Goal: Information Seeking & Learning: Learn about a topic

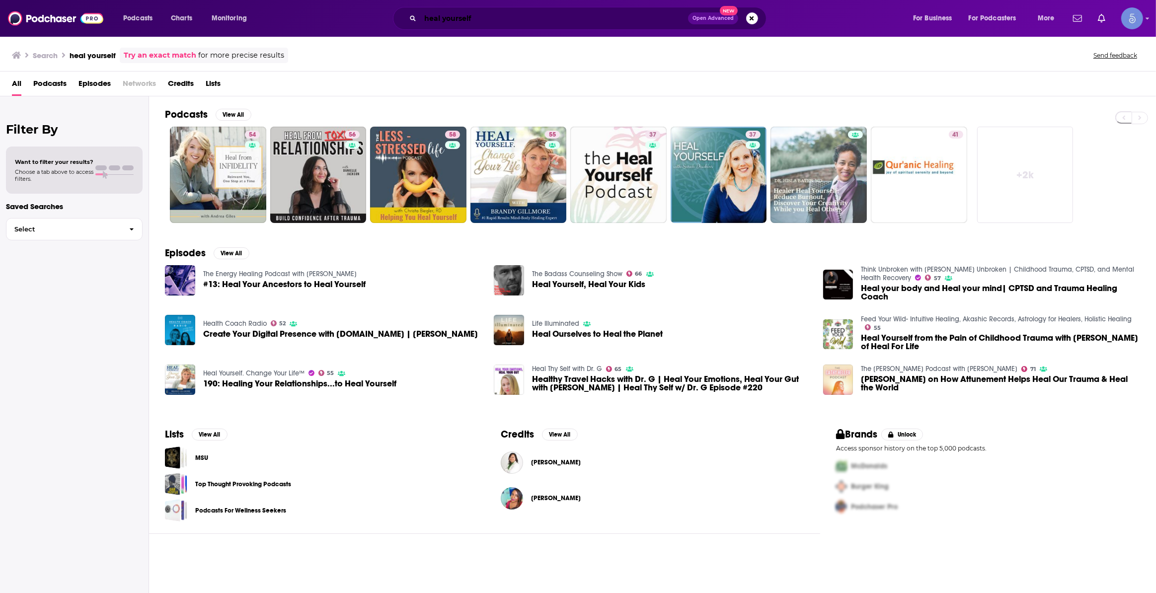
click at [498, 19] on input "heal yourself" at bounding box center [554, 18] width 268 height 16
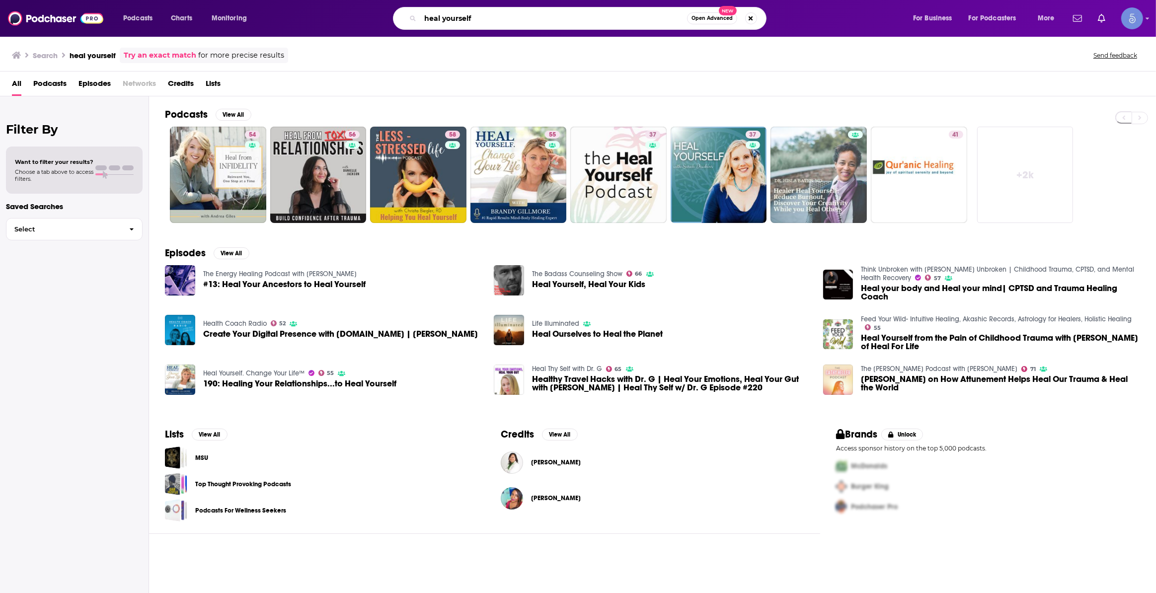
click at [498, 19] on input "heal yourself" at bounding box center [553, 18] width 267 height 16
type input "eczema podcast"
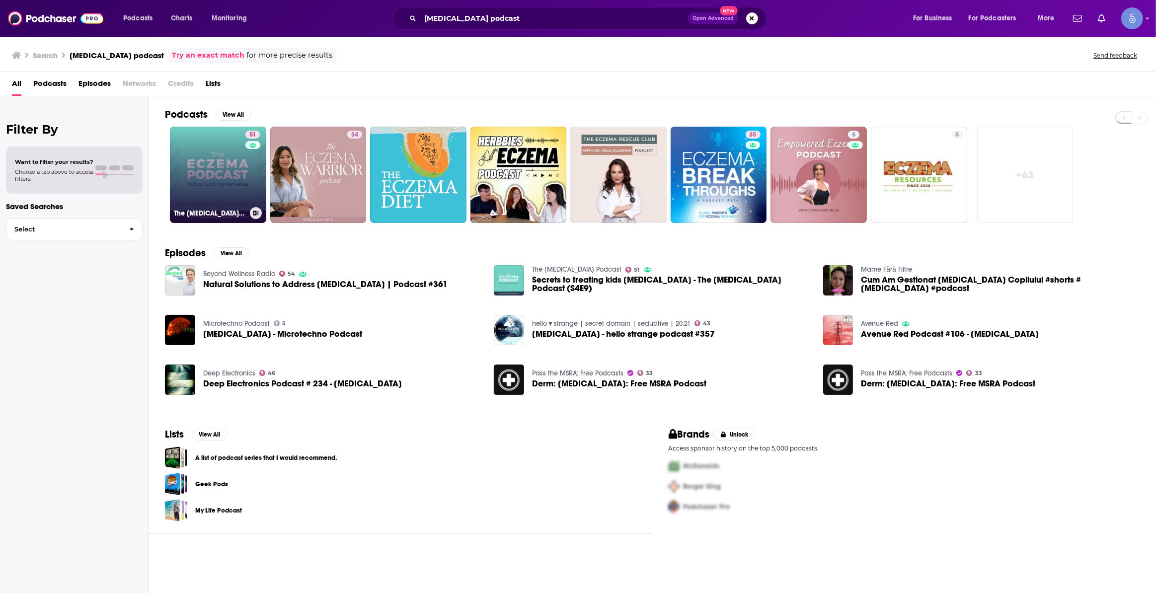
click at [231, 177] on link "51 The Eczema Podcast" at bounding box center [218, 175] width 96 height 96
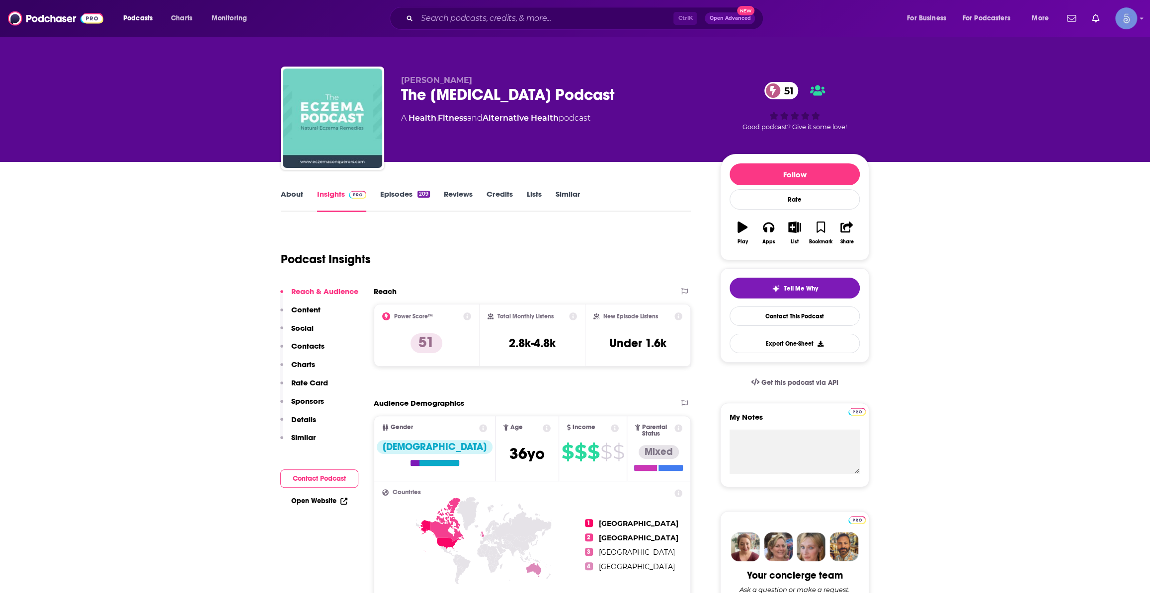
click at [299, 194] on link "About" at bounding box center [292, 200] width 22 height 23
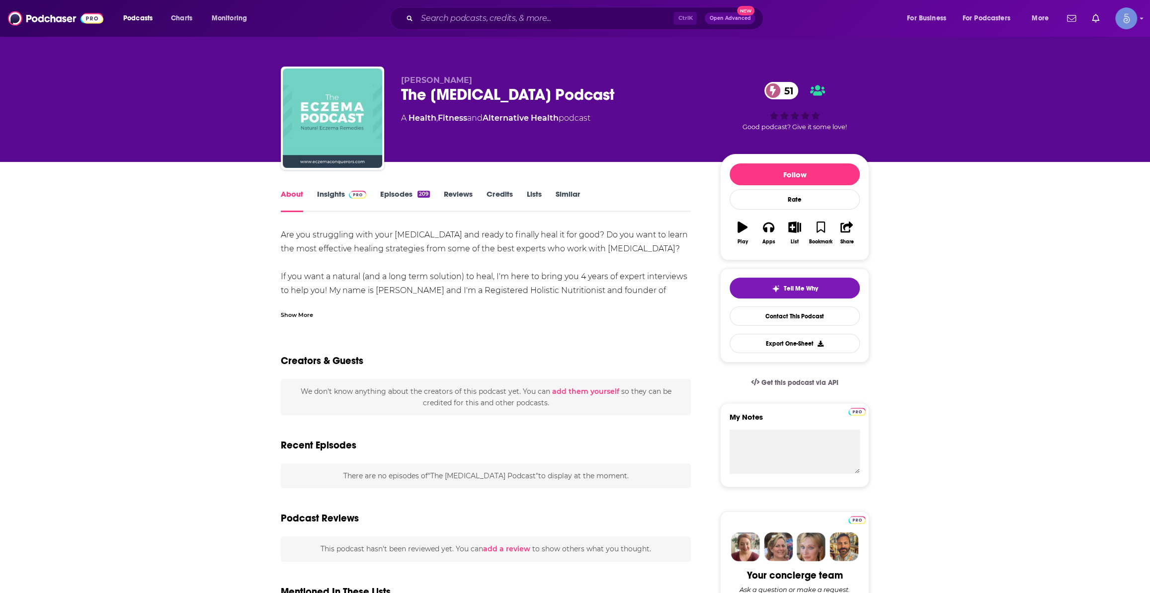
click at [296, 318] on div "Show More" at bounding box center [297, 314] width 32 height 9
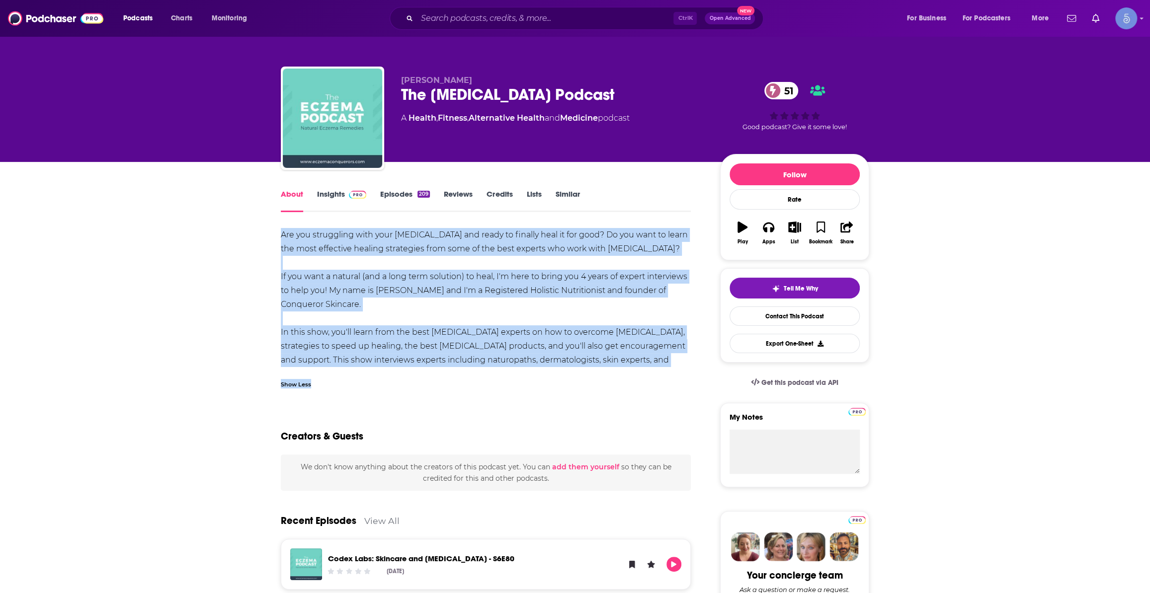
drag, startPoint x: 279, startPoint y: 232, endPoint x: 662, endPoint y: 369, distance: 406.7
copy div "Are you struggling with your eczema and ready to finally heal it for good? Do y…"
click at [558, 365] on div "Are you struggling with your eczema and ready to finally heal it for good? Do y…" at bounding box center [486, 304] width 410 height 153
click at [649, 359] on div "Are you struggling with your eczema and ready to finally heal it for good? Do y…" at bounding box center [486, 304] width 410 height 153
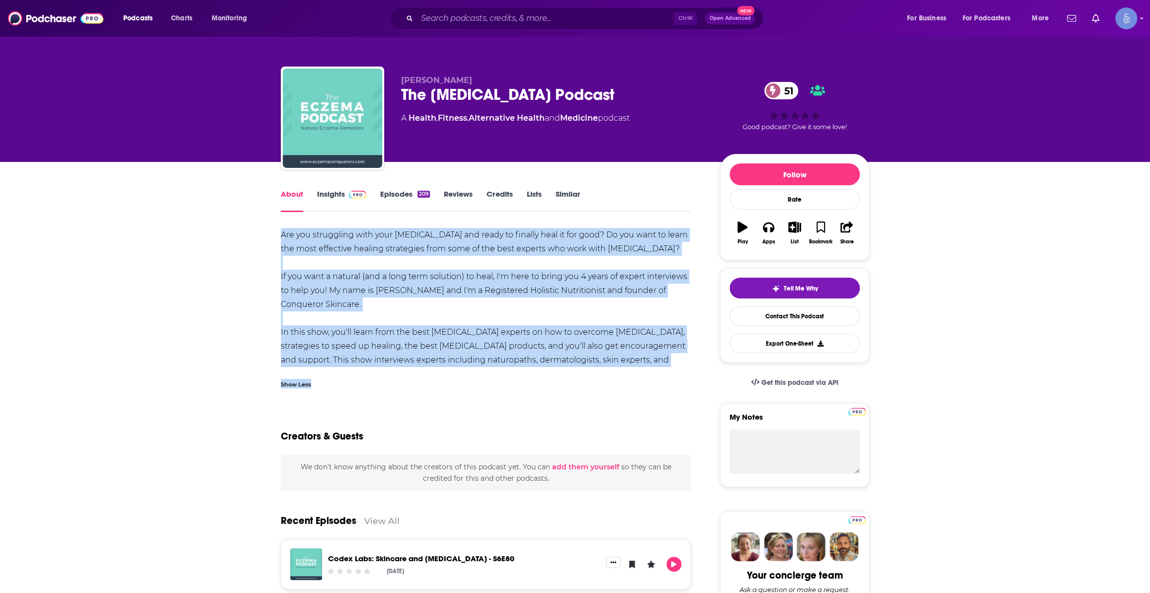
click at [660, 361] on div "Are you struggling with your eczema and ready to finally heal it for good? Do y…" at bounding box center [486, 304] width 410 height 153
drag, startPoint x: 655, startPoint y: 360, endPoint x: 275, endPoint y: 237, distance: 399.4
copy div "Are you struggling with your eczema and ready to finally heal it for good? Do y…"
click at [341, 202] on link "Insights" at bounding box center [341, 200] width 49 height 23
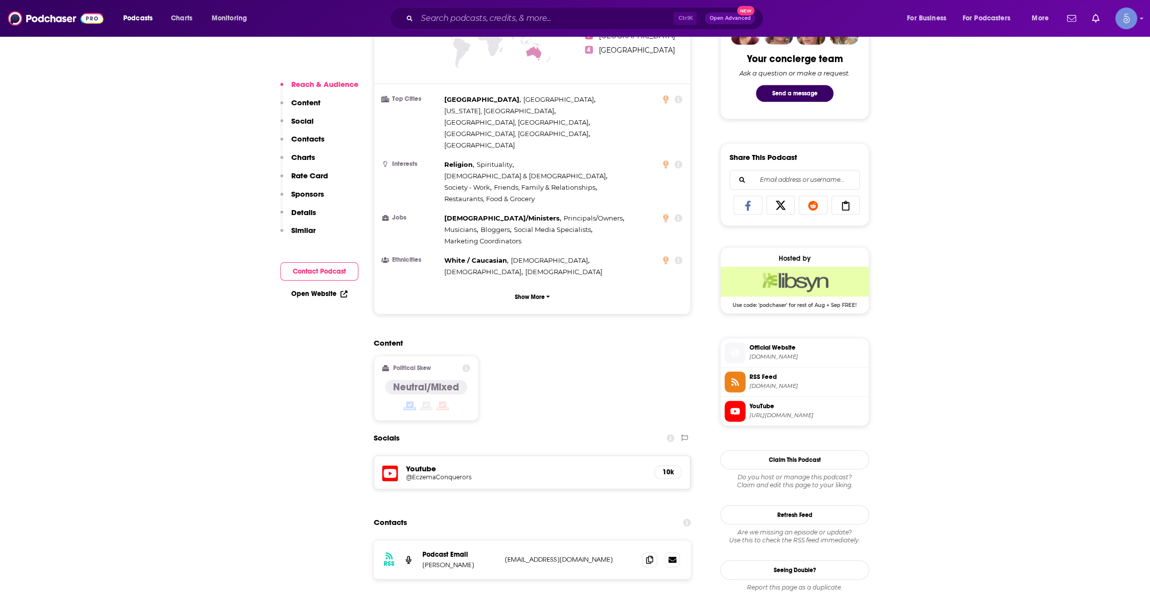
scroll to position [527, 0]
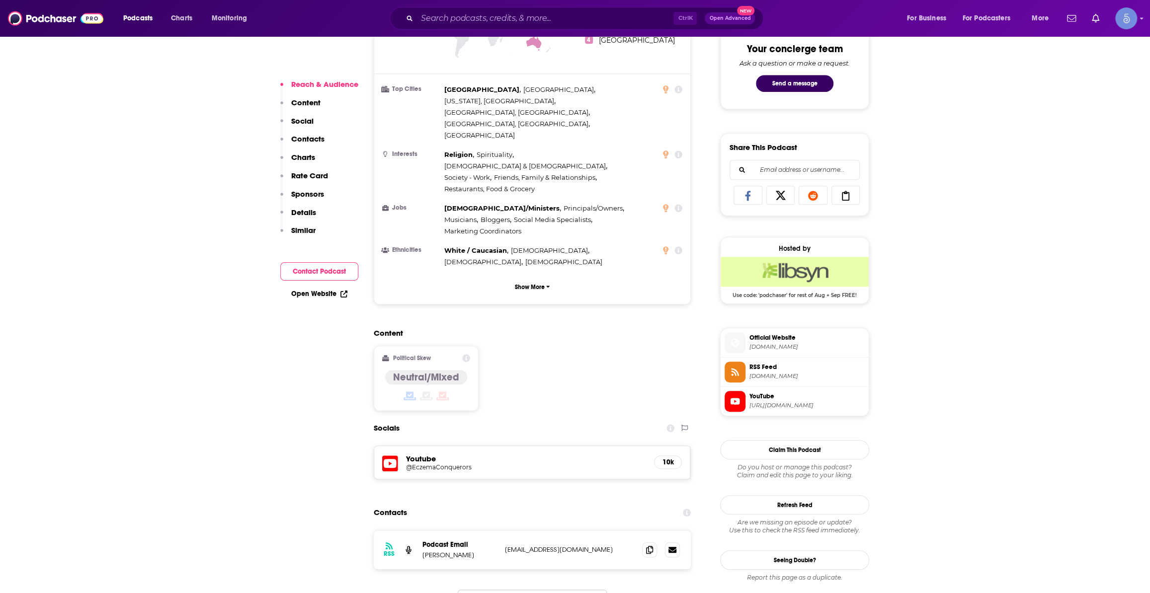
click at [668, 328] on div "Content Political Skew Neutral/Mixed" at bounding box center [532, 373] width 317 height 90
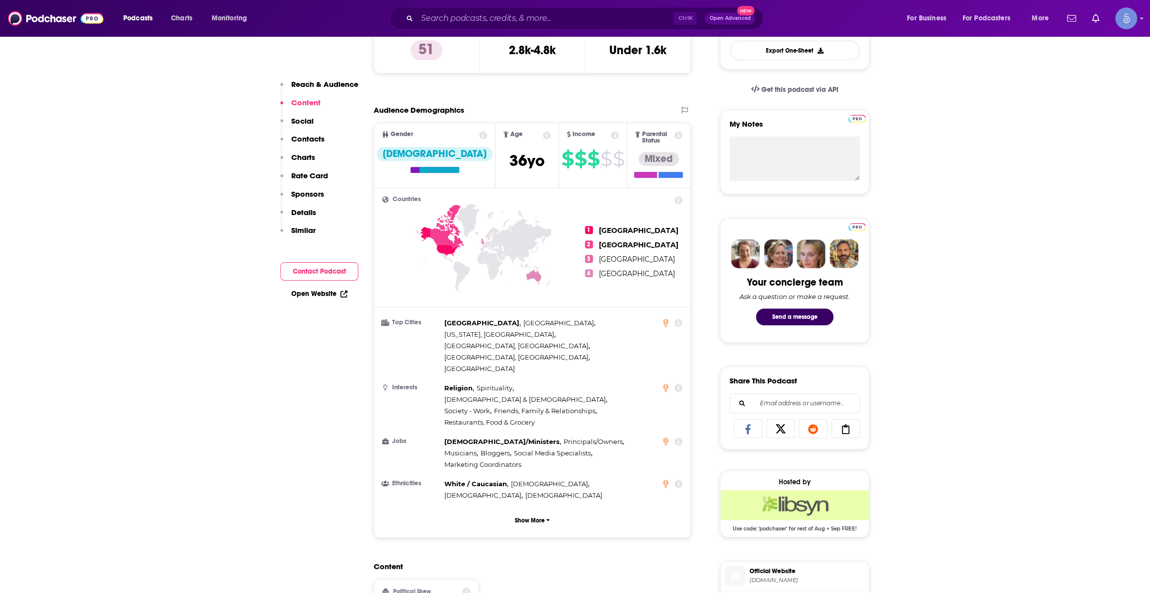
scroll to position [0, 0]
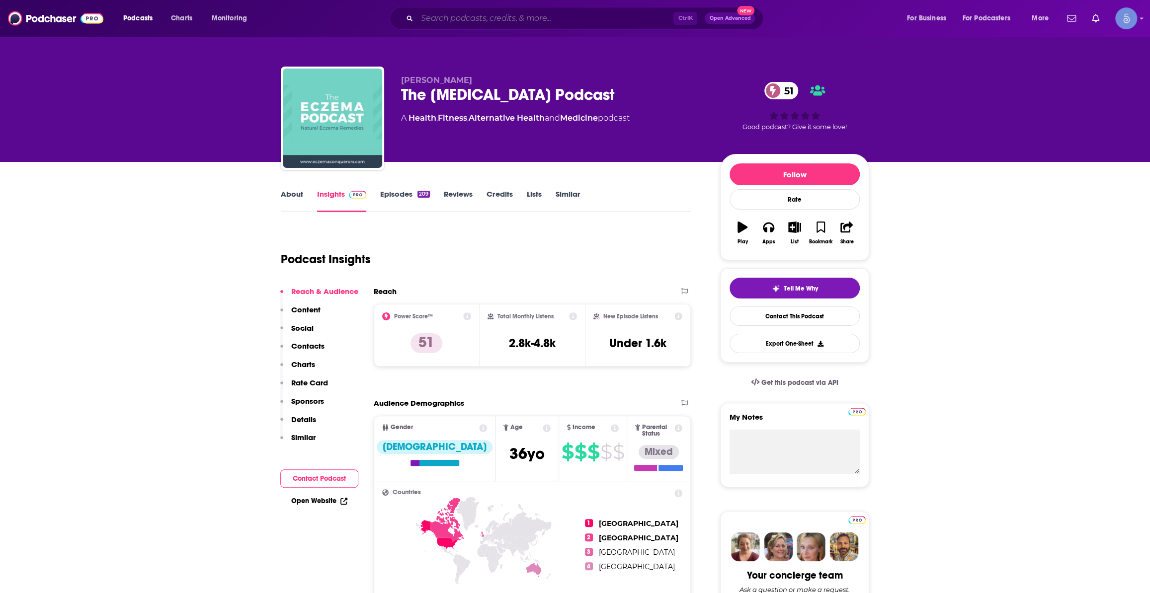
click at [549, 14] on input "Search podcasts, credits, & more..." at bounding box center [545, 18] width 256 height 16
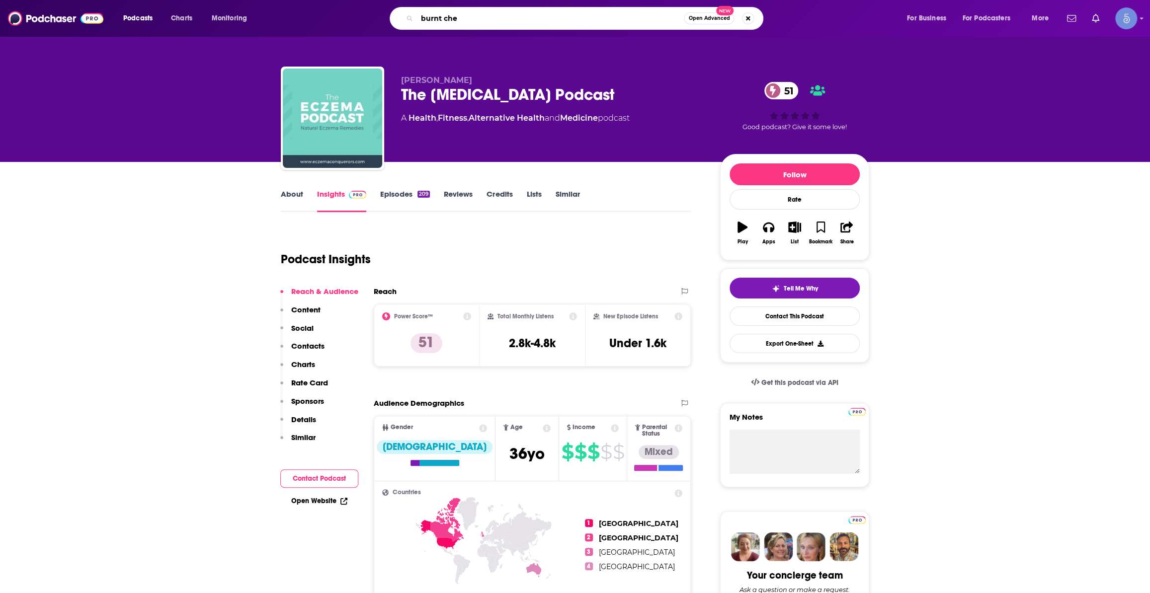
type input "burnt chef"
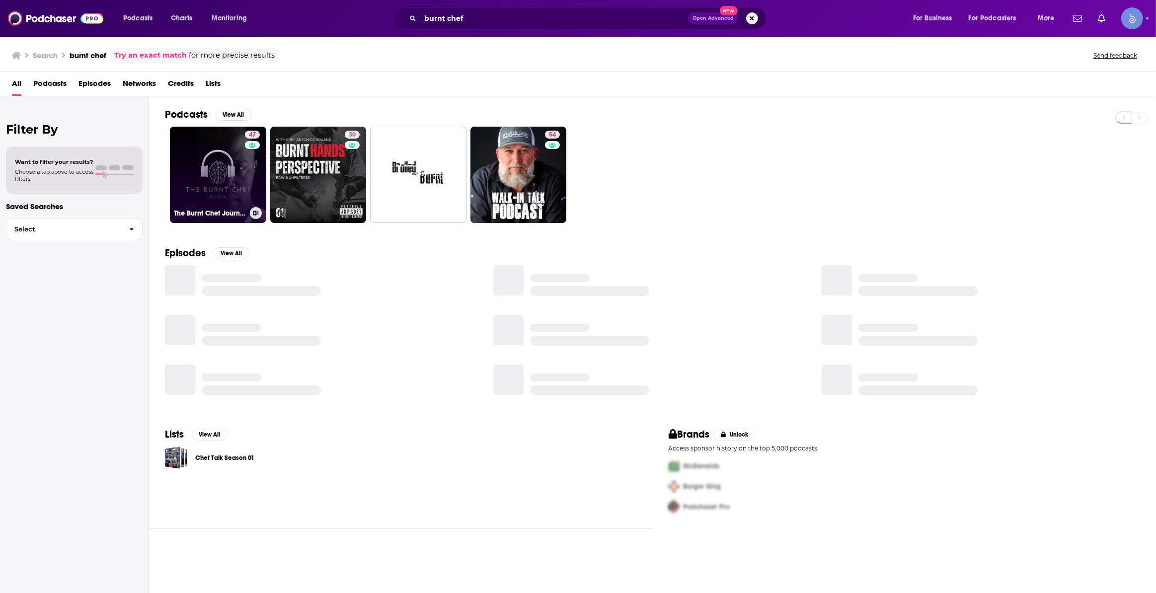
click at [218, 166] on link "47 The Burnt Chef Journal" at bounding box center [218, 175] width 96 height 96
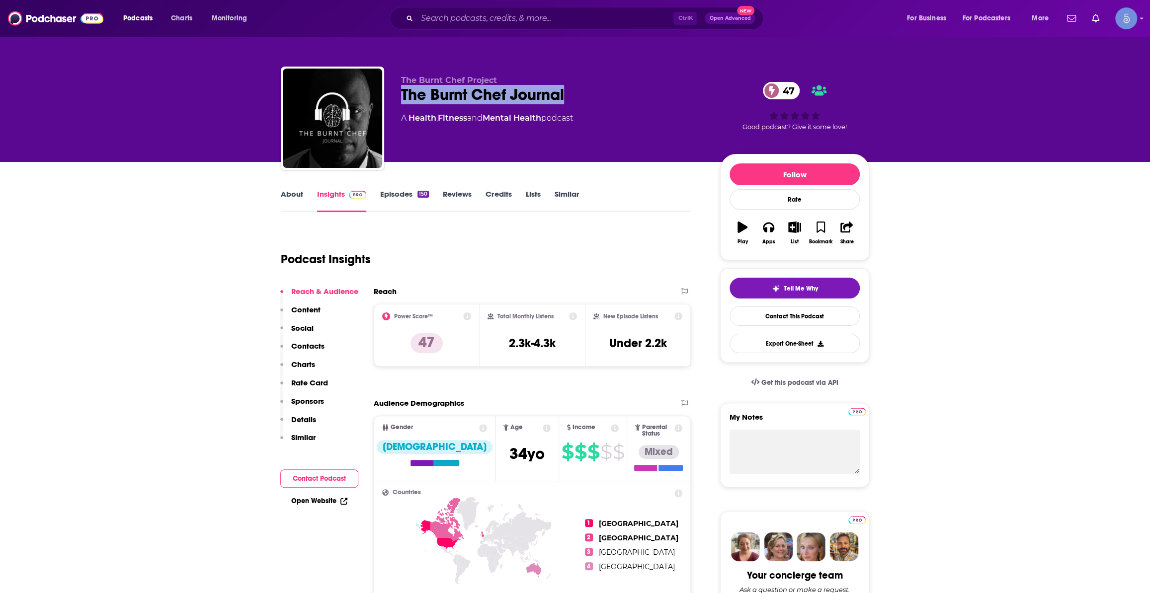
drag, startPoint x: 572, startPoint y: 93, endPoint x: 401, endPoint y: 96, distance: 170.9
click at [401, 96] on div "The Burnt Chef Journal 47" at bounding box center [552, 94] width 303 height 19
copy h2 "The Burnt Chef Journal"
click at [410, 199] on link "Episodes 150" at bounding box center [404, 200] width 49 height 23
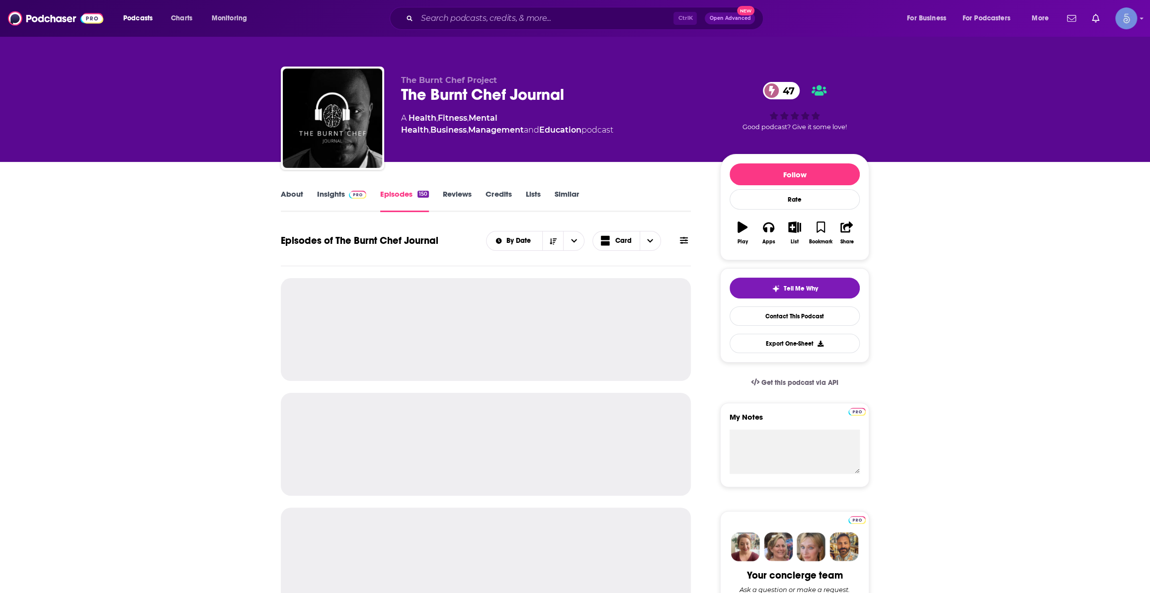
click at [286, 199] on link "About" at bounding box center [292, 200] width 22 height 23
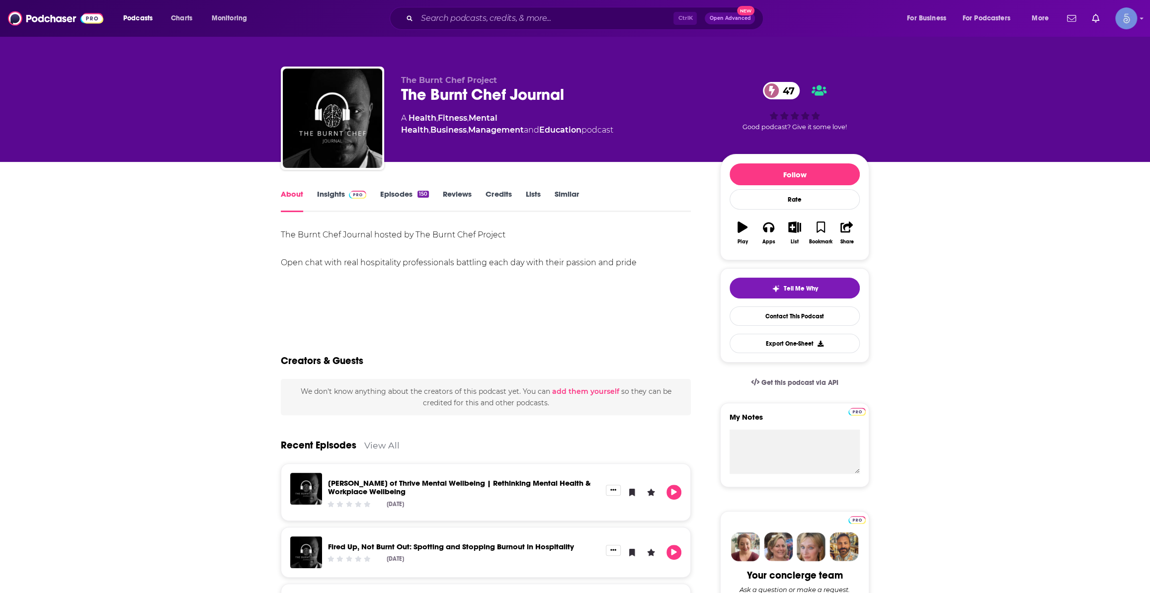
click at [399, 193] on link "Episodes 150" at bounding box center [404, 200] width 49 height 23
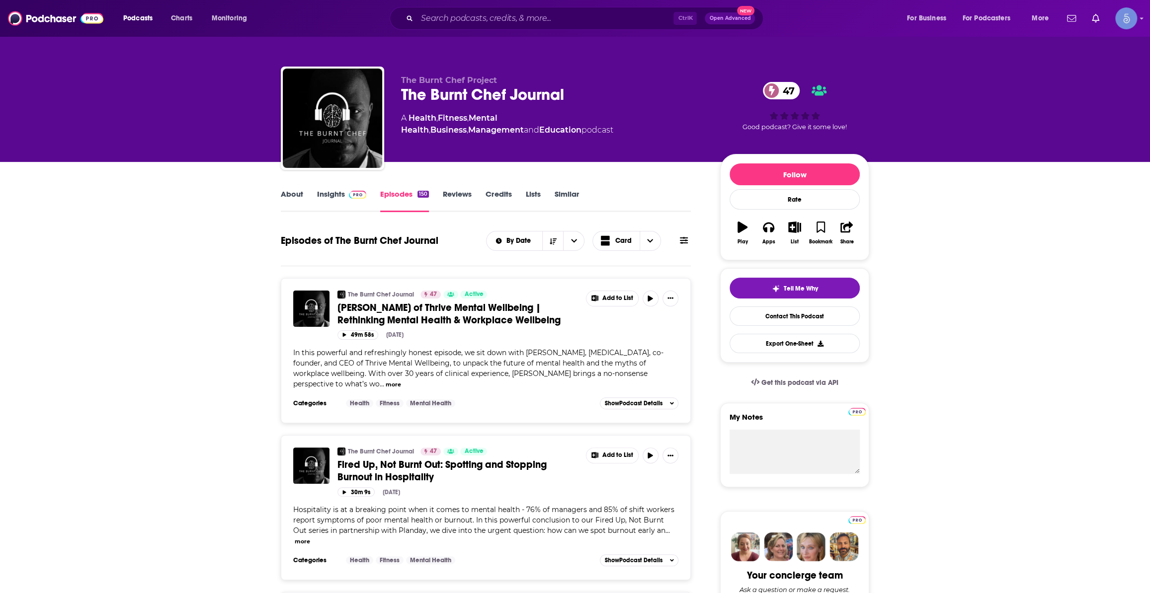
click at [286, 189] on div "About Insights Episodes 150 Reviews Credits Lists Similar" at bounding box center [486, 200] width 410 height 24
click at [297, 190] on link "About" at bounding box center [292, 200] width 22 height 23
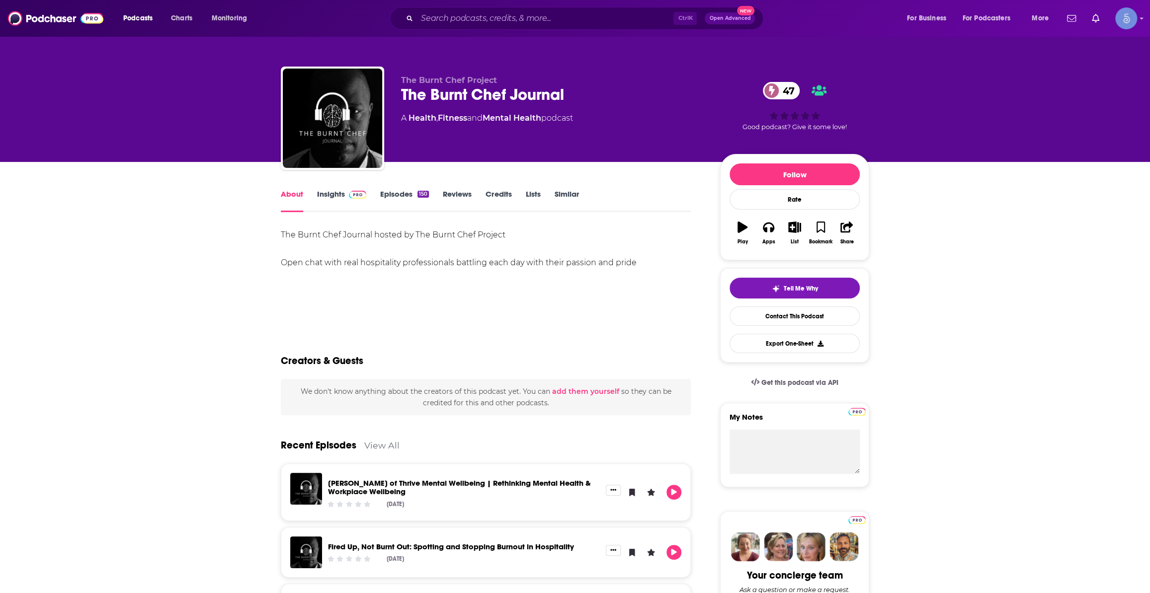
click at [413, 195] on link "Episodes 150" at bounding box center [404, 200] width 49 height 23
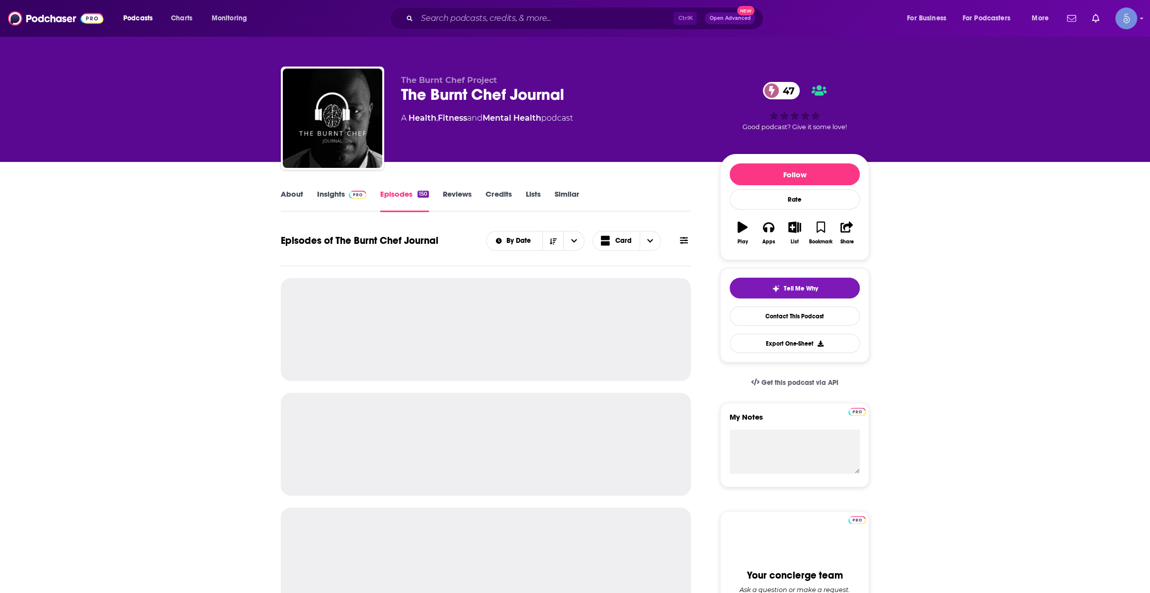
click at [332, 197] on link "Insights" at bounding box center [341, 200] width 49 height 23
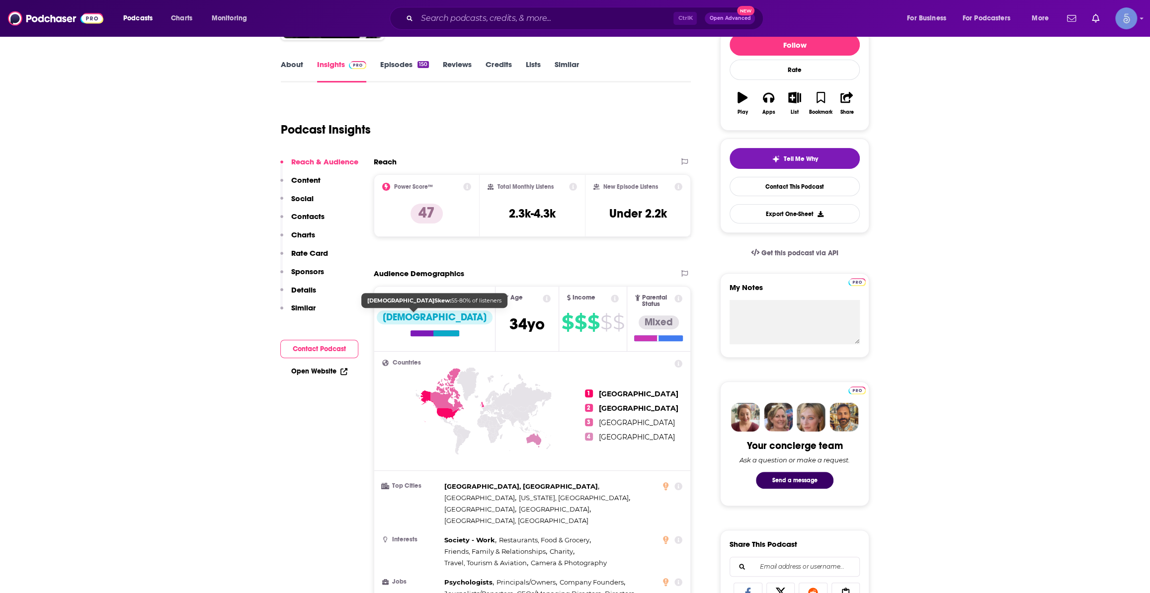
scroll to position [602, 0]
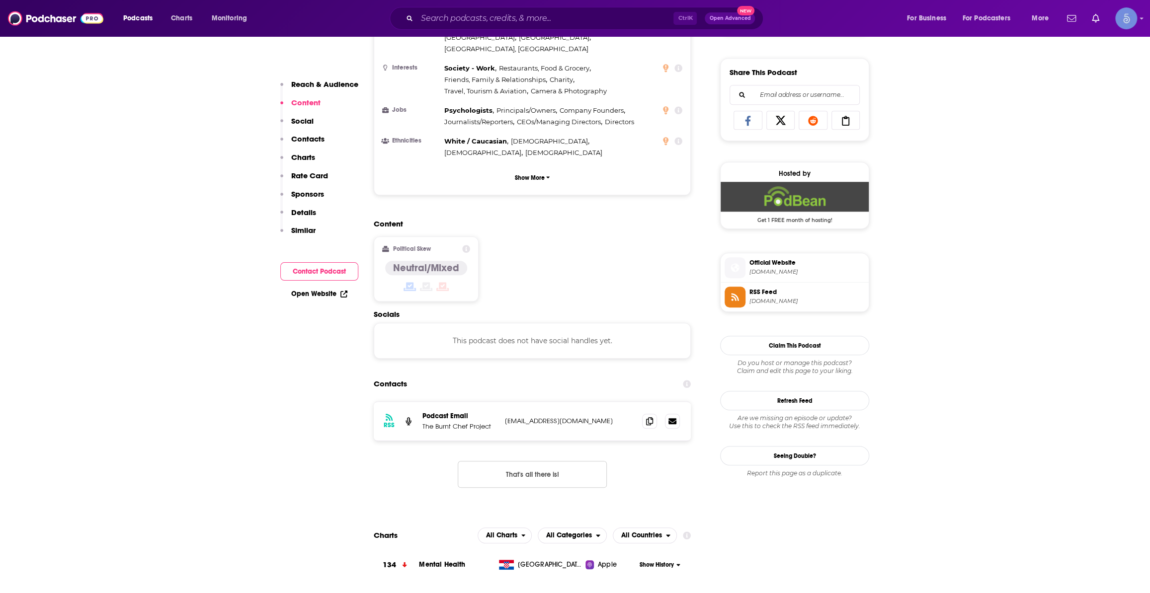
click at [771, 270] on span "theburntchefjournal.podbean.com" at bounding box center [806, 271] width 115 height 7
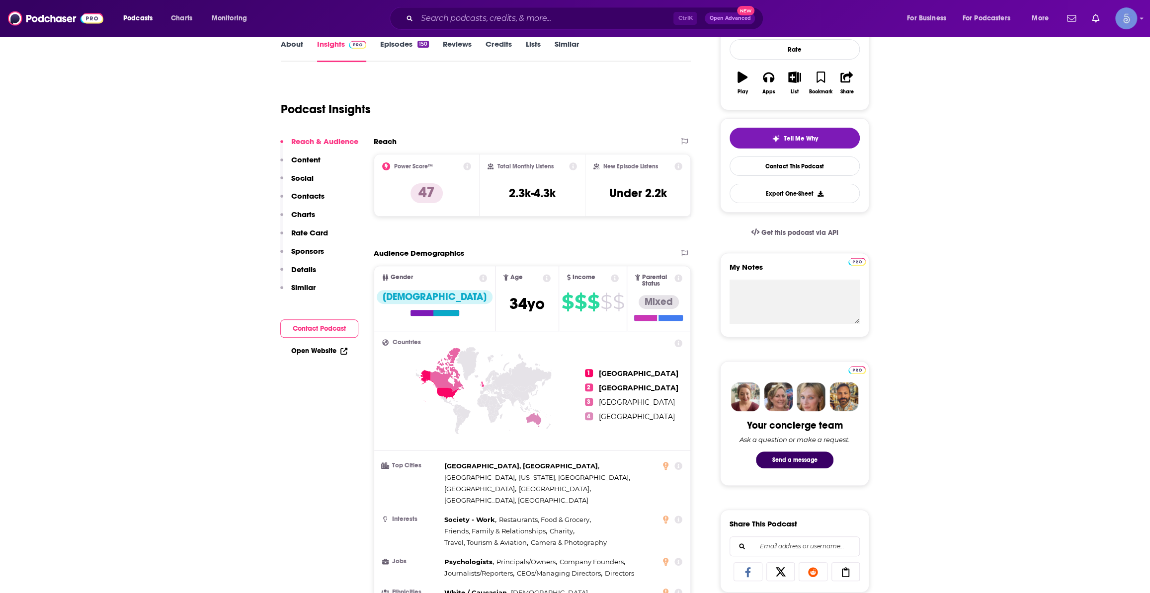
scroll to position [0, 0]
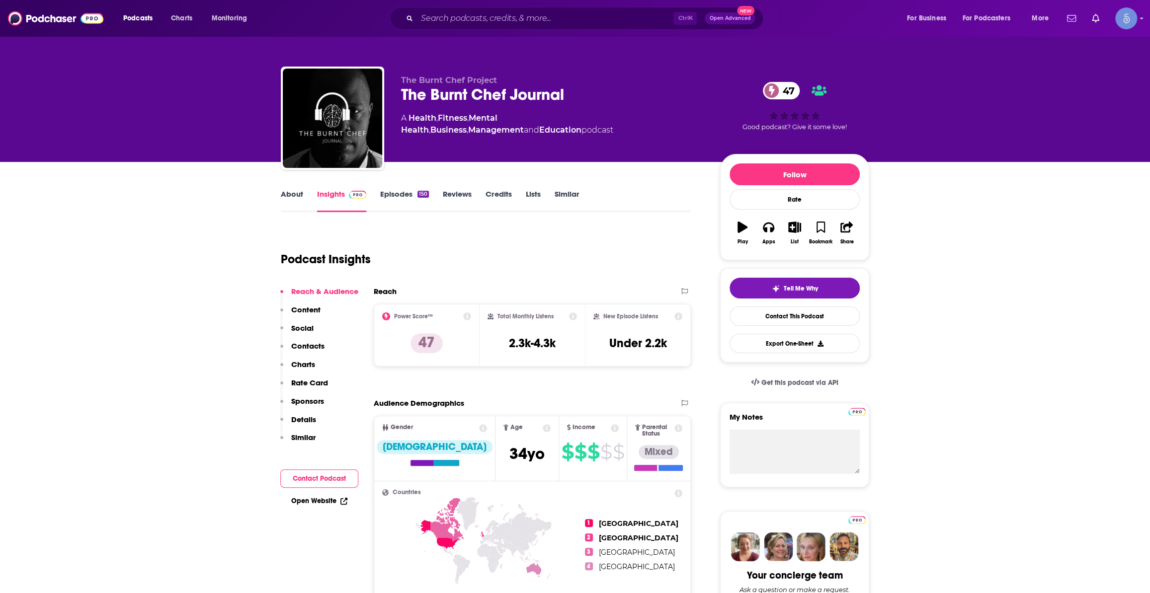
click at [299, 207] on link "About" at bounding box center [292, 200] width 22 height 23
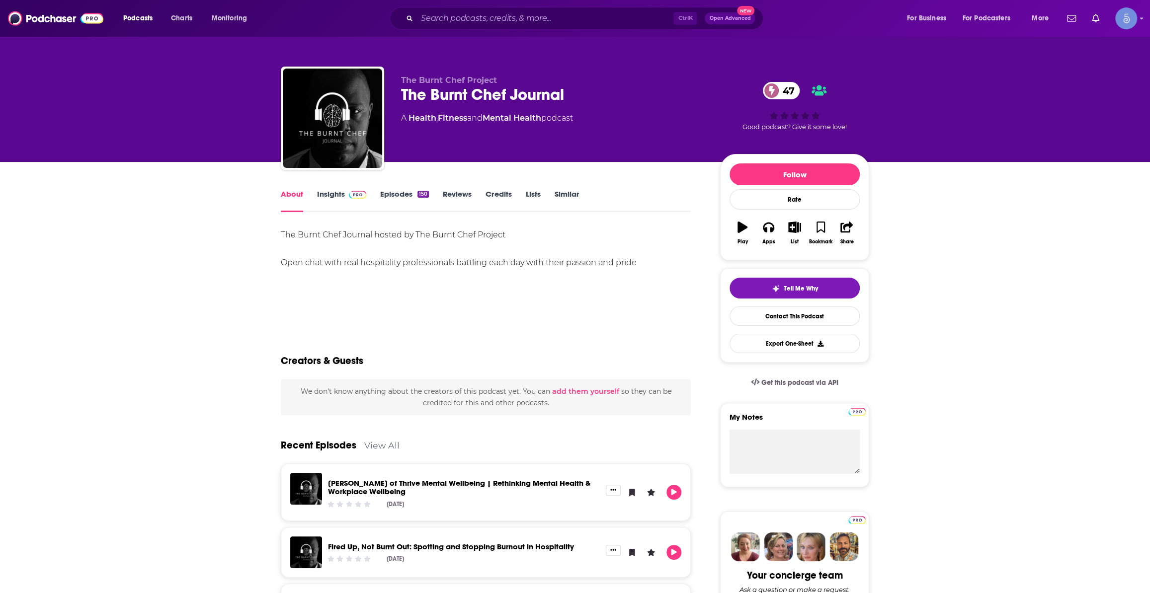
drag, startPoint x: 641, startPoint y: 266, endPoint x: 281, endPoint y: 228, distance: 362.2
copy div "The Burnt Chef Journal hosted by The Burnt Chef Project Open chat with real hos…"
click at [597, 12] on input "Search podcasts, credits, & more..." at bounding box center [545, 18] width 256 height 16
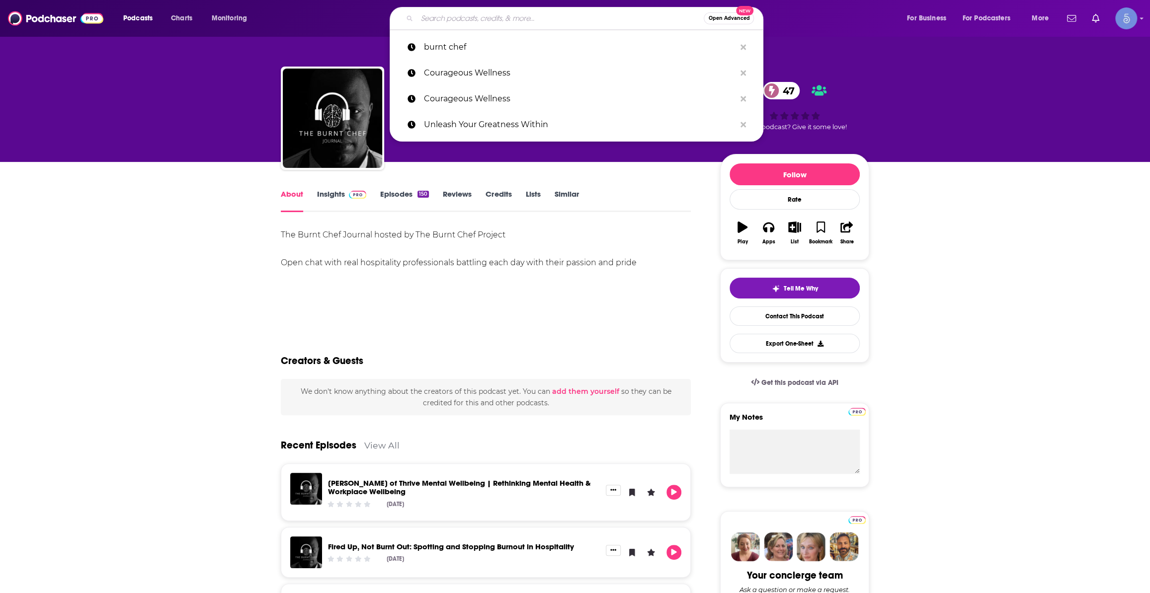
paste input "The Stacking Benjamins Show"
type input "The Stacking Benjamins Show"
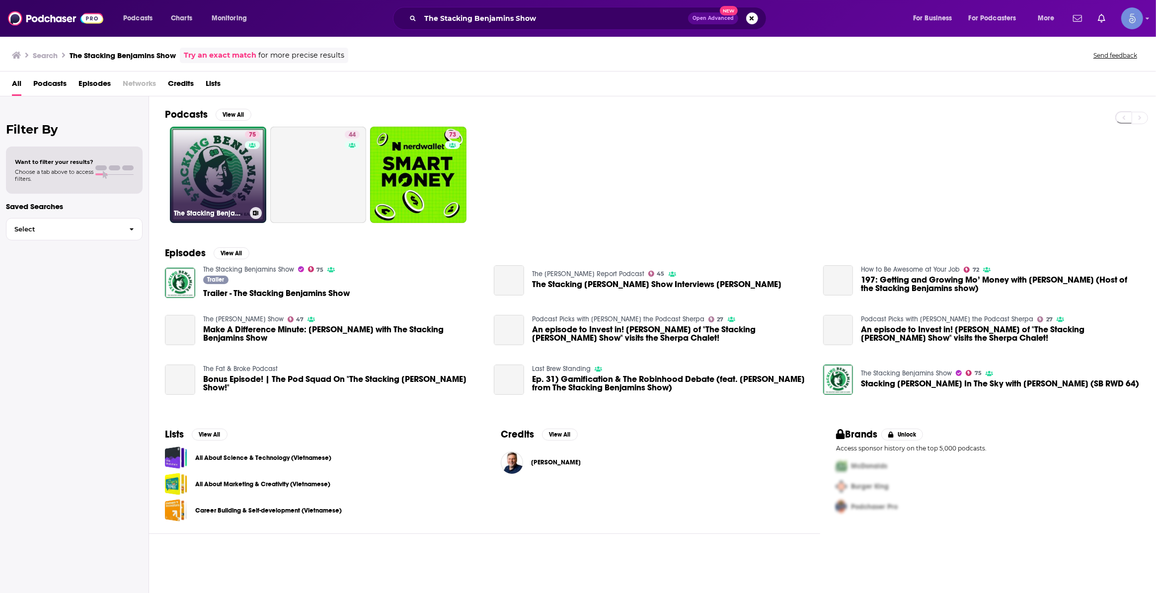
click at [232, 174] on link "75 The Stacking Benjamins Show" at bounding box center [218, 175] width 96 height 96
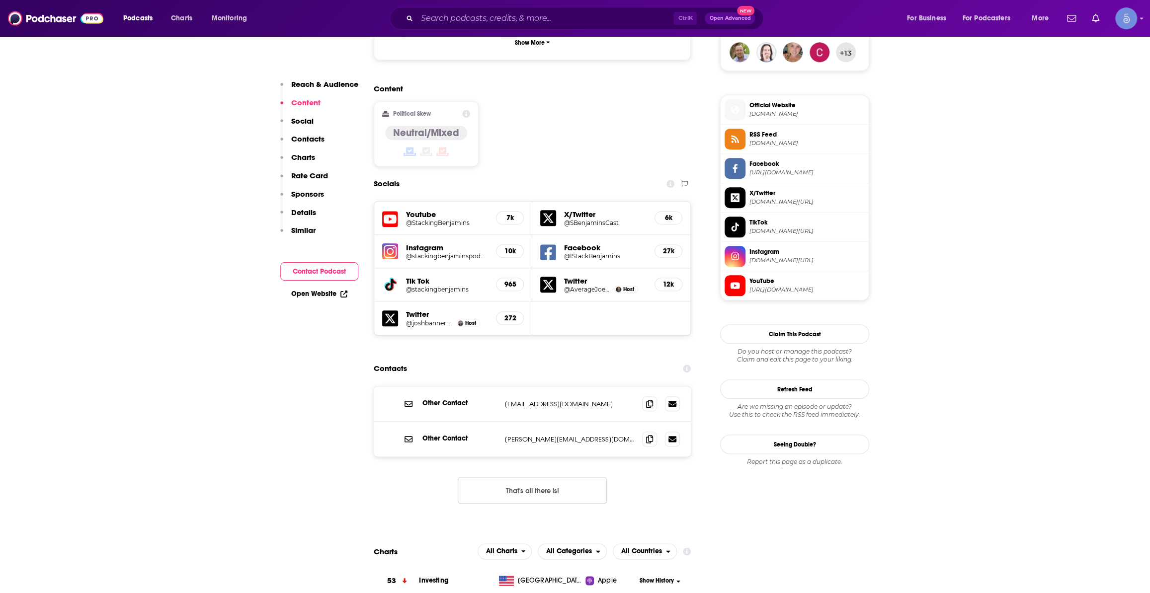
scroll to position [753, 0]
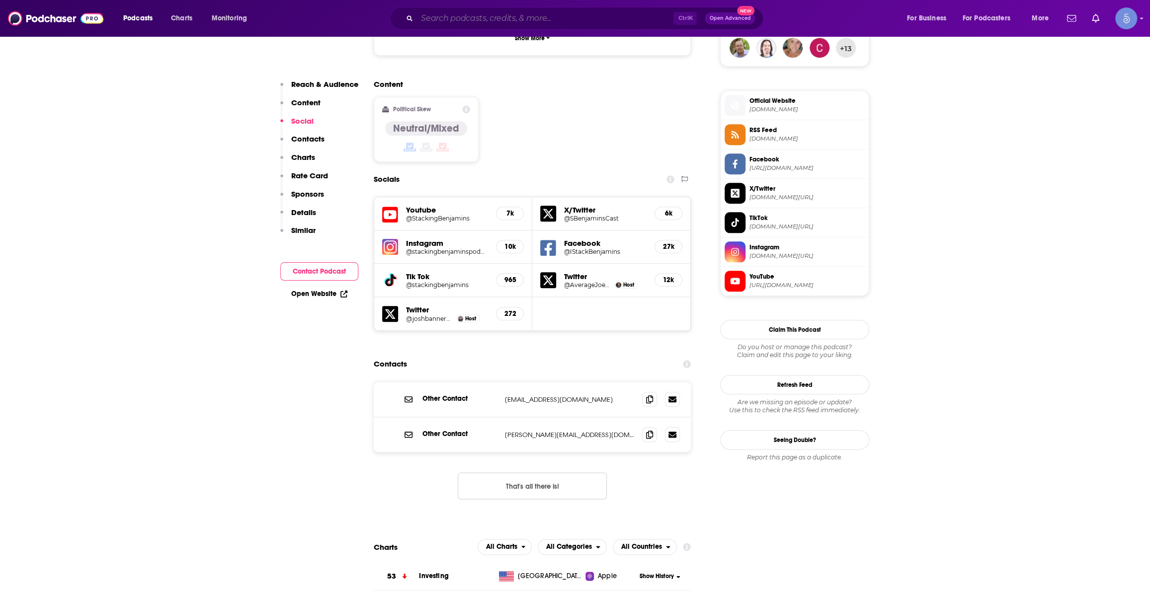
click at [539, 21] on input "Search podcasts, credits, & more..." at bounding box center [545, 18] width 256 height 16
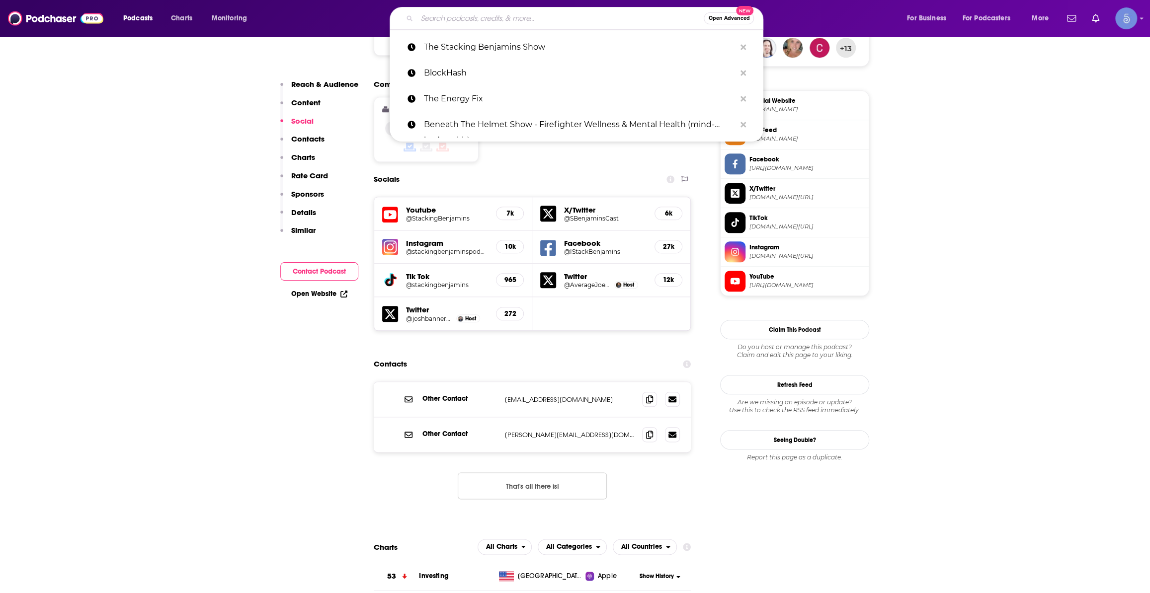
paste input "Everyone's Talkin' Money"
type input "Everyone's Talkin' Money"
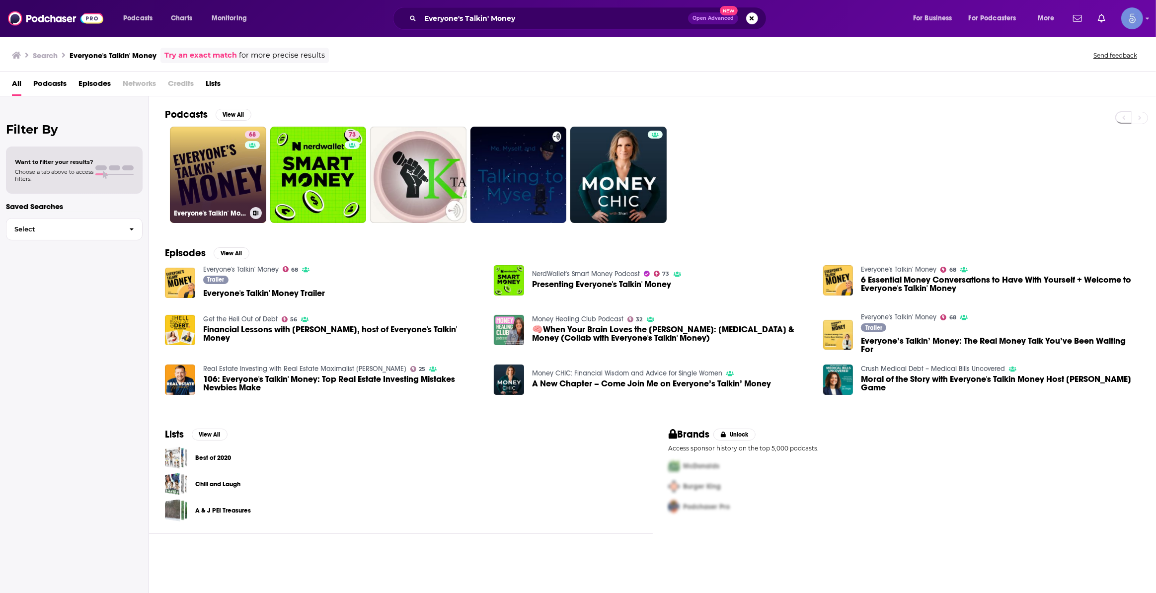
click at [231, 172] on link "68 Everyone's Talkin' Money" at bounding box center [218, 175] width 96 height 96
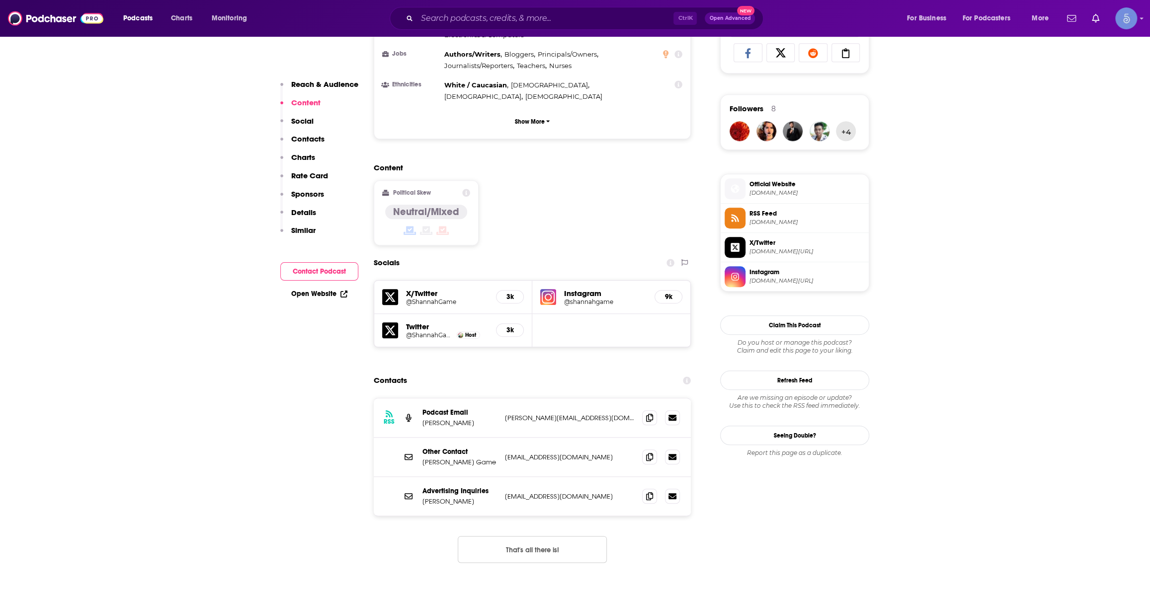
scroll to position [677, 0]
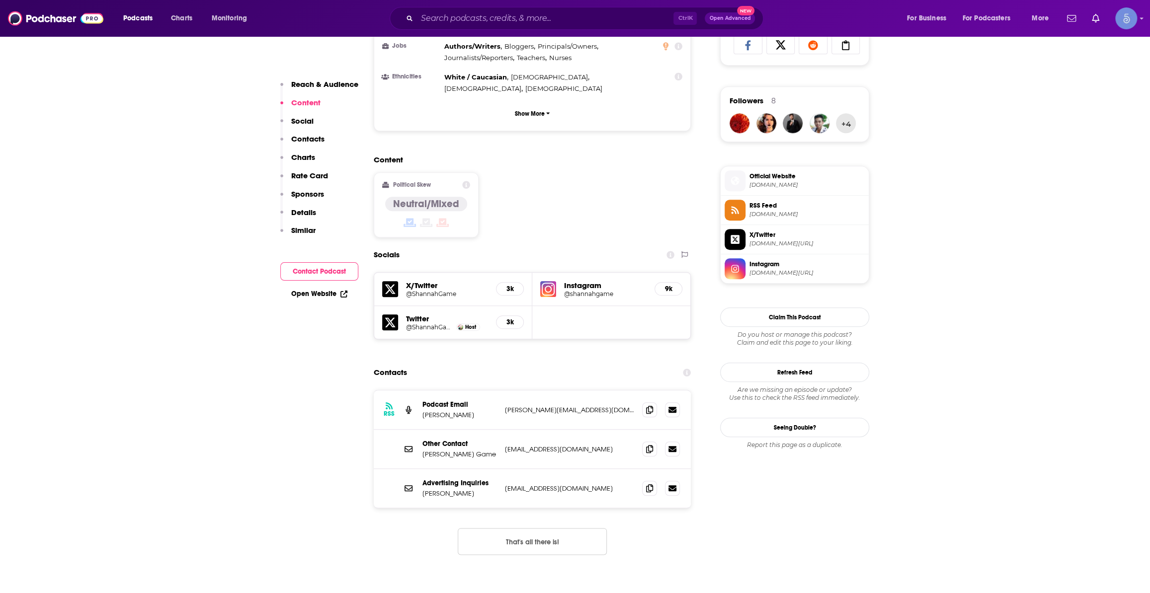
click at [508, 26] on div "Ctrl K Open Advanced New" at bounding box center [577, 18] width 374 height 23
click at [512, 18] on input "Search podcasts, credits, & more..." at bounding box center [545, 18] width 256 height 16
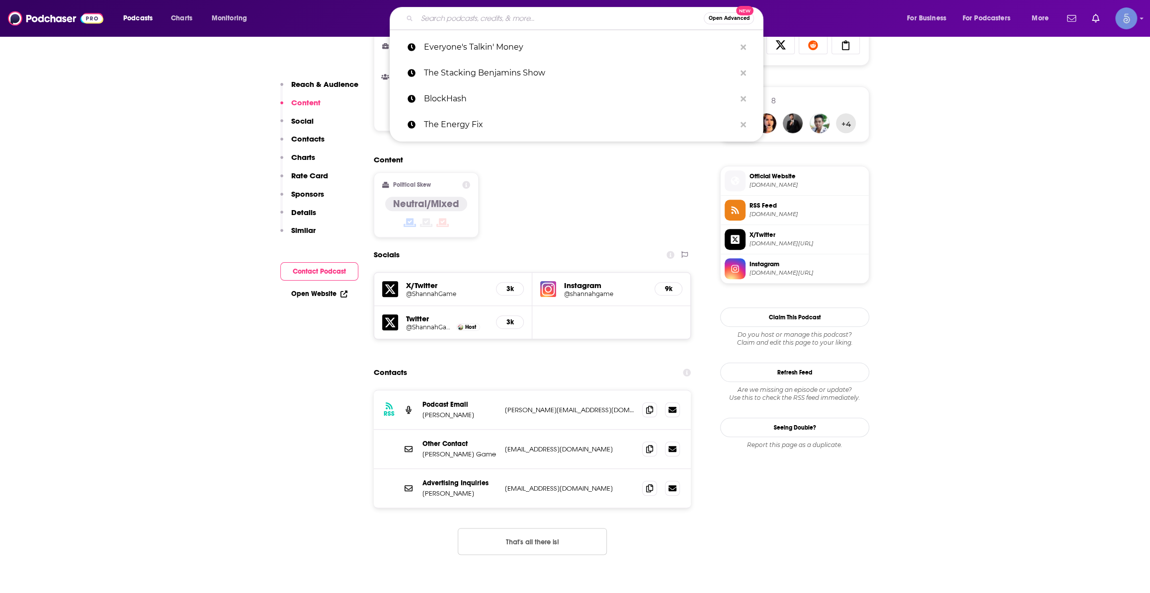
paste input "Travis Makes Money"
type input "Travis Makes Money"
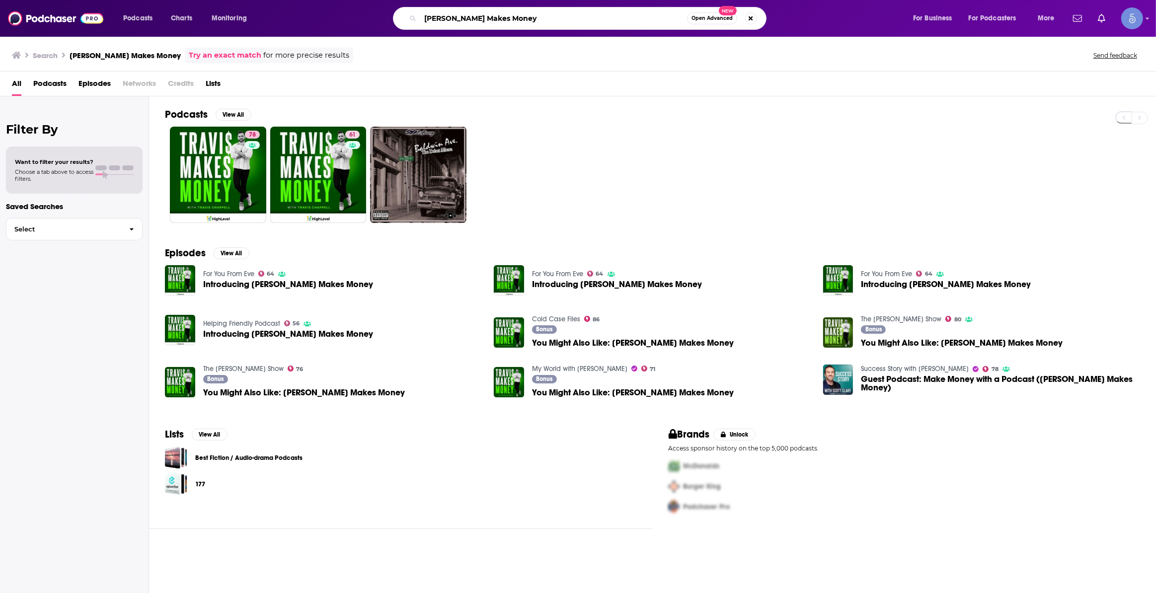
click at [495, 23] on input "Travis Makes Money" at bounding box center [553, 18] width 267 height 16
click at [495, 22] on input "Travis Makes Money" at bounding box center [553, 18] width 267 height 16
paste input "Better Than Yesterday with Osher Günsberg"
type input "Better Than Yesterday with Osher Günsberg"
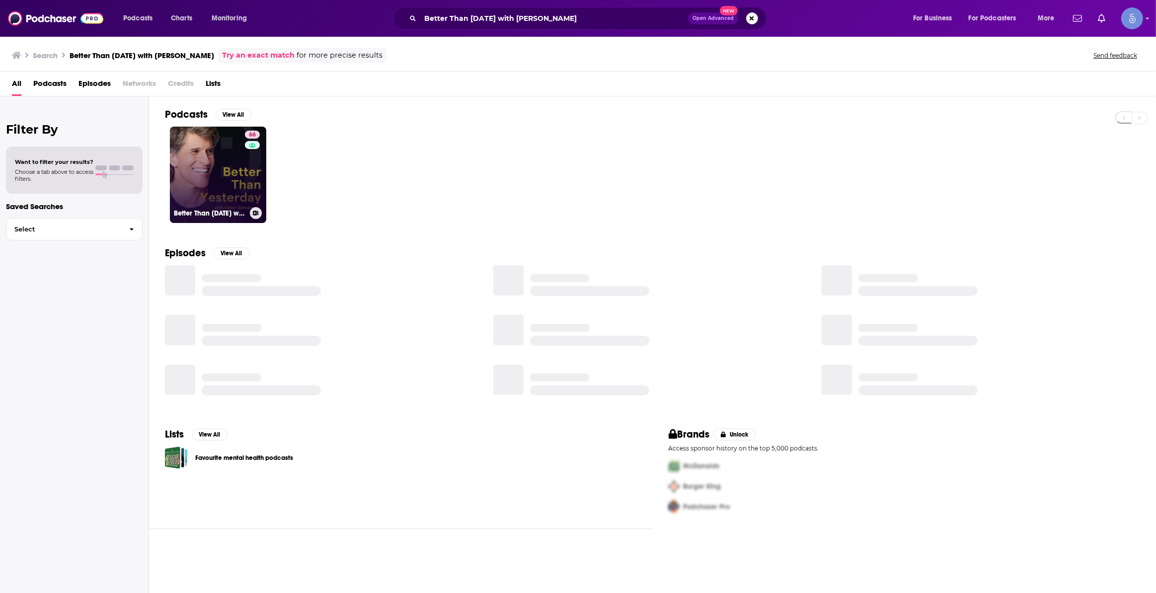
click at [226, 174] on link "66 Better Than Yesterday with Osher Günsberg" at bounding box center [218, 175] width 96 height 96
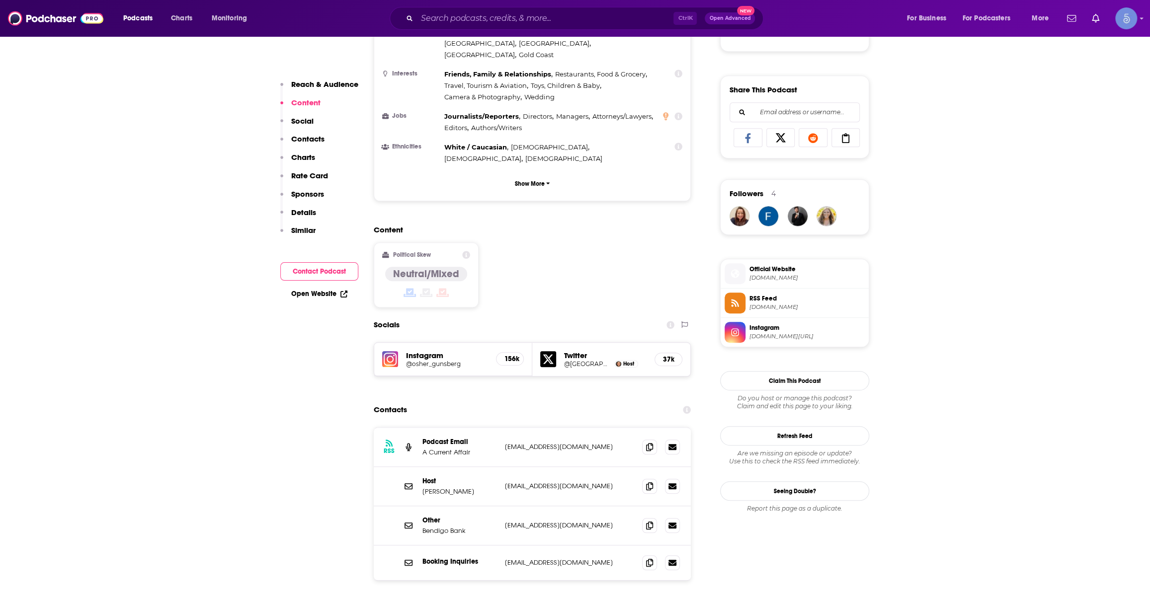
scroll to position [753, 0]
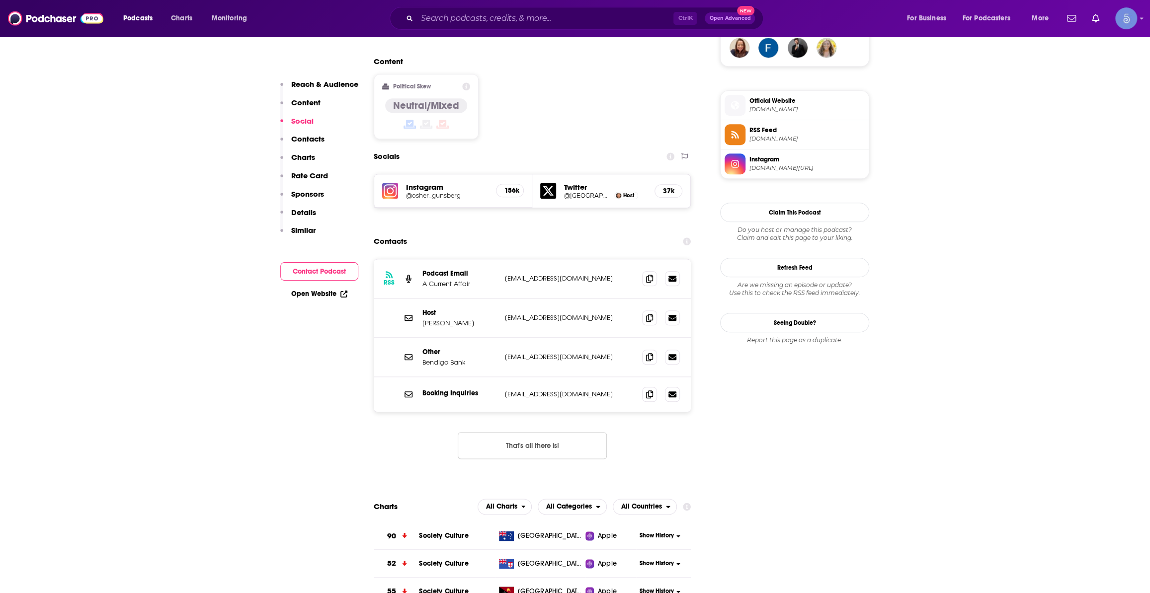
click at [776, 105] on span "Official Website" at bounding box center [806, 100] width 115 height 9
drag, startPoint x: 524, startPoint y: 354, endPoint x: 499, endPoint y: 356, distance: 24.4
click at [499, 377] on div "Booking Inquiries hmm@harrymmiller.com hmm@harrymmiller.com" at bounding box center [532, 394] width 317 height 35
copy div "hmm@harrymmiller.com"
click at [543, 22] on input "Search podcasts, credits, & more..." at bounding box center [545, 18] width 256 height 16
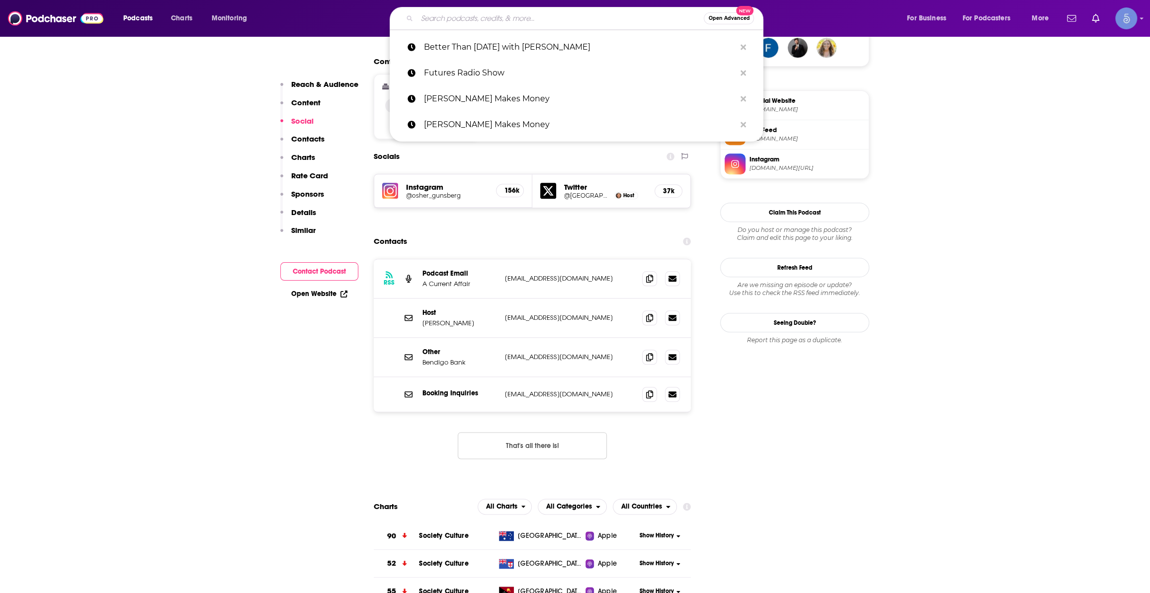
paste input "Two Broke Chicks"
type input "Two Broke Chicks"
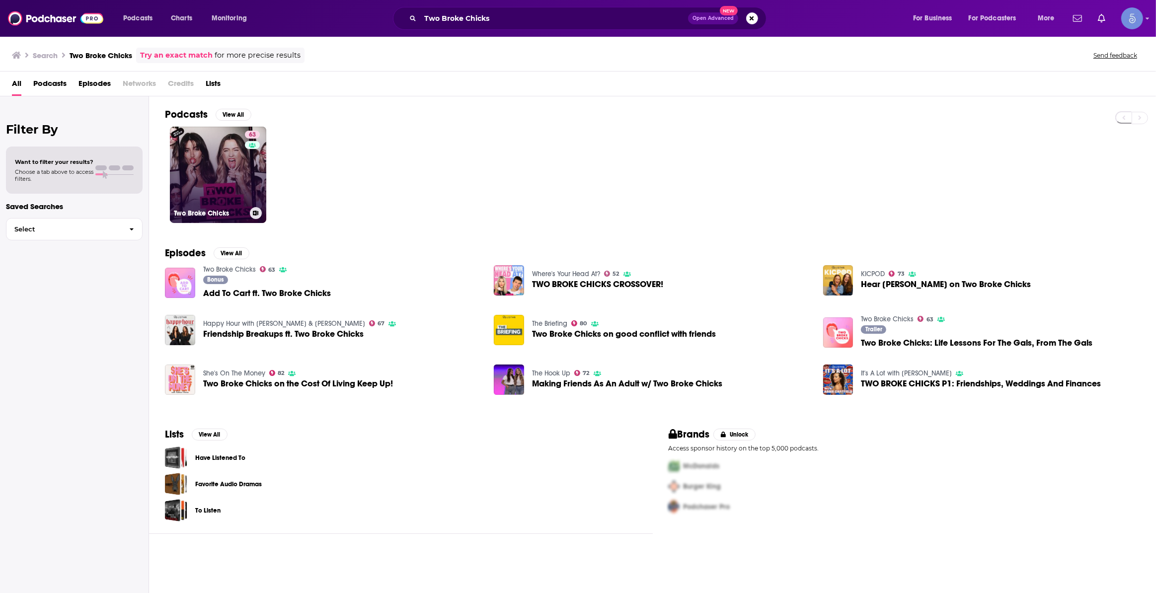
click at [204, 159] on link "63 Two Broke Chicks" at bounding box center [218, 175] width 96 height 96
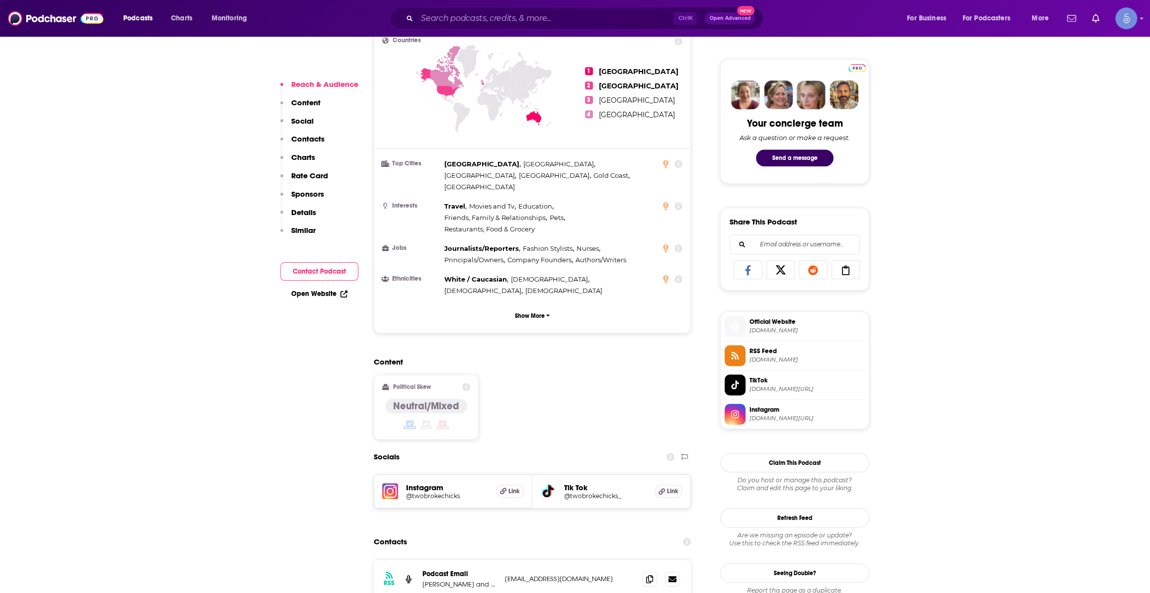
scroll to position [602, 0]
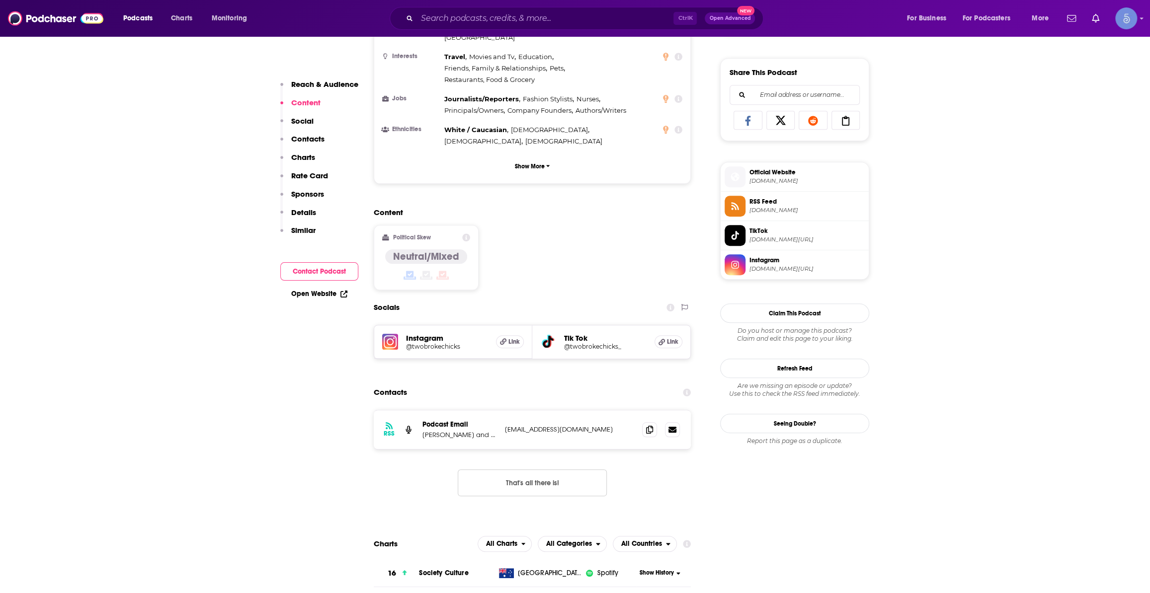
click at [802, 269] on span "instagram.com/twobrokechicks" at bounding box center [806, 268] width 115 height 7
click at [638, 28] on div "Ctrl K Open Advanced New" at bounding box center [577, 18] width 374 height 23
click at [628, 19] on input "Search podcasts, credits, & more..." at bounding box center [545, 18] width 256 height 16
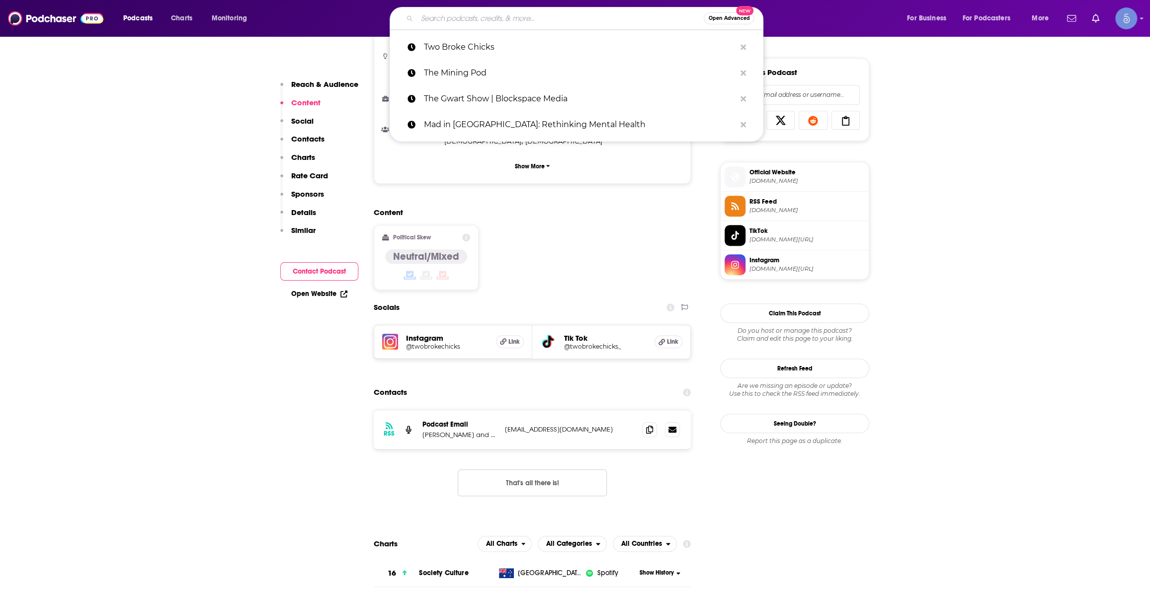
paste input "A Thousand Natural Shocks With Gabe S. Dunn"
type input "A Thousand Natural Shocks With Gabe S. Dunn"
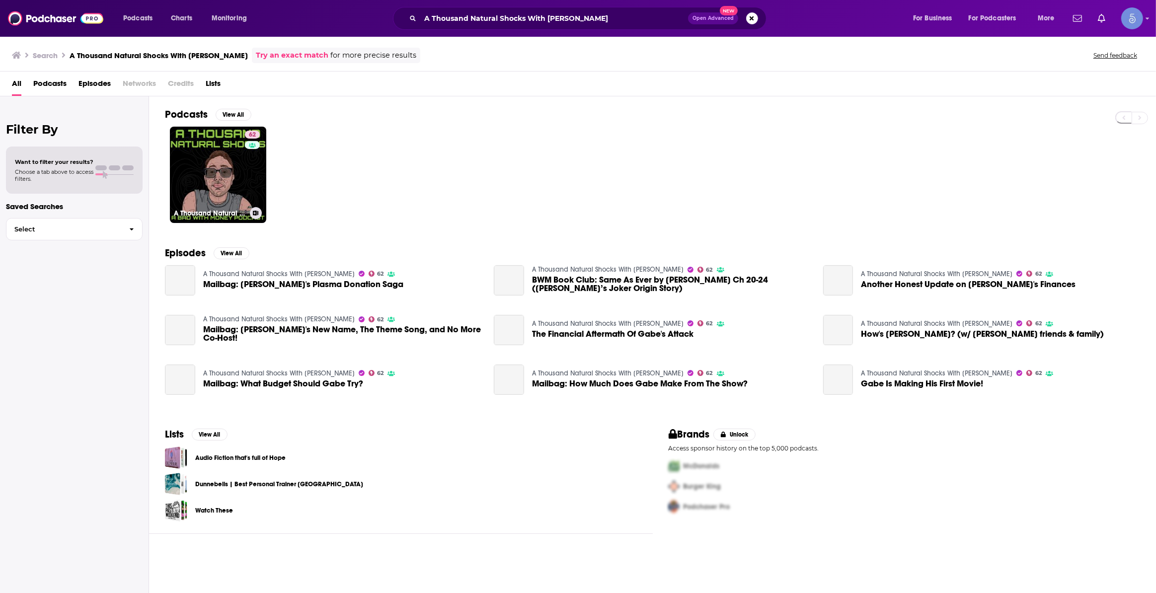
click at [256, 174] on div "62" at bounding box center [253, 169] width 17 height 77
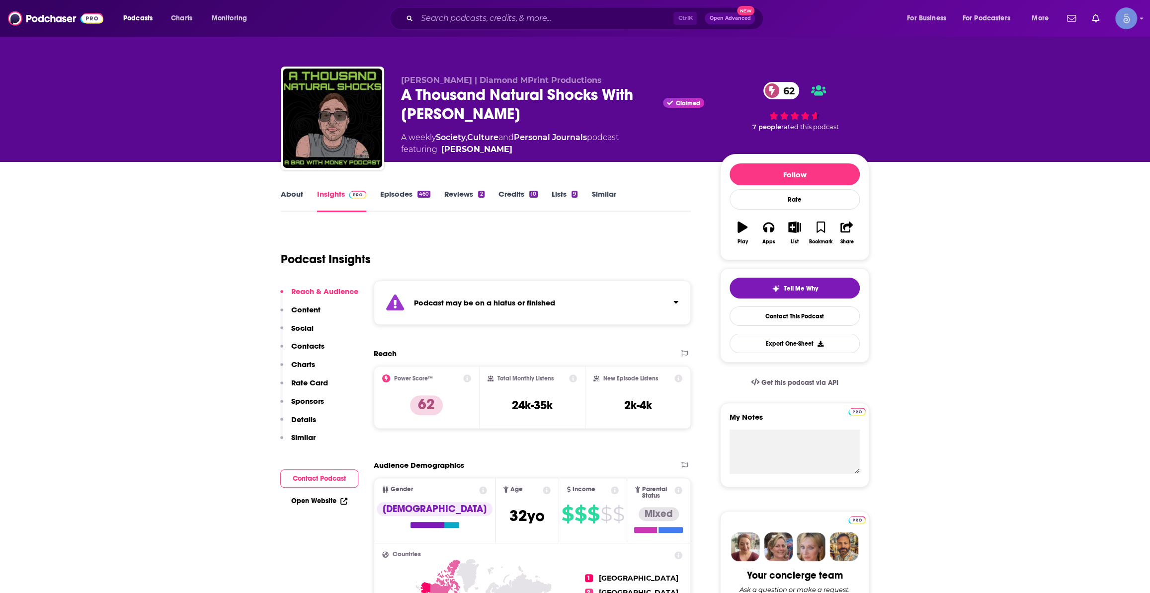
click at [403, 198] on link "Episodes 460" at bounding box center [405, 200] width 50 height 23
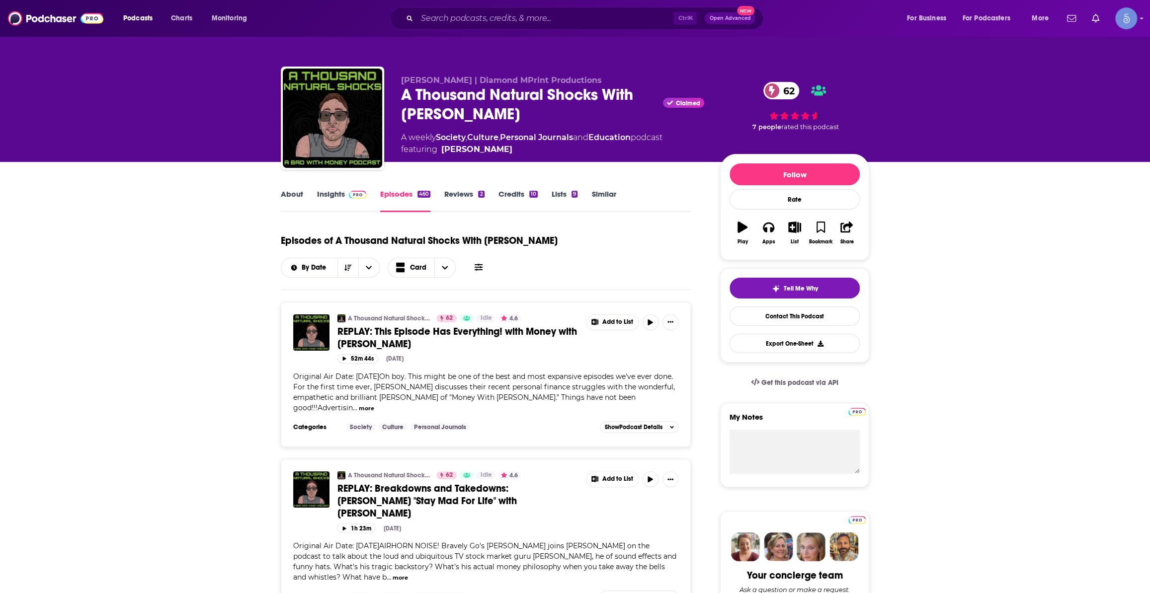
click at [288, 204] on link "About" at bounding box center [292, 200] width 22 height 23
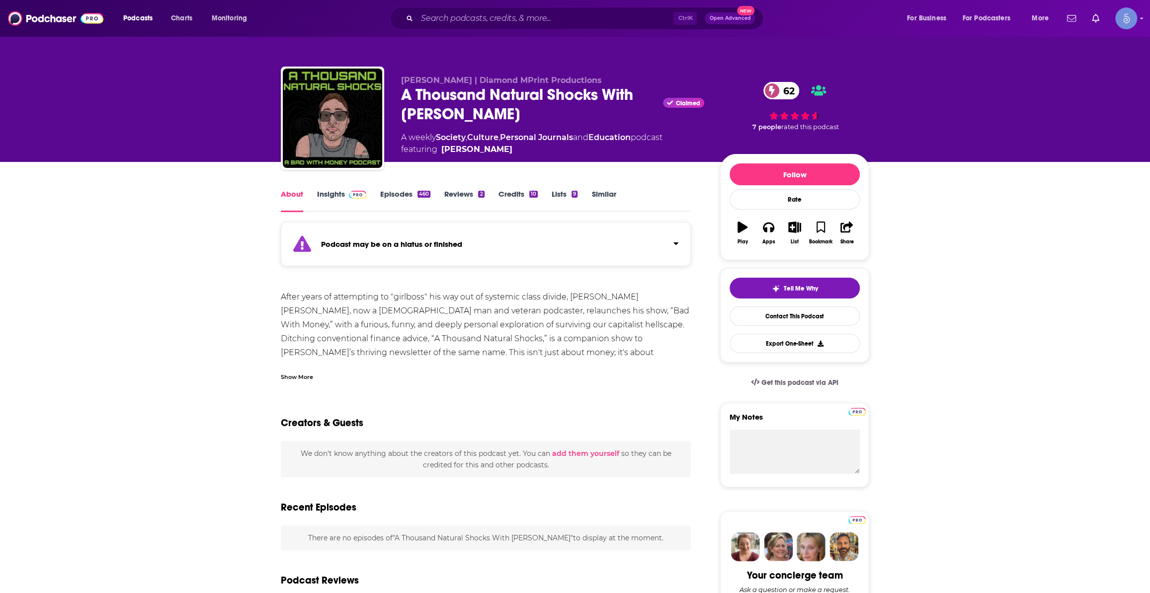
click at [347, 196] on span at bounding box center [355, 193] width 21 height 9
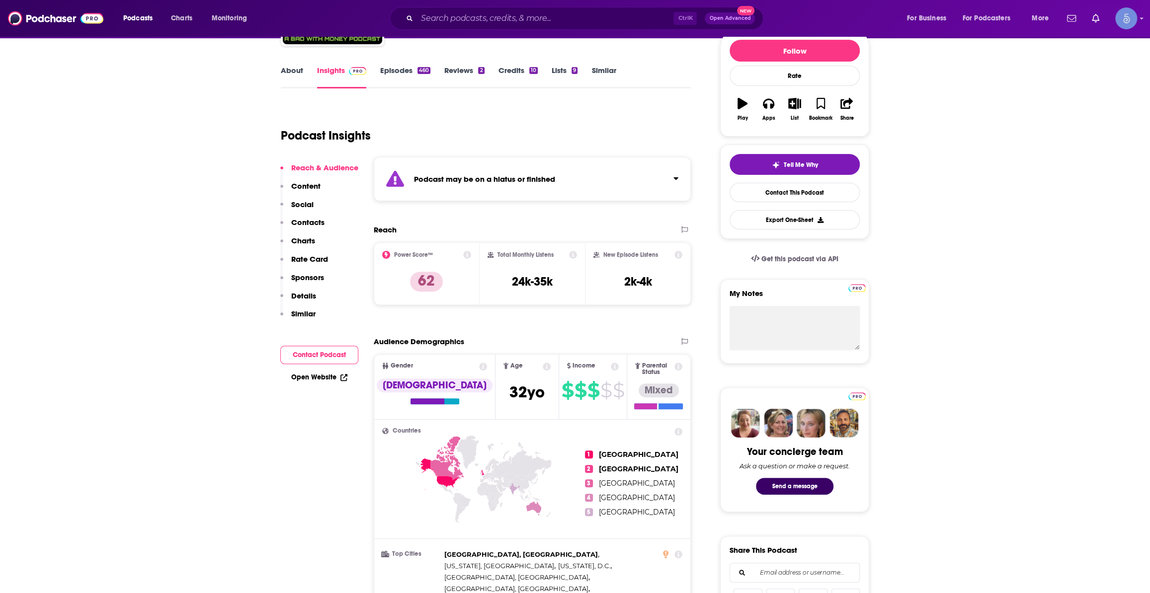
scroll to position [602, 0]
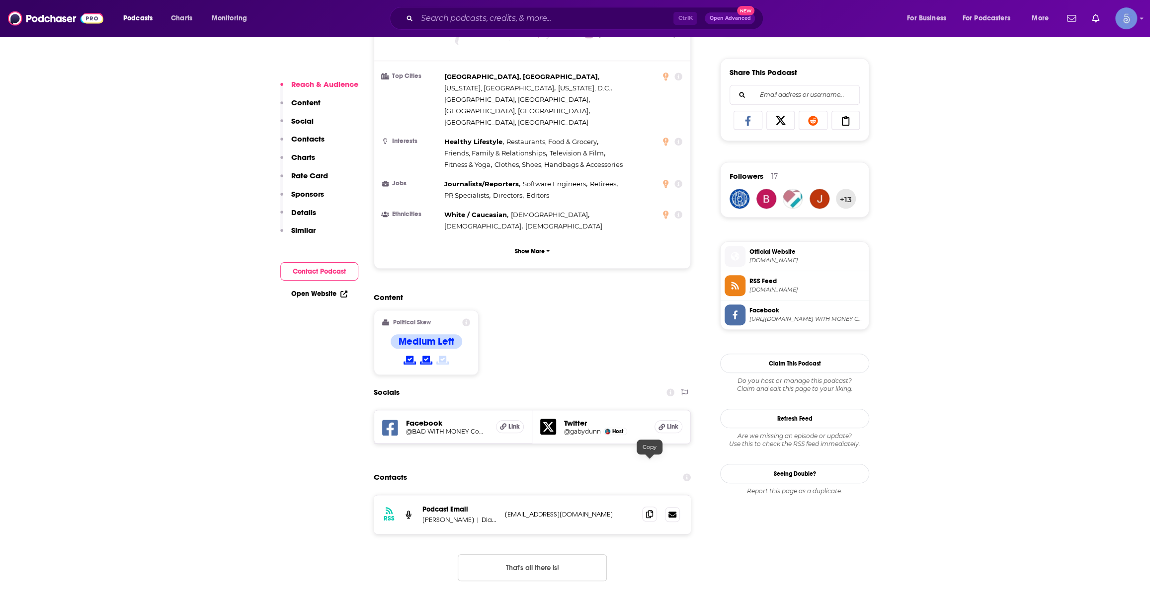
click at [649, 510] on icon at bounding box center [649, 514] width 7 height 8
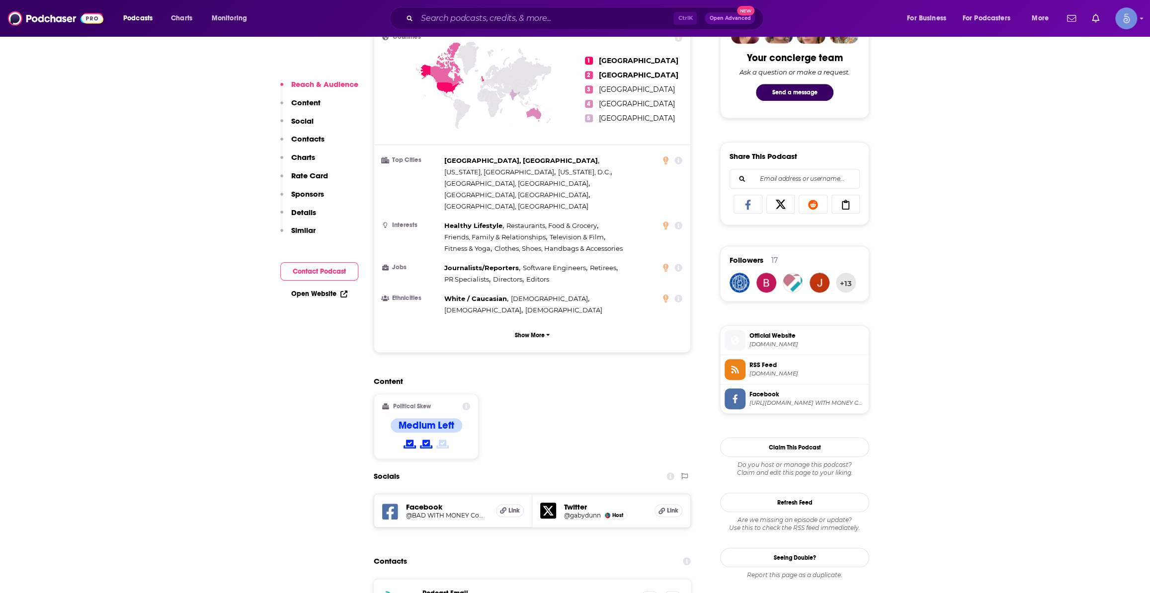
scroll to position [527, 0]
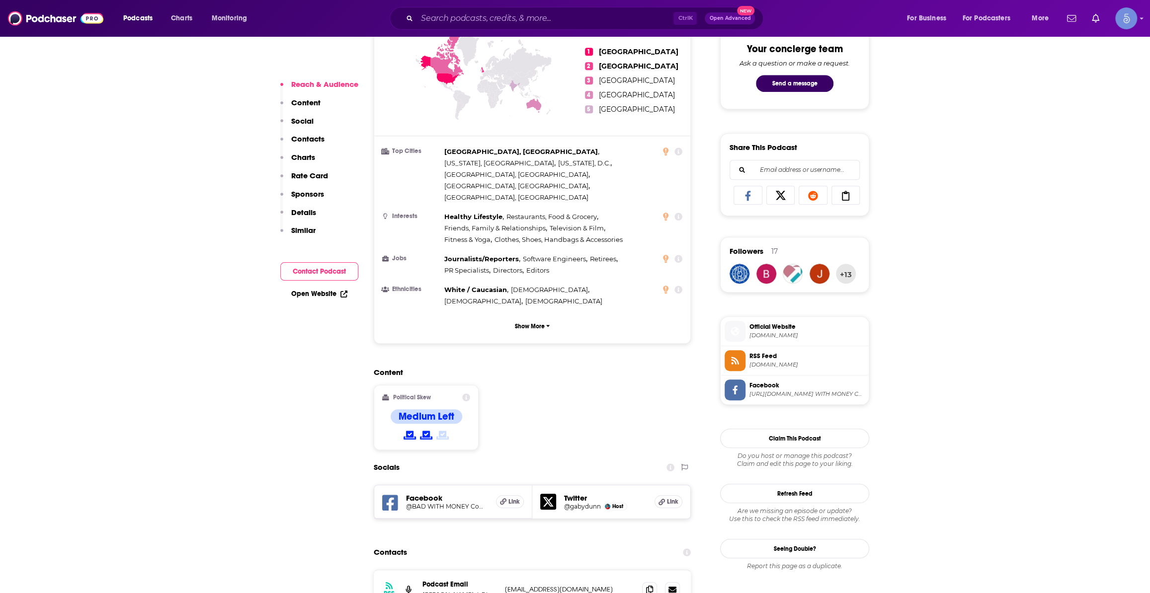
click at [770, 328] on span "Official Website" at bounding box center [806, 326] width 115 height 9
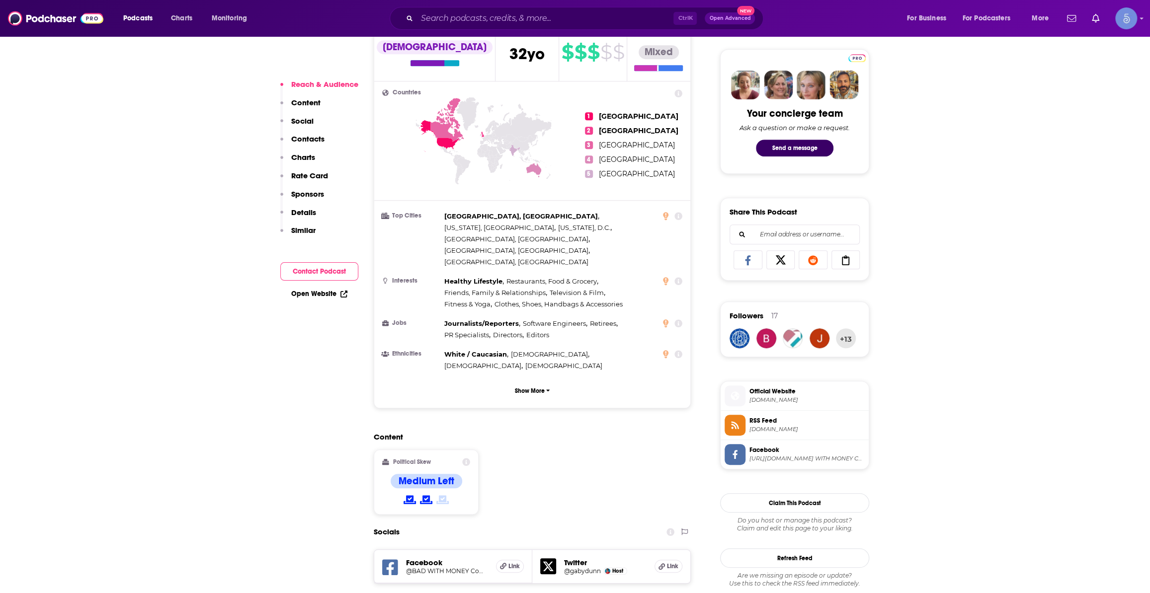
scroll to position [0, 0]
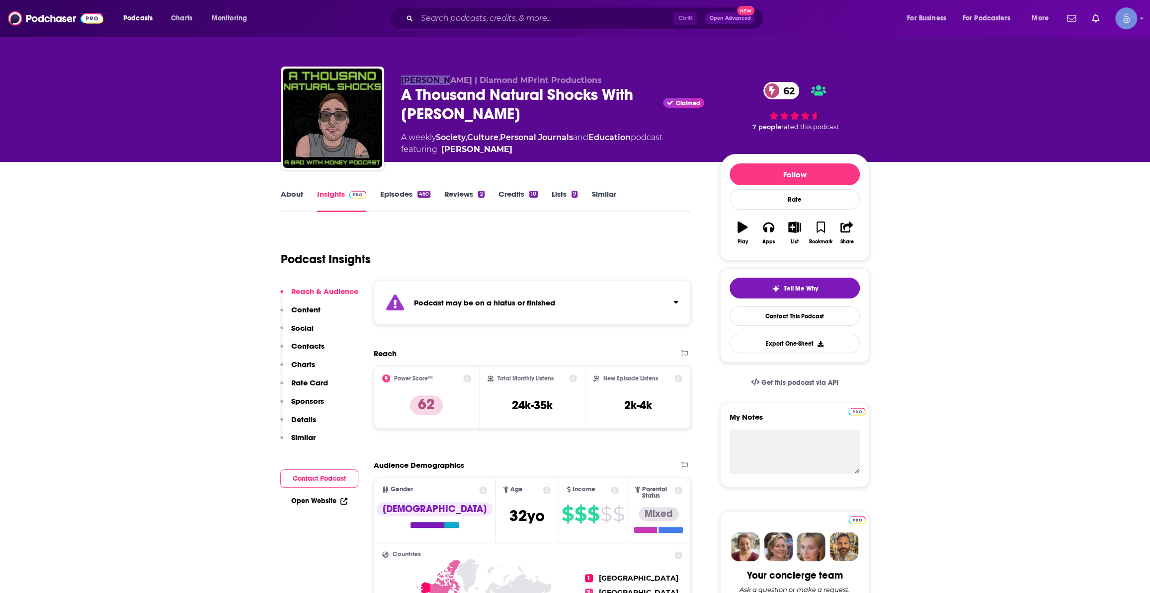
drag, startPoint x: 402, startPoint y: 74, endPoint x: 446, endPoint y: 79, distance: 44.6
click at [446, 79] on div "Gabe Dunn | Diamond MPrint Productions A Thousand Natural Shocks With Gabe S. D…" at bounding box center [575, 120] width 588 height 107
copy span "Gabe Dunn"
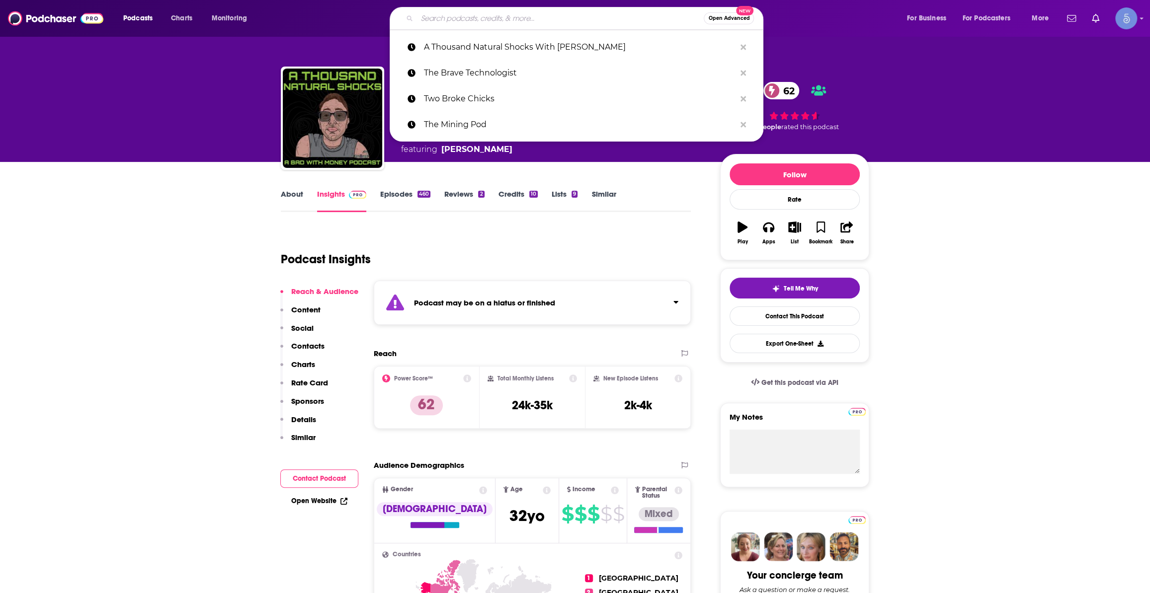
click at [585, 25] on input "Search podcasts, credits, & more..." at bounding box center [560, 18] width 287 height 16
paste input "The Financial Coconut Podcast"
type input "The Financial Coconut Podcast"
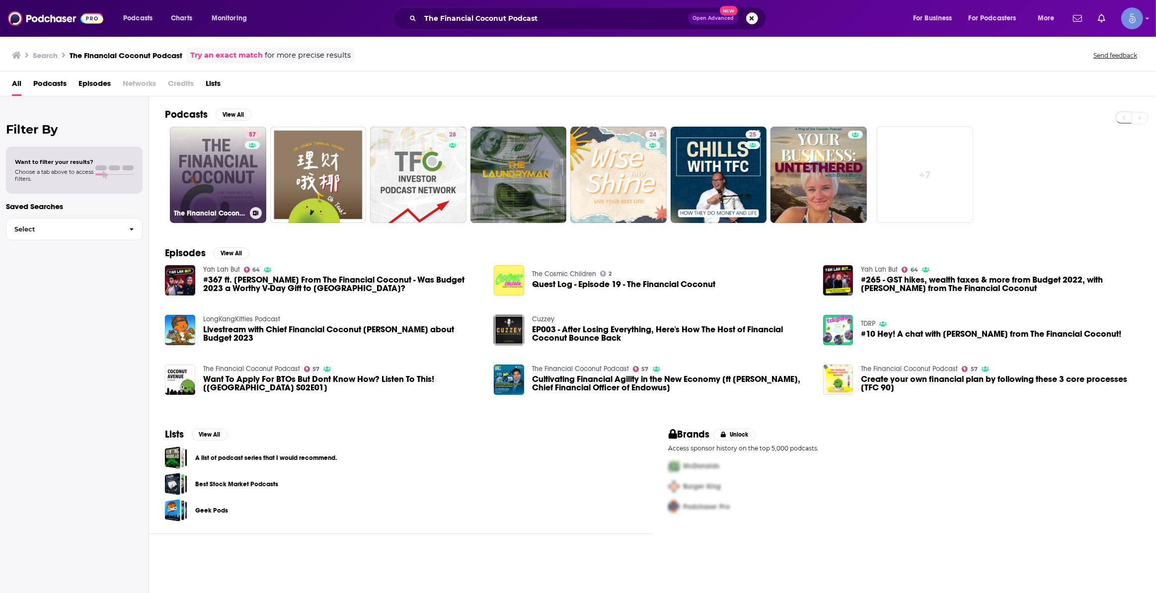
click at [233, 183] on link "57 The Financial Coconut Podcast" at bounding box center [218, 175] width 96 height 96
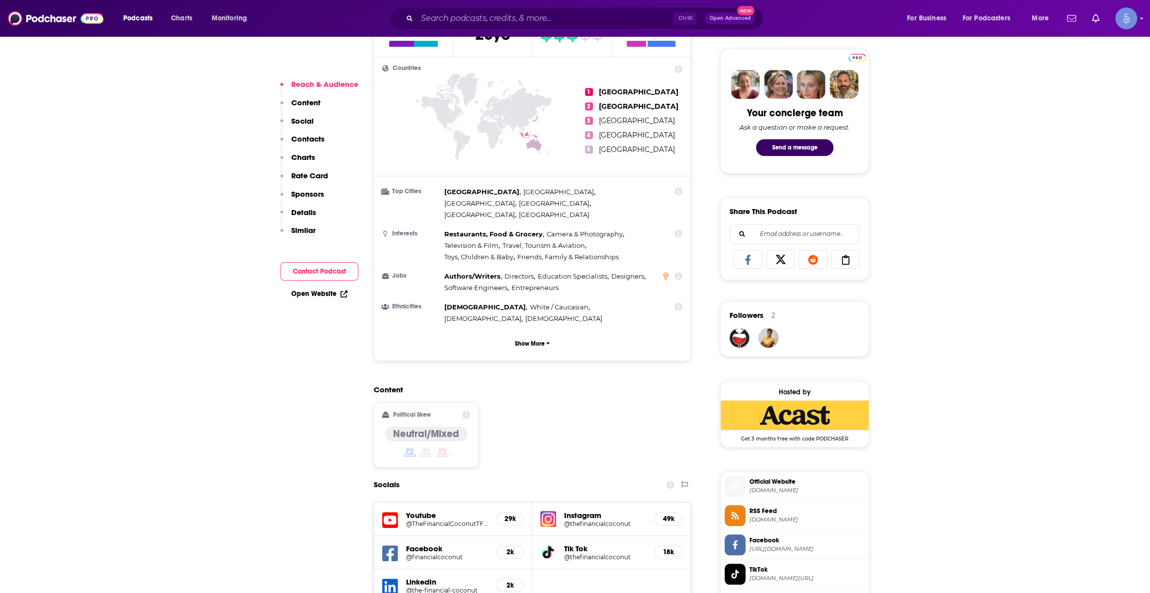
scroll to position [602, 0]
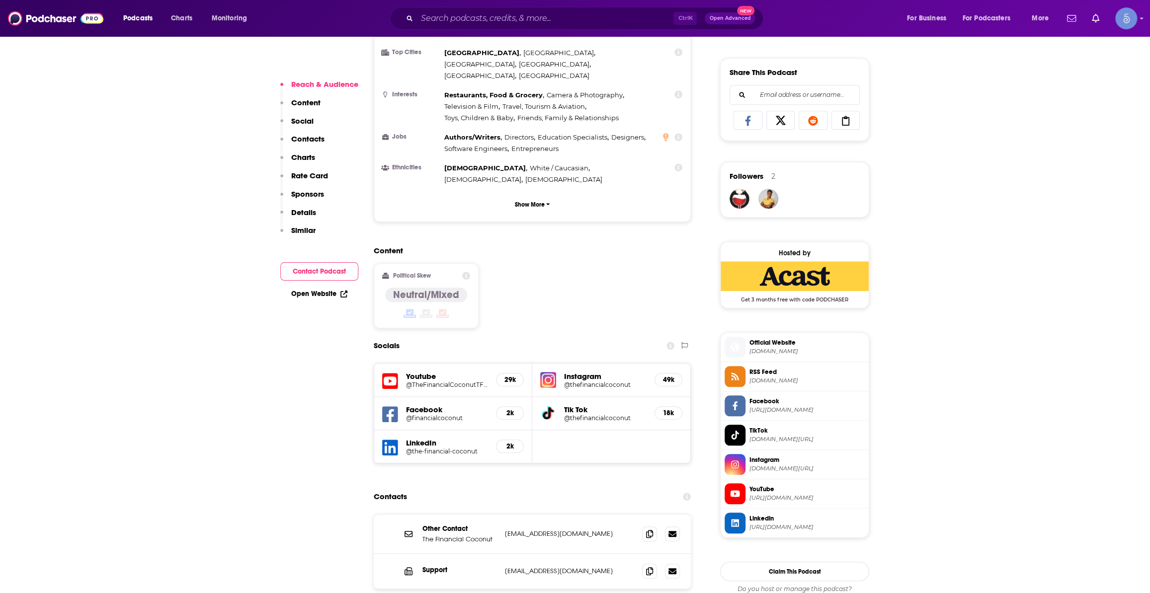
click at [438, 381] on h5 "@TheFinancialCoconutTFC" at bounding box center [447, 384] width 82 height 7
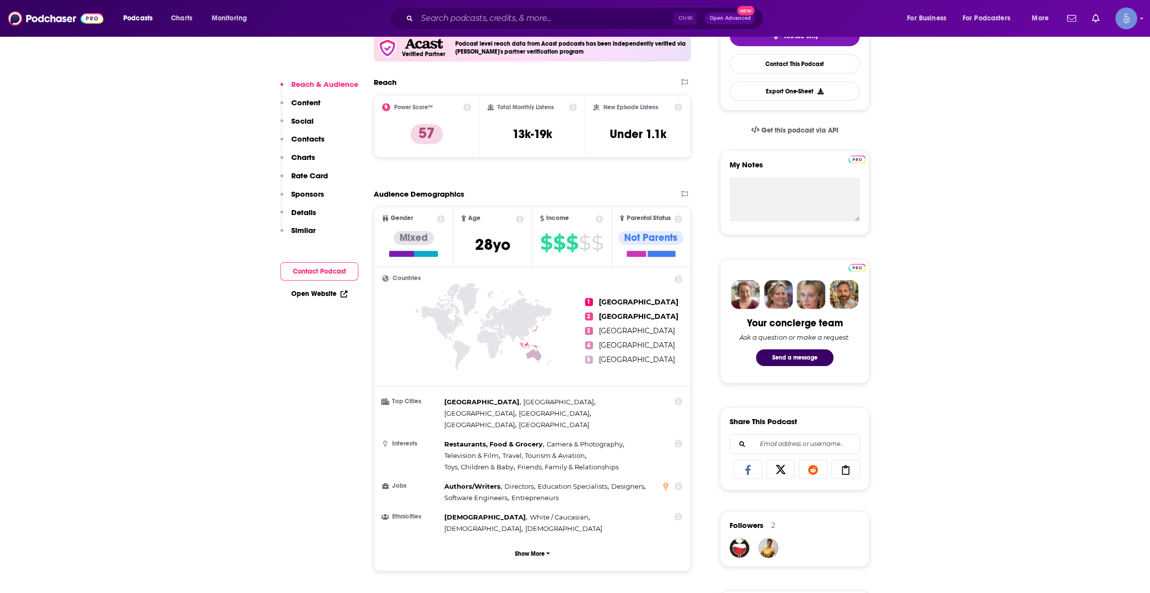
scroll to position [75, 0]
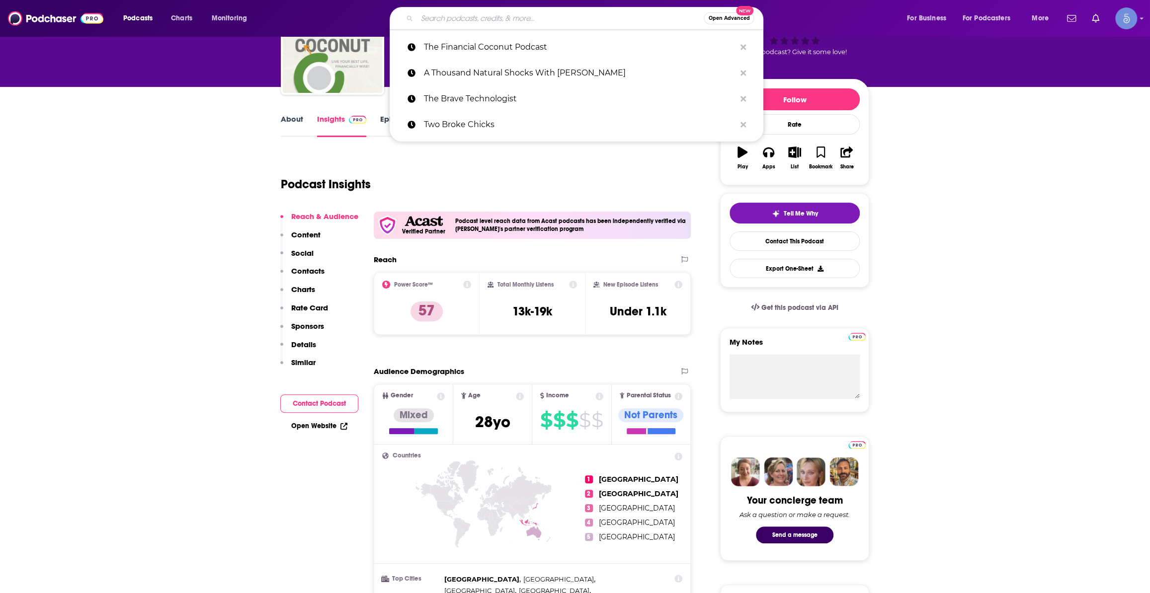
click at [633, 20] on input "Search podcasts, credits, & more..." at bounding box center [560, 18] width 287 height 16
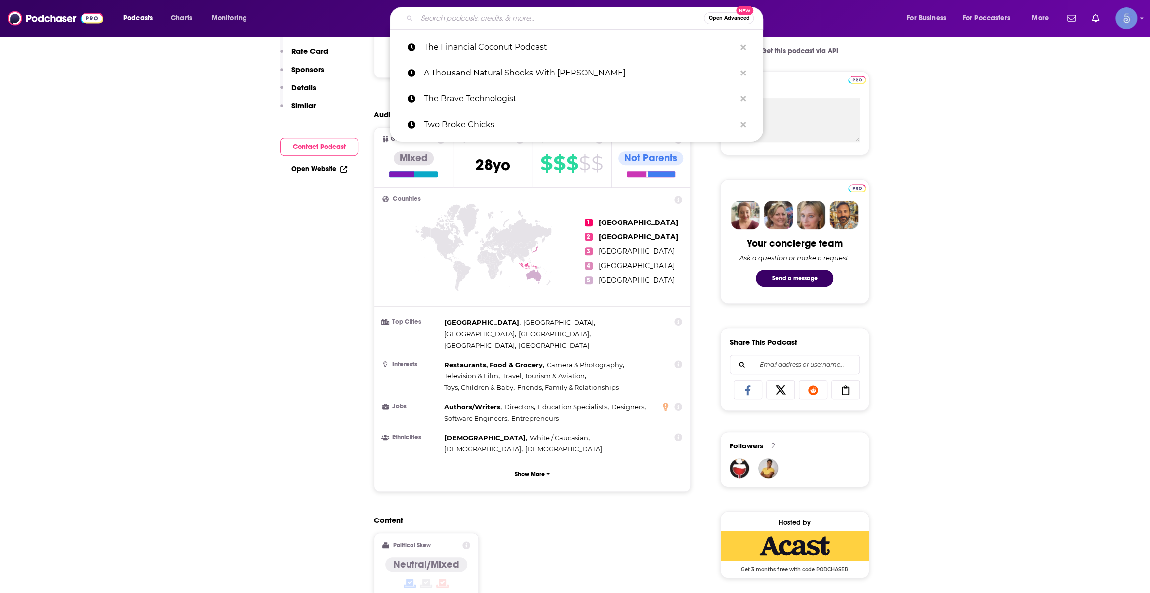
scroll to position [527, 0]
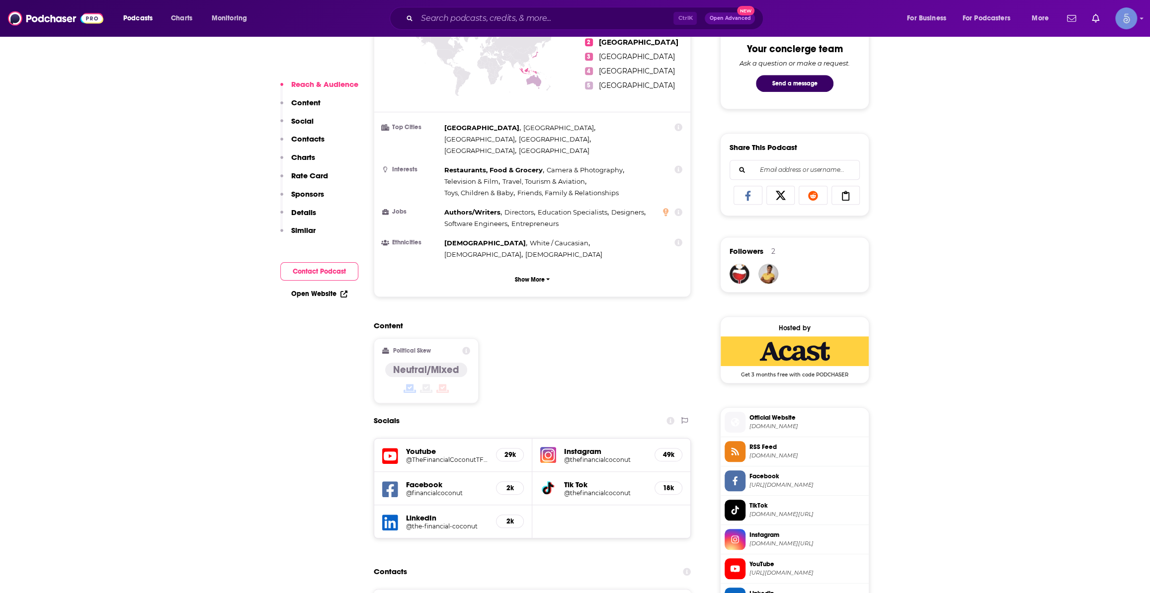
click at [491, 26] on div "Ctrl K Open Advanced New" at bounding box center [577, 18] width 374 height 23
click at [493, 20] on input "Search podcasts, credits, & more..." at bounding box center [545, 18] width 256 height 16
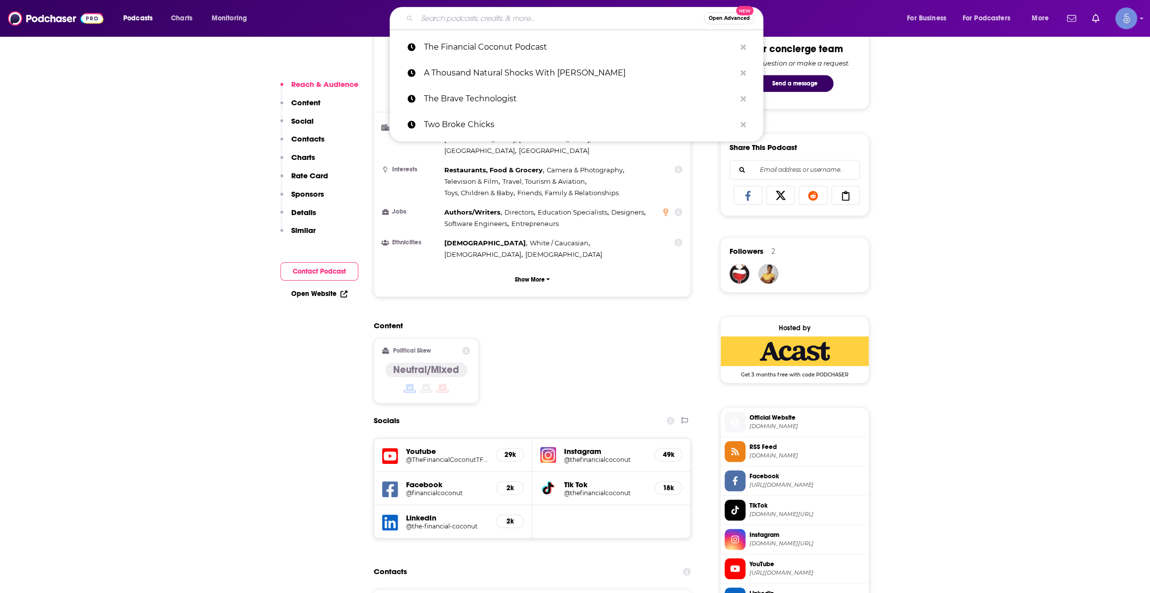
paste input "The Clever Girls Know Podcast With Bola Sokunbi"
type input "The Clever Girls Know Podcast With Bola Sokunbi"
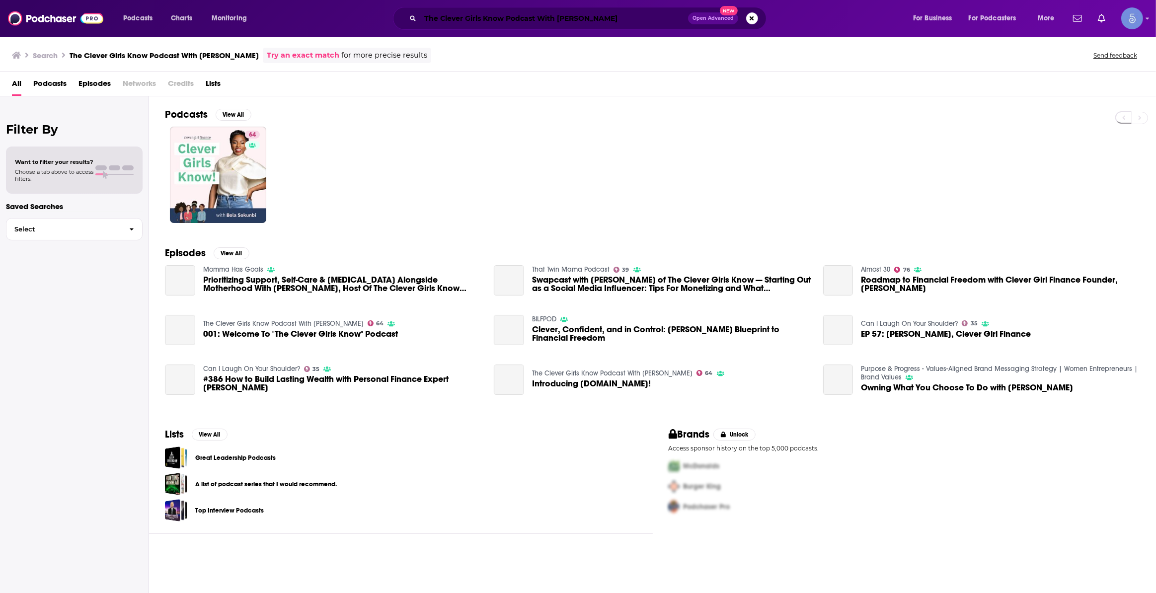
click at [526, 25] on input "The Clever Girls Know Podcast With Bola Sokunbi" at bounding box center [554, 18] width 268 height 16
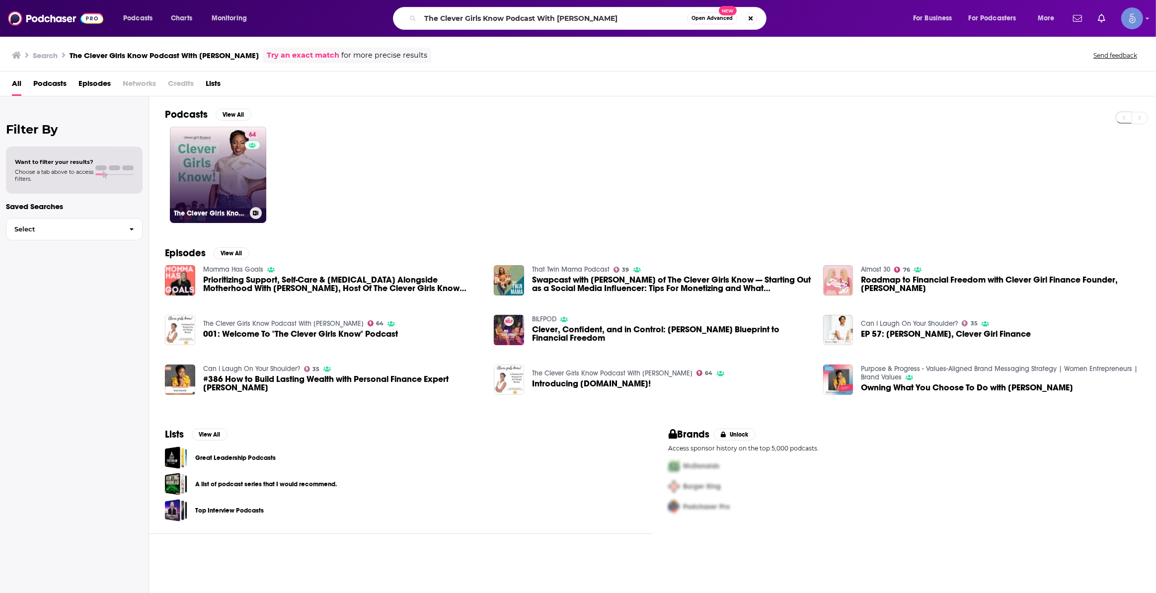
click at [226, 177] on link "64 The Clever Girls Know Podcast With Bola Sokunbi" at bounding box center [218, 175] width 96 height 96
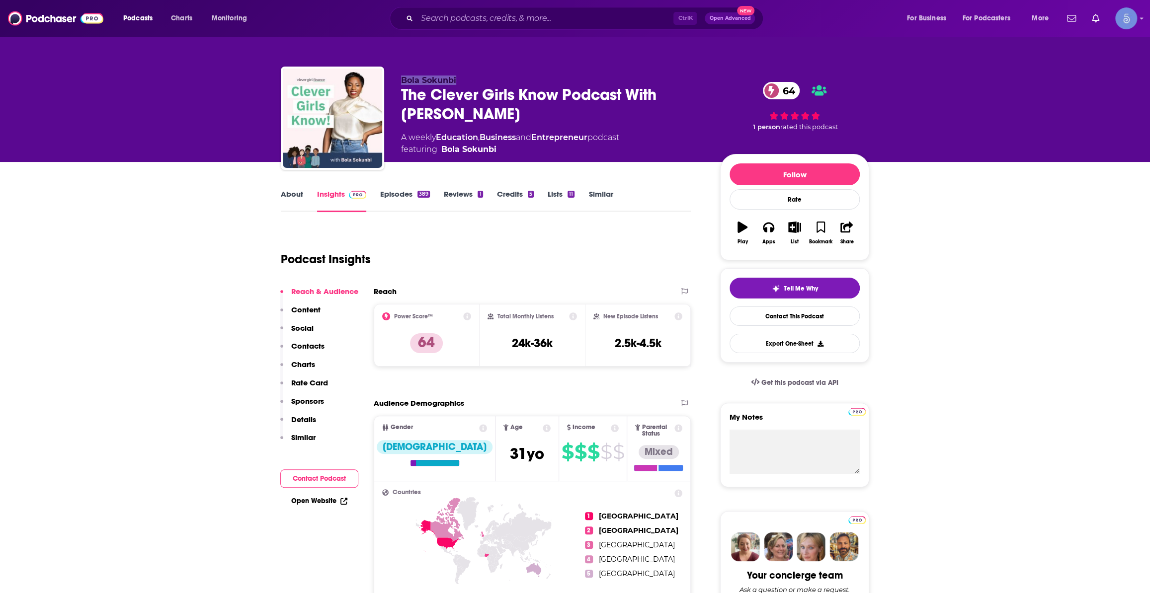
drag, startPoint x: 436, startPoint y: 81, endPoint x: 400, endPoint y: 78, distance: 35.4
click at [401, 78] on p "Bola Sokunbi" at bounding box center [552, 80] width 303 height 9
copy span "Bola Sokunbi"
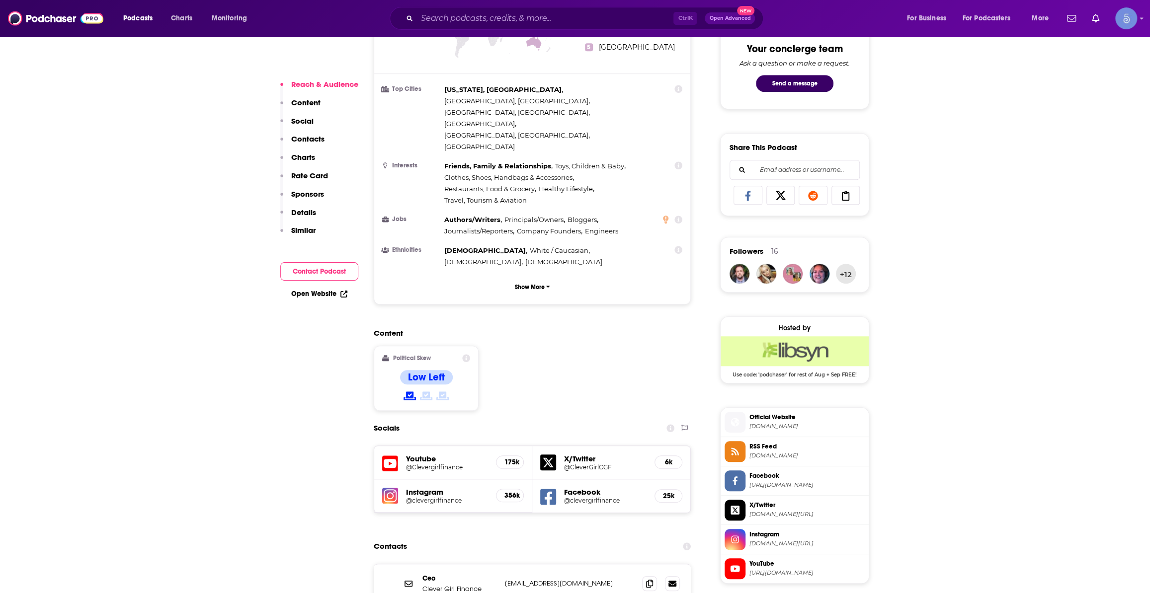
scroll to position [753, 0]
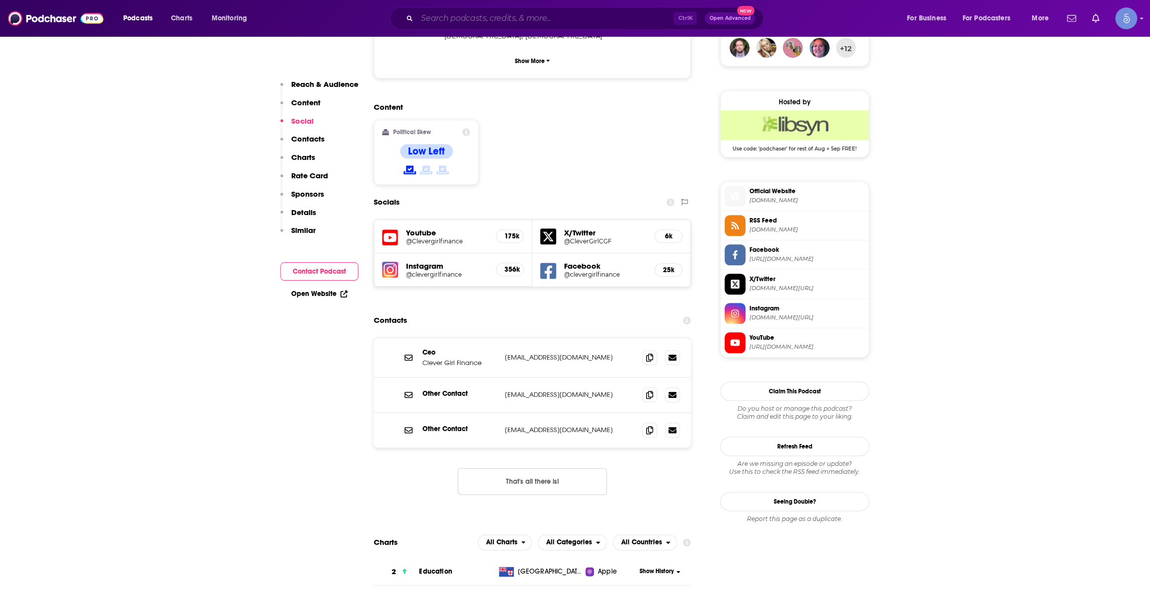
click at [591, 20] on input "Search podcasts, credits, & more..." at bounding box center [545, 18] width 256 height 16
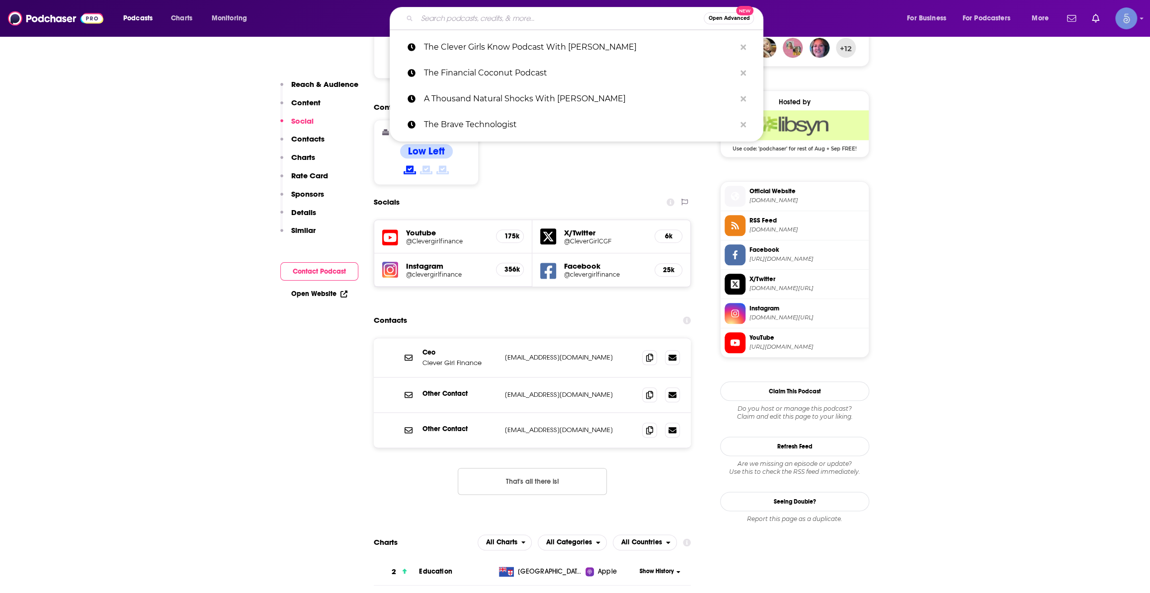
paste input "The Jesse Mecham Show"
type input "The Jesse Mecham Show"
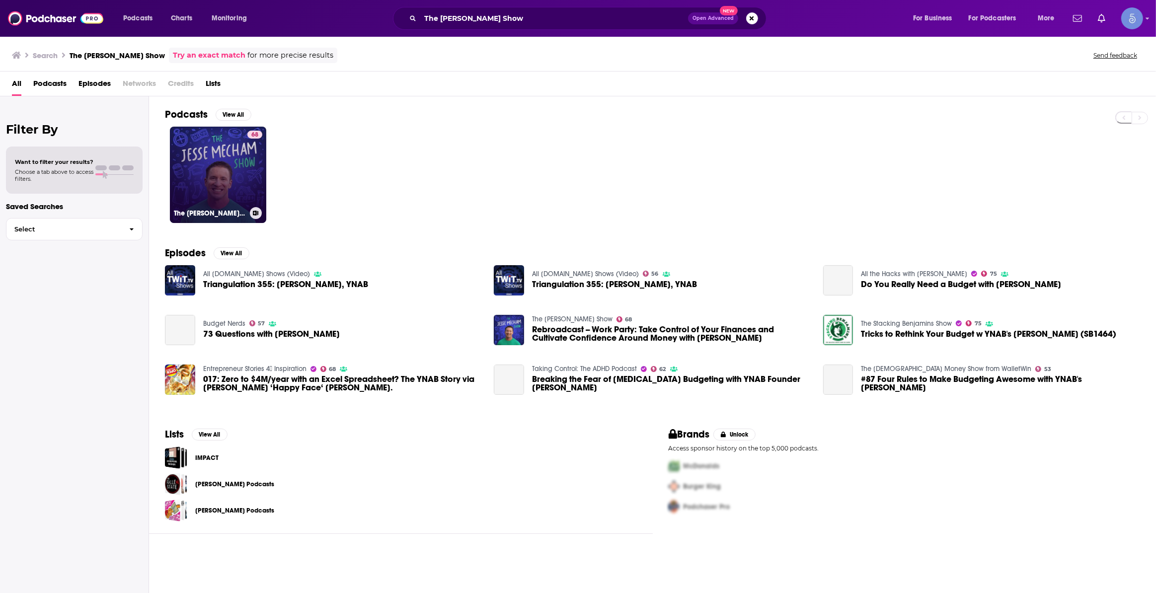
click at [217, 162] on link "68 The Jesse Mecham Show" at bounding box center [218, 175] width 96 height 96
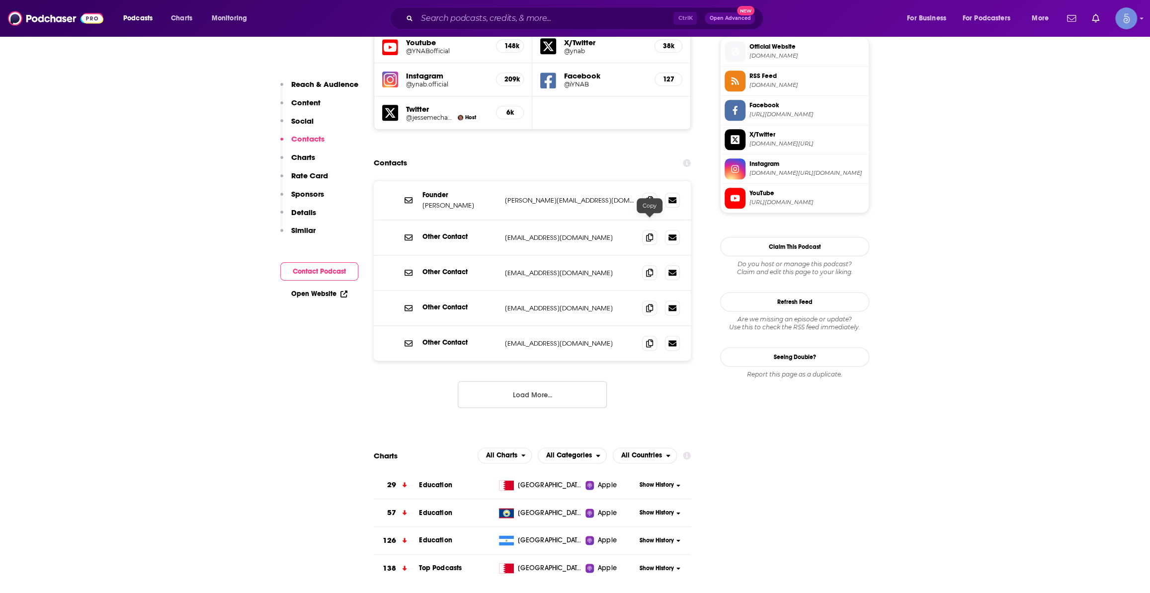
scroll to position [903, 0]
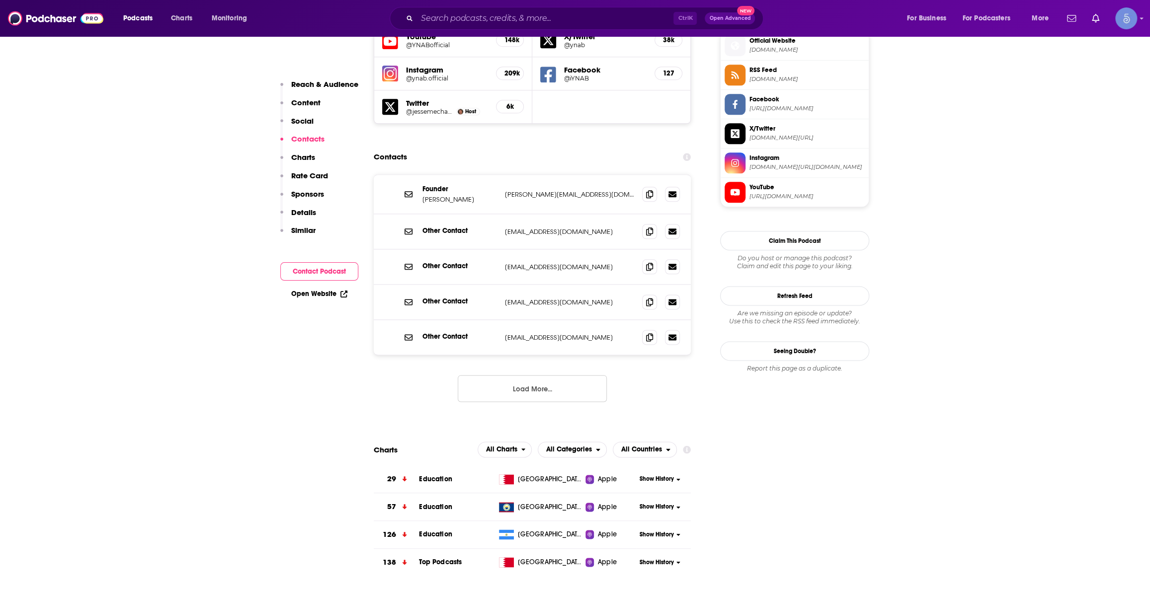
click at [556, 375] on button "Load More..." at bounding box center [532, 388] width 149 height 27
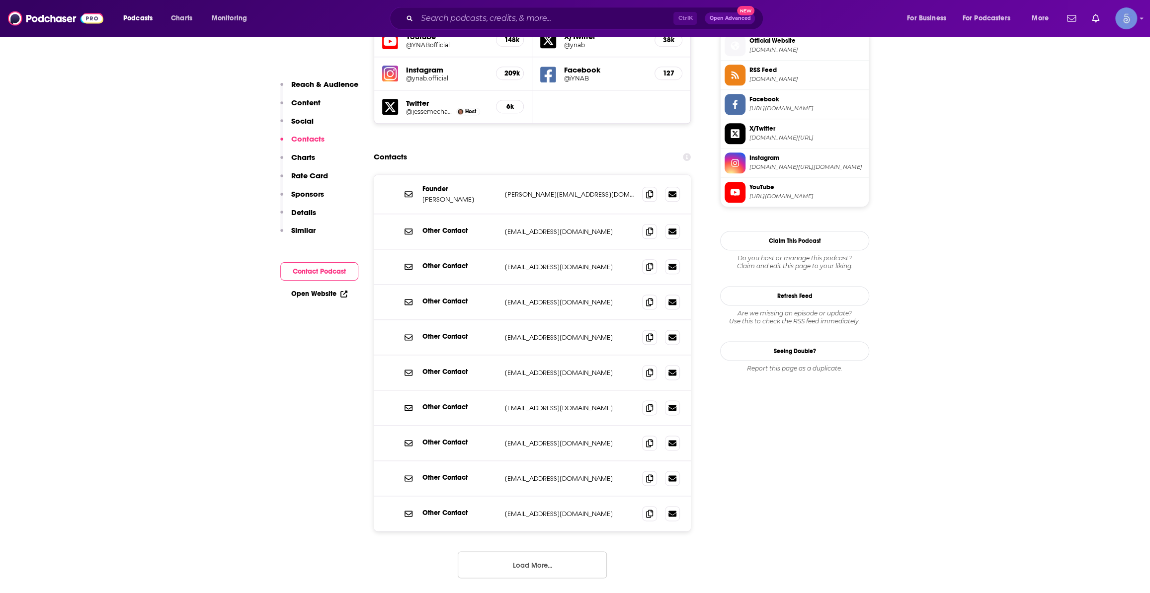
click at [555, 551] on button "Load More..." at bounding box center [532, 564] width 149 height 27
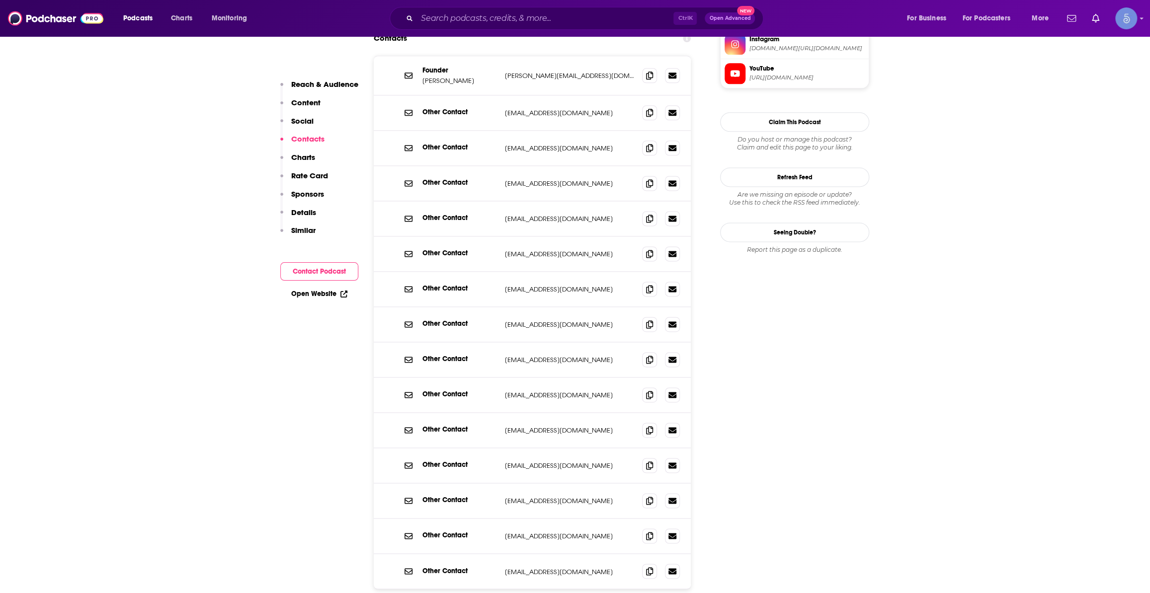
scroll to position [1053, 0]
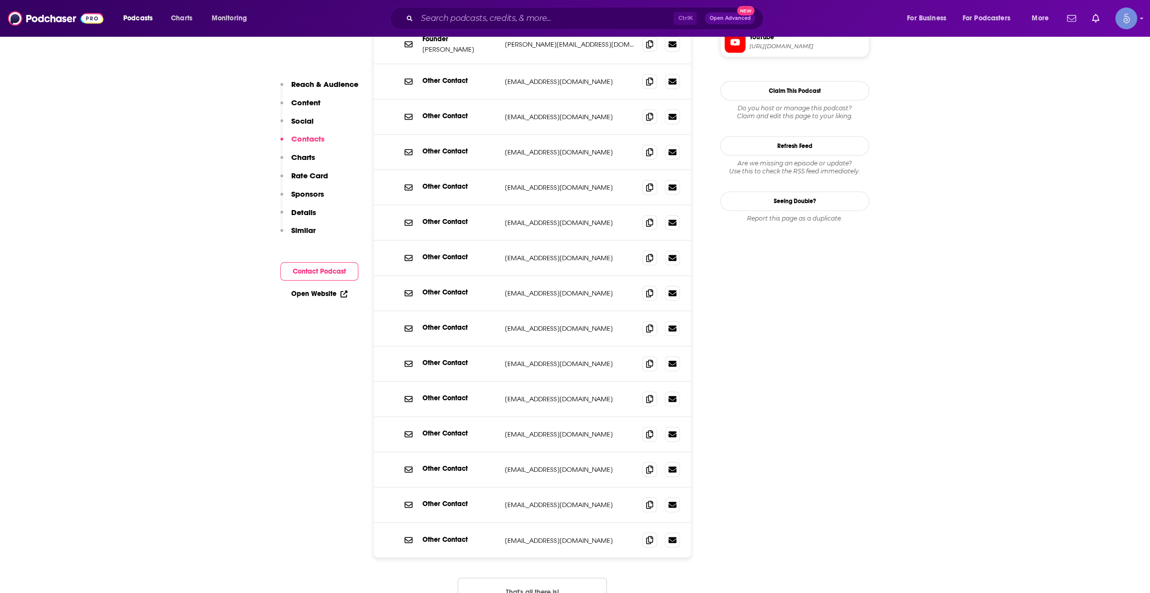
click at [564, 578] on button "That's all there is!" at bounding box center [532, 591] width 149 height 27
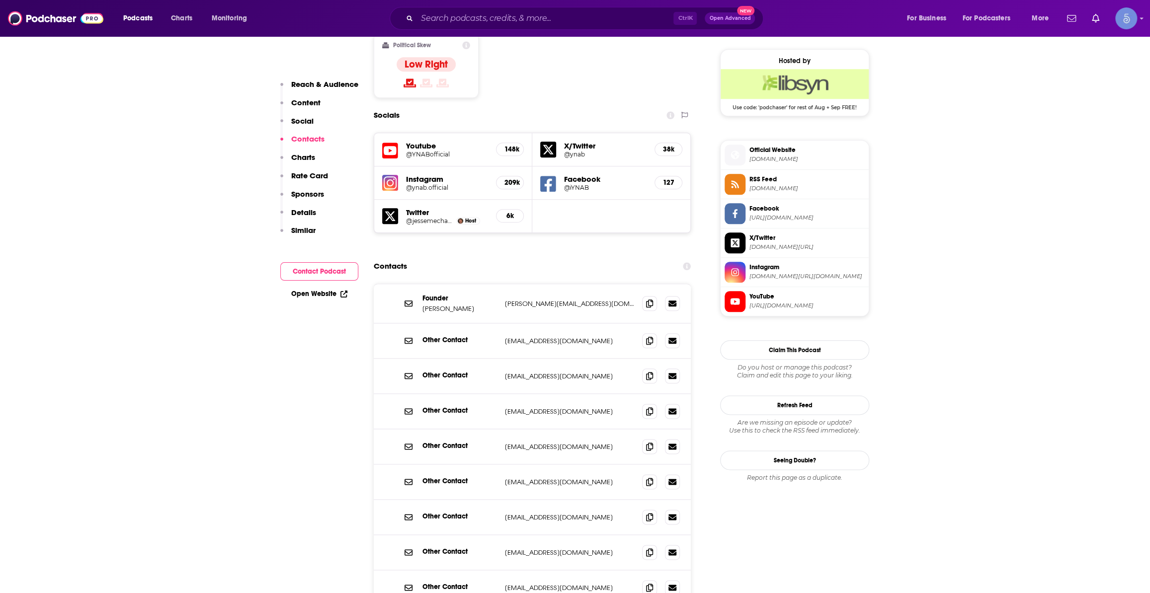
scroll to position [602, 0]
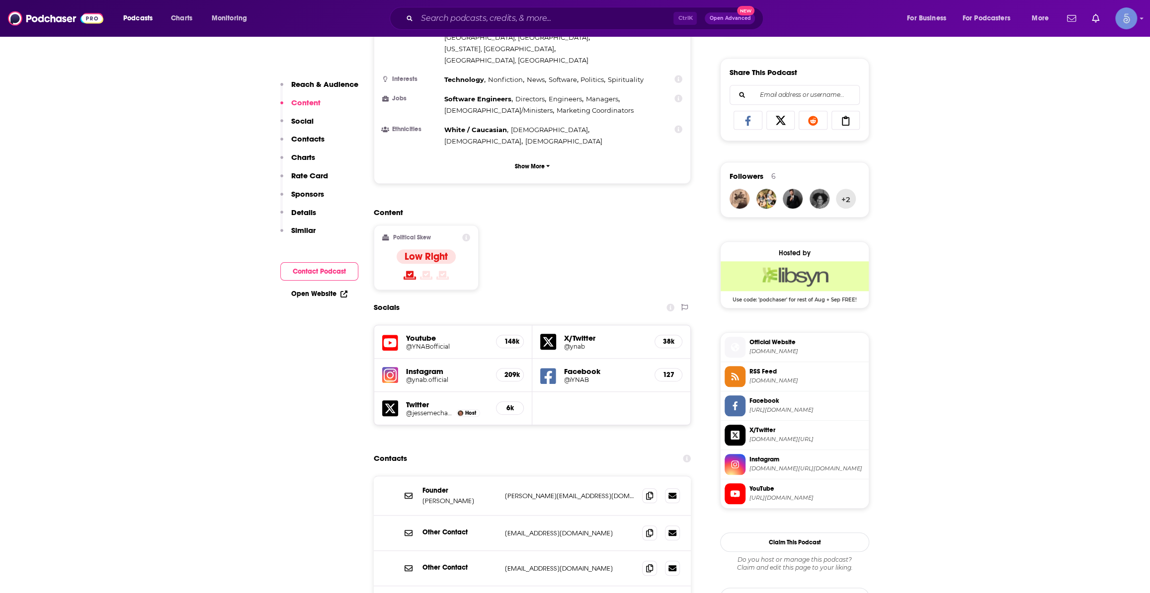
click at [795, 343] on span "Official Website" at bounding box center [806, 342] width 115 height 9
click at [586, 21] on input "Search podcasts, credits, & more..." at bounding box center [545, 18] width 256 height 16
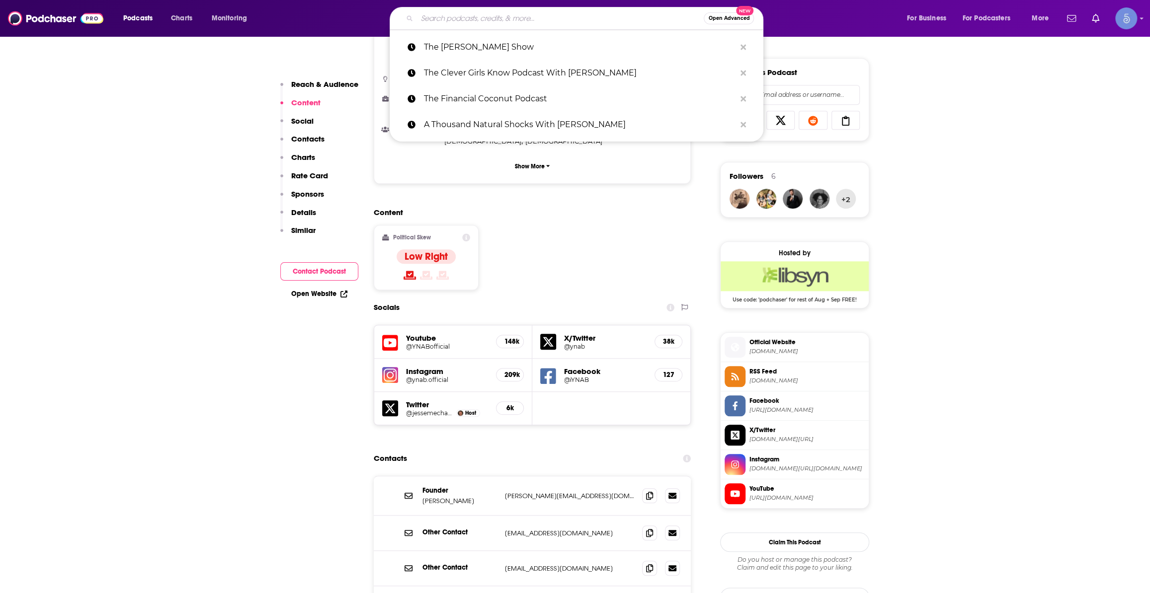
paste input "Your Money Guide on the Side"
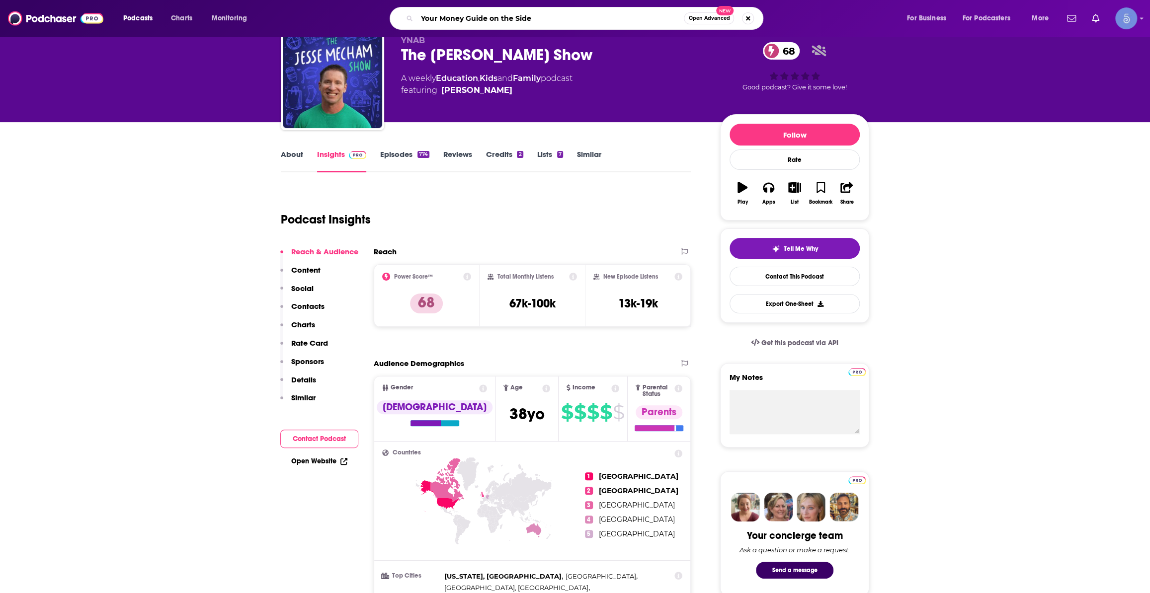
scroll to position [0, 0]
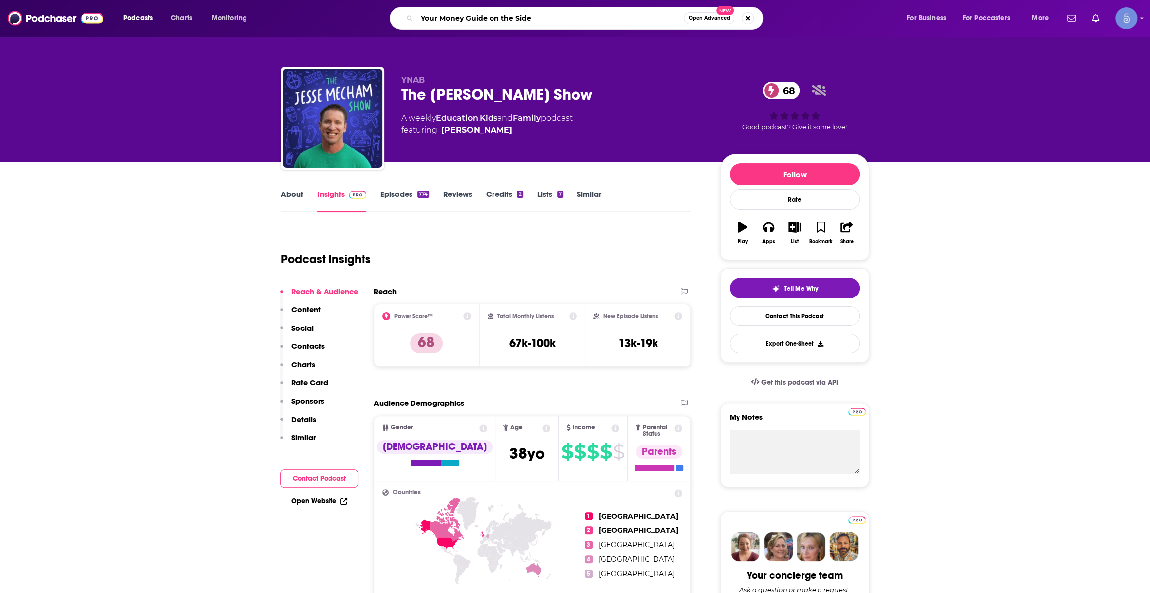
type input "Your Money Guide on the Side"
click at [298, 195] on link "About" at bounding box center [292, 200] width 22 height 23
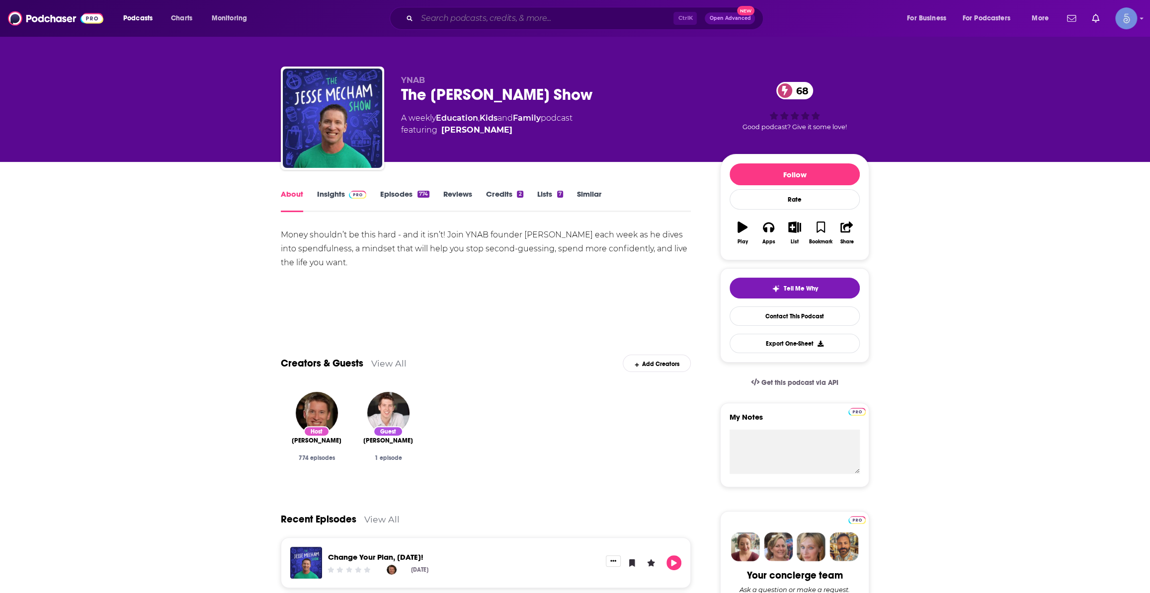
click at [569, 23] on input "Search podcasts, credits, & more..." at bounding box center [545, 18] width 256 height 16
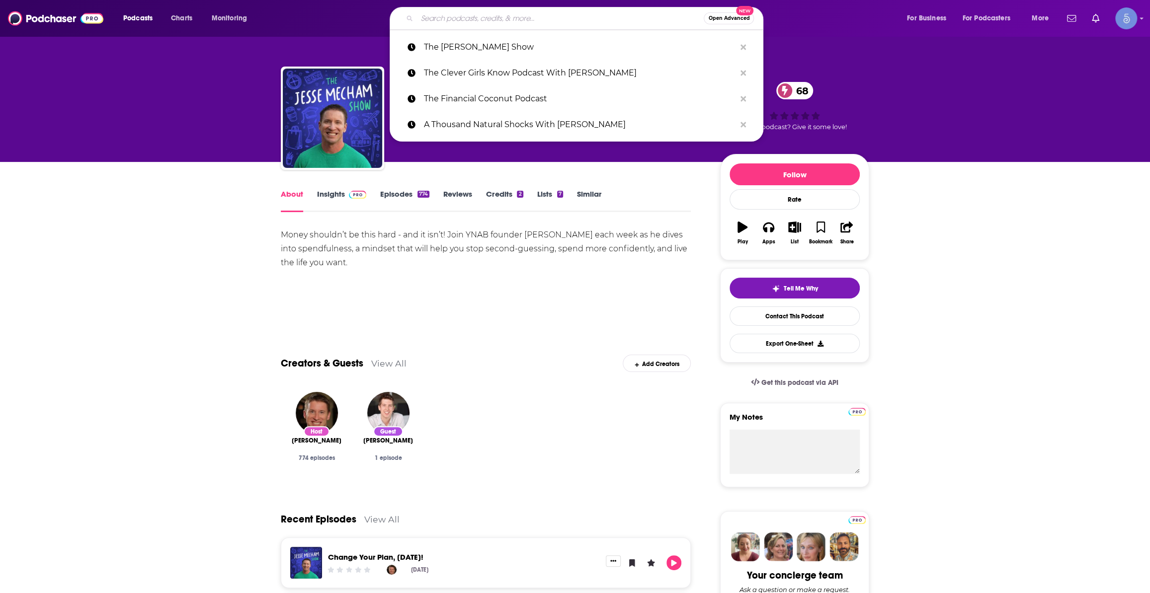
paste input "Your Money Guide on the Side"
type input "Your Money Guide on the Side"
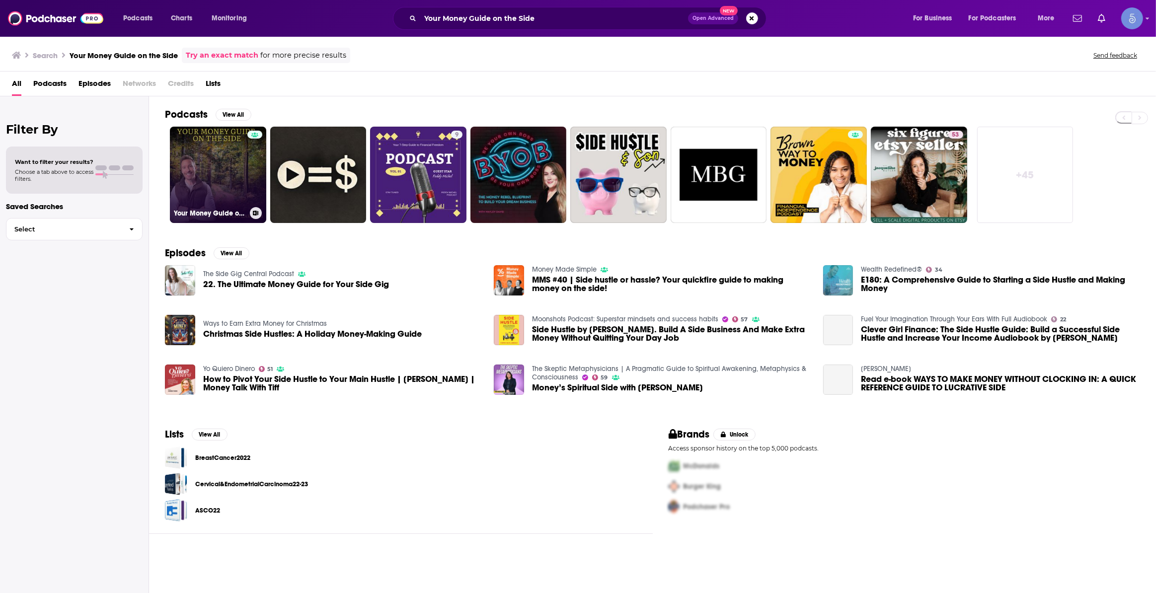
click at [247, 166] on div at bounding box center [254, 169] width 15 height 77
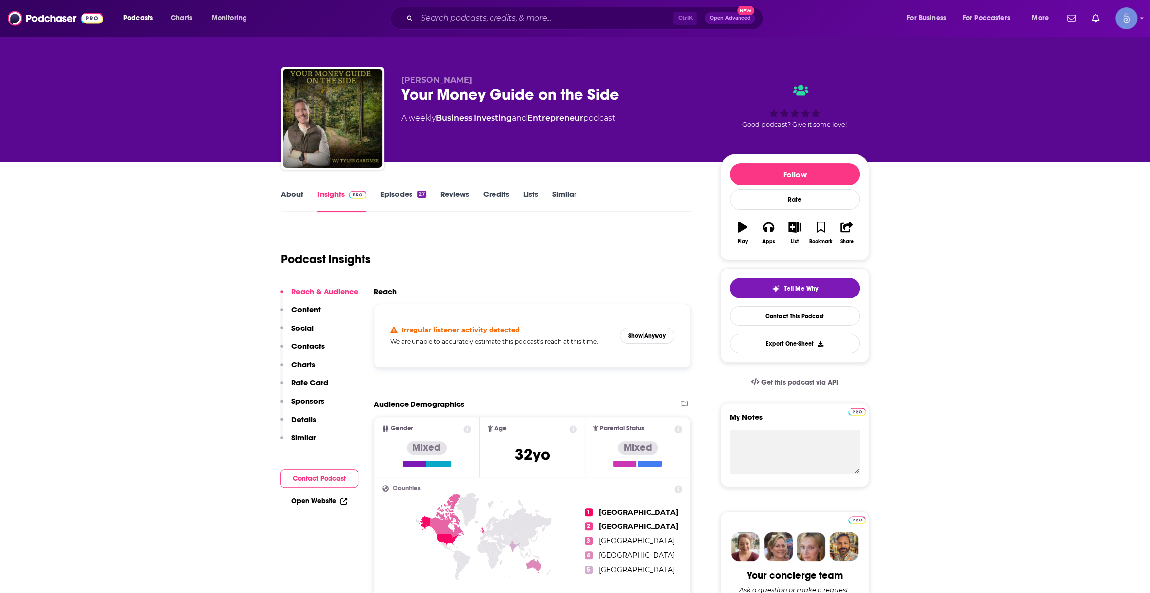
click at [644, 318] on div "Irregular listener activity detected We are unable to accurately estimate this …" at bounding box center [532, 336] width 300 height 47
click at [651, 327] on div "Irregular listener activity detected We are unable to accurately estimate this …" at bounding box center [532, 336] width 300 height 47
click at [656, 336] on button "Show Anyway" at bounding box center [647, 336] width 55 height 16
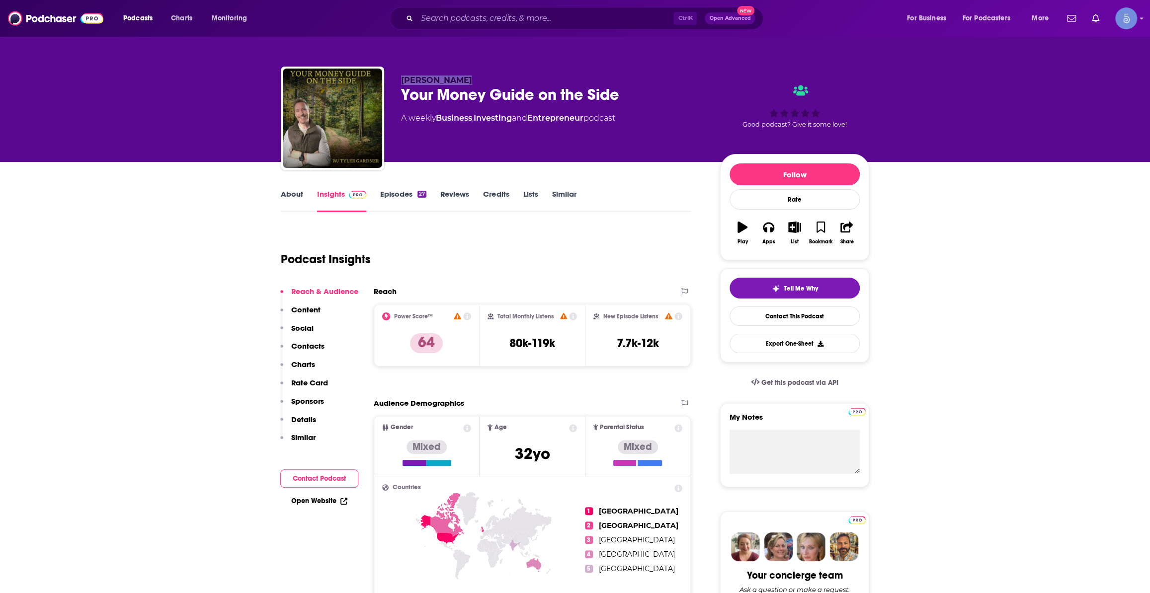
drag, startPoint x: 463, startPoint y: 76, endPoint x: 392, endPoint y: 76, distance: 71.0
click at [392, 75] on div "Tyler Gardner Your Money Guide on the Side A weekly Business , Investing and En…" at bounding box center [575, 120] width 588 height 107
copy span "Tyler Gardner"
click at [291, 198] on link "About" at bounding box center [292, 200] width 22 height 23
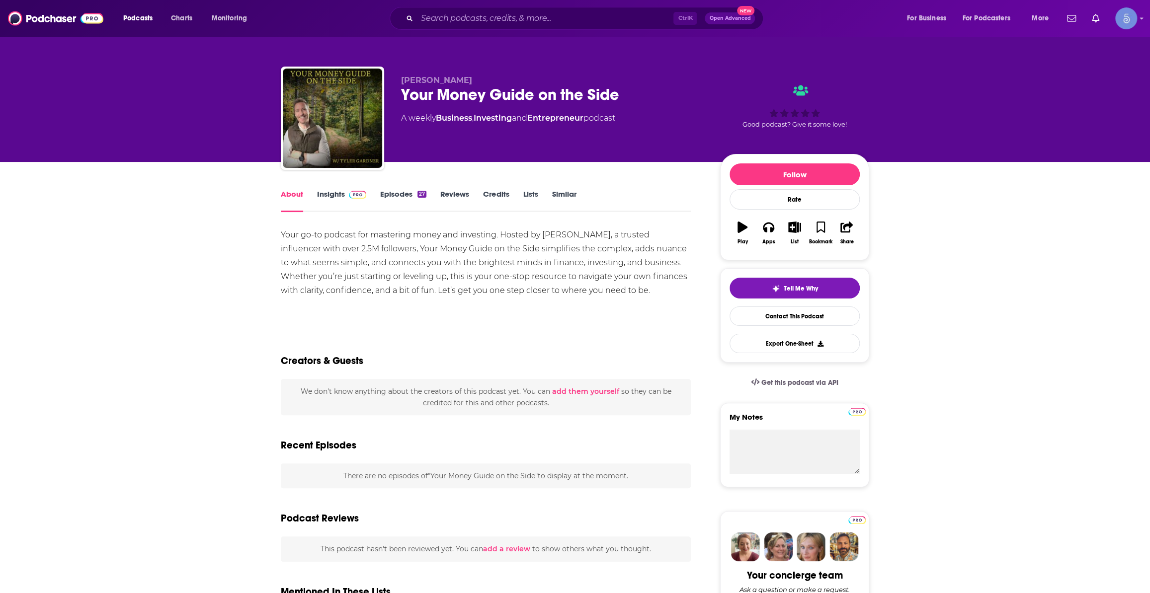
click at [393, 192] on link "Episodes 27" at bounding box center [403, 200] width 46 height 23
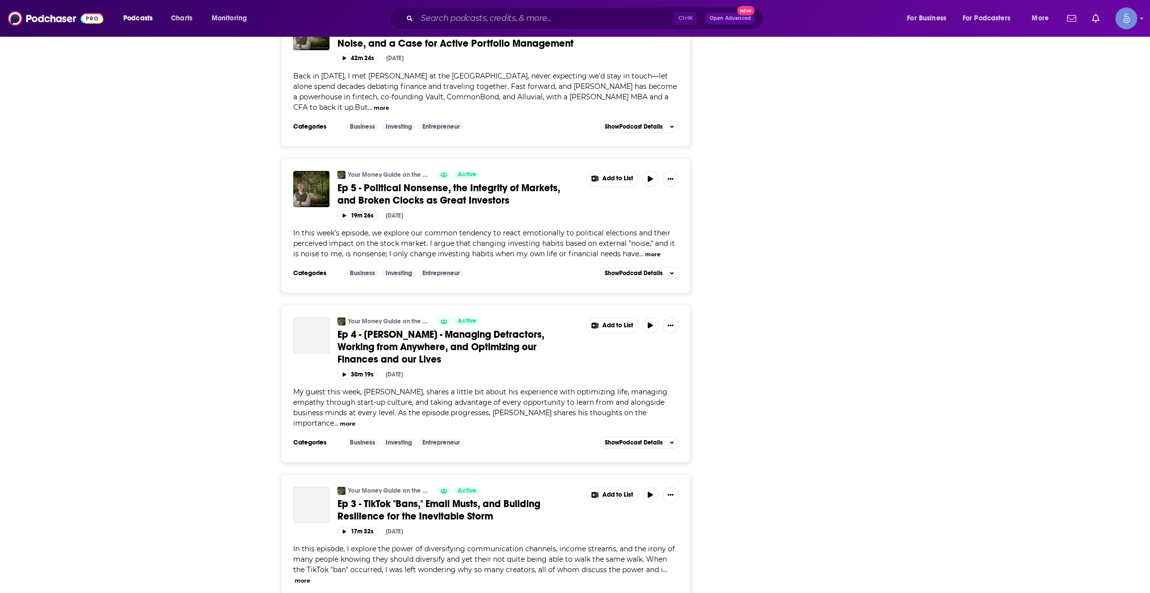
scroll to position [3602, 0]
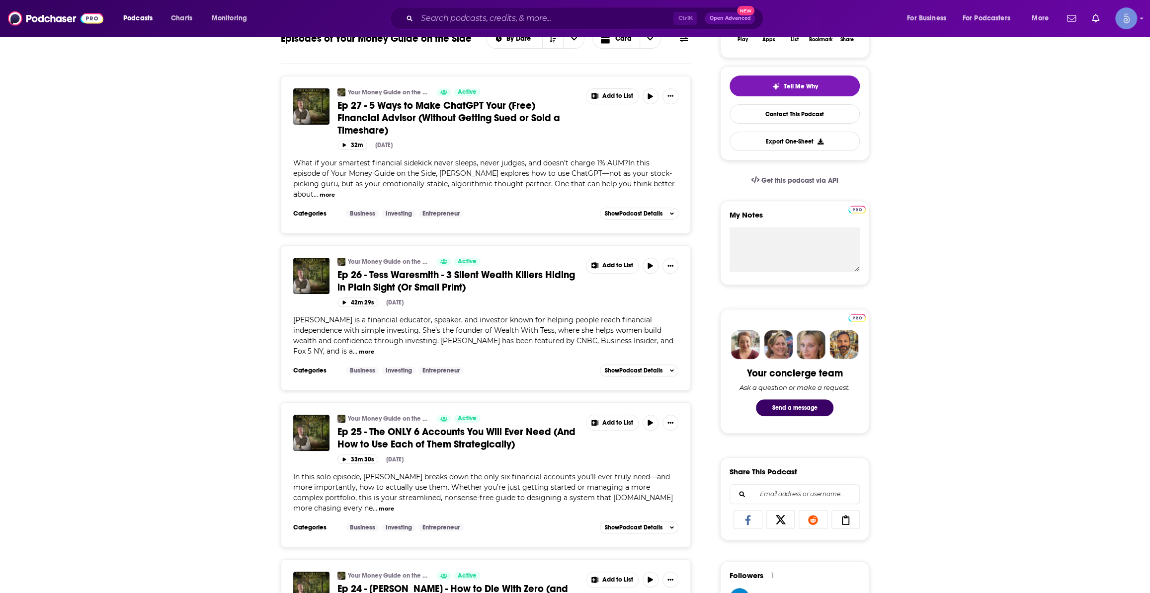
scroll to position [0, 0]
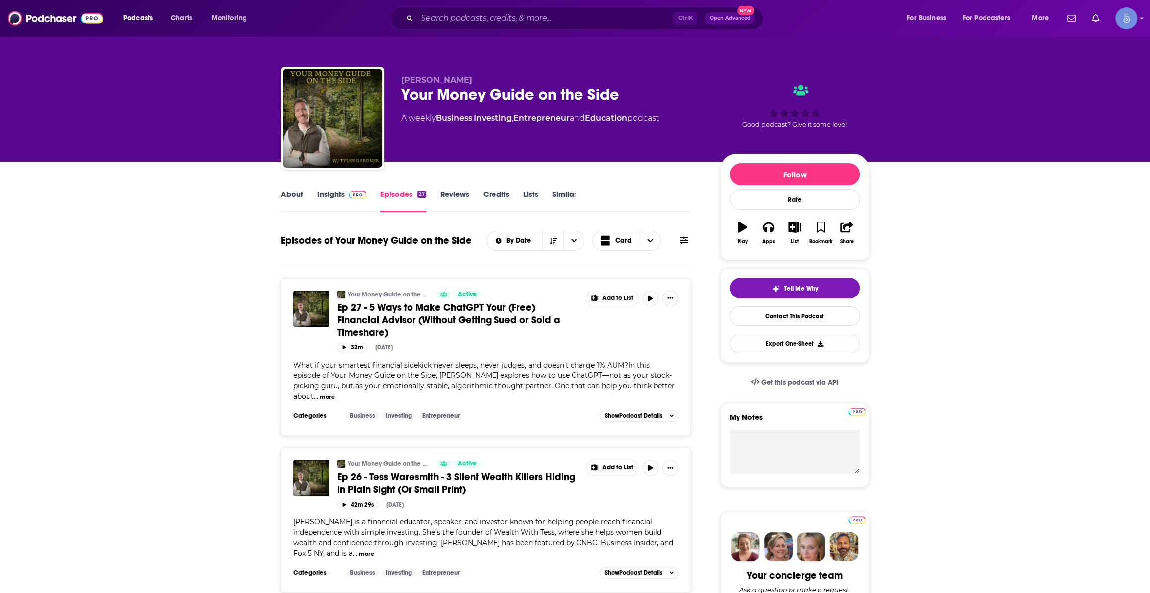
click at [300, 199] on link "About" at bounding box center [292, 200] width 22 height 23
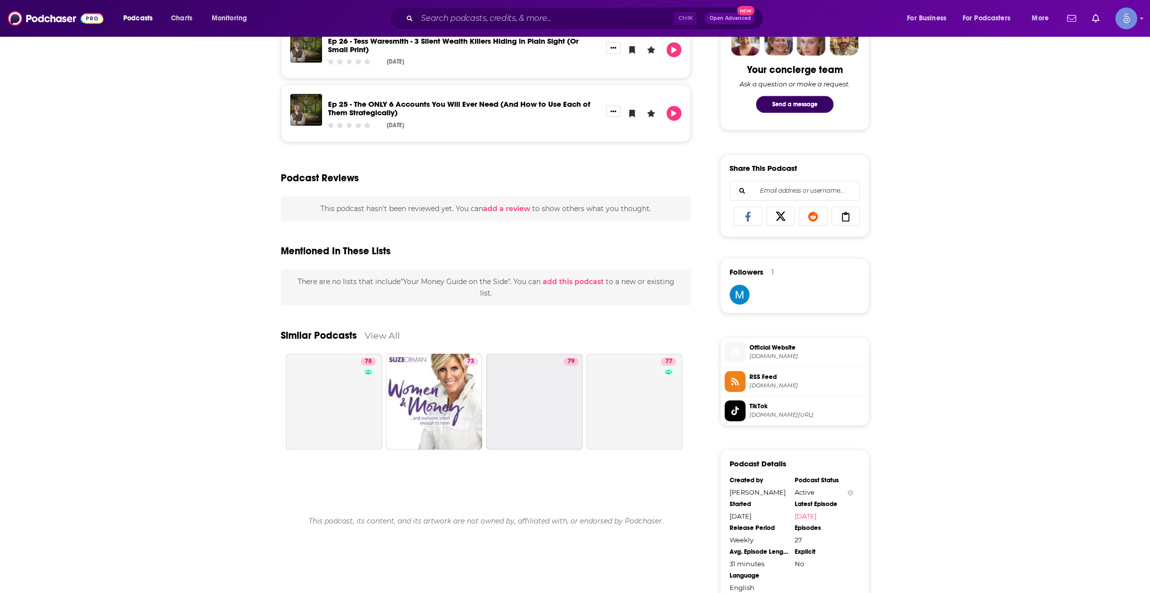
scroll to position [54, 0]
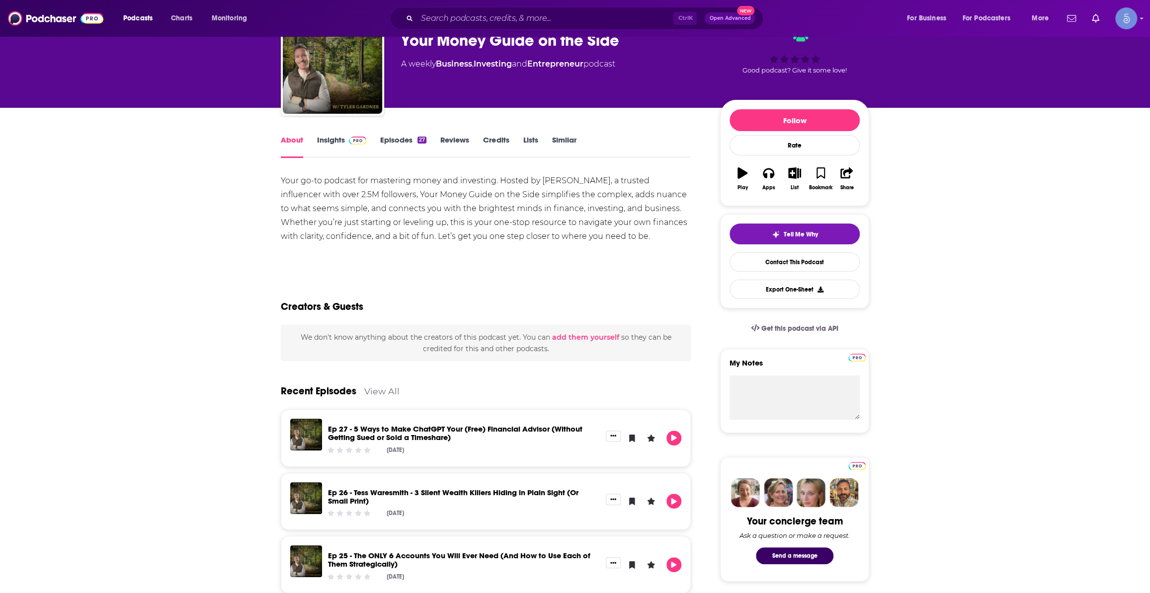
click at [335, 143] on link "Insights" at bounding box center [341, 146] width 49 height 23
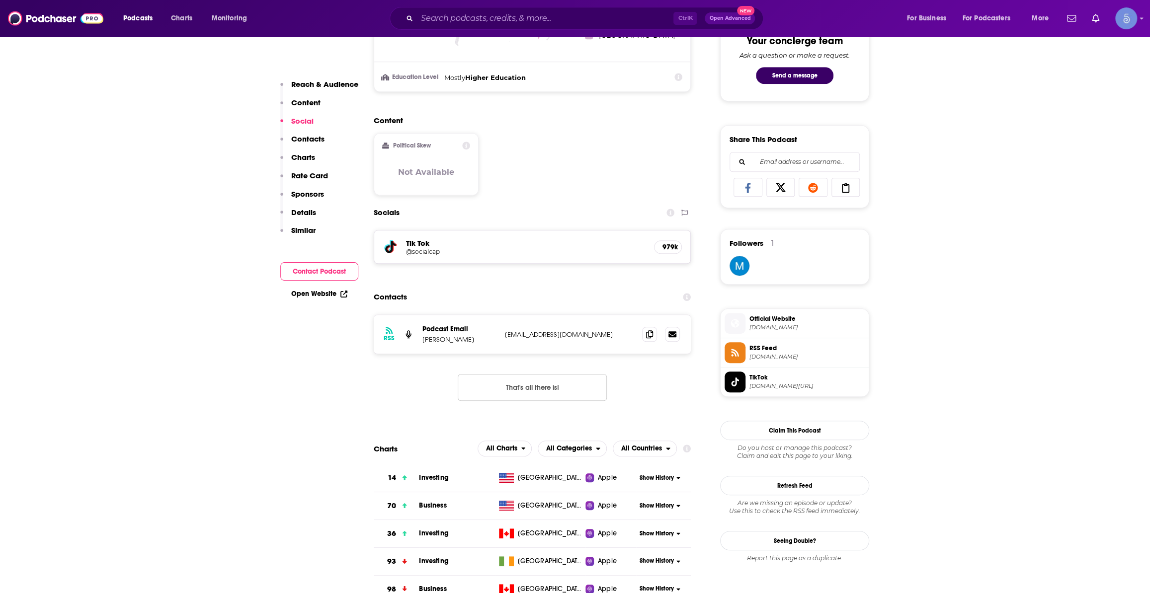
scroll to position [527, 0]
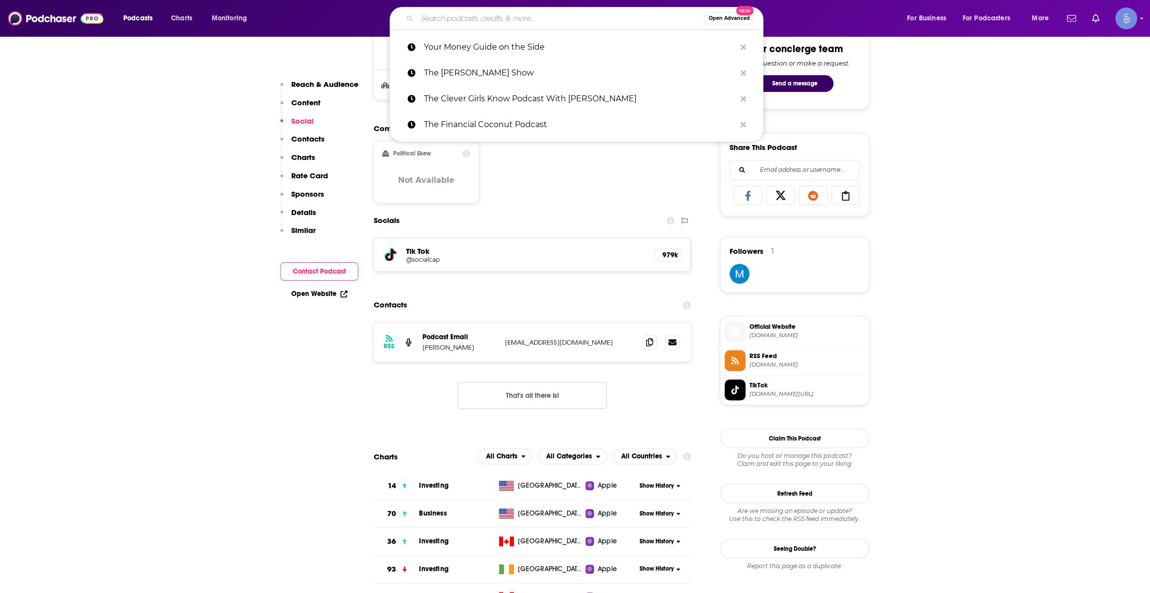
click at [540, 22] on input "Search podcasts, credits, & more..." at bounding box center [560, 18] width 287 height 16
paste input "AJ Bell Money & Markets"
type input "AJ Bell Money & Markets"
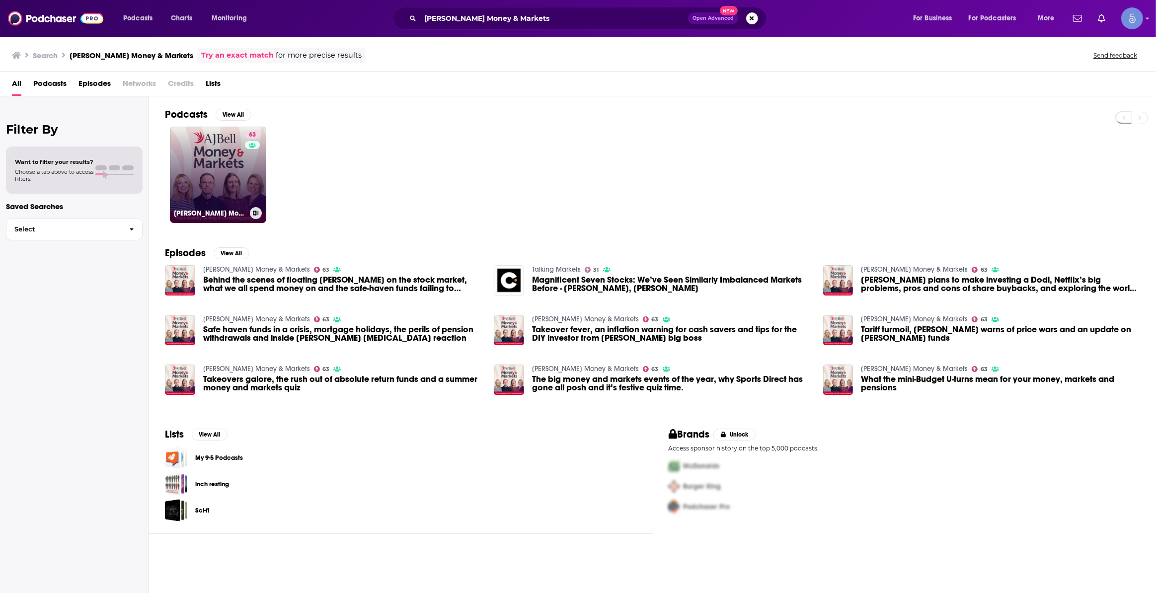
click at [238, 165] on link "63 AJ Bell Money & Markets" at bounding box center [218, 175] width 96 height 96
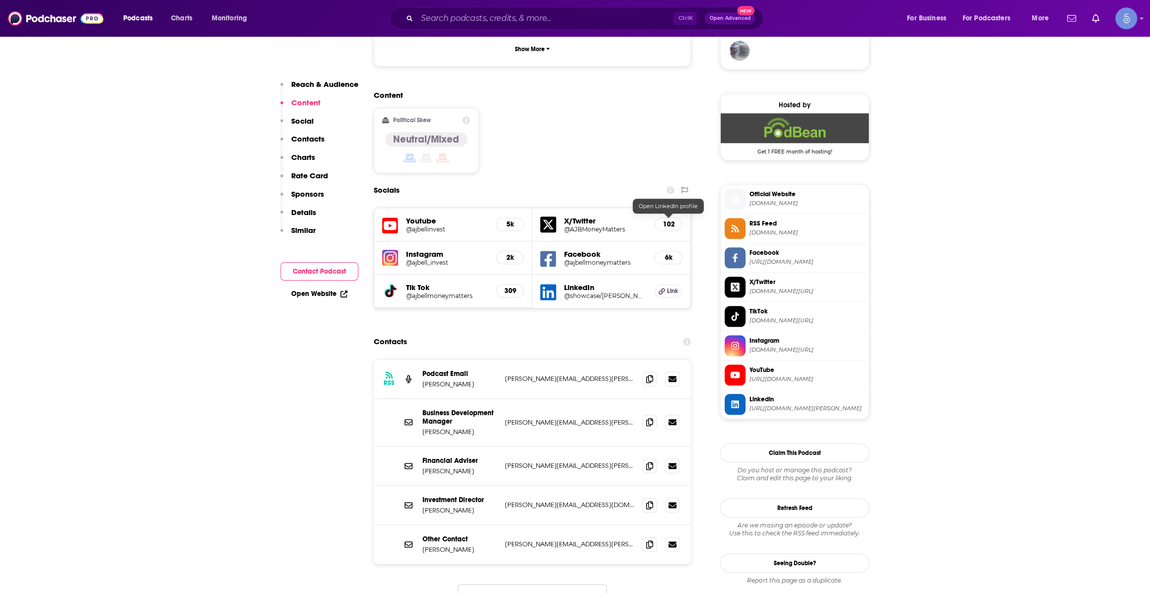
scroll to position [753, 0]
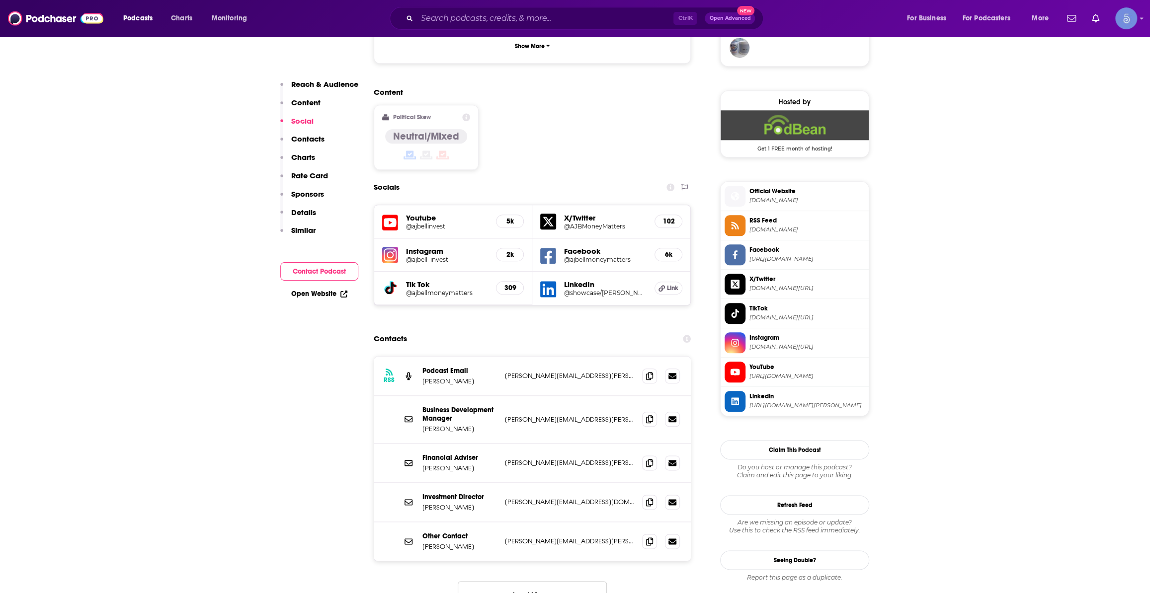
click at [513, 581] on button "Load More..." at bounding box center [532, 594] width 149 height 27
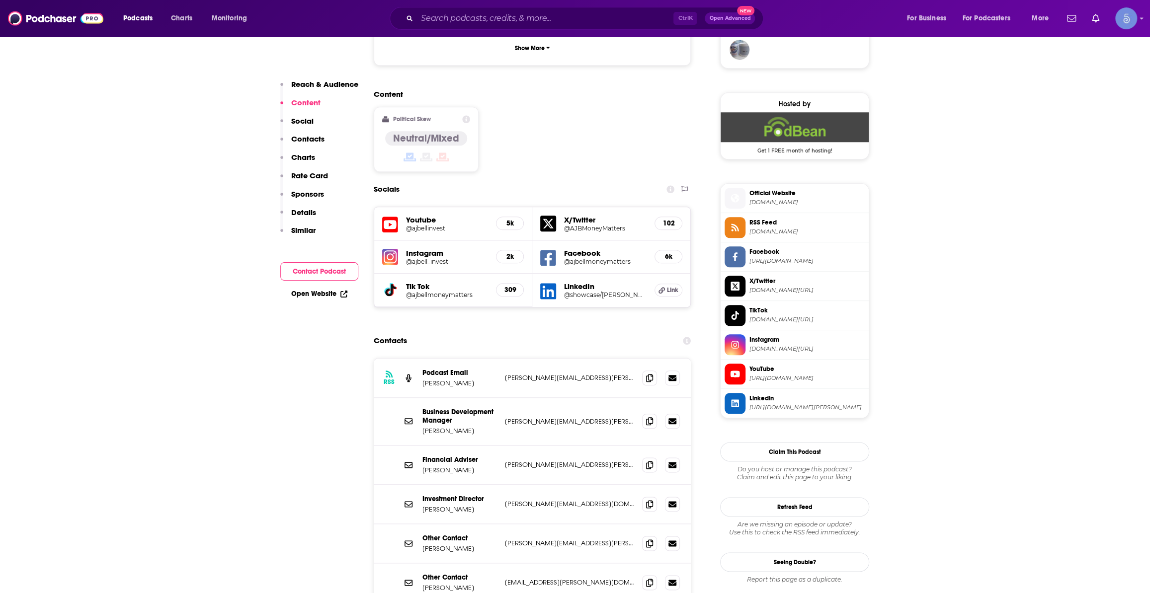
scroll to position [602, 0]
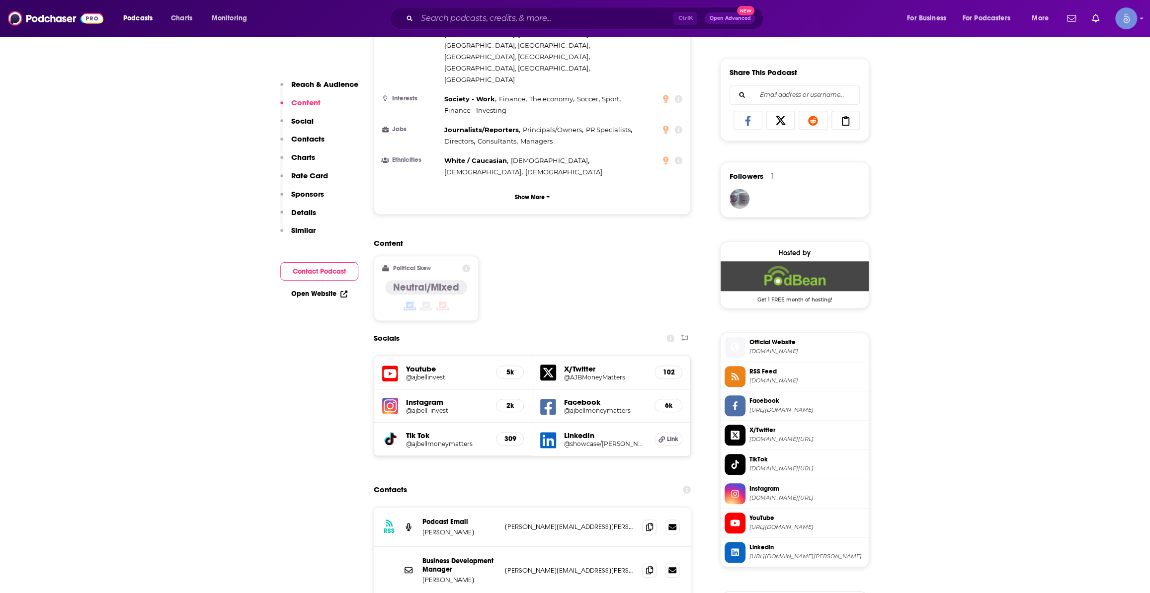
click at [784, 353] on span "ajbell.co.uk" at bounding box center [806, 351] width 115 height 7
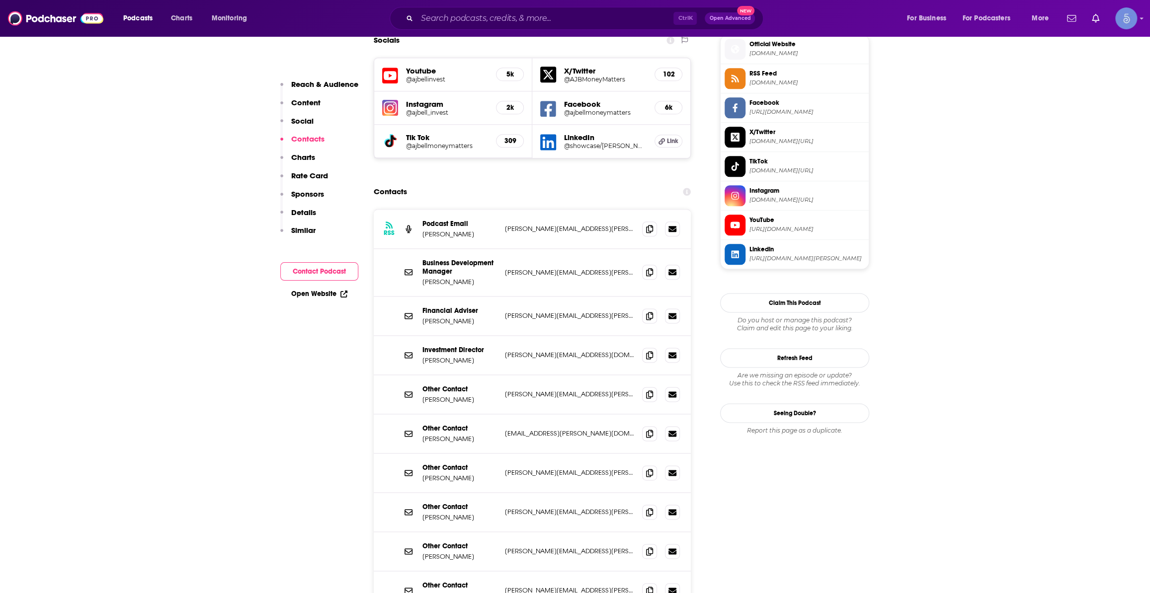
scroll to position [903, 0]
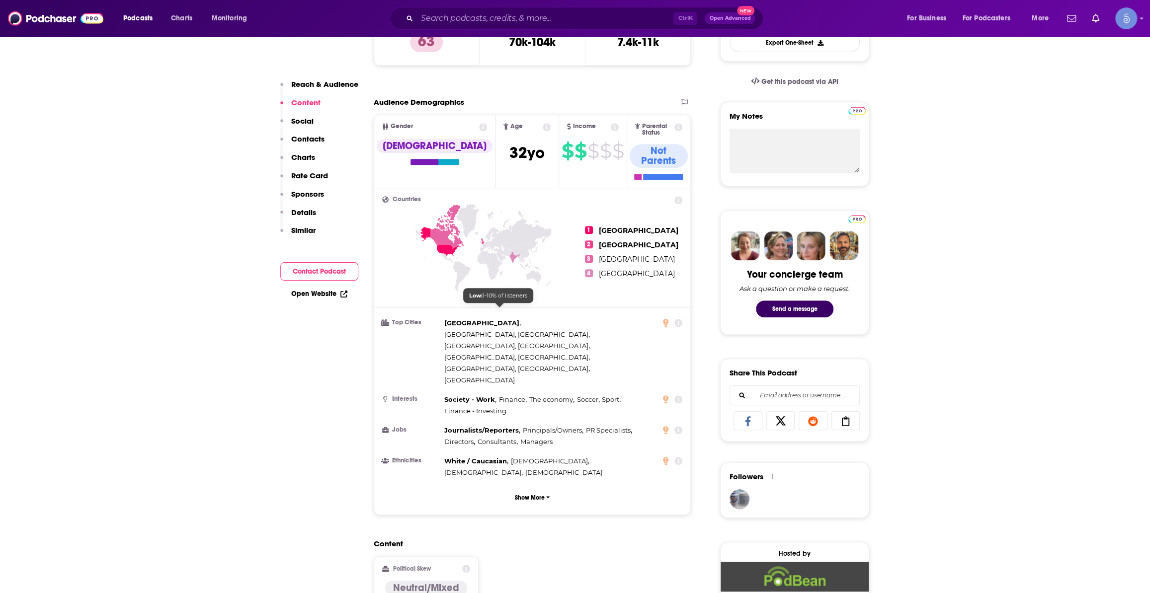
scroll to position [0, 0]
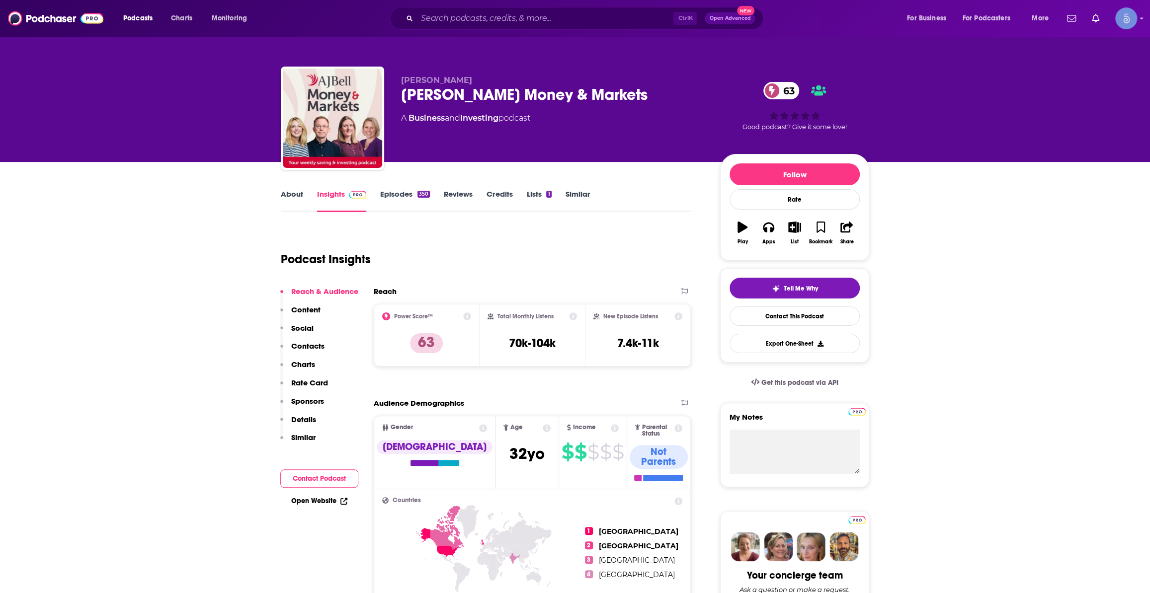
click at [297, 189] on div "About Insights Episodes 350 Reviews Credits Lists 1 Similar" at bounding box center [486, 200] width 410 height 24
click at [287, 208] on link "About" at bounding box center [292, 200] width 22 height 23
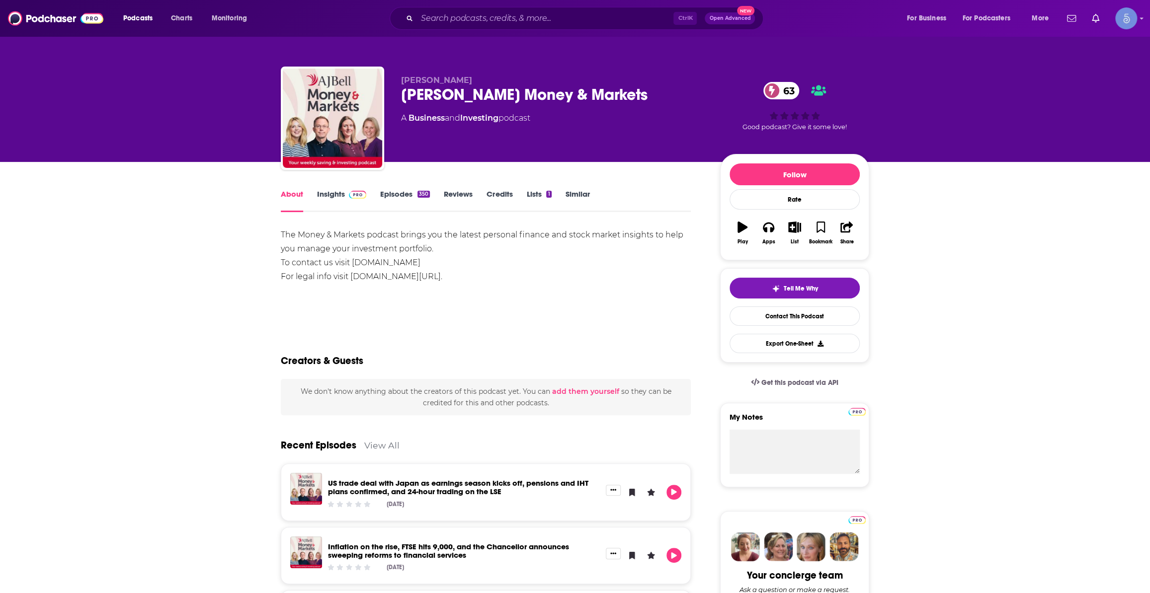
click at [394, 196] on link "Episodes 350" at bounding box center [405, 200] width 50 height 23
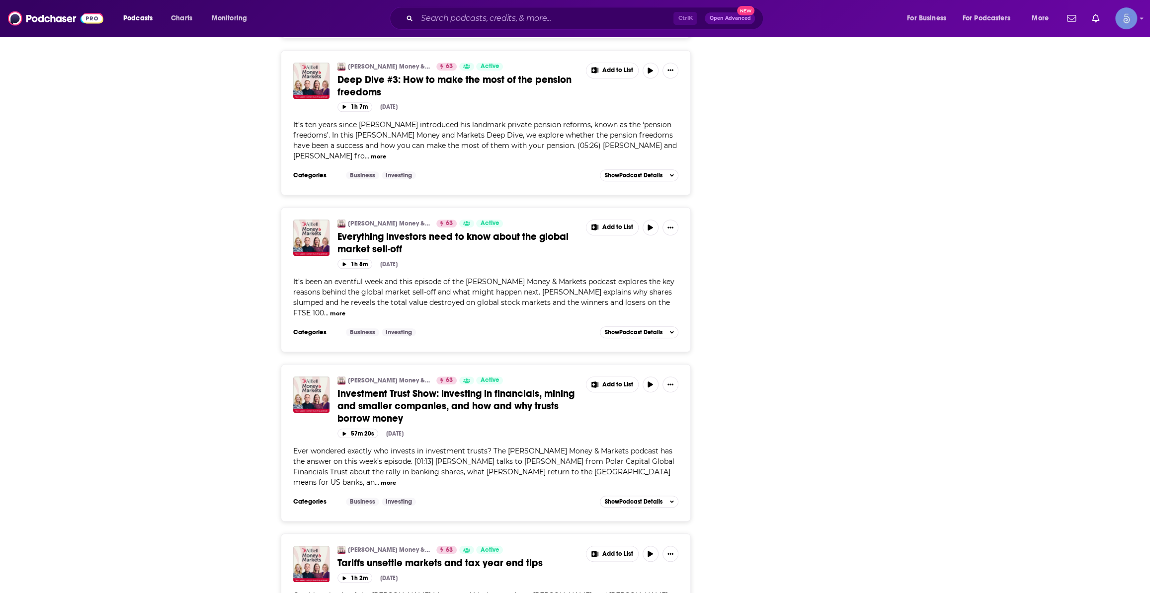
scroll to position [3627, 0]
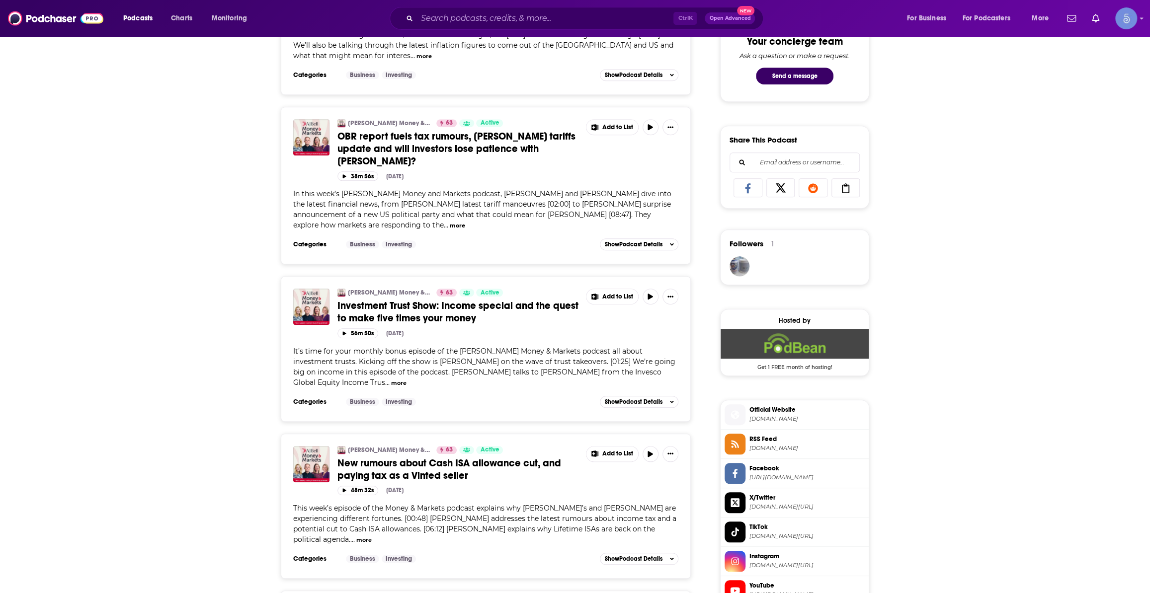
scroll to position [602, 0]
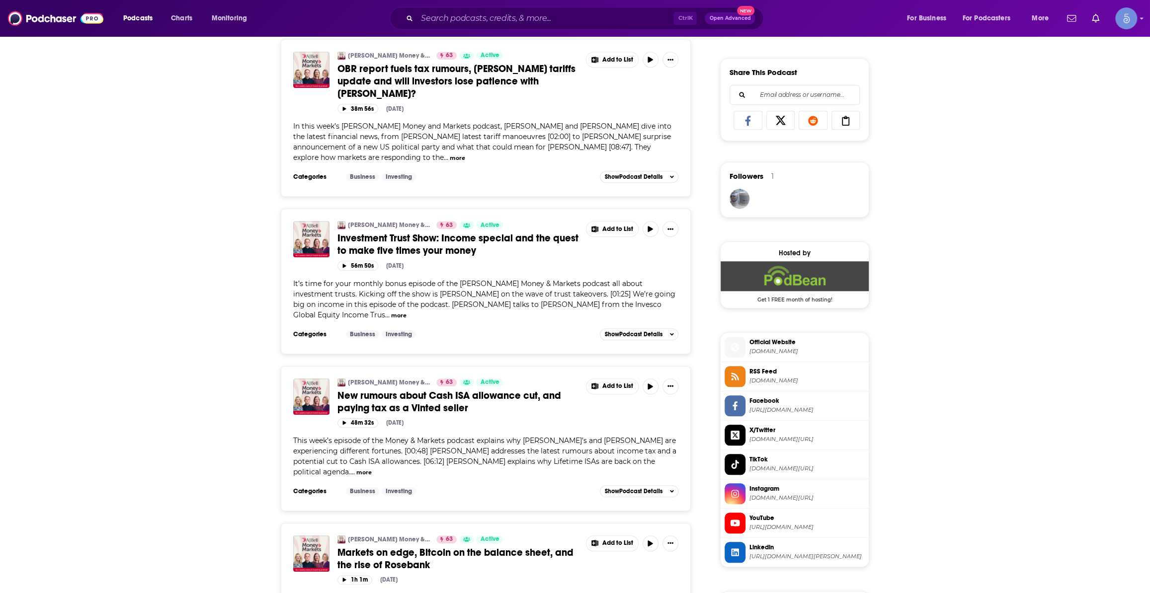
click at [584, 8] on div "Ctrl K Open Advanced New" at bounding box center [577, 18] width 374 height 23
click at [579, 15] on input "Search podcasts, credits, & more..." at bounding box center [545, 18] width 256 height 16
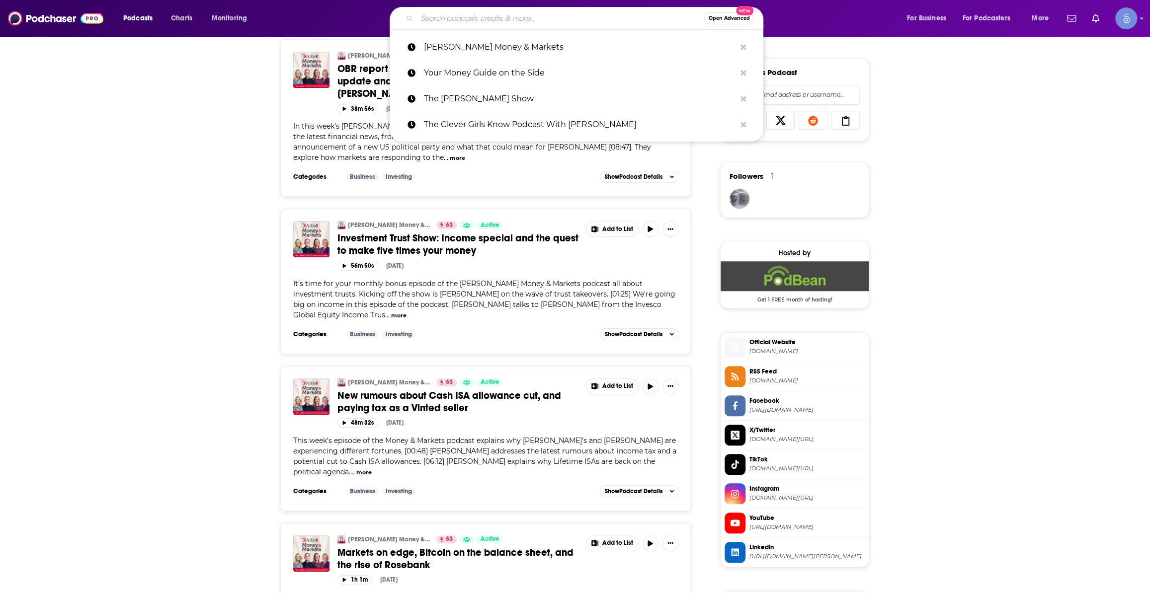
click at [494, 18] on input "Search podcasts, credits, & more..." at bounding box center [560, 18] width 287 height 16
paste input "Money Tree Investing"
type input "Money Tree Investing"
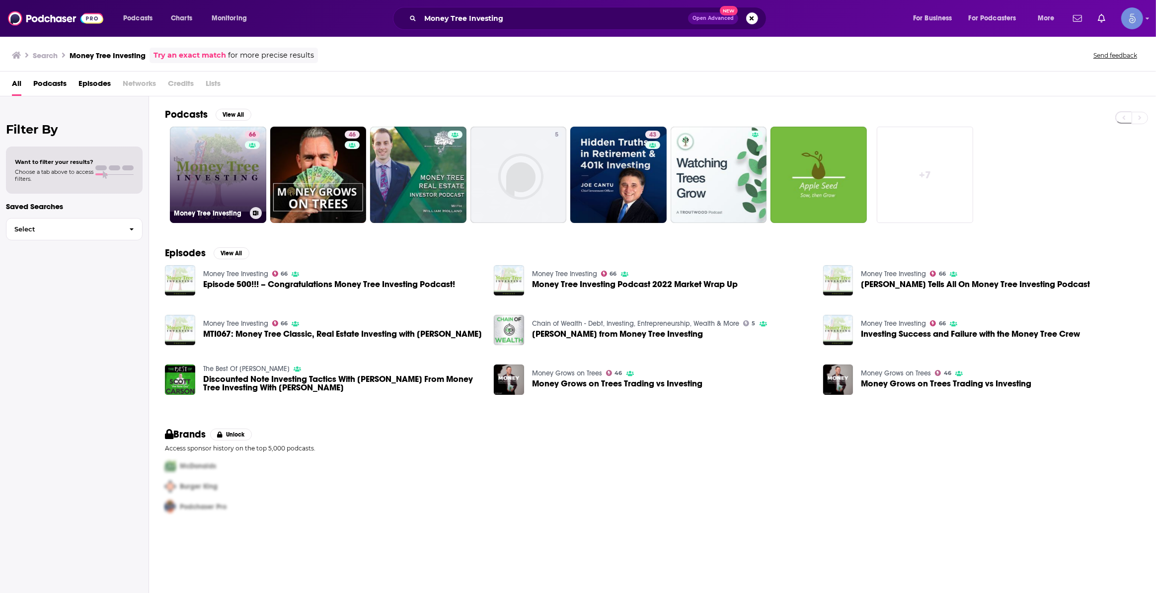
click at [234, 165] on link "66 Money Tree Investing" at bounding box center [218, 175] width 96 height 96
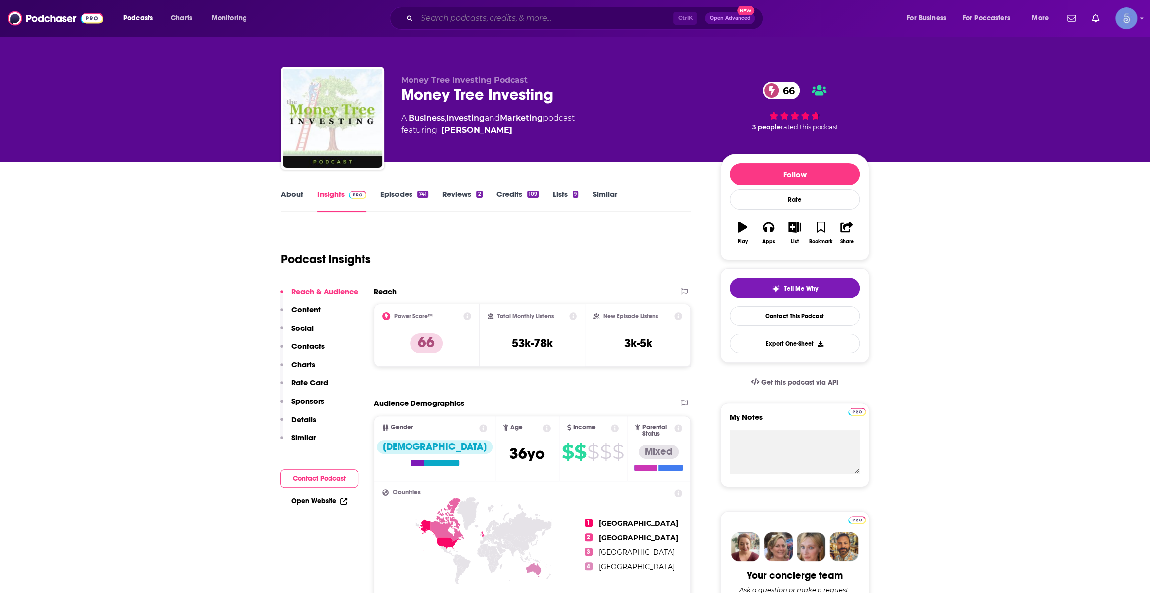
click at [536, 22] on input "Search podcasts, credits, & more..." at bounding box center [545, 18] width 256 height 16
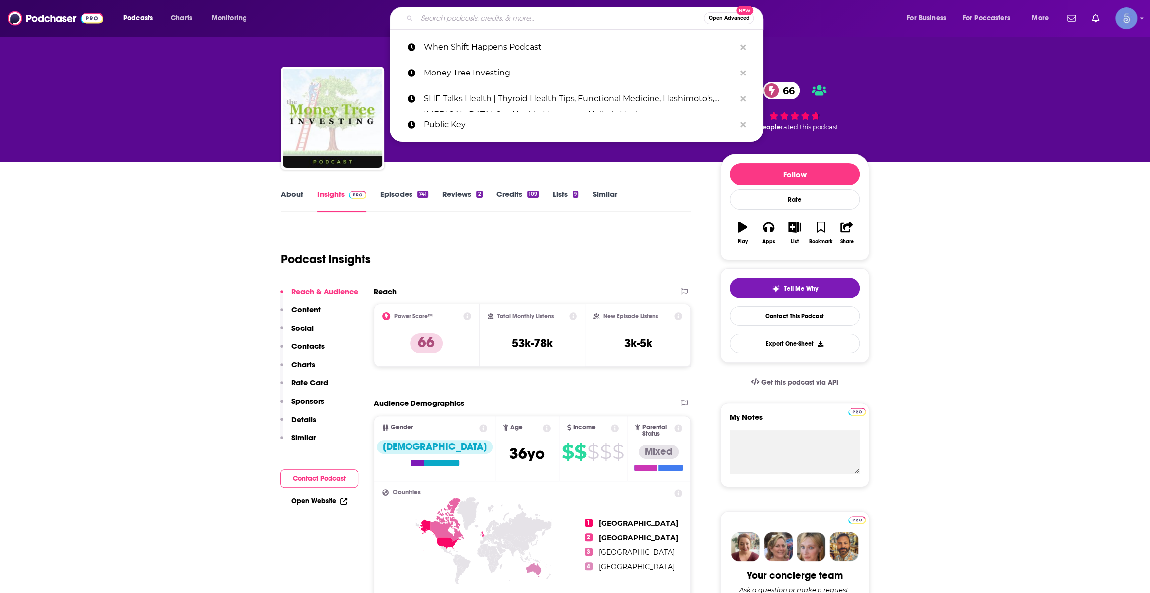
paste input "The Most Dwanderful Real Estate Podcast Ever!"
type input "The Most Dwanderful Real Estate Podcast Ever!"
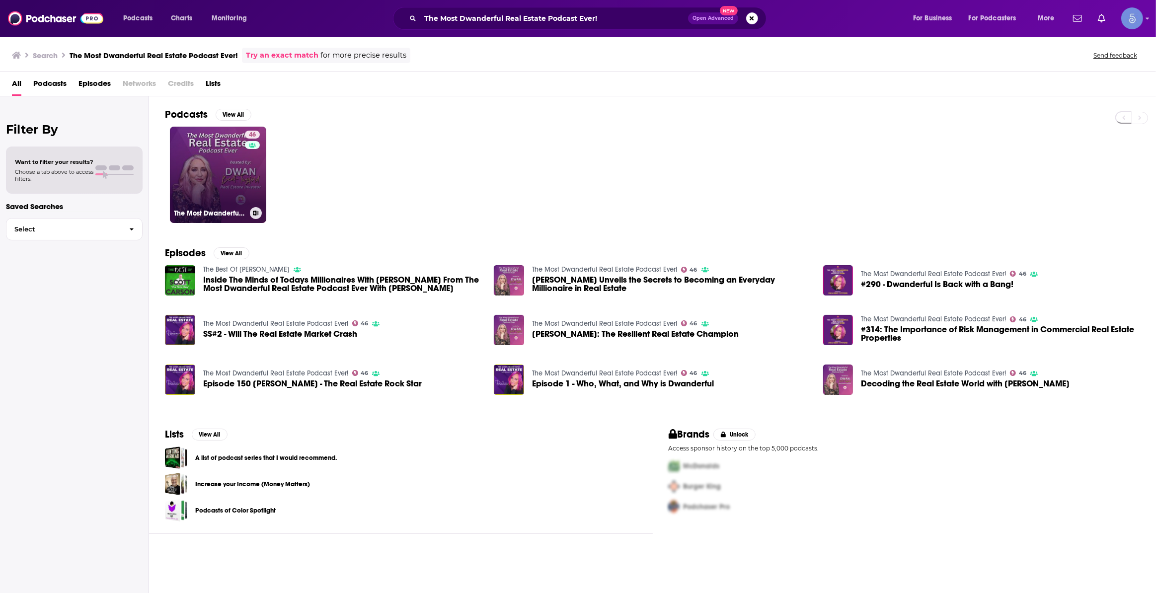
click at [209, 173] on link "46 The Most Dwanderful Real Estate Podcast Ever!" at bounding box center [218, 175] width 96 height 96
click at [199, 190] on link "46 The Most Dwanderful Real Estate Podcast Ever!" at bounding box center [218, 175] width 96 height 96
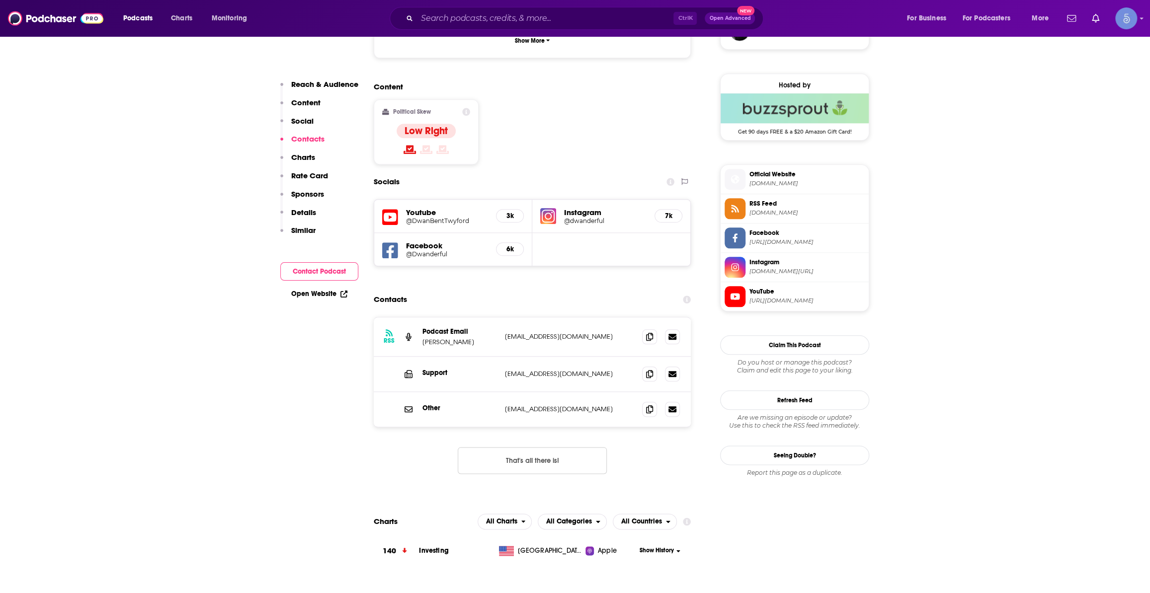
scroll to position [828, 0]
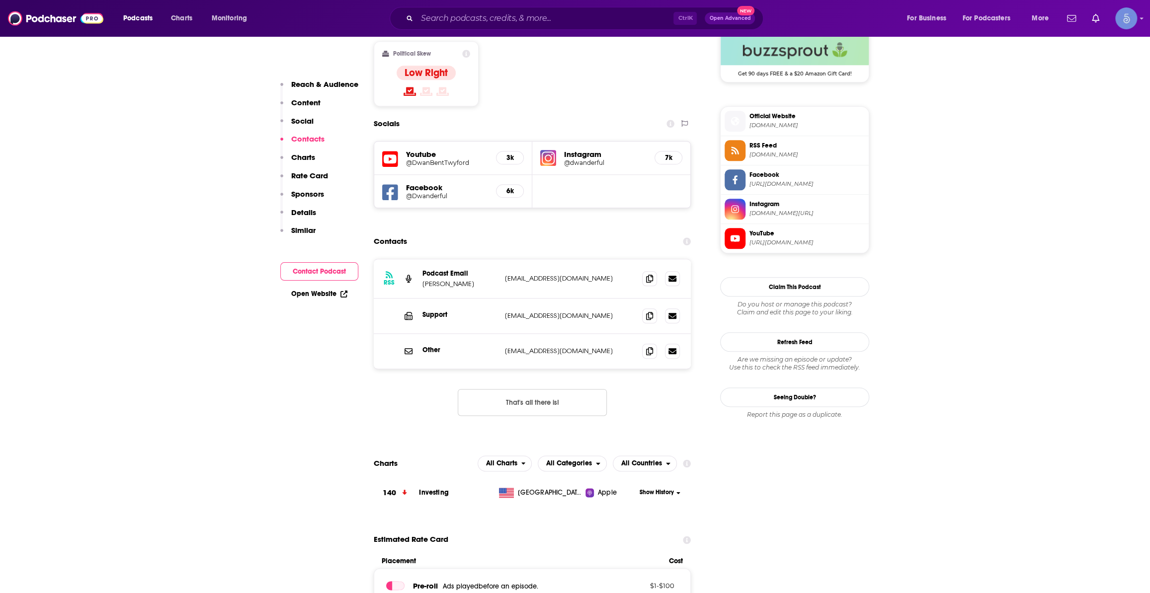
click at [509, 27] on div "Ctrl K Open Advanced New" at bounding box center [577, 18] width 374 height 23
click at [508, 20] on input "Search podcasts, credits, & more..." at bounding box center [545, 18] width 256 height 16
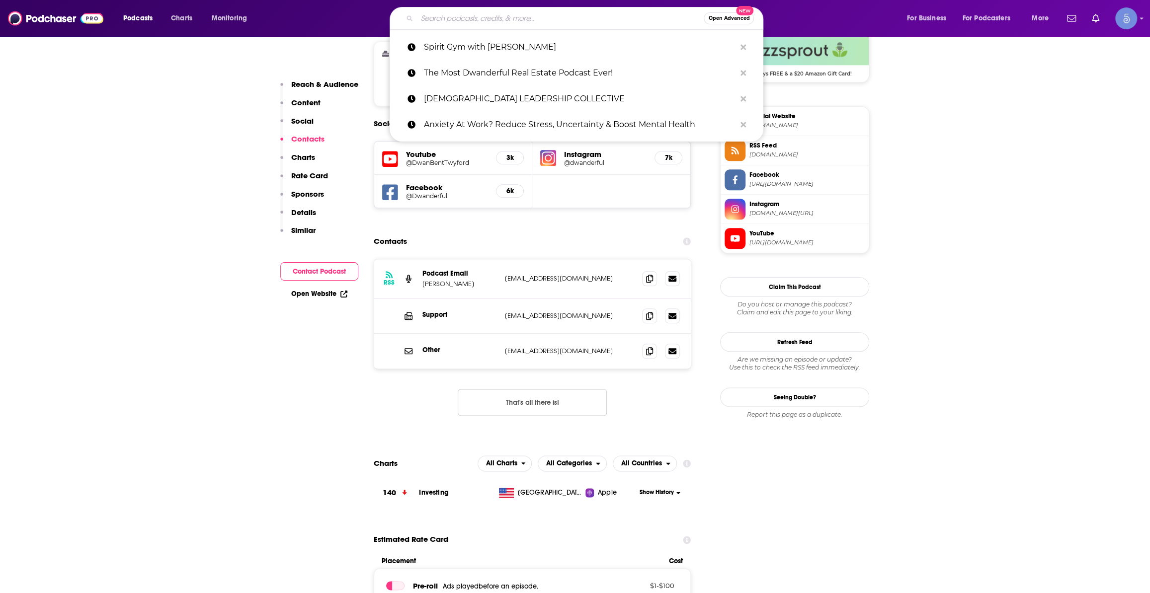
paste input "The Home Service Expert Podcast"
type input "The Home Service Expert Podcast"
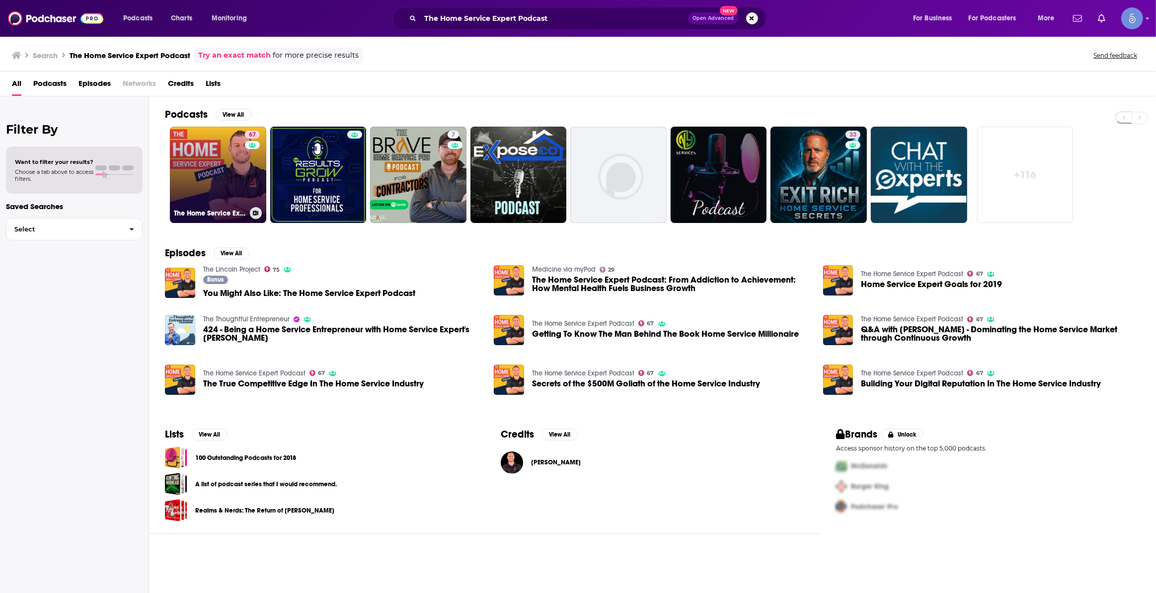
click at [221, 179] on link "67 The Home Service Expert Podcast" at bounding box center [218, 175] width 96 height 96
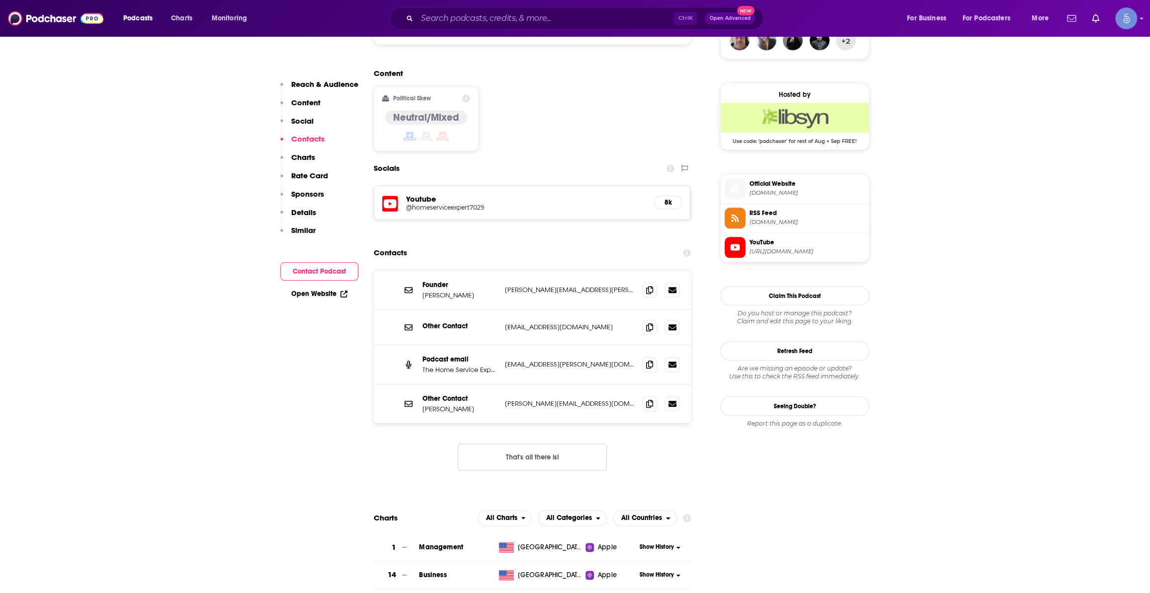
scroll to position [828, 0]
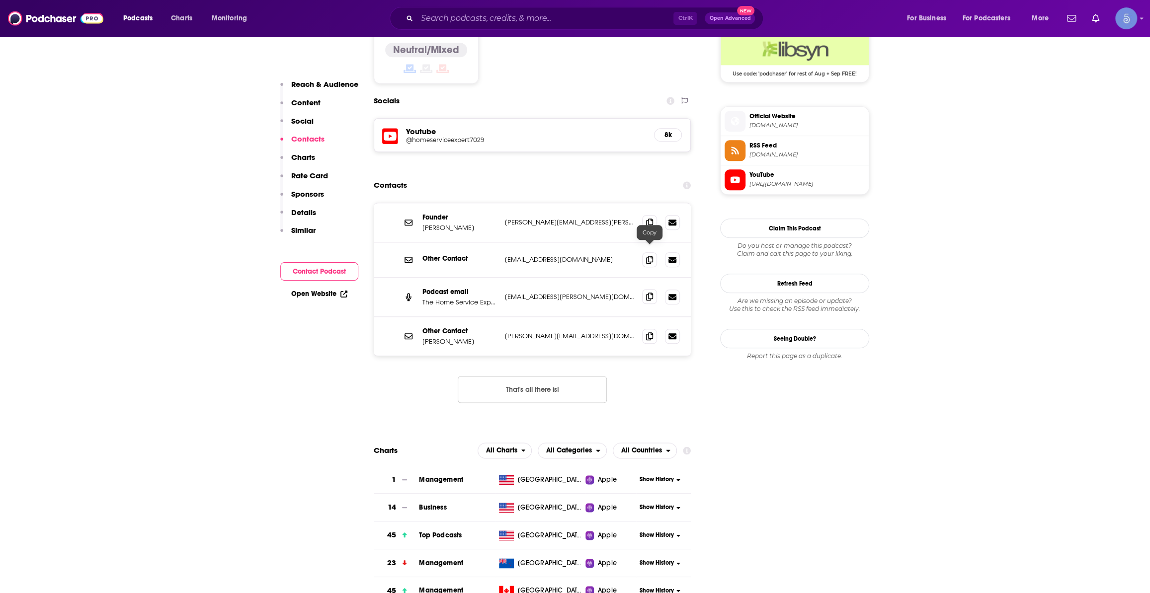
click at [646, 293] on icon at bounding box center [649, 297] width 7 height 8
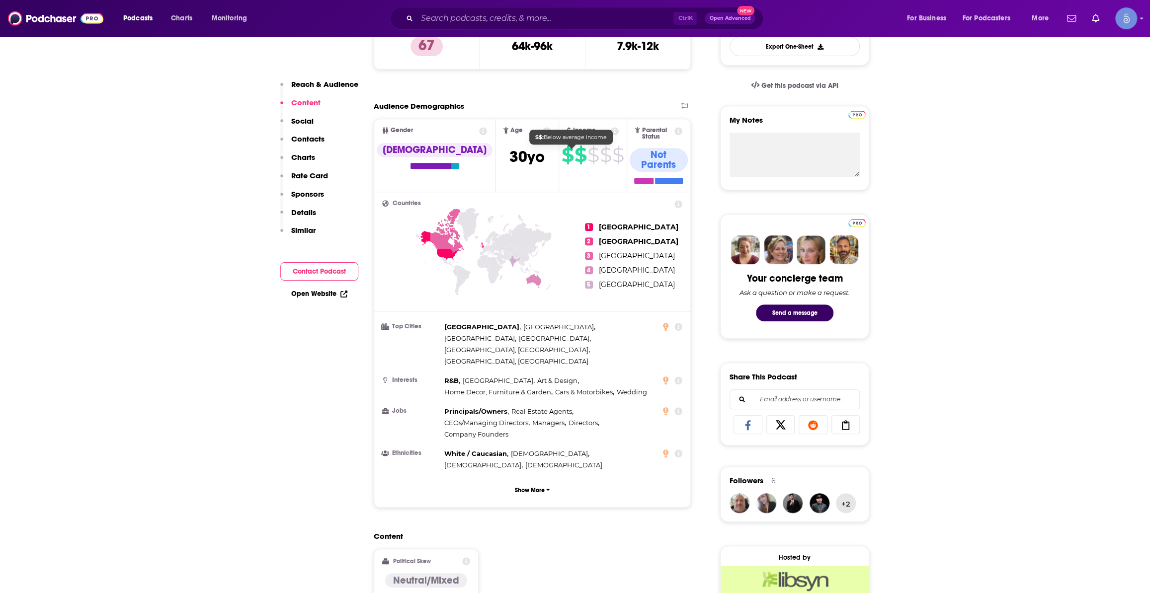
scroll to position [0, 0]
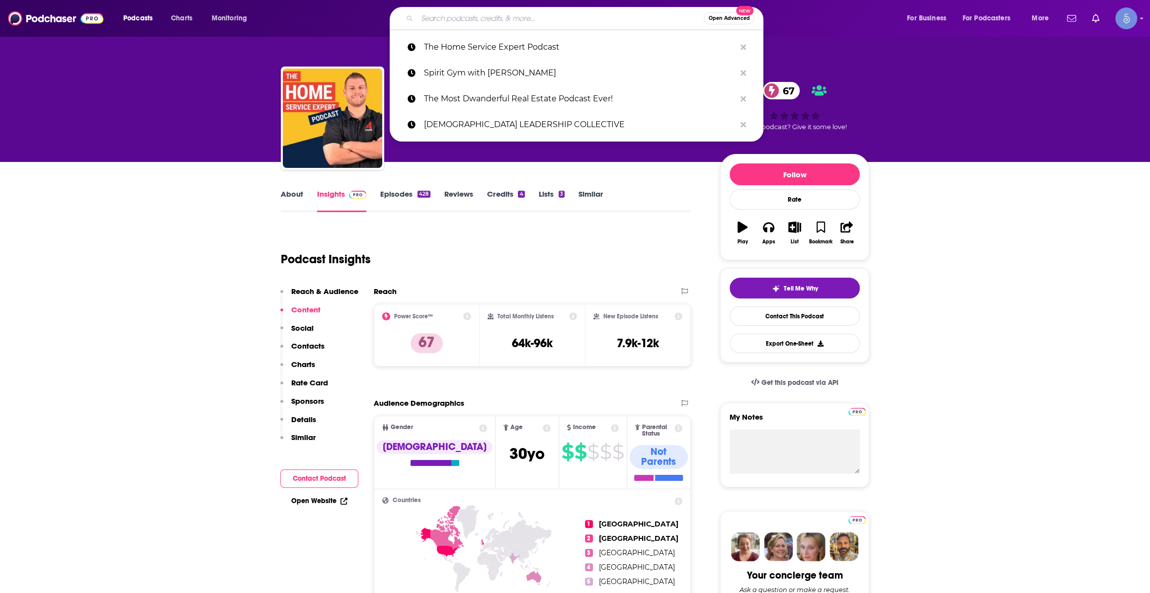
click at [608, 14] on input "Search podcasts, credits, & more..." at bounding box center [560, 18] width 287 height 16
paste input "The David Lin Report"
type input "The David Lin Report"
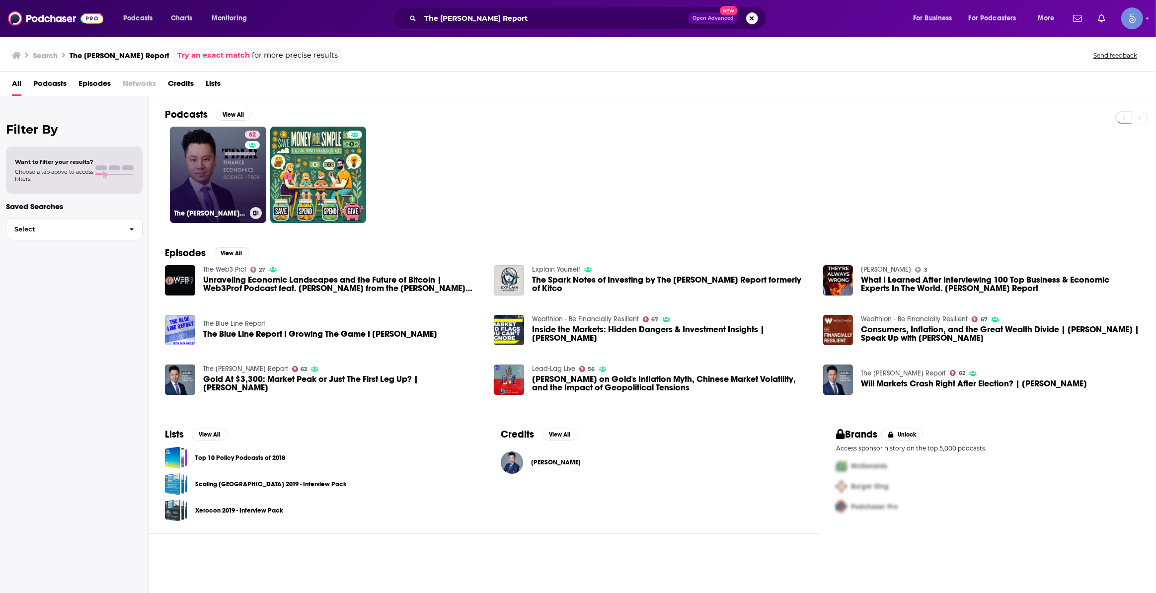
click at [215, 163] on link "62 The David Lin Report" at bounding box center [218, 175] width 96 height 96
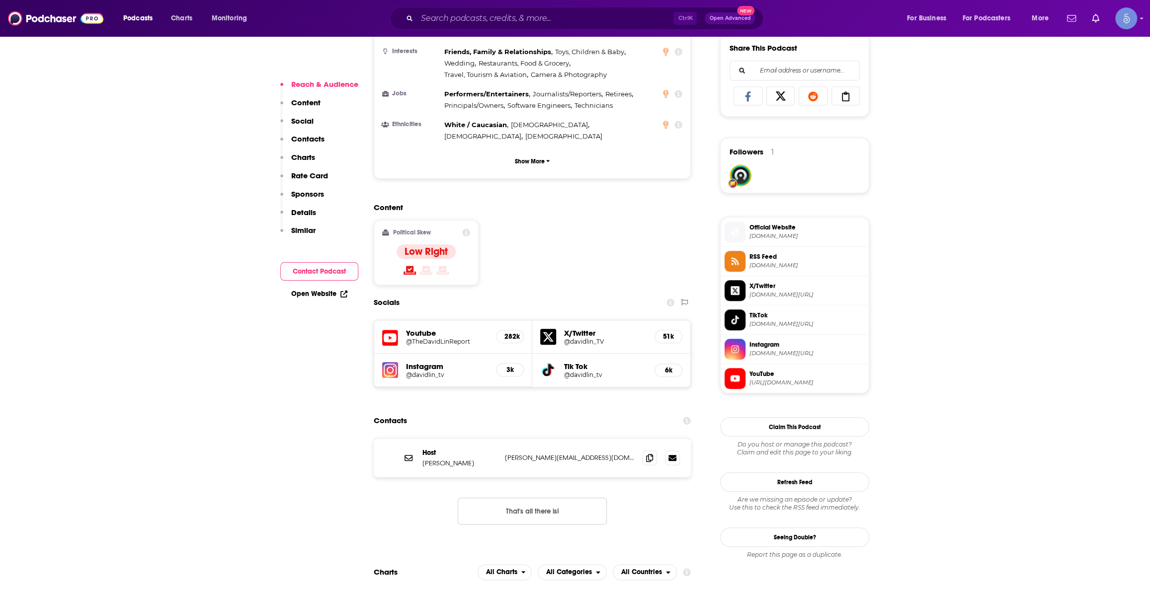
scroll to position [677, 0]
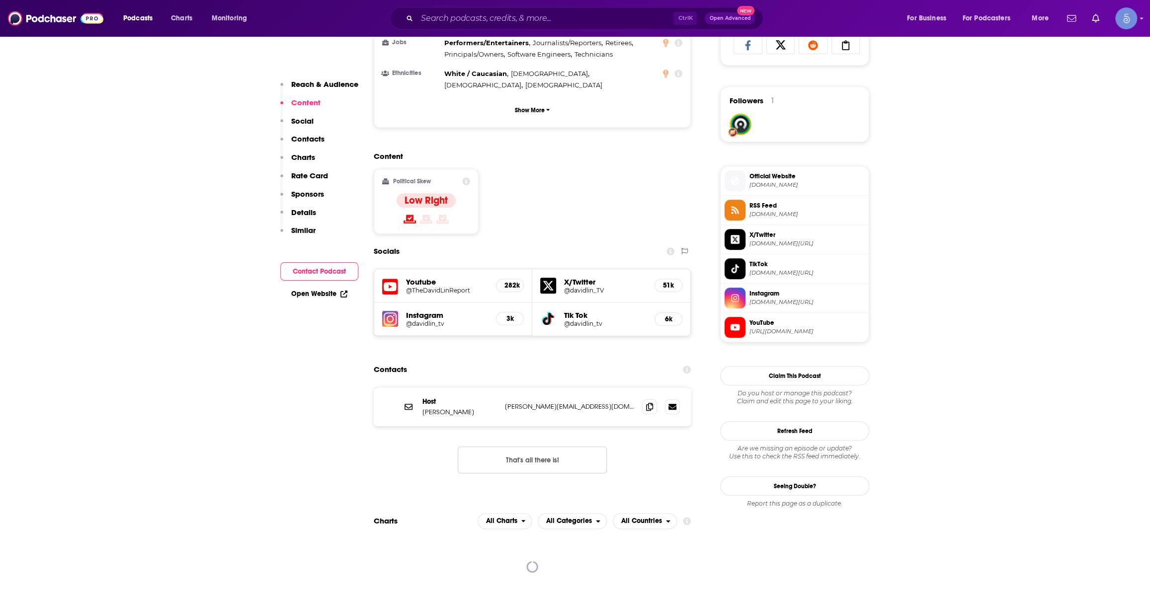
click at [802, 185] on span "thedavidlinreport.com" at bounding box center [806, 184] width 115 height 7
click at [795, 299] on span "instagram.com/davidlin_tv" at bounding box center [806, 302] width 115 height 7
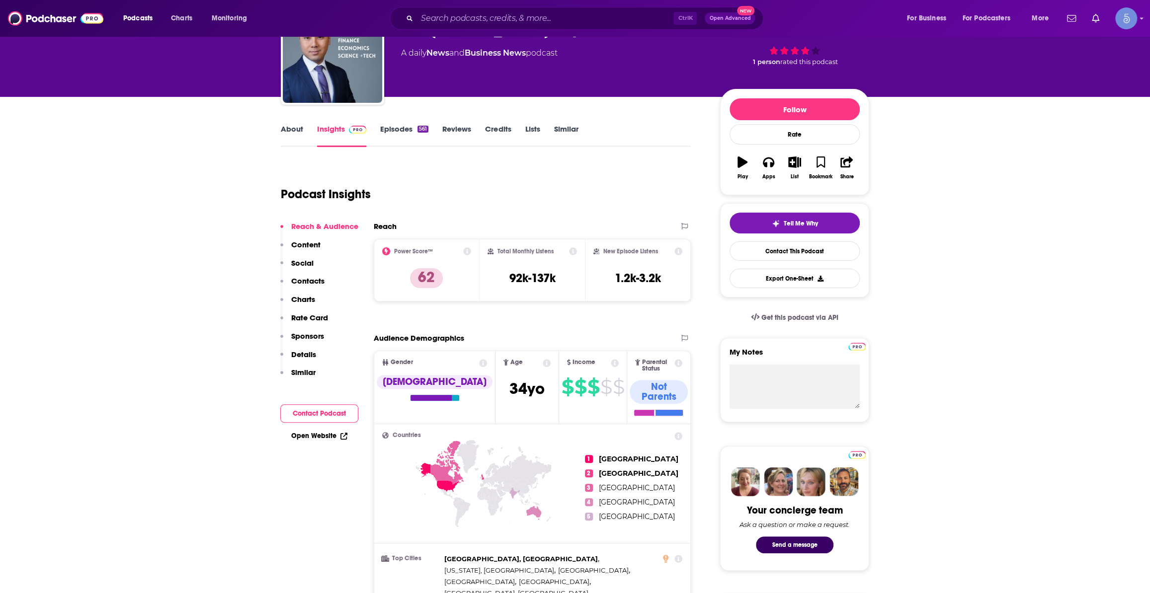
scroll to position [0, 0]
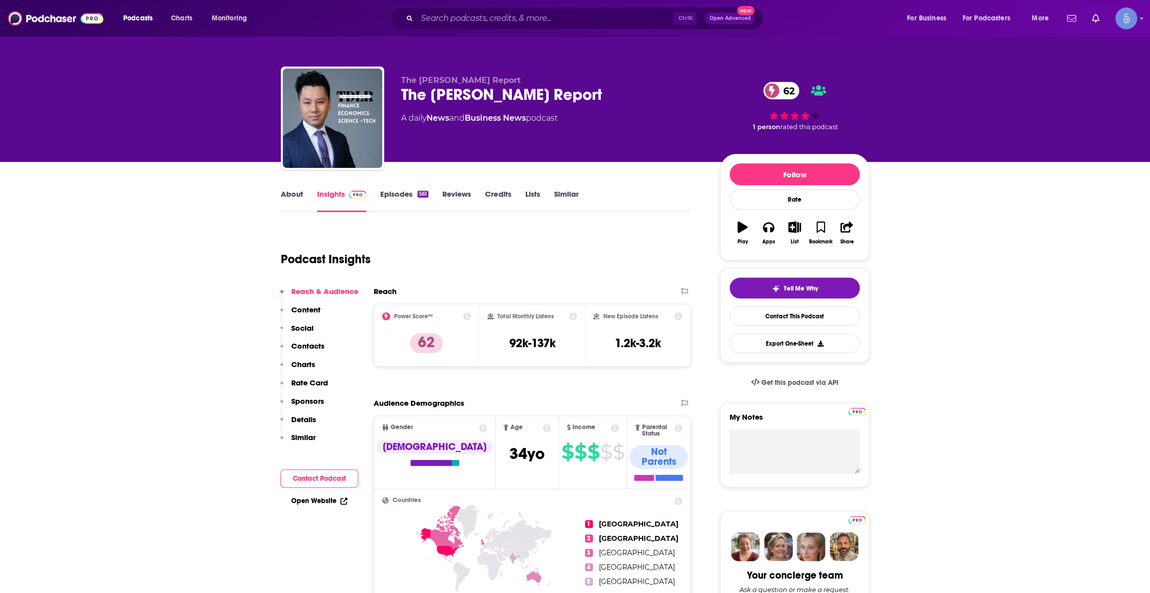
click at [401, 199] on link "Episodes 561" at bounding box center [404, 200] width 48 height 23
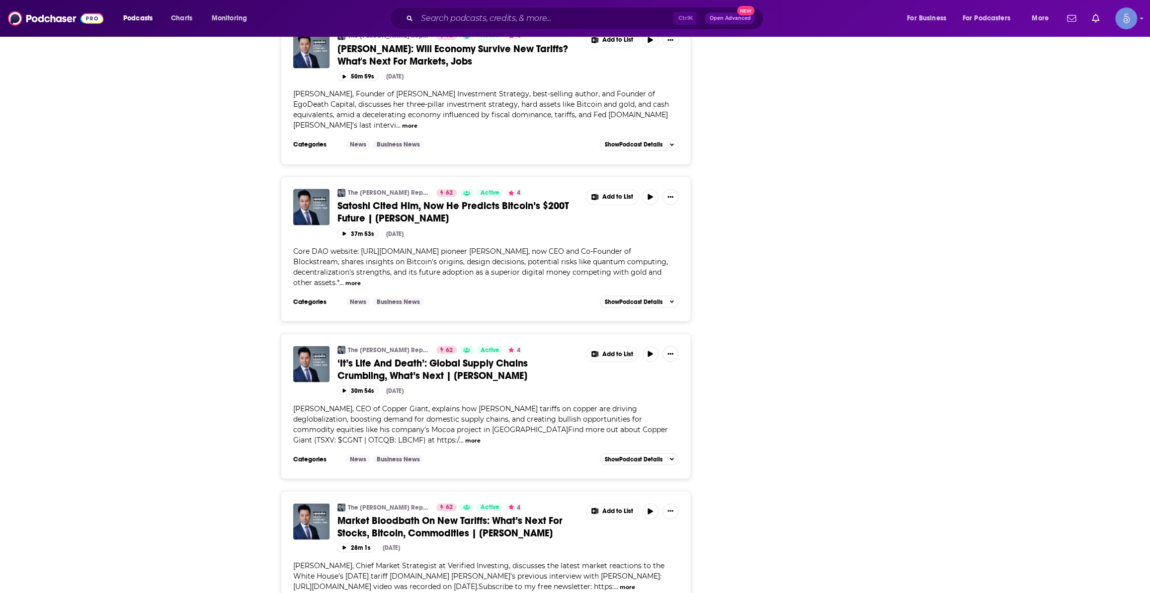
scroll to position [1355, 0]
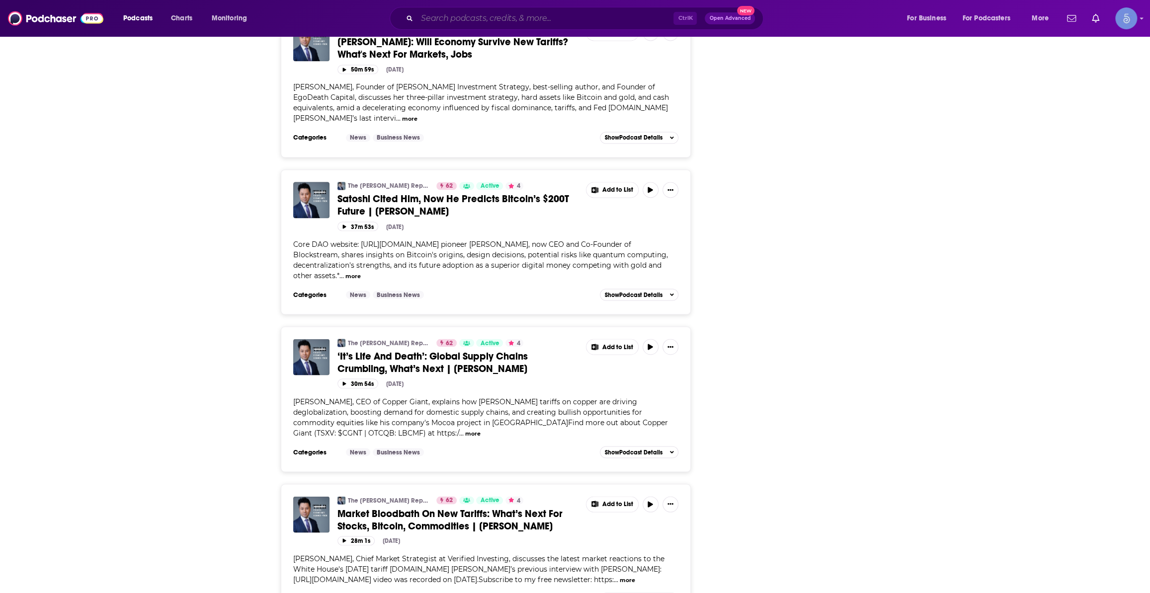
click at [577, 14] on input "Search podcasts, credits, & more..." at bounding box center [545, 18] width 256 height 16
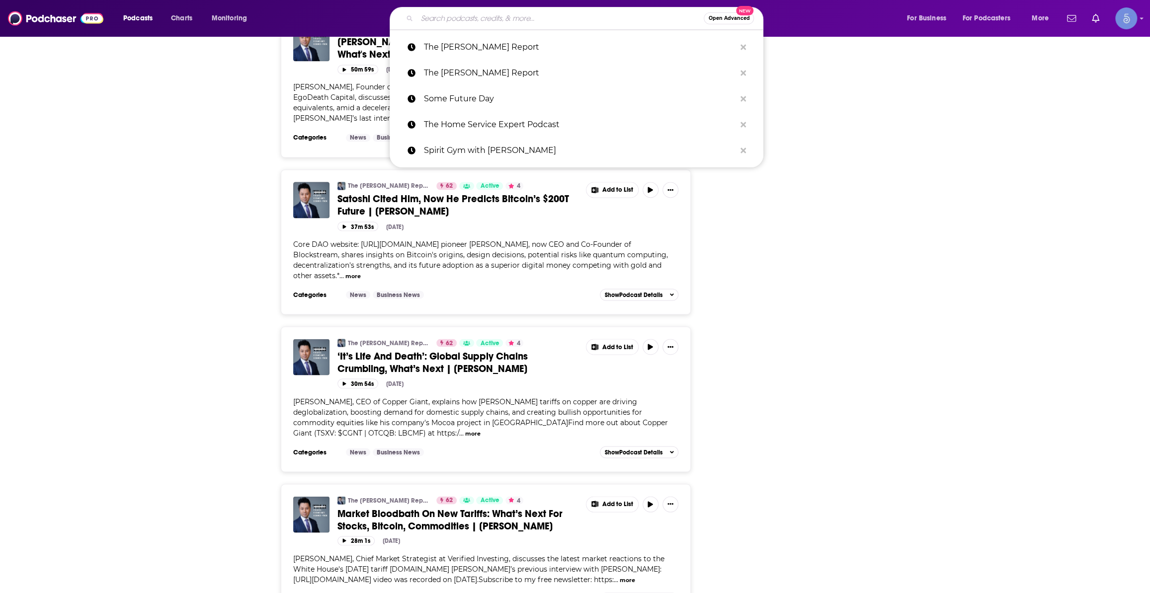
paste input "Powerhouse Women"
type input "Powerhouse Women"
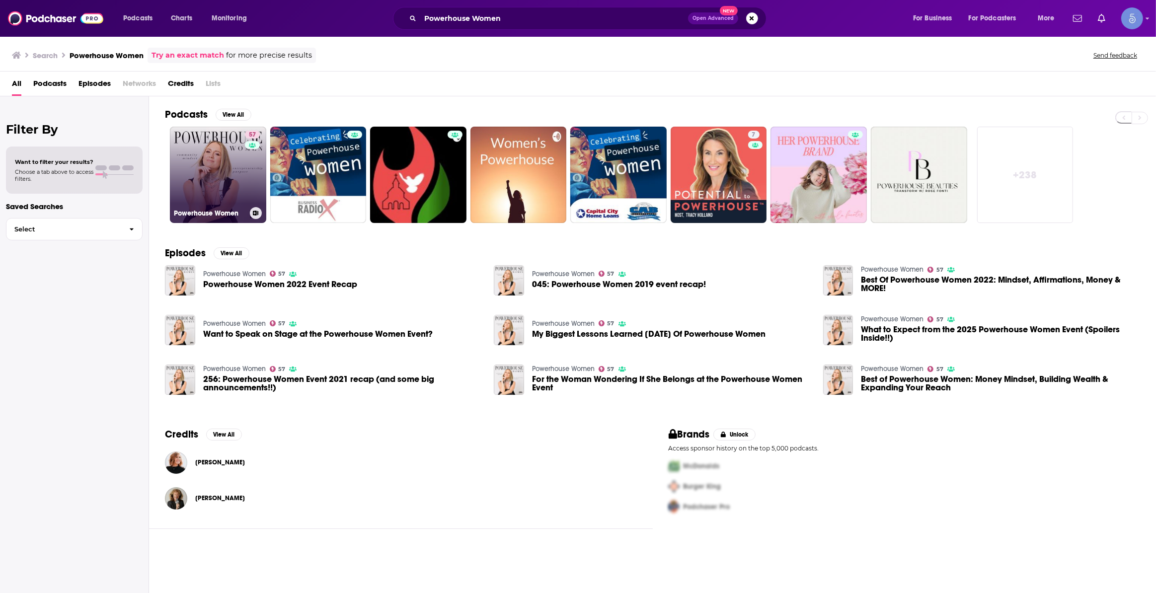
click at [208, 194] on link "57 Powerhouse Women" at bounding box center [218, 175] width 96 height 96
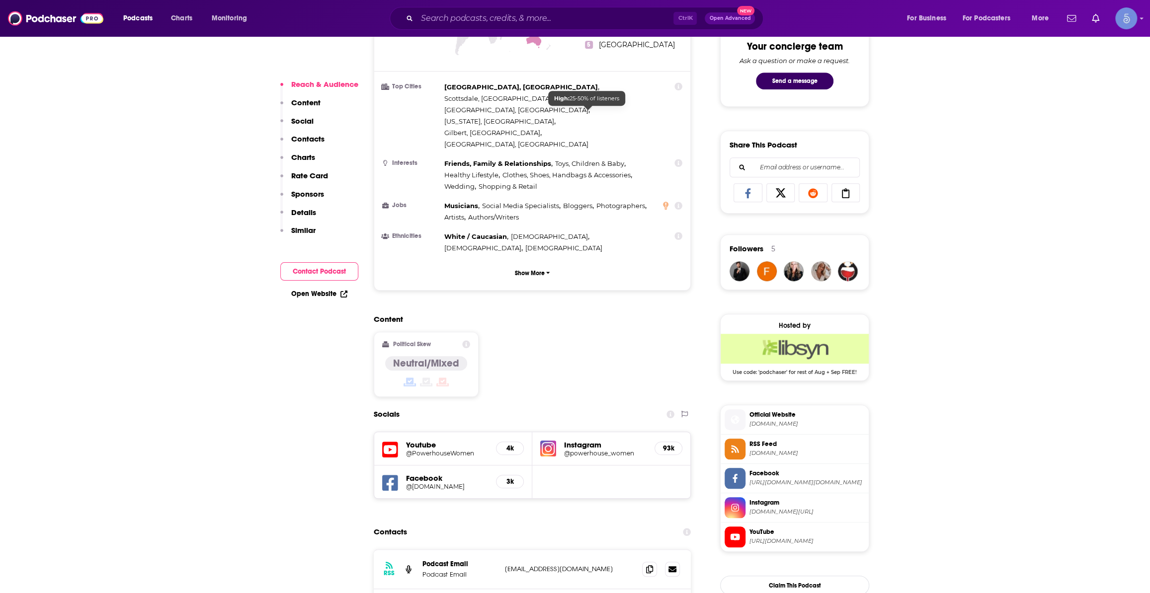
scroll to position [677, 0]
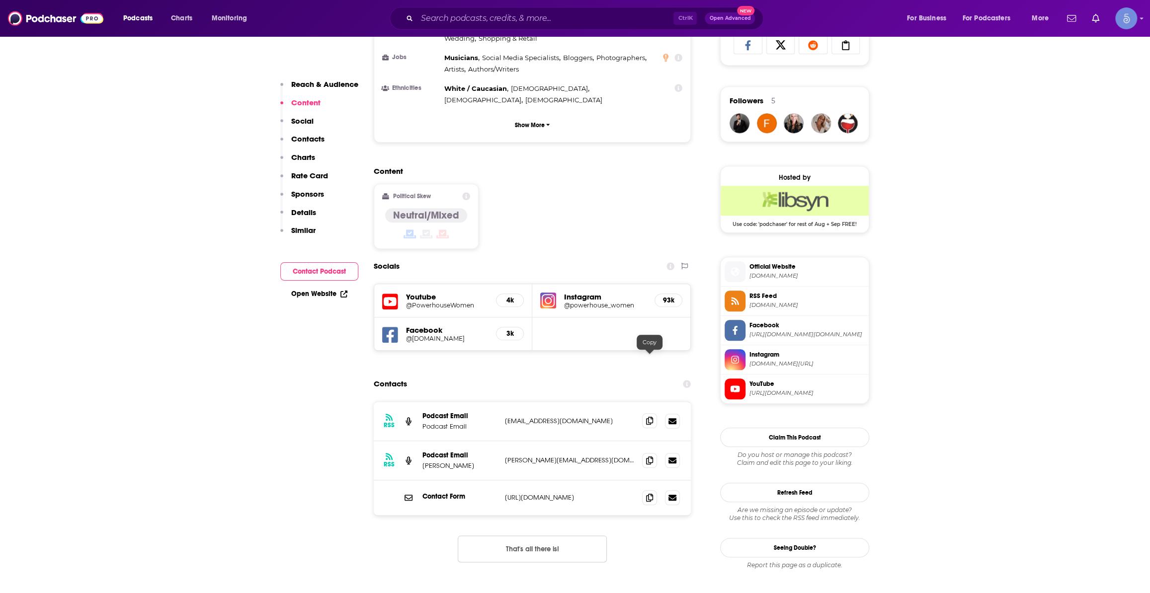
click at [649, 417] on icon at bounding box center [649, 421] width 7 height 8
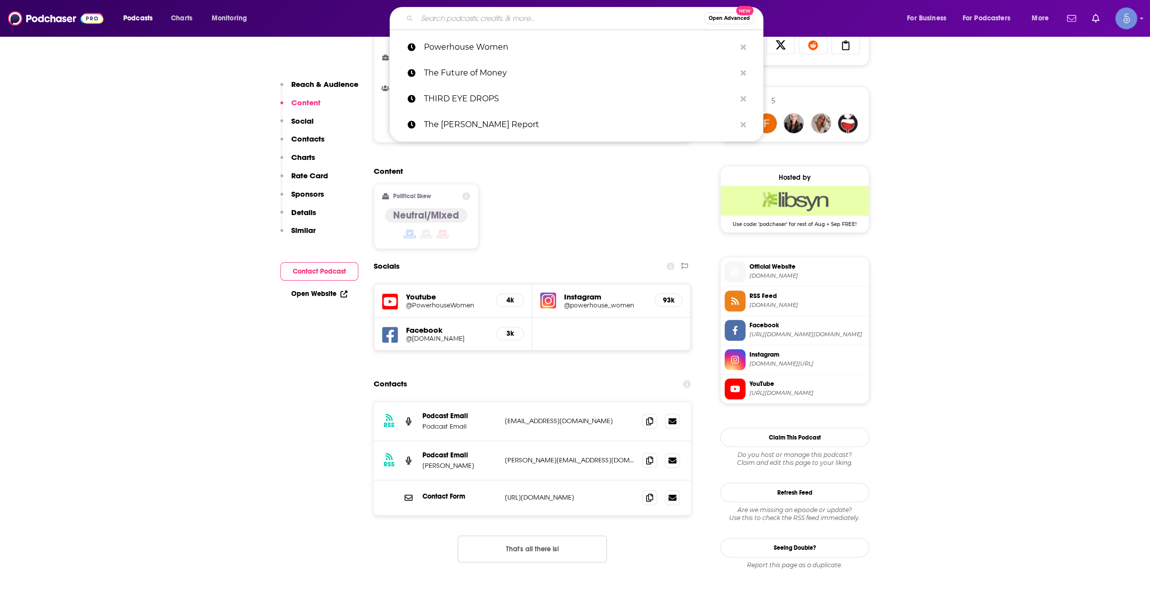
click at [561, 14] on input "Search podcasts, credits, & more..." at bounding box center [560, 18] width 287 height 16
paste input "Enterprising Investor"
type input "Enterprising Investor"
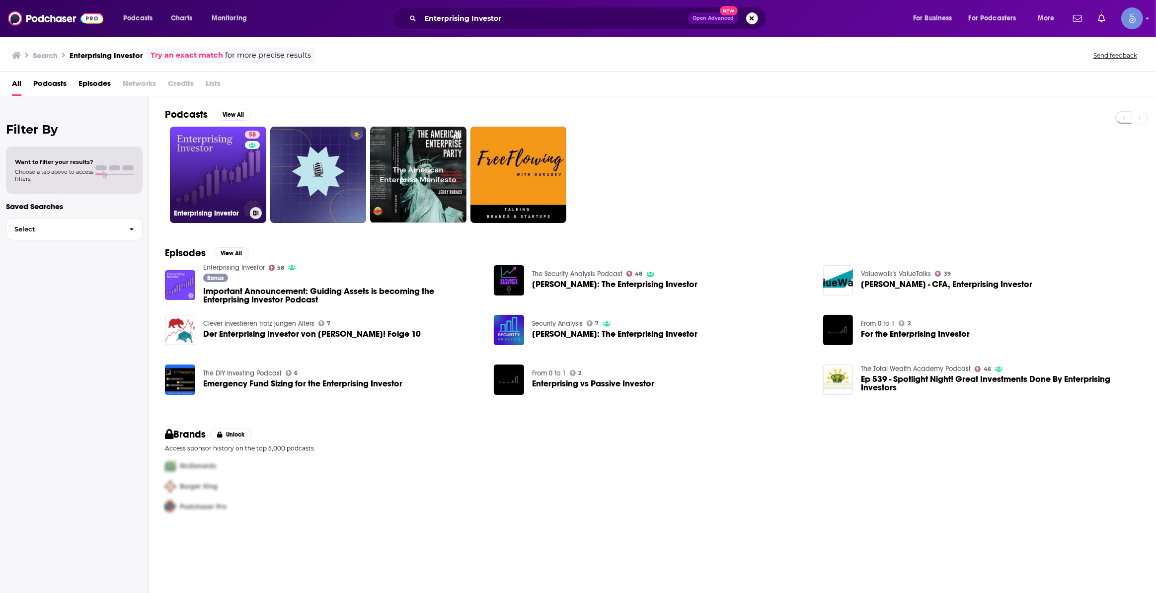
click at [206, 171] on link "58 Enterprising Investor" at bounding box center [218, 175] width 96 height 96
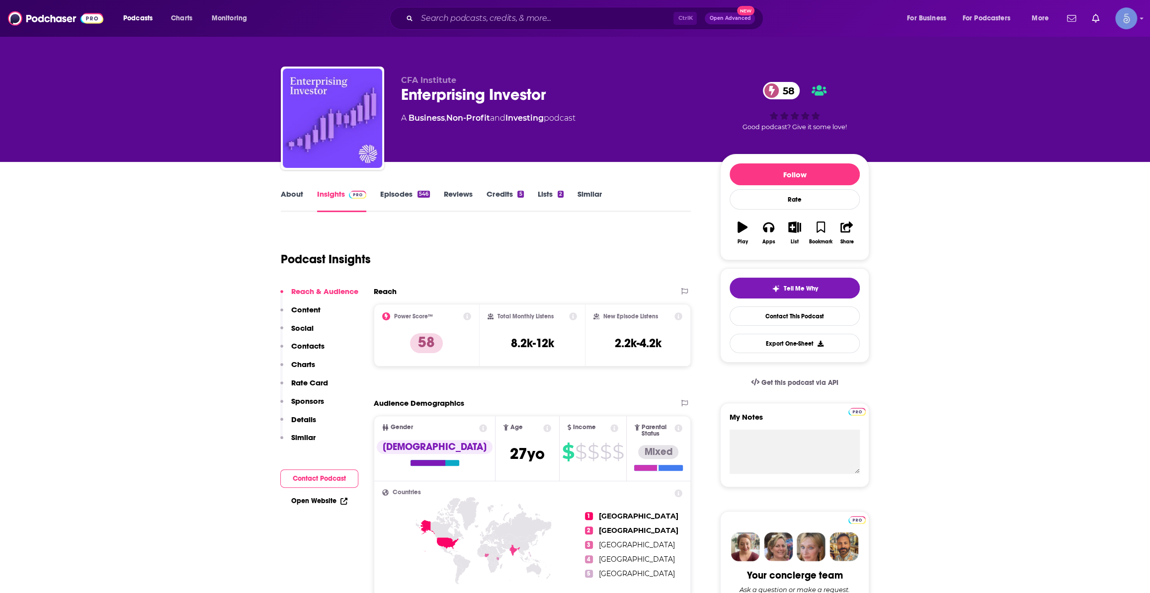
click at [400, 194] on link "Episodes 546" at bounding box center [405, 200] width 50 height 23
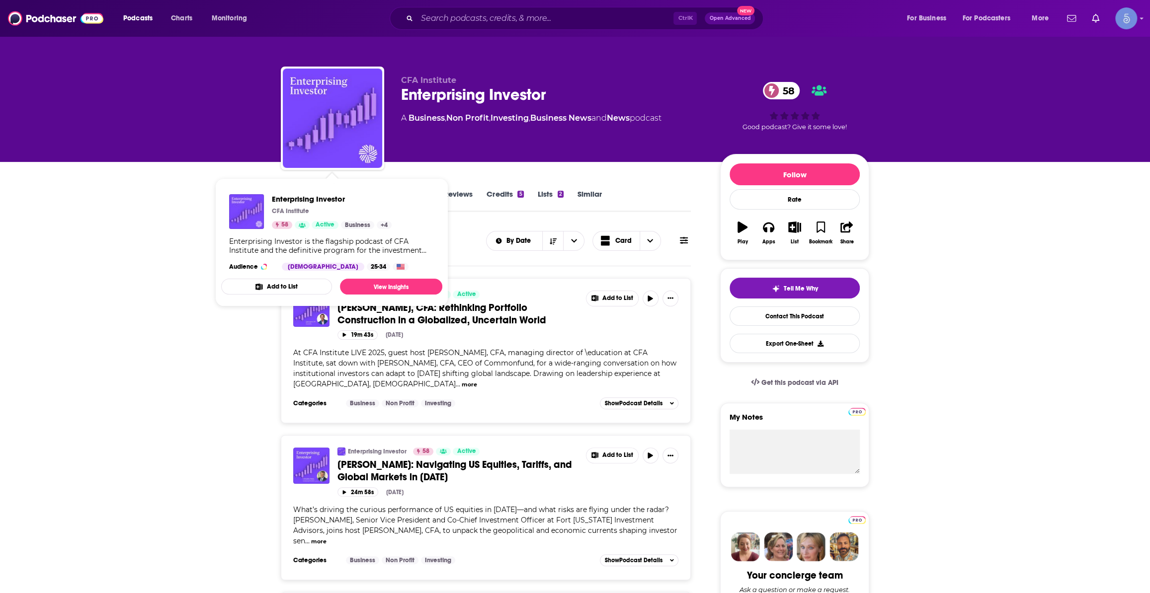
click at [209, 151] on div "CFA Institute Enterprising Investor 58 A Business , Non Profit , Investing , Bu…" at bounding box center [575, 81] width 1150 height 162
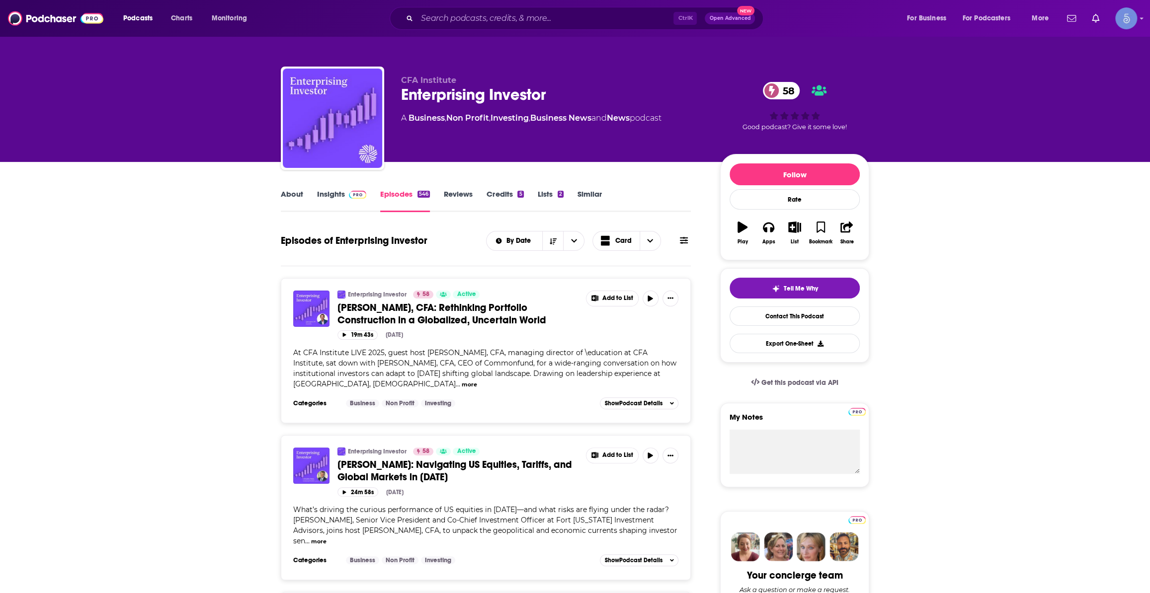
click at [347, 199] on span at bounding box center [355, 193] width 21 height 9
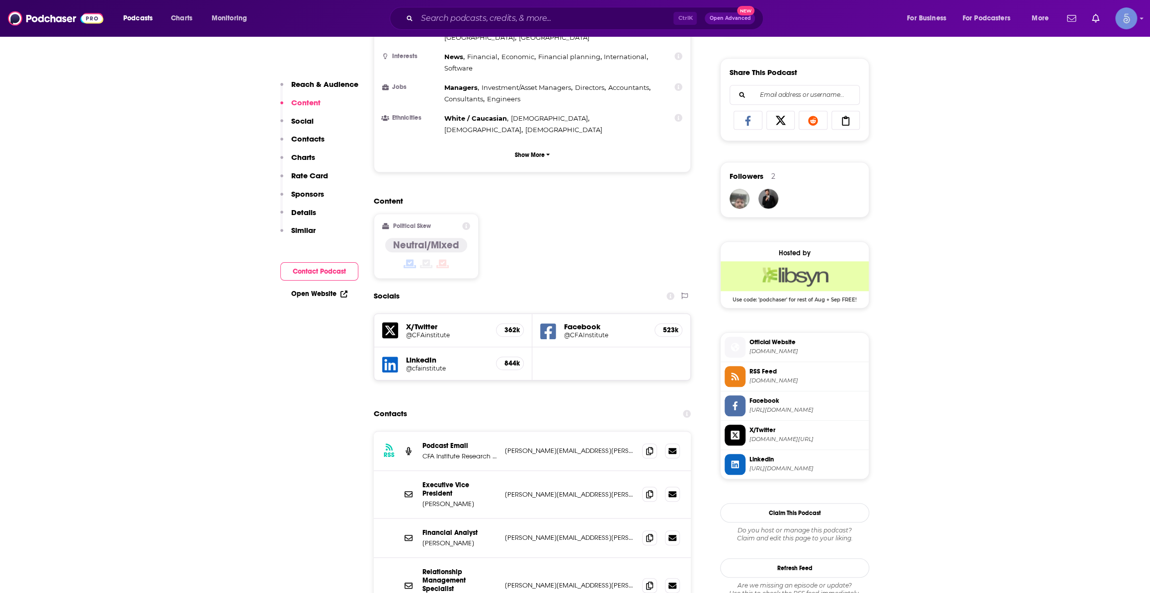
scroll to position [677, 0]
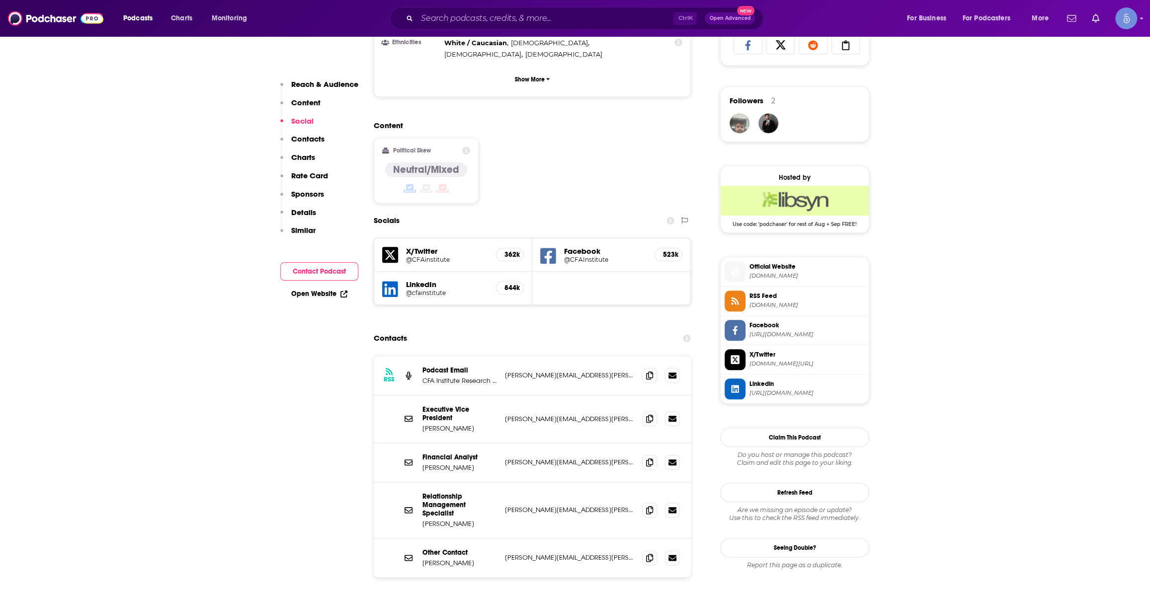
click at [448, 377] on p "CFA Institute Research Foundation" at bounding box center [459, 381] width 75 height 8
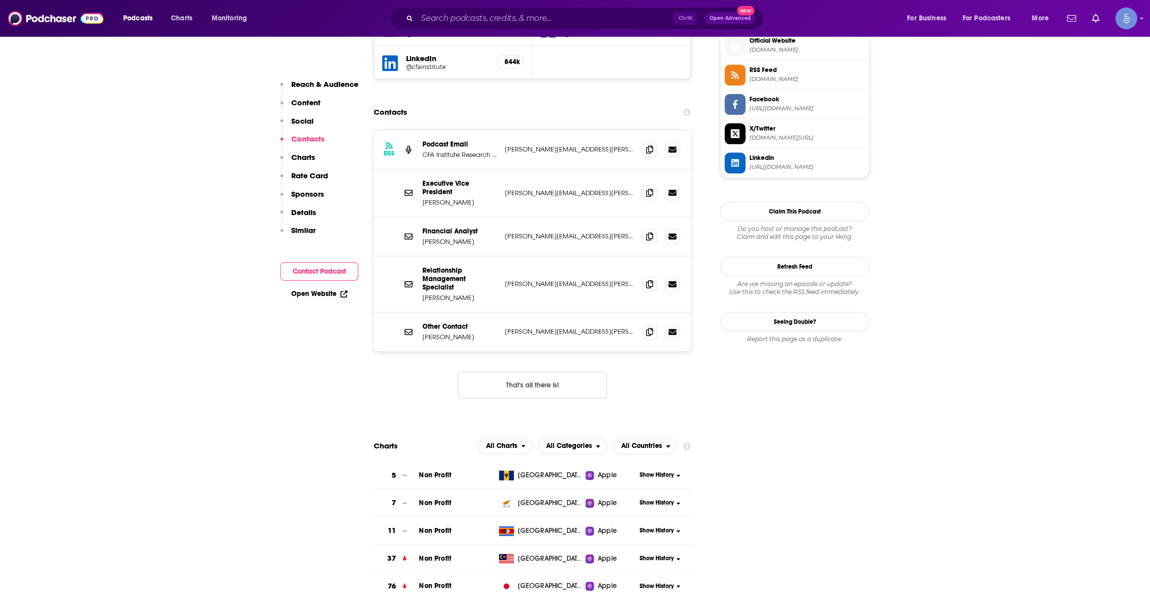
scroll to position [753, 0]
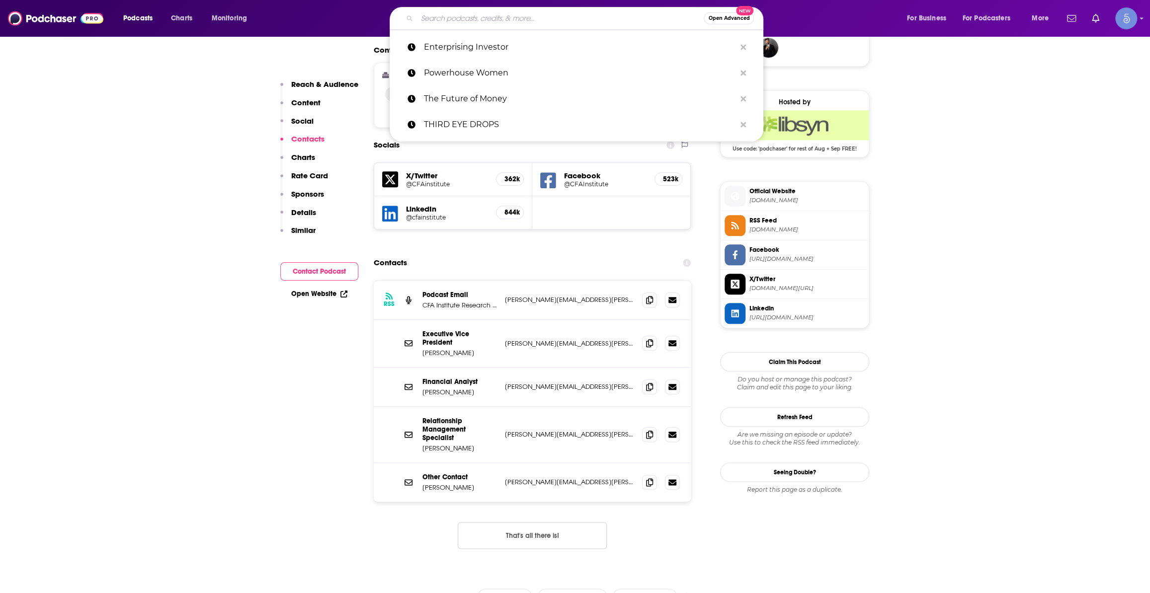
click at [555, 18] on input "Search podcasts, credits, & more..." at bounding box center [560, 18] width 287 height 16
paste input "Step By Step with Shelby Church"
type input "Step By Step with Shelby Church"
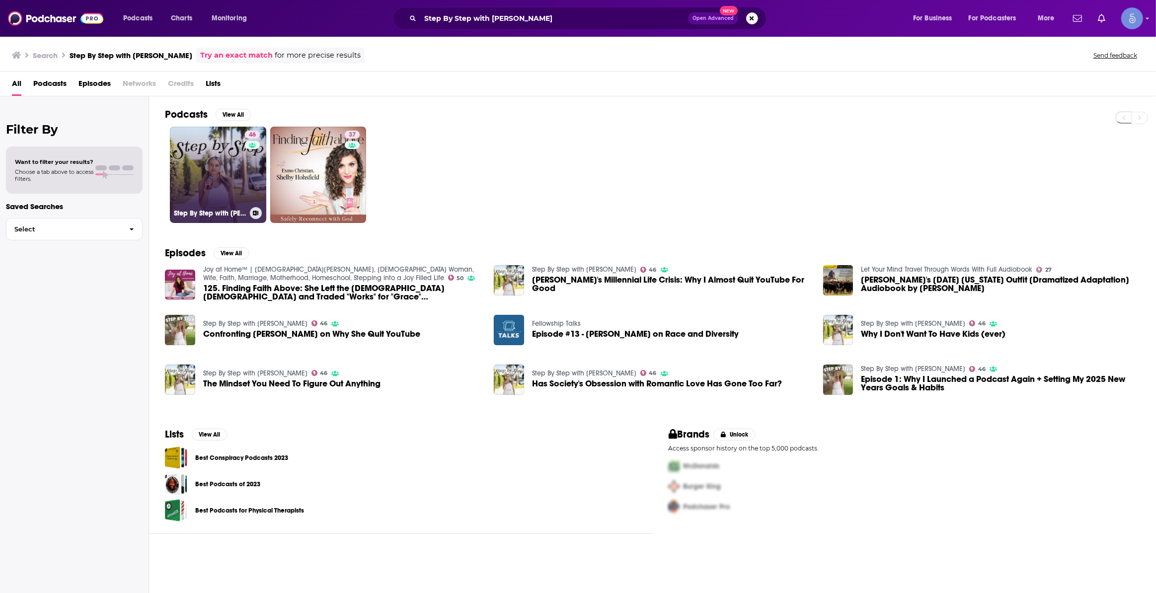
click at [211, 168] on link "46 Step By Step with Shelby Church" at bounding box center [218, 175] width 96 height 96
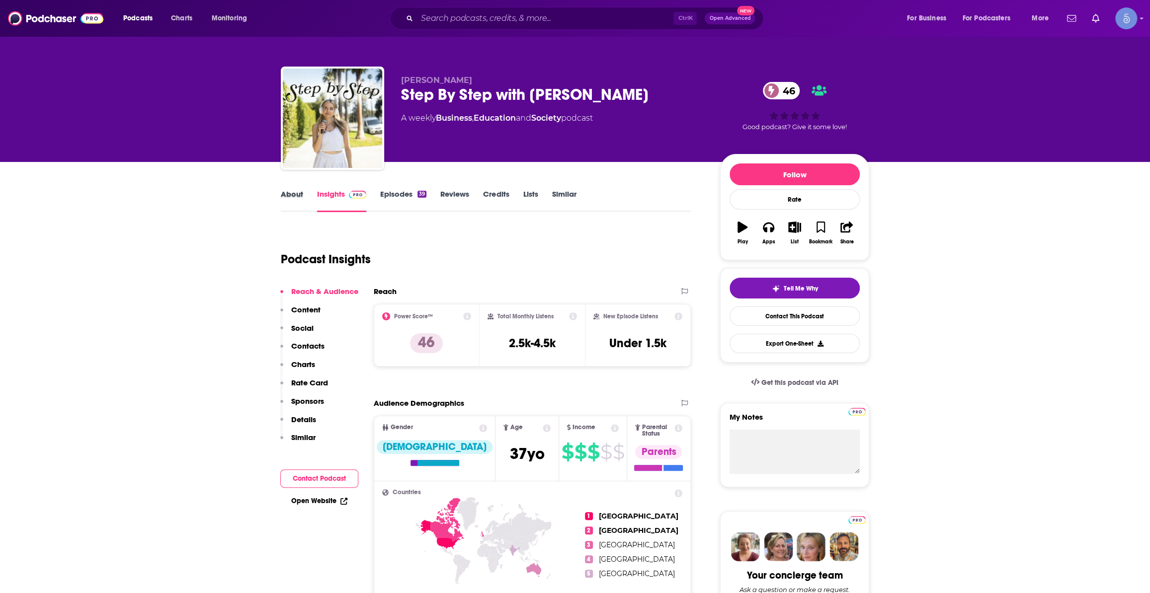
click at [304, 193] on div "About" at bounding box center [299, 200] width 36 height 23
click at [298, 193] on link "About" at bounding box center [292, 200] width 22 height 23
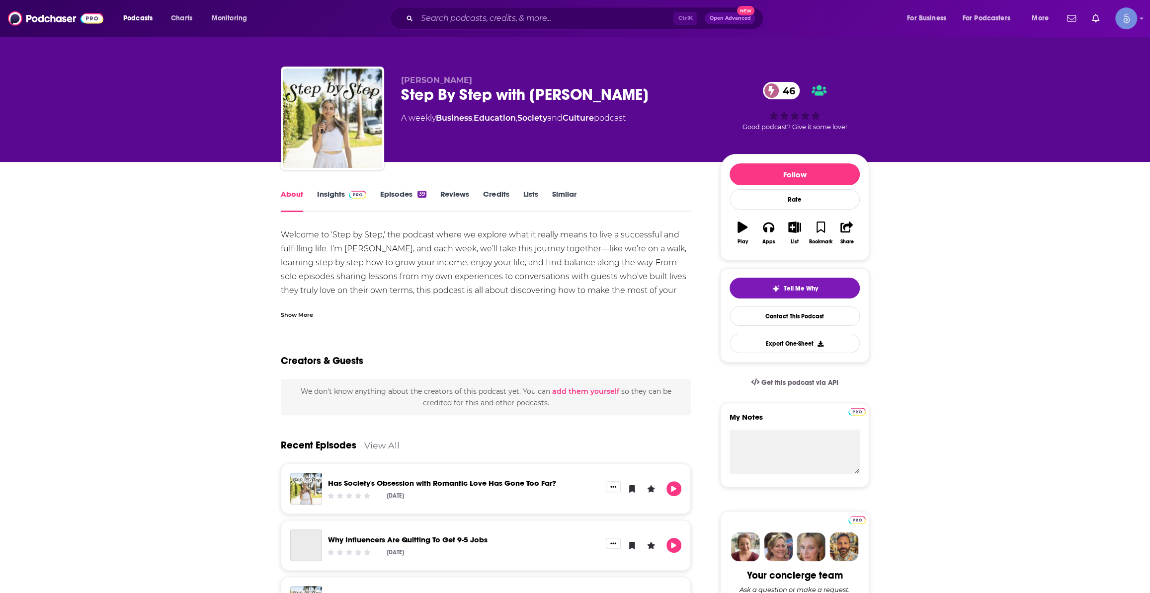
click at [298, 317] on div "Show More" at bounding box center [297, 314] width 32 height 9
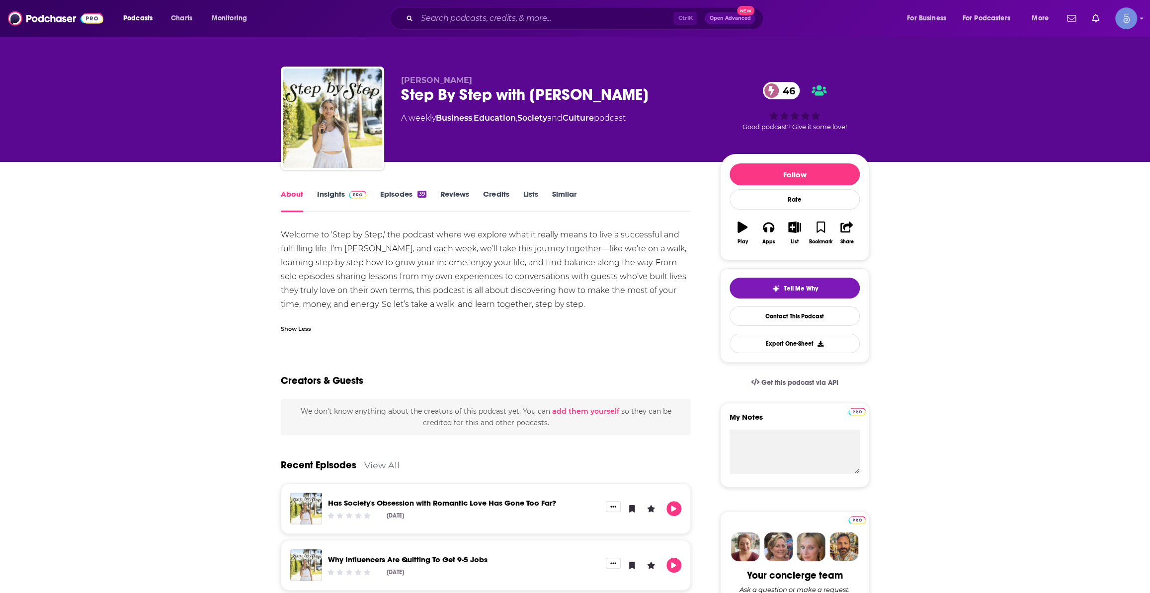
click at [328, 200] on link "Insights" at bounding box center [341, 200] width 49 height 23
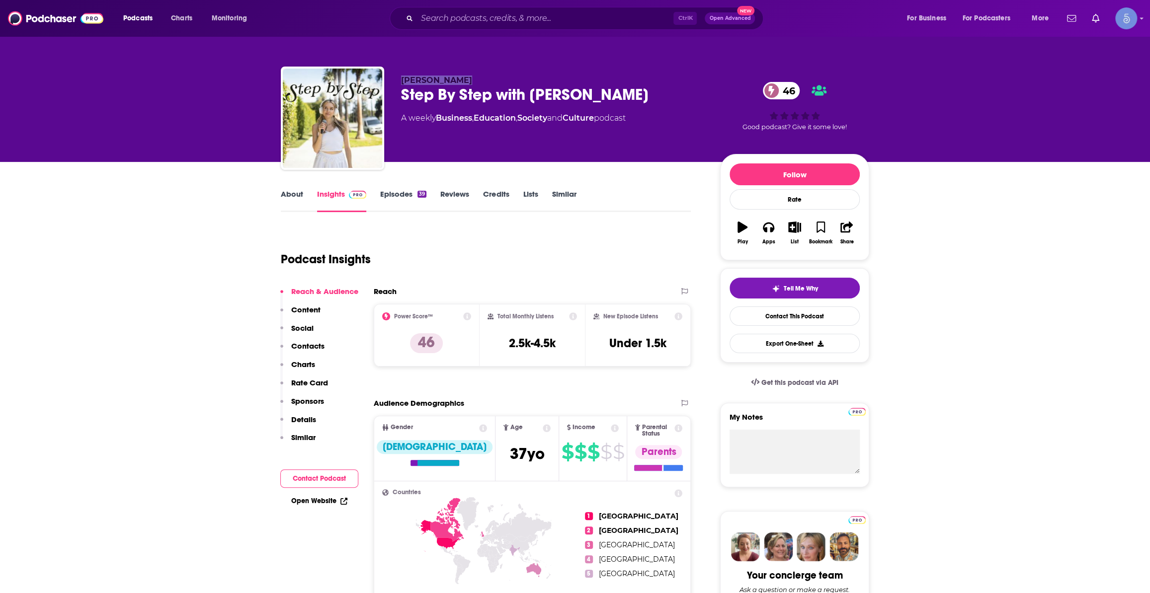
drag, startPoint x: 403, startPoint y: 78, endPoint x: 615, endPoint y: 68, distance: 211.9
click at [615, 68] on div "Shelby Church Step By Step with Shelby Church 46 A weekly Business , Education …" at bounding box center [575, 120] width 588 height 107
copy span "Shelby Church"
click at [545, 15] on input "Search podcasts, credits, & more..." at bounding box center [545, 18] width 256 height 16
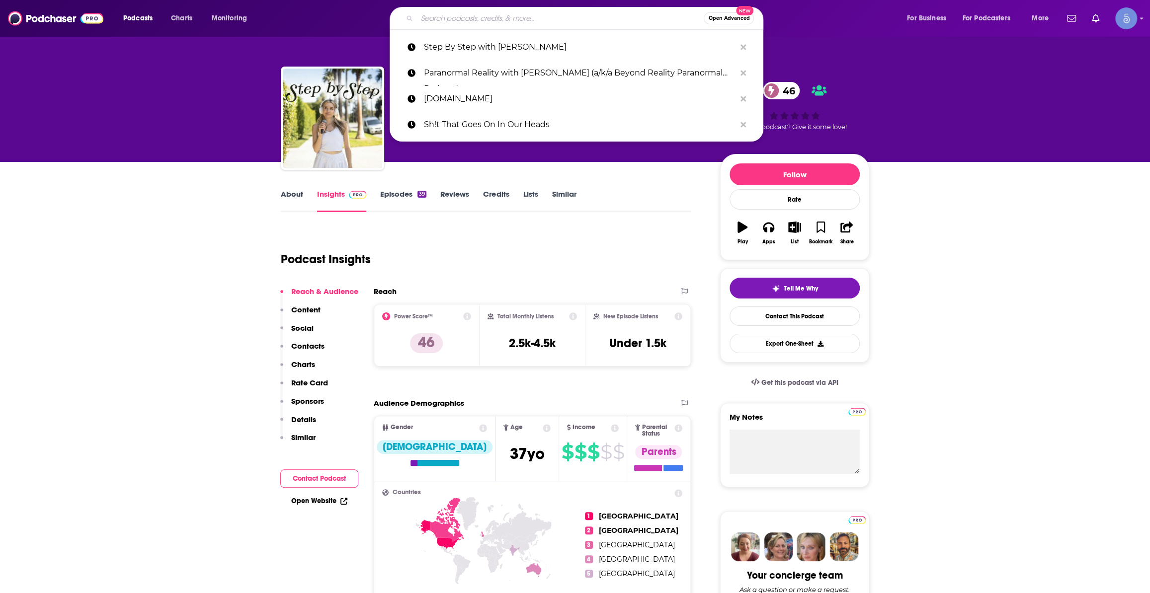
paste input "Dev Raga Personal Finance"
type input "Dev Raga Personal Finance"
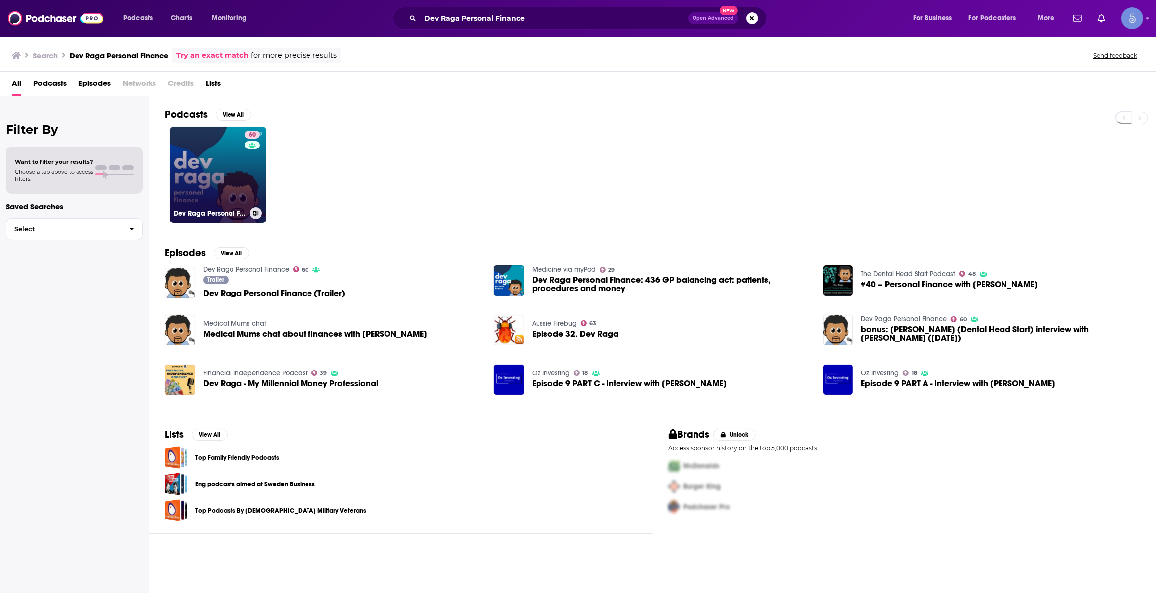
click at [235, 171] on link "60 Dev Raga Personal Finance" at bounding box center [218, 175] width 96 height 96
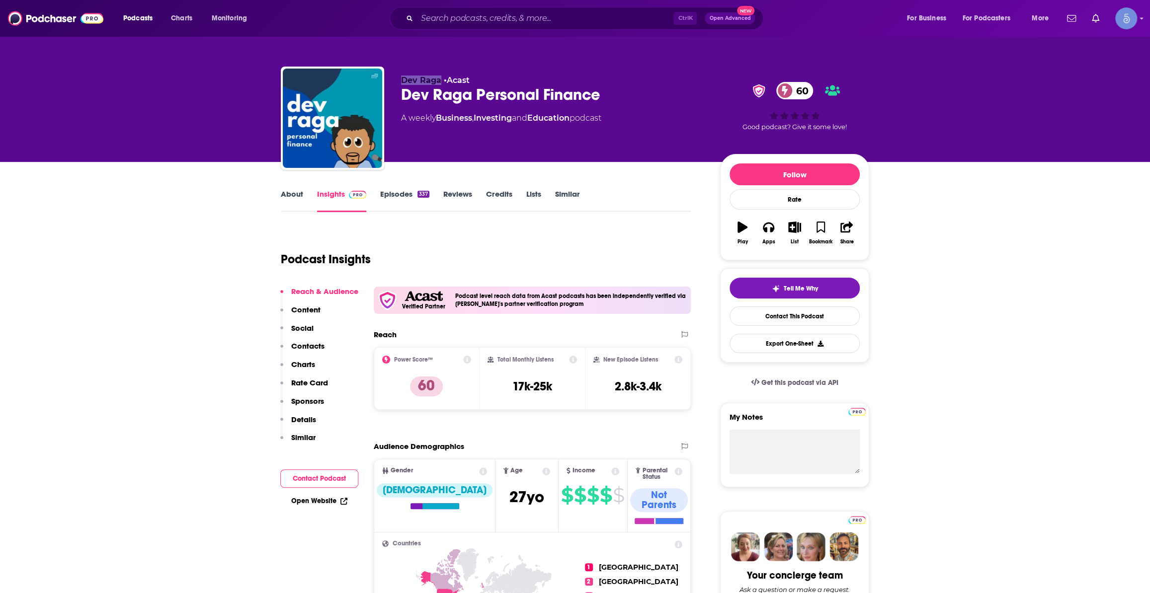
drag, startPoint x: 400, startPoint y: 81, endPoint x: 439, endPoint y: 78, distance: 39.0
click at [439, 78] on span "Dev Raga" at bounding box center [421, 80] width 40 height 9
copy span "Dev Raga"
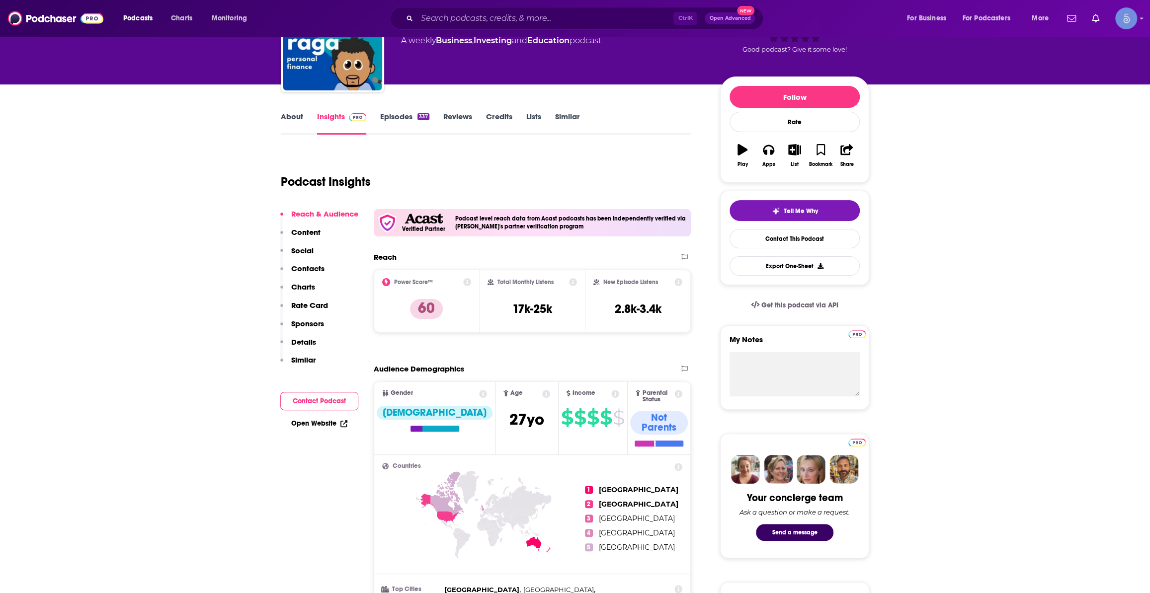
scroll to position [75, 0]
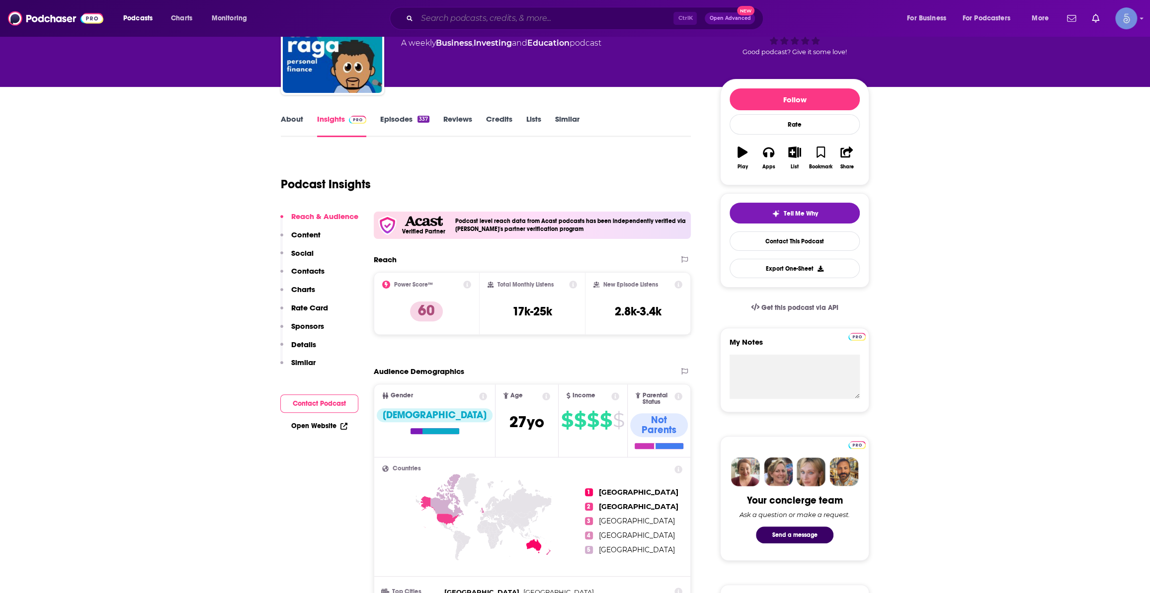
click at [613, 17] on input "Search podcasts, credits, & more..." at bounding box center [545, 18] width 256 height 16
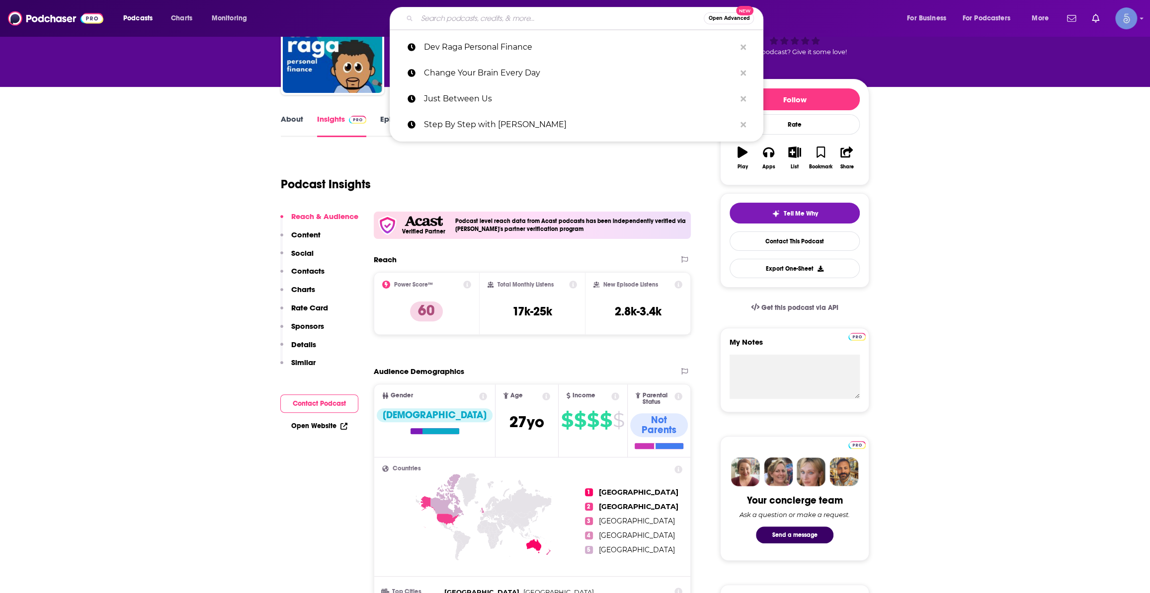
paste input "Tax Smart Real Estate Investors Podcast"
type input "Tax Smart Real Estate Investors Podcast"
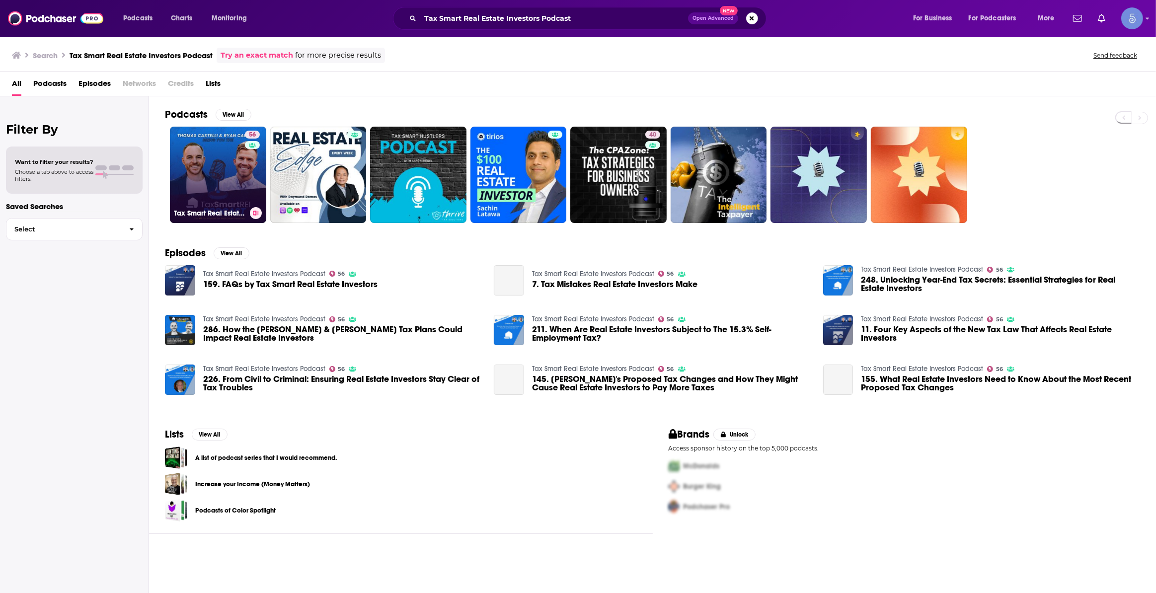
click at [218, 192] on link "56 Tax Smart Real Estate Investors Podcast" at bounding box center [218, 175] width 96 height 96
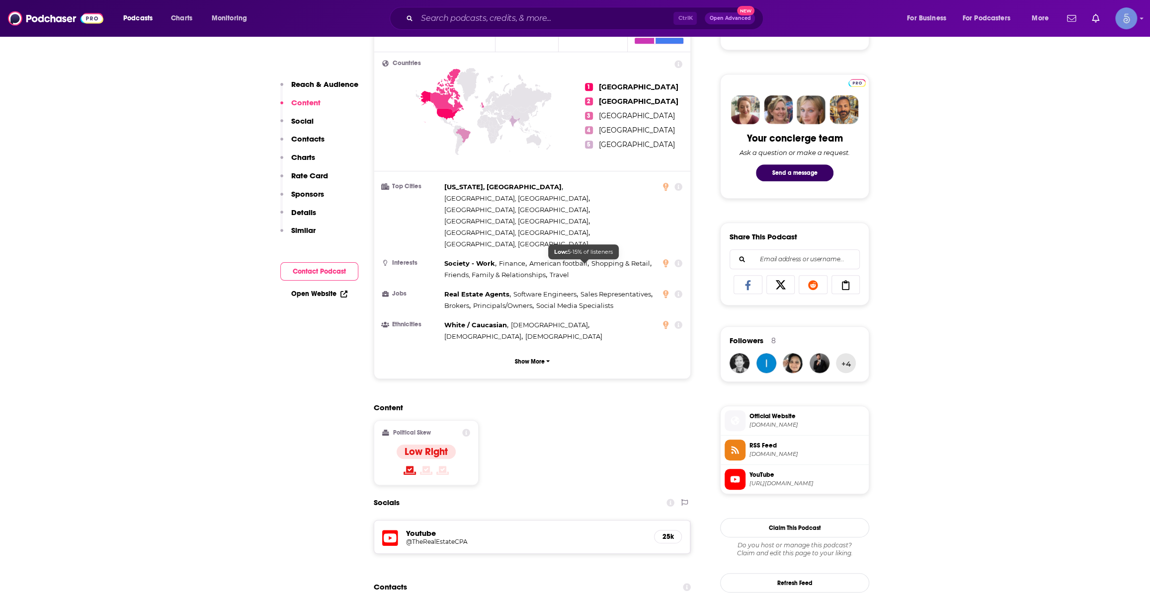
scroll to position [602, 0]
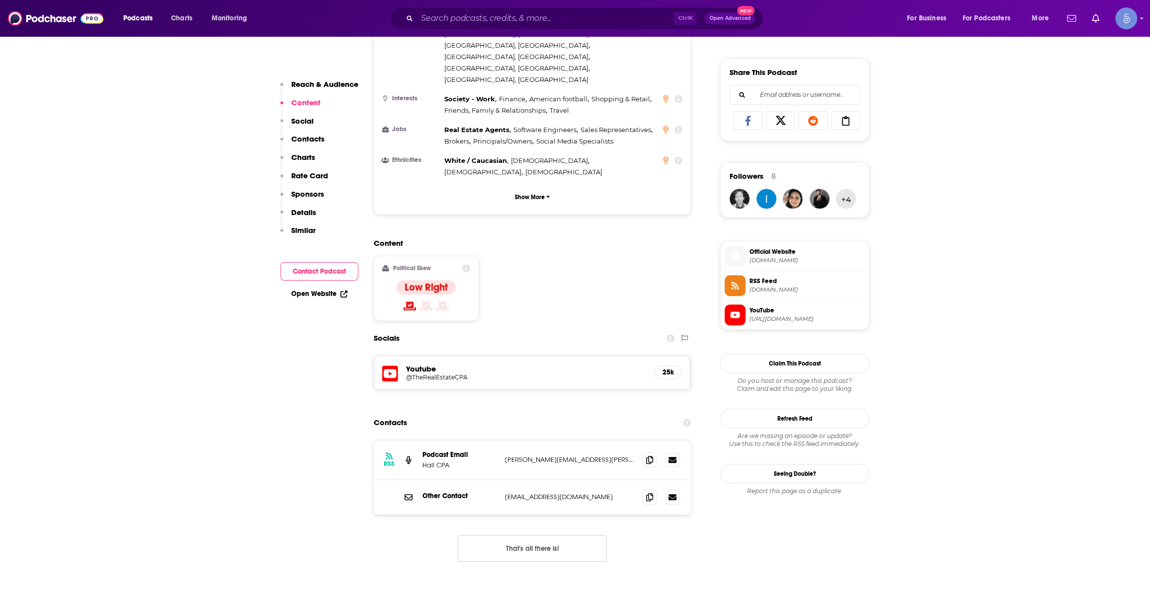
click at [428, 374] on h5 "@TheRealEstateCPA" at bounding box center [485, 377] width 159 height 7
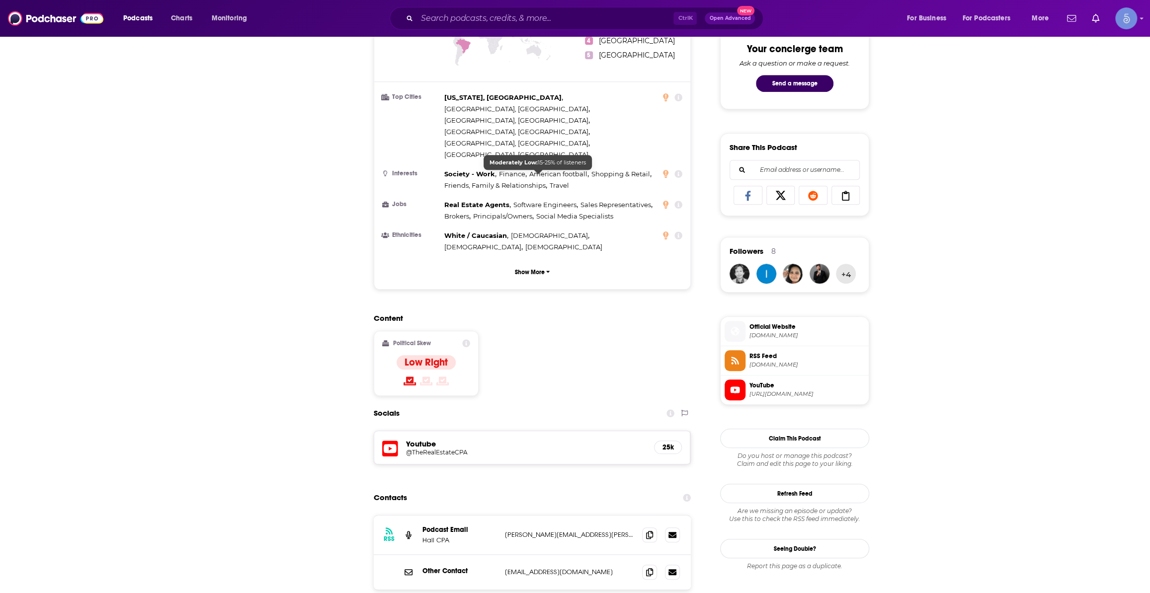
scroll to position [0, 0]
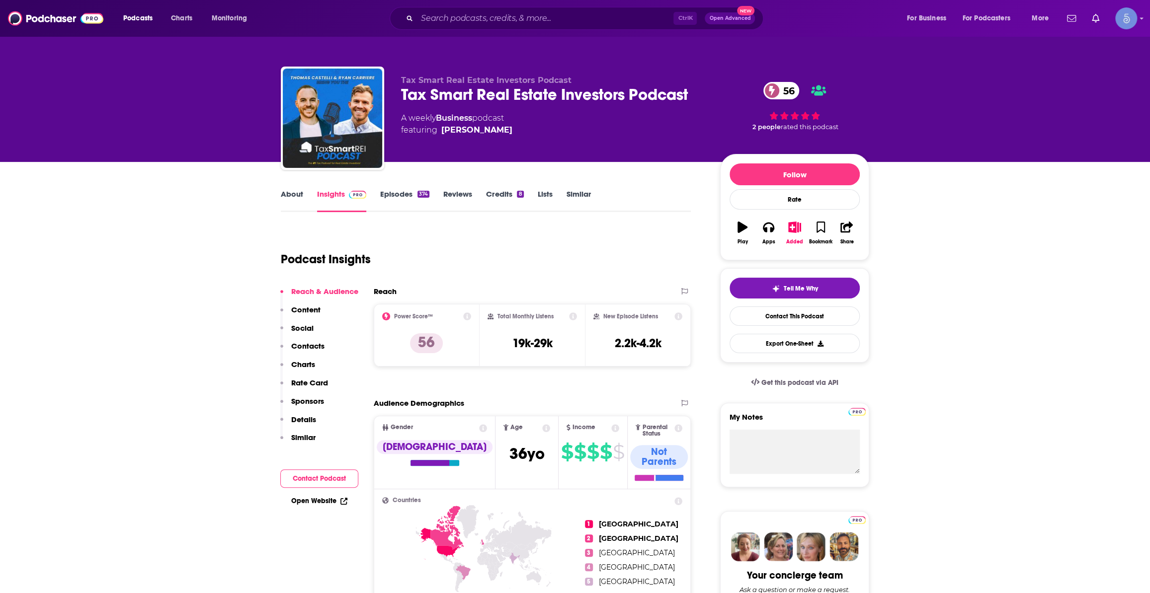
click at [300, 203] on link "About" at bounding box center [292, 200] width 22 height 23
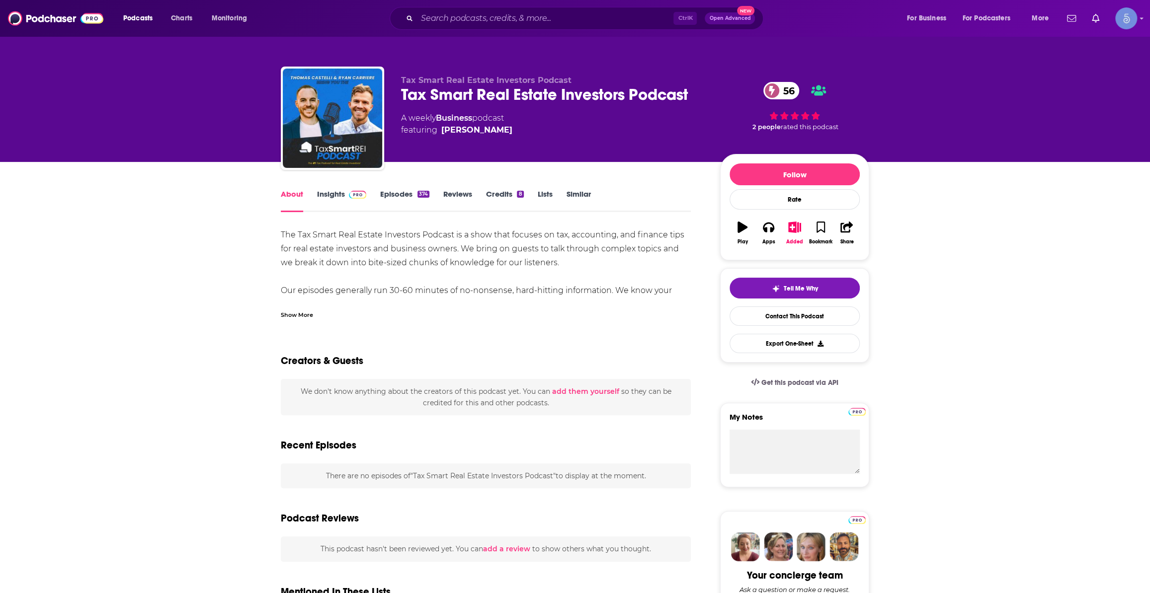
click at [295, 317] on div "Show More" at bounding box center [297, 314] width 32 height 9
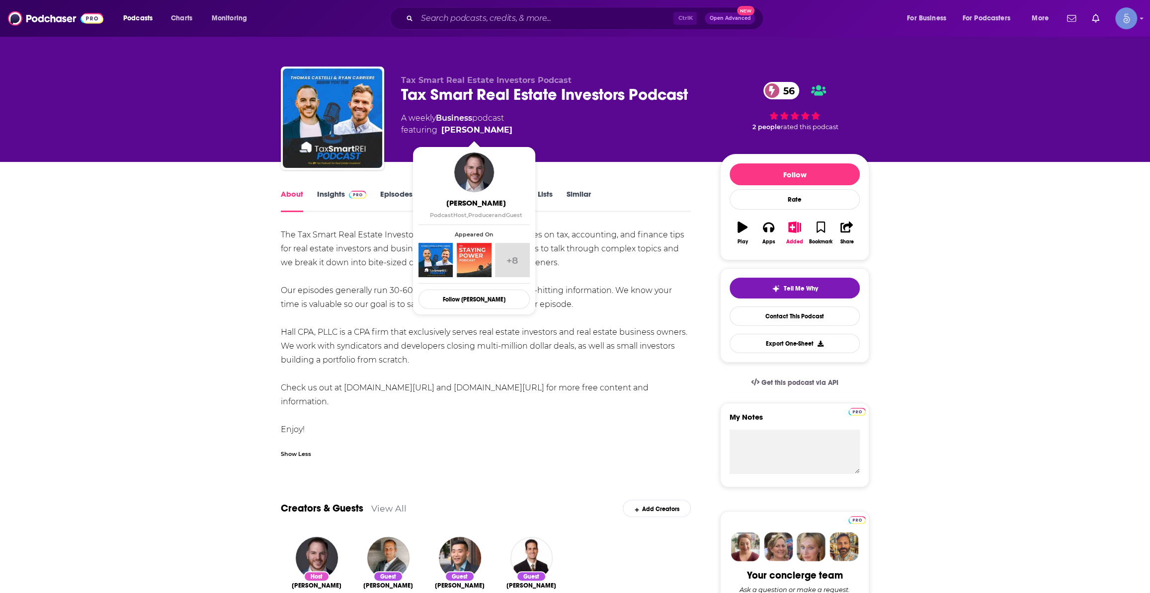
drag, startPoint x: 511, startPoint y: 133, endPoint x: 506, endPoint y: 129, distance: 6.0
click at [506, 129] on div "A weekly Business podcast featuring Thomas Castelli" at bounding box center [552, 124] width 303 height 24
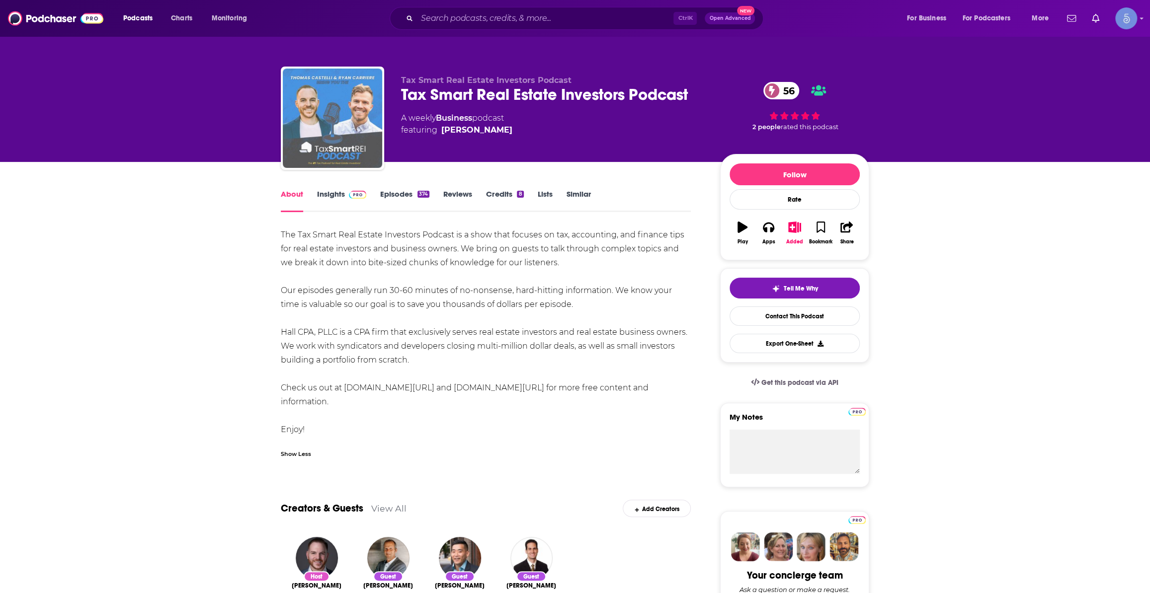
click at [342, 147] on img "Tax Smart Real Estate Investors Podcast" at bounding box center [332, 118] width 99 height 99
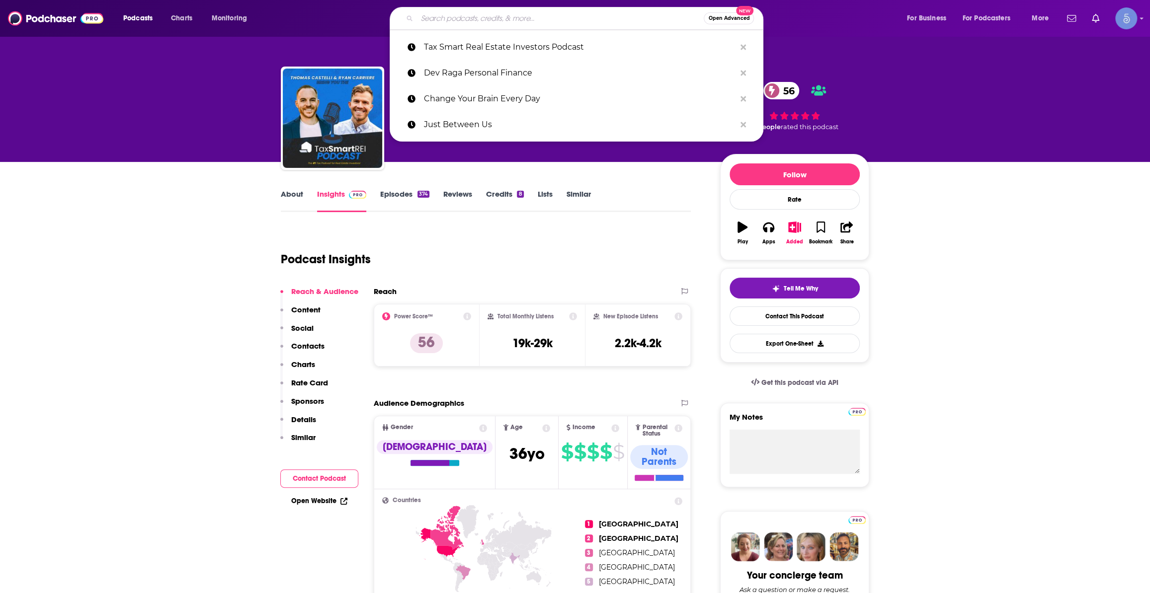
click at [541, 16] on input "Search podcasts, credits, & more..." at bounding box center [560, 18] width 287 height 16
paste input "Get Rich Slow Club"
type input "Get Rich Slow Club"
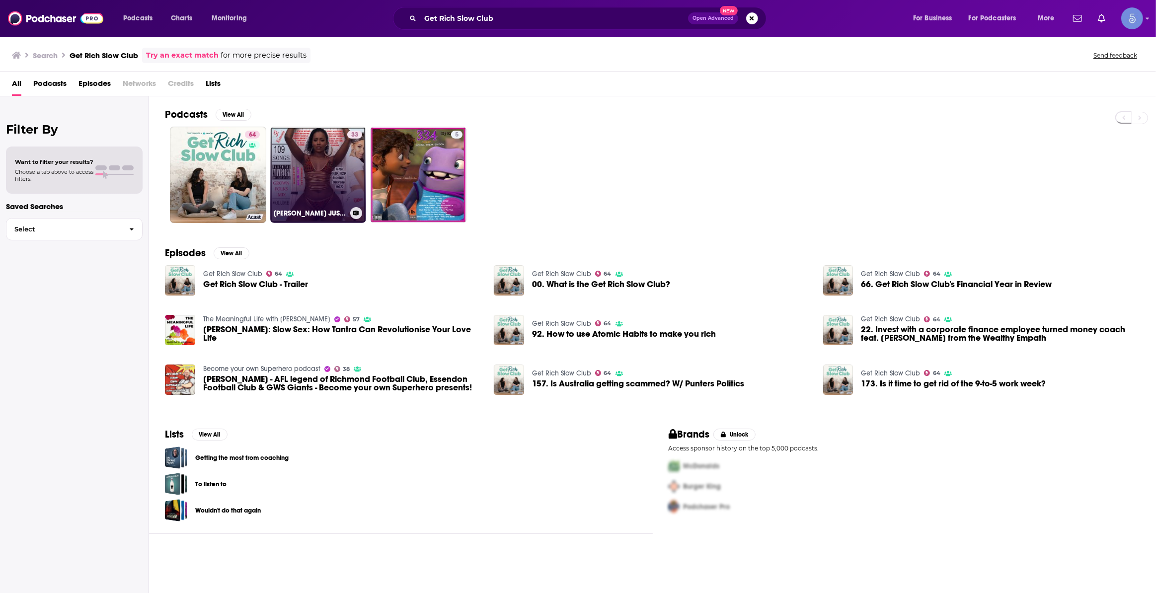
click at [312, 188] on link "33 Dj Kimoni JUST HiP HoP & RnB Plus House Volume 355 ( Love me now ) 2-5-2017" at bounding box center [318, 175] width 96 height 96
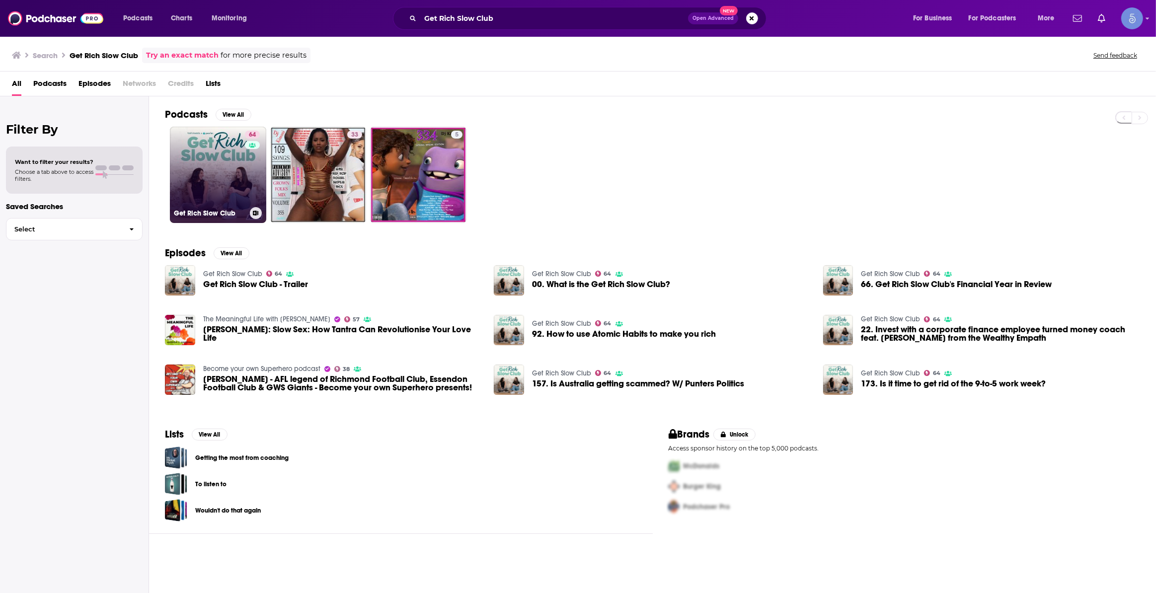
click at [216, 169] on link "64 Get Rich Slow Club" at bounding box center [218, 175] width 96 height 96
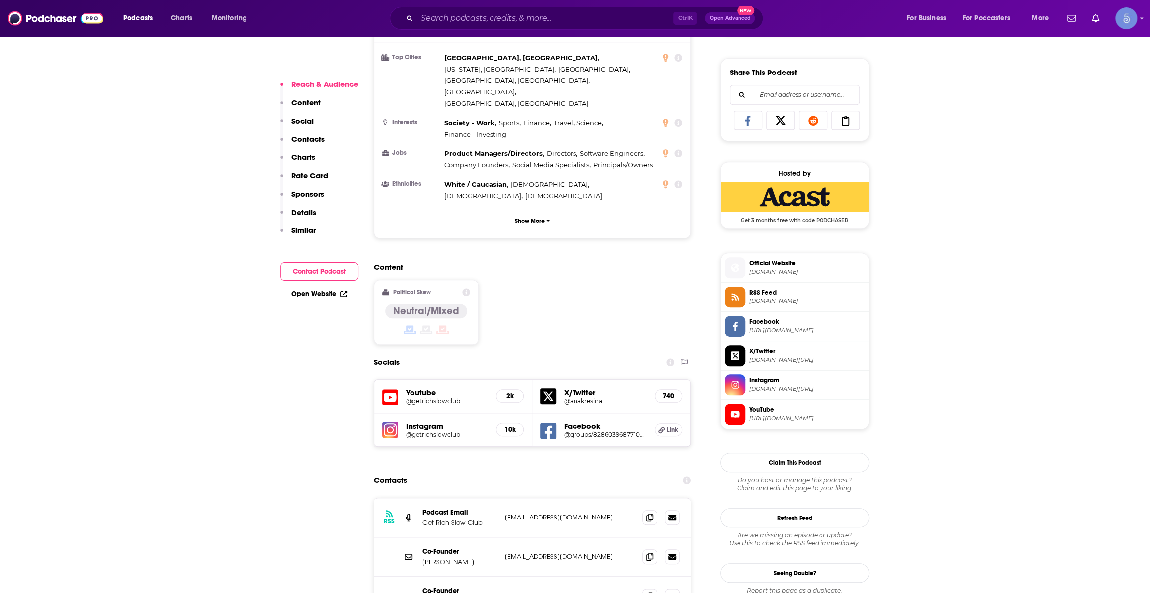
scroll to position [753, 0]
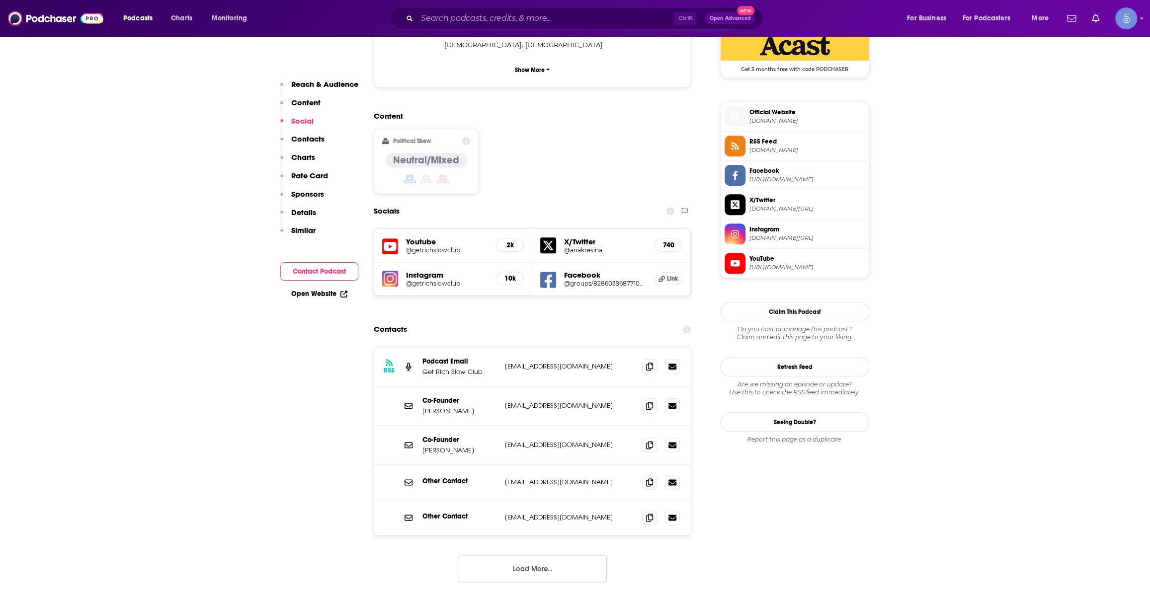
click at [513, 555] on button "Load More..." at bounding box center [532, 568] width 149 height 27
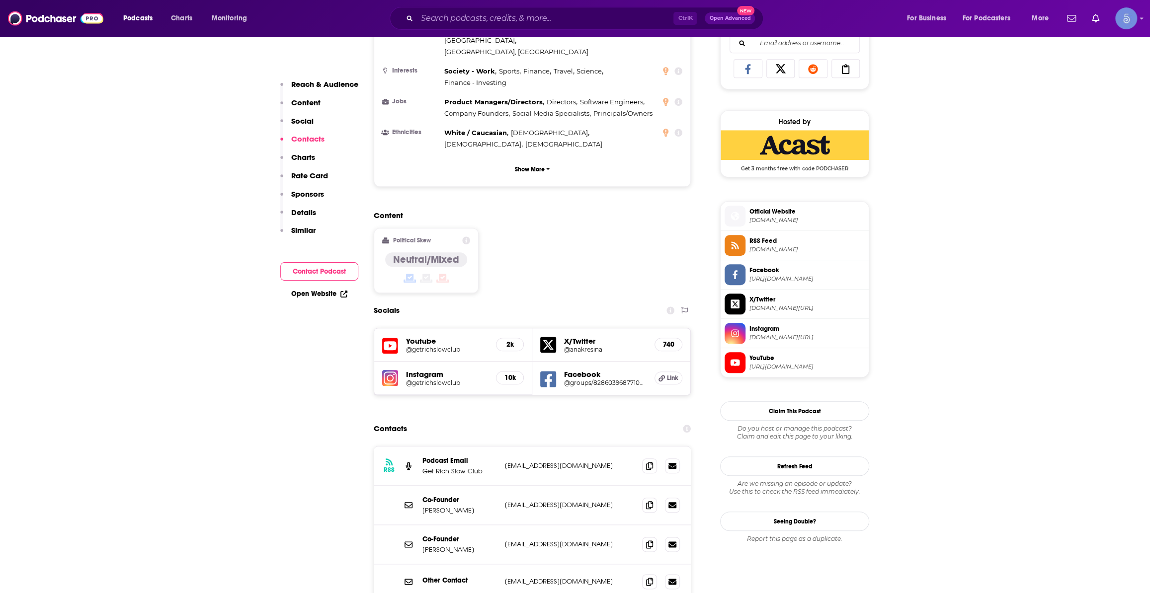
scroll to position [527, 0]
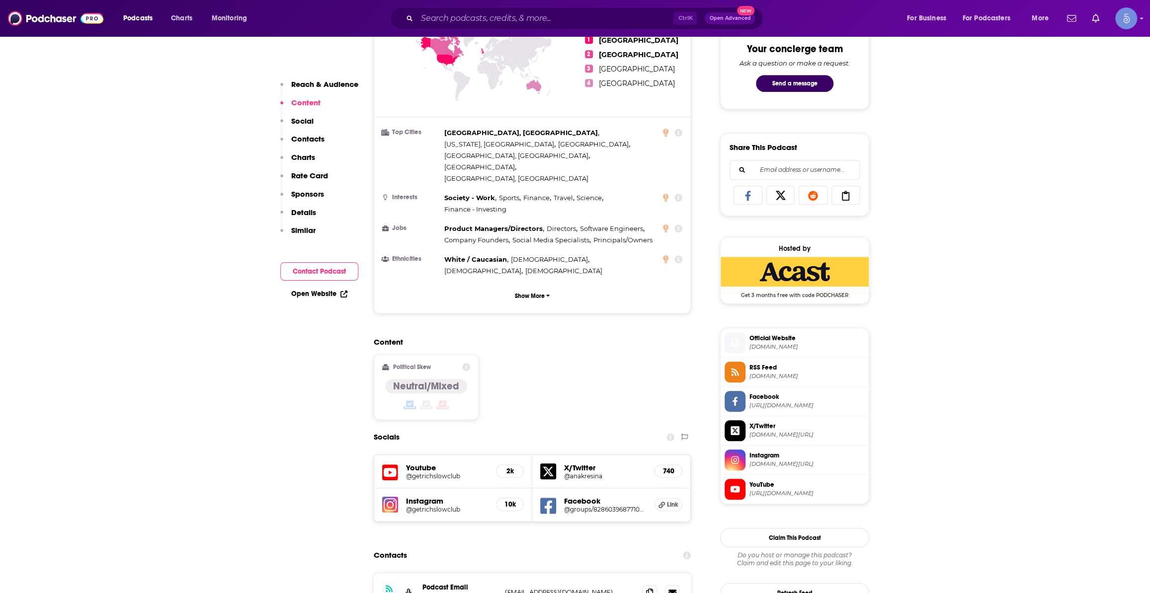
click at [441, 472] on h5 "@getrichslowclub" at bounding box center [447, 475] width 82 height 7
click at [521, 18] on input "Search podcasts, credits, & more..." at bounding box center [545, 18] width 256 height 16
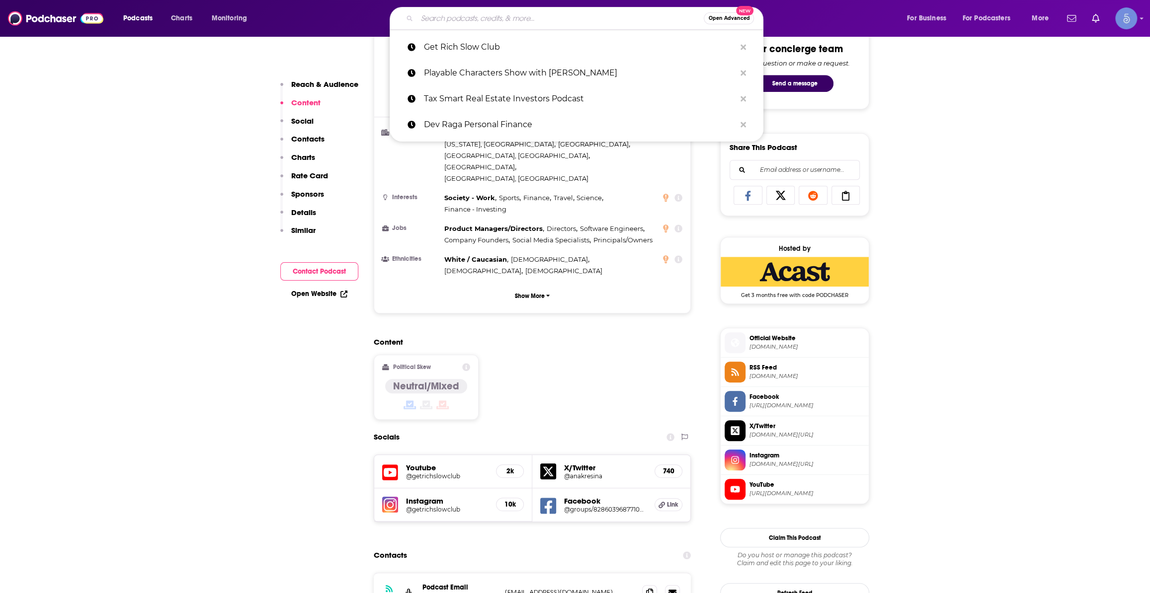
paste input "tashinvests@gmail.com"
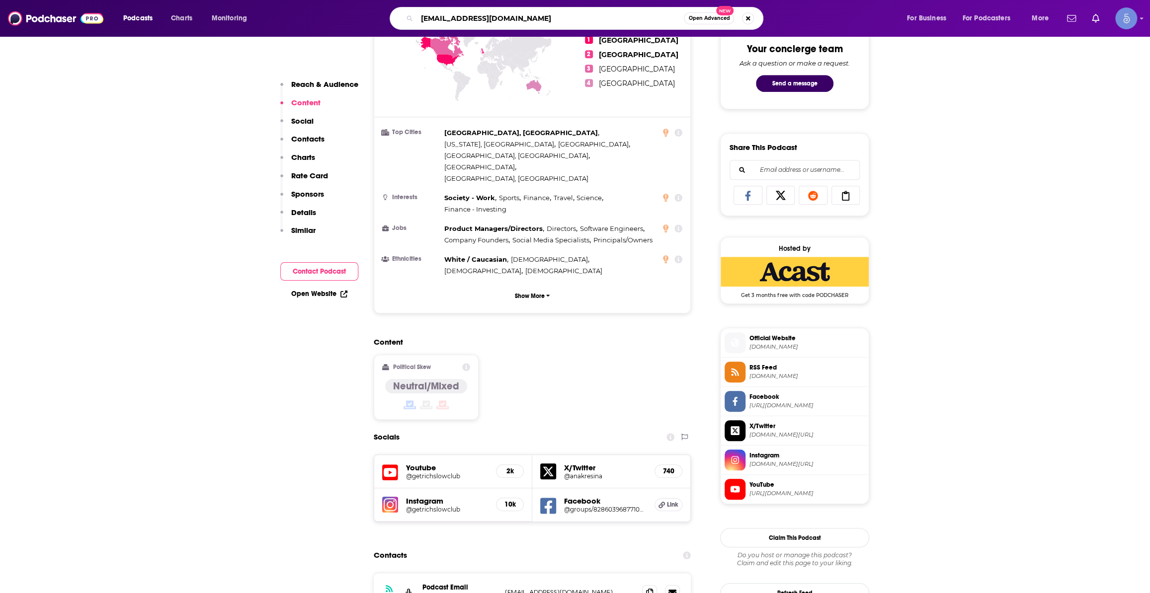
type input "tashinvests@gmail.com"
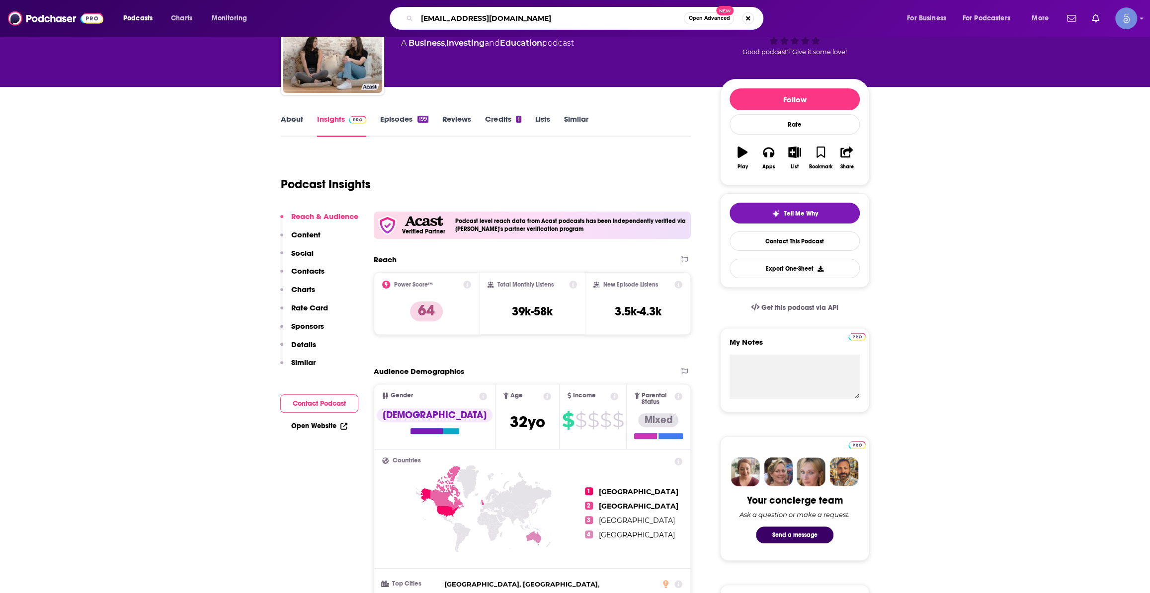
scroll to position [0, 0]
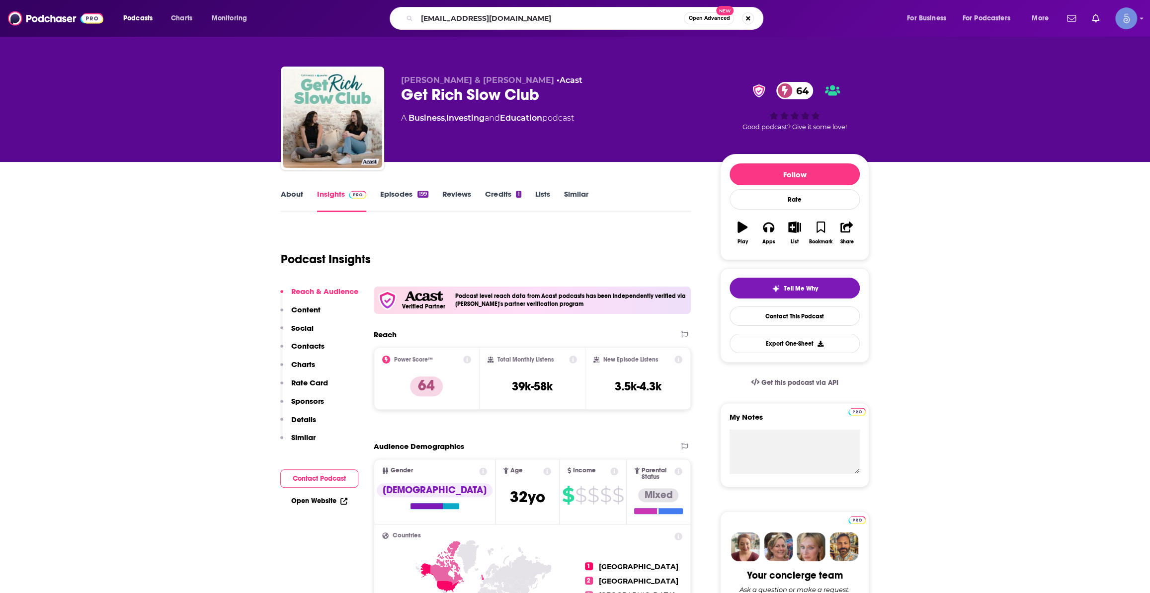
click at [292, 193] on link "About" at bounding box center [292, 200] width 22 height 23
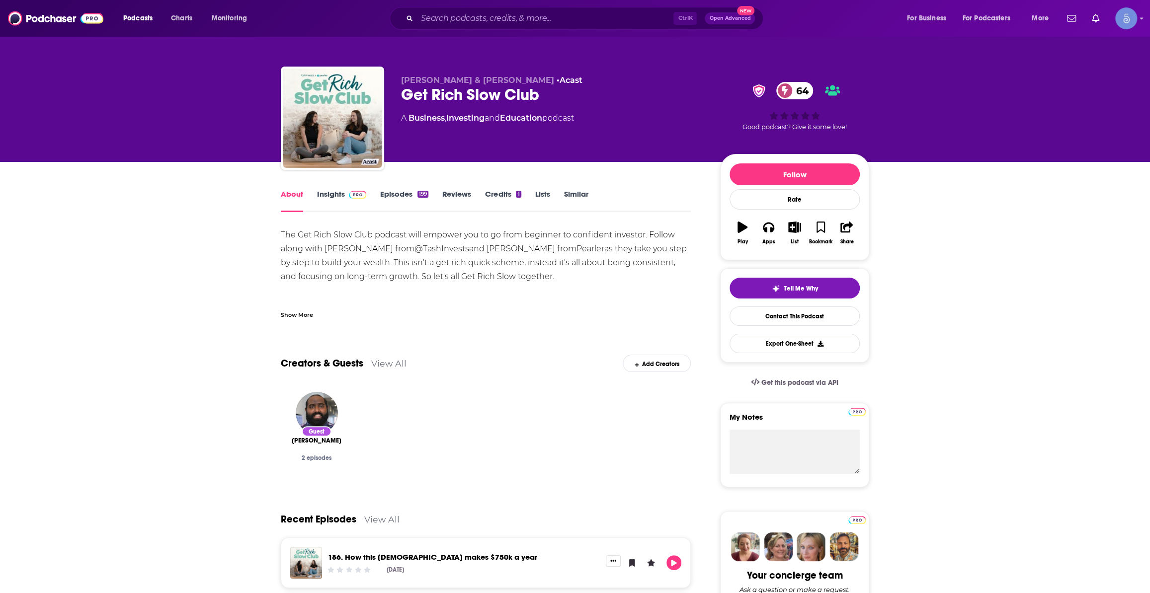
click at [302, 315] on div "Show More" at bounding box center [297, 314] width 32 height 9
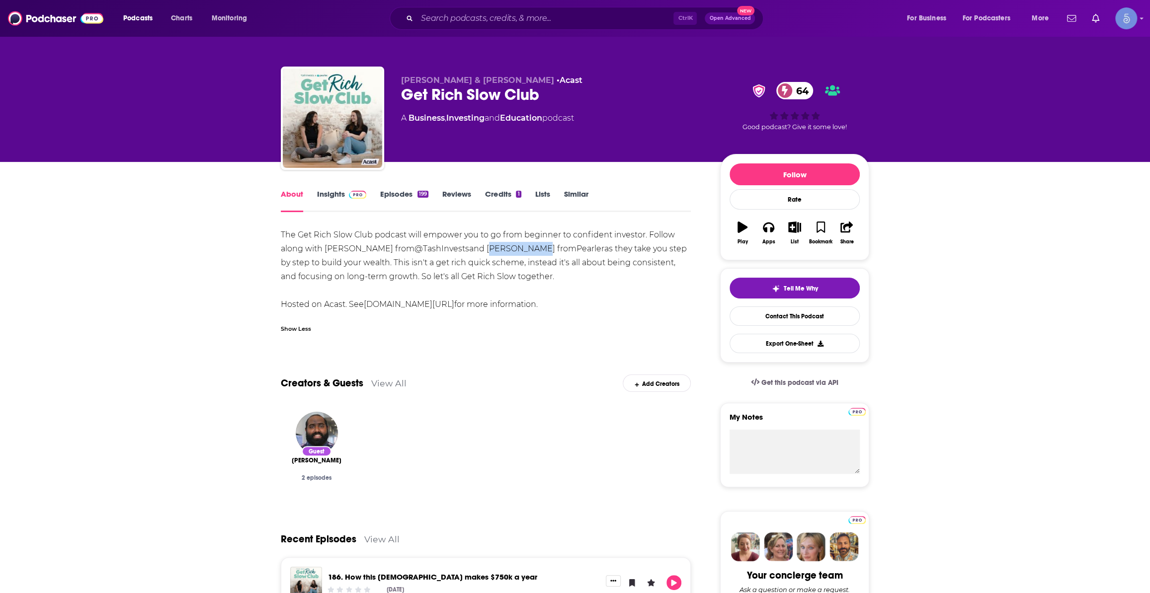
drag, startPoint x: 487, startPoint y: 246, endPoint x: 534, endPoint y: 243, distance: 46.8
click at [533, 242] on div "The Get Rich Slow Club podcast will empower you to go from beginner to confiden…" at bounding box center [486, 269] width 410 height 83
click at [331, 206] on link "Insights" at bounding box center [341, 200] width 49 height 23
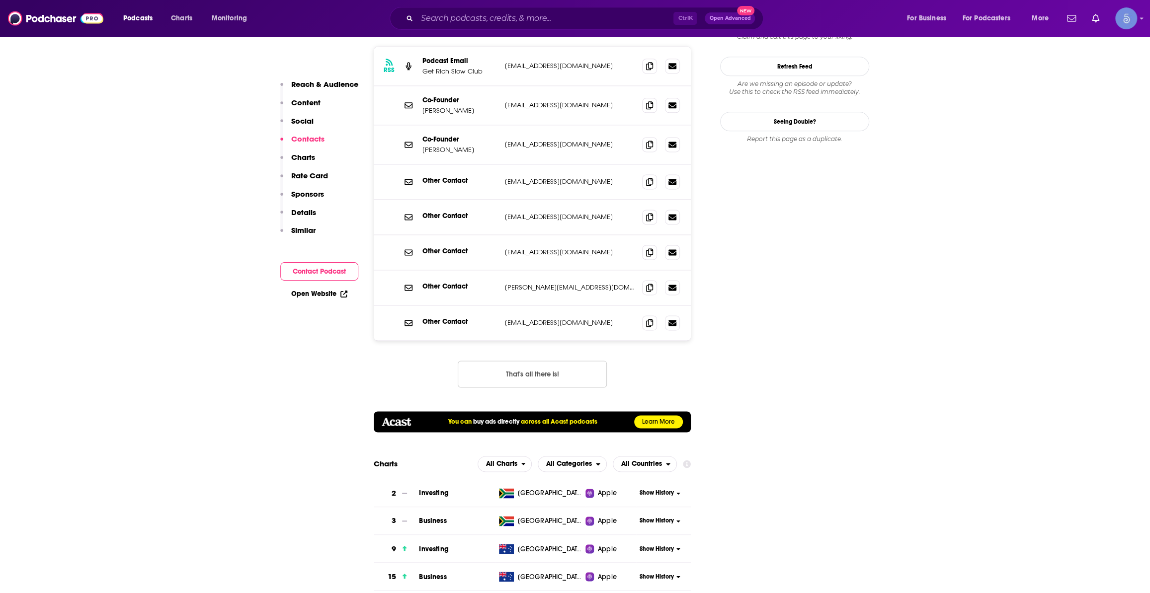
scroll to position [828, 0]
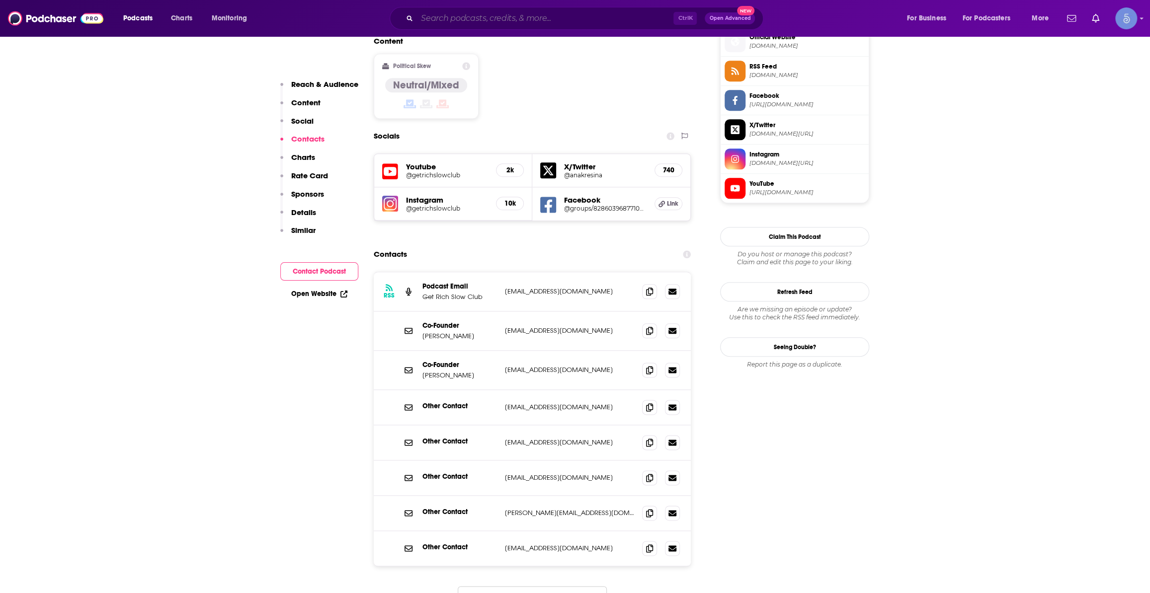
click at [603, 14] on input "Search podcasts, credits, & more..." at bounding box center [545, 18] width 256 height 16
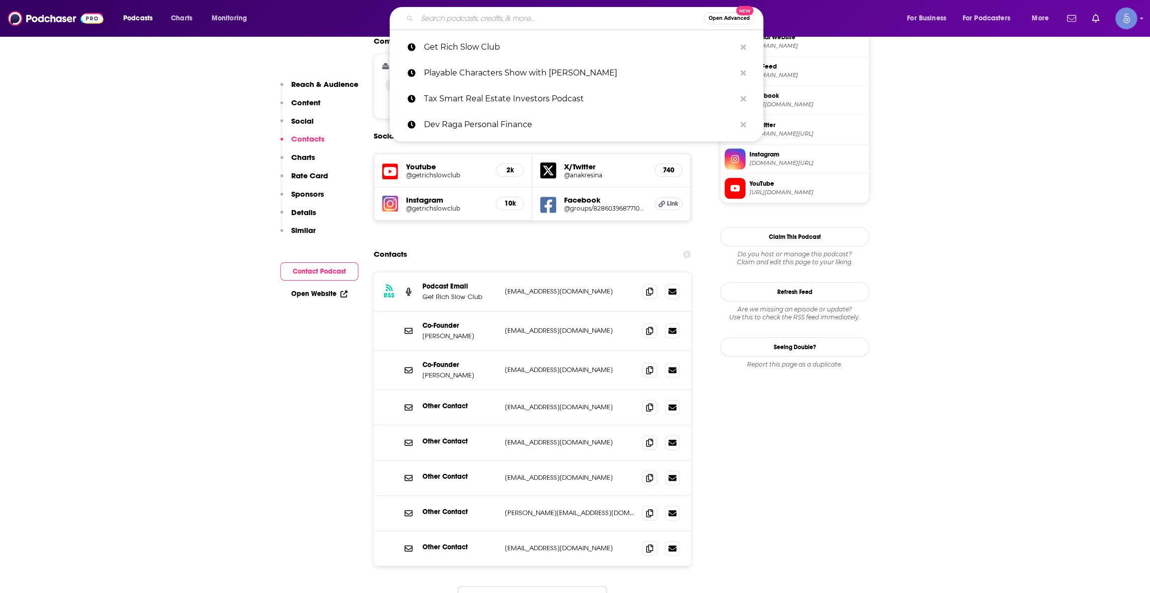
paste input "Konnected Minds Podcast"
type input "Konnected Minds Podcast"
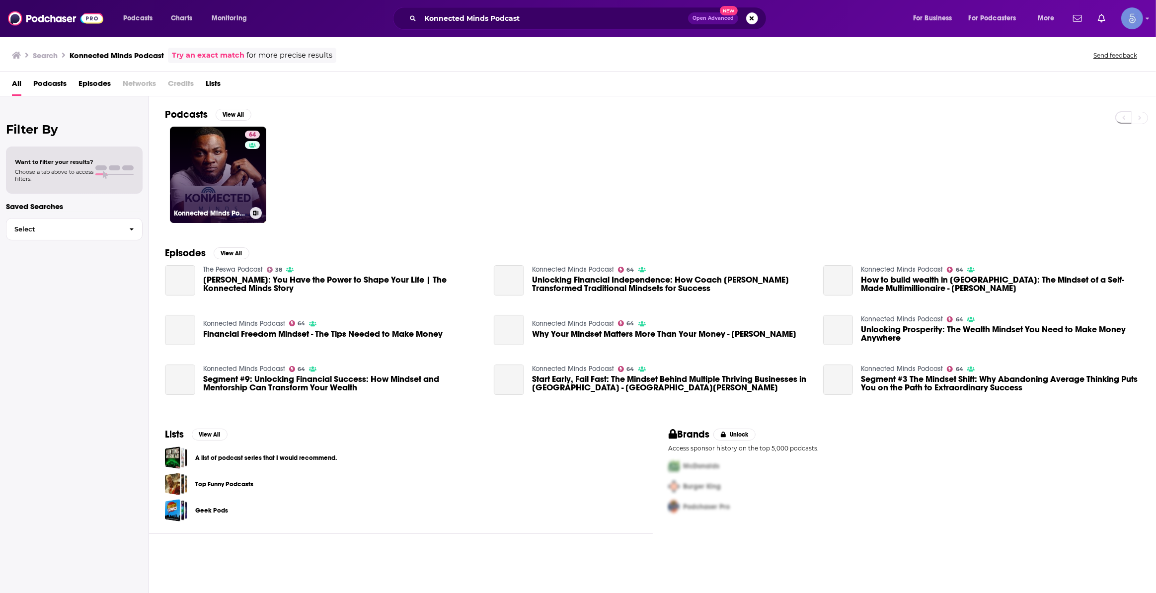
click at [233, 187] on link "64 Konnected Minds Podcast" at bounding box center [218, 175] width 96 height 96
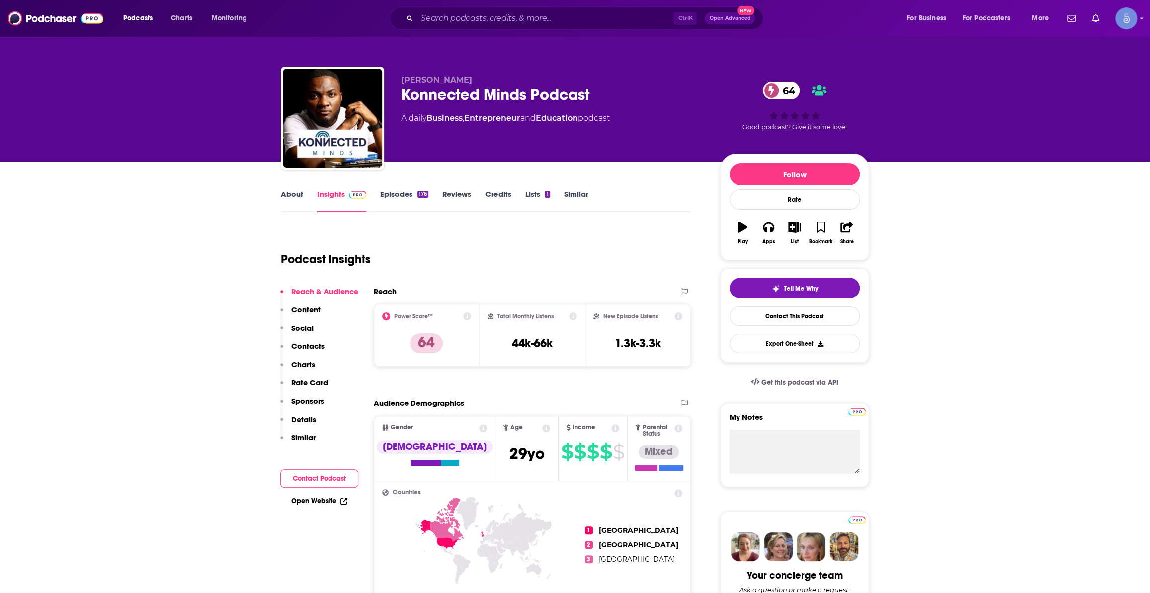
click at [402, 199] on link "Episodes 176" at bounding box center [404, 200] width 48 height 23
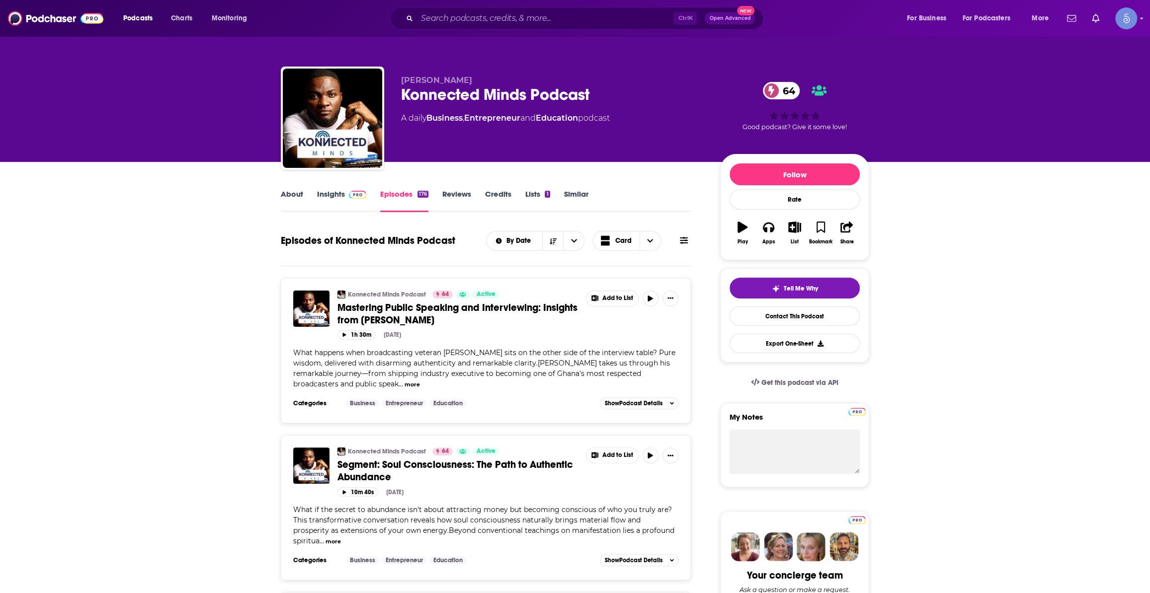
click at [288, 203] on link "About" at bounding box center [292, 200] width 22 height 23
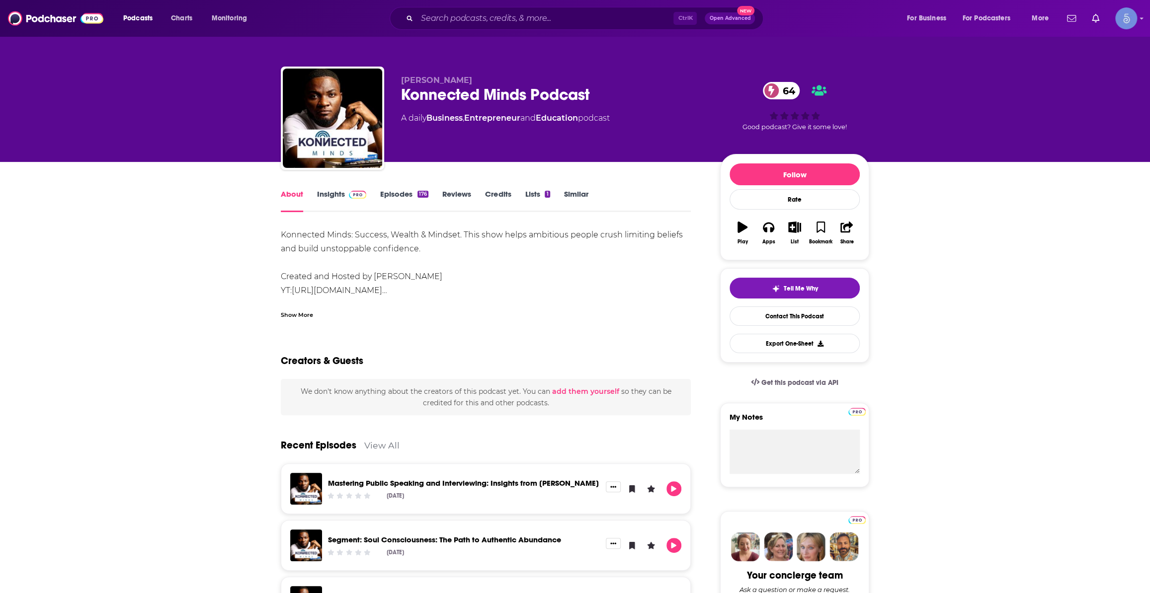
click at [302, 314] on div "Show More" at bounding box center [297, 314] width 32 height 9
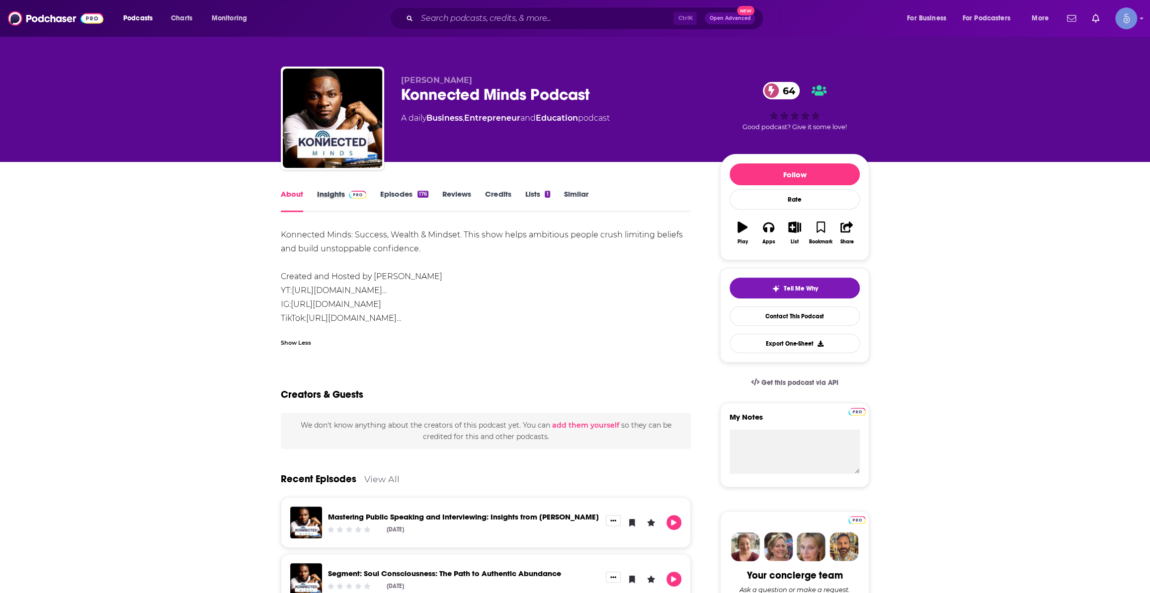
click at [373, 208] on div "Insights" at bounding box center [348, 200] width 63 height 23
click at [372, 200] on div "Insights" at bounding box center [348, 200] width 63 height 23
click at [360, 196] on img at bounding box center [357, 195] width 17 height 8
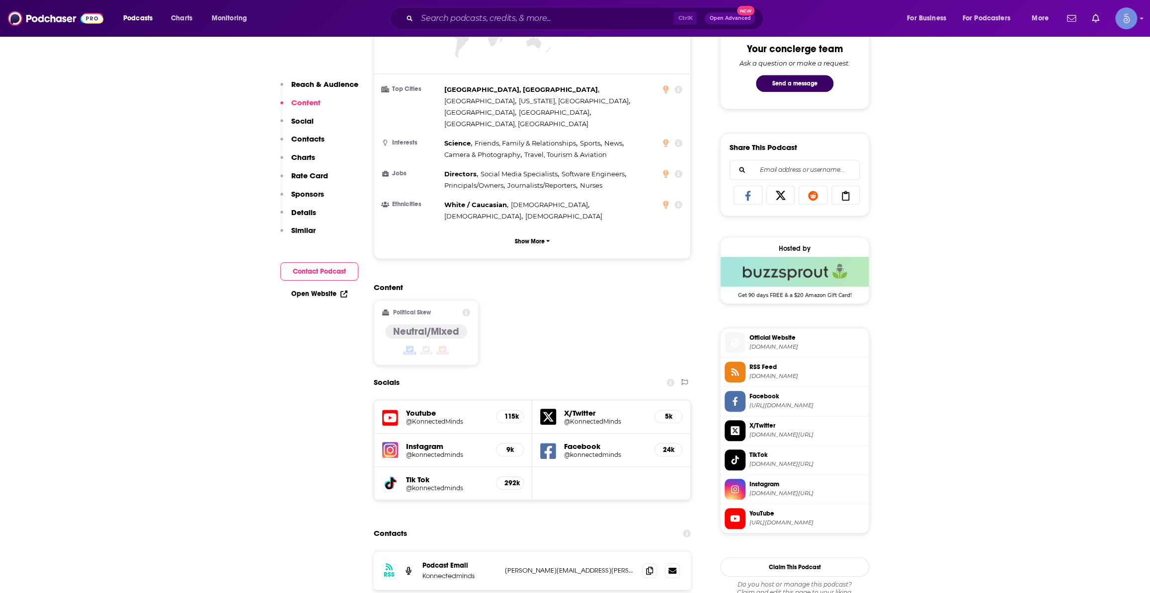
scroll to position [677, 0]
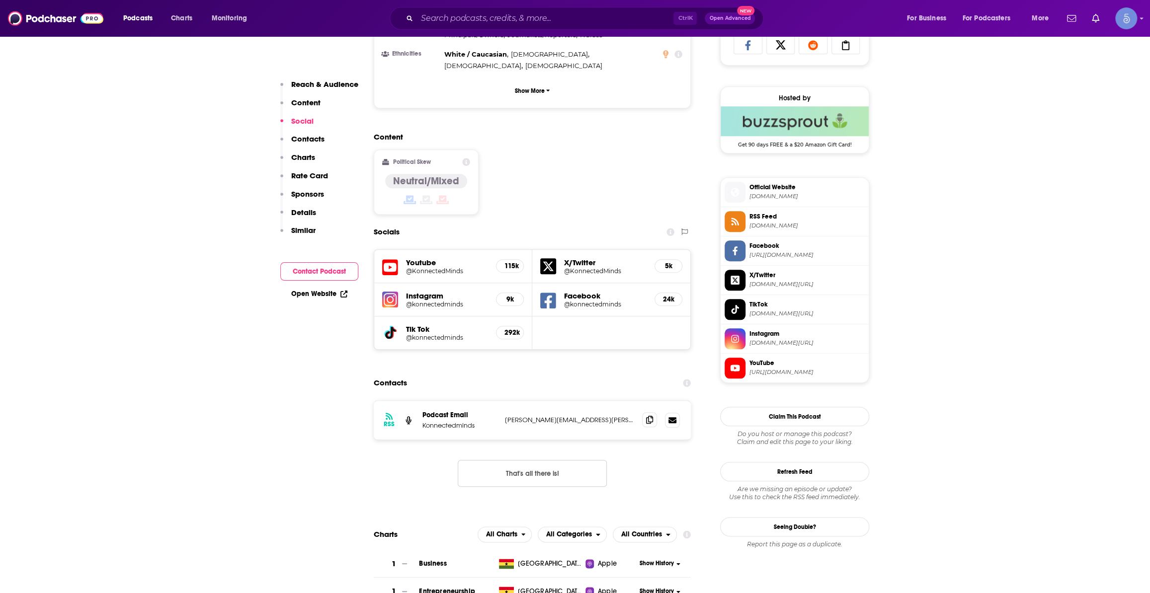
click at [654, 412] on span at bounding box center [649, 419] width 15 height 15
click at [439, 267] on h5 "@KonnectedMinds" at bounding box center [447, 270] width 82 height 7
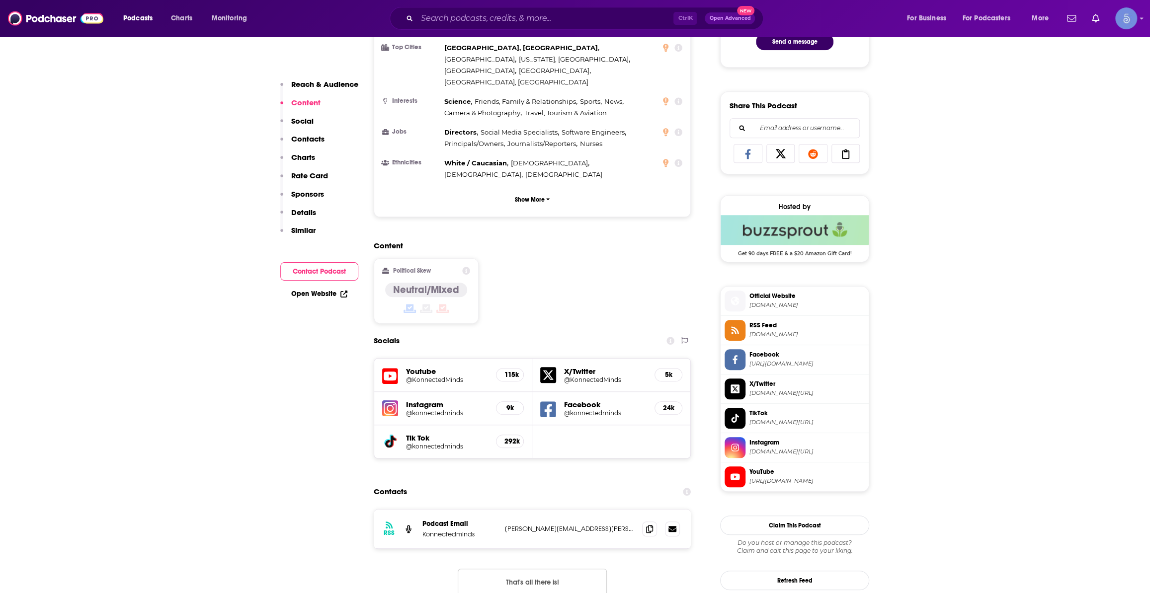
scroll to position [602, 0]
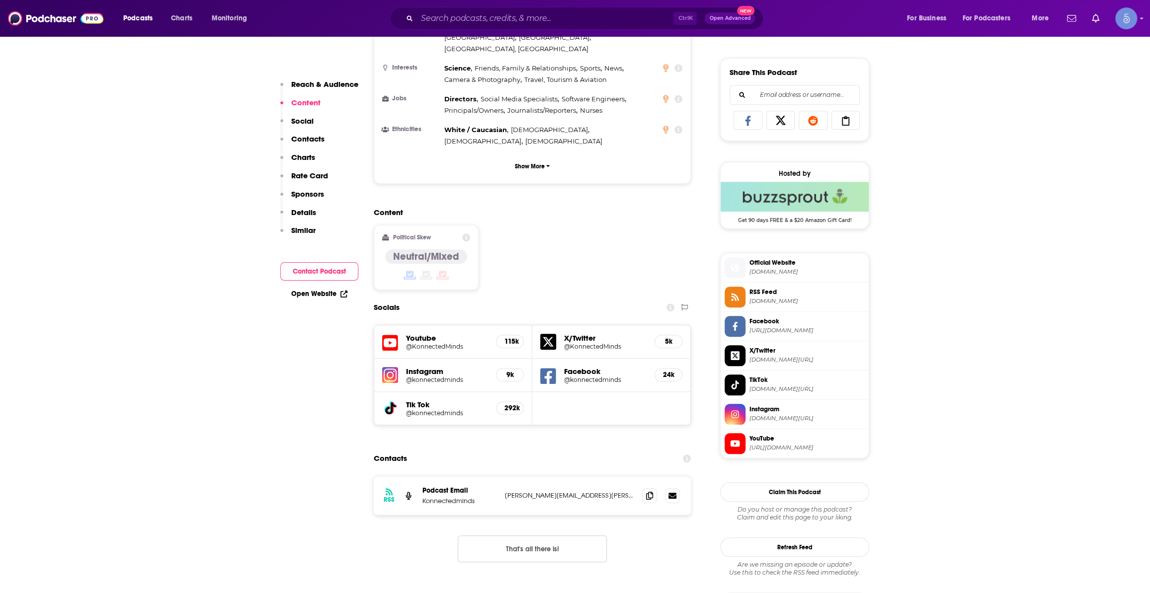
click at [555, 28] on div "Ctrl K Open Advanced New" at bounding box center [577, 18] width 374 height 23
click at [558, 17] on input "Search podcasts, credits, & more..." at bounding box center [545, 18] width 256 height 16
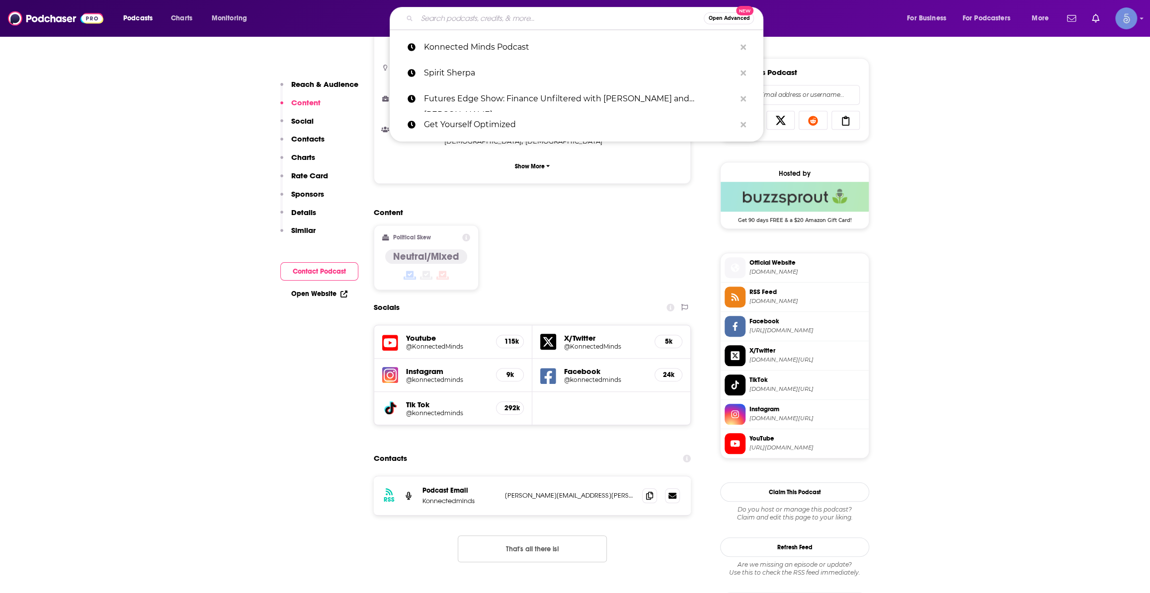
paste input "Money Minded"
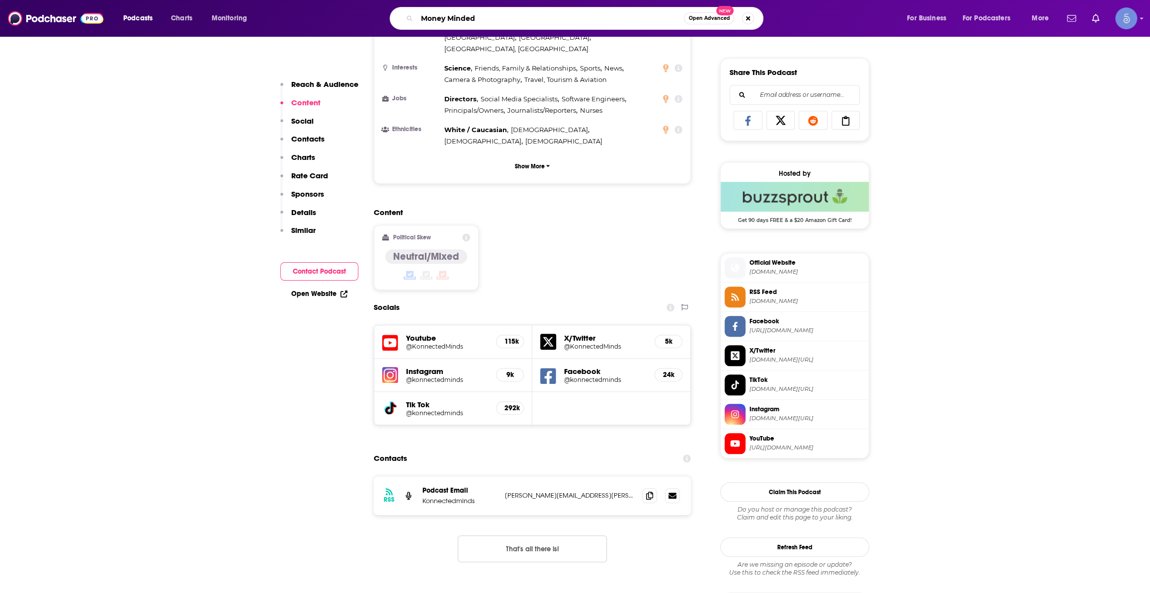
type input "Money Minded"
click at [524, 17] on input "Money Minded" at bounding box center [550, 18] width 267 height 16
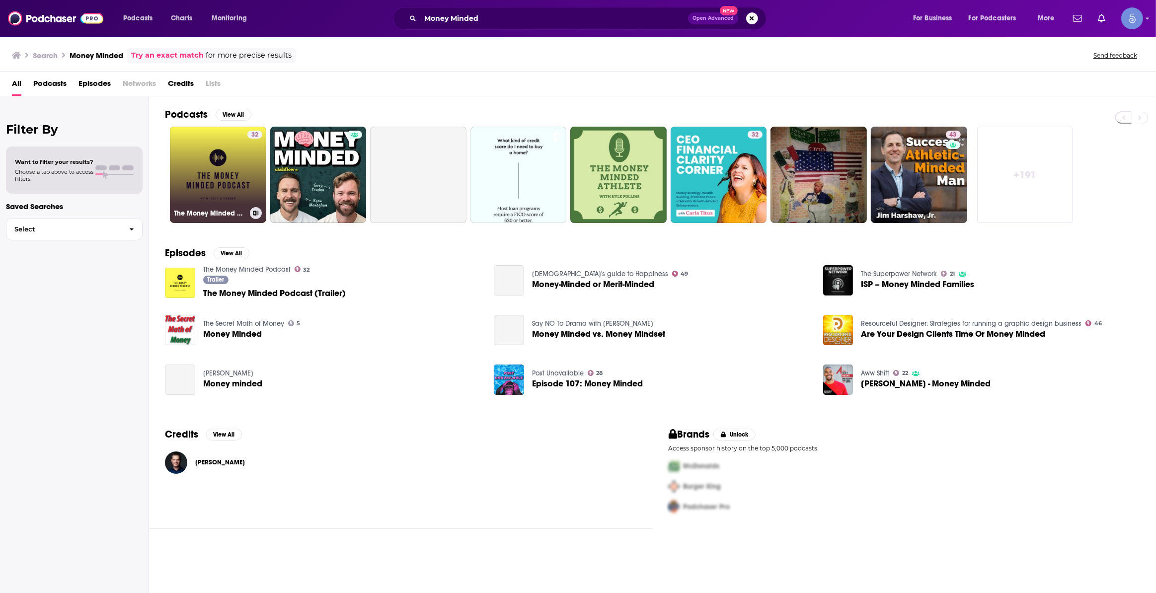
click at [225, 170] on link "32 The Money Minded Podcast" at bounding box center [218, 175] width 96 height 96
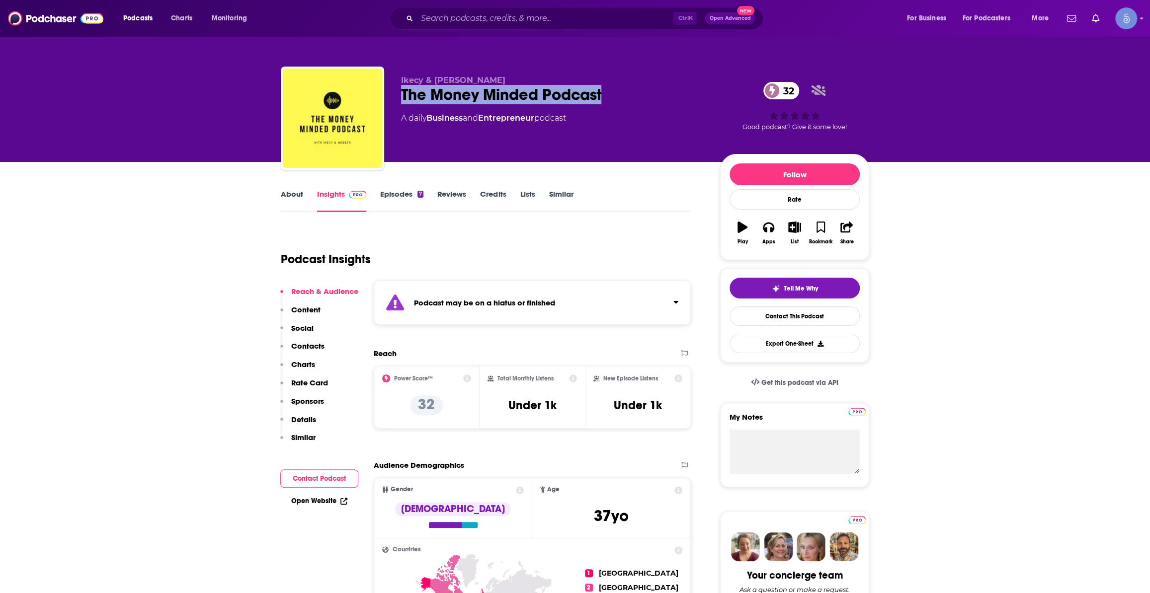
drag, startPoint x: 532, startPoint y: 98, endPoint x: 400, endPoint y: 94, distance: 131.2
click at [401, 94] on div "The Money Minded Podcast 32" at bounding box center [552, 94] width 303 height 19
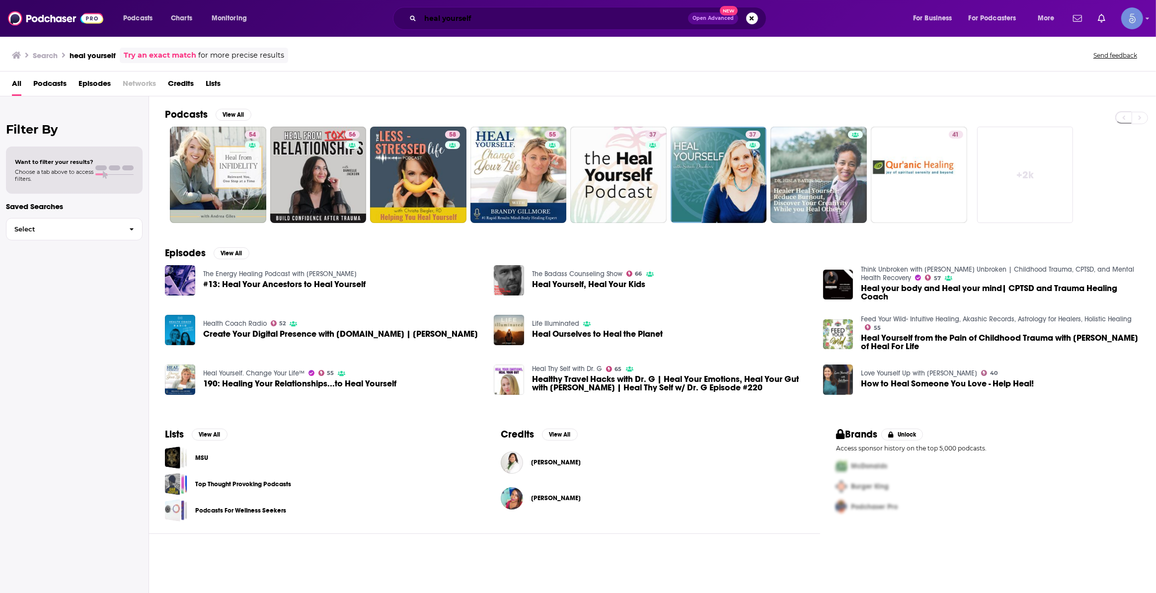
click at [490, 17] on input "heal yourself" at bounding box center [554, 18] width 268 height 16
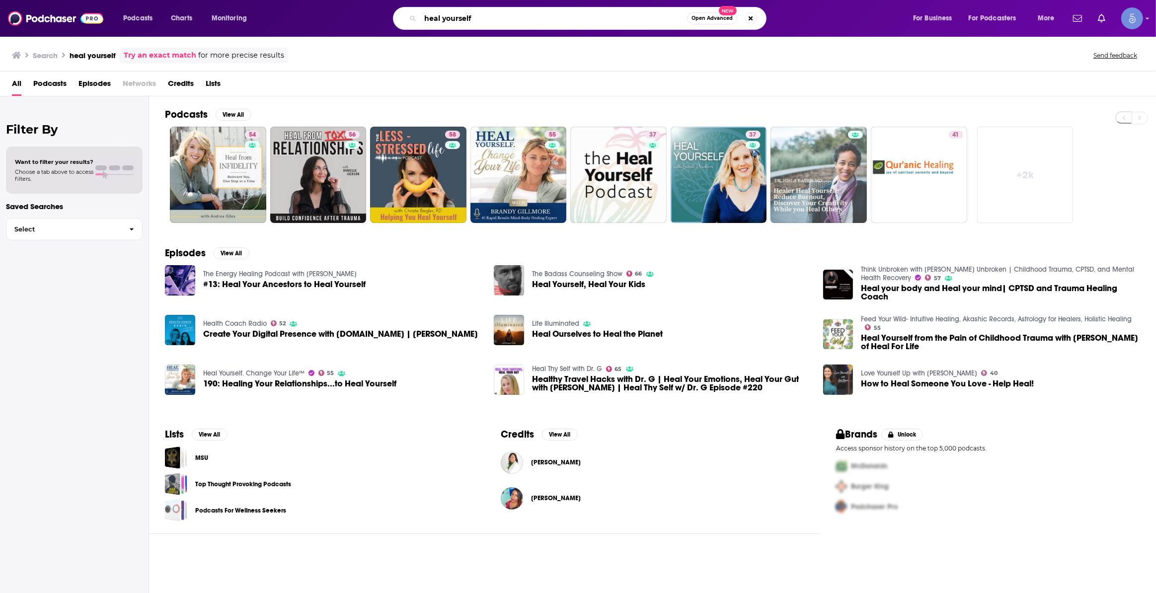
click at [490, 16] on input "heal yourself" at bounding box center [553, 18] width 267 height 16
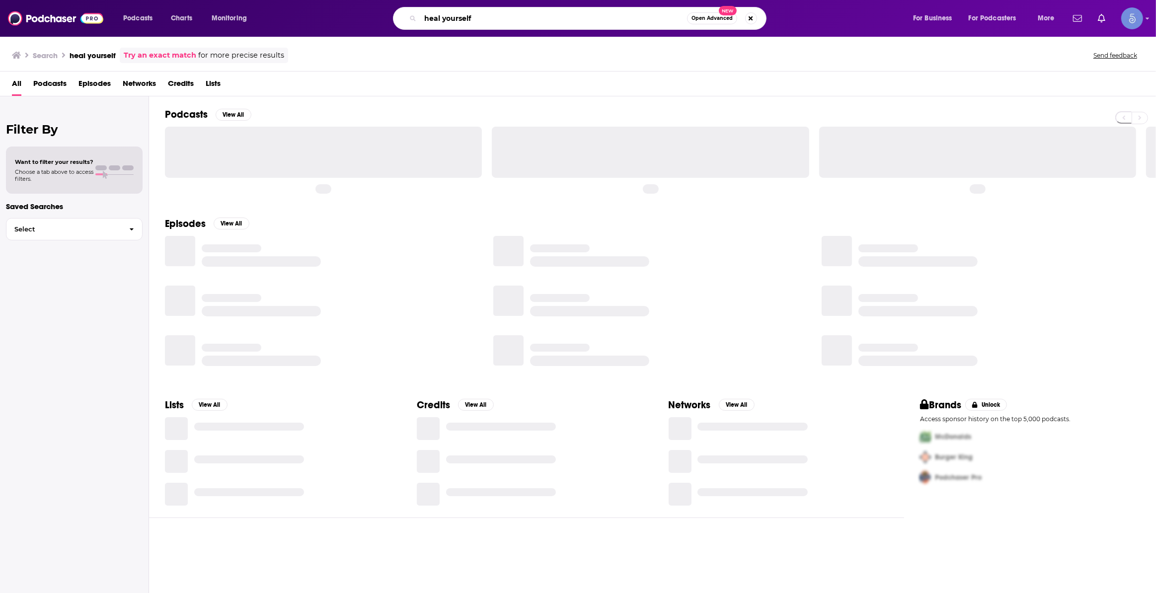
click at [483, 17] on input "heal yourself" at bounding box center [553, 18] width 267 height 16
click at [484, 18] on input "heal yourself" at bounding box center [553, 18] width 267 height 16
click at [483, 18] on input "heal yourself" at bounding box center [553, 18] width 267 height 16
type input "citadel dispatch"
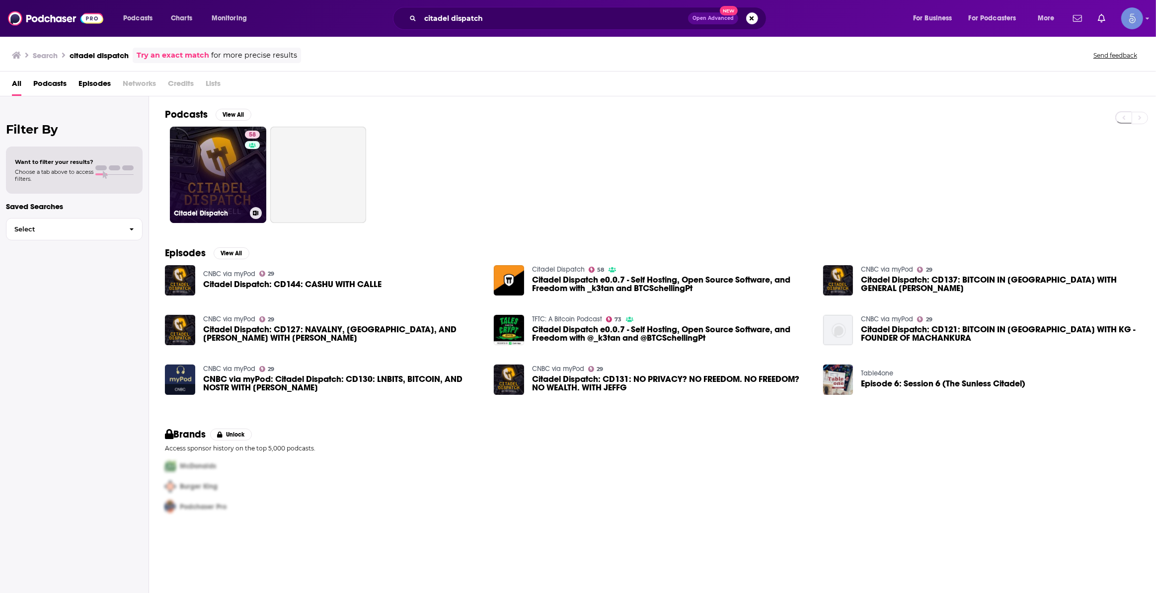
click at [213, 176] on link "58 Citadel Dispatch" at bounding box center [218, 175] width 96 height 96
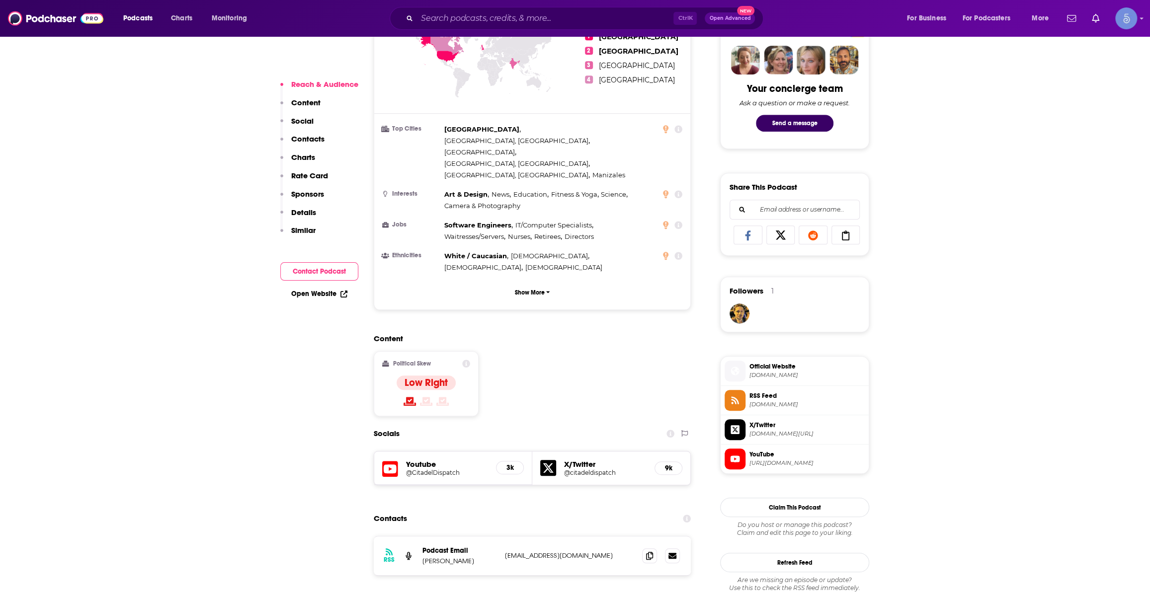
scroll to position [527, 0]
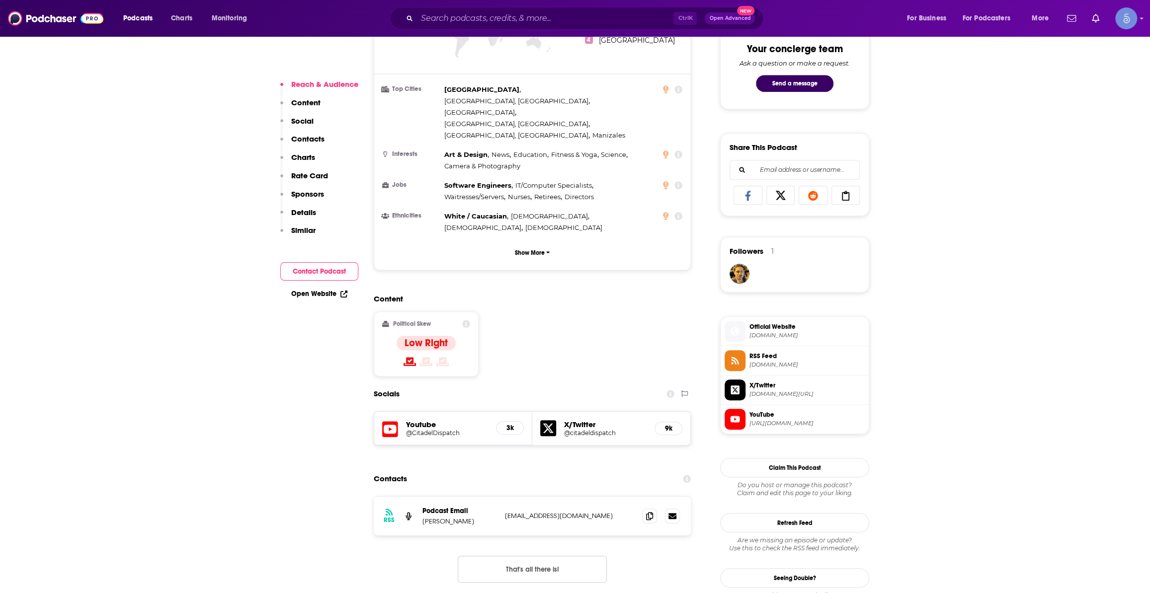
click at [430, 429] on h5 "@CitadelDispatch" at bounding box center [447, 432] width 82 height 7
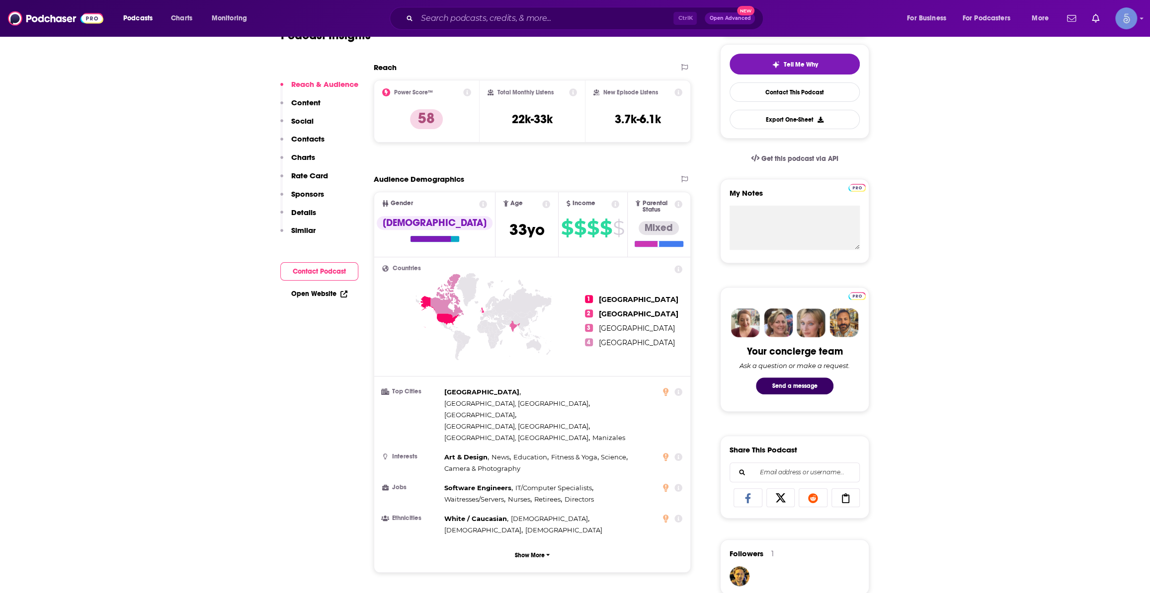
scroll to position [0, 0]
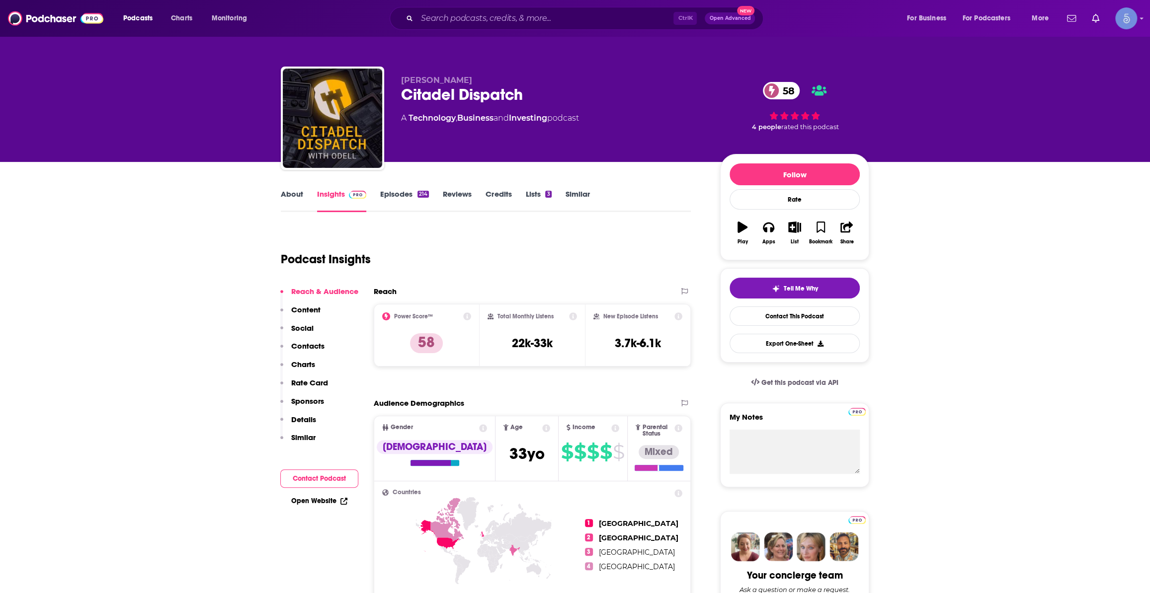
click at [287, 194] on link "About" at bounding box center [292, 200] width 22 height 23
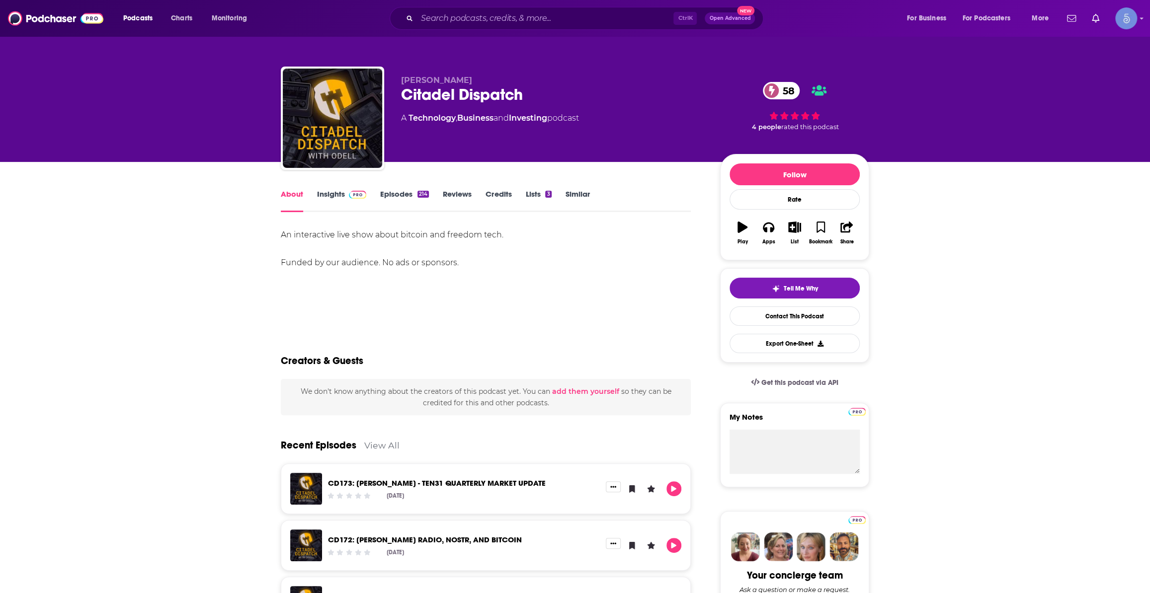
click at [353, 201] on link "Insights" at bounding box center [341, 200] width 49 height 23
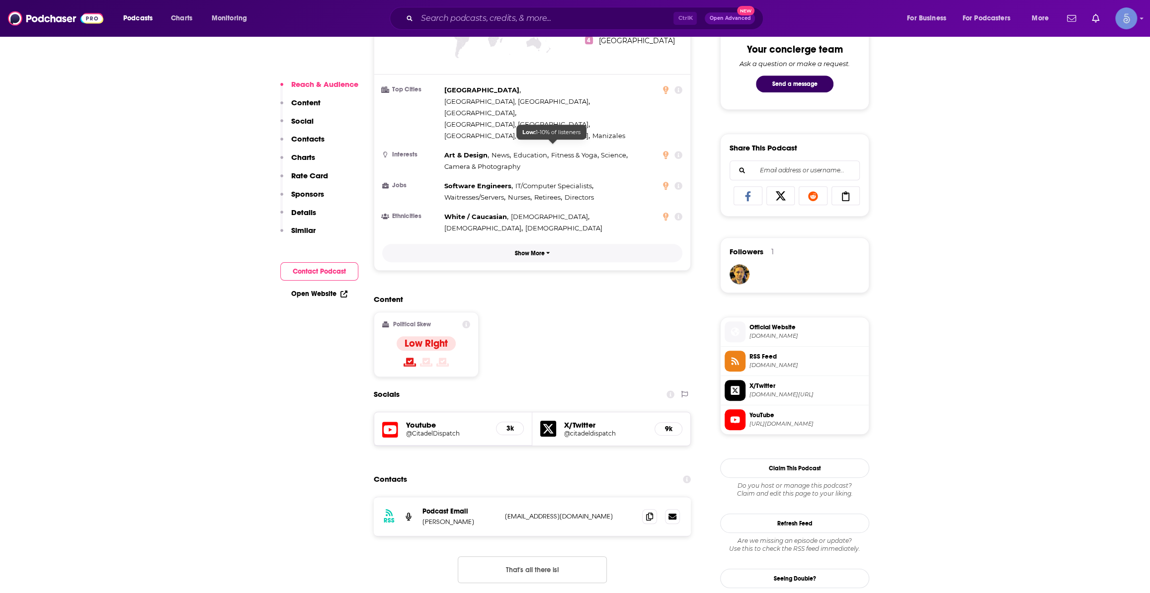
scroll to position [527, 0]
click at [801, 424] on span "https://www.youtube.com/@CitadelDispatch" at bounding box center [806, 423] width 115 height 7
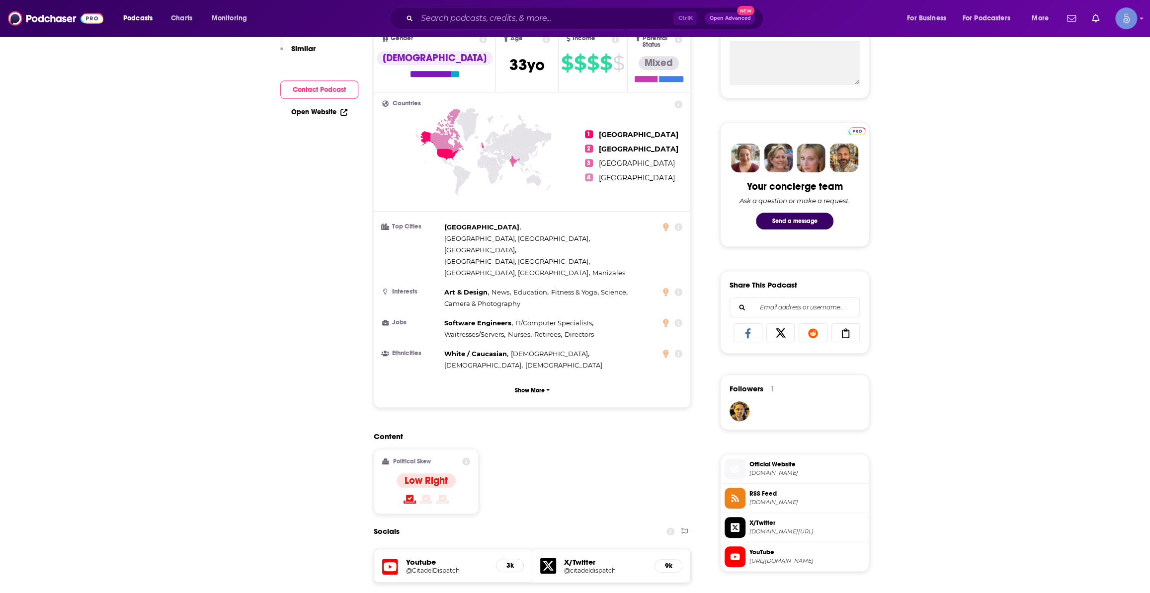
scroll to position [0, 0]
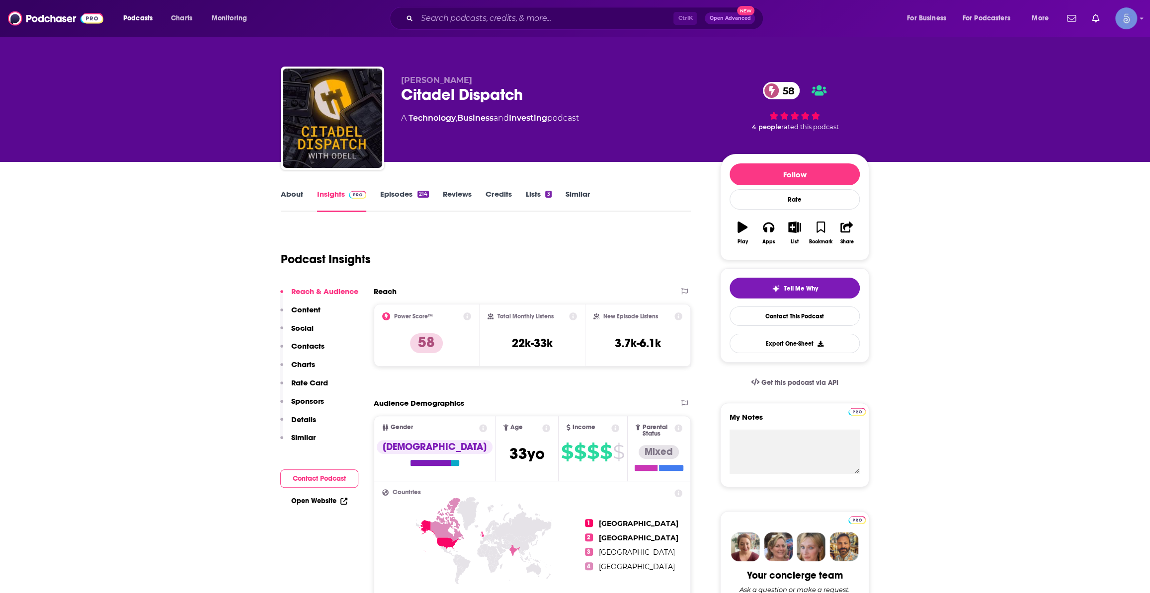
click at [418, 189] on link "Episodes 214" at bounding box center [404, 200] width 49 height 23
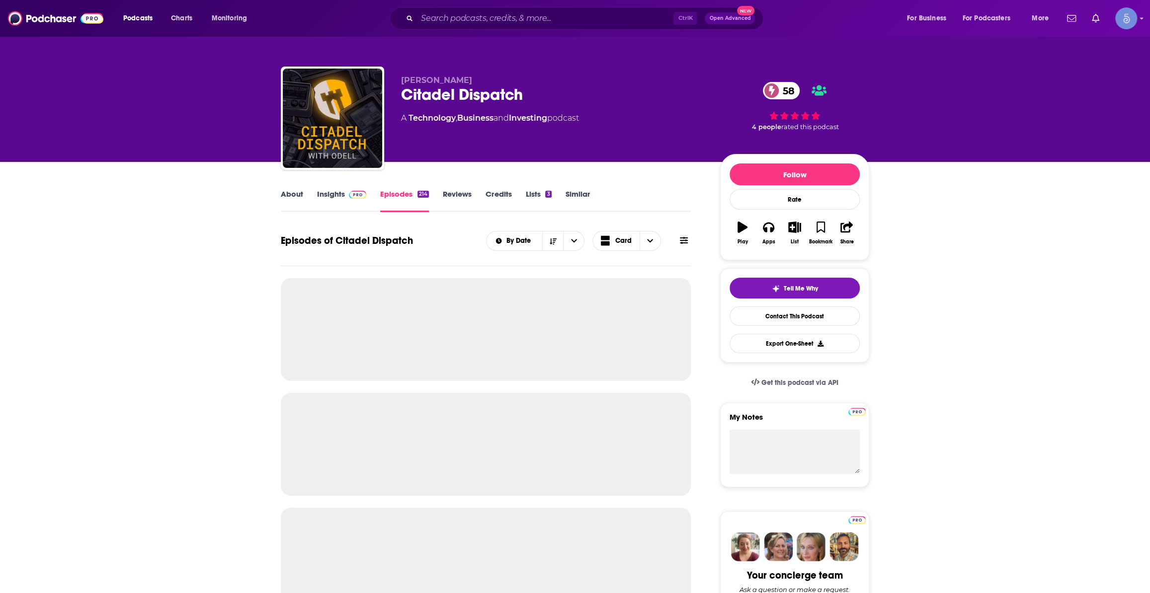
click at [292, 198] on link "About" at bounding box center [292, 200] width 22 height 23
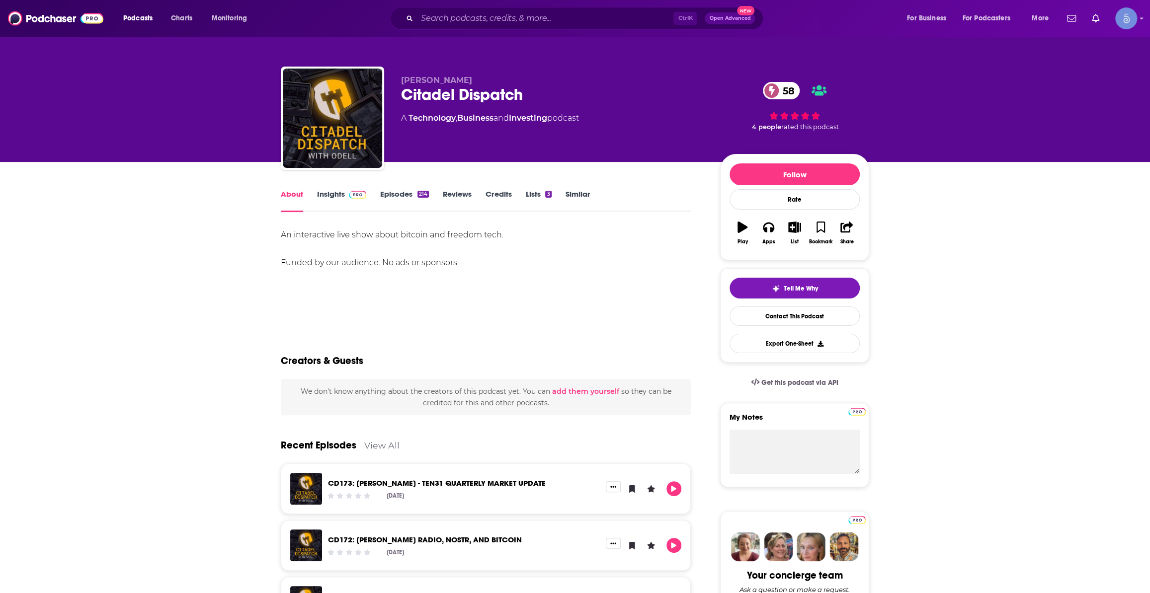
click at [416, 189] on link "Episodes 214" at bounding box center [404, 200] width 49 height 23
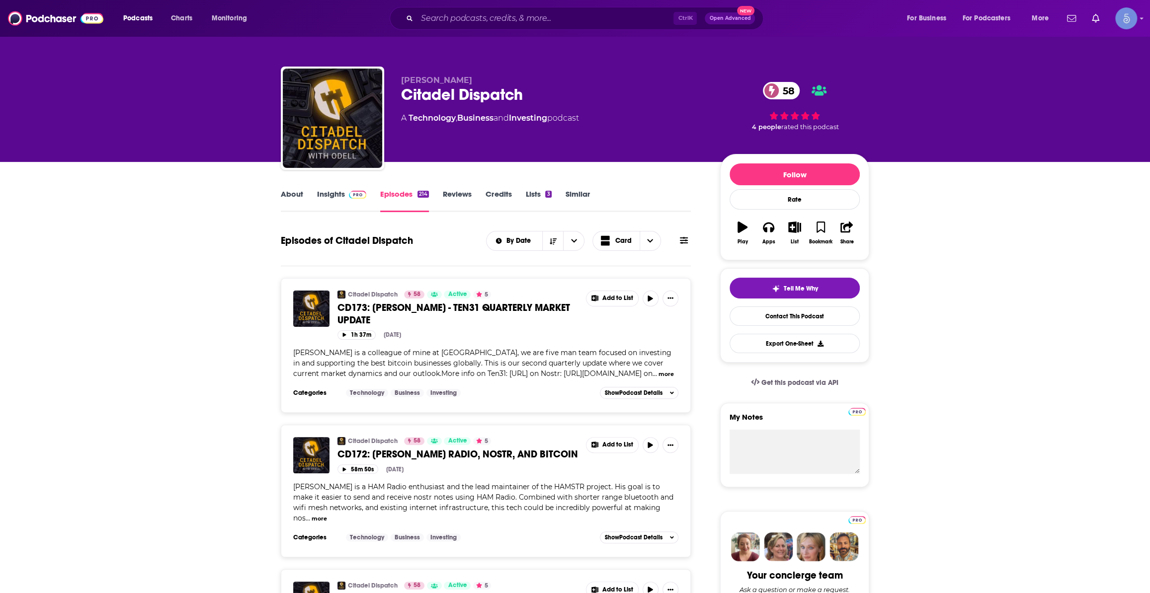
click at [524, 309] on span "CD173: JOHN ARNOLD - TEN31 QUARTERLY MARKET UPDATE" at bounding box center [453, 314] width 233 height 25
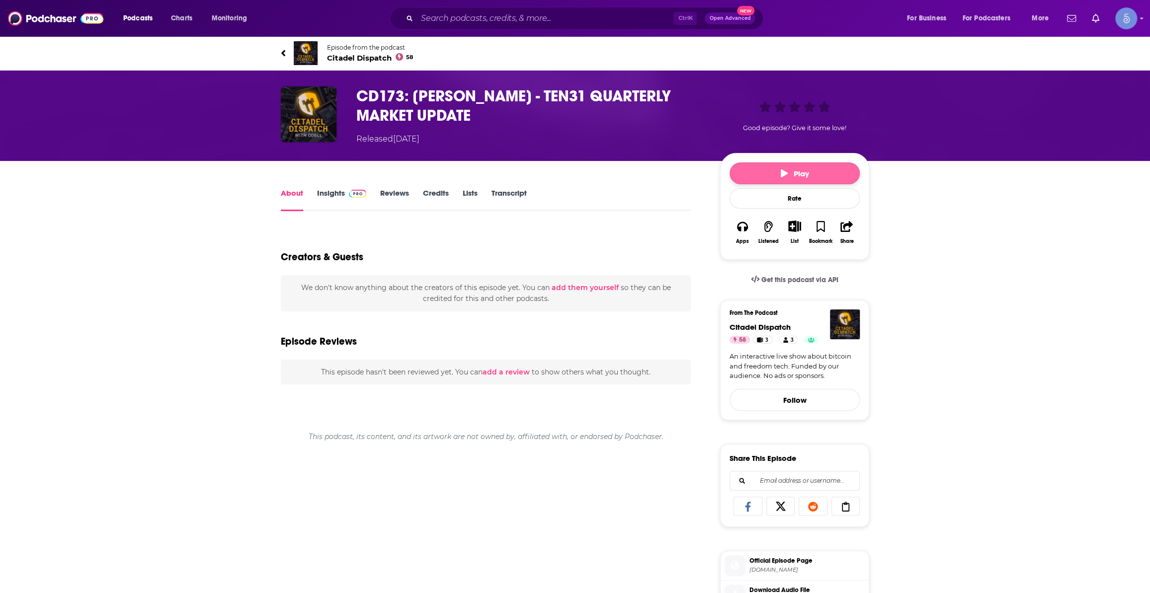
click at [792, 175] on span "Play" at bounding box center [795, 173] width 28 height 9
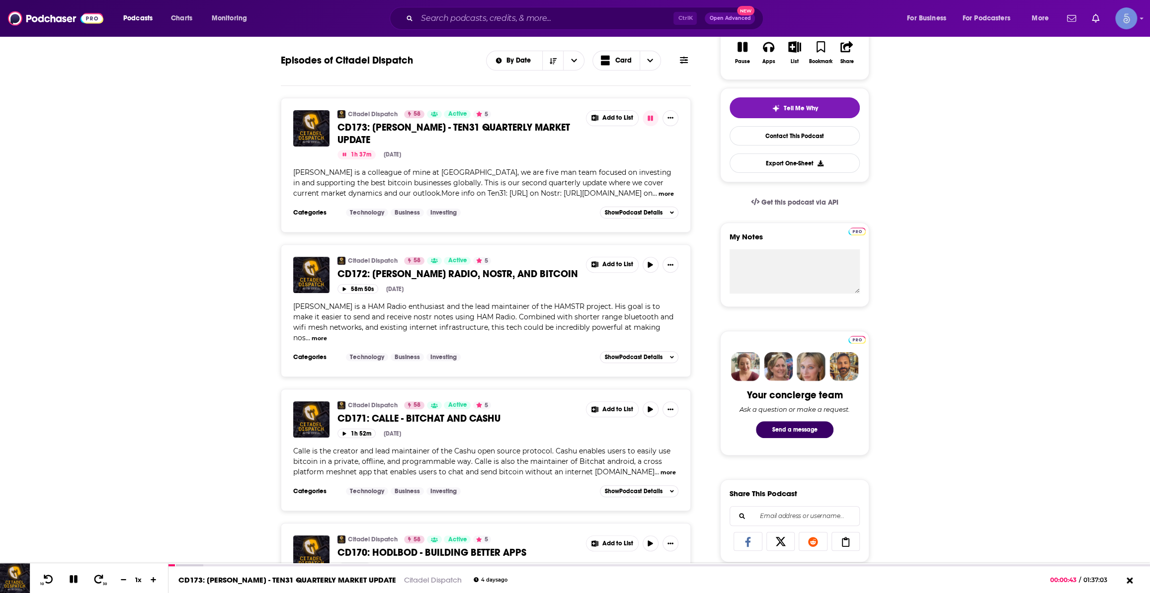
scroll to position [150, 0]
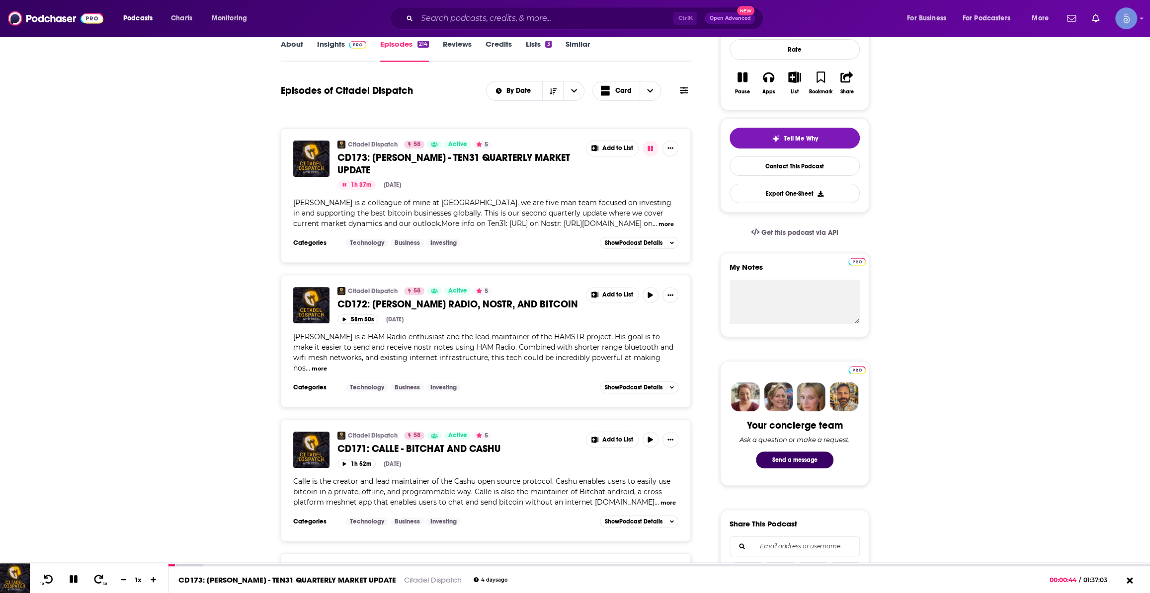
click at [366, 311] on span "CD172: LIBERTY FARMER - HAM RADIO, NOSTR, AND BITCOIN" at bounding box center [457, 304] width 240 height 12
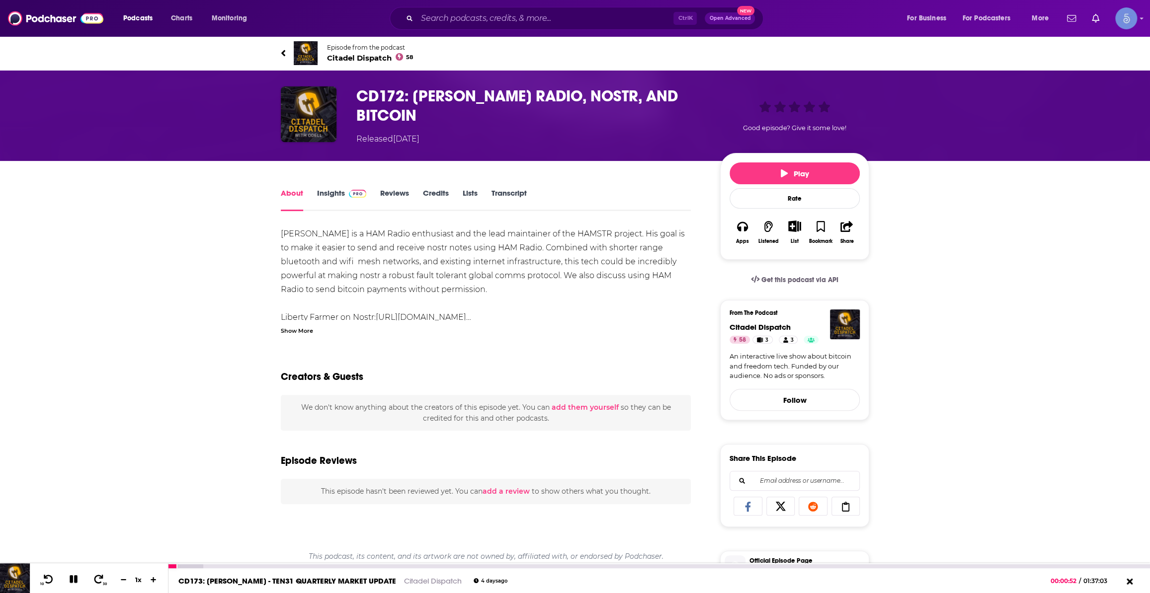
click at [73, 578] on icon at bounding box center [73, 579] width 11 height 9
click at [343, 192] on link "Insights" at bounding box center [341, 199] width 49 height 23
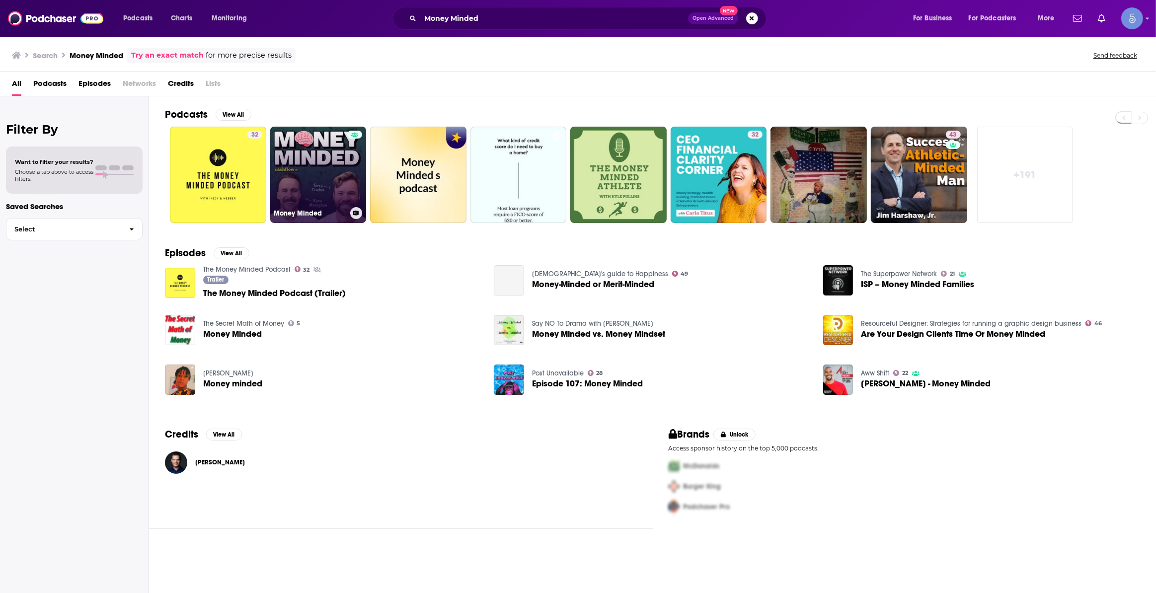
click at [337, 183] on link "Money Minded" at bounding box center [318, 175] width 96 height 96
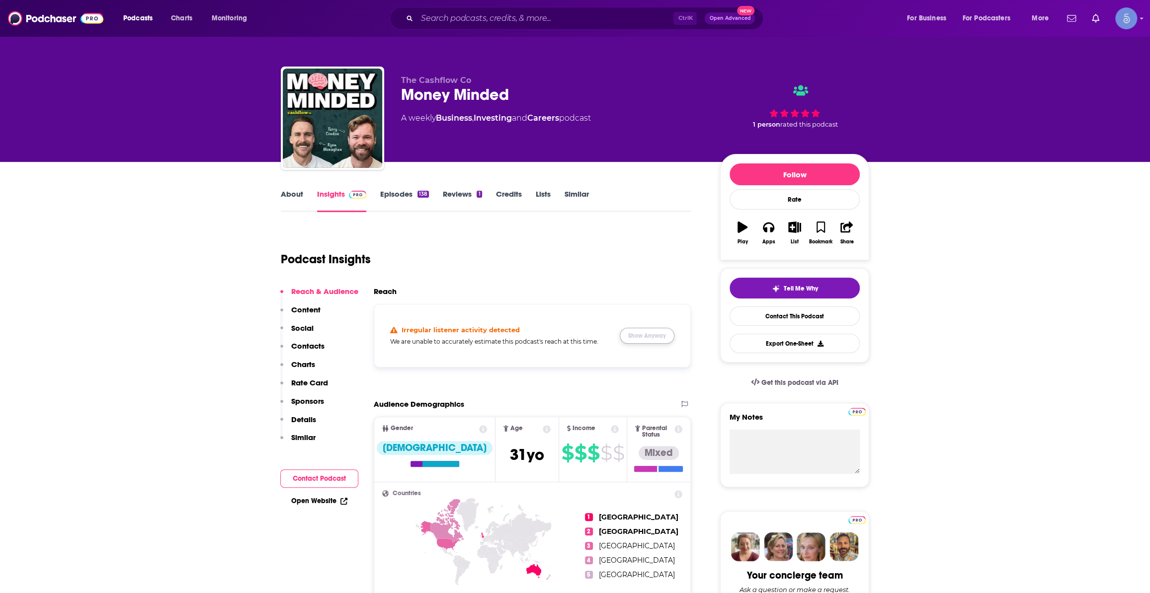
click at [635, 337] on button "Show Anyway" at bounding box center [647, 336] width 55 height 16
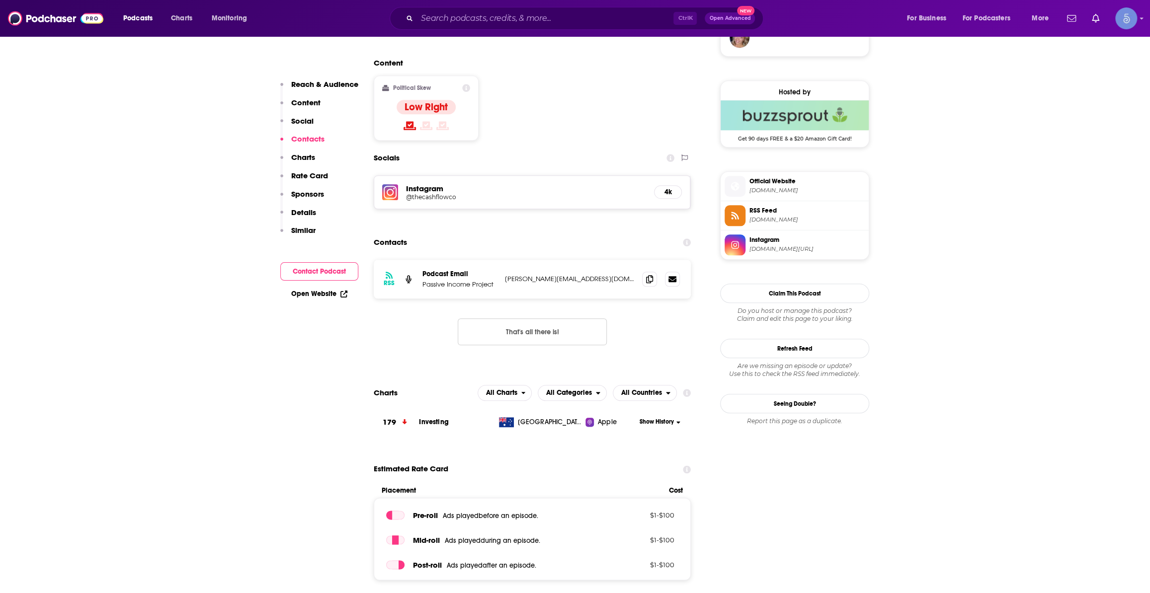
scroll to position [753, 0]
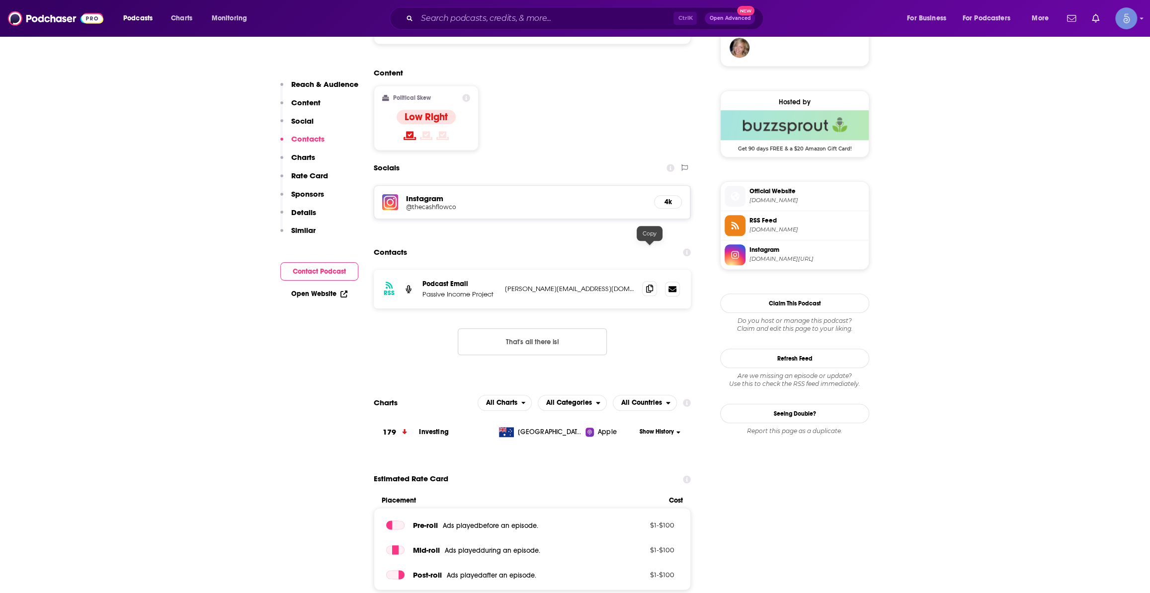
click at [652, 285] on icon at bounding box center [649, 289] width 7 height 8
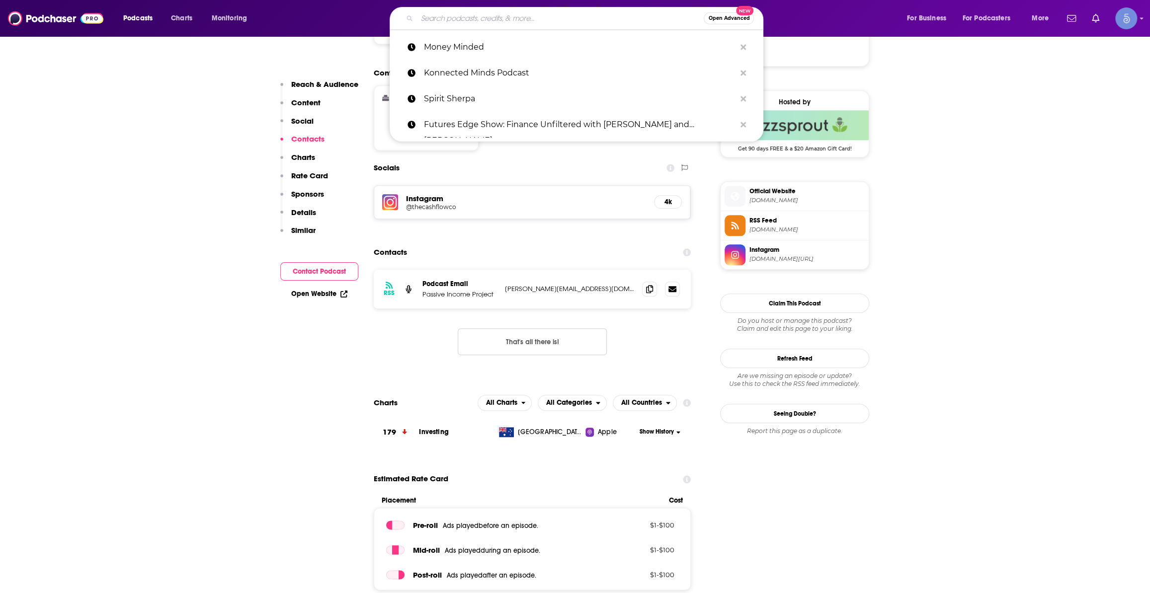
click at [597, 14] on input "Search podcasts, credits, & more..." at bounding box center [560, 18] width 287 height 16
paste input "The CFO Show"
type input "The CFO Show"
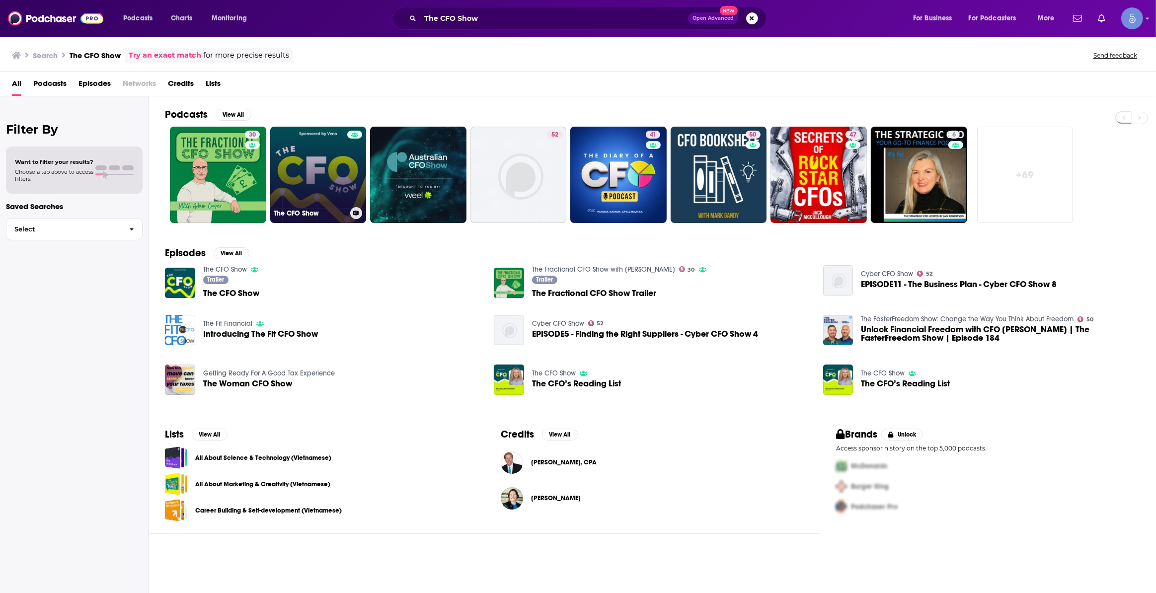
click at [328, 162] on link "The CFO Show" at bounding box center [318, 175] width 96 height 96
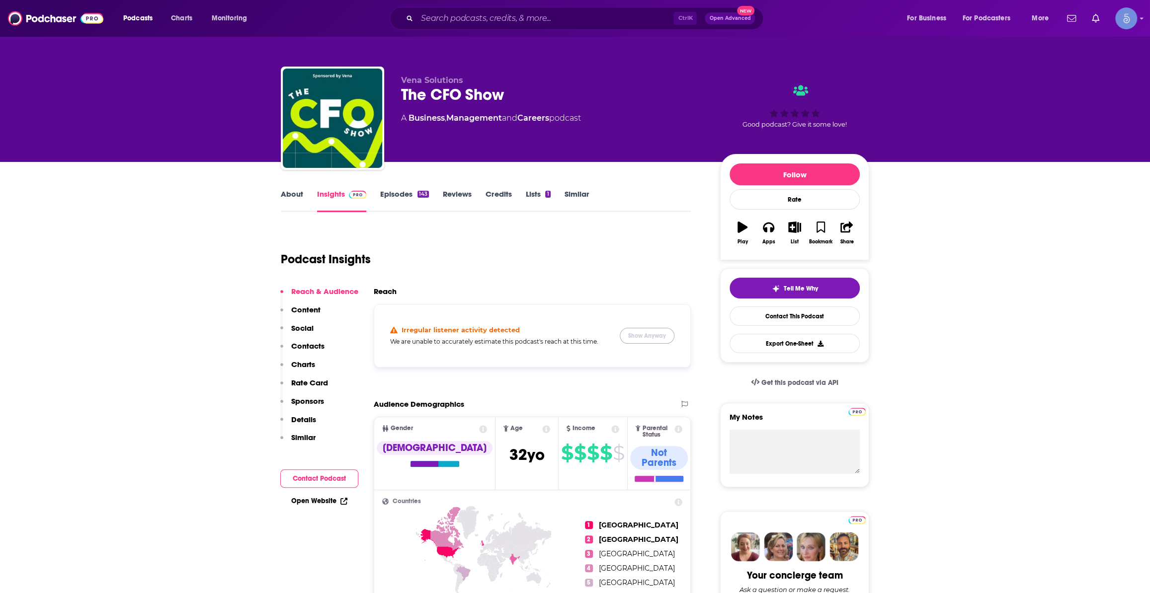
click at [642, 335] on button "Show Anyway" at bounding box center [647, 336] width 55 height 16
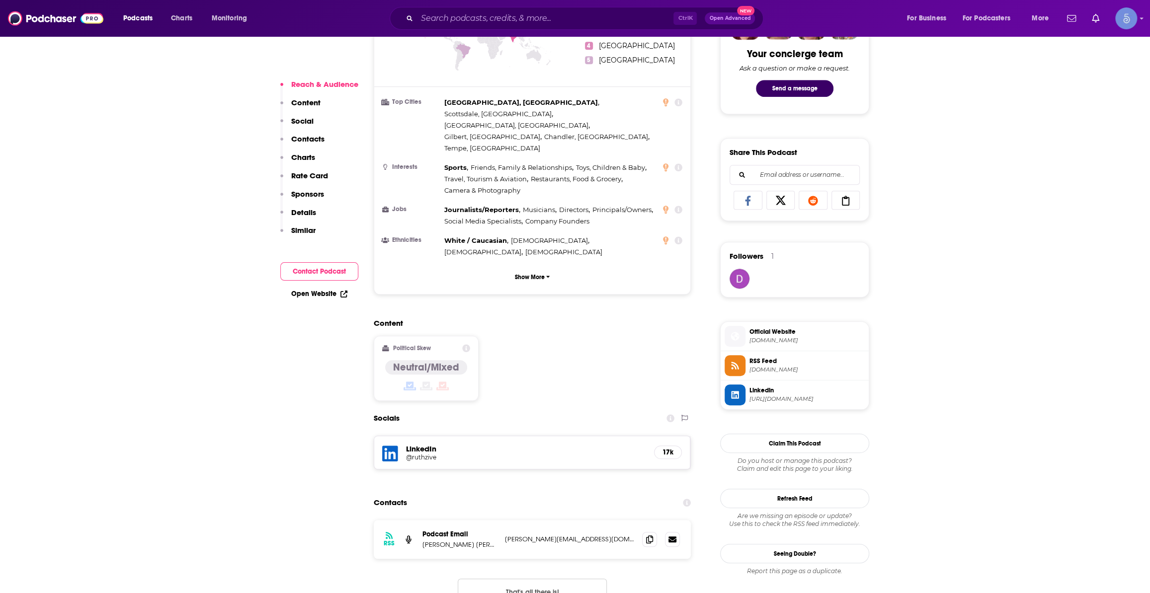
scroll to position [527, 0]
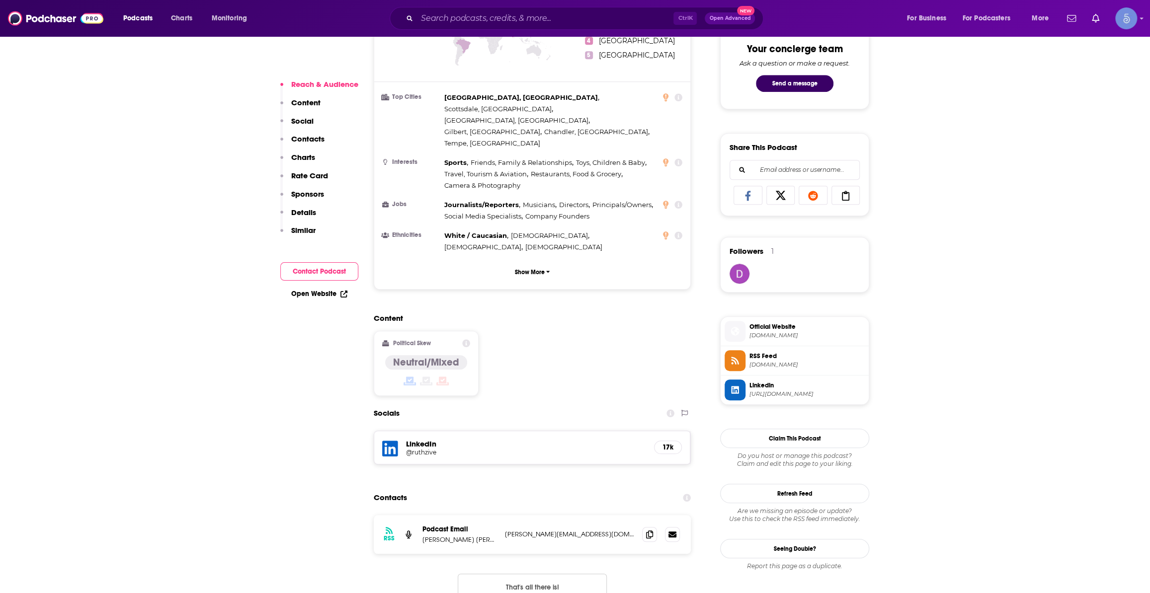
click at [765, 327] on span "Official Website" at bounding box center [806, 326] width 115 height 9
click at [560, 16] on input "Search podcasts, credits, & more..." at bounding box center [545, 18] width 256 height 16
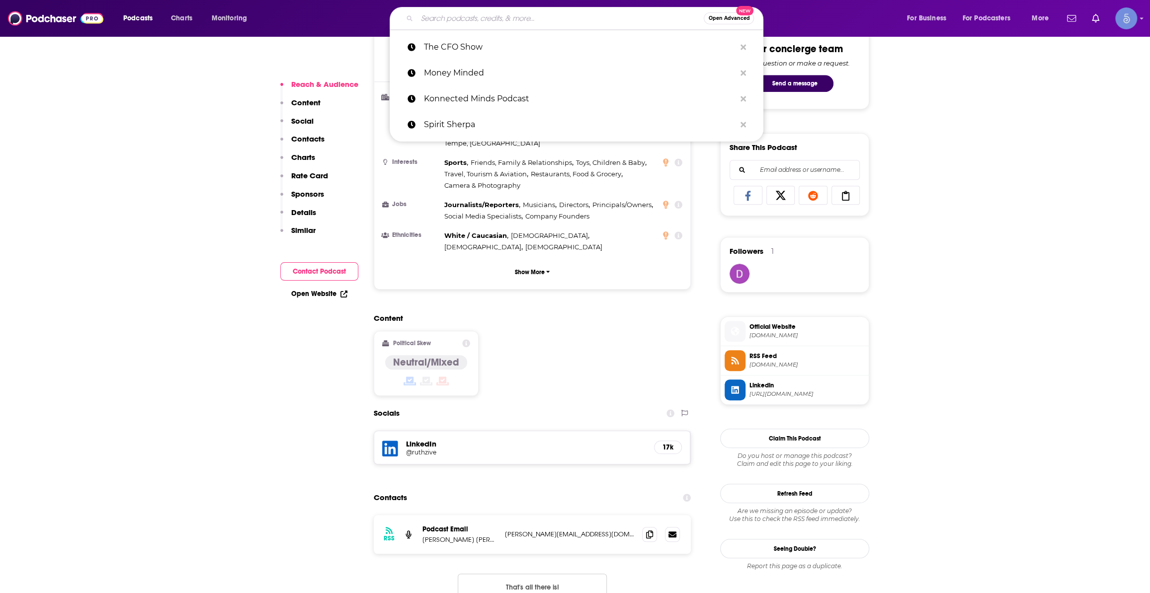
paste input "Money Making Conversations Master Class"
type input "Money Making Conversations Master Class"
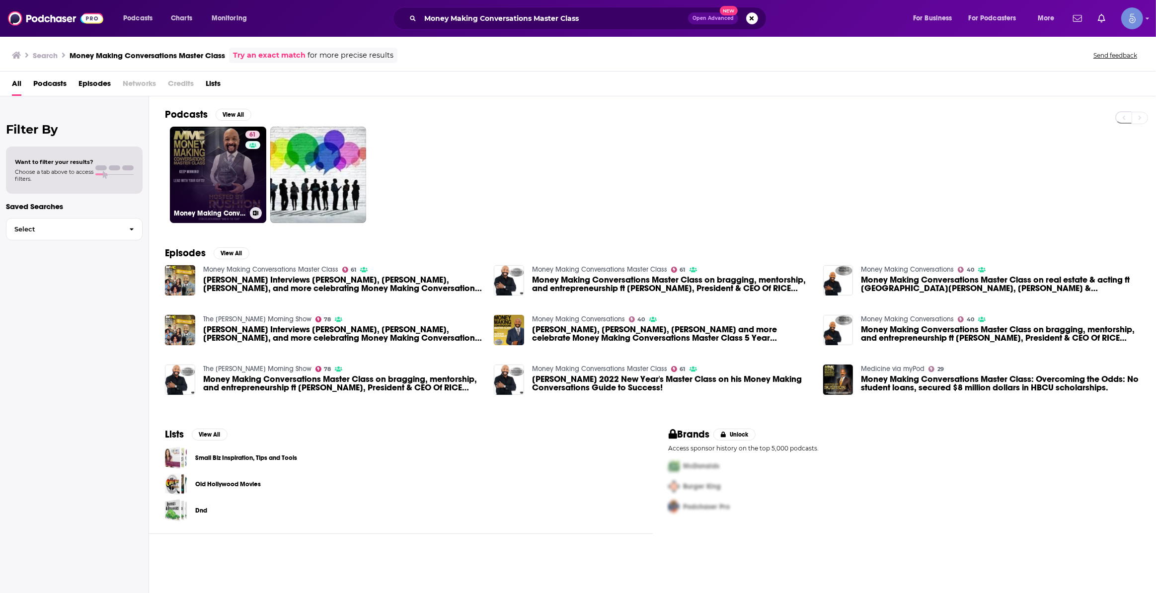
click at [235, 168] on link "61 Money Making Conversations Master Class" at bounding box center [218, 175] width 96 height 96
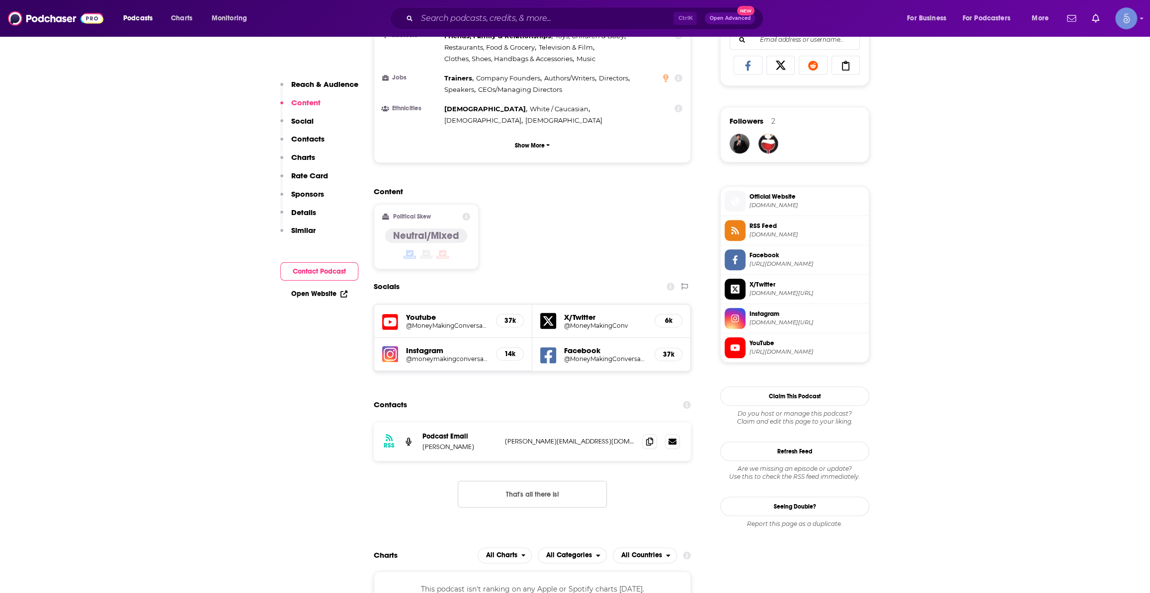
scroll to position [677, 0]
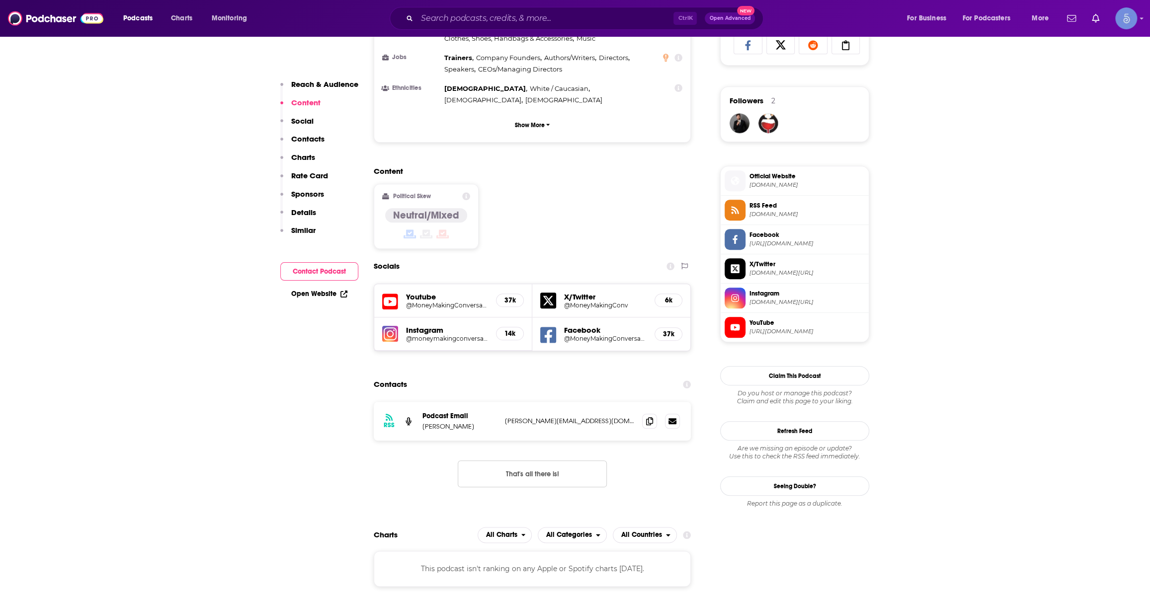
click at [437, 302] on h5 "@MoneyMakingConversations" at bounding box center [447, 305] width 82 height 7
click at [430, 335] on h5 "@moneymakingconversations" at bounding box center [447, 338] width 82 height 7
click at [480, 12] on input "Search podcasts, credits, & more..." at bounding box center [545, 18] width 256 height 16
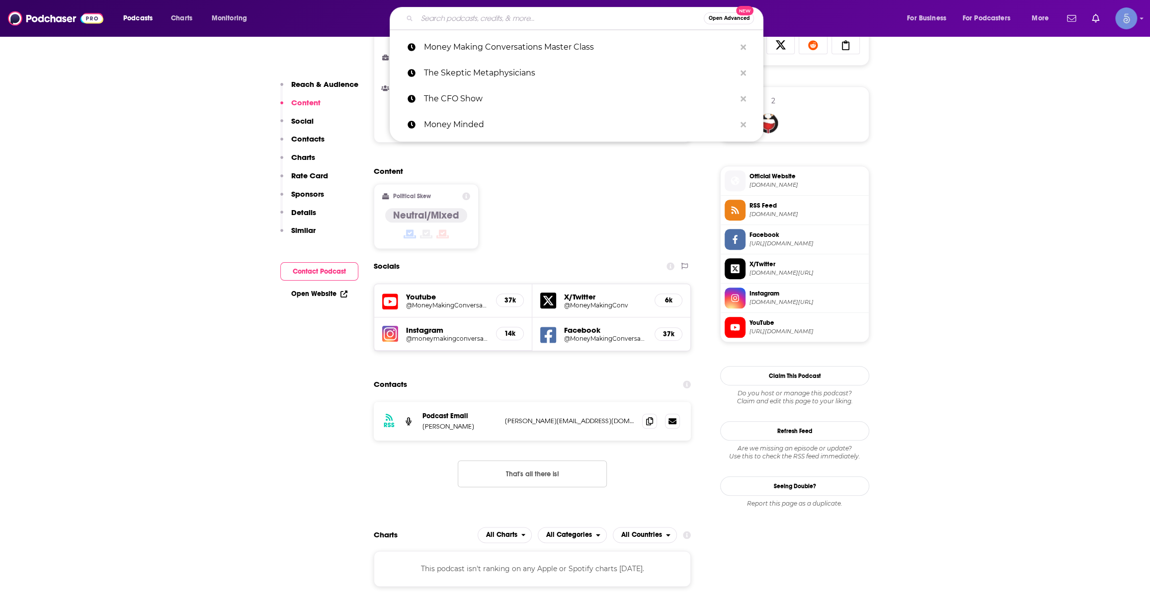
paste input "Right About Now with [PERSON_NAME]"
type input "Right About Now with [PERSON_NAME]"
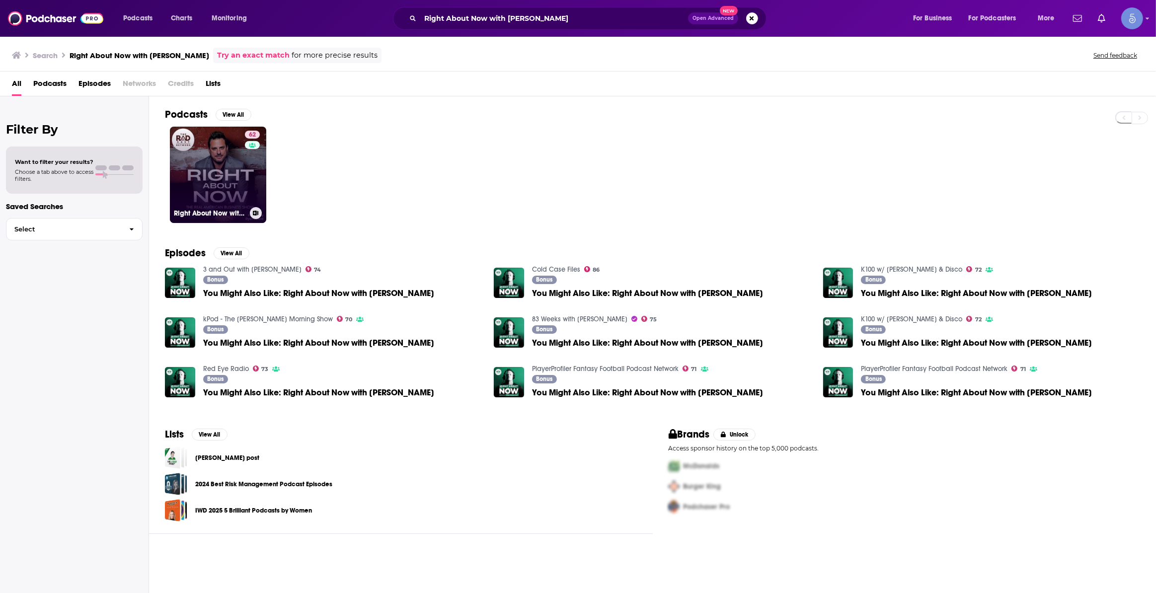
click at [247, 183] on div "62" at bounding box center [253, 169] width 17 height 77
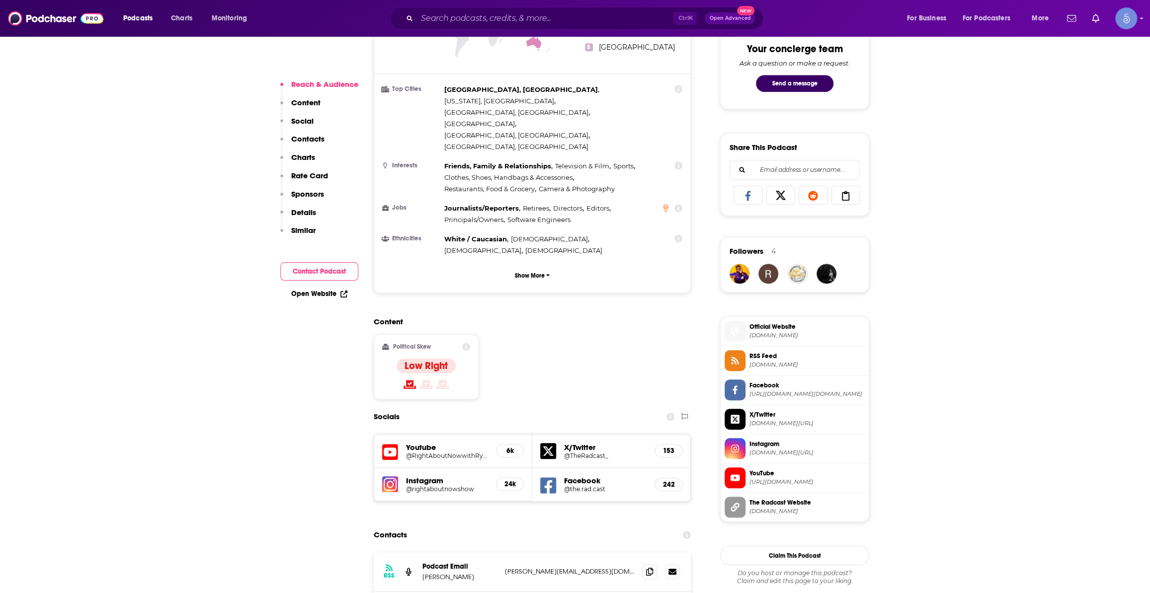
scroll to position [677, 0]
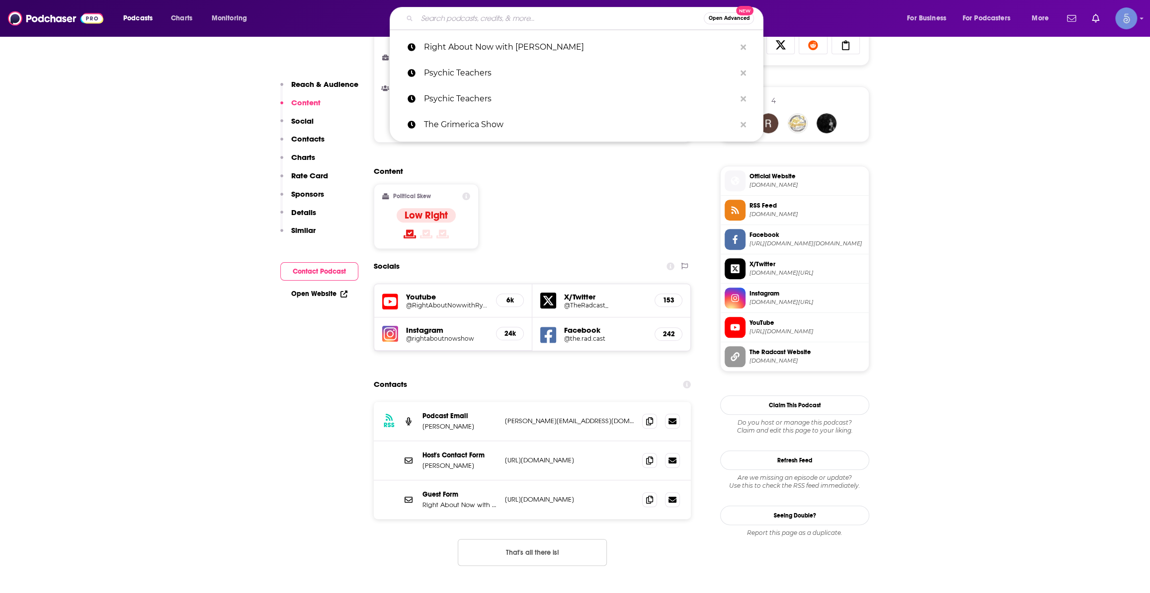
click at [600, 14] on input "Search podcasts, credits, & more..." at bounding box center [560, 18] width 287 height 16
paste input "Money Maze Podcast"
type input "Money Maze Podcast"
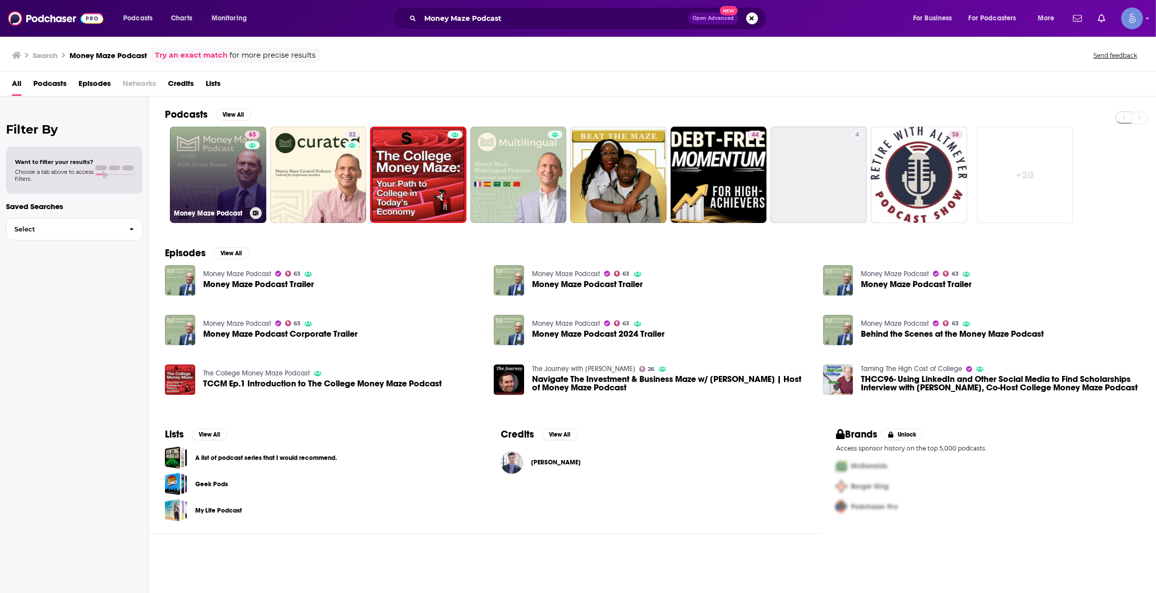
click at [216, 187] on link "63 Money Maze Podcast" at bounding box center [218, 175] width 96 height 96
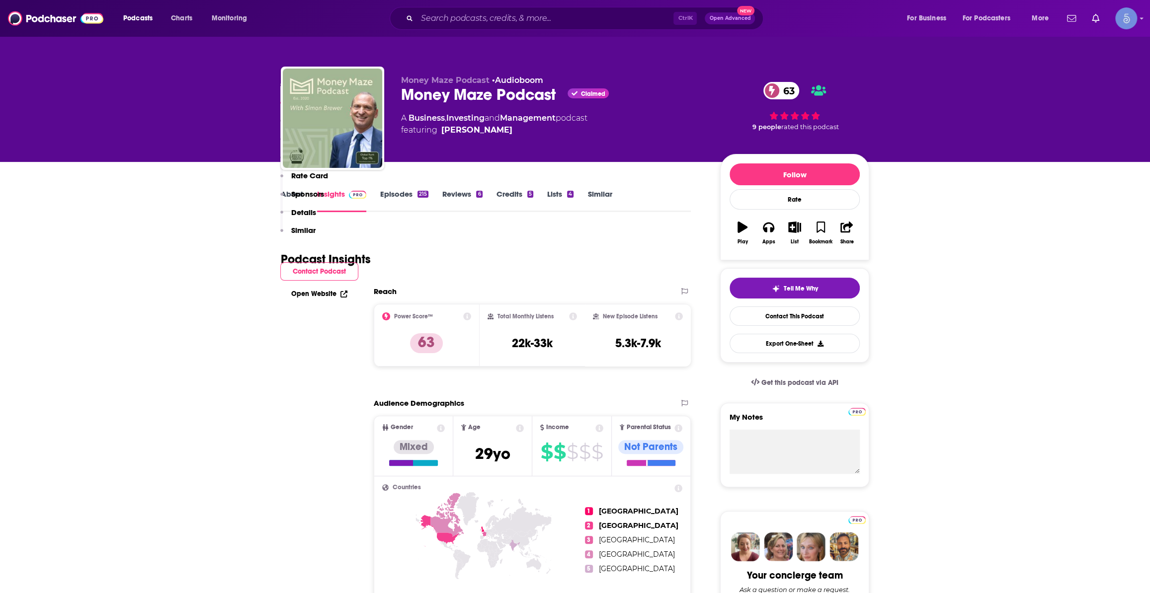
scroll to position [602, 0]
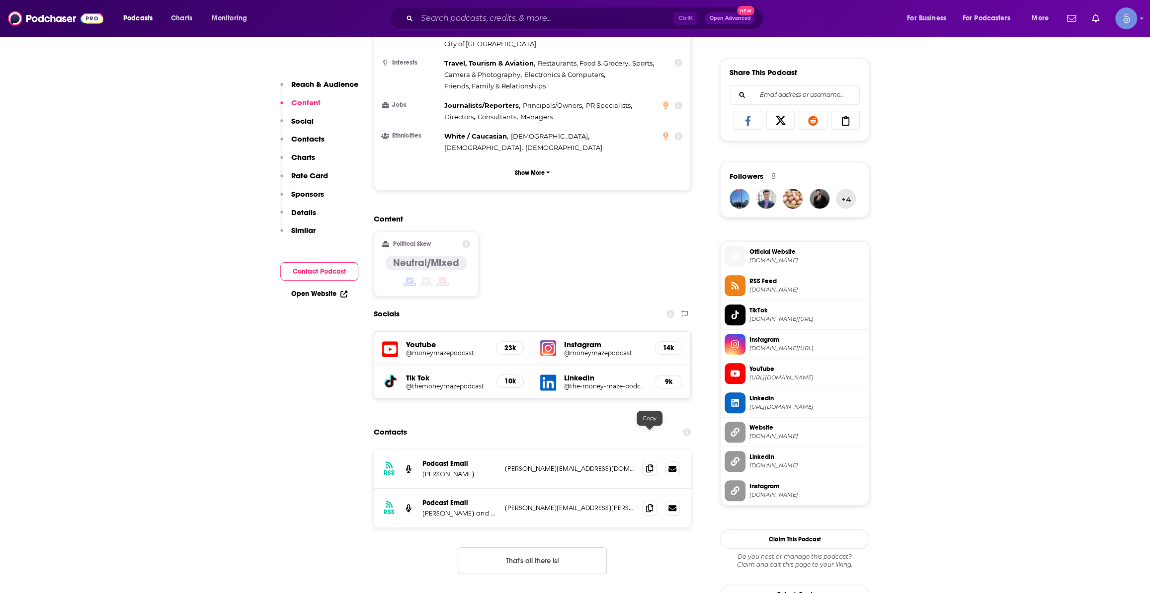
click at [651, 461] on span at bounding box center [649, 468] width 15 height 15
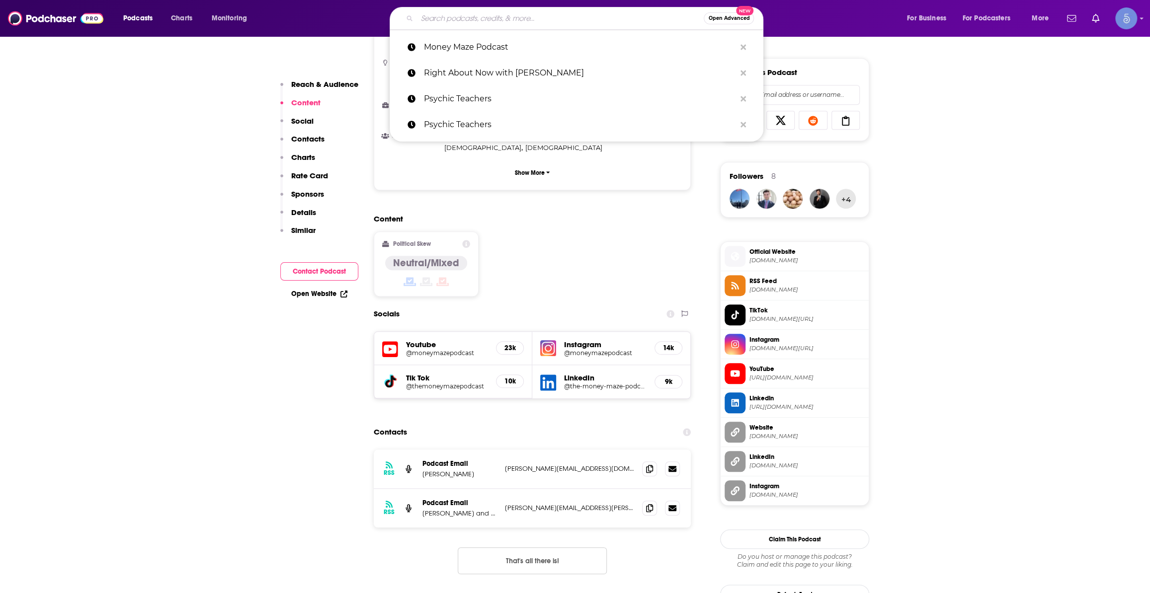
click at [497, 14] on input "Search podcasts, credits, & more..." at bounding box center [560, 18] width 287 height 16
paste input "oliver@moneymazepodcast.com"
type input "oliver@moneymazepodcast.com"
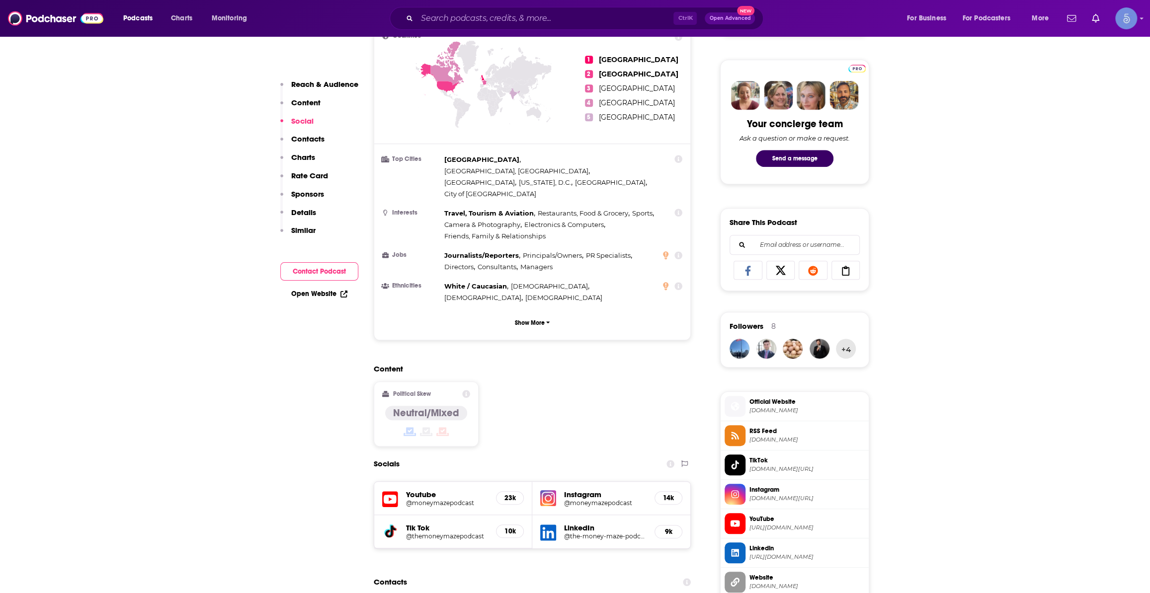
scroll to position [753, 0]
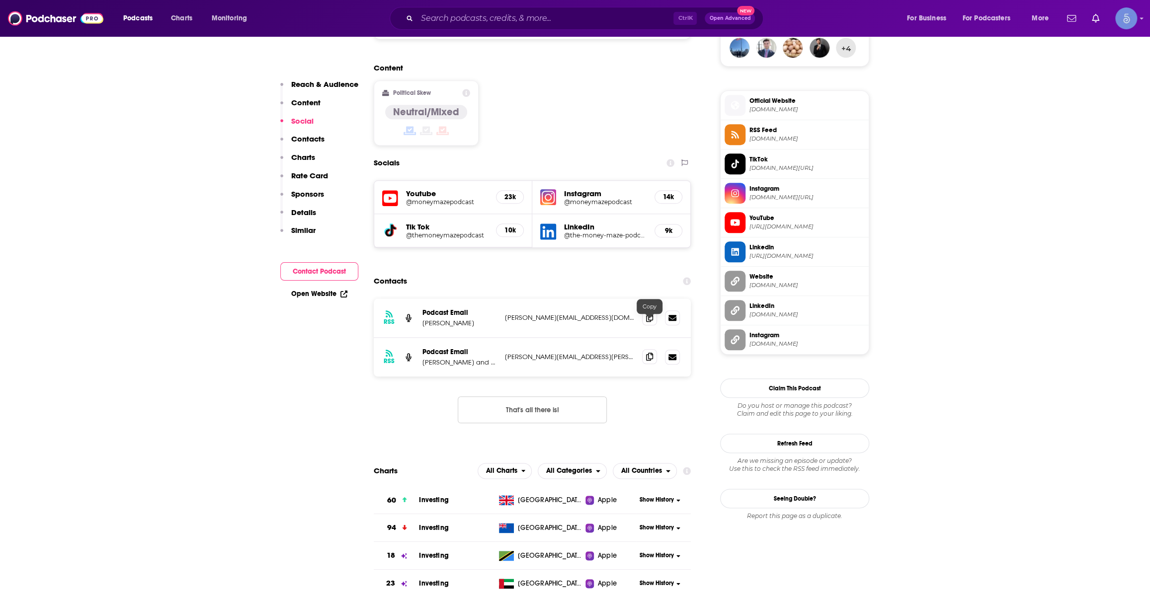
click at [655, 349] on span at bounding box center [649, 356] width 15 height 15
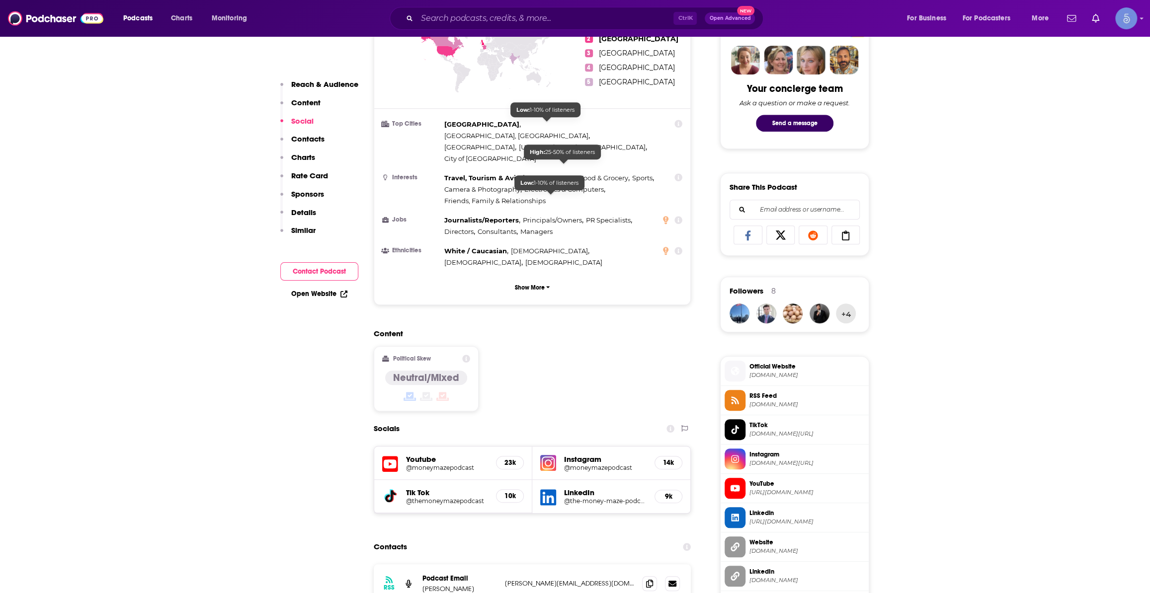
scroll to position [527, 0]
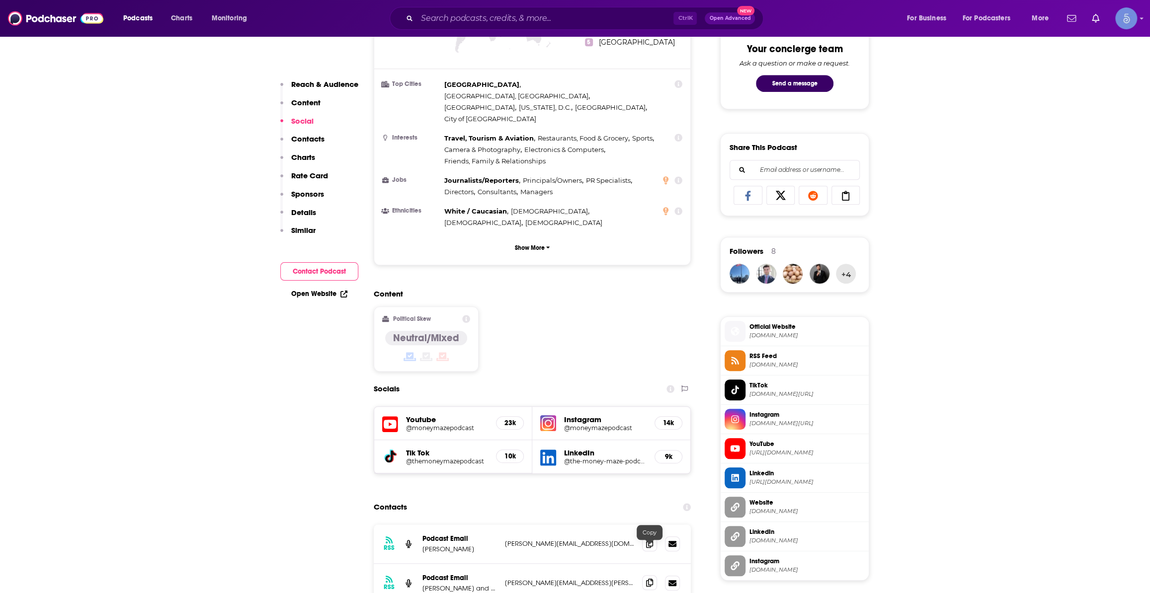
click at [648, 576] on div at bounding box center [661, 583] width 38 height 15
click at [657, 564] on div "RSS Podcast Email Simon Brewer and Will Campion simon.a.brewer@btinternet.com s…" at bounding box center [532, 583] width 317 height 39
click at [654, 575] on span at bounding box center [649, 582] width 15 height 15
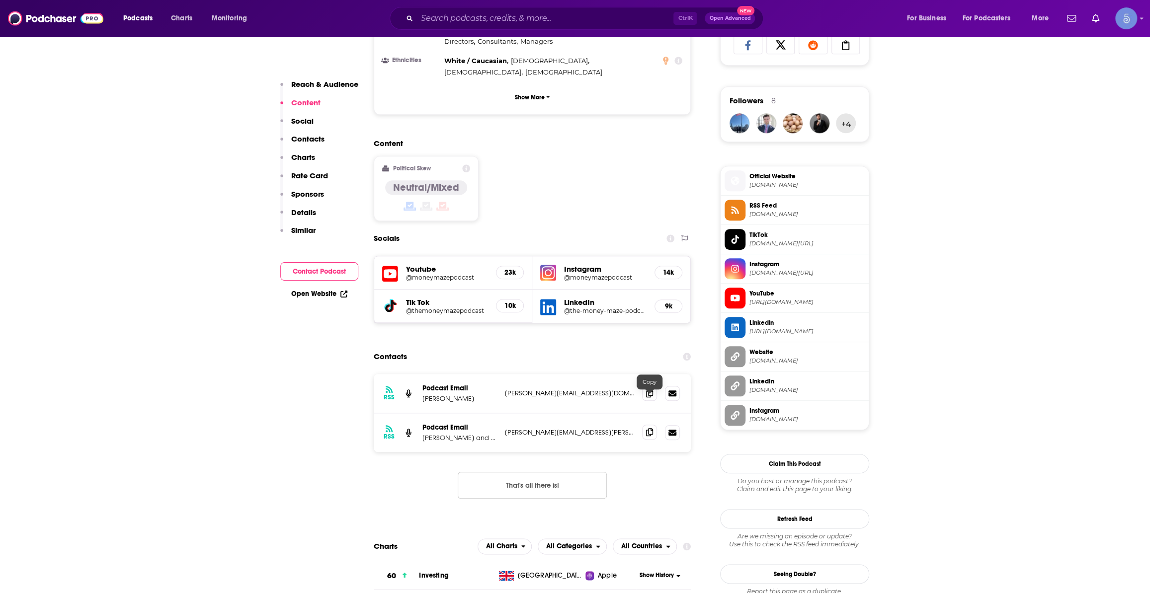
click at [649, 428] on icon at bounding box center [649, 432] width 7 height 8
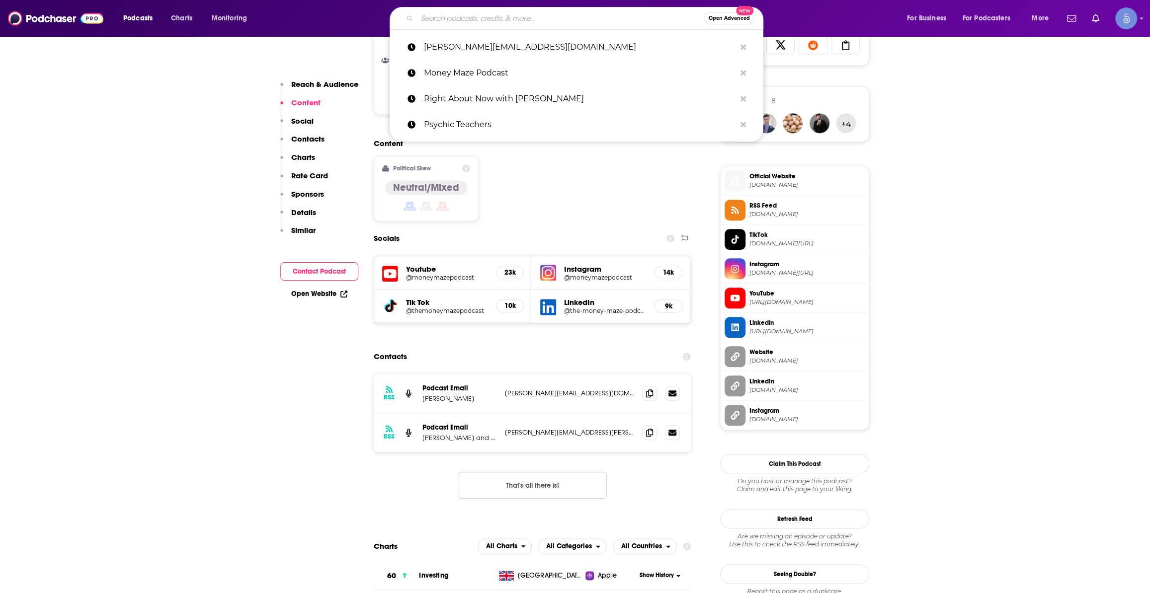
drag, startPoint x: 589, startPoint y: 25, endPoint x: 580, endPoint y: 16, distance: 11.9
click at [587, 24] on input "Search podcasts, credits, & more..." at bounding box center [560, 18] width 287 height 16
click at [580, 16] on input "Search podcasts, credits, & more..." at bounding box center [560, 18] width 287 height 16
paste input "Money Life with Chuck Jaffe"
type input "Money Life with Chuck Jaffe"
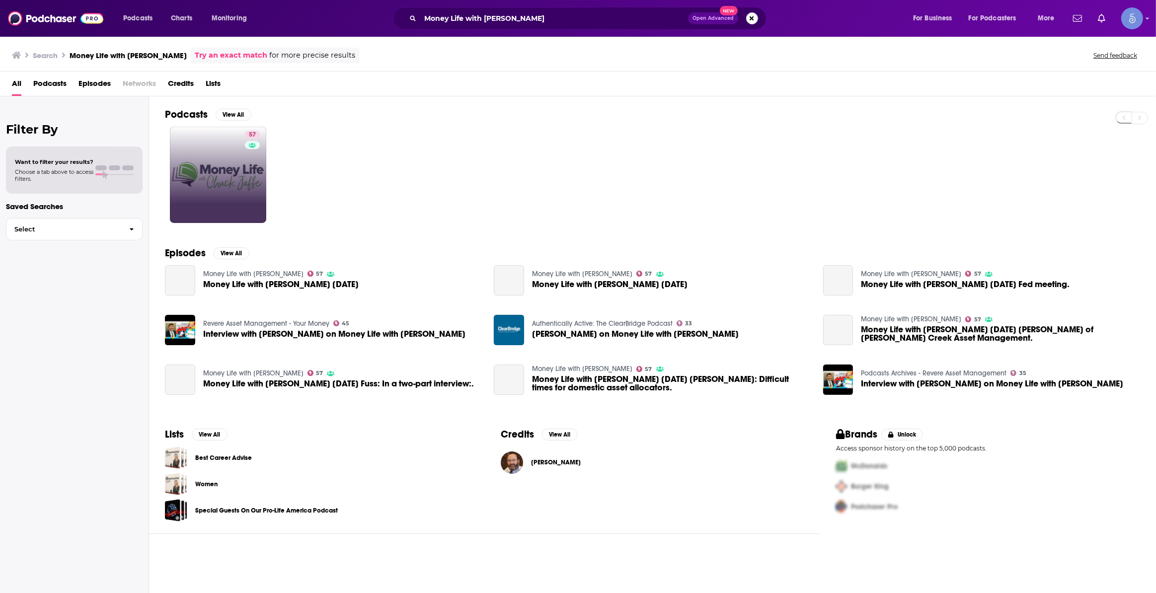
click at [216, 168] on link "57" at bounding box center [218, 175] width 96 height 96
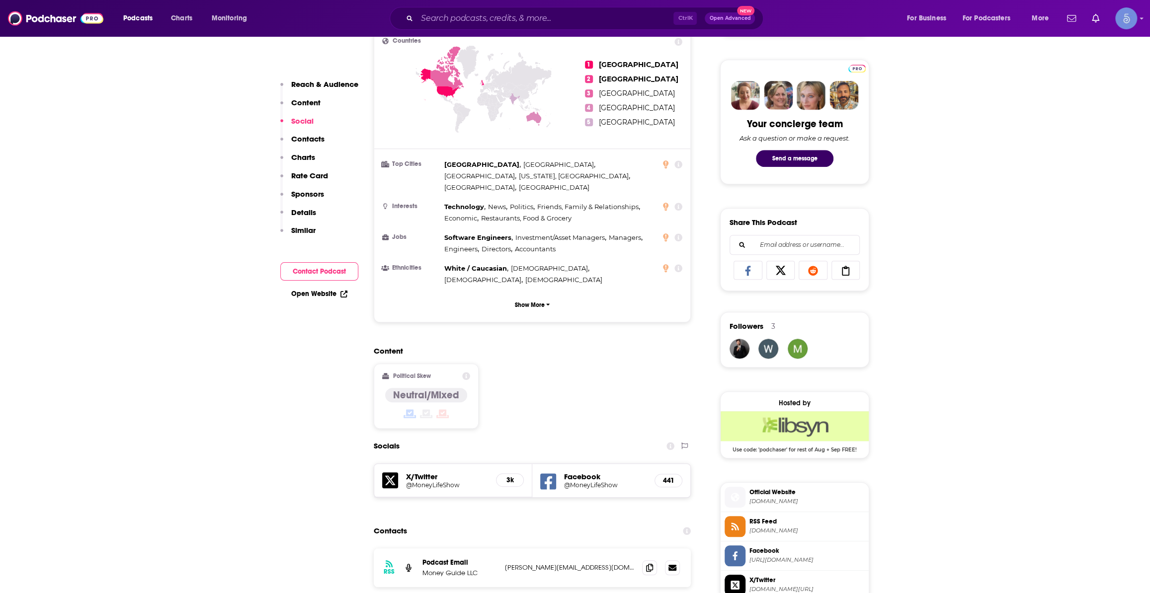
scroll to position [677, 0]
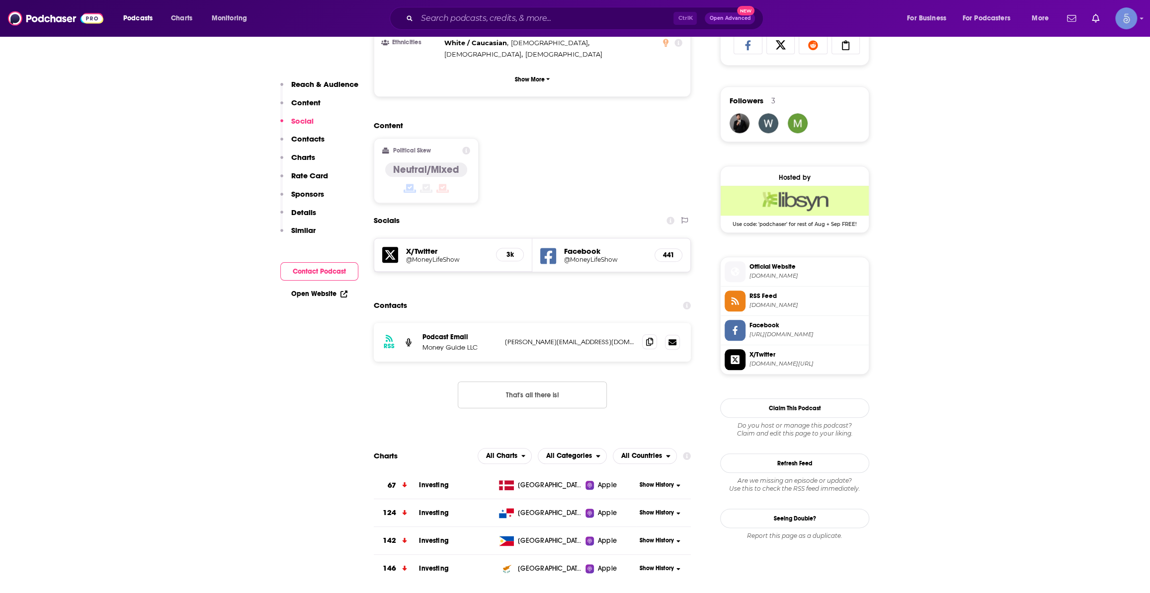
click at [650, 335] on div at bounding box center [661, 342] width 38 height 15
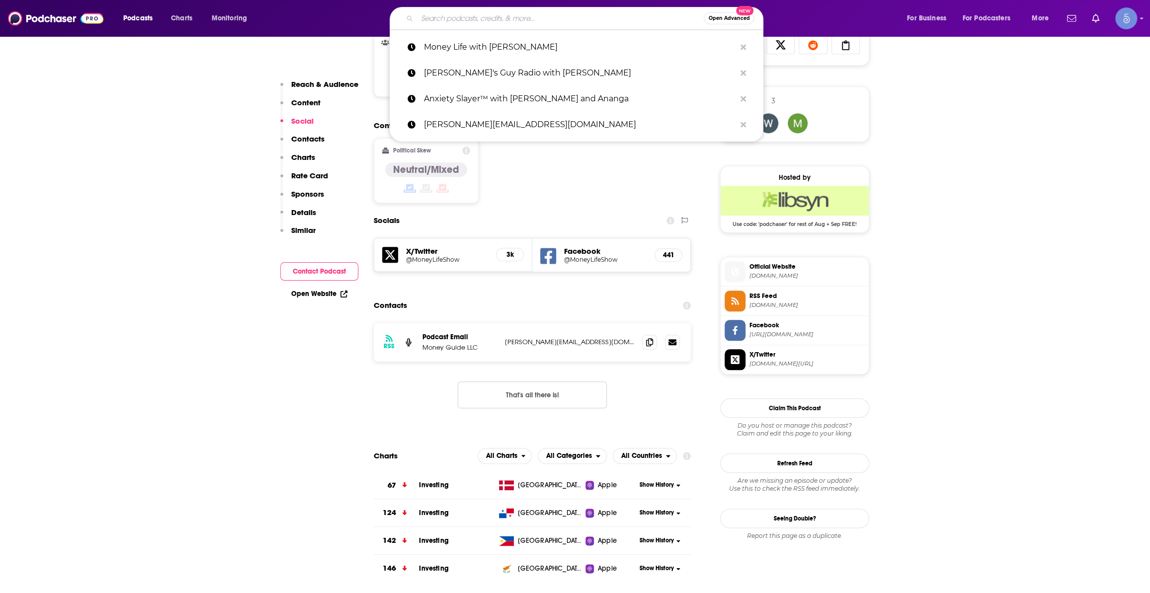
click at [556, 23] on input "Search podcasts, credits, & more..." at bounding box center [560, 18] width 287 height 16
paste input "Moolala: Money Made Simple with Bruce Sellery"
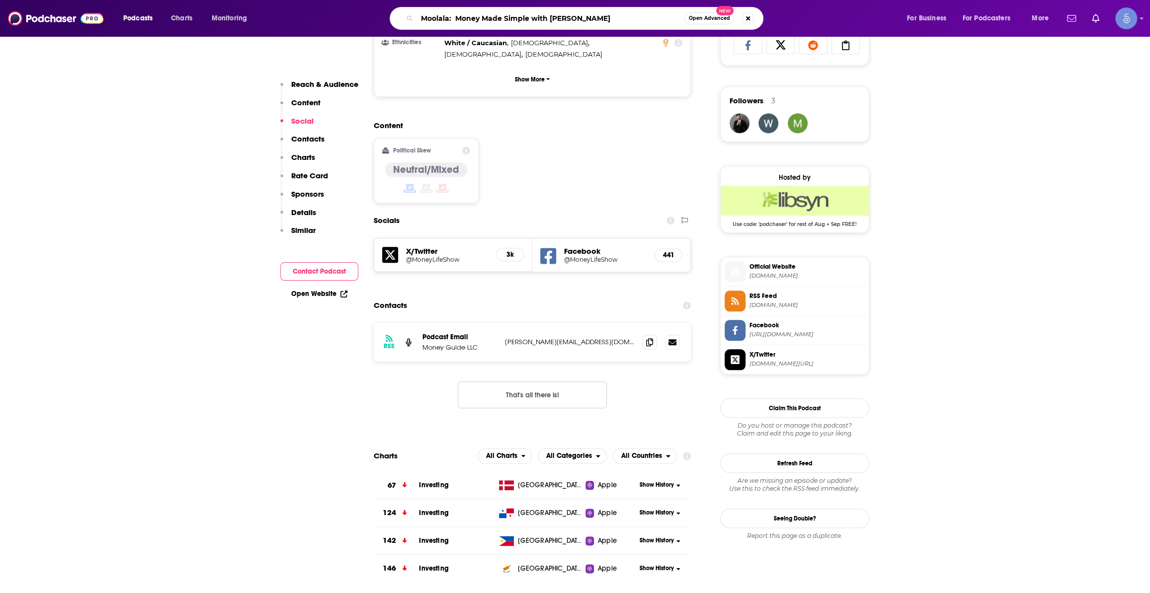
type input "Moolala: Money Made Simple with Bruce Sellery"
click at [608, 21] on input "Moolala: Money Made Simple with Bruce Sellery" at bounding box center [550, 18] width 267 height 16
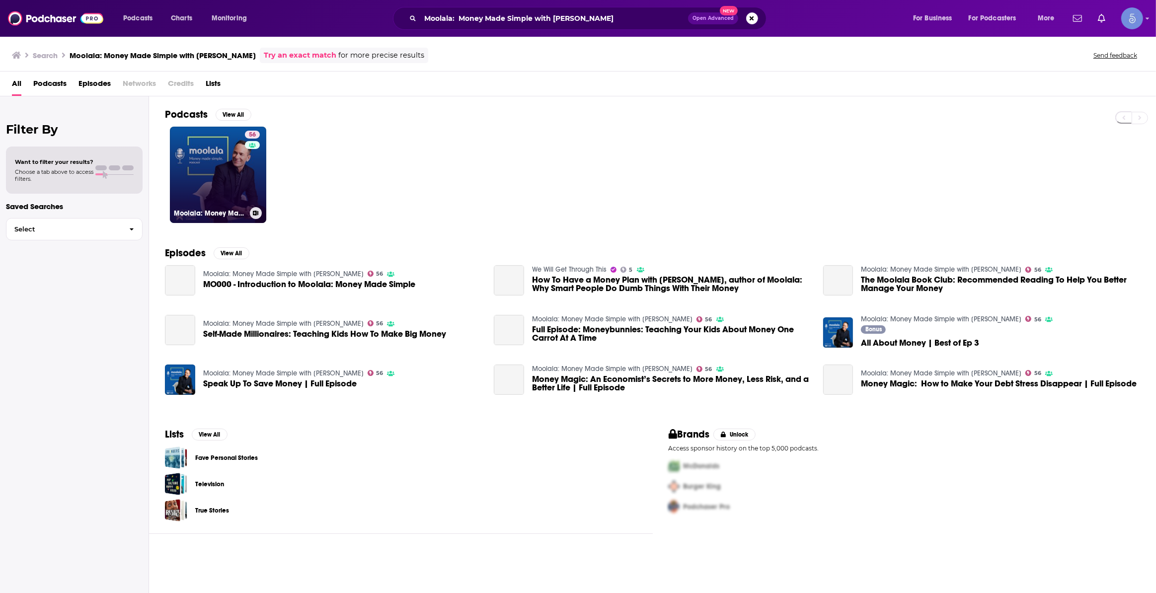
click at [263, 182] on link "56 Moolala: Money Made Simple with Bruce Sellery" at bounding box center [218, 175] width 96 height 96
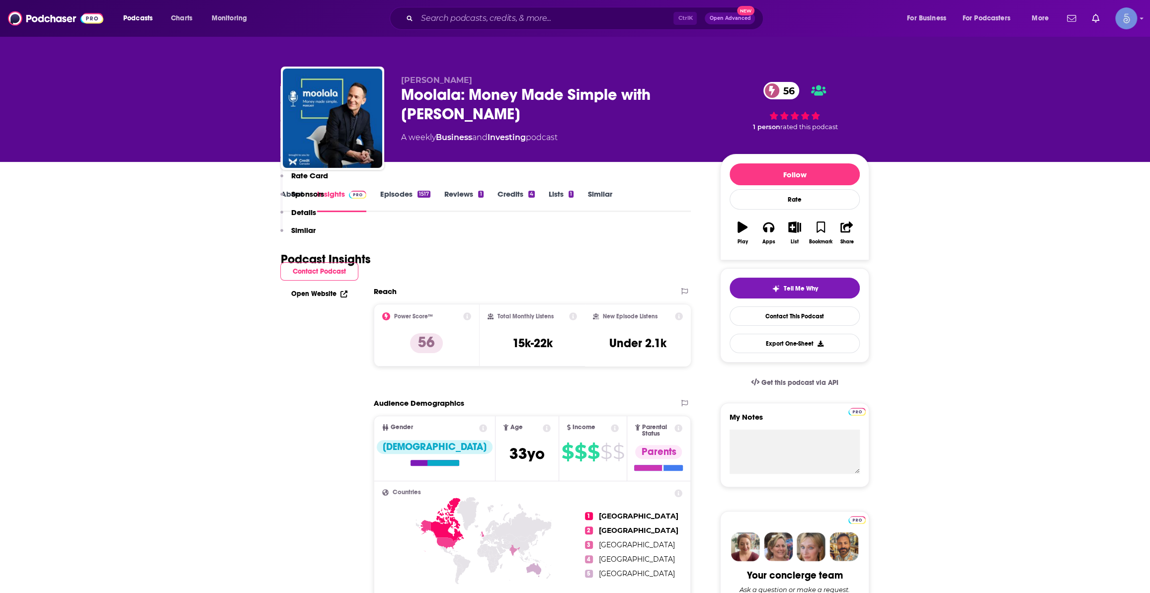
scroll to position [677, 0]
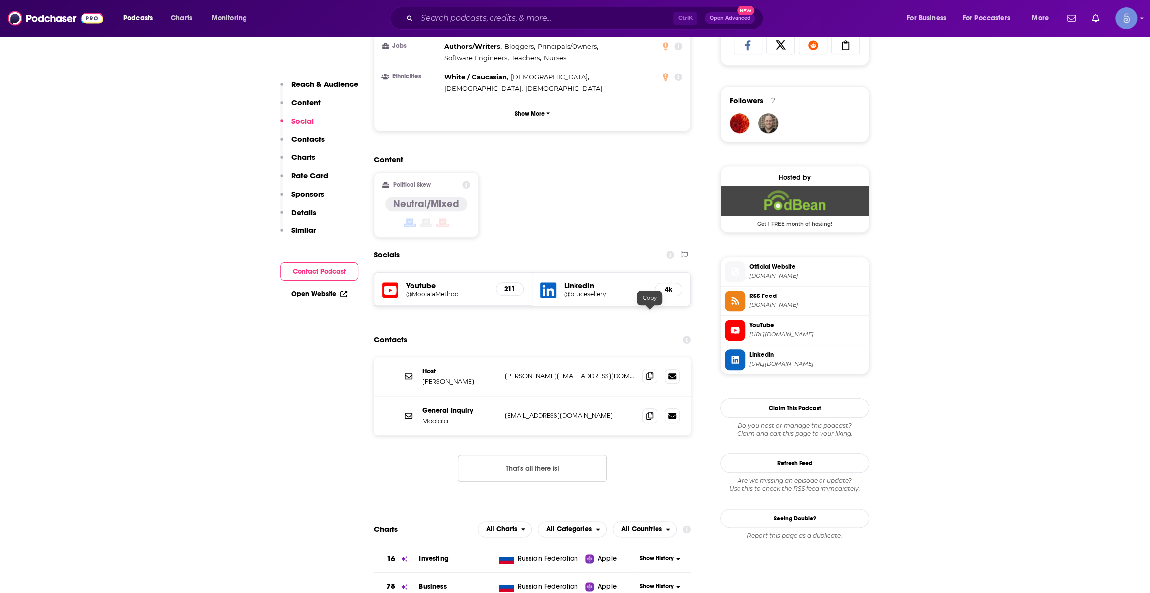
click at [650, 372] on icon at bounding box center [649, 376] width 7 height 8
click at [646, 408] on span at bounding box center [649, 415] width 15 height 15
click at [780, 271] on span "Official Website" at bounding box center [806, 266] width 115 height 9
click at [577, 9] on div "Ctrl K Open Advanced New" at bounding box center [577, 18] width 374 height 23
click at [568, 23] on input "Search podcasts, credits, & more..." at bounding box center [545, 18] width 256 height 16
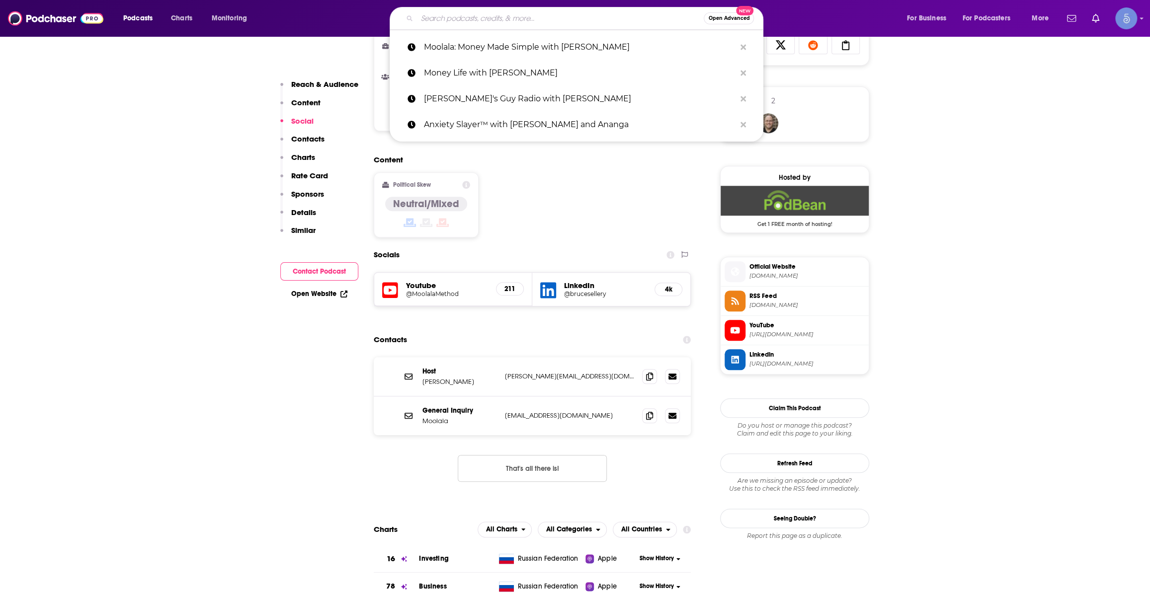
paste input "Circle of Greatness with Nehemiah Davis"
type input "Circle of Greatness with Nehemiah Davis"
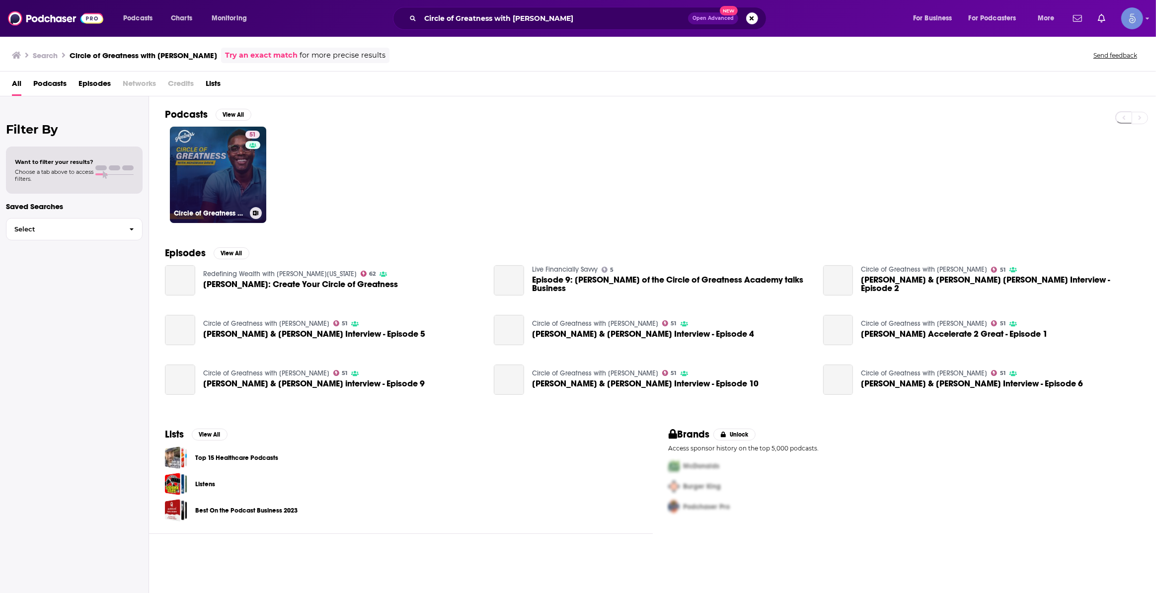
click at [208, 184] on link "51 Circle of Greatness with Nehemiah Davis" at bounding box center [218, 175] width 96 height 96
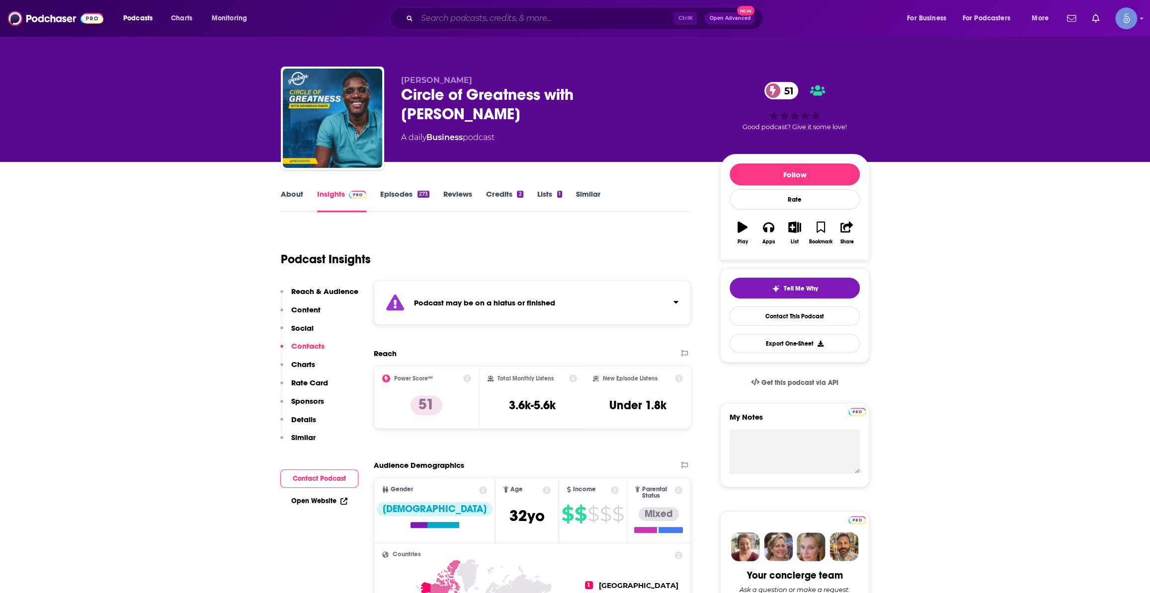
click at [584, 15] on input "Search podcasts, credits, & more..." at bounding box center [545, 18] width 256 height 16
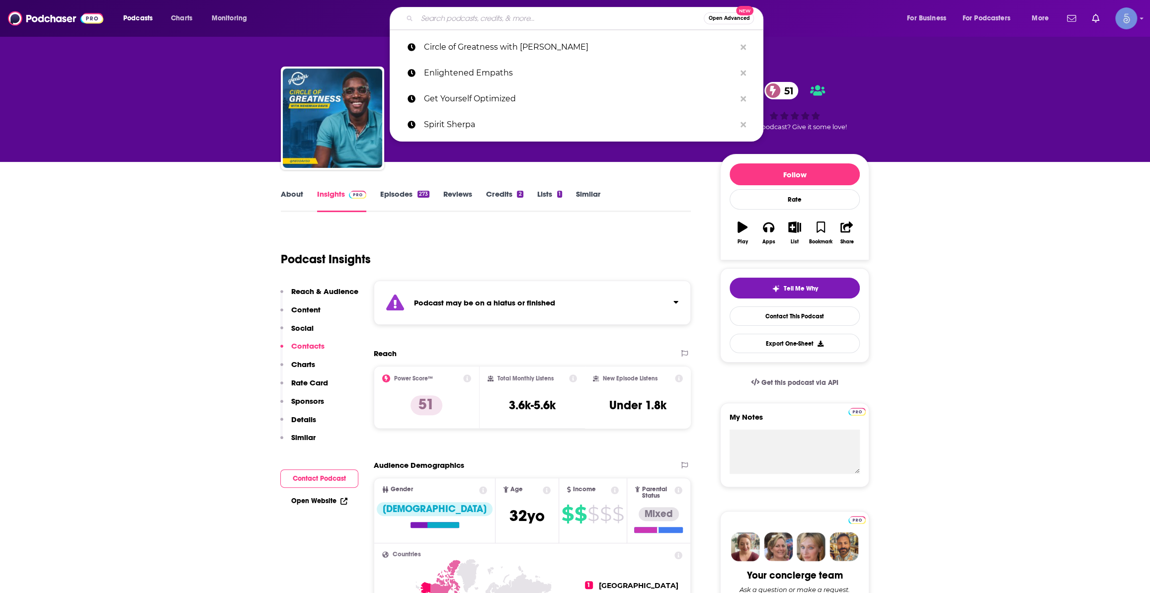
paste input "The Money Love Podcast"
type input "The Money Love Podcast"
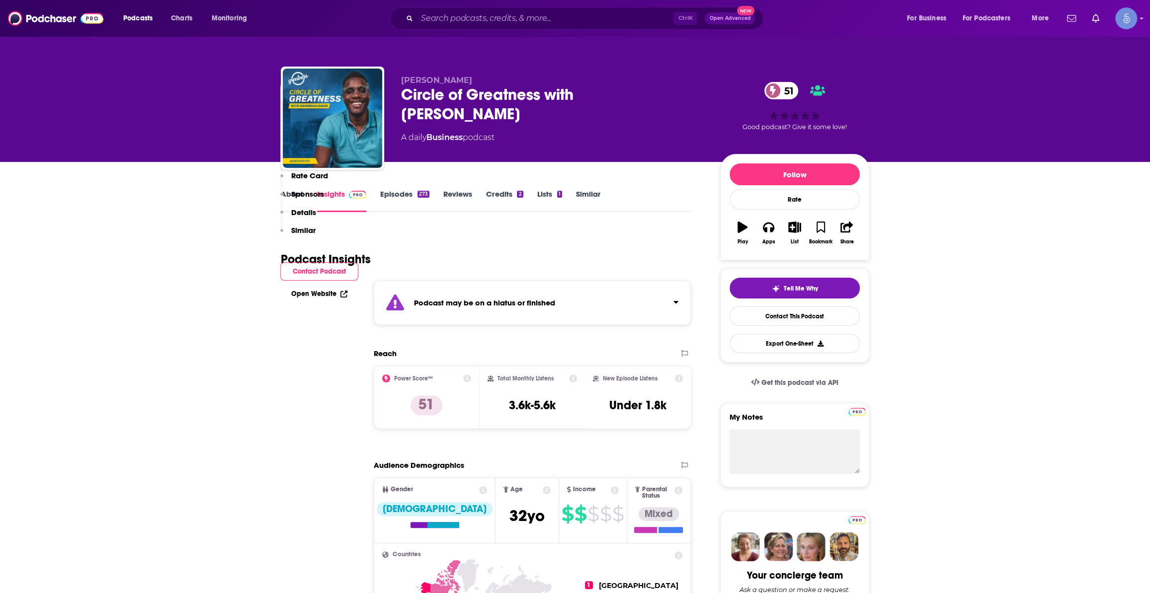
scroll to position [527, 0]
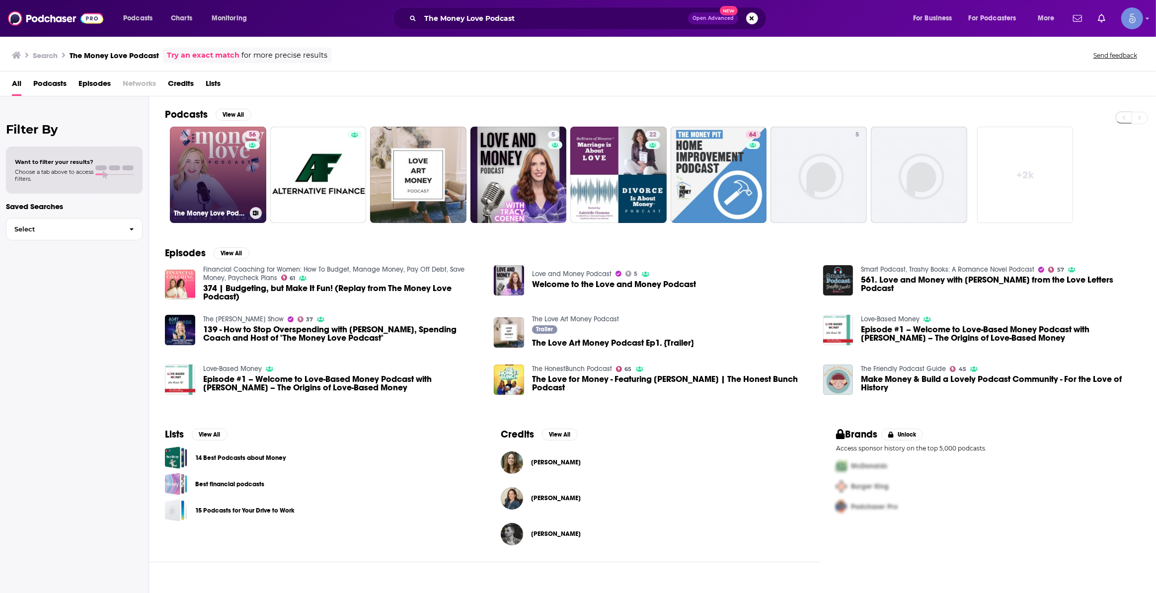
click at [224, 167] on link "56 The Money Love Podcast" at bounding box center [218, 175] width 96 height 96
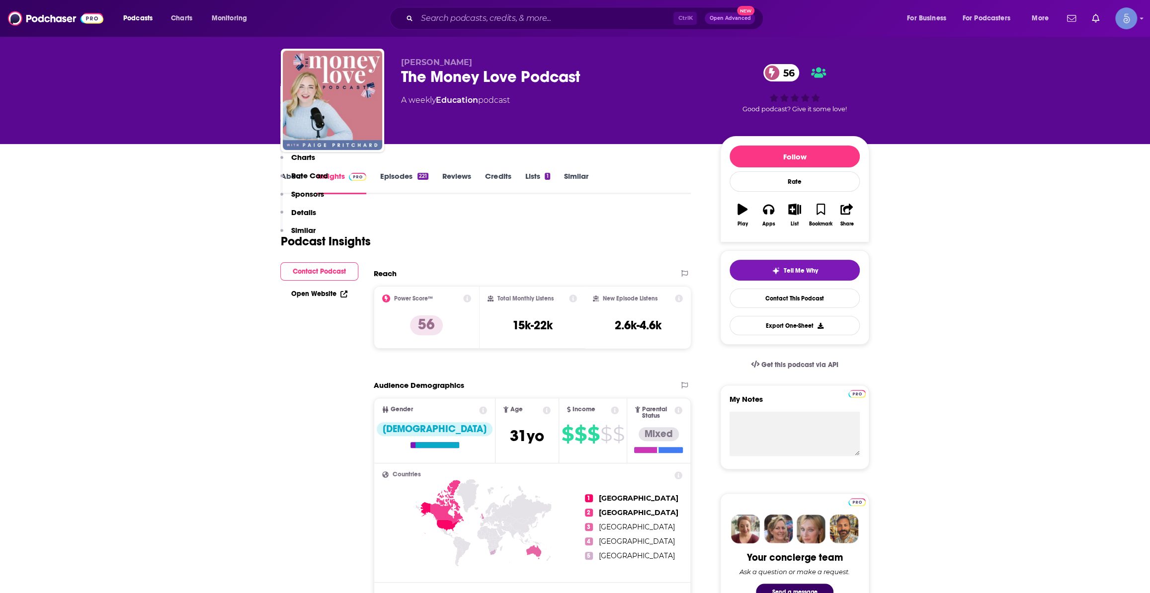
scroll to position [614, 0]
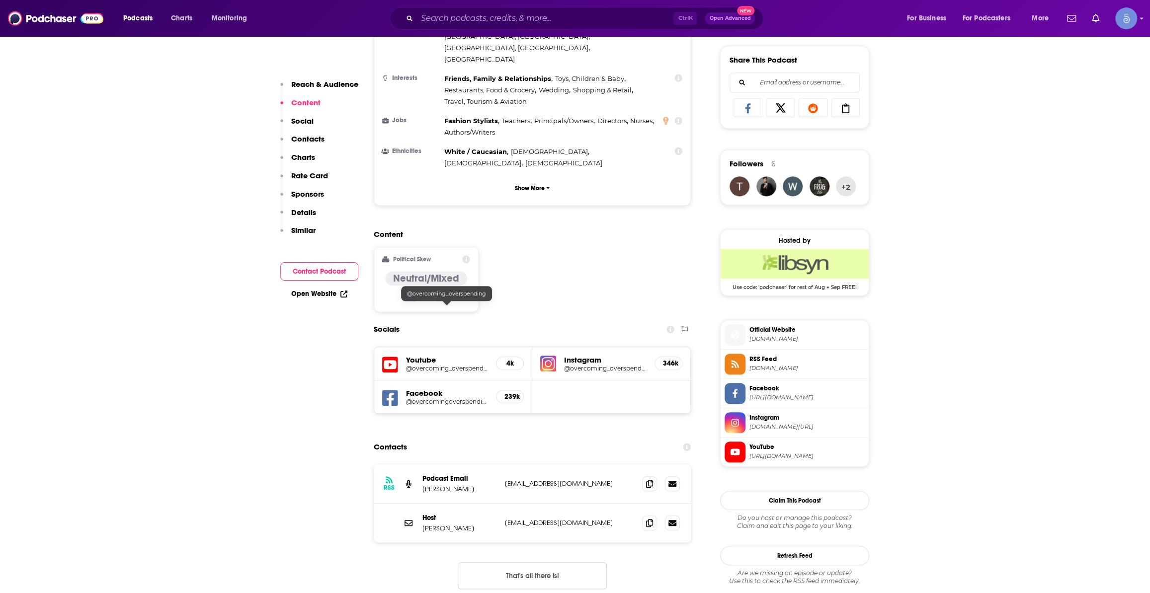
click at [457, 365] on h5 "@overcoming_overspending" at bounding box center [447, 368] width 82 height 7
click at [768, 330] on span "Official Website" at bounding box center [806, 329] width 115 height 9
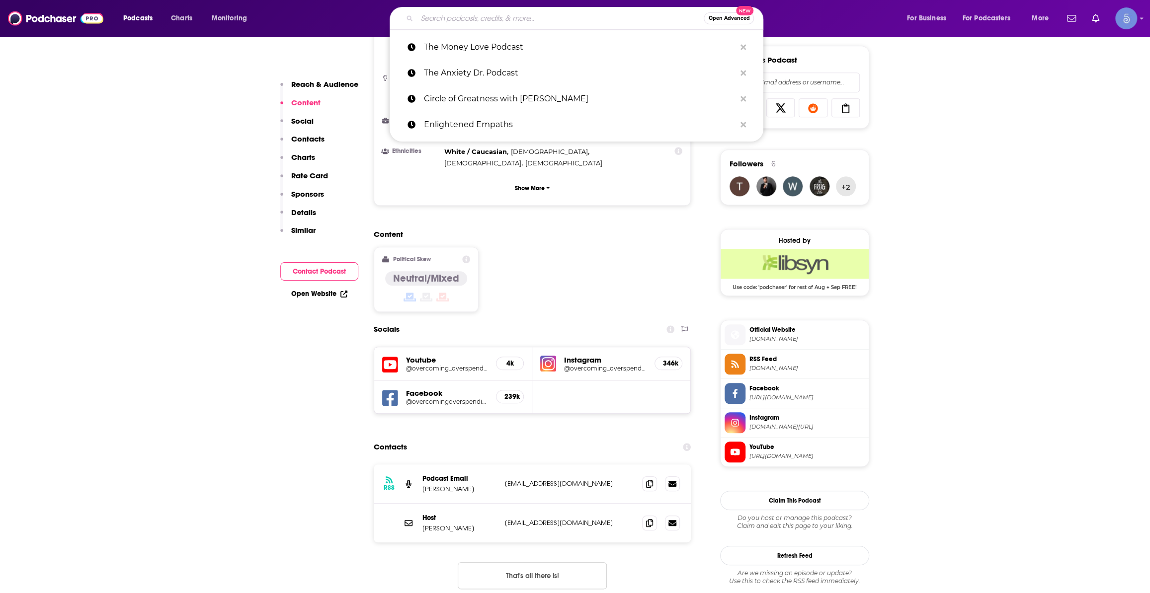
click at [560, 16] on input "Search podcasts, credits, & more..." at bounding box center [560, 18] width 287 height 16
paste input "Get Rich Education"
type input "Get Rich Education"
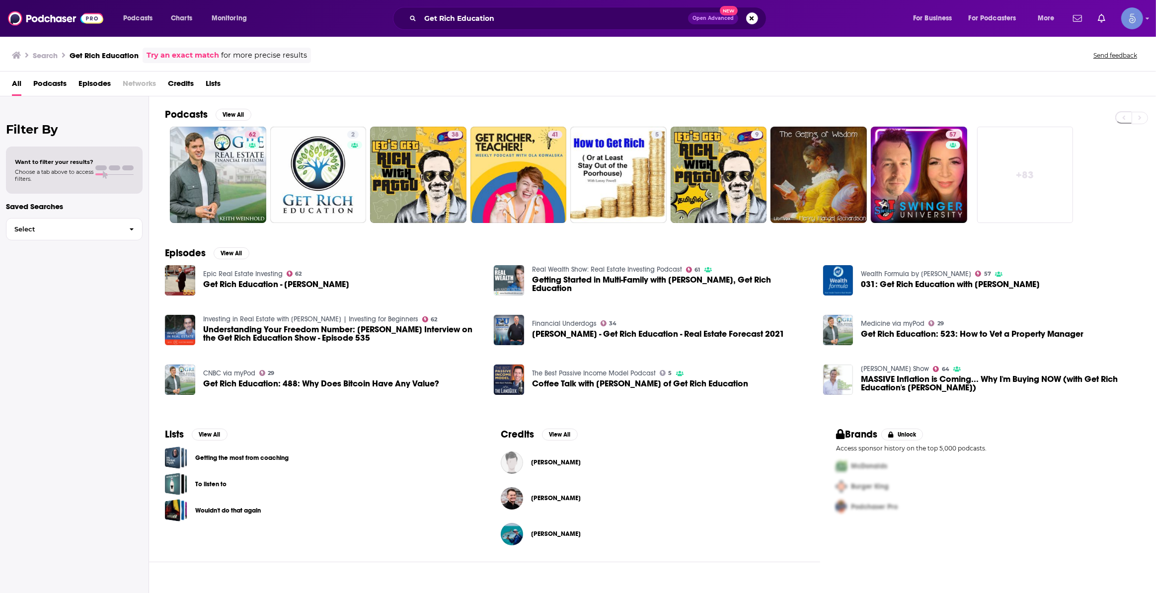
click at [945, 556] on div "Brands Unlock Access sponsor history on the top 5,000 podcasts. McDonalds Burge…" at bounding box center [988, 489] width 336 height 146
click at [253, 184] on div "62" at bounding box center [253, 169] width 17 height 77
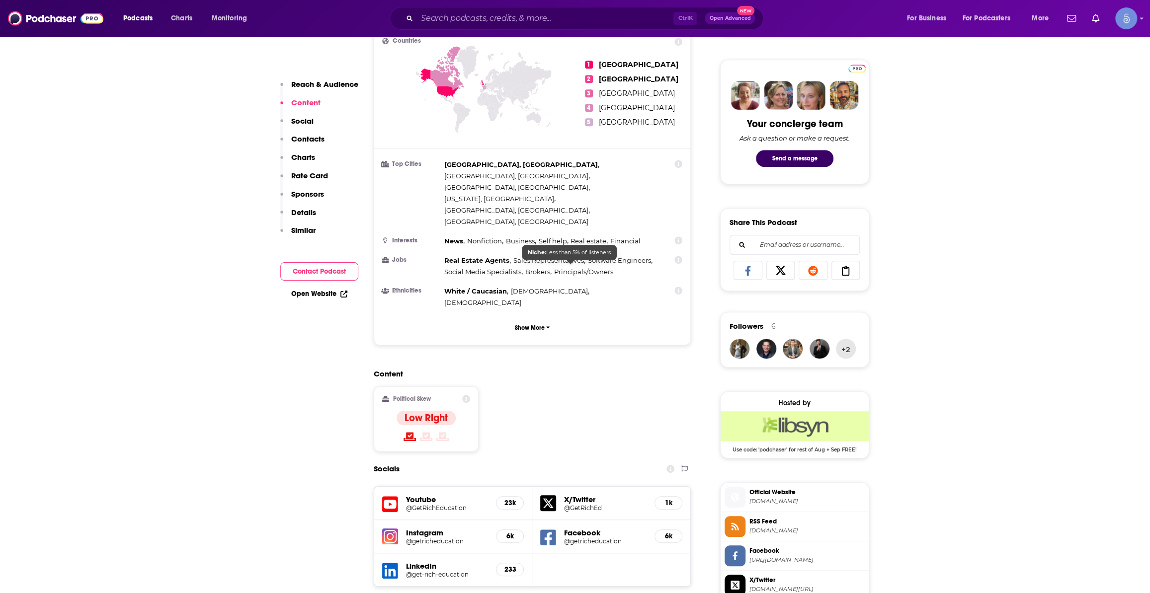
scroll to position [828, 0]
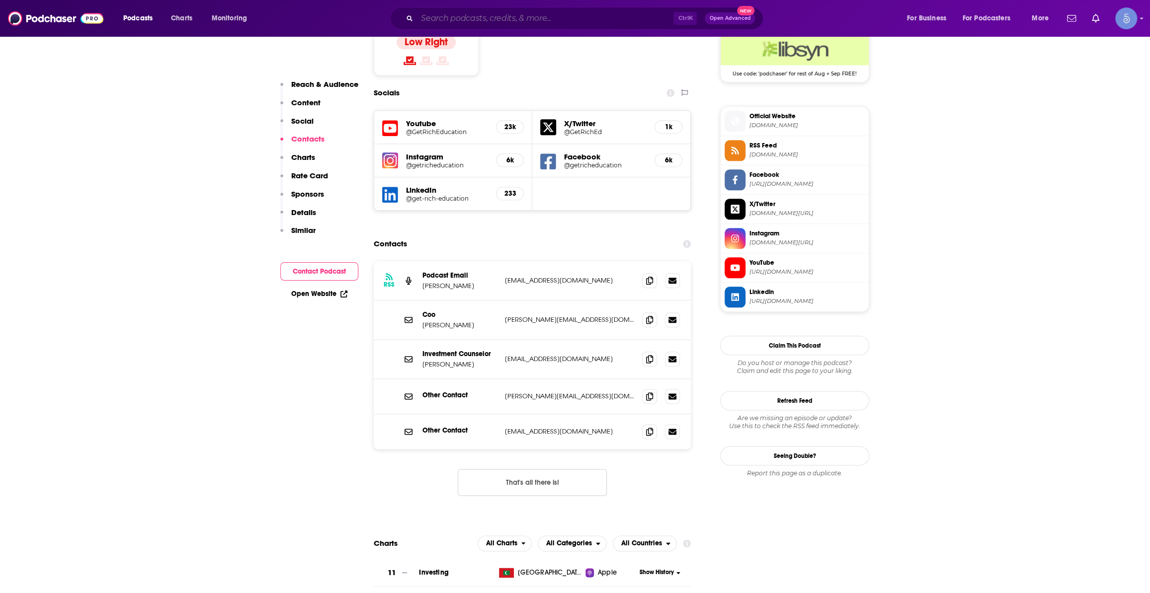
click at [520, 22] on input "Search podcasts, credits, & more..." at bounding box center [545, 18] width 256 height 16
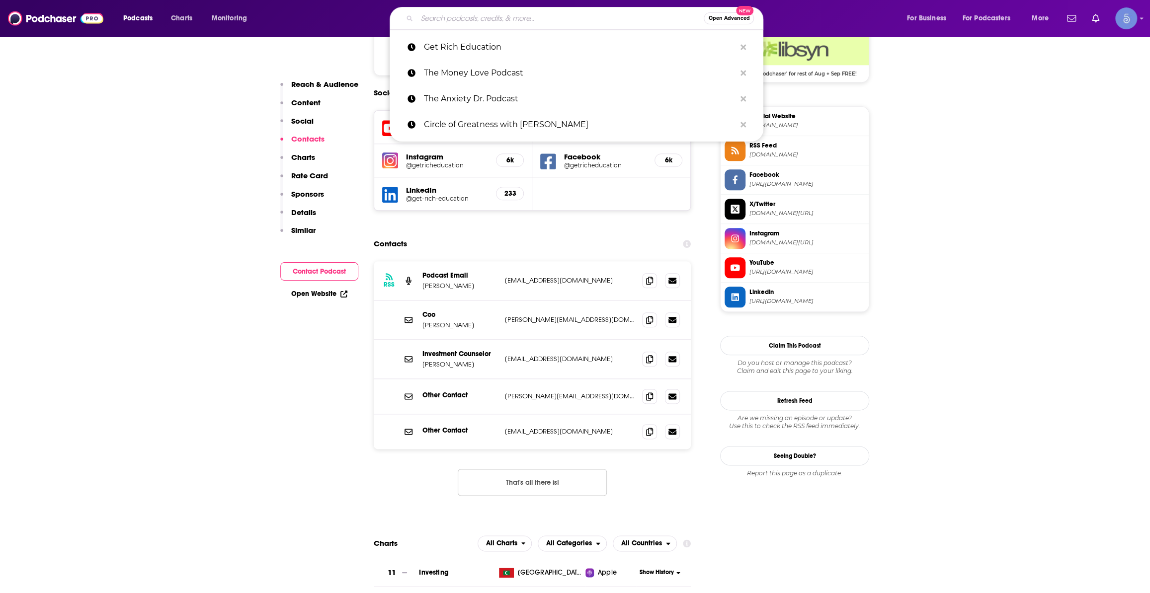
paste input "Inspired Budget"
type input "Inspired Budget"
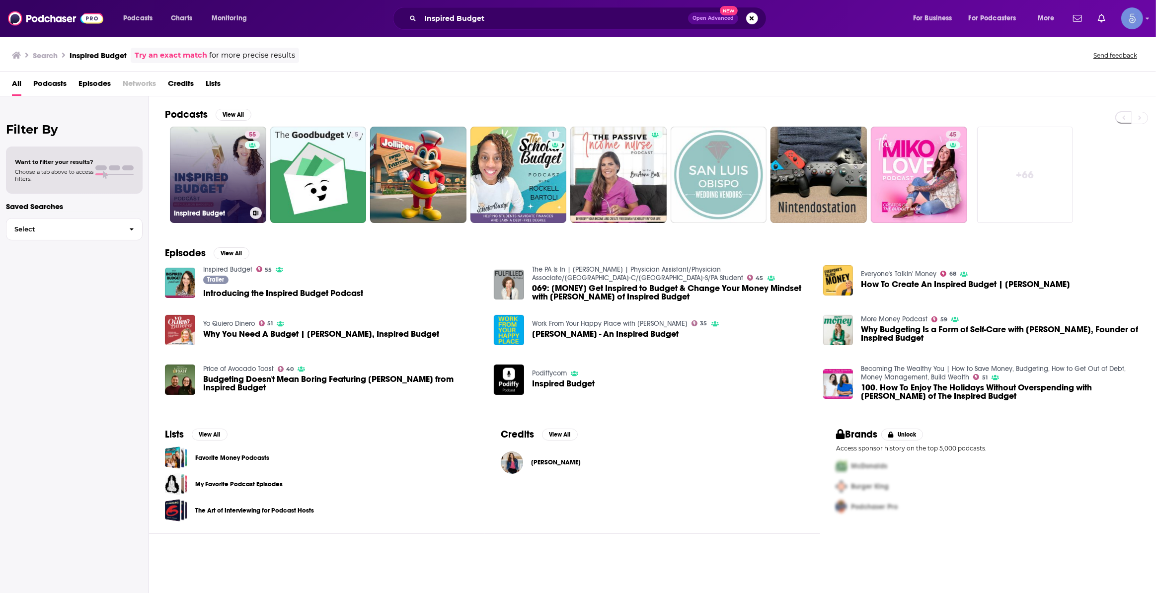
click at [202, 174] on link "55 Inspired Budget" at bounding box center [218, 175] width 96 height 96
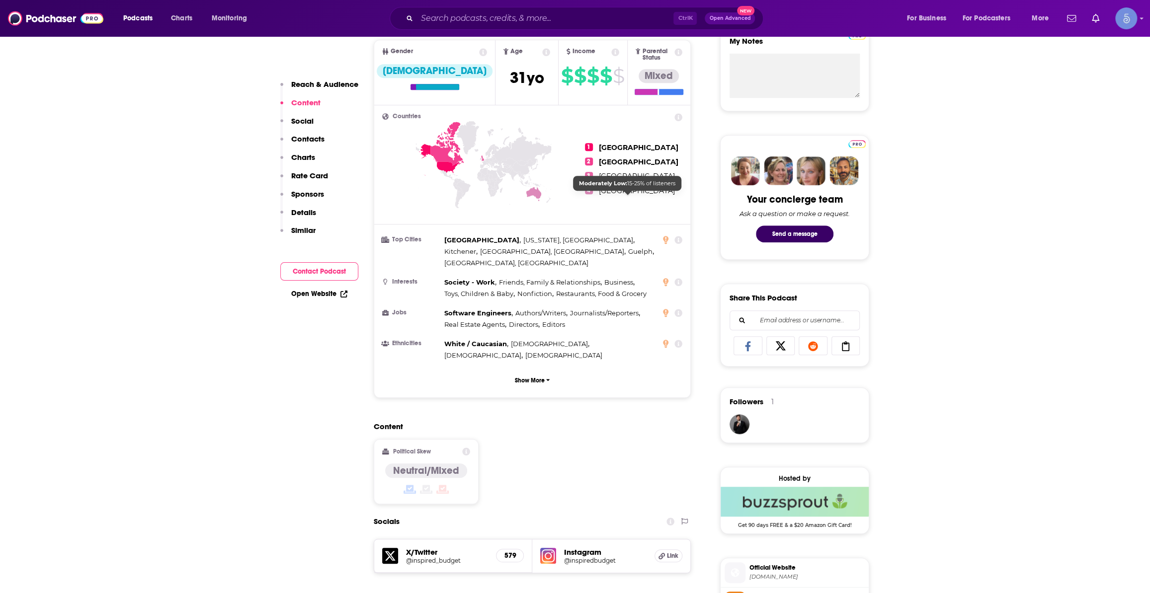
scroll to position [602, 0]
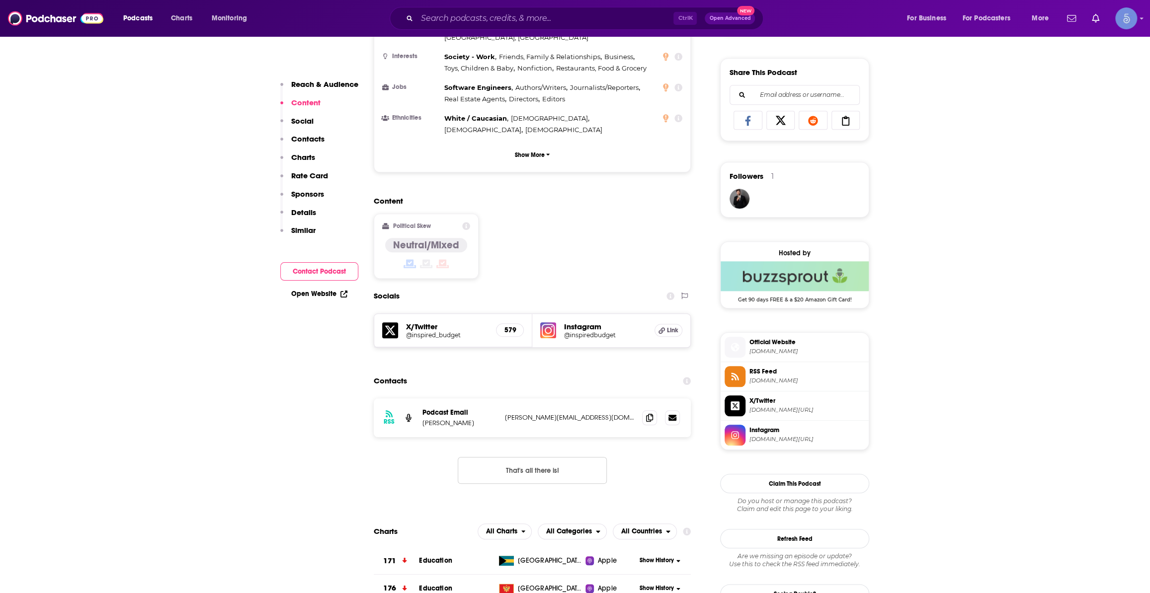
click at [765, 353] on span "inspiredbudget.com" at bounding box center [806, 351] width 115 height 7
click at [572, 19] on input "Search podcasts, credits, & more..." at bounding box center [545, 18] width 256 height 16
paste input "Coffeez for Closers with Joe Shalaby"
type input "Coffeez for Closers with Joe Shalaby"
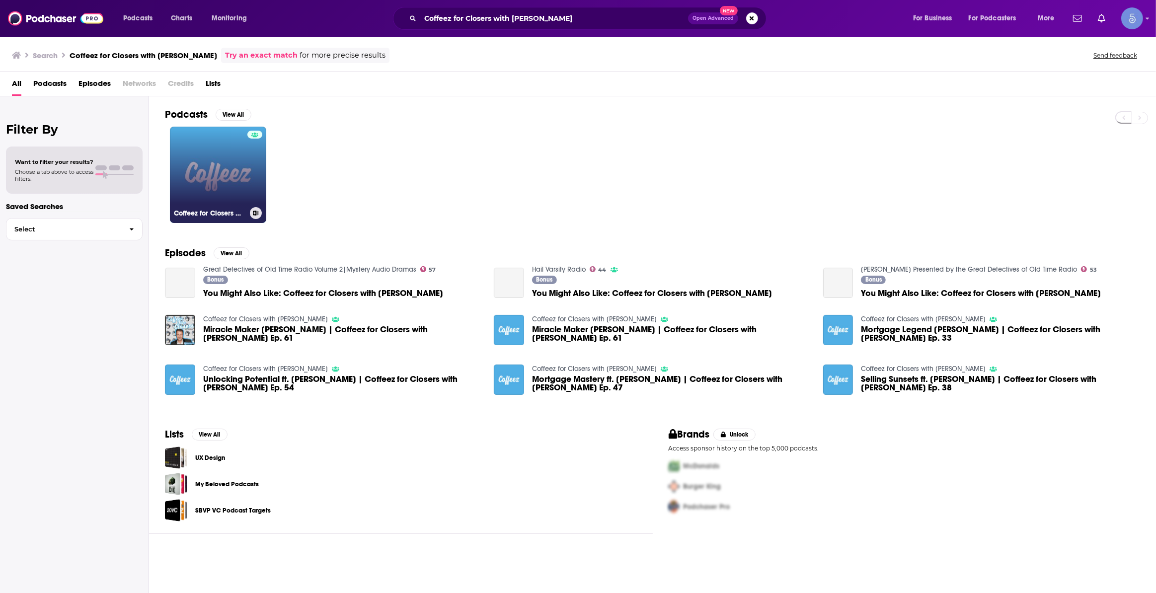
click at [234, 168] on link "Coffeez for Closers with Joe Shalaby" at bounding box center [218, 175] width 96 height 96
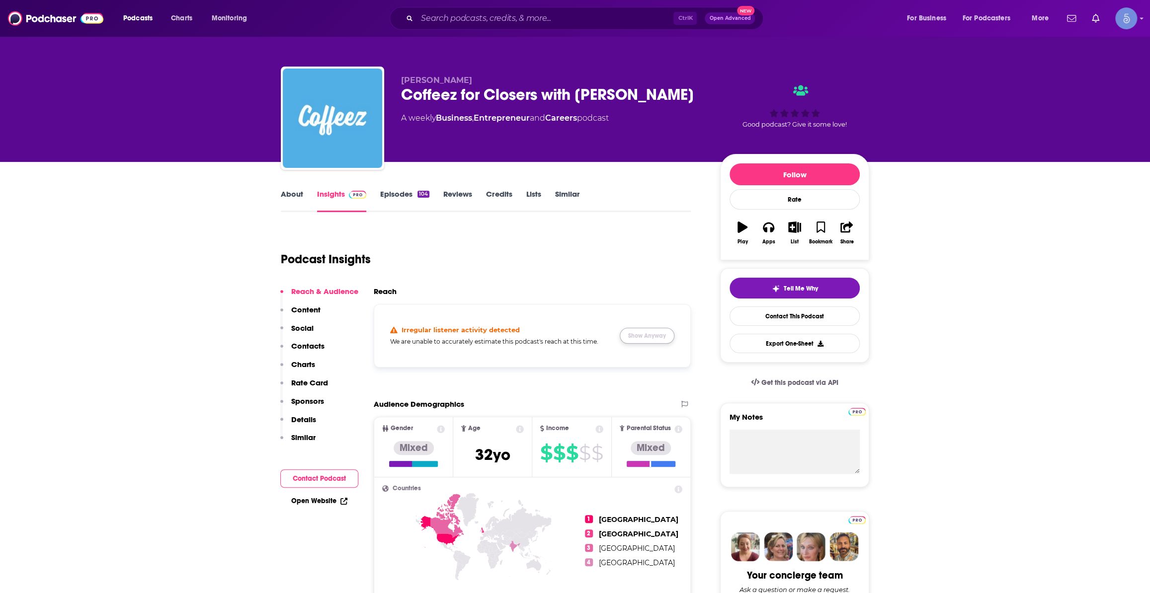
click at [643, 340] on button "Show Anyway" at bounding box center [647, 336] width 55 height 16
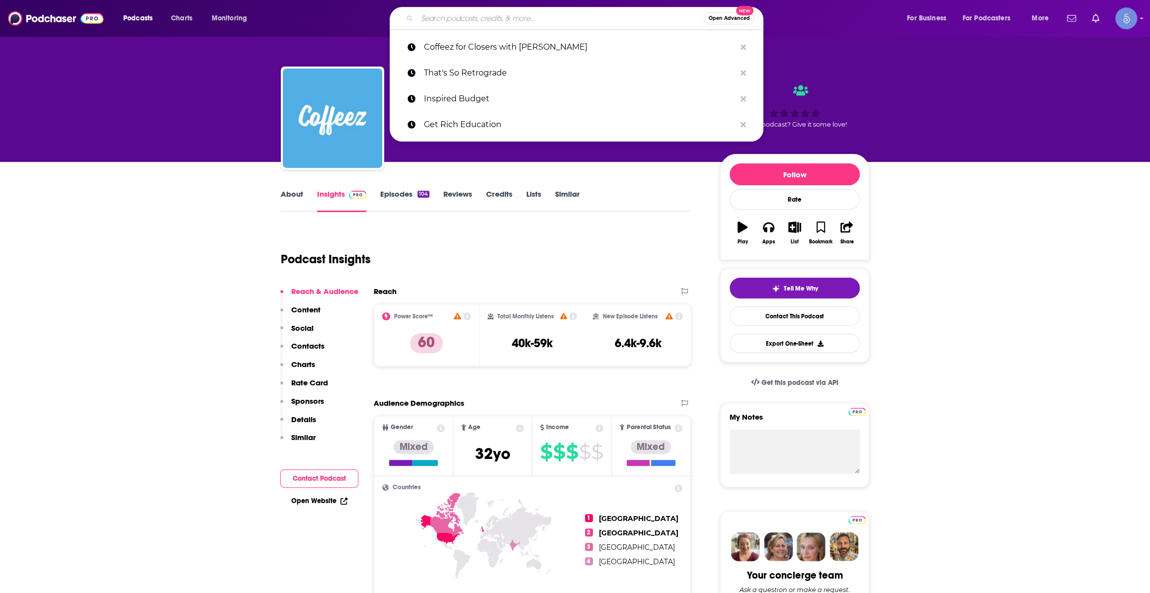
click at [590, 12] on input "Search podcasts, credits, & more..." at bounding box center [560, 18] width 287 height 16
paste input "The Long Term Investor"
type input "The Long Term Investor"
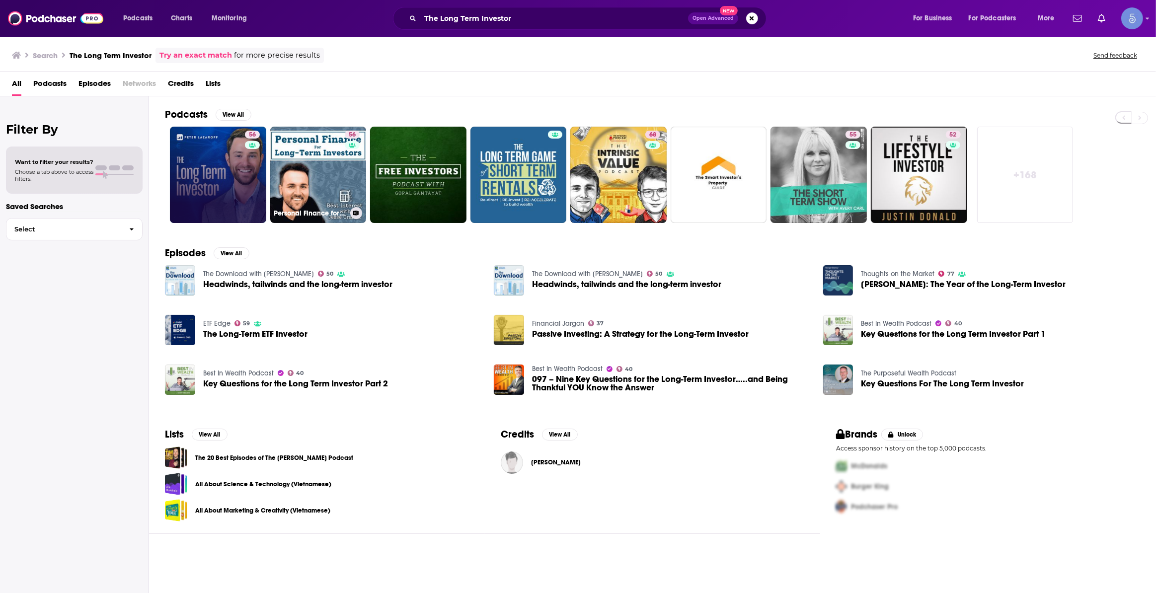
click at [245, 182] on div "56" at bounding box center [253, 175] width 17 height 88
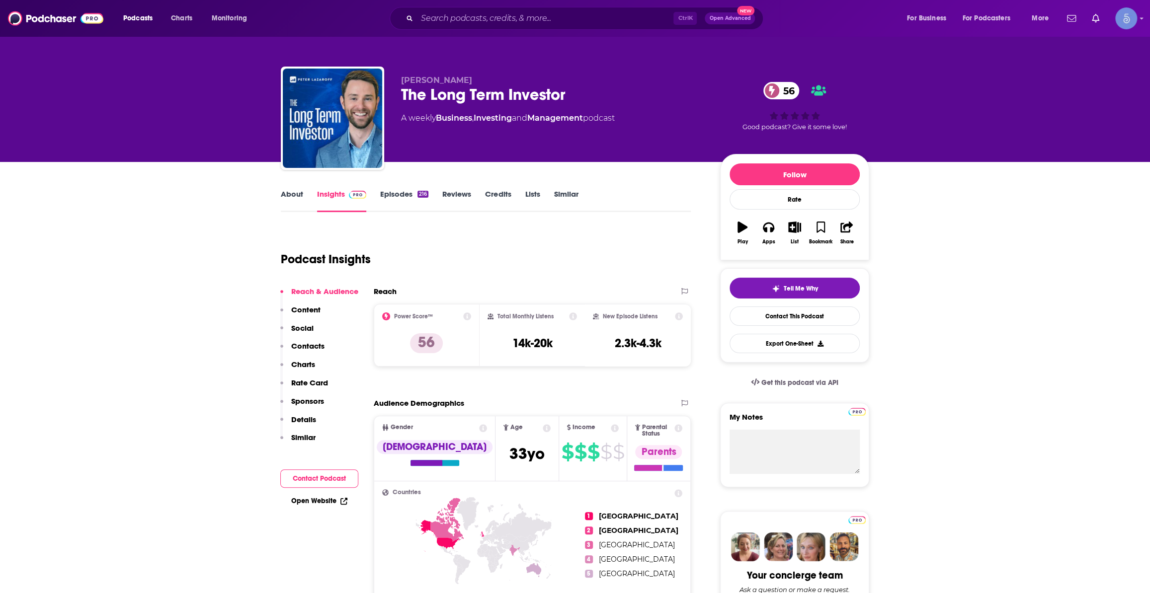
click at [291, 200] on link "About" at bounding box center [292, 200] width 22 height 23
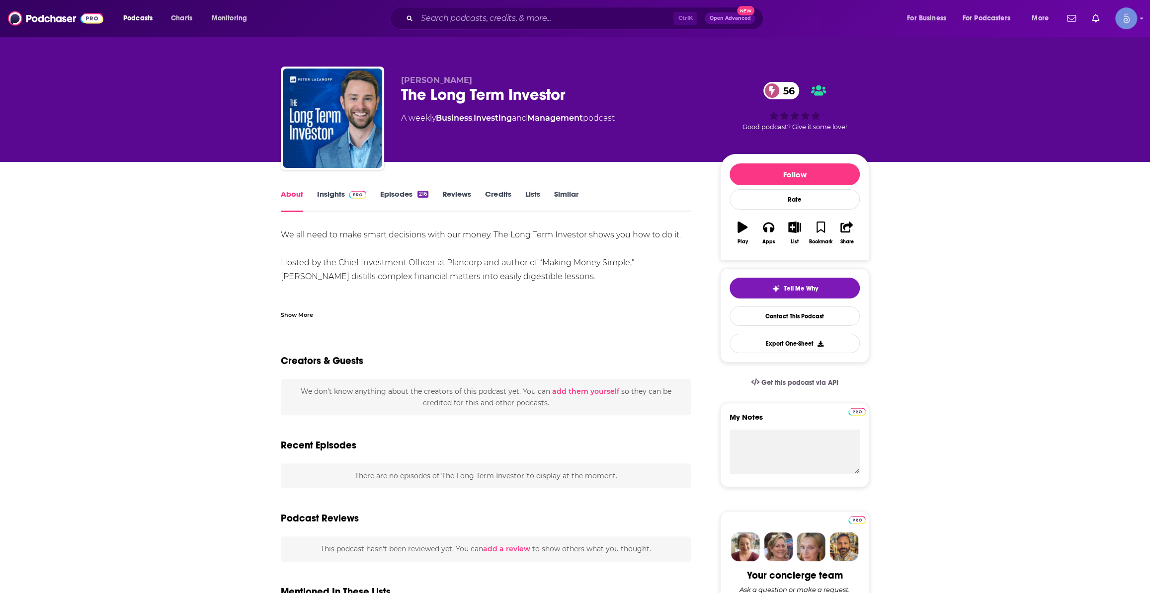
click at [308, 317] on div "Show More" at bounding box center [297, 314] width 32 height 9
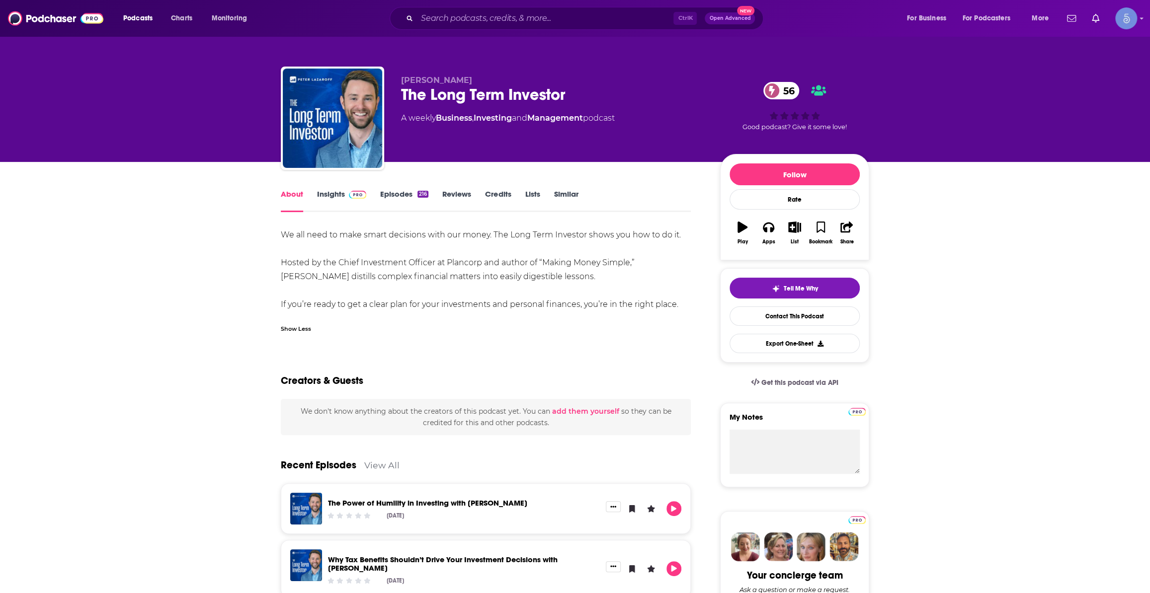
click at [356, 200] on link "Insights" at bounding box center [341, 200] width 49 height 23
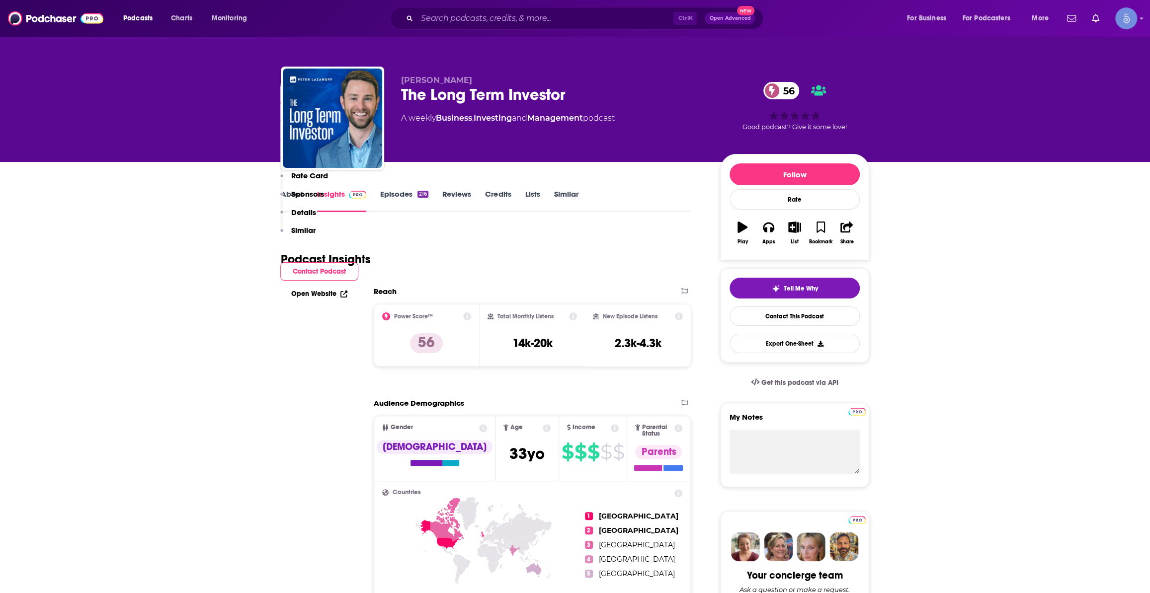
scroll to position [602, 0]
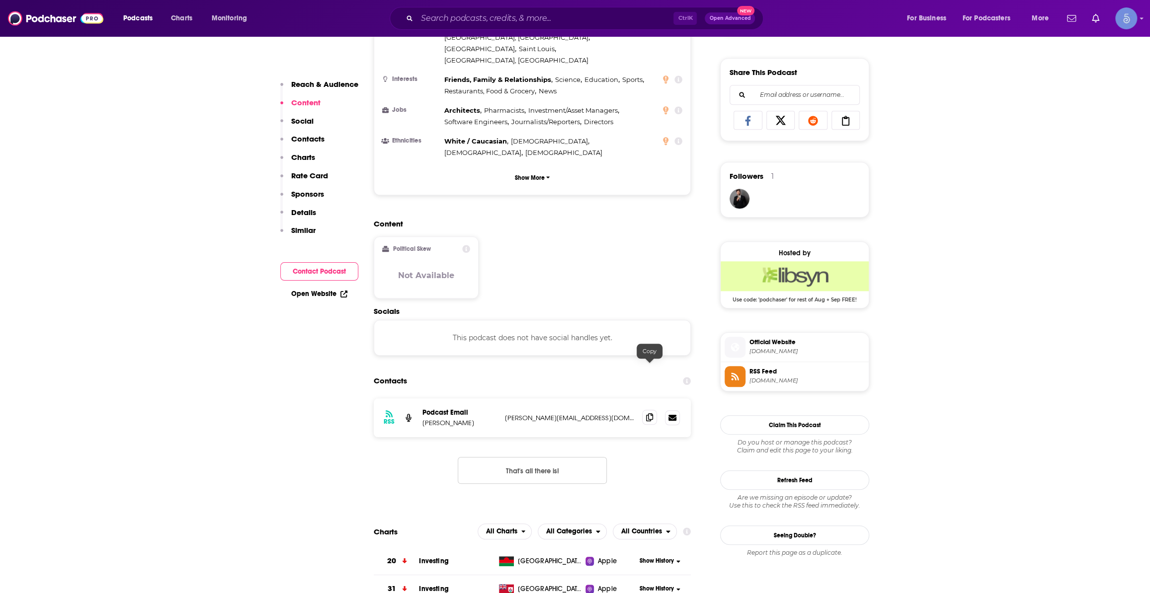
click at [648, 413] on icon at bounding box center [649, 417] width 7 height 8
click at [806, 344] on span "Official Website" at bounding box center [806, 342] width 115 height 9
click at [601, 14] on input "Search podcasts, credits, & more..." at bounding box center [545, 18] width 256 height 16
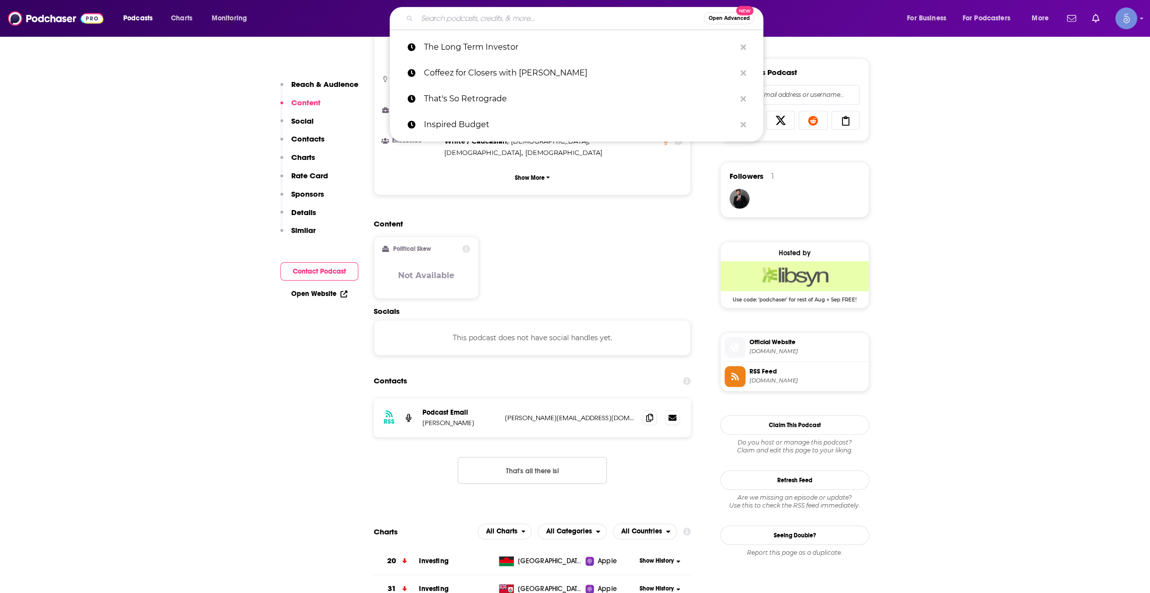
paste input "Pennies To Pounds Podcast"
type input "Pennies To Pounds Podcast"
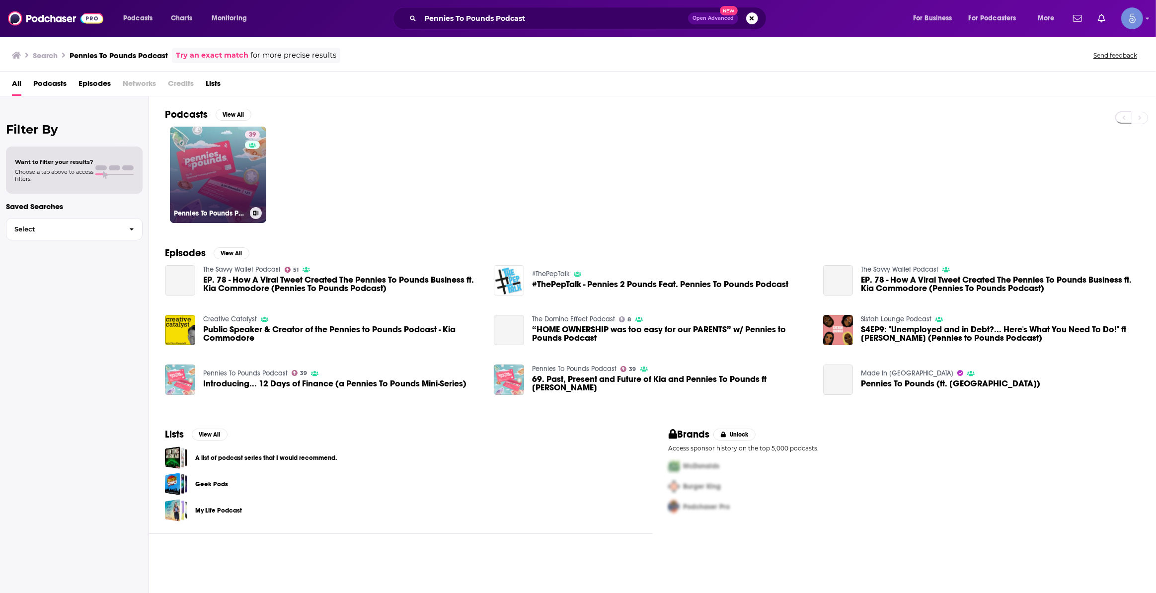
click at [232, 169] on link "39 Pennies To Pounds Podcast" at bounding box center [218, 175] width 96 height 96
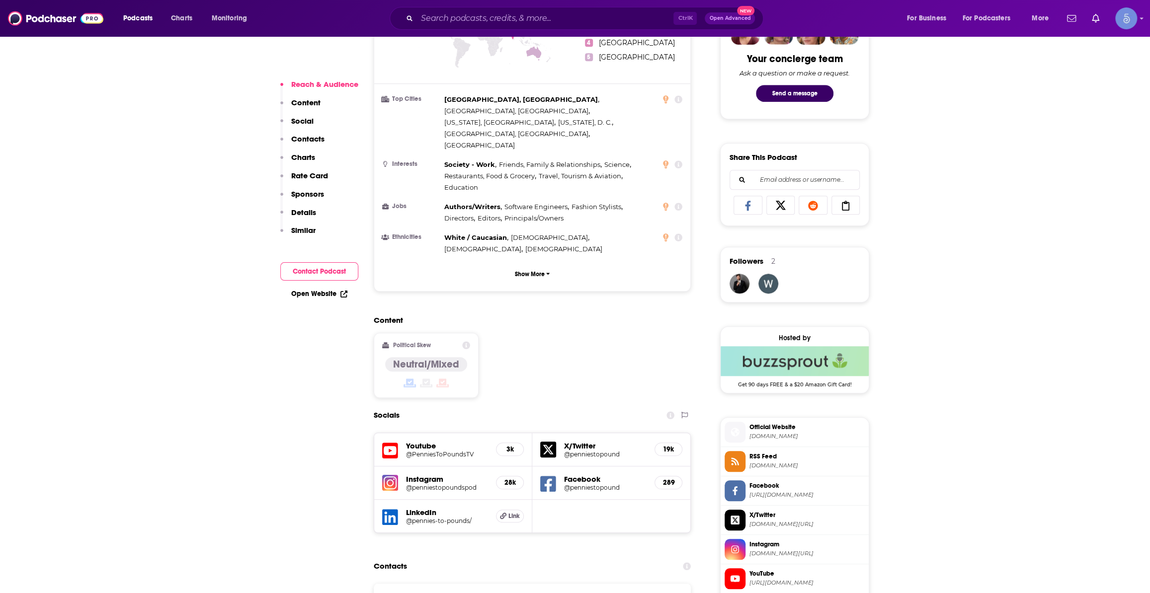
scroll to position [527, 0]
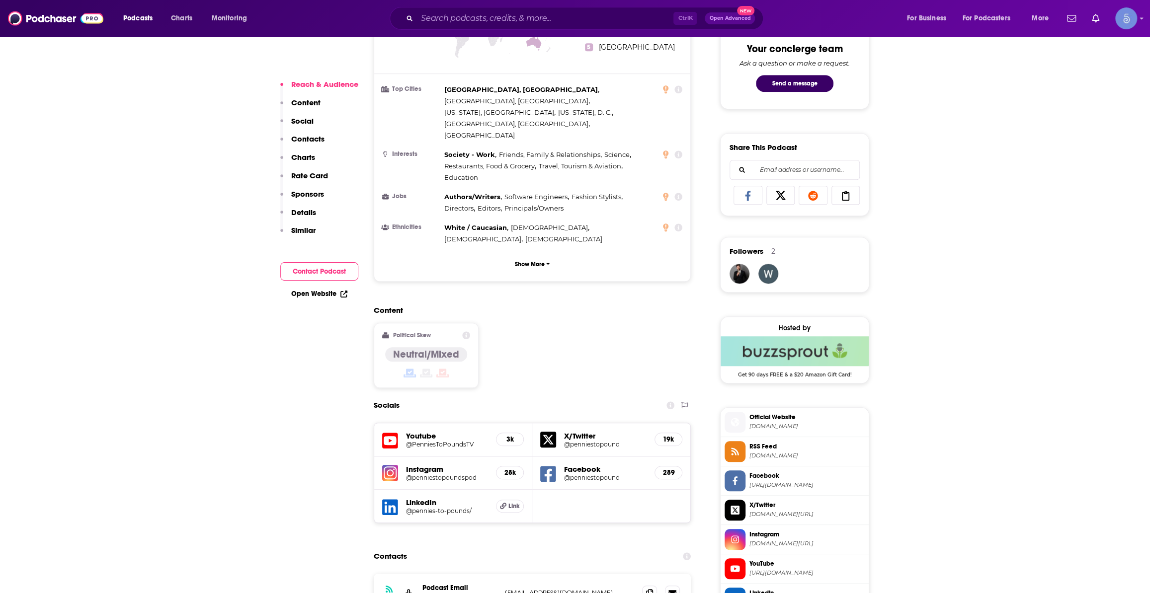
click at [423, 441] on h5 "@PenniesToPoundsTV" at bounding box center [447, 444] width 82 height 7
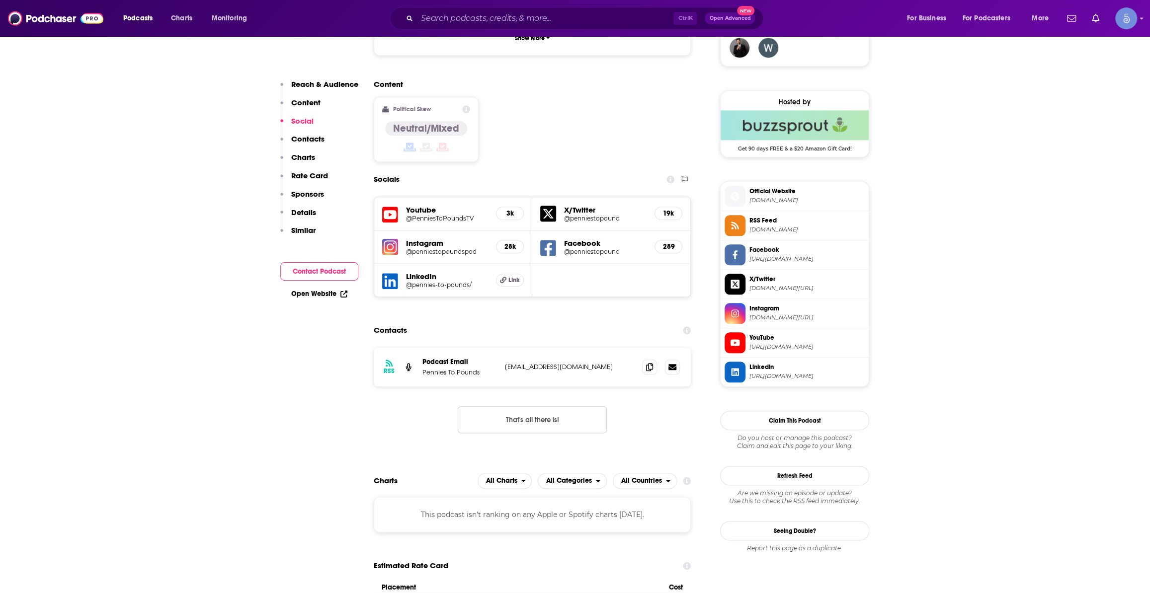
click at [455, 197] on div "Youtube @PenniesToPoundsTV 3k" at bounding box center [453, 213] width 158 height 33
click at [454, 215] on h5 "@PenniesToPoundsTV" at bounding box center [447, 218] width 82 height 7
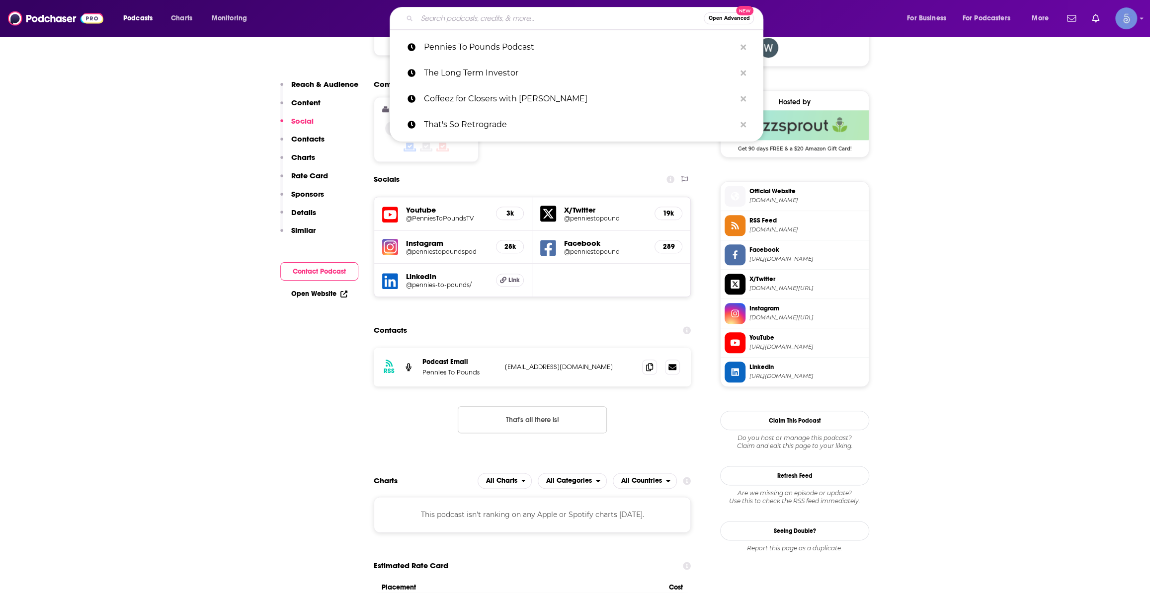
click at [518, 21] on input "Search podcasts, credits, & more..." at bounding box center [560, 18] width 287 height 16
paste input "Investors' Chronicle"
type input "Investors' Chronicle"
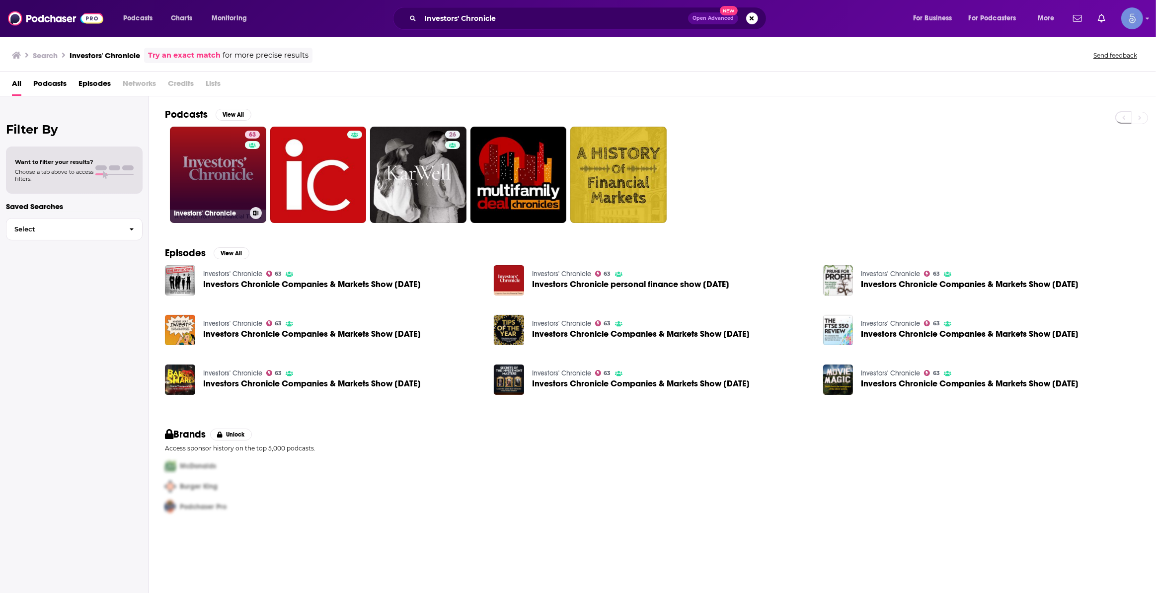
click at [218, 155] on link "63 Investors' Chronicle" at bounding box center [218, 175] width 96 height 96
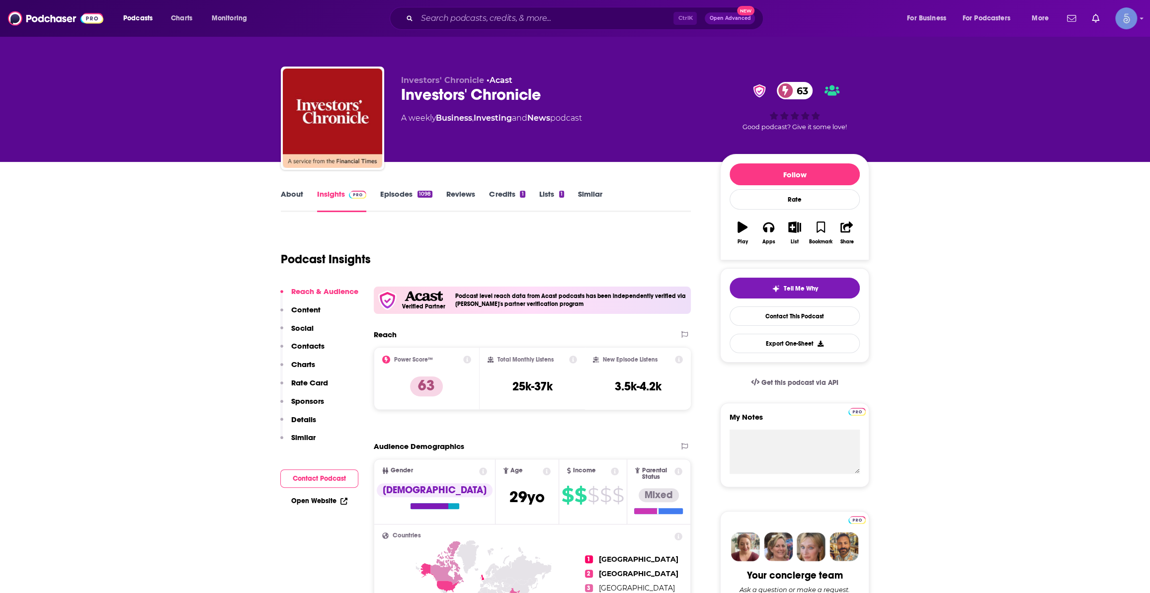
click at [286, 199] on link "About" at bounding box center [292, 200] width 22 height 23
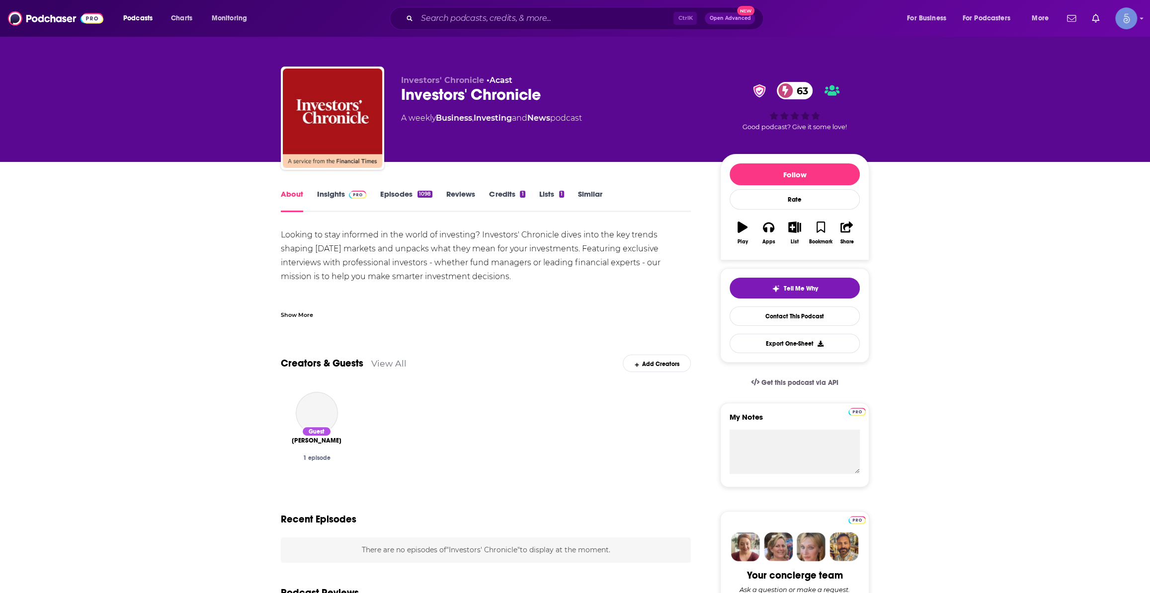
click at [313, 298] on div "Looking to stay informed in the world of investing? Investors' Chronicle dives …" at bounding box center [486, 273] width 410 height 91
click at [306, 303] on div "Show More" at bounding box center [486, 311] width 410 height 17
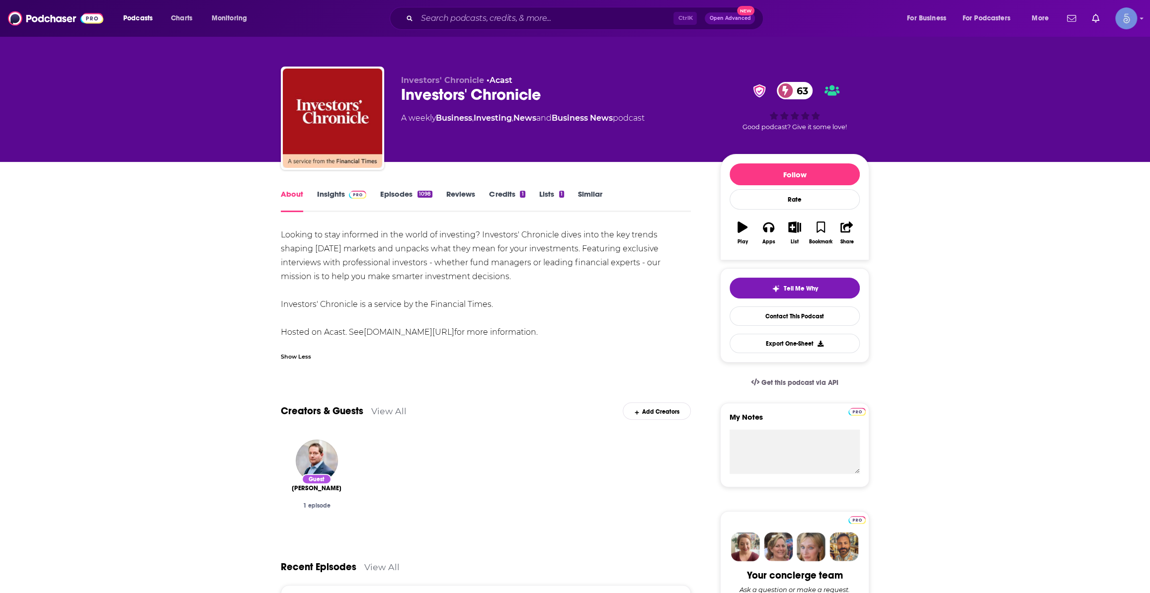
click at [337, 189] on link "Insights" at bounding box center [341, 200] width 49 height 23
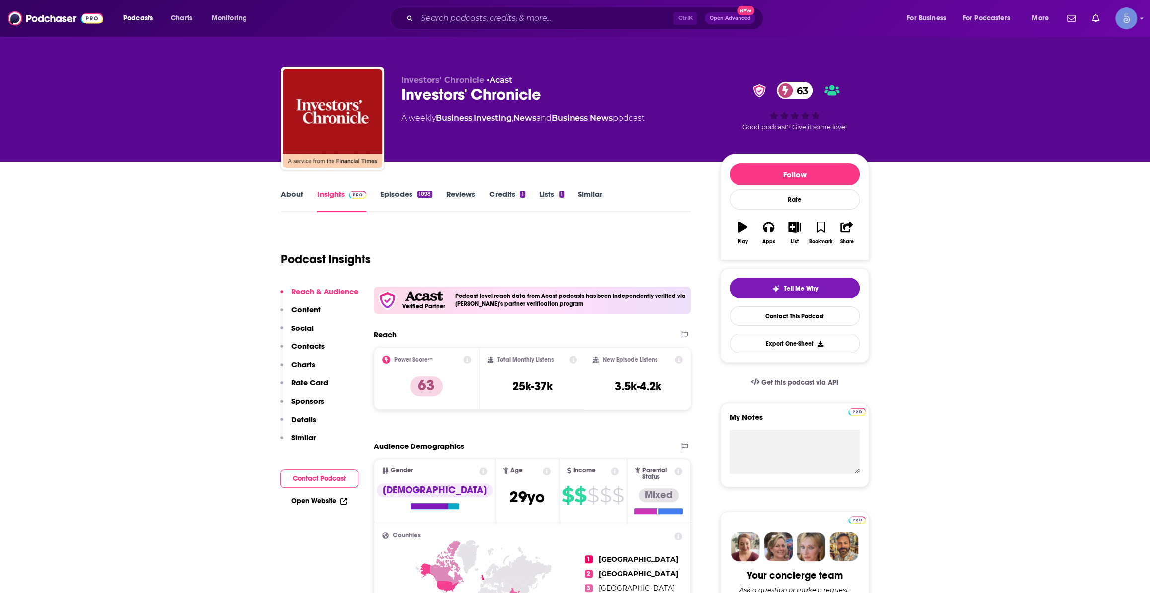
click at [299, 202] on link "About" at bounding box center [292, 200] width 22 height 23
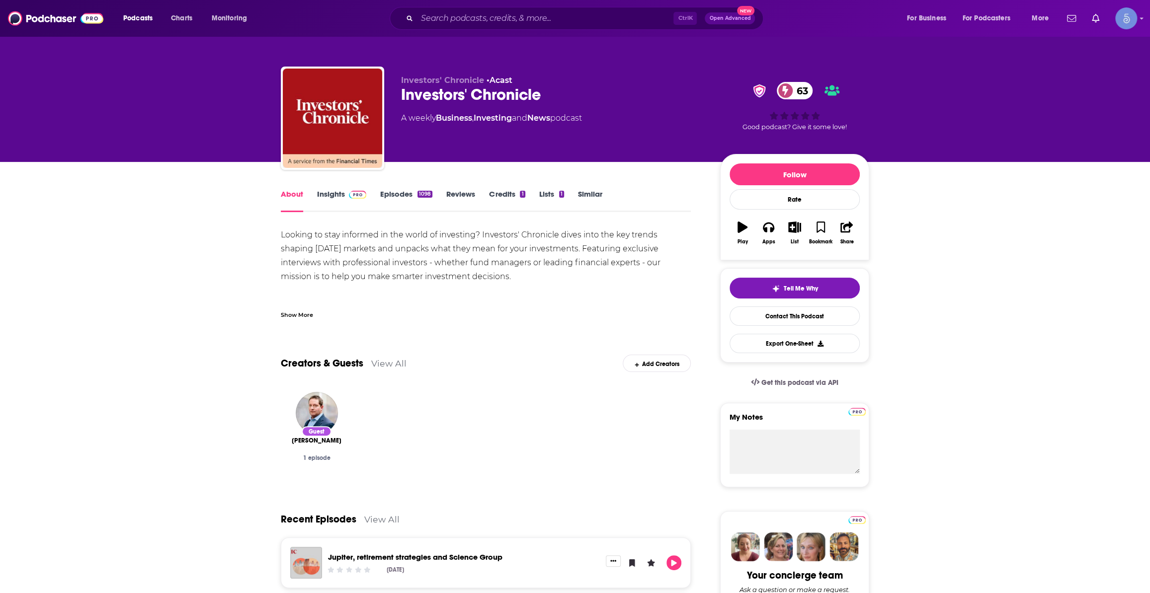
click at [288, 308] on div "Show More" at bounding box center [486, 311] width 410 height 17
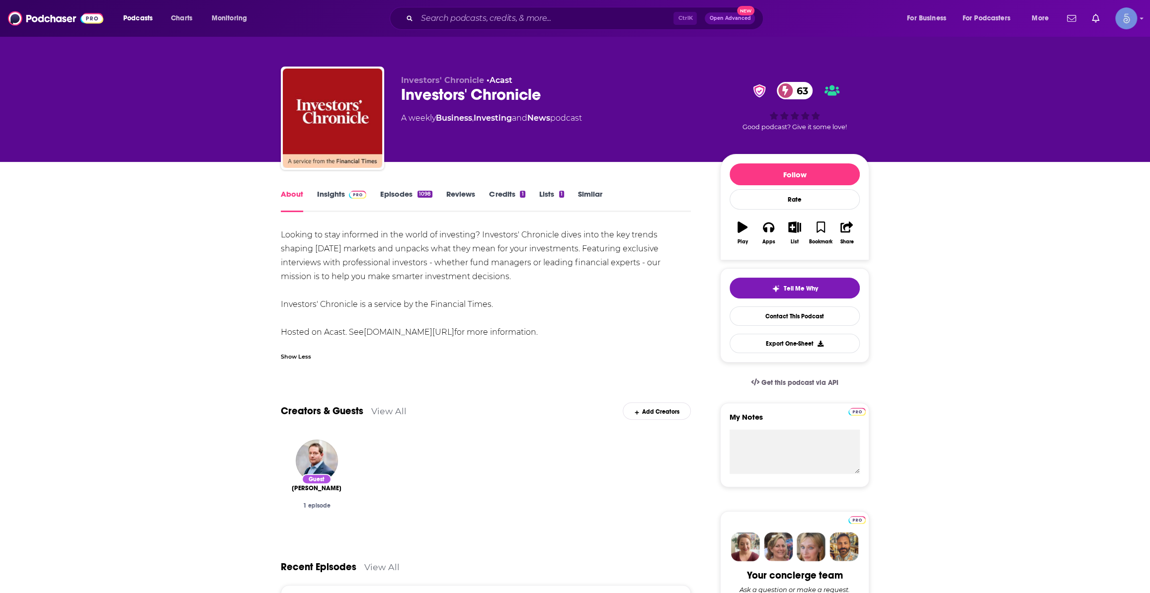
click at [347, 196] on span at bounding box center [355, 193] width 21 height 9
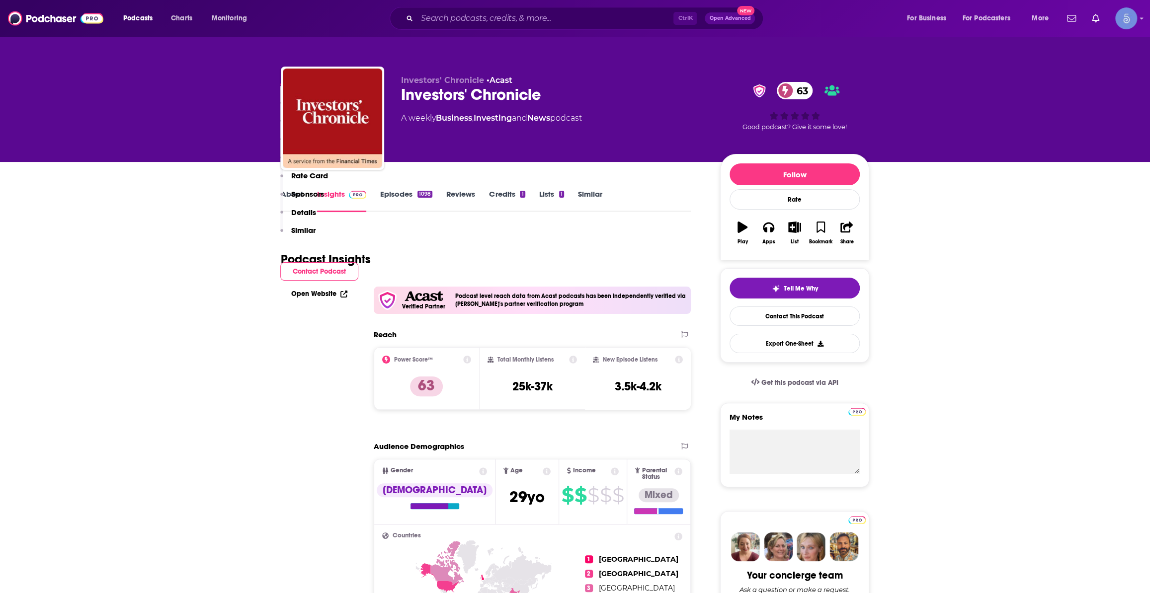
scroll to position [527, 0]
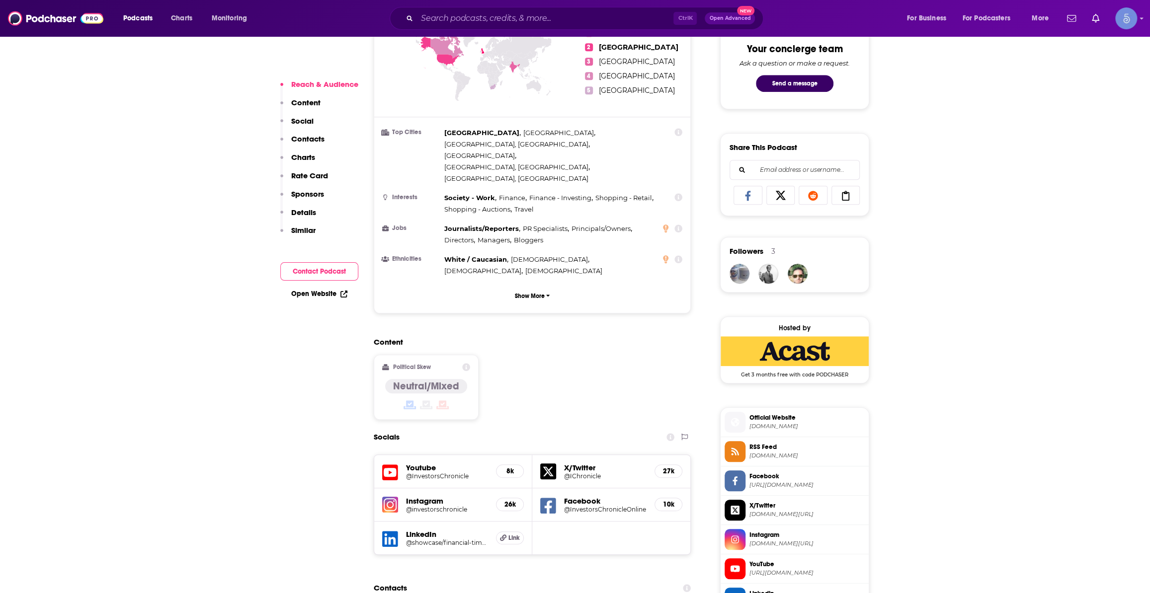
click at [442, 463] on h5 "Youtube" at bounding box center [447, 467] width 82 height 9
click at [438, 472] on h5 "@InvestorsChronicle" at bounding box center [447, 475] width 82 height 7
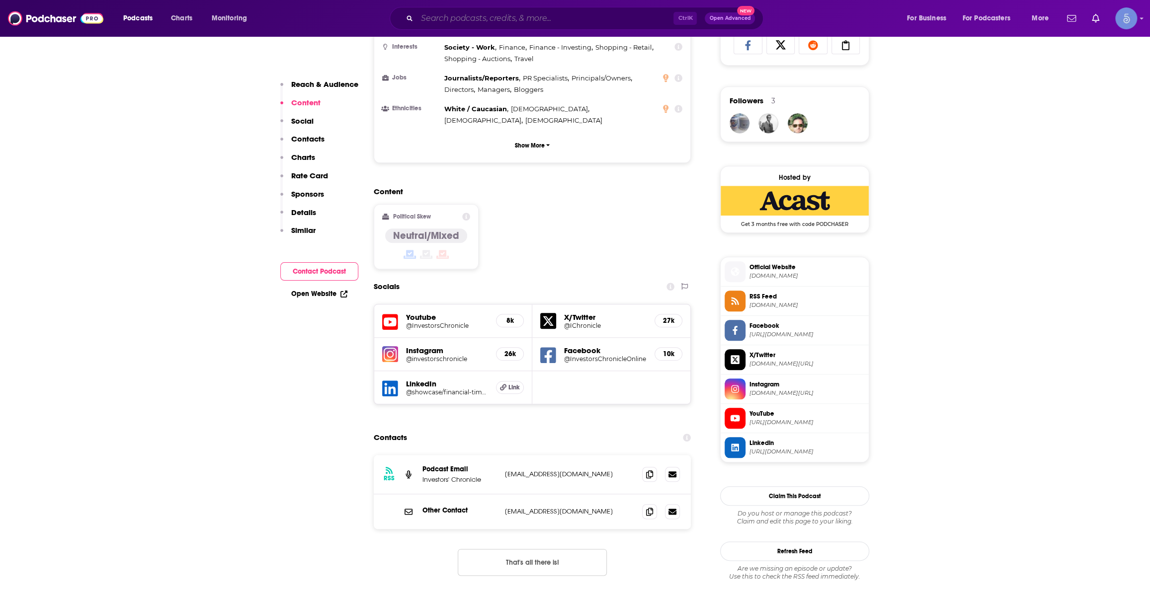
click at [568, 19] on input "Search podcasts, credits, & more..." at bounding box center [545, 18] width 256 height 16
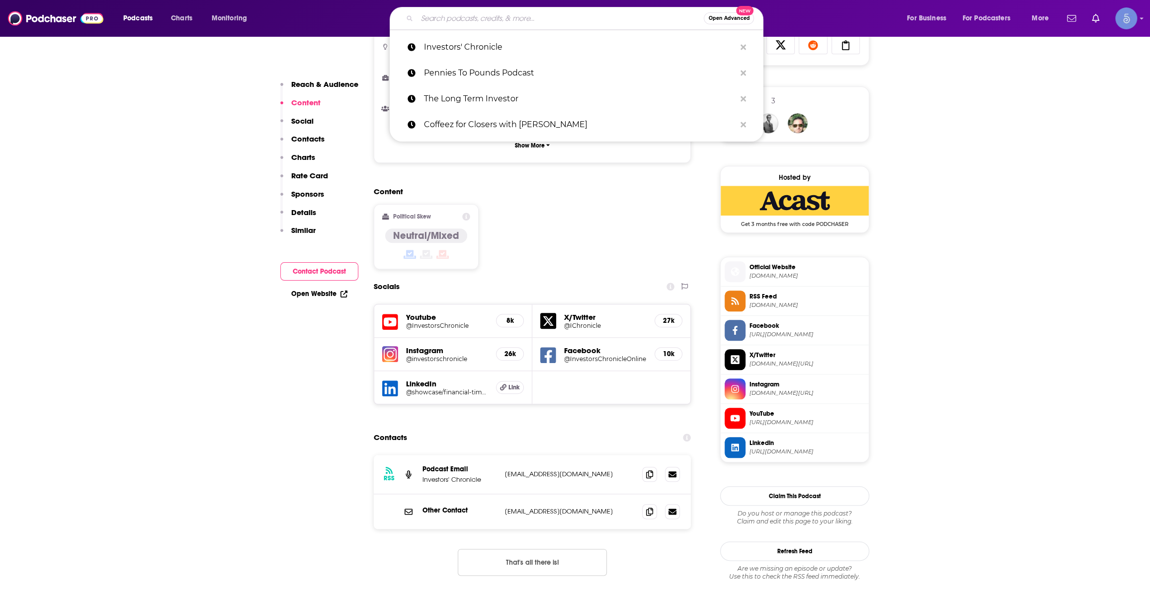
paste input "Daniel Alonzo's Wealth On The Beach Podcast"
type input "Daniel Alonzo's Wealth On The Beach Podcast"
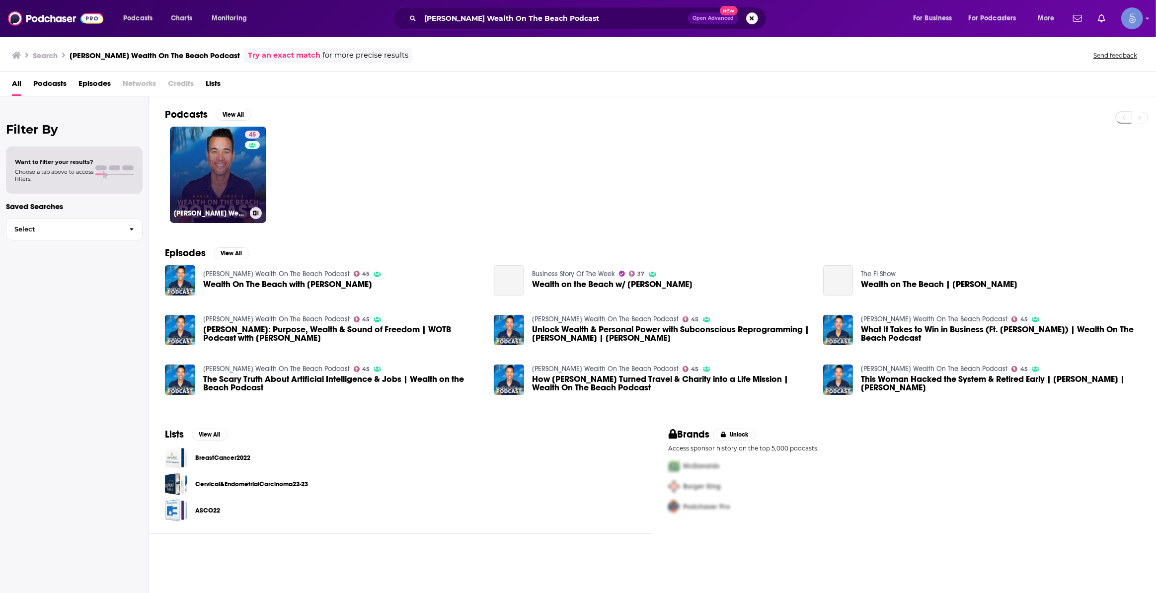
click at [219, 157] on link "45 Daniel Alonzo's Wealth On The Beach Podcast" at bounding box center [218, 175] width 96 height 96
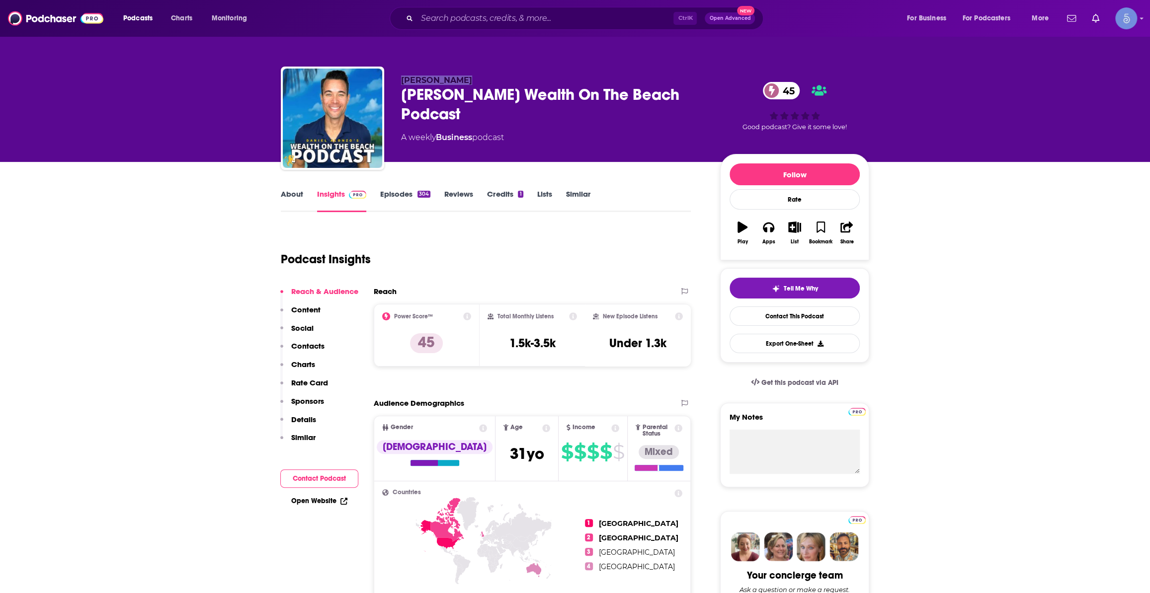
drag, startPoint x: 402, startPoint y: 78, endPoint x: 476, endPoint y: 79, distance: 73.6
click at [476, 79] on p "Daniel Alonzo" at bounding box center [552, 80] width 303 height 9
copy span "Daniel Alonzo"
click at [423, 199] on link "Episodes 304" at bounding box center [405, 200] width 50 height 23
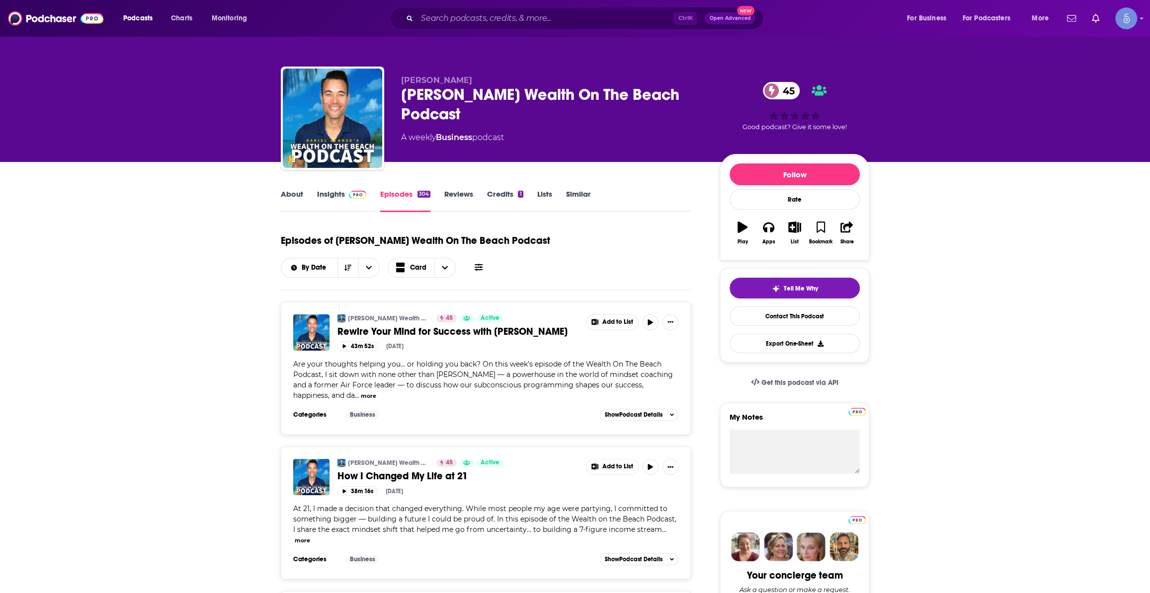
click at [295, 199] on link "About" at bounding box center [292, 200] width 22 height 23
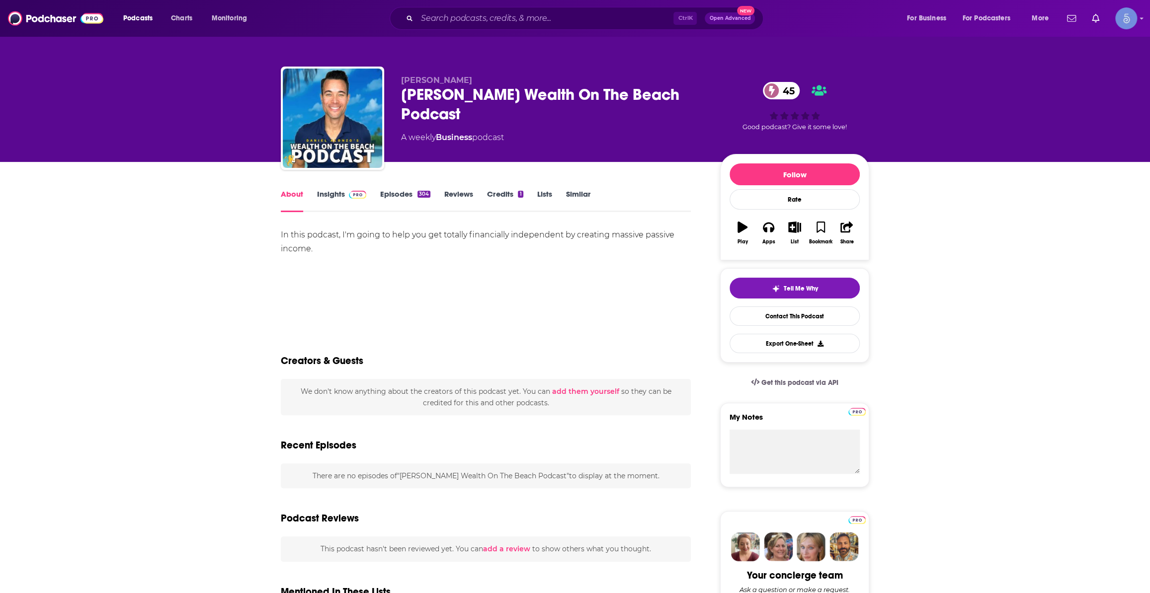
click at [340, 195] on link "Insights" at bounding box center [341, 200] width 49 height 23
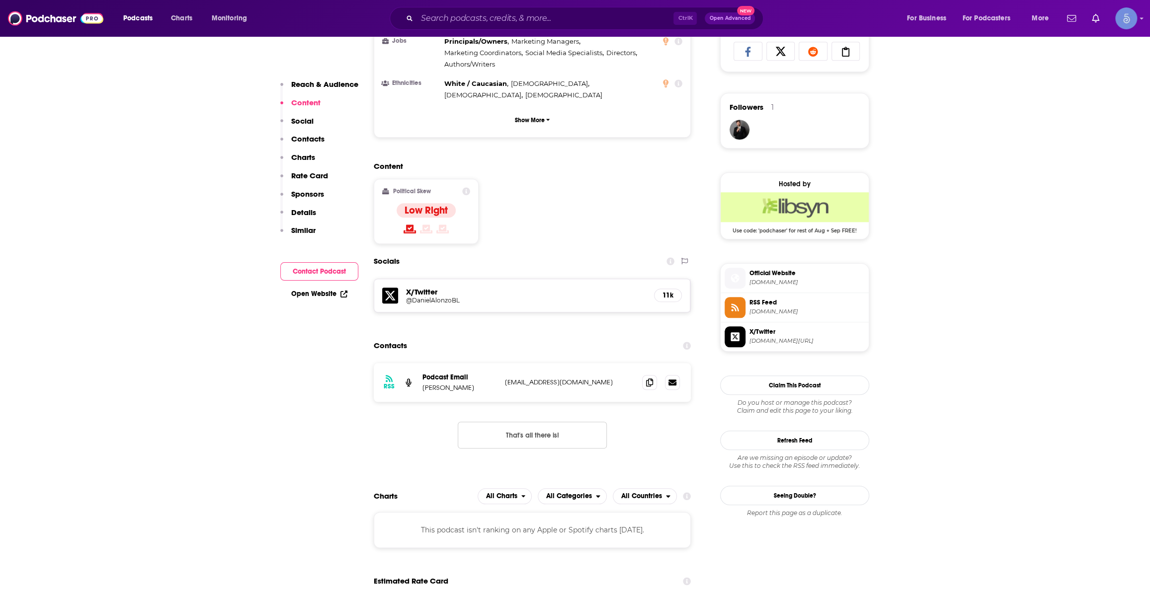
scroll to position [677, 0]
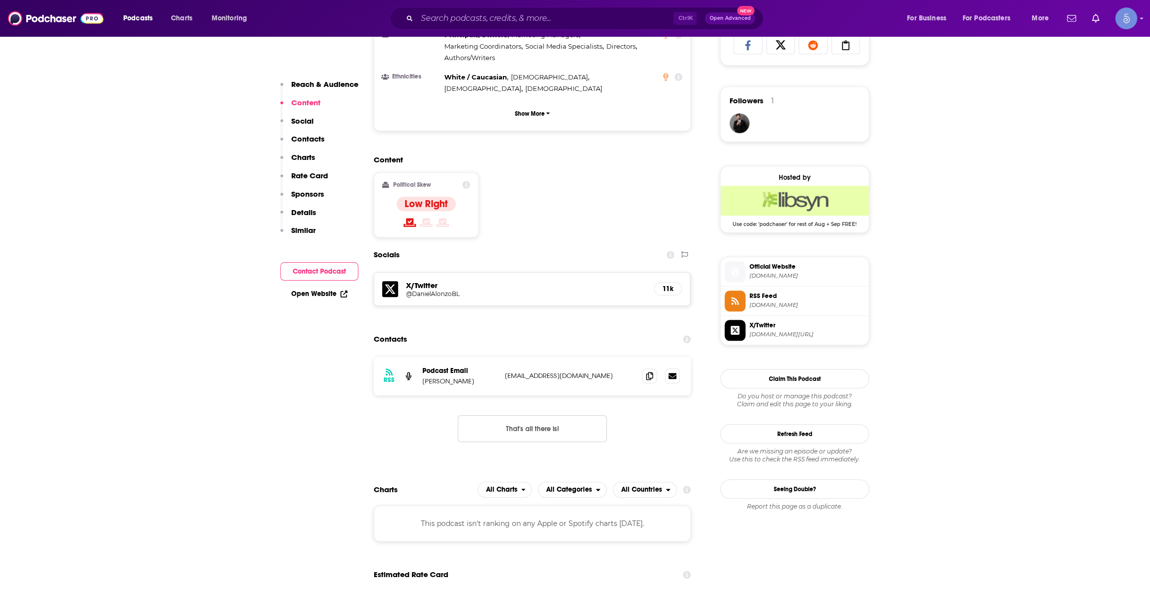
click at [567, 372] on p "bcn0822@yahoo.com" at bounding box center [569, 376] width 129 height 8
drag, startPoint x: 573, startPoint y: 324, endPoint x: 505, endPoint y: 327, distance: 68.1
click at [505, 372] on p "bcn0822@yahoo.com" at bounding box center [569, 376] width 129 height 8
copy p "bcn0822@yahoo.com"
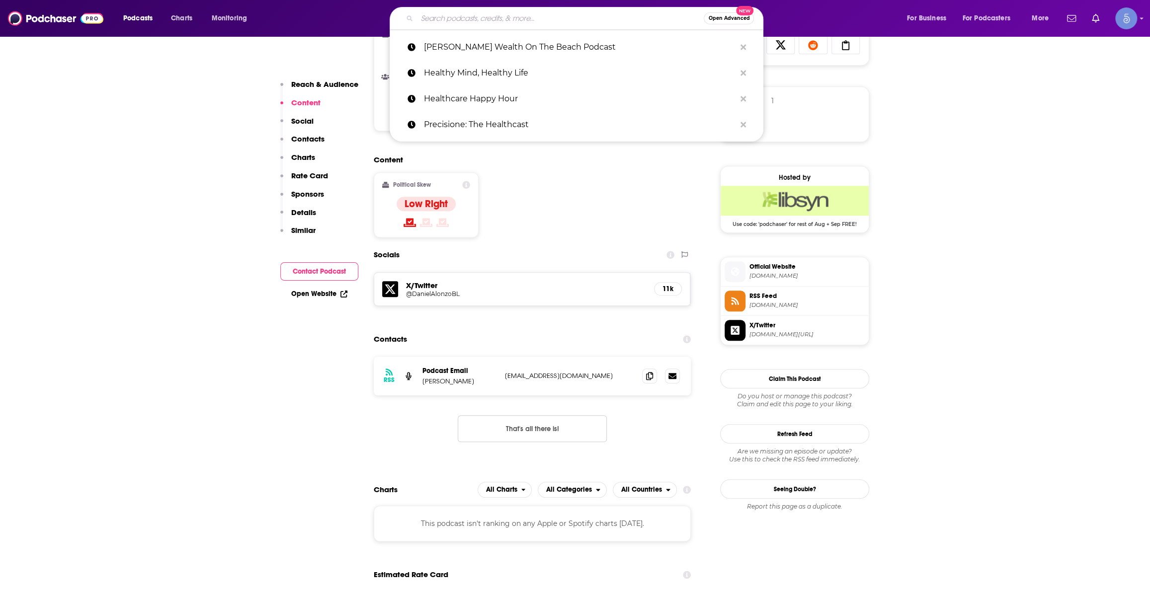
click at [603, 20] on input "Search podcasts, credits, & more..." at bounding box center [560, 18] width 287 height 16
paste input "Business Is Boring"
type input "Business Is Boring"
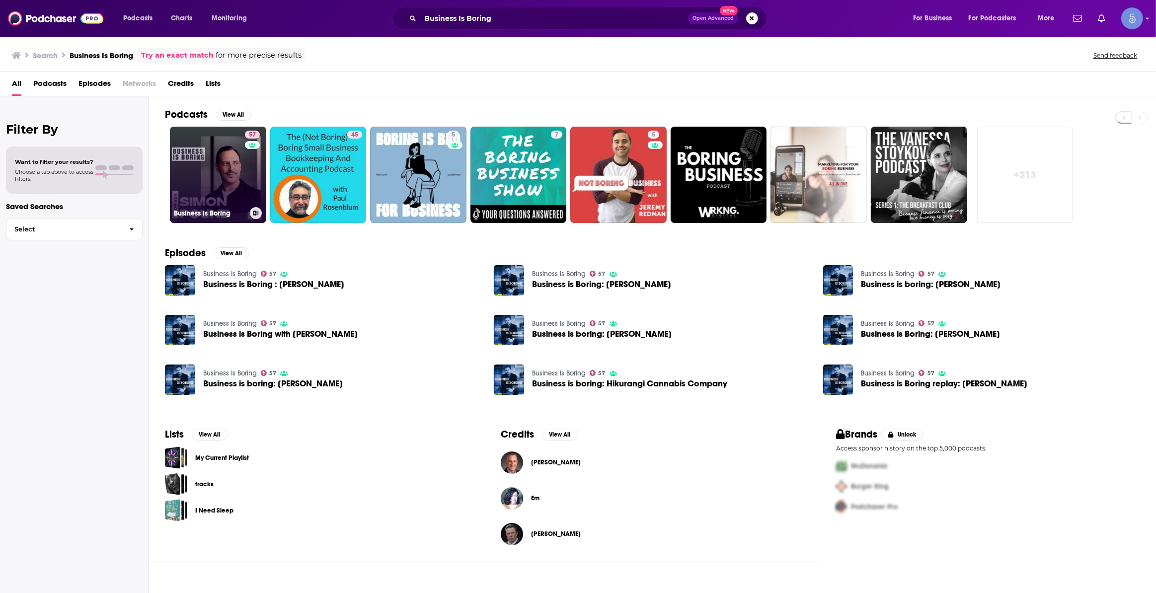
click at [233, 163] on link "57 Business Is Boring" at bounding box center [218, 175] width 96 height 96
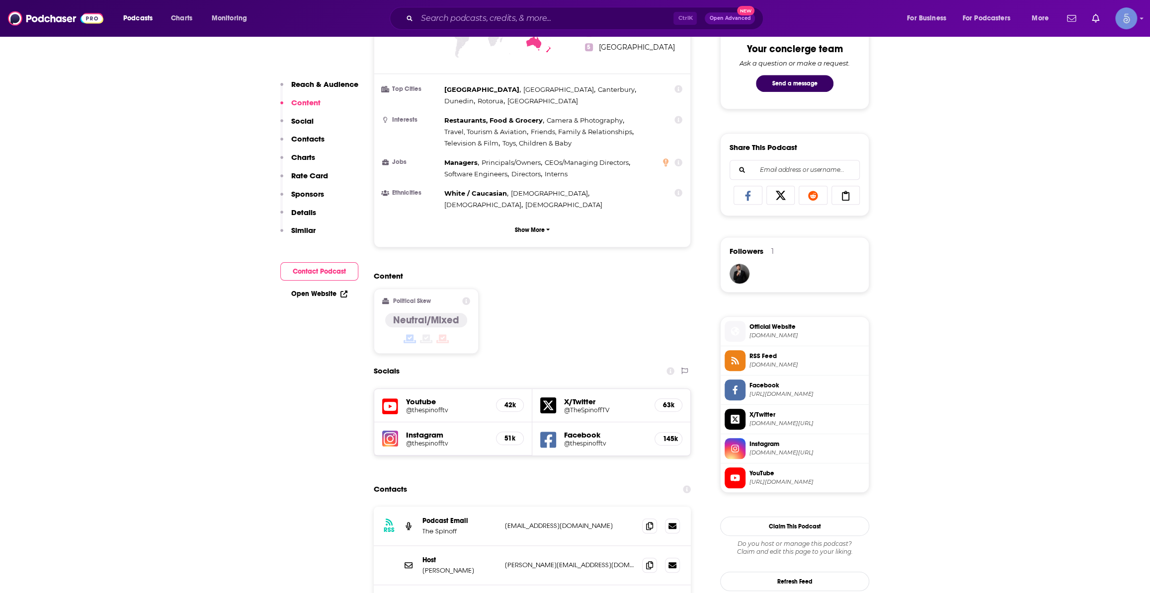
scroll to position [677, 0]
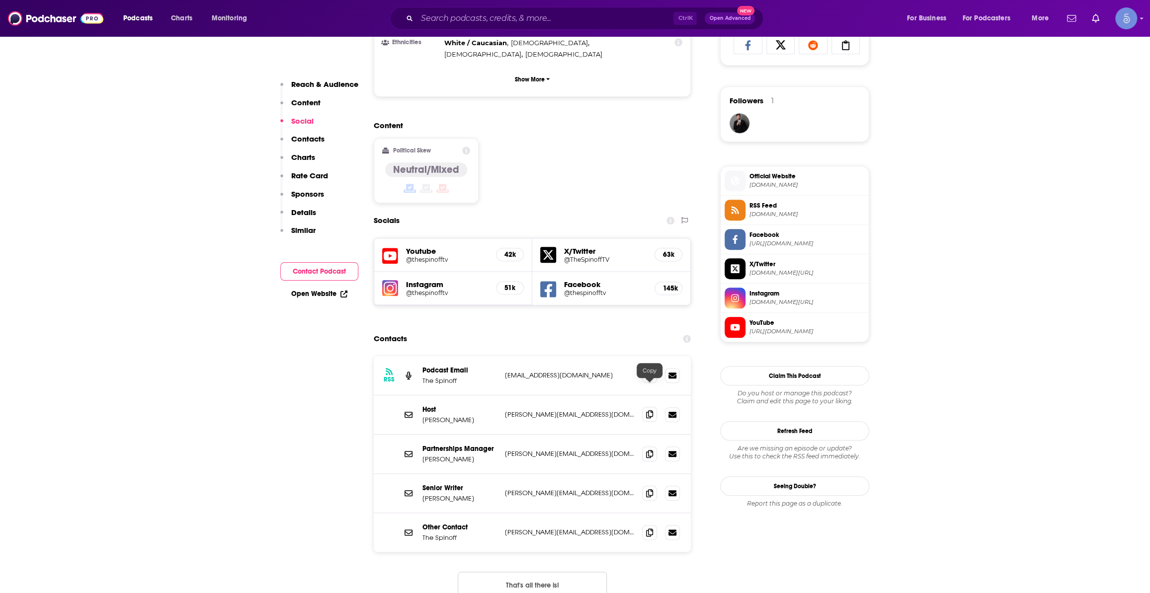
click at [644, 407] on span at bounding box center [649, 414] width 15 height 15
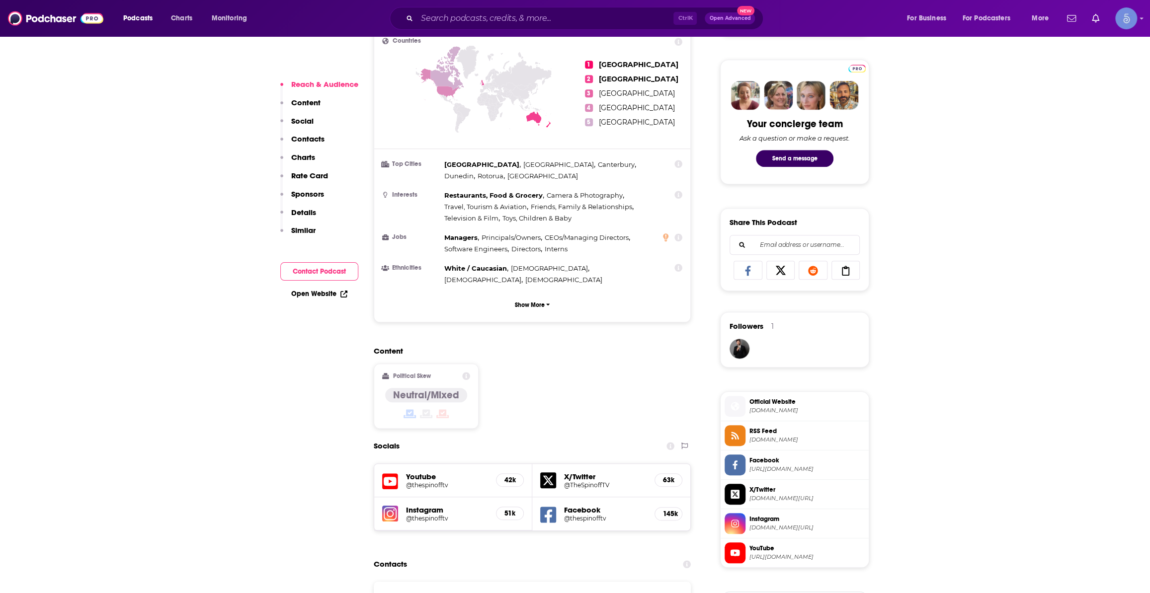
scroll to position [753, 0]
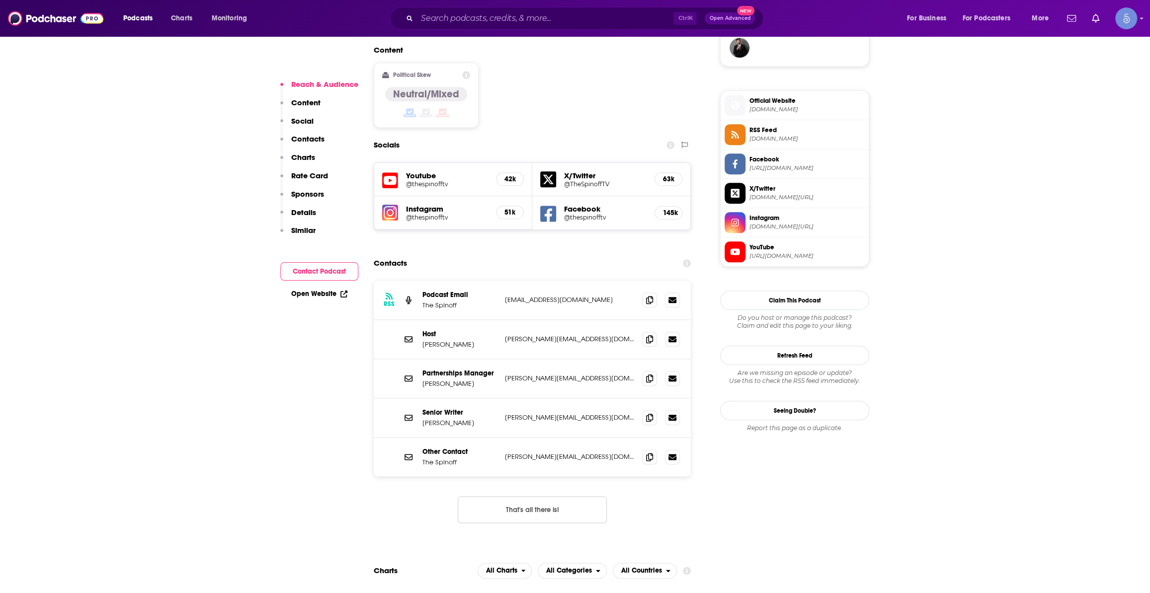
drag, startPoint x: 594, startPoint y: 29, endPoint x: 595, endPoint y: 22, distance: 7.0
click at [594, 27] on div "Ctrl K Open Advanced New" at bounding box center [577, 18] width 374 height 23
click at [596, 16] on input "Search podcasts, credits, & more..." at bounding box center [545, 18] width 256 height 16
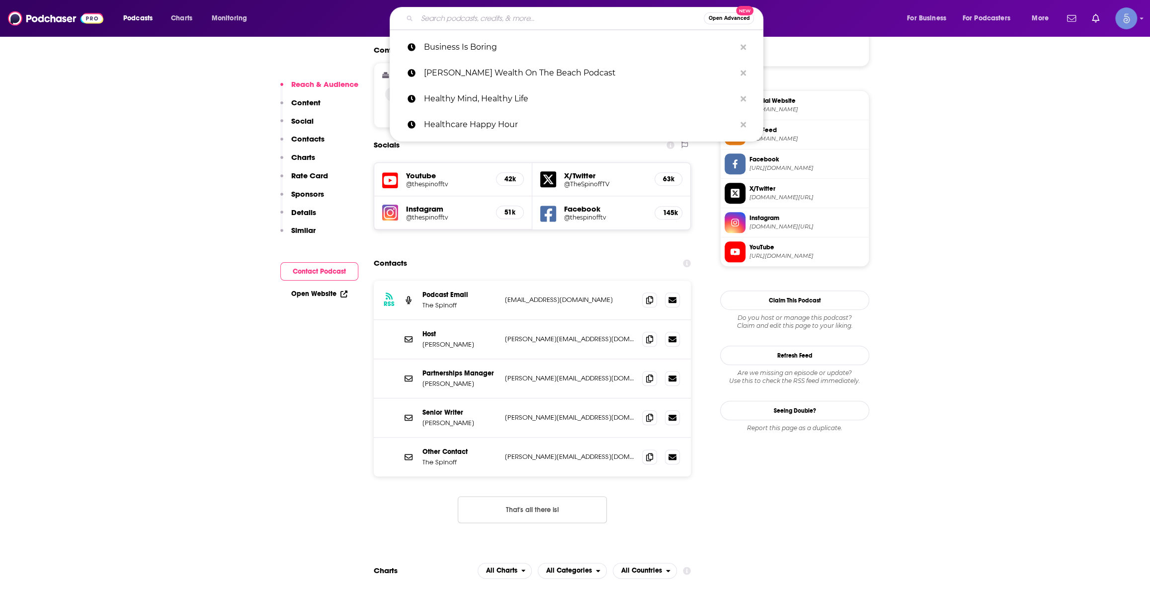
paste input "Wealth Strategy Secrets of the Ultra Wealthy Podcast"
type input "Wealth Strategy Secrets of the Ultra Wealthy Podcast"
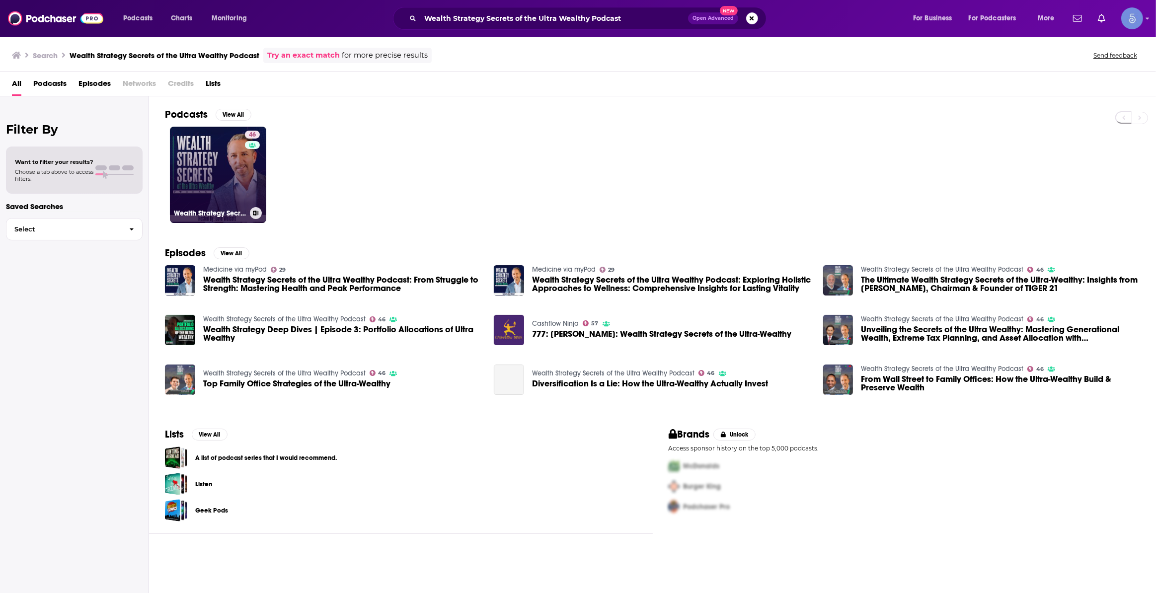
click at [208, 154] on link "46 Wealth Strategy Secrets of the Ultra Wealthy Podcast" at bounding box center [218, 175] width 96 height 96
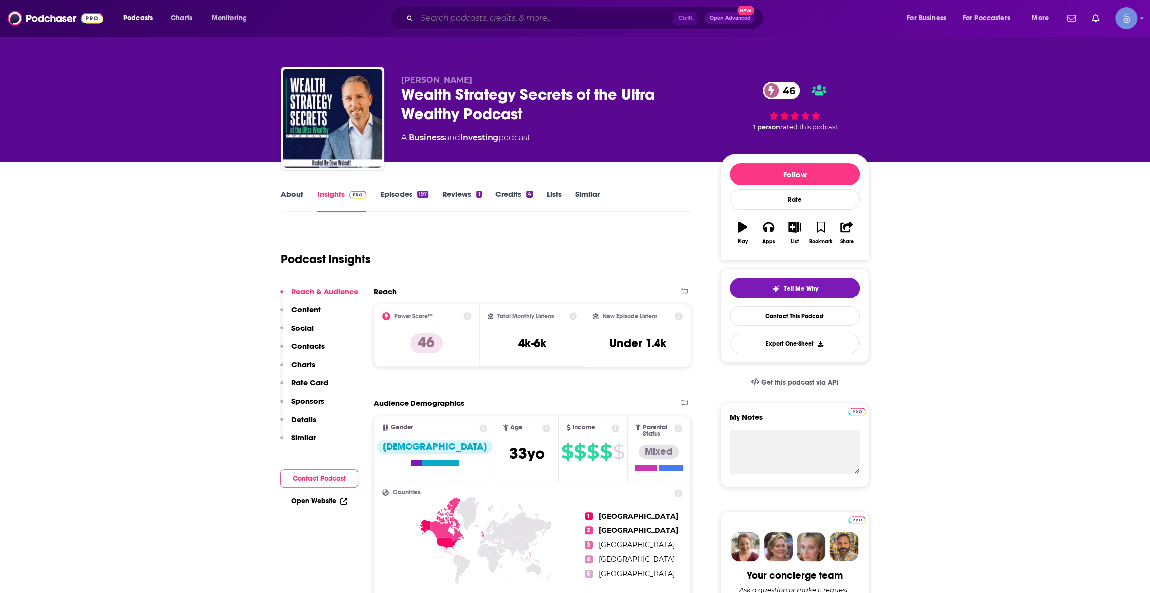
click at [595, 13] on input "Search podcasts, credits, & more..." at bounding box center [545, 18] width 256 height 16
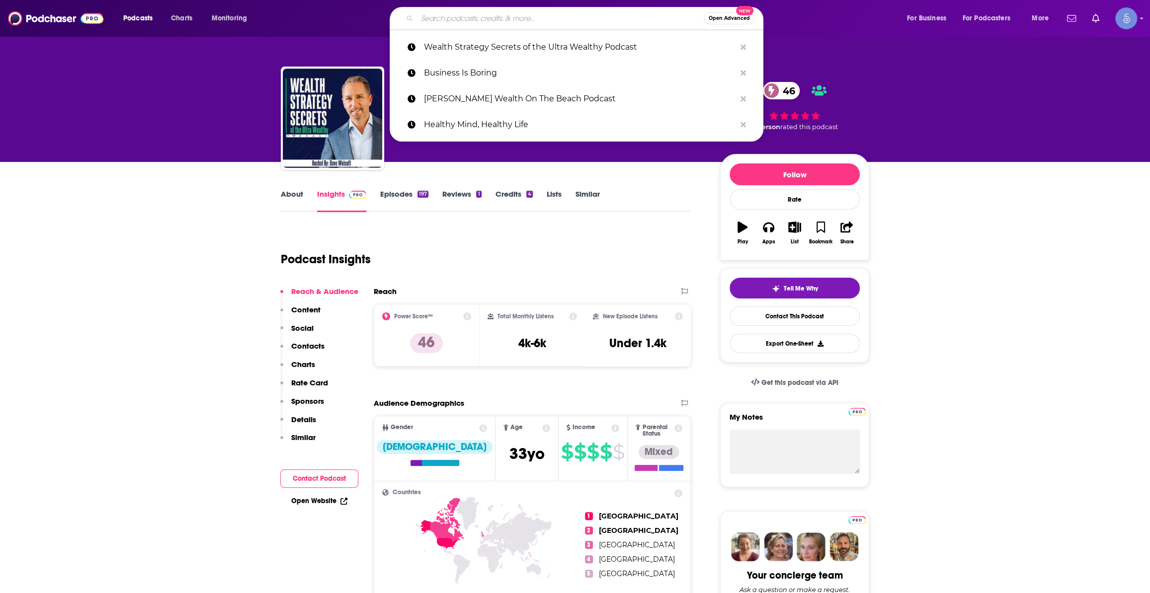
paste input "Don't Go Broke Trying"
type input "Don't Go Broke Trying"
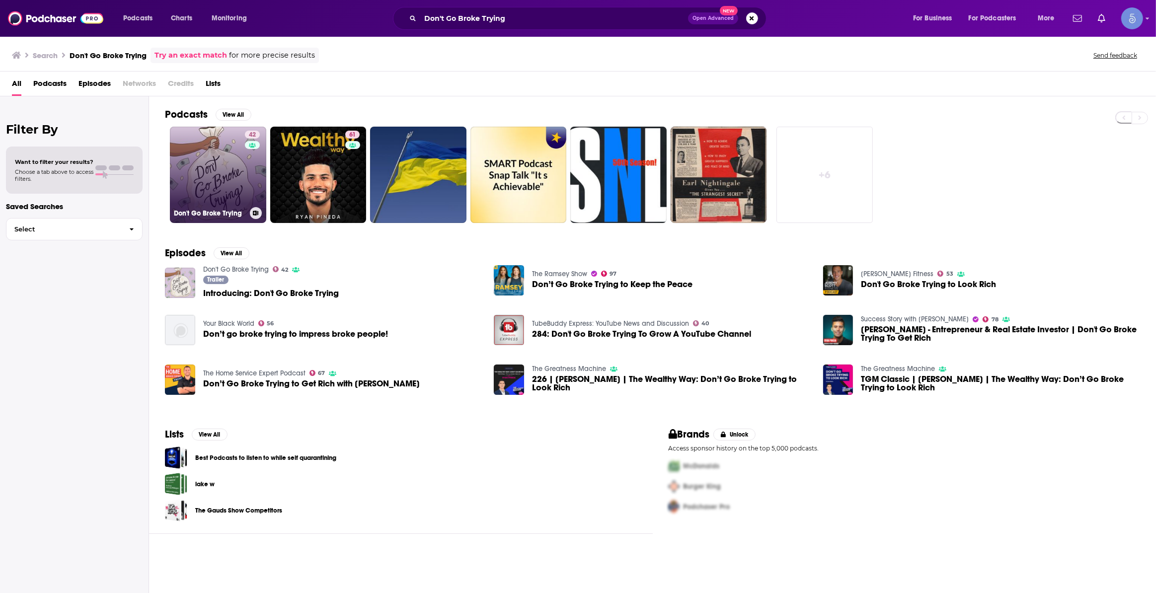
click at [231, 209] on h3 "Don't Go Broke Trying" at bounding box center [210, 213] width 72 height 8
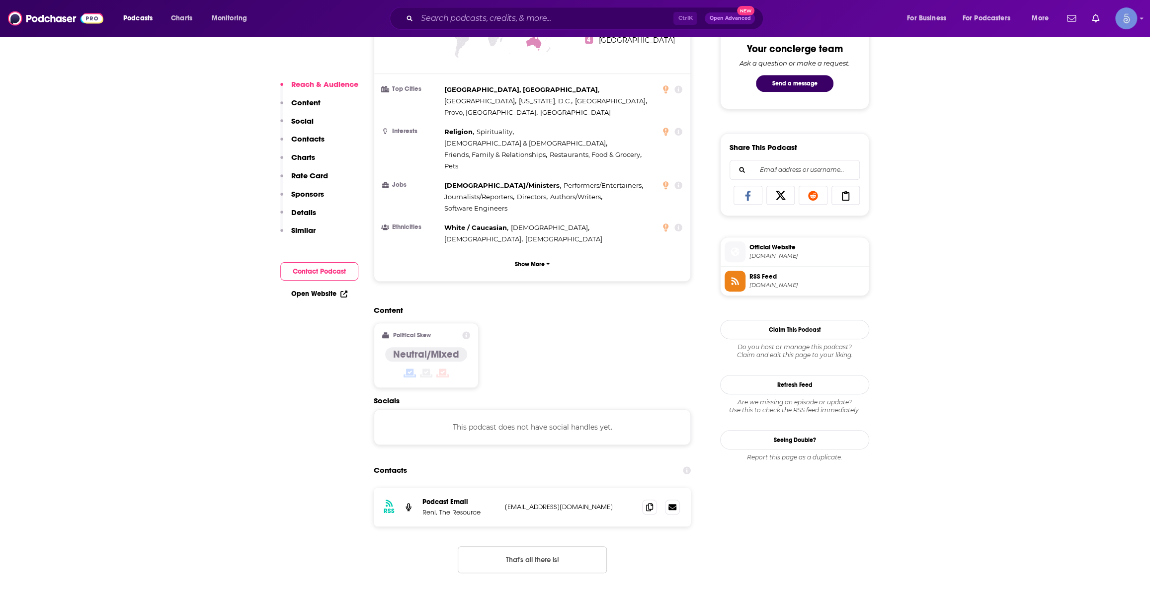
scroll to position [753, 0]
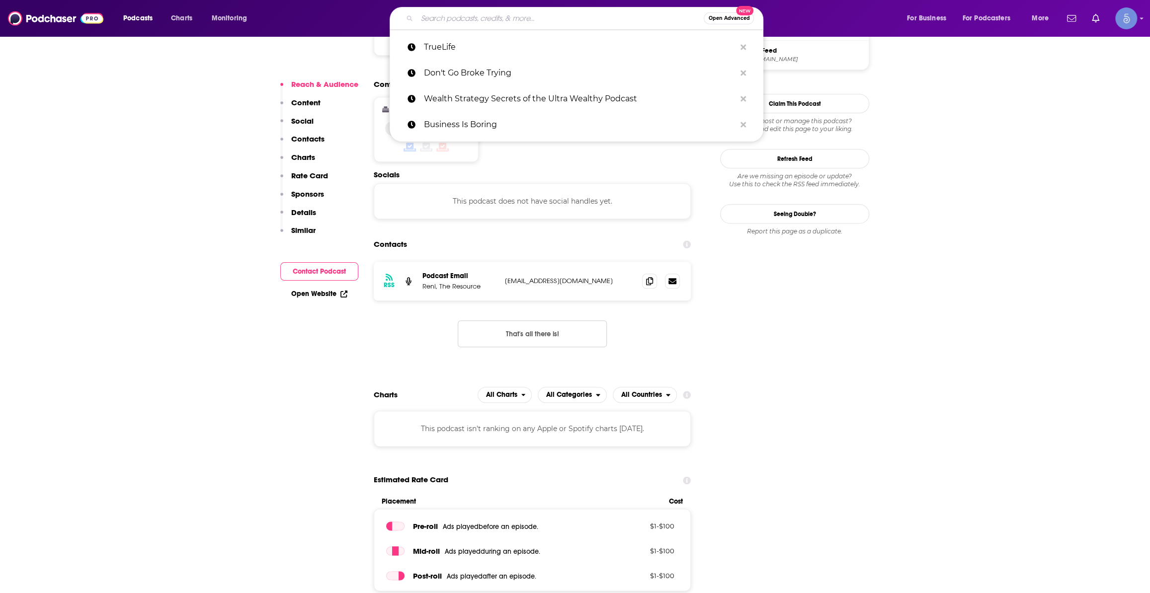
paste input "Wake Up with Chris Donnelly"
type input "Wake Up with Chris Donnelly"
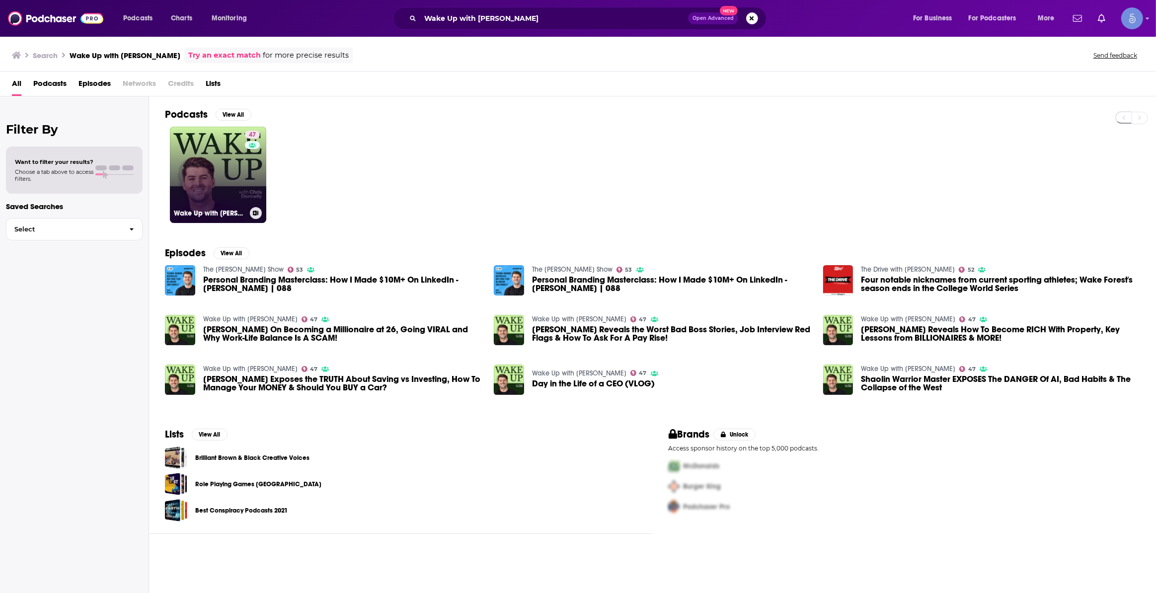
click at [202, 161] on link "47 Wake Up with Chris Donnelly" at bounding box center [218, 175] width 96 height 96
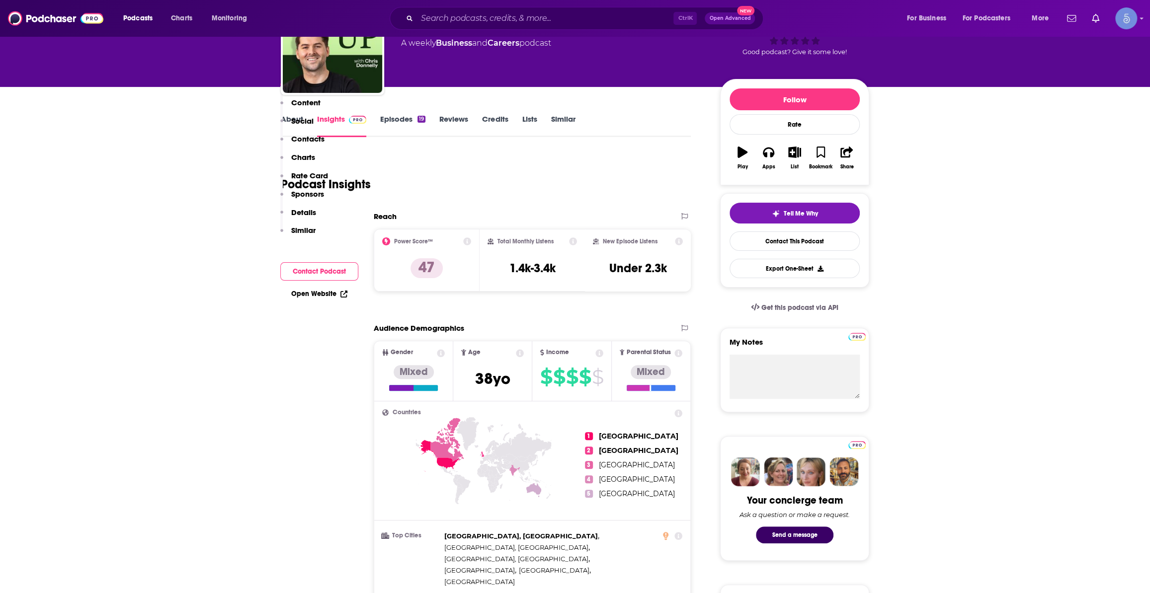
scroll to position [301, 0]
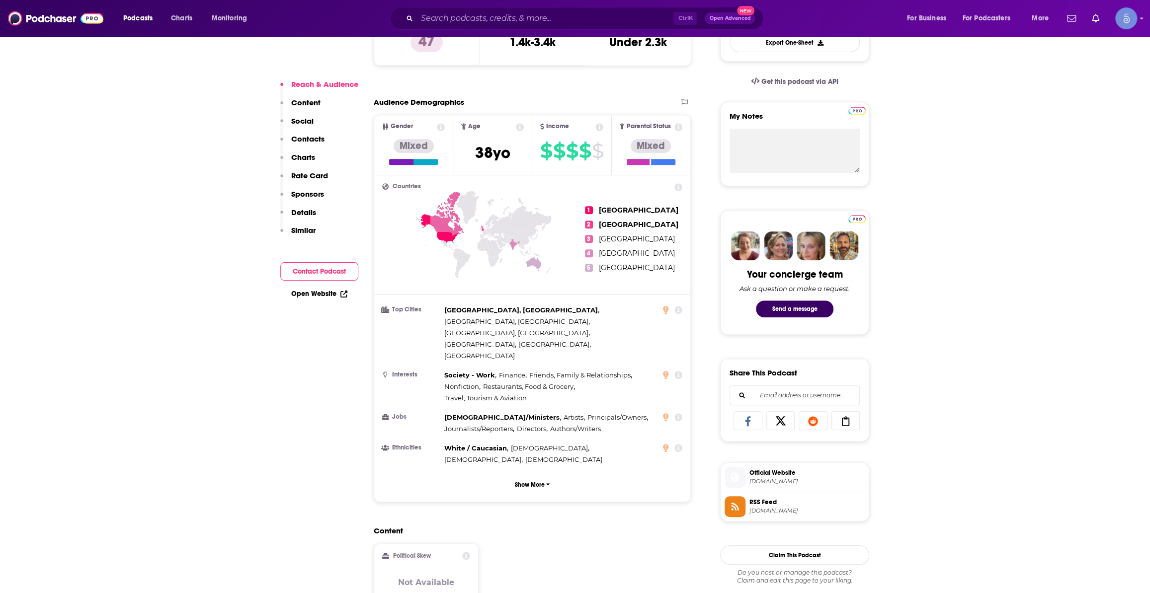
click at [775, 480] on span "audioboom.com" at bounding box center [806, 481] width 115 height 7
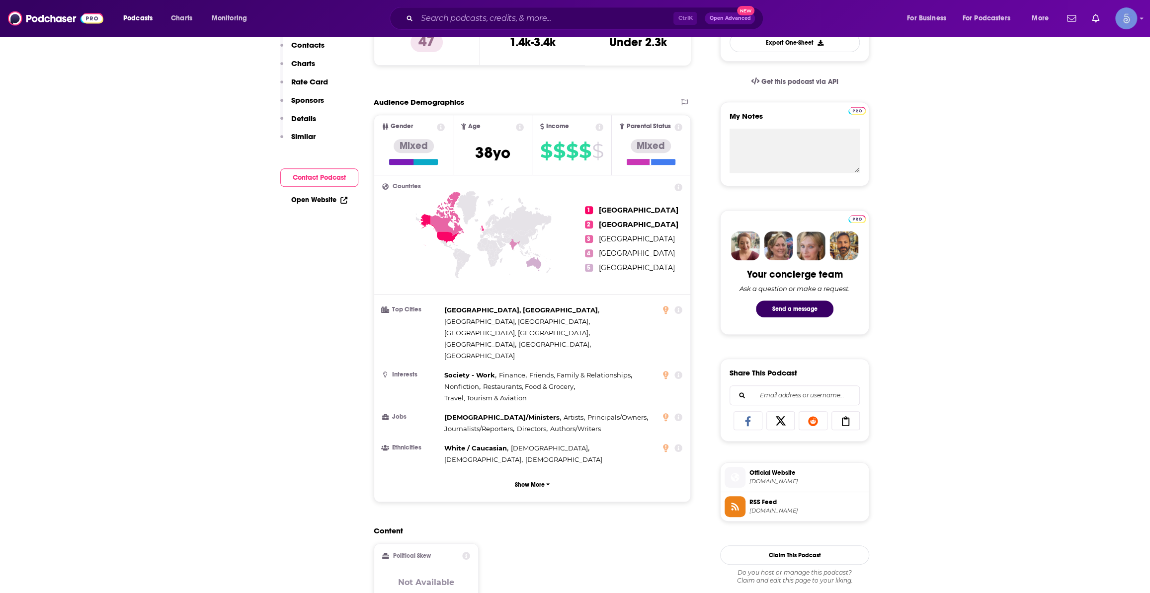
scroll to position [0, 0]
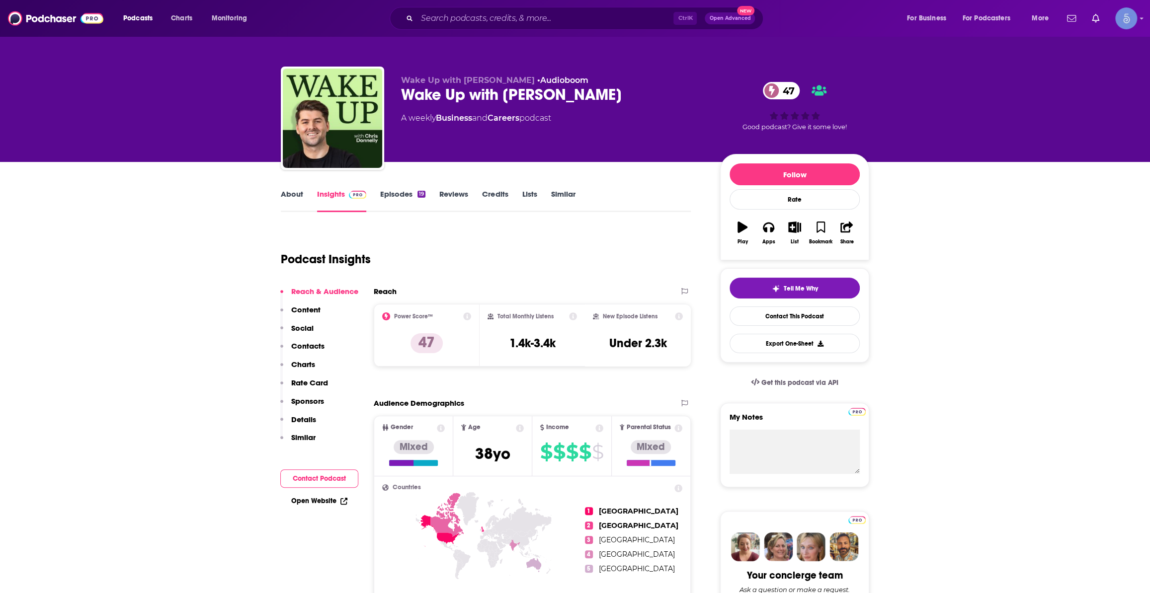
click at [593, 7] on div "Ctrl K Open Advanced New" at bounding box center [577, 18] width 374 height 23
click at [585, 18] on input "Search podcasts, credits, & more..." at bounding box center [545, 18] width 256 height 16
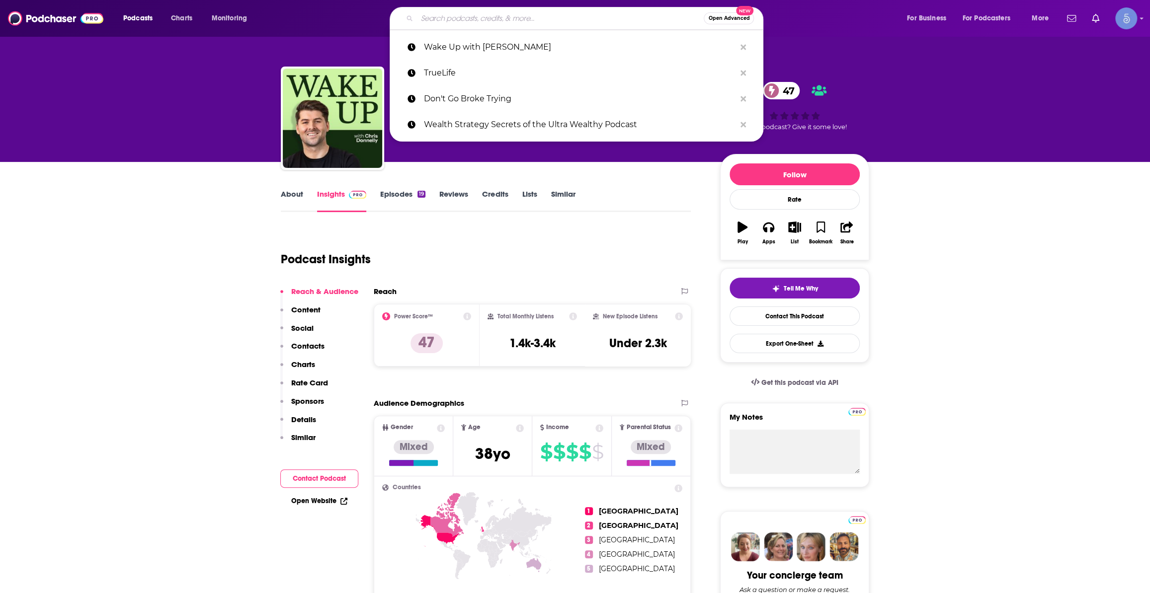
paste input "The Financial Quarterback®: Your Game Plan to Protect Your Money and Retirement…"
type input "The Financial Quarterback®: Your Game Plan to Protect Your Money and Retirement…"
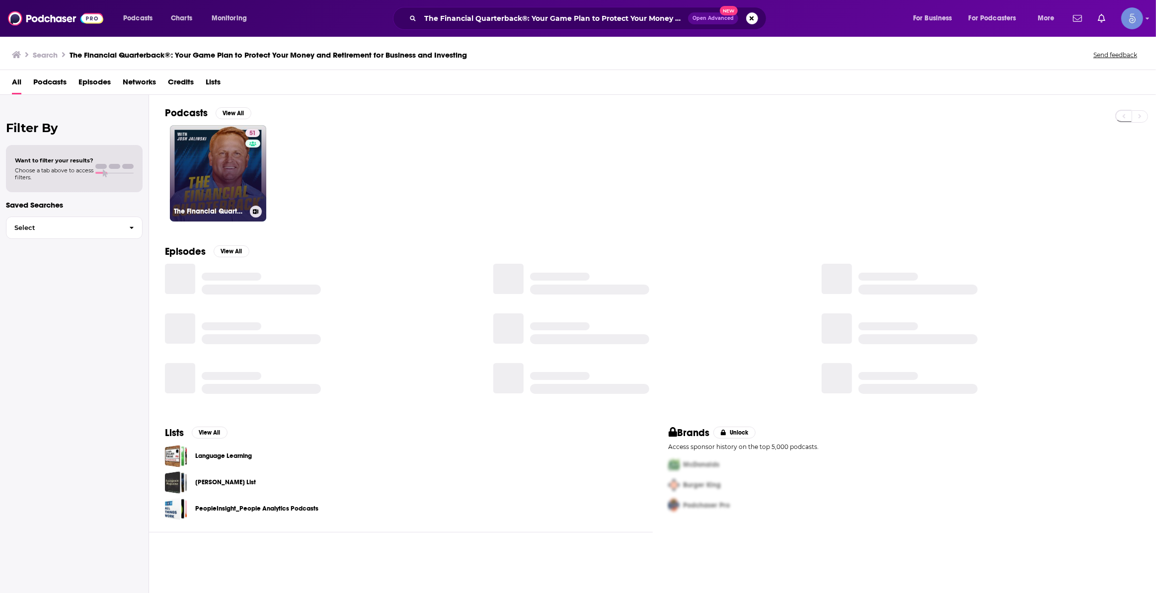
click at [265, 174] on link "51 The Financial Quarterback®: Your Game Plan to Protect Your Money and Retirem…" at bounding box center [218, 173] width 96 height 96
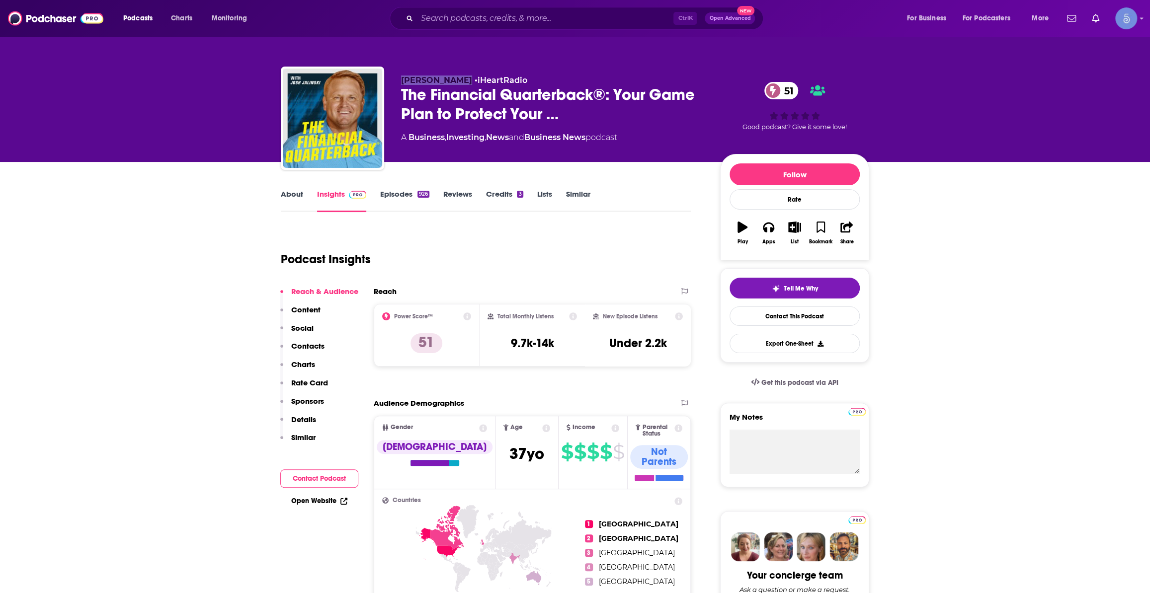
drag, startPoint x: 401, startPoint y: 78, endPoint x: 453, endPoint y: 79, distance: 52.2
click at [453, 79] on p "Josh Jalinski • iHeartRadio" at bounding box center [552, 80] width 303 height 9
copy span "Josh Jalinski"
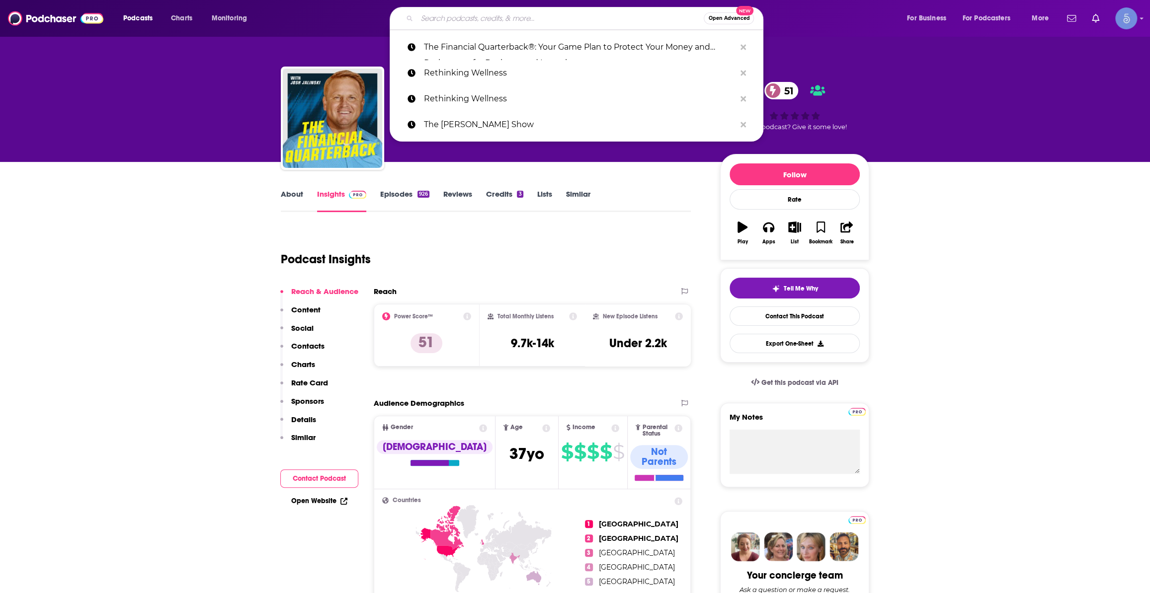
click at [578, 24] on input "Search podcasts, credits, & more..." at bounding box center [560, 18] width 287 height 16
paste input "Future Rich with Barbara Ginty, CFP®"
type input "Future Rich with Barbara Ginty, CFP®"
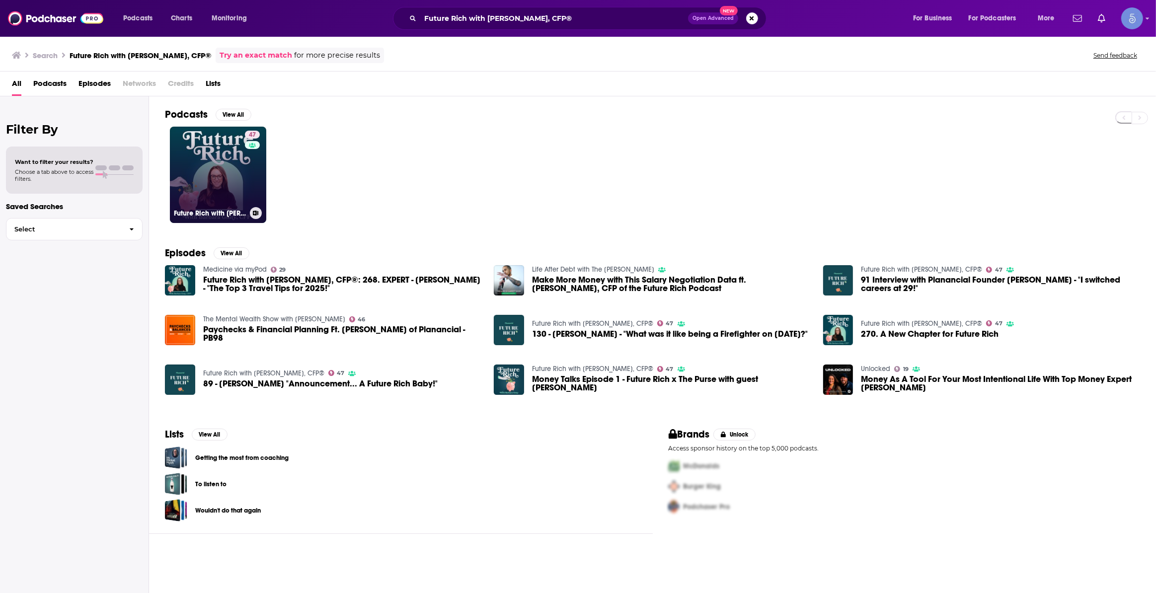
click at [255, 154] on div "47" at bounding box center [253, 169] width 17 height 77
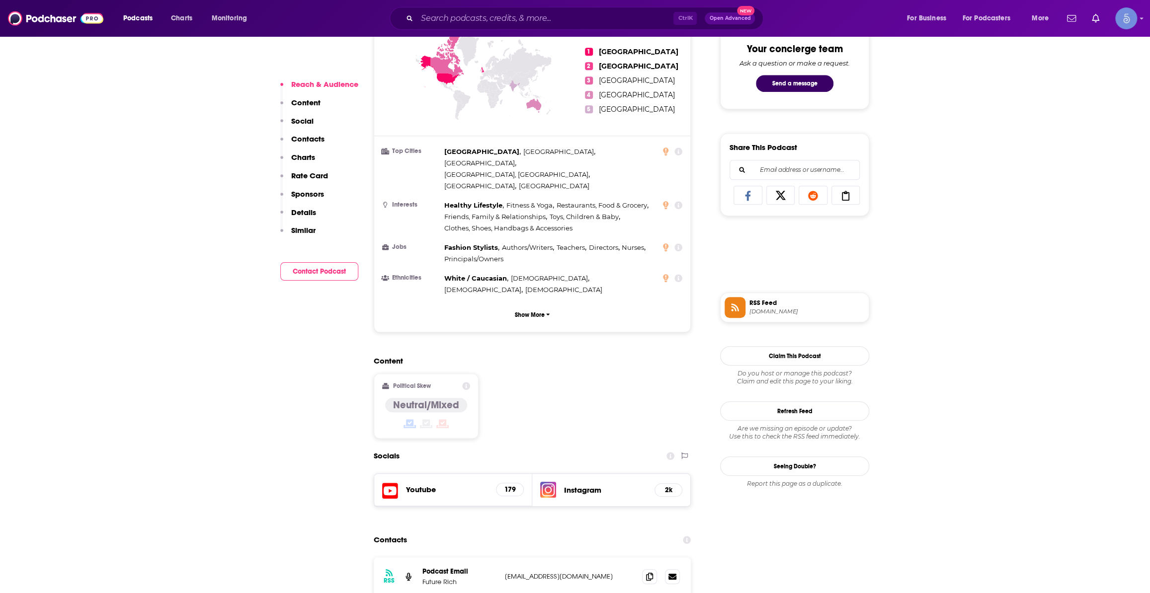
scroll to position [677, 0]
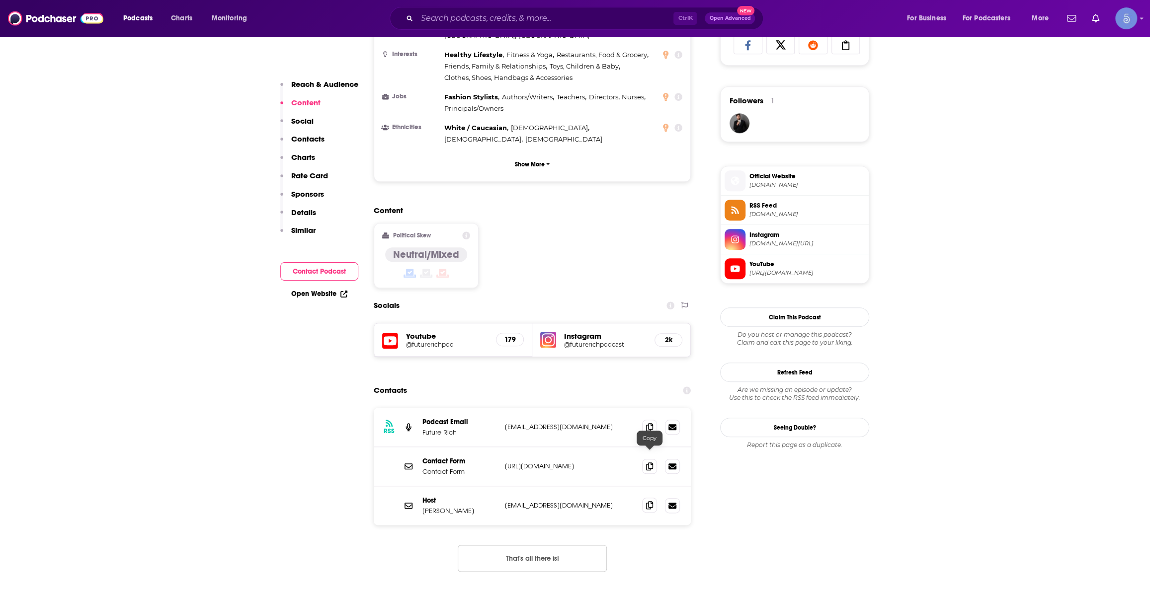
click at [644, 498] on span at bounding box center [649, 505] width 15 height 15
click at [427, 341] on h5 "@futurerichpod" at bounding box center [447, 344] width 82 height 7
click at [591, 341] on h5 "@futurerichpodcast" at bounding box center [605, 344] width 82 height 7
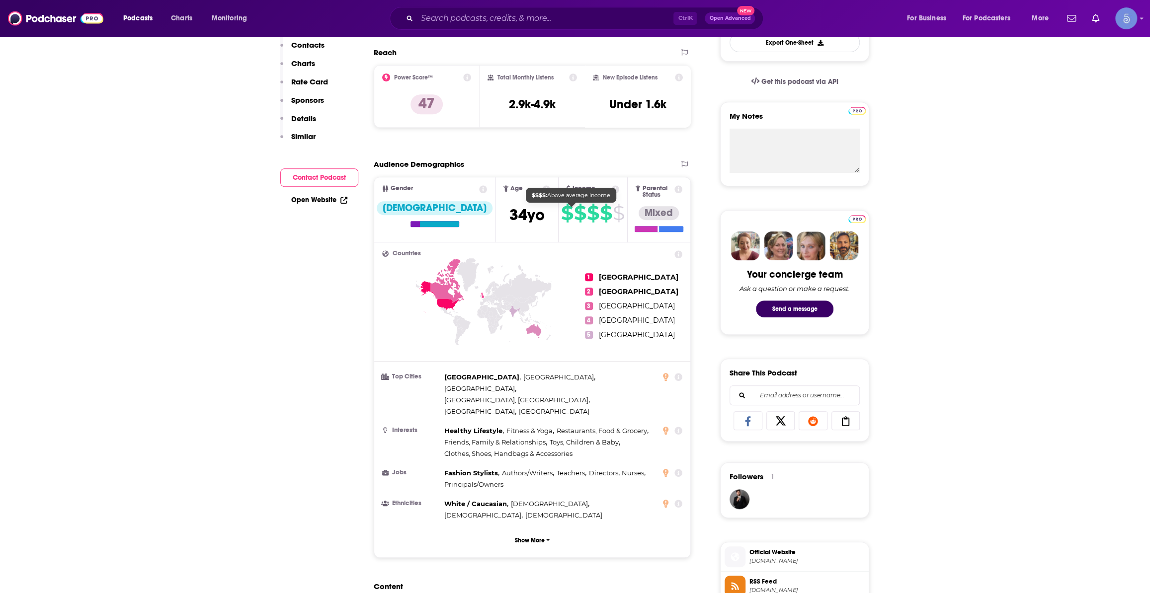
scroll to position [0, 0]
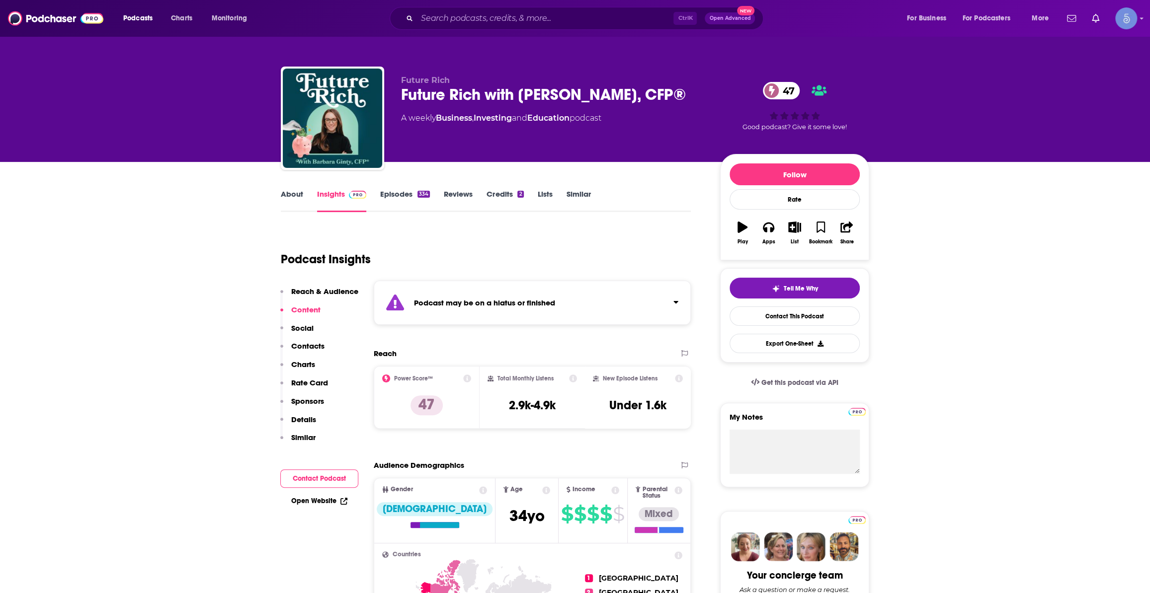
click at [292, 192] on link "About" at bounding box center [292, 200] width 22 height 23
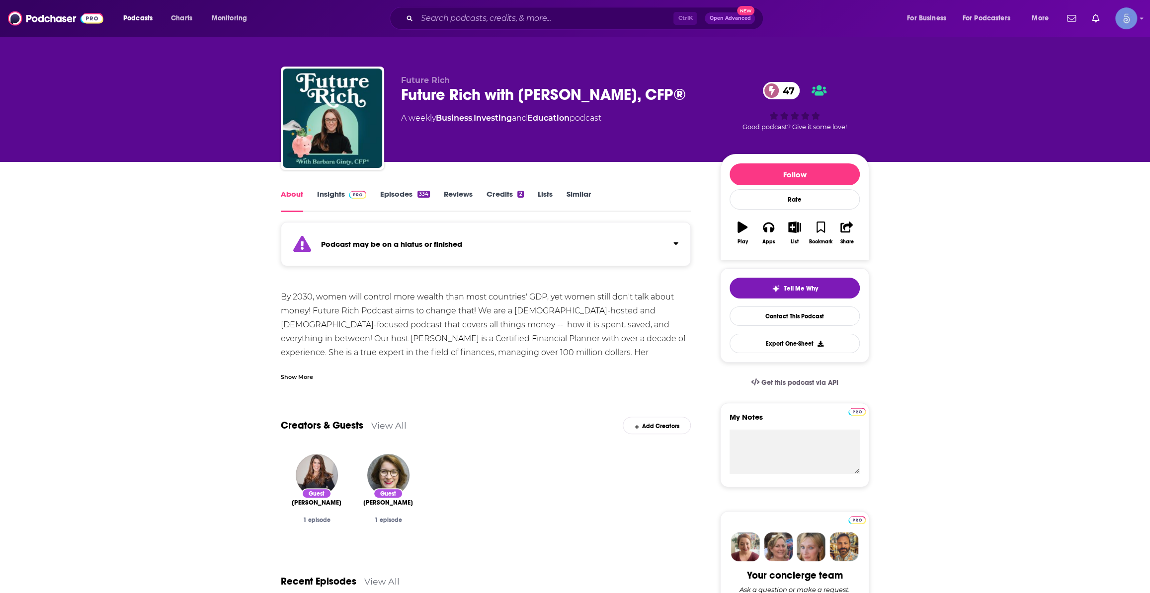
click at [292, 373] on div "Show More" at bounding box center [297, 376] width 32 height 9
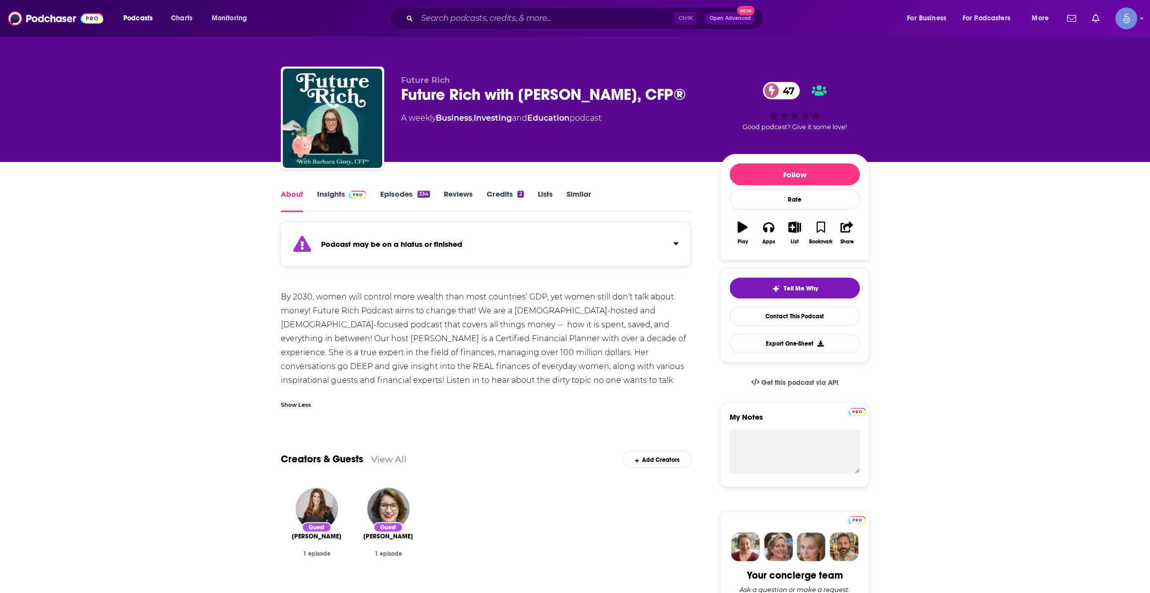
click at [356, 195] on img at bounding box center [357, 195] width 17 height 8
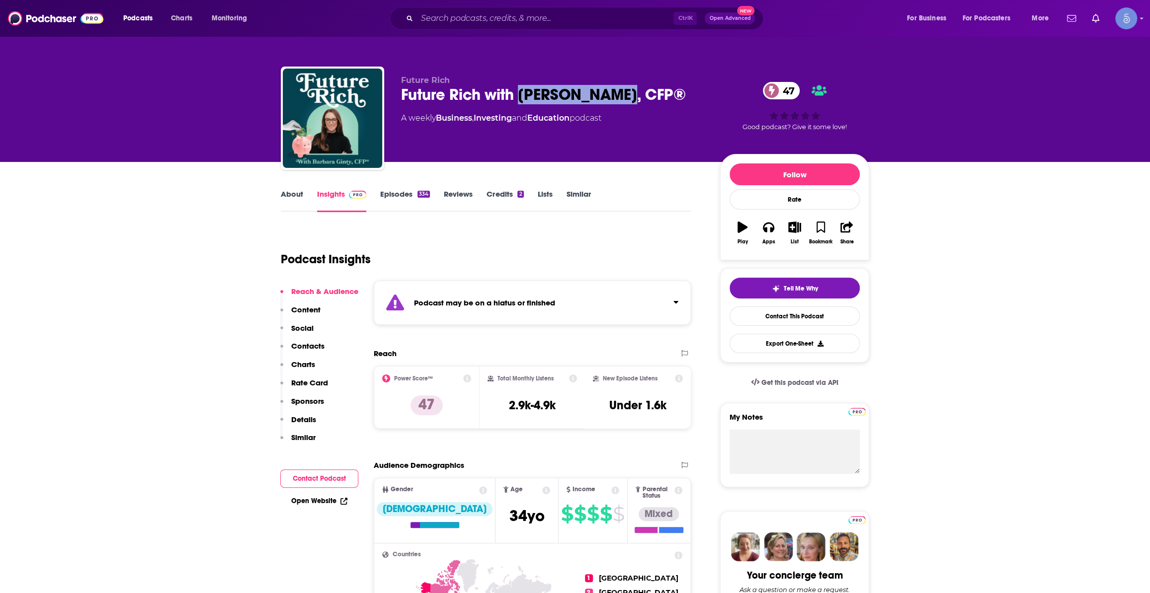
drag, startPoint x: 522, startPoint y: 95, endPoint x: 619, endPoint y: 99, distance: 97.0
click at [619, 99] on div "Future Rich with Barbara Ginty, CFP® 47" at bounding box center [552, 94] width 303 height 19
click at [568, 19] on input "Search podcasts, credits, & more..." at bounding box center [545, 18] width 256 height 16
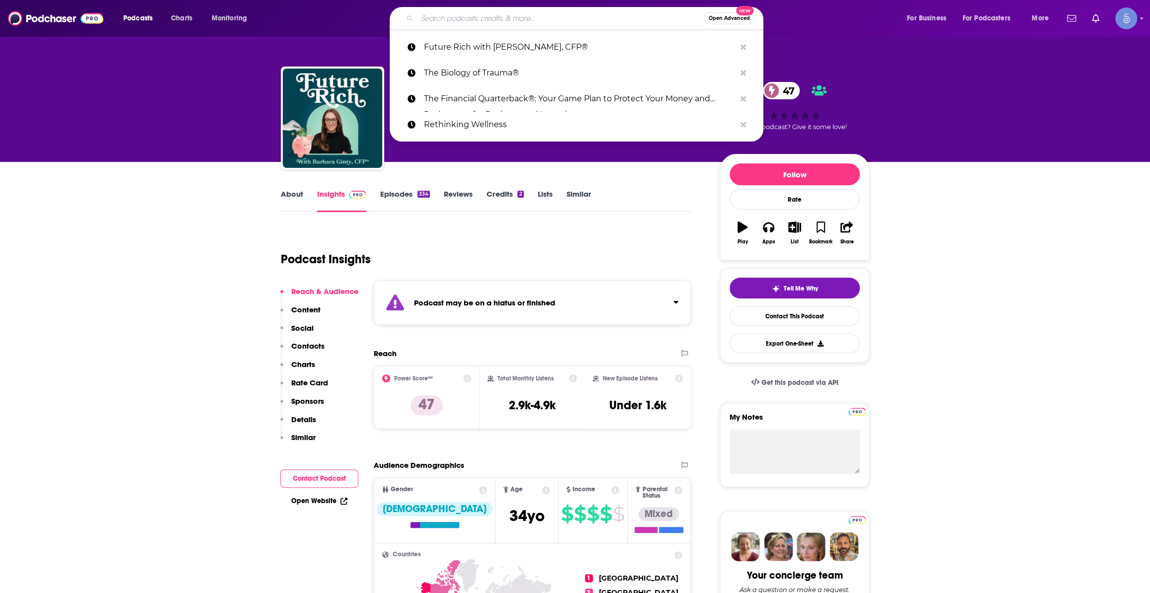
paste input "The Money Gains Podcast"
type input "The Money Gains Podcast"
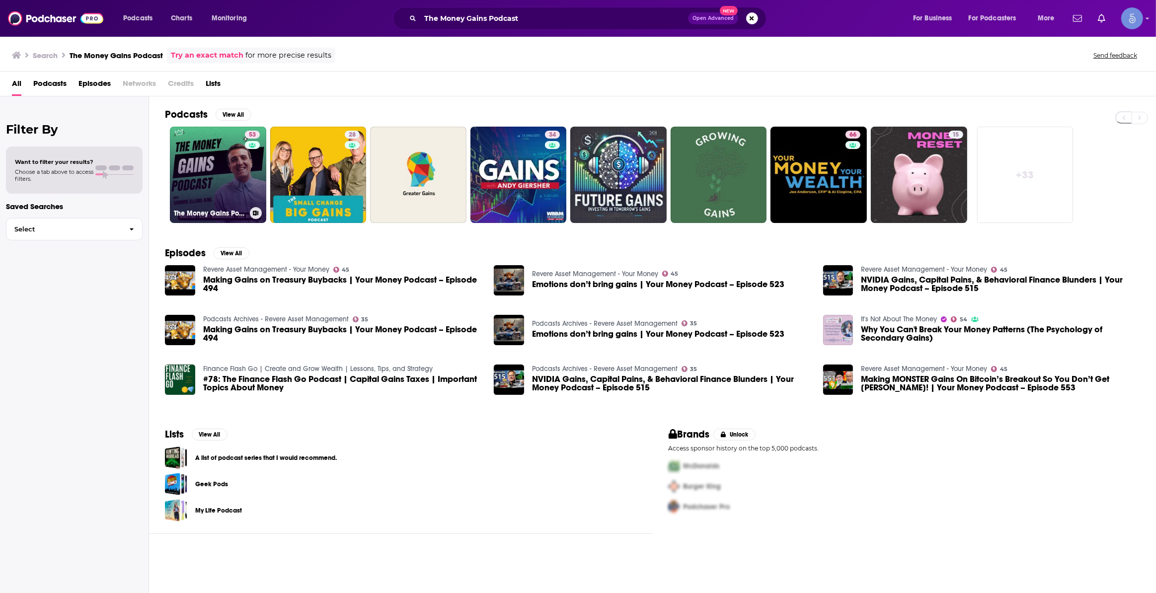
click at [229, 164] on link "53 The Money Gains Podcast" at bounding box center [218, 175] width 96 height 96
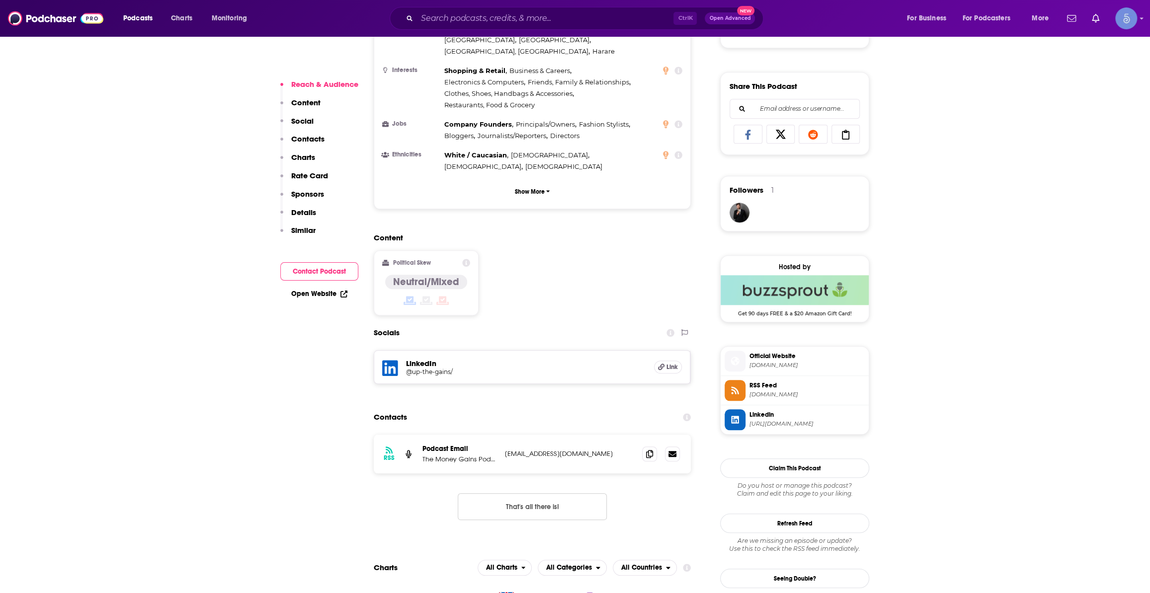
scroll to position [602, 0]
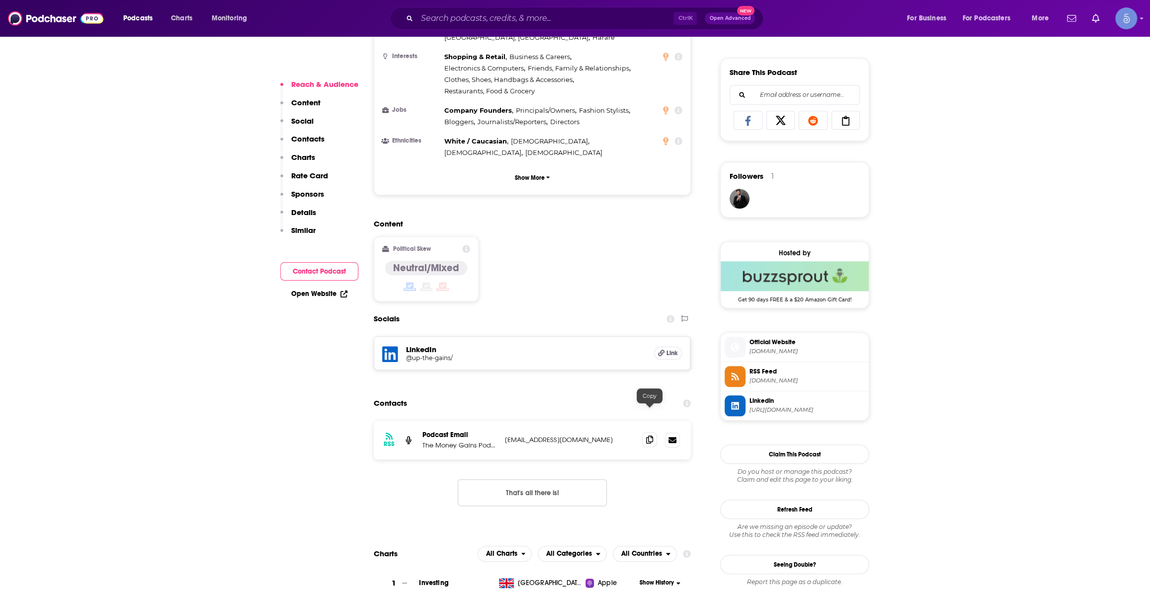
click at [650, 432] on span at bounding box center [649, 439] width 15 height 15
click at [790, 351] on span "upthegains.co.uk" at bounding box center [806, 351] width 115 height 7
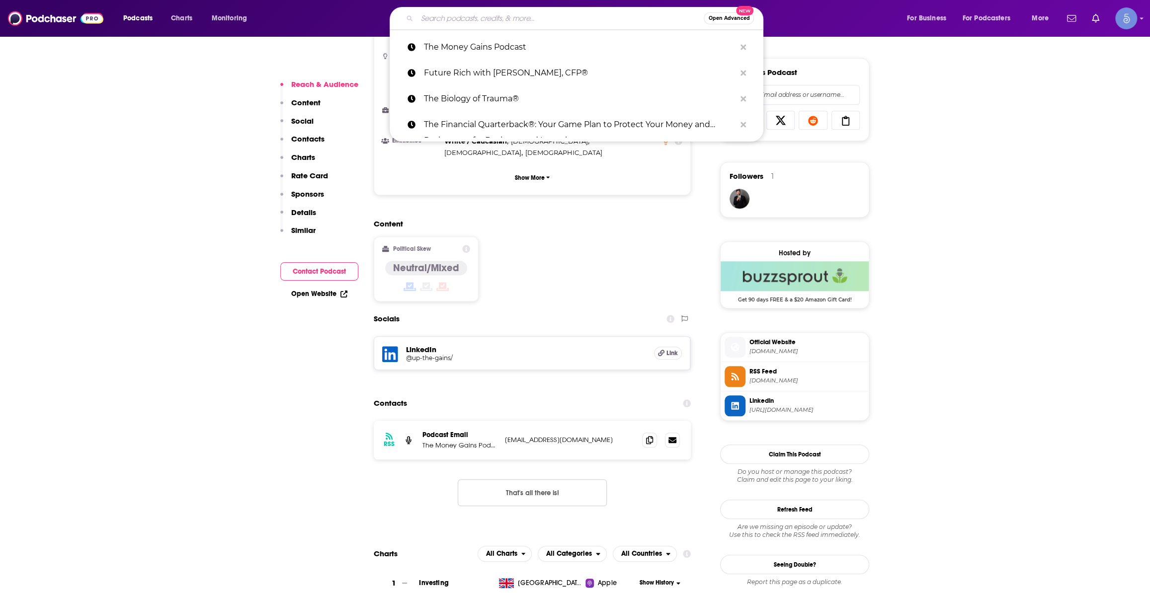
click at [515, 22] on input "Search podcasts, credits, & more..." at bounding box center [560, 18] width 287 height 16
paste input "Wealth Juice | Real Estate, Personal Finance, Investing"
type input "Wealth Juice | Real Estate, Personal Finance, Investing"
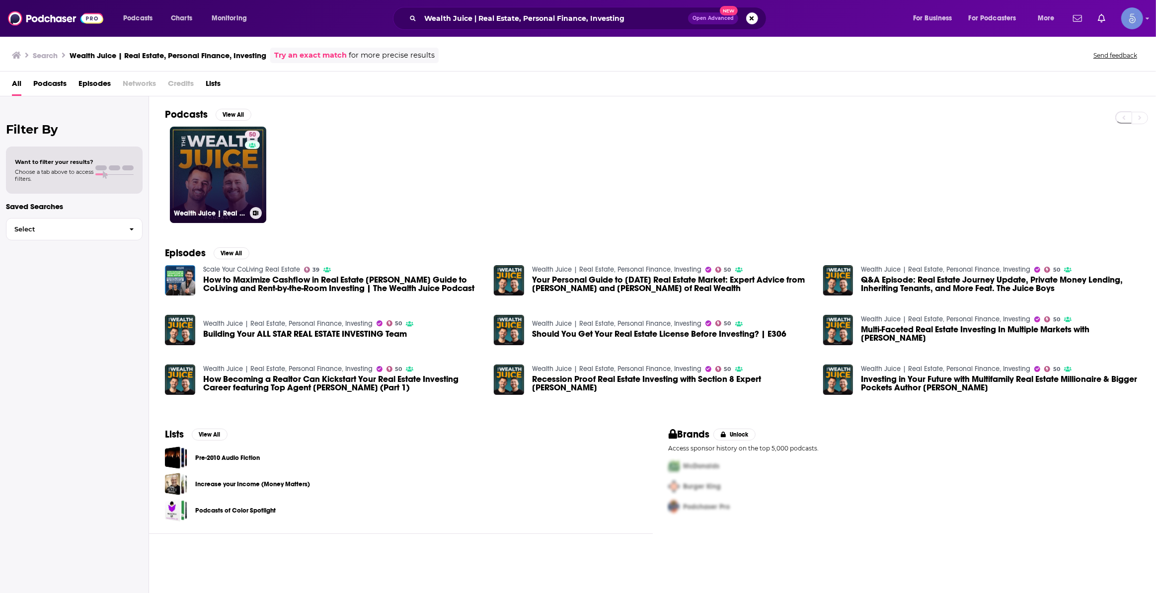
click at [213, 159] on link "50 Wealth Juice | Real Estate, Personal Finance, Investing" at bounding box center [218, 175] width 96 height 96
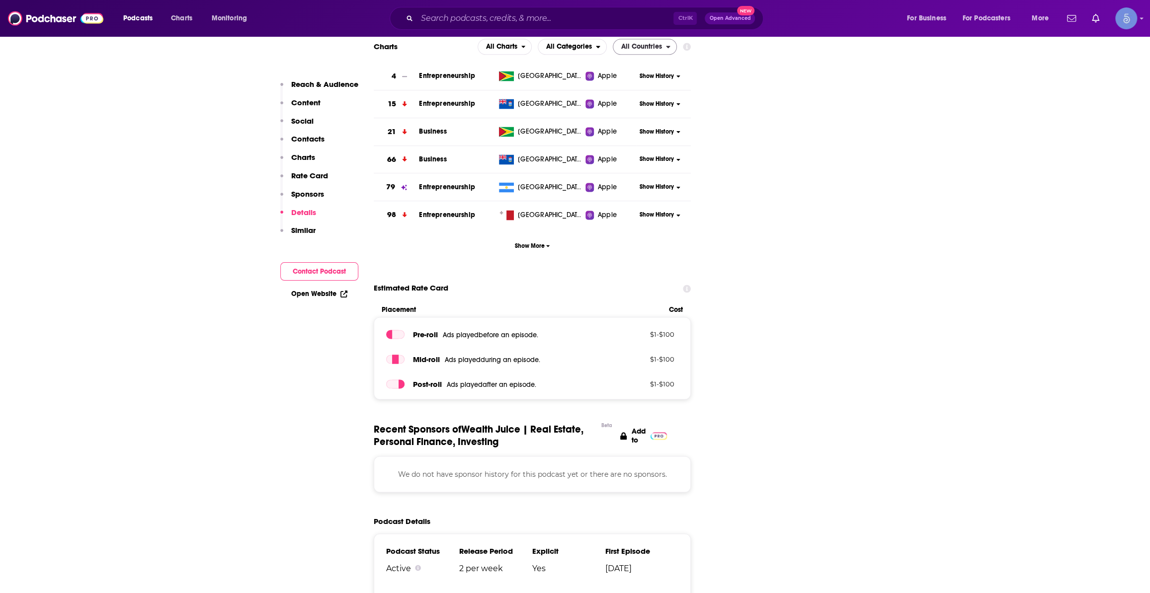
scroll to position [677, 0]
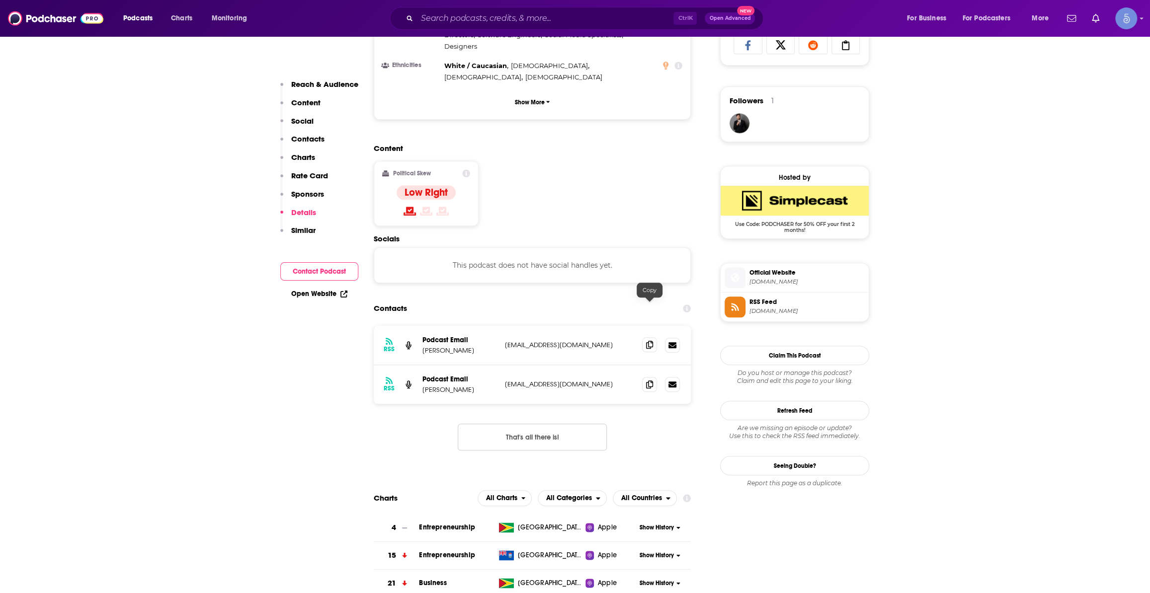
click at [645, 337] on span at bounding box center [649, 344] width 15 height 15
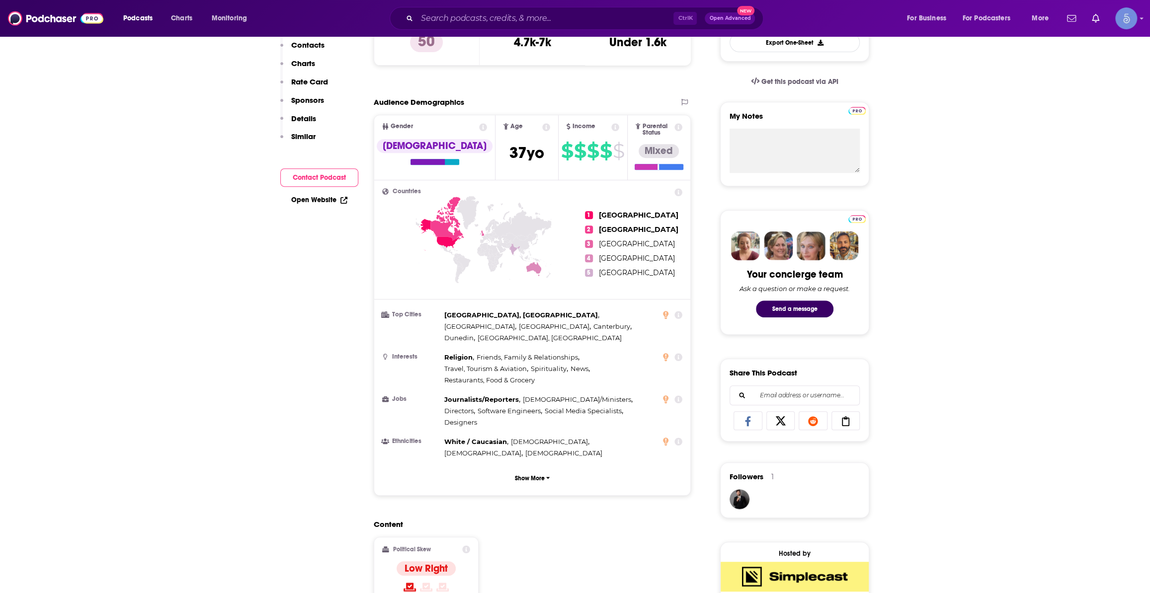
scroll to position [0, 0]
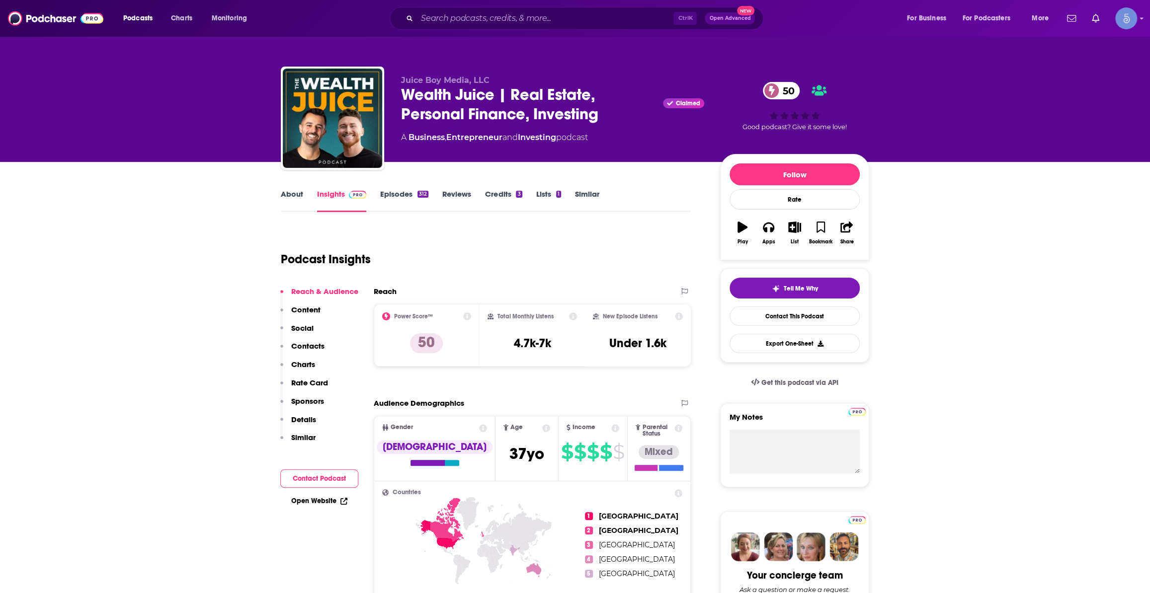
click at [291, 194] on link "About" at bounding box center [292, 200] width 22 height 23
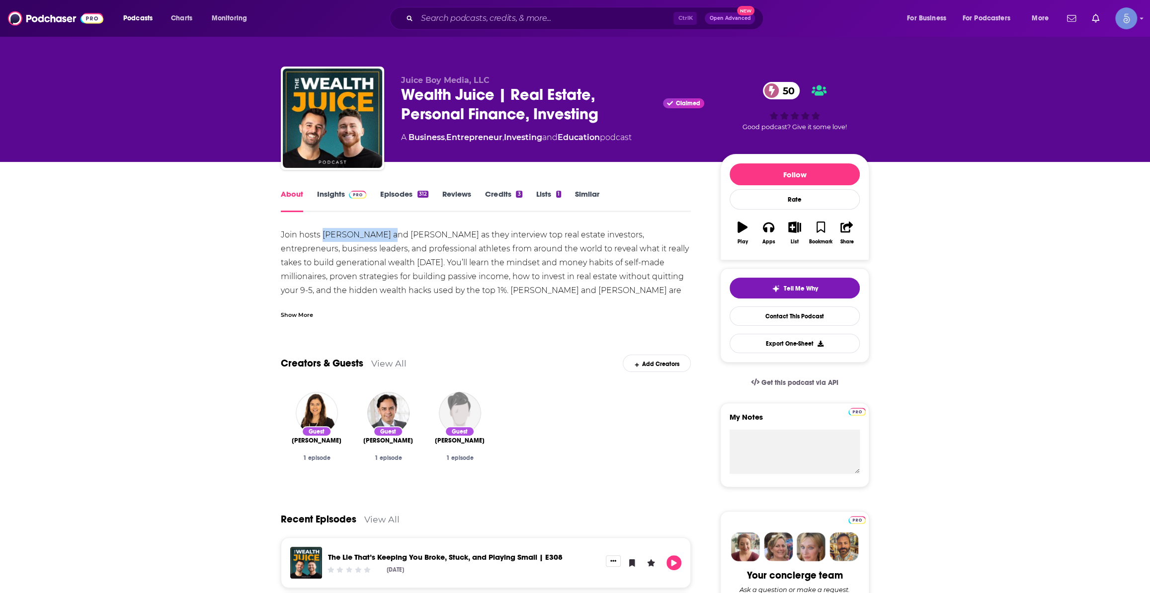
drag, startPoint x: 322, startPoint y: 235, endPoint x: 385, endPoint y: 236, distance: 63.1
click at [385, 236] on div "Join hosts Ryan Bevilacqua and Cory Jacobson as they interview top real estate …" at bounding box center [486, 360] width 410 height 264
copy div "Ryan Bevilacqua"
click at [418, 191] on div "312" at bounding box center [422, 194] width 11 height 7
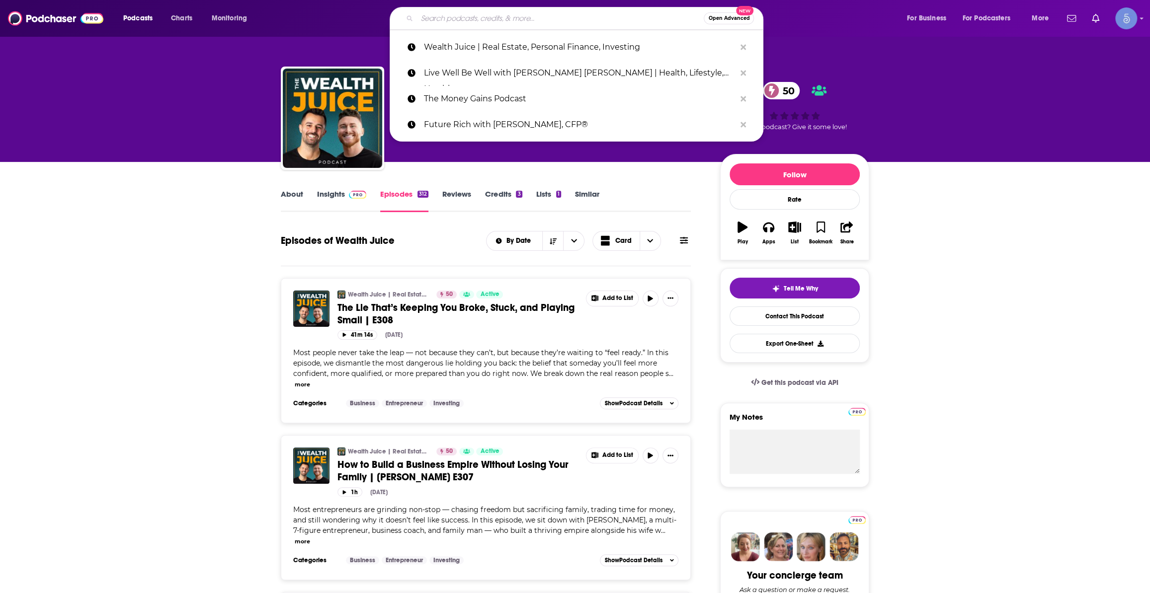
click at [578, 25] on input "Search podcasts, credits, & more..." at bounding box center [560, 18] width 287 height 16
paste input "FI Minded: Achieve Financial Independence & Have Fun Doing It"
type input "FI Minded: Achieve Financial Independence & Have Fun Doing It"
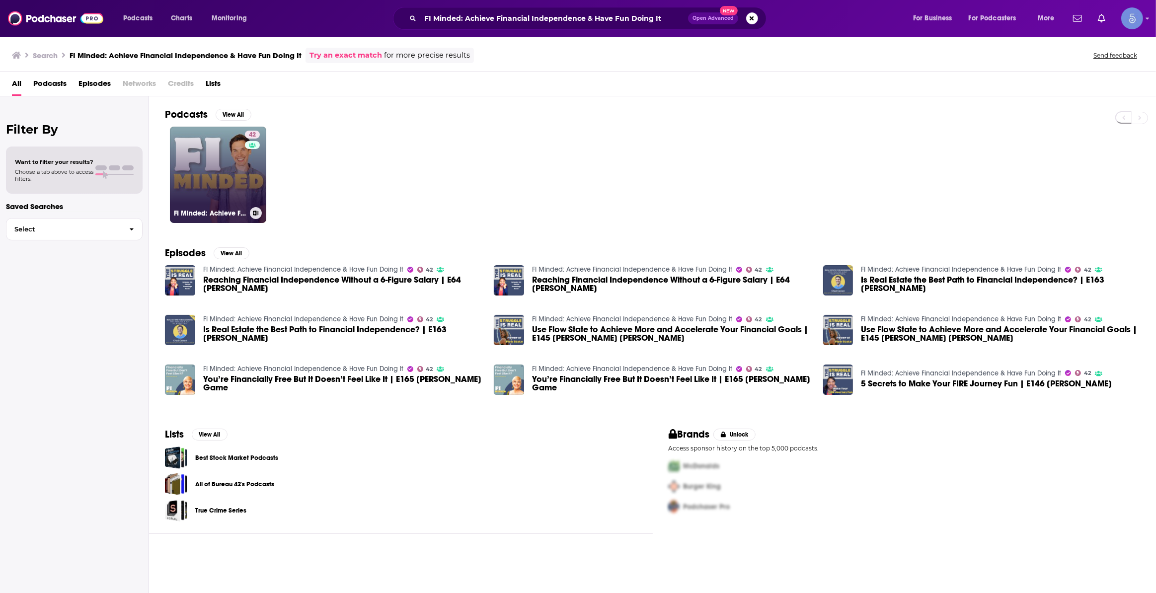
click at [234, 174] on link "42 FI Minded: Achieve Financial Independence & Have Fun Doing It" at bounding box center [218, 175] width 96 height 96
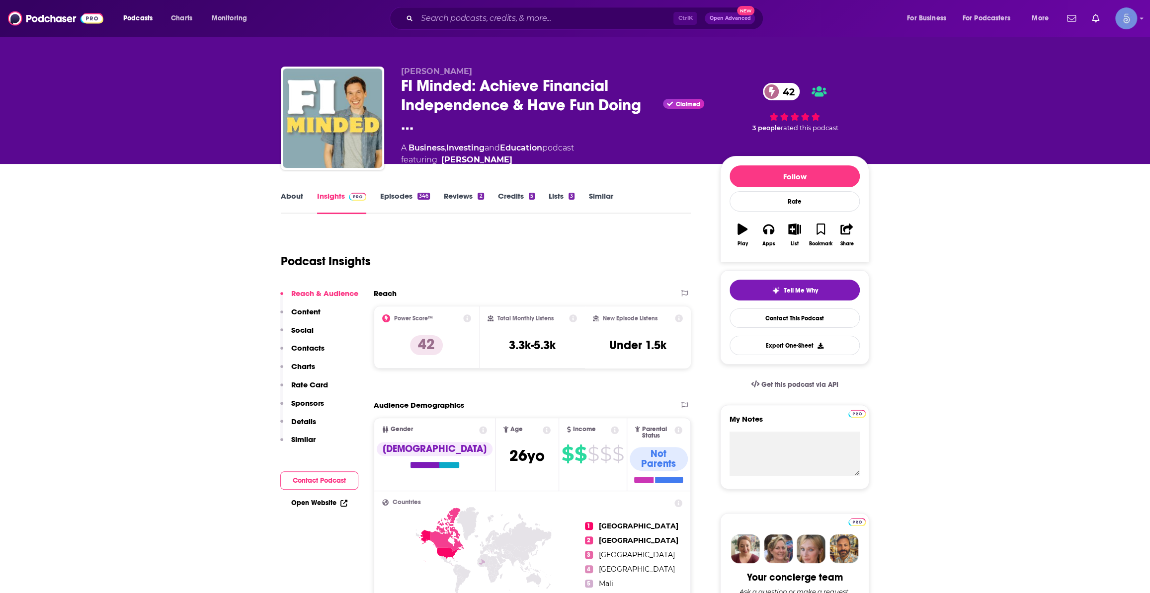
click at [572, 318] on icon at bounding box center [573, 318] width 8 height 8
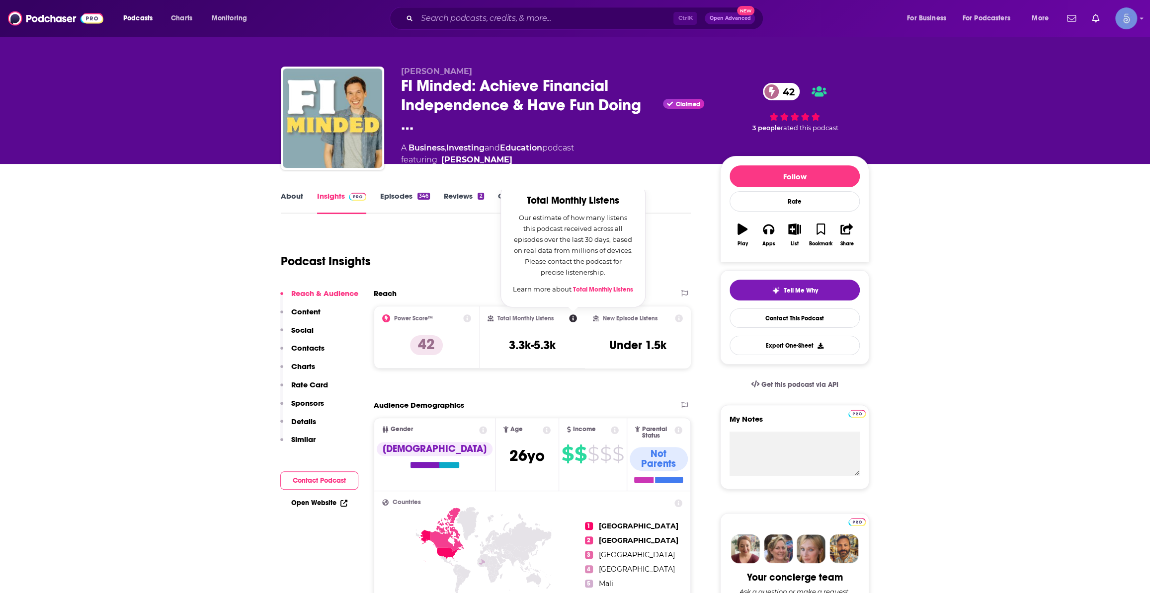
click at [572, 318] on icon at bounding box center [573, 318] width 8 height 8
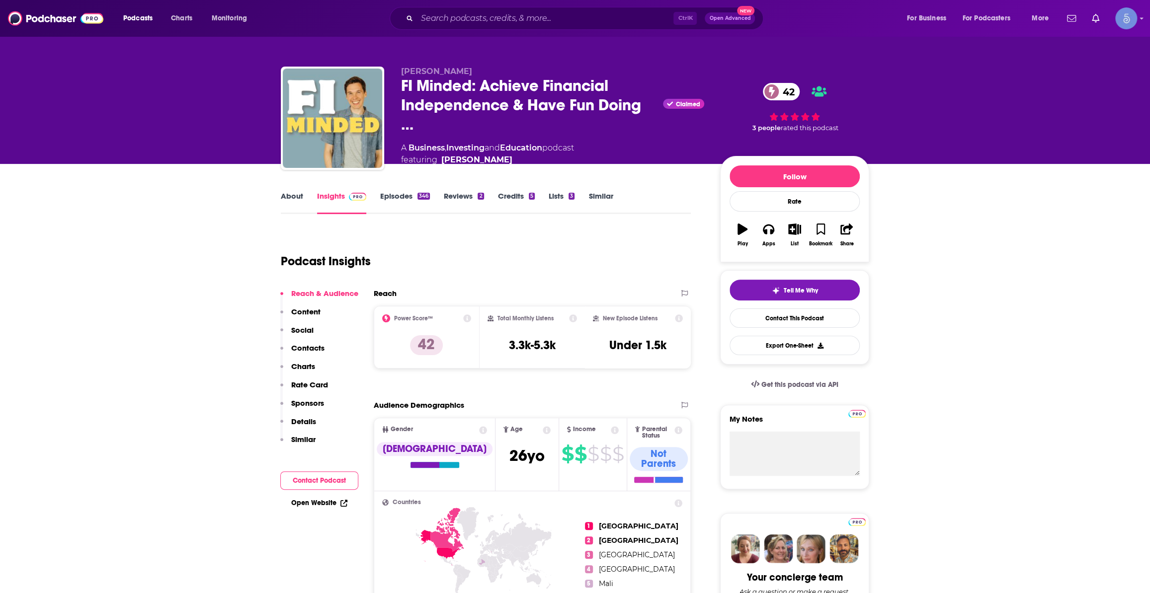
click at [572, 318] on icon at bounding box center [573, 318] width 8 height 8
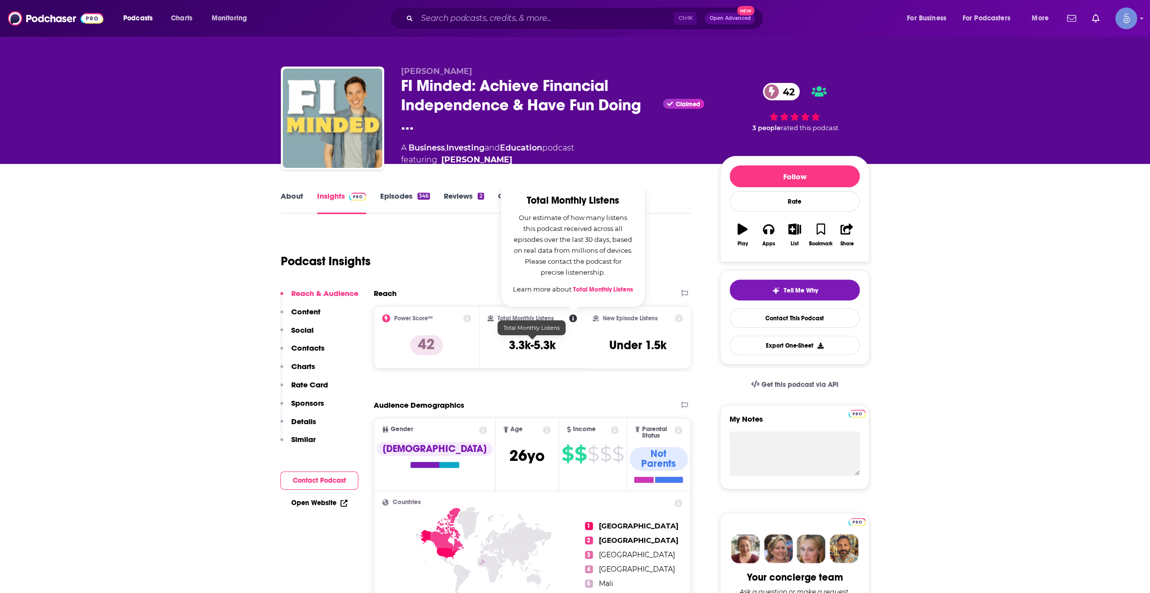
click at [540, 359] on div "Total Monthly Listens Total Monthly Listens Our estimate of how many listens th…" at bounding box center [532, 337] width 90 height 46
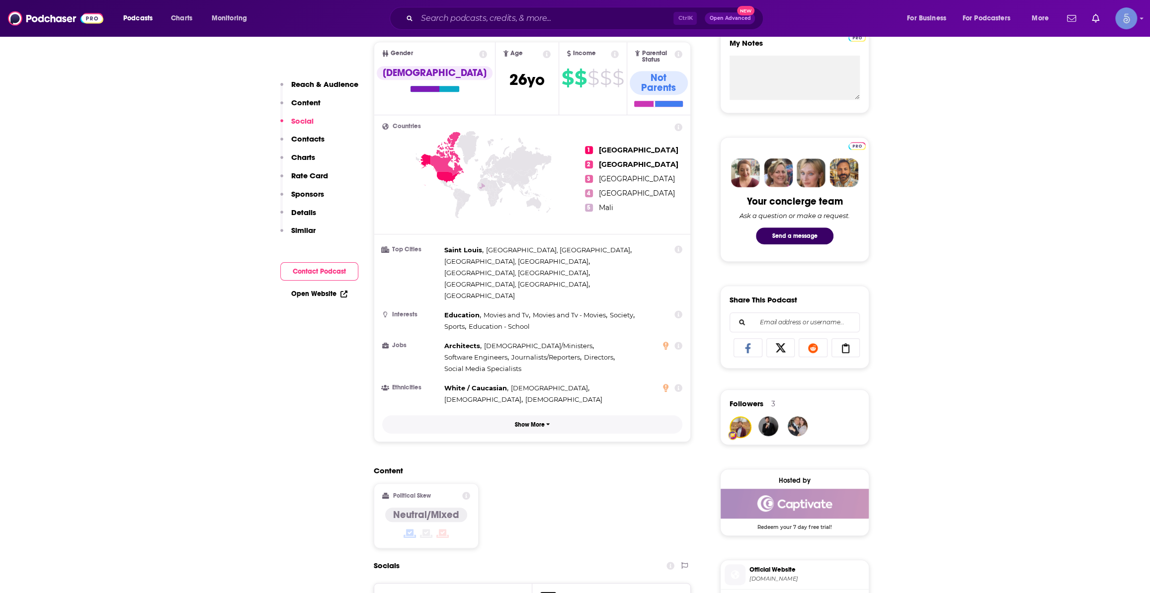
scroll to position [828, 0]
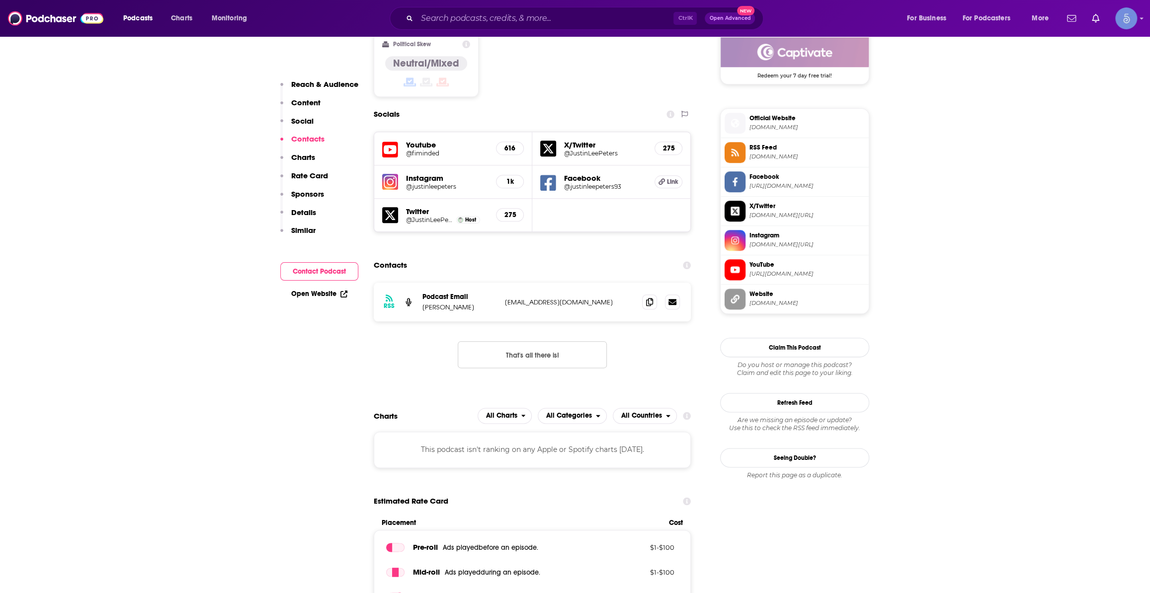
click at [577, 29] on div "Ctrl K Open Advanced New" at bounding box center [577, 18] width 374 height 23
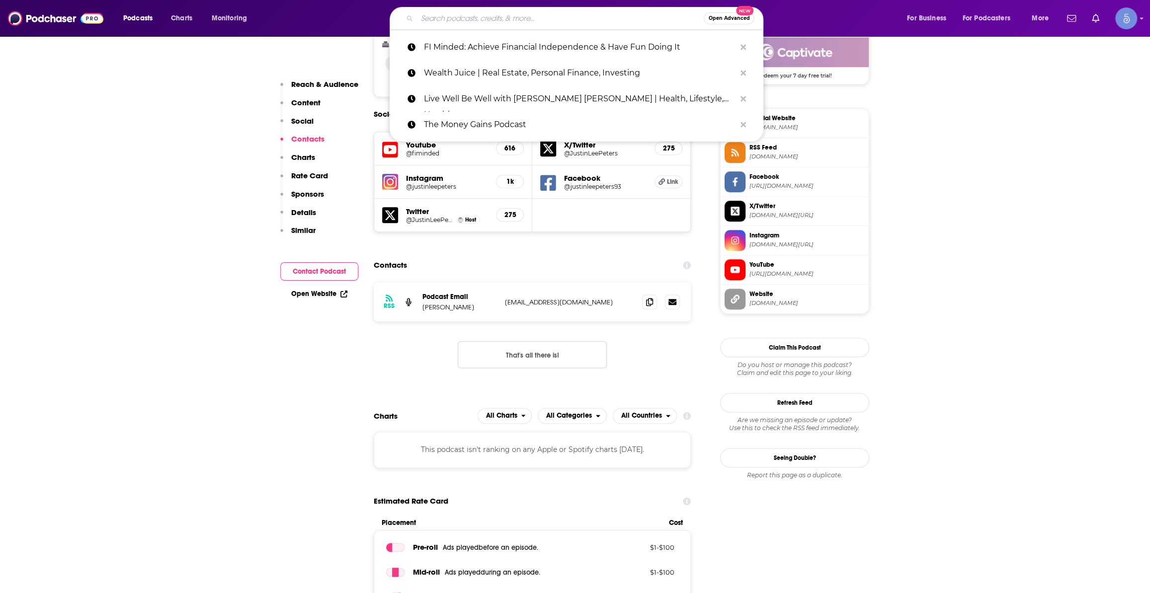
click at [576, 15] on input "Search podcasts, credits, & more..." at bounding box center [560, 18] width 287 height 16
paste input "Money Unplugged with Chris Hill"
type input "Money Unplugged with Chris Hill"
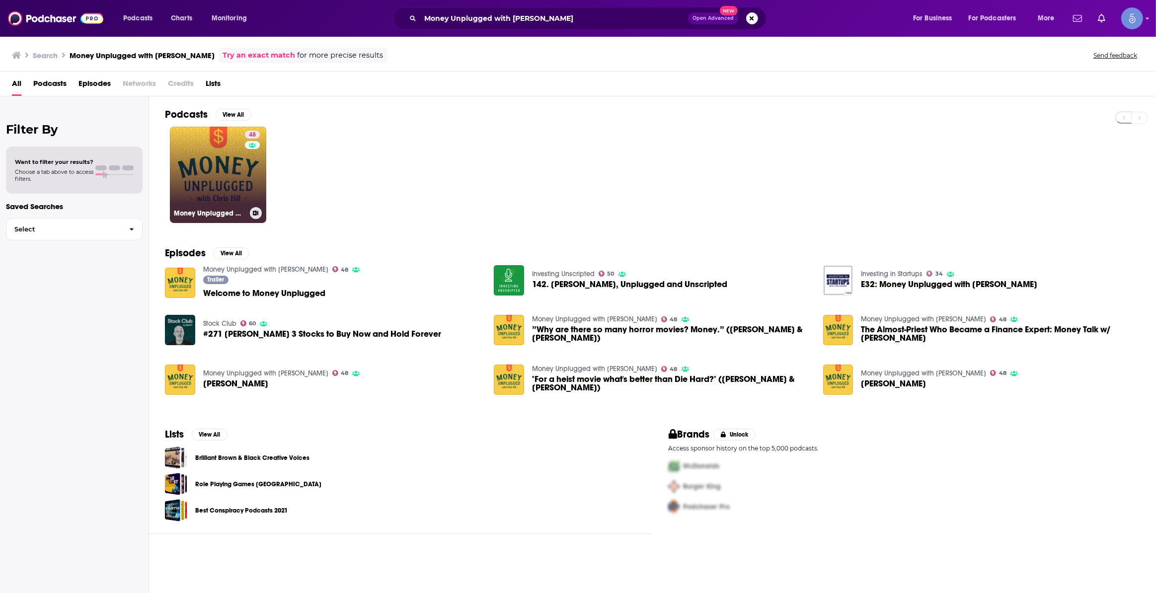
click at [221, 155] on link "48 Money Unplugged with Chris Hill" at bounding box center [218, 175] width 96 height 96
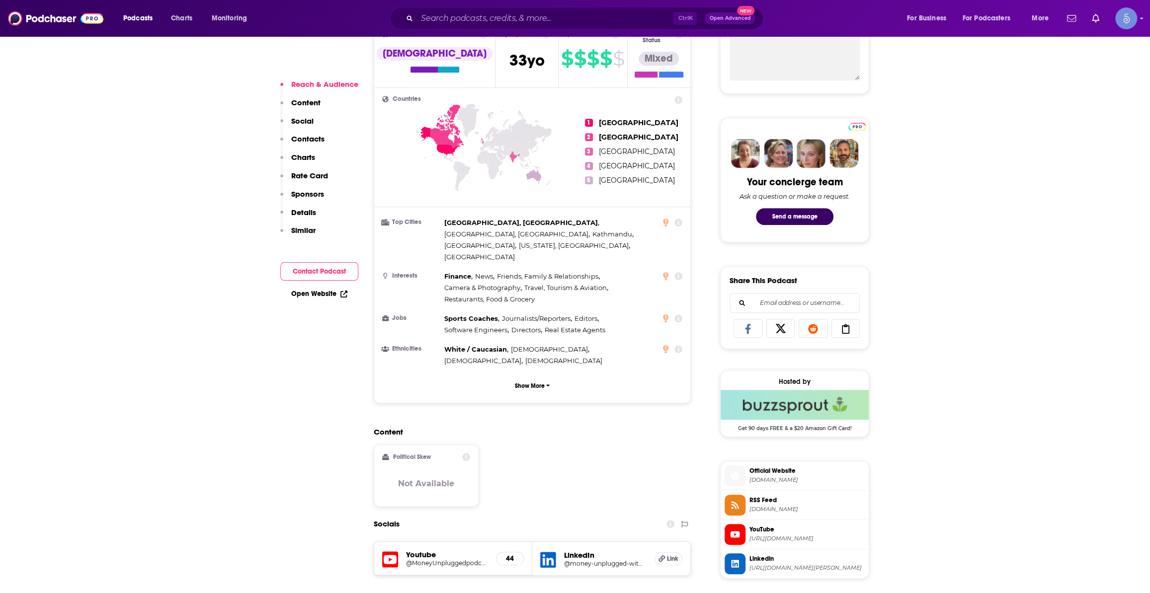
scroll to position [602, 0]
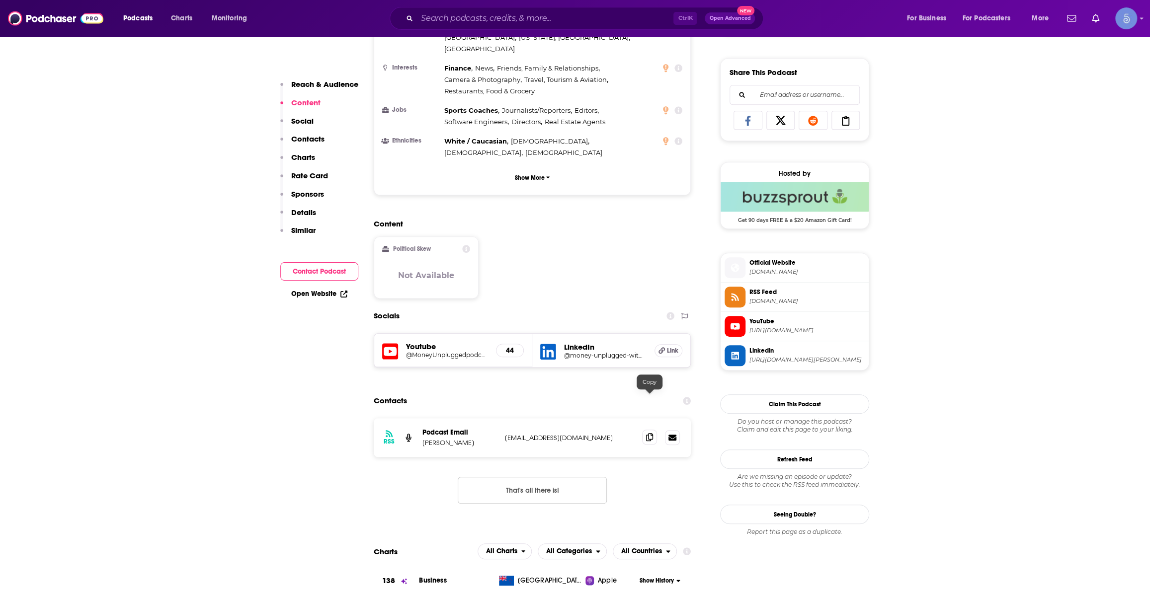
click at [651, 433] on icon at bounding box center [649, 437] width 7 height 8
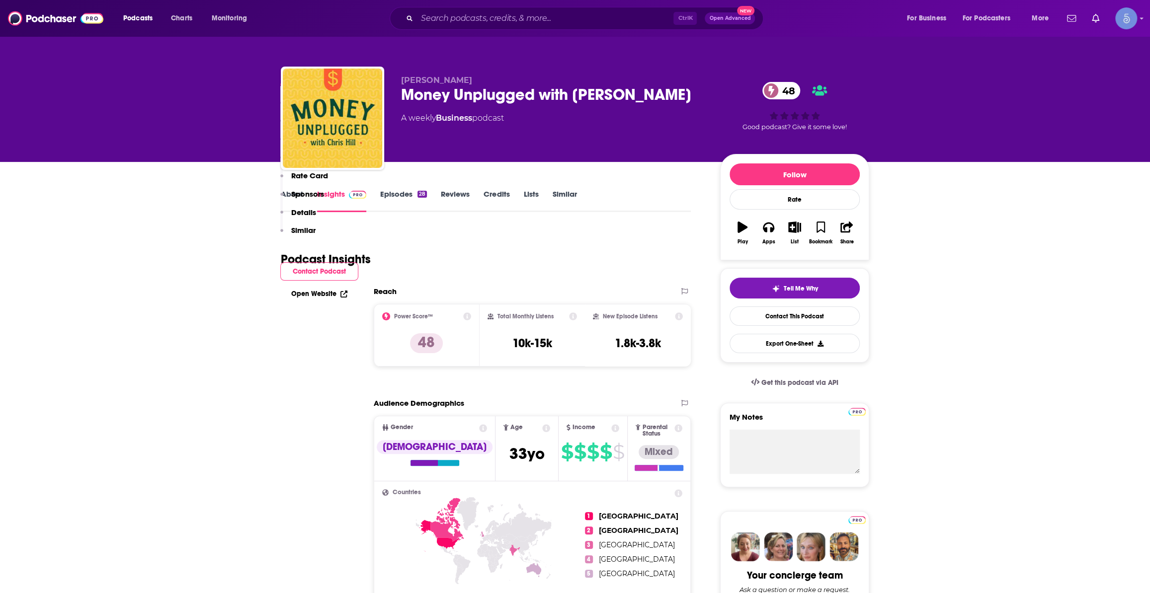
scroll to position [452, 0]
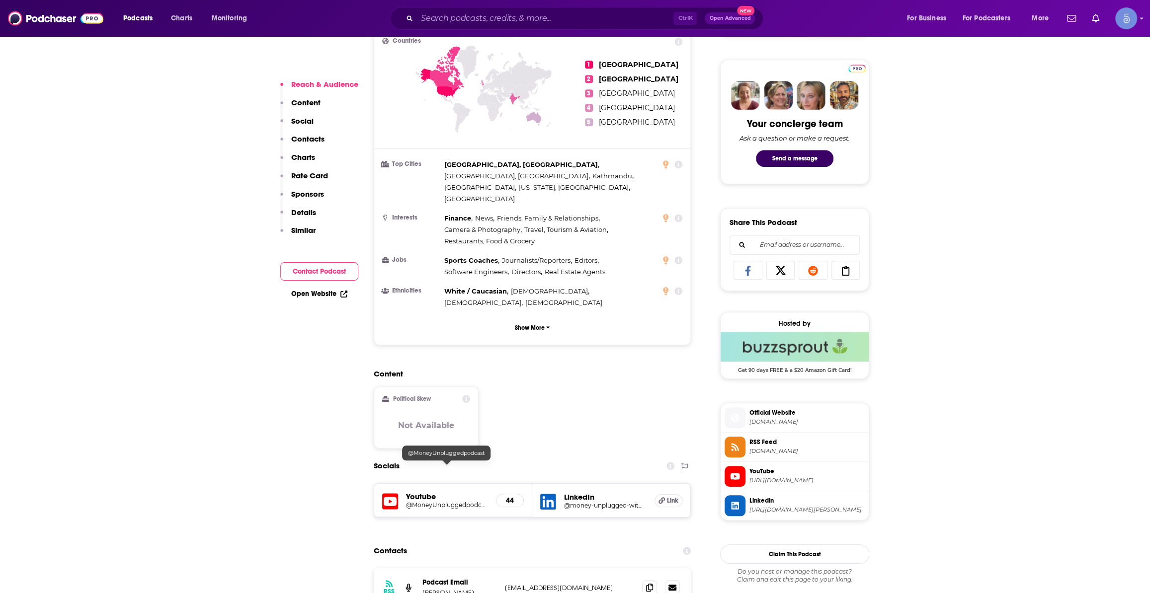
click at [452, 501] on h5 "@MoneyUnpluggedpodcast" at bounding box center [447, 504] width 82 height 7
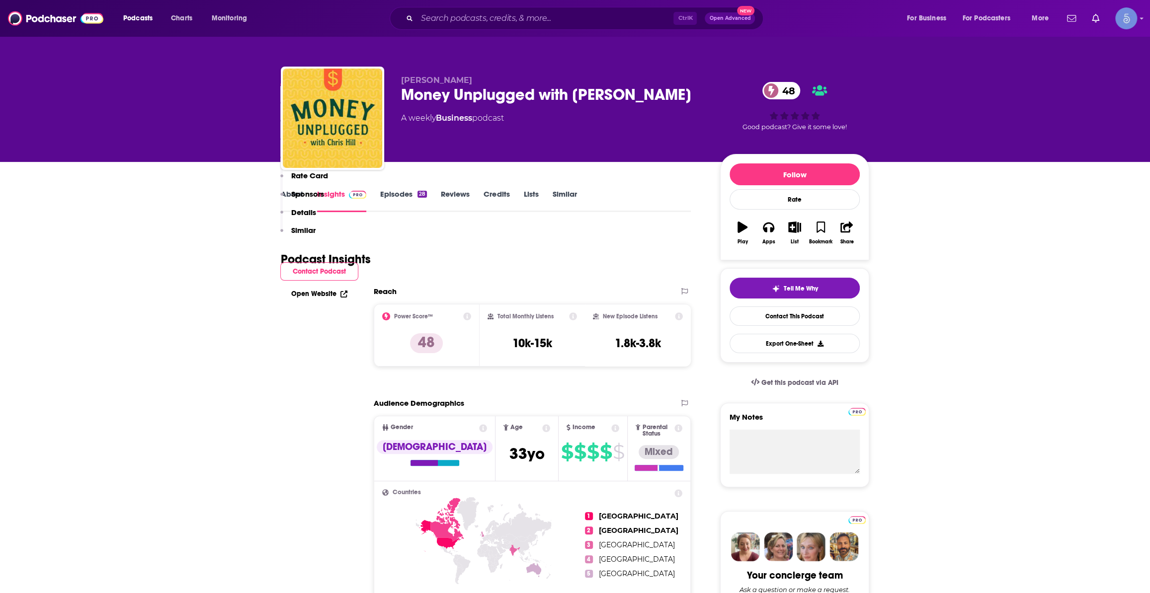
scroll to position [602, 0]
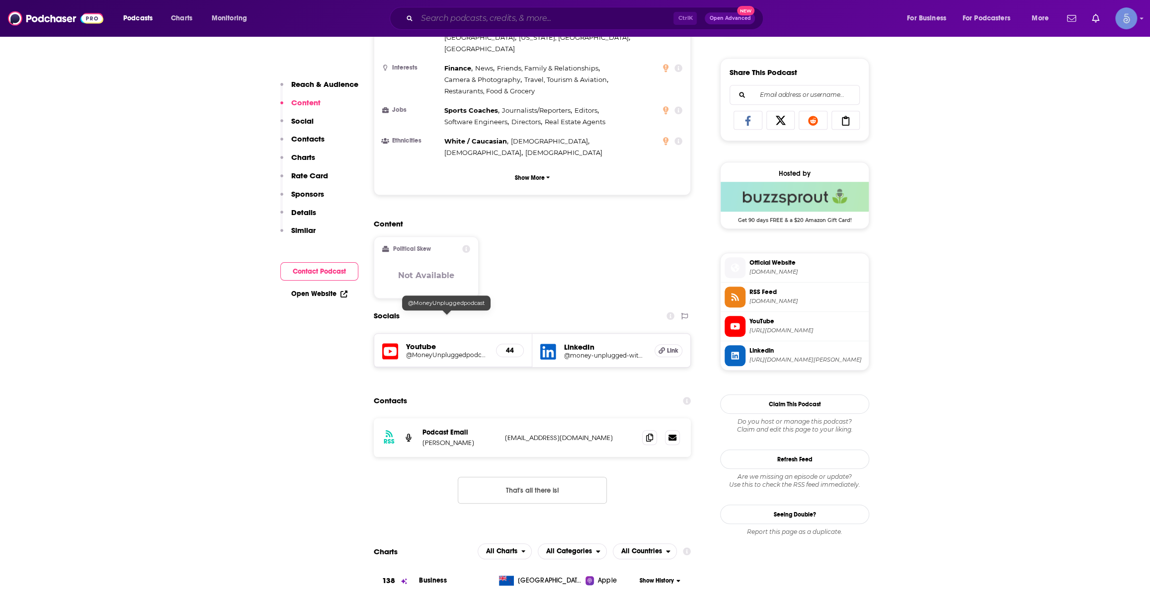
click at [578, 10] on input "Search podcasts, credits, & more..." at bounding box center [545, 18] width 256 height 16
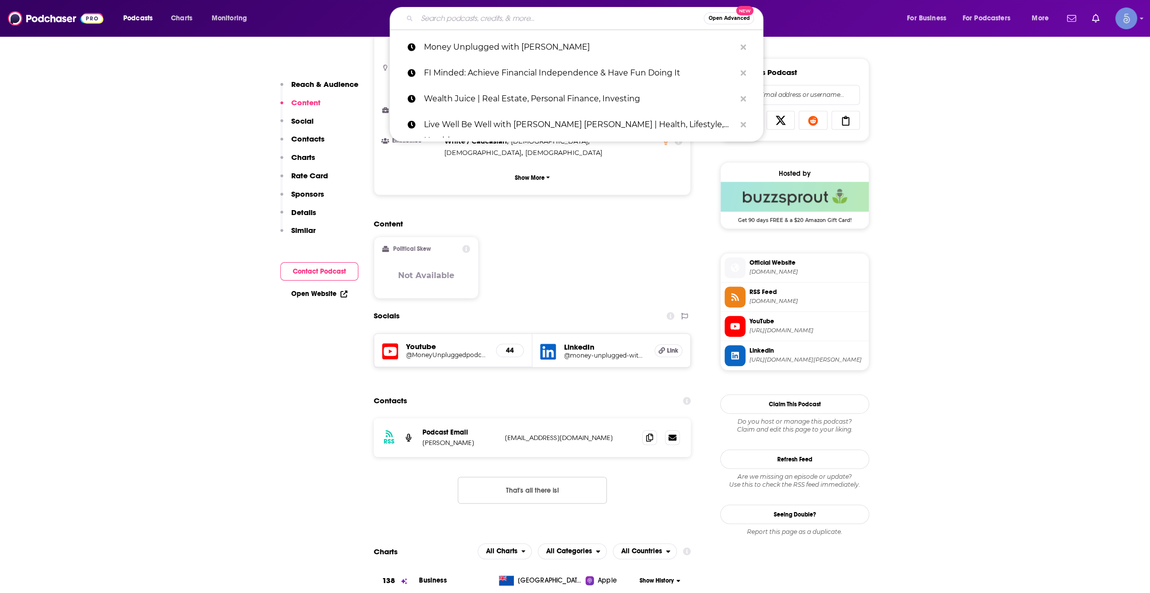
paste input "AJ Bell Money Matters"
type input "AJ Bell Money Matters"
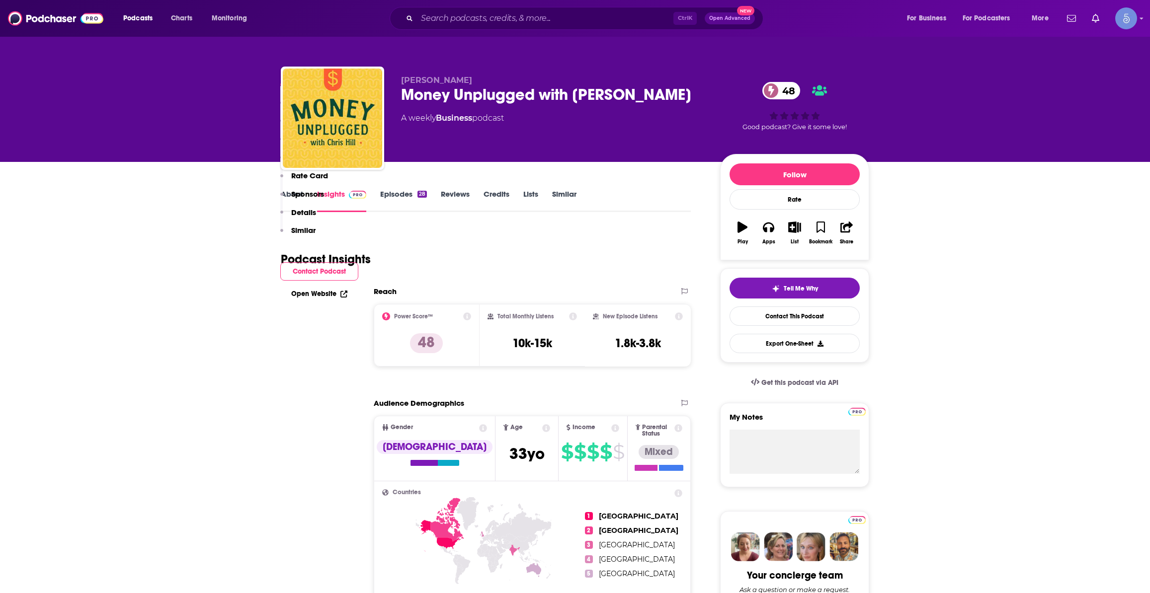
scroll to position [527, 0]
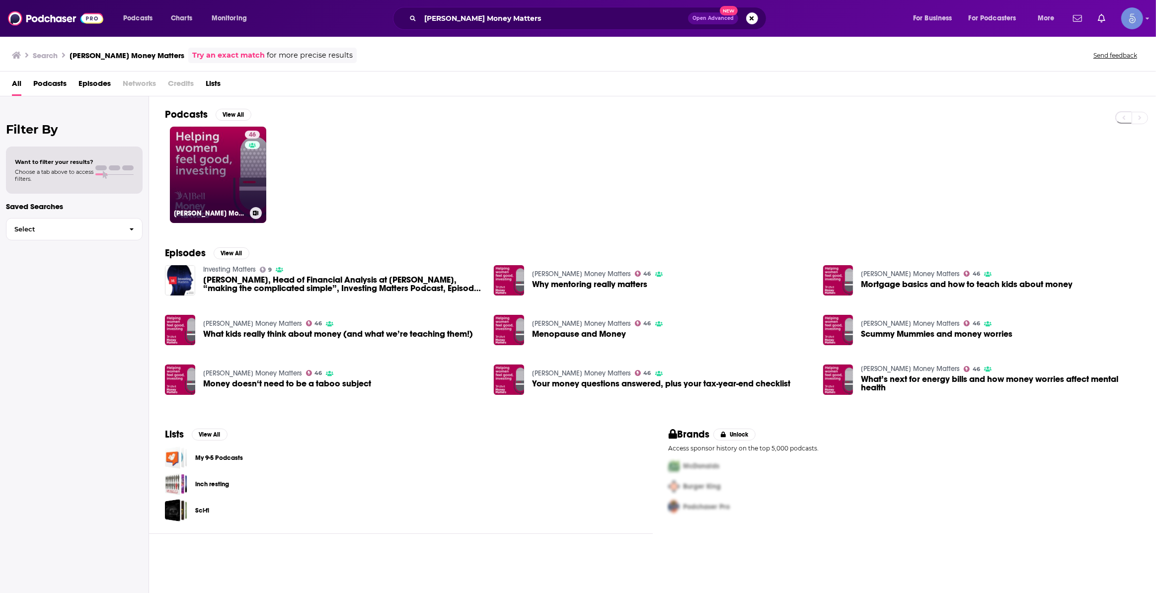
click at [214, 173] on link "46 AJ Bell Money Matters" at bounding box center [218, 175] width 96 height 96
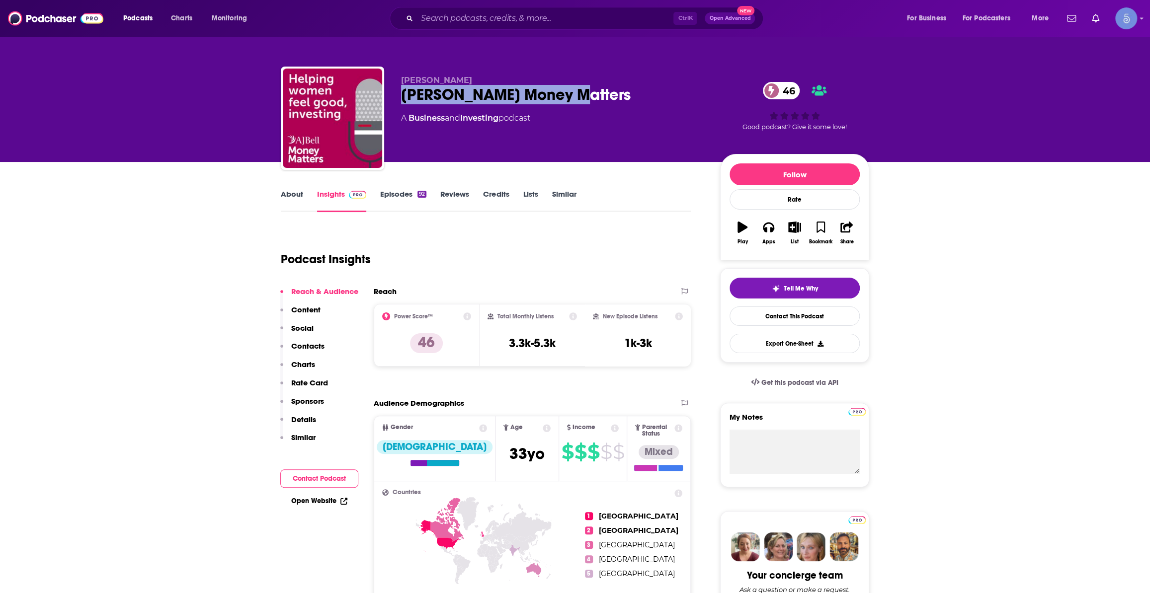
drag, startPoint x: 580, startPoint y: 88, endPoint x: 399, endPoint y: 96, distance: 181.0
click at [399, 96] on div "AJ Bell AJ Bell Money Matters 46 A Business and Investing podcast 46 Good podca…" at bounding box center [575, 120] width 588 height 107
copy h2 "AJ Bell Money Matters"
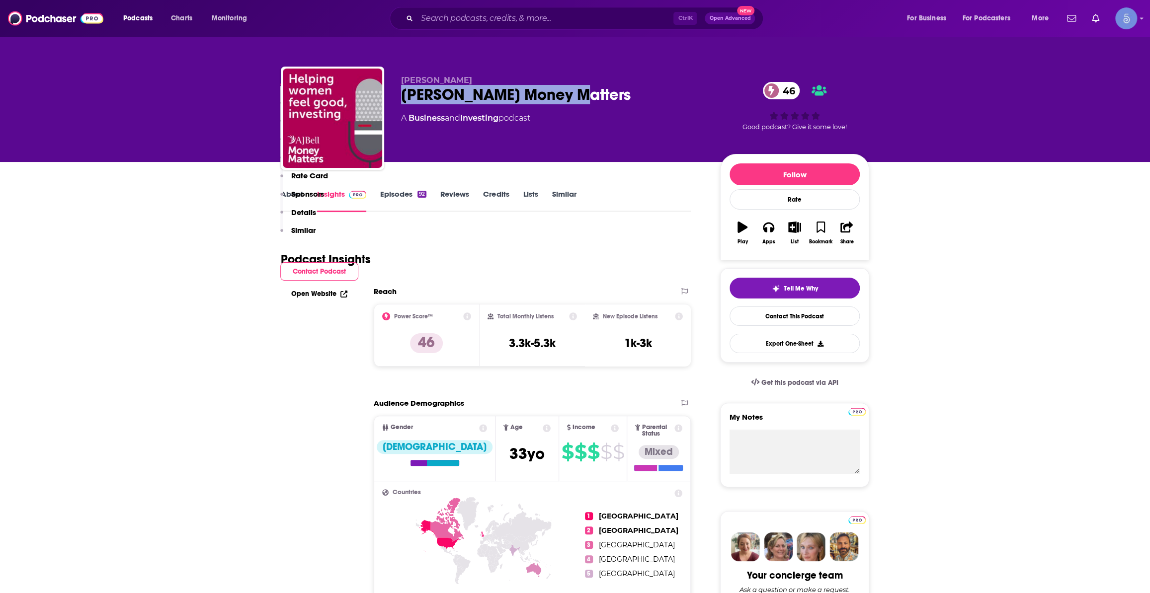
scroll to position [602, 0]
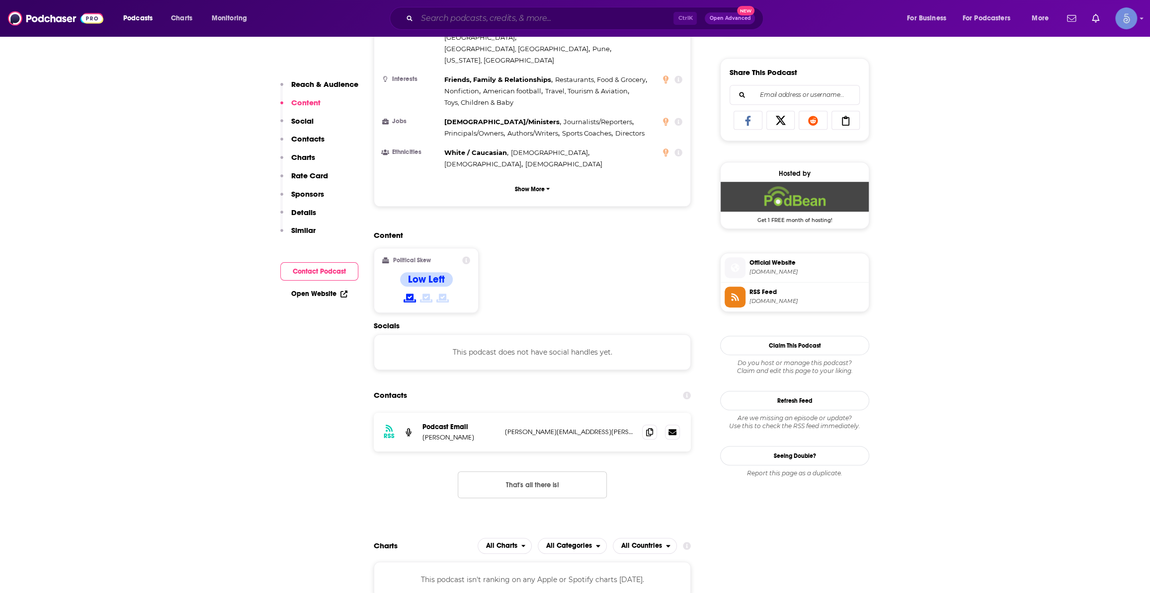
click at [517, 14] on input "Search podcasts, credits, & more..." at bounding box center [545, 18] width 256 height 16
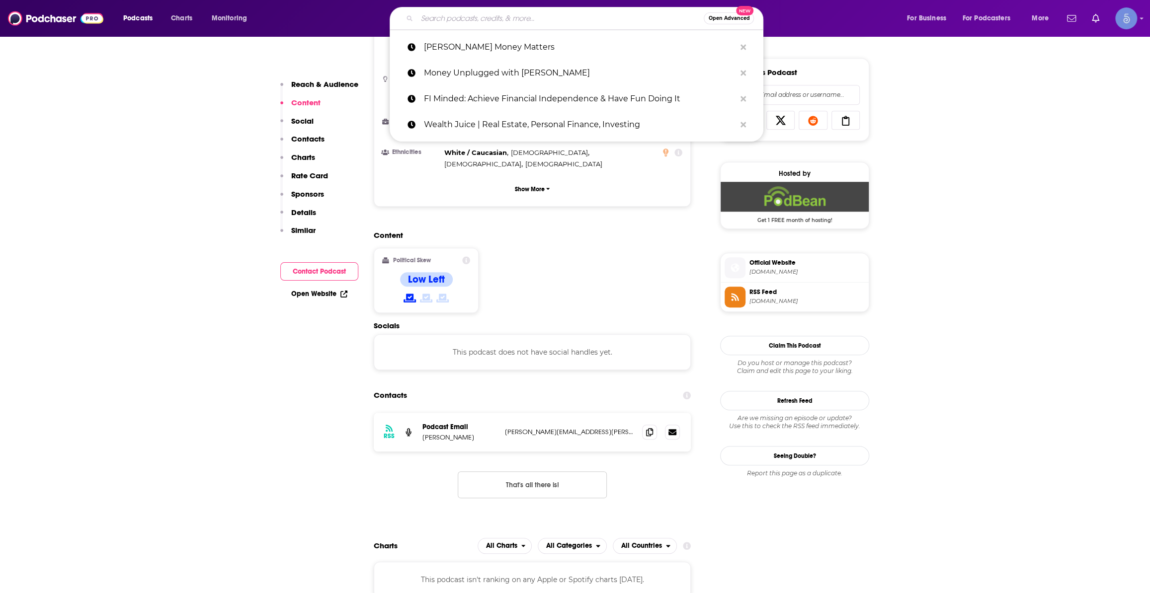
paste input "Resolve Riffs Investment Podcast"
type input "Resolve Riffs Investment Podcast"
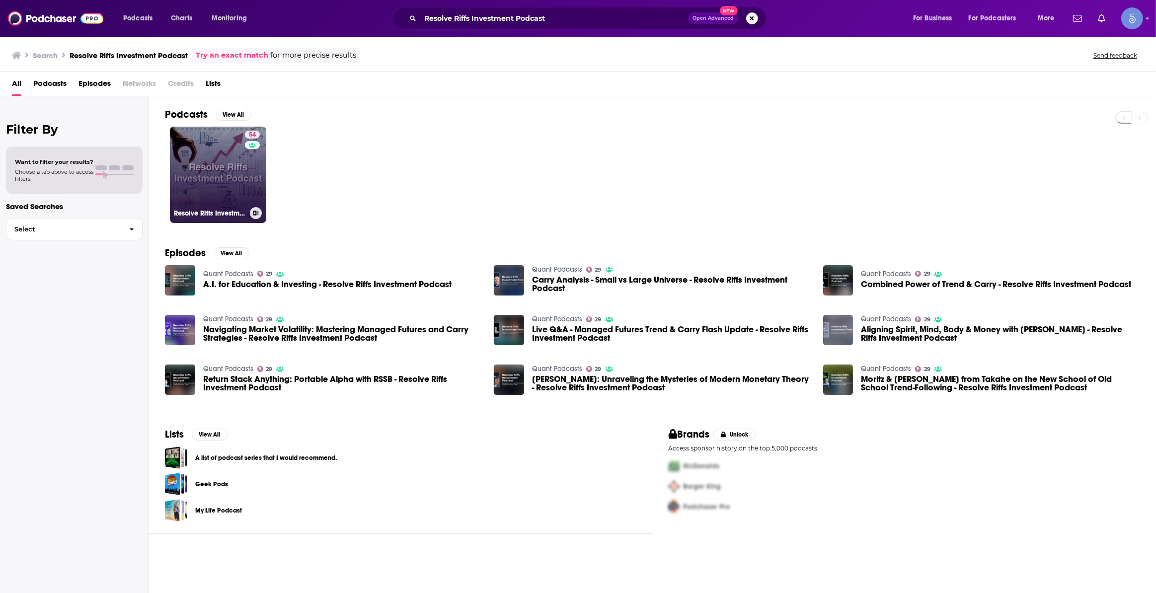
click at [242, 162] on link "54 Resolve Riffs Investment Podcast" at bounding box center [218, 175] width 96 height 96
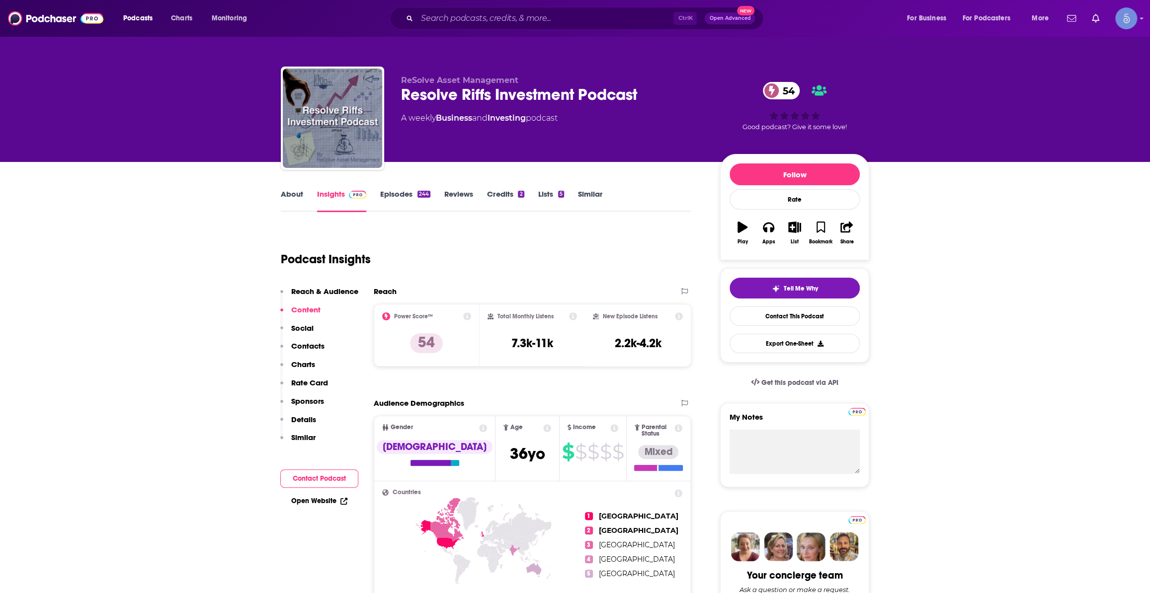
click at [421, 211] on link "Episodes 244" at bounding box center [405, 200] width 50 height 23
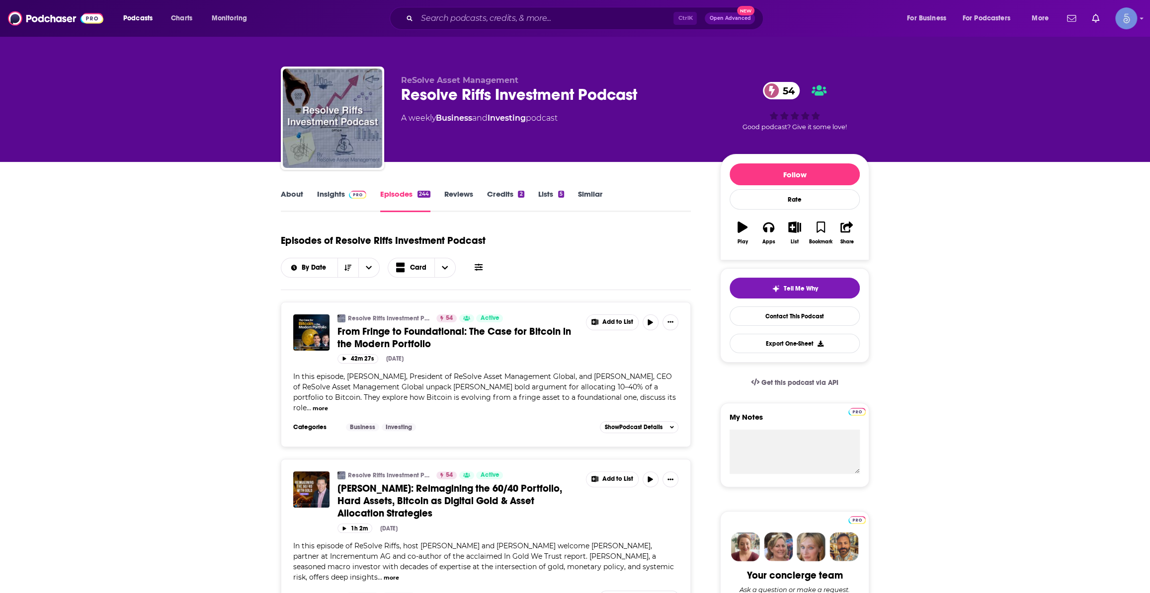
scroll to position [150, 0]
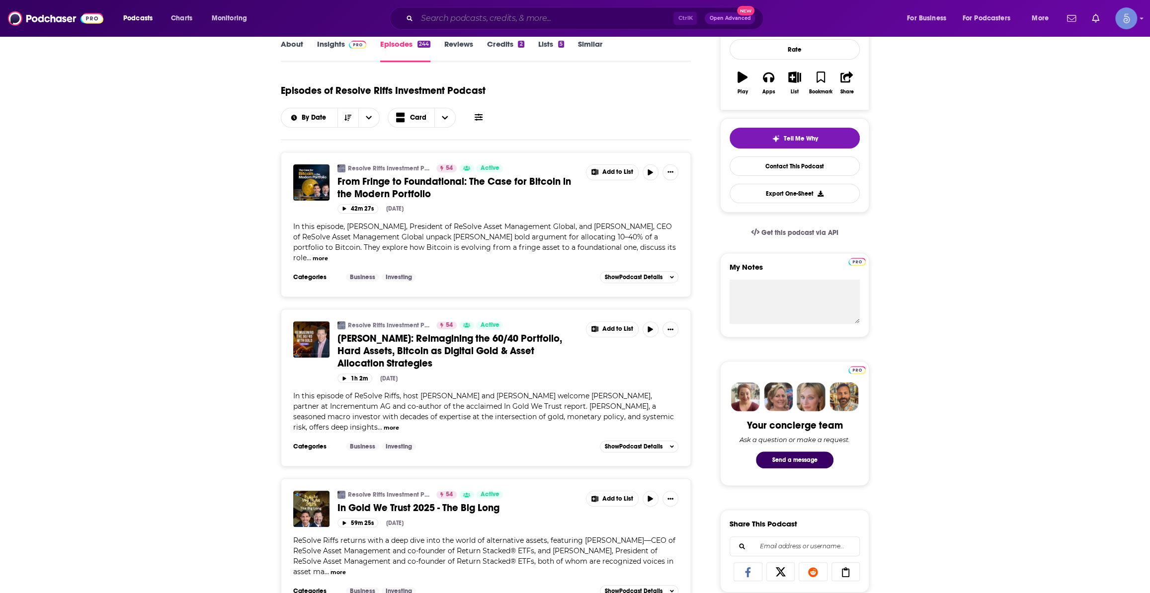
click at [547, 22] on input "Search podcasts, credits, & more..." at bounding box center [545, 18] width 256 height 16
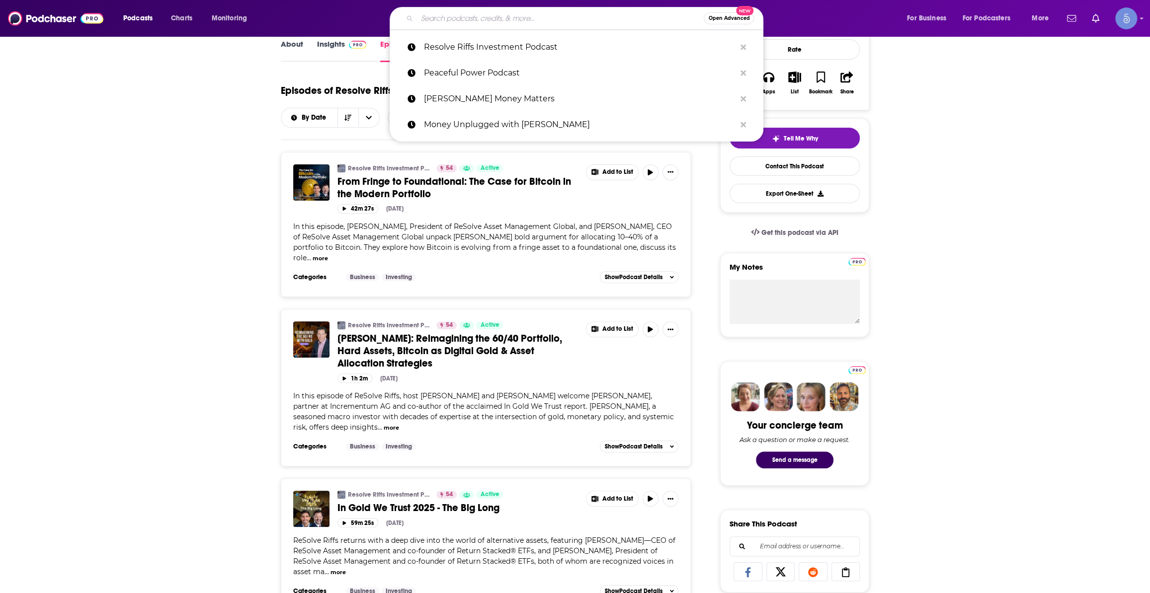
paste input "Personal Finance for Long-Term Investors - The Best Interest"
type input "Personal Finance for Long-Term Investors - The Best Interest"
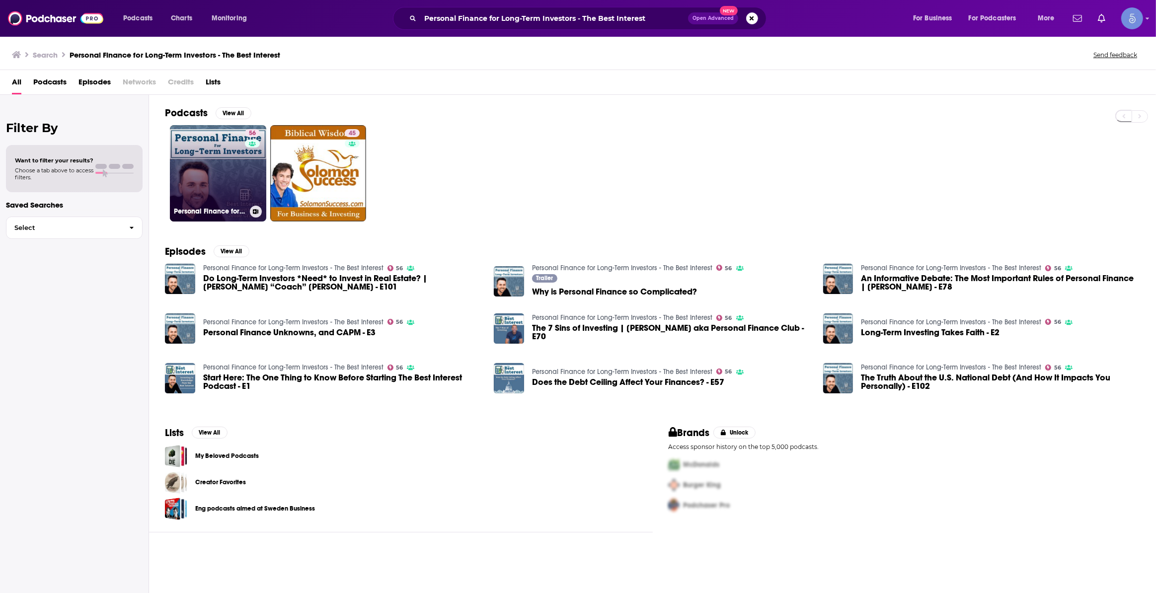
click at [228, 170] on link "56 Personal Finance for Long-Term Investors - The Best Interest" at bounding box center [218, 173] width 96 height 96
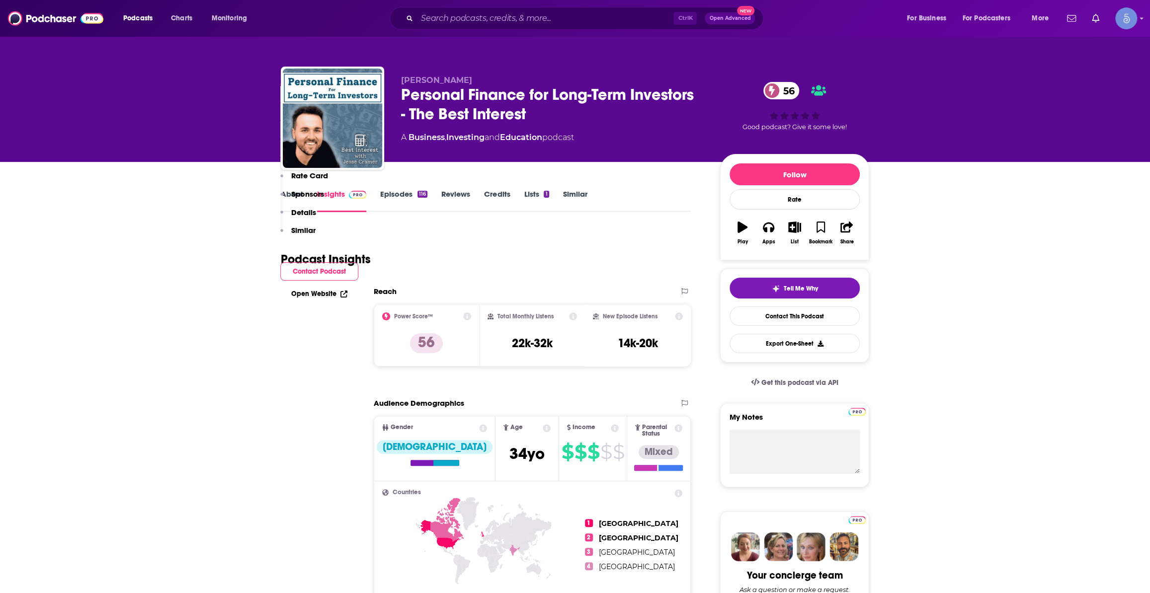
scroll to position [527, 0]
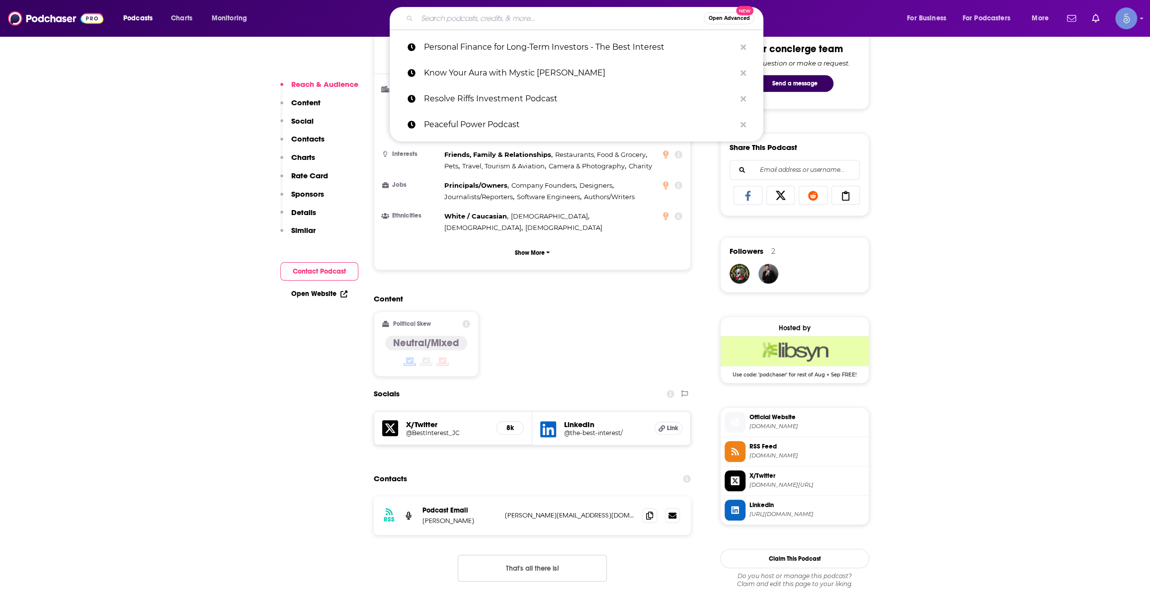
click at [443, 25] on input "Search podcasts, credits, & more..." at bounding box center [560, 18] width 287 height 16
paste input "Smarter Vet Financial Podcast"
type input "Smarter Vet Financial Podcast"
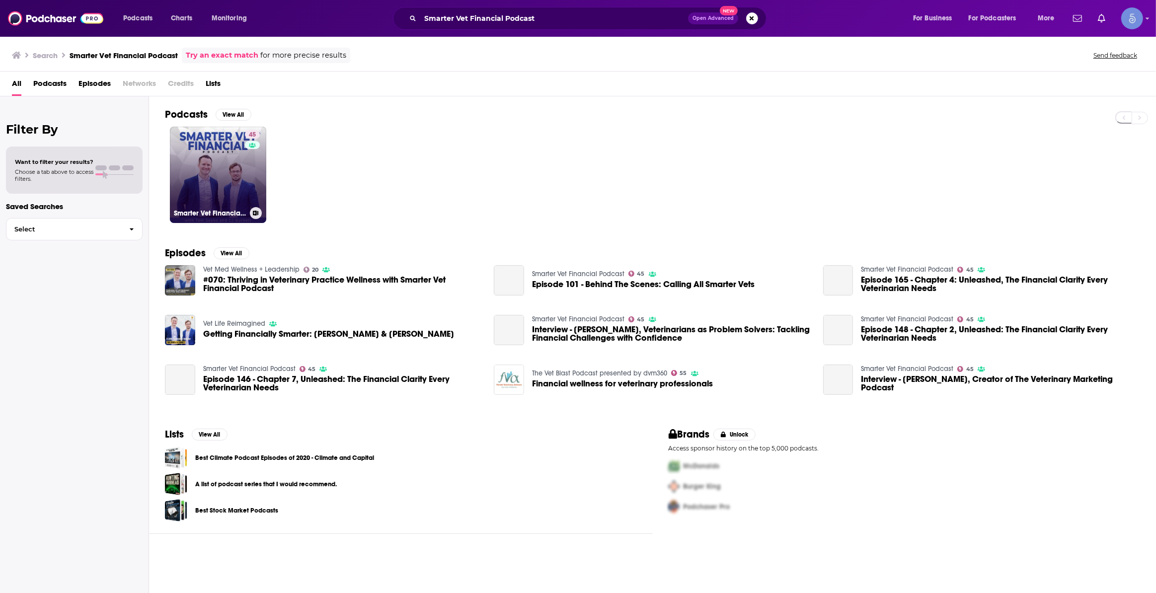
click at [246, 166] on div "45" at bounding box center [253, 169] width 17 height 77
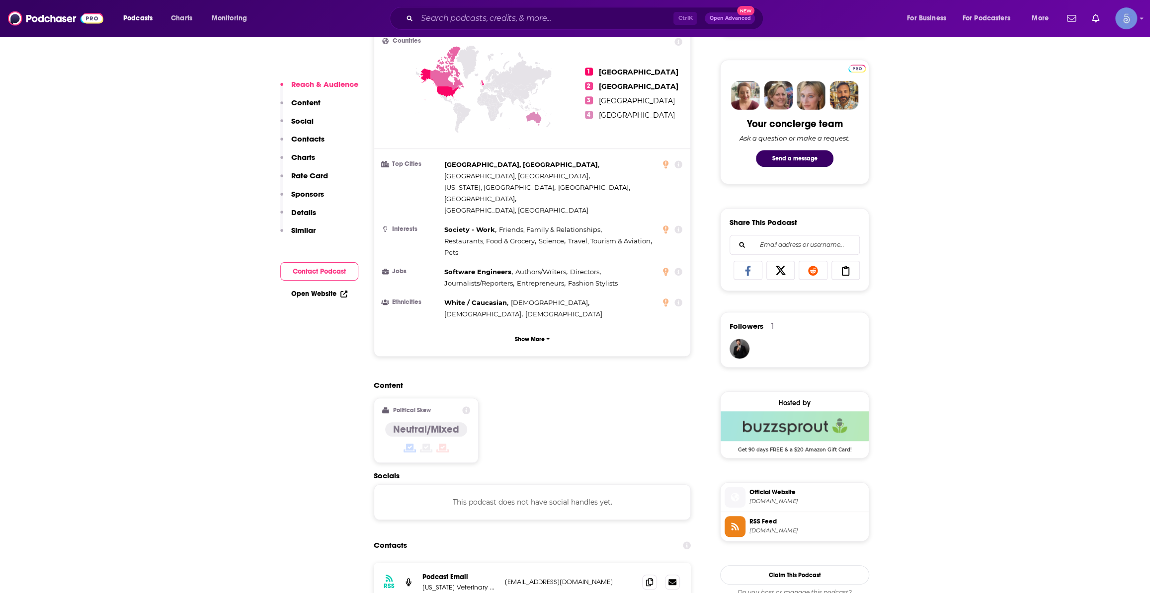
scroll to position [602, 0]
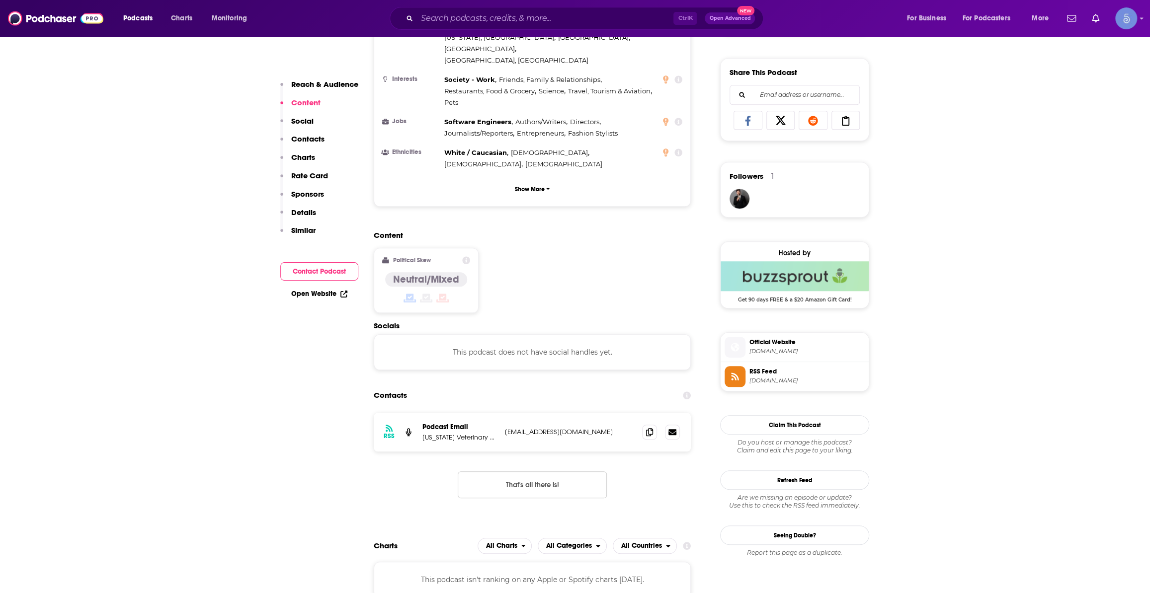
click at [784, 343] on span "Official Website" at bounding box center [806, 342] width 115 height 9
click at [491, 15] on input "Search podcasts, credits, & more..." at bounding box center [545, 18] width 256 height 16
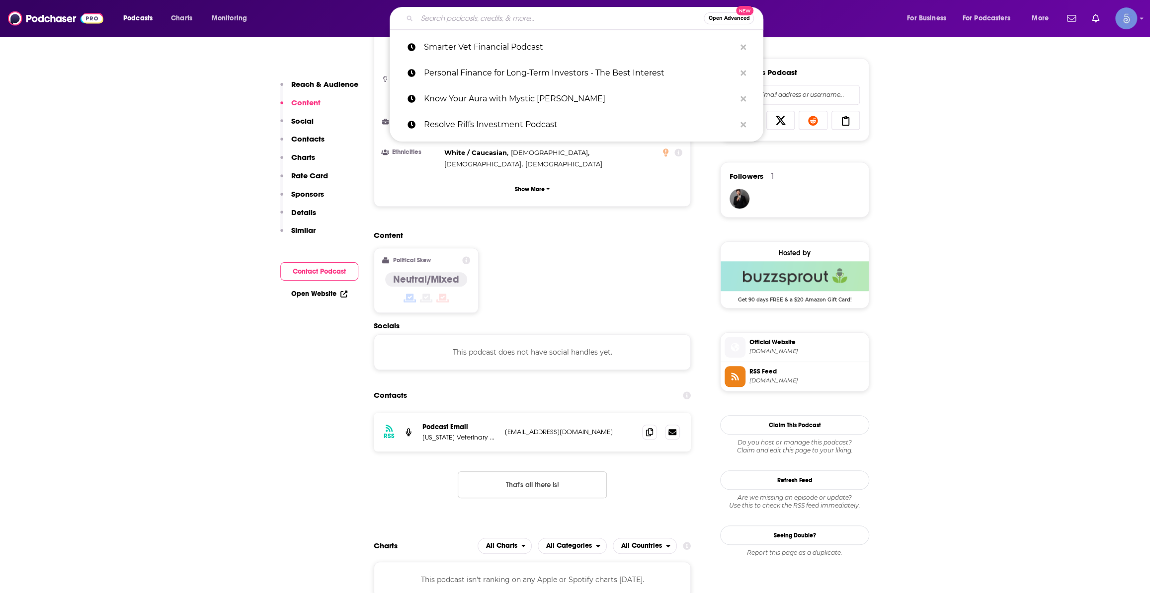
paste input "Uncensored Money"
type input "Uncensored Money"
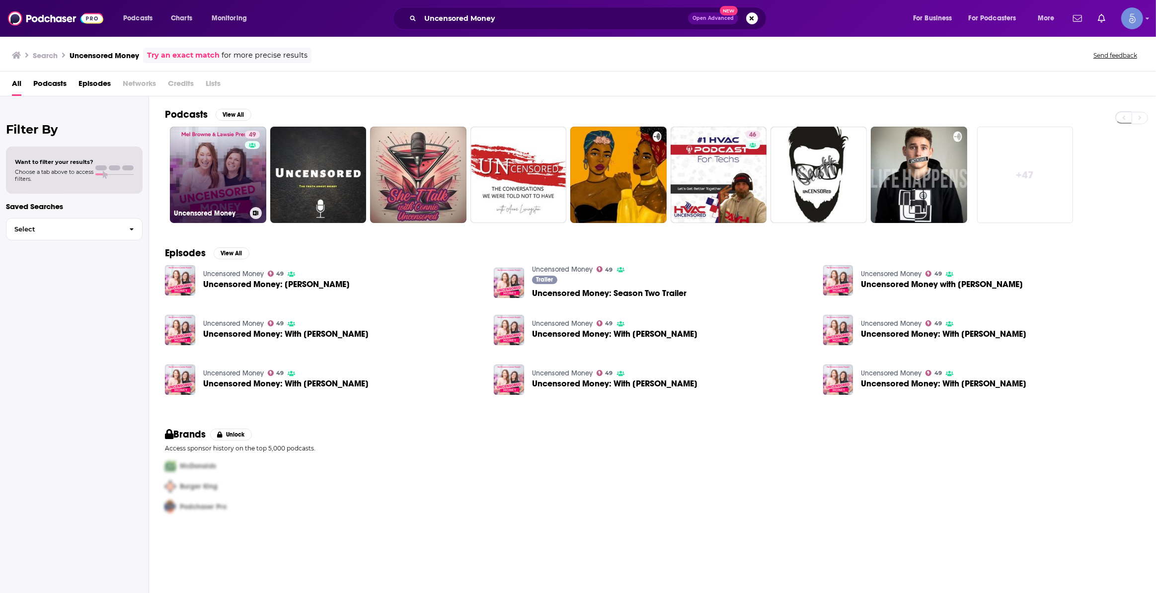
click at [204, 155] on link "49 Uncensored Money" at bounding box center [218, 175] width 96 height 96
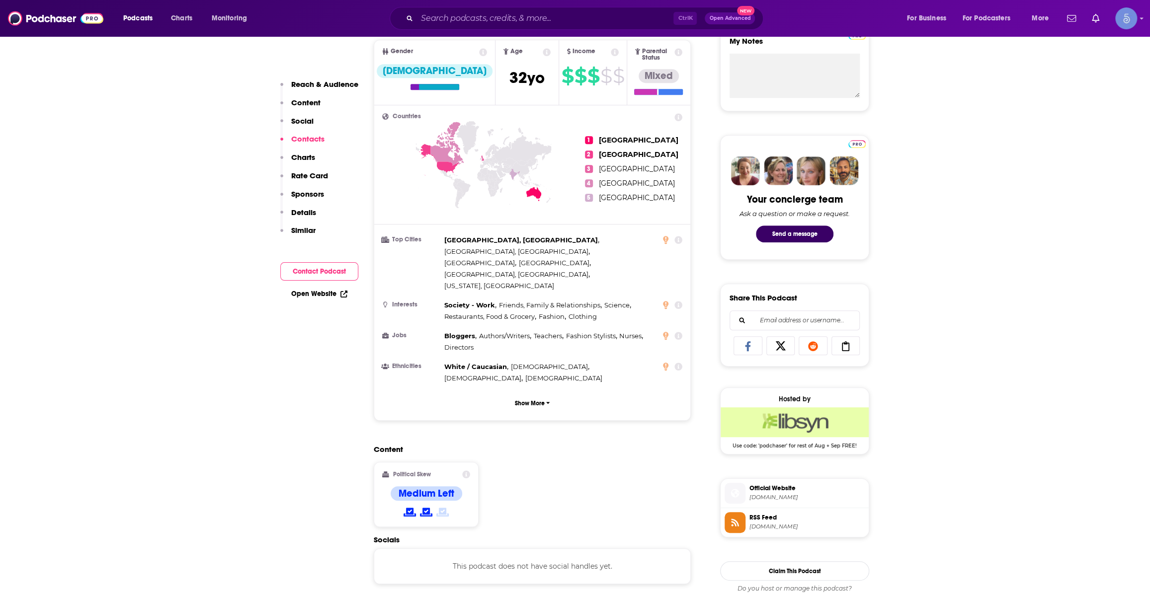
scroll to position [527, 0]
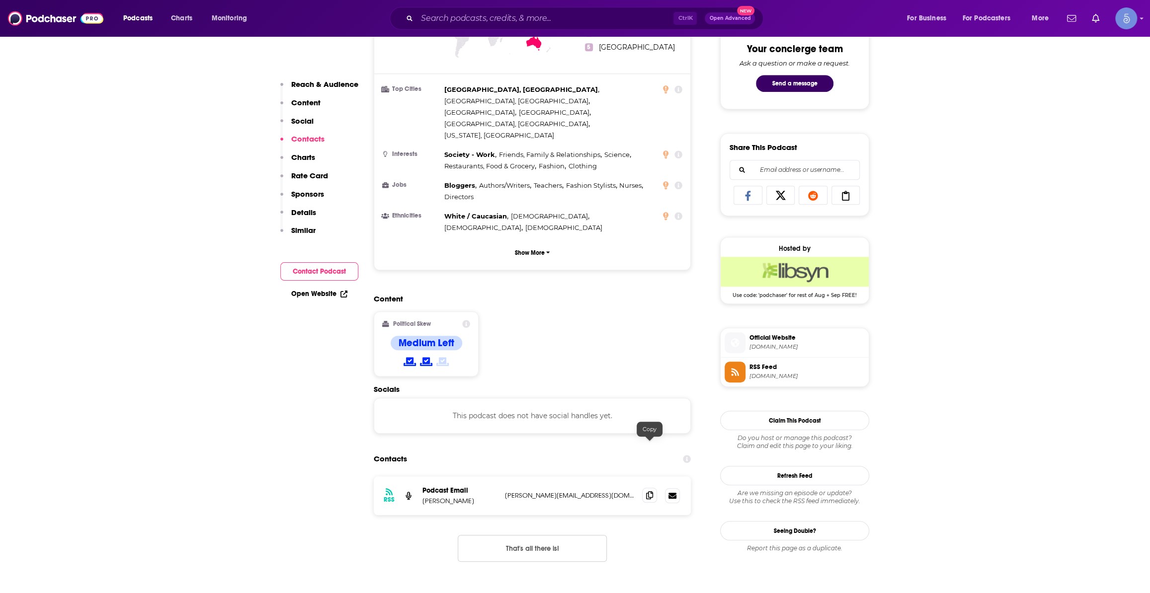
click at [645, 488] on span at bounding box center [649, 495] width 15 height 15
click at [769, 343] on span "Official Website melissabrowne.com.au" at bounding box center [804, 342] width 119 height 20
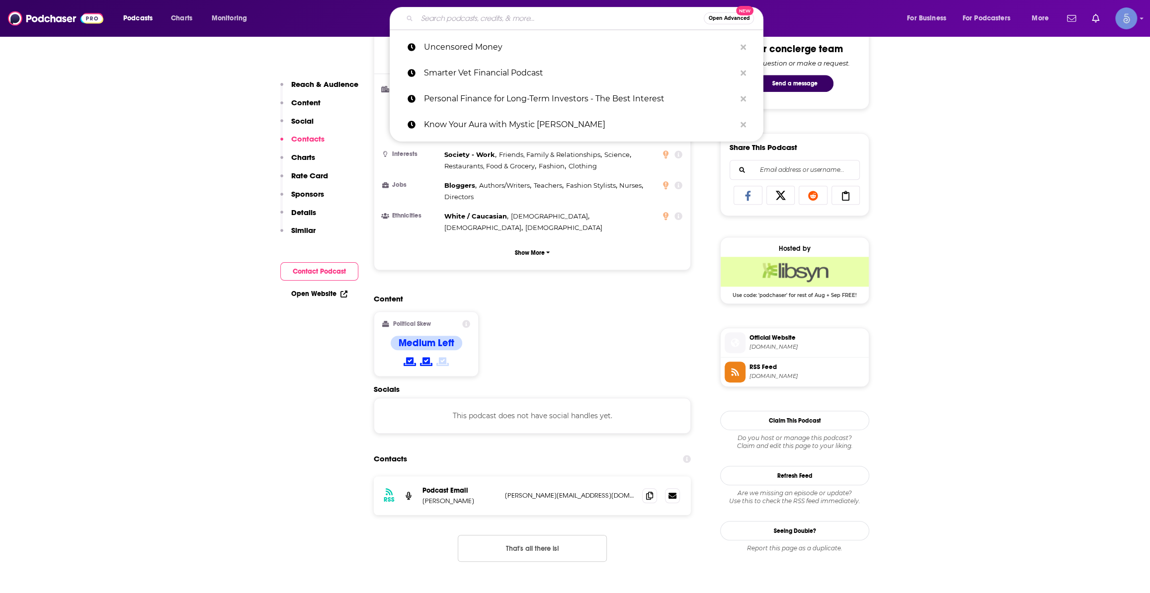
click at [522, 21] on input "Search podcasts, credits, & more..." at bounding box center [560, 18] width 287 height 16
paste input "Do Business. Do Life. — The Financial Advisor Podcast — DBDL"
type input "Do Business. Do Life. — The Financial Advisor Podcast — DBDL"
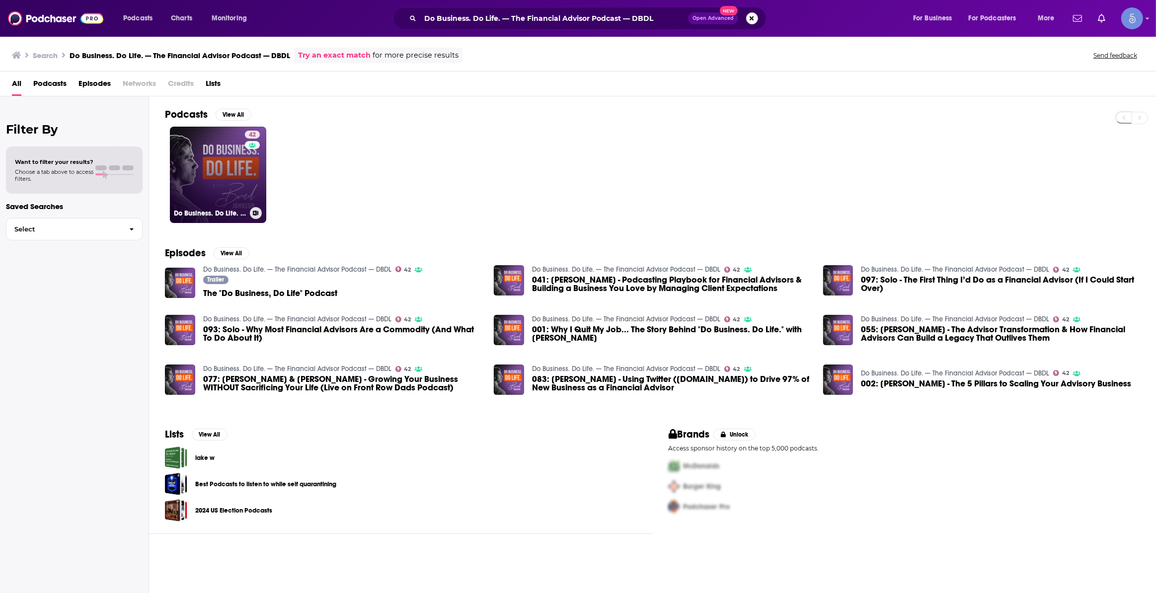
click at [228, 179] on link "42 Do Business. Do Life. — The Financial Advisor Podcast — DBDL" at bounding box center [218, 175] width 96 height 96
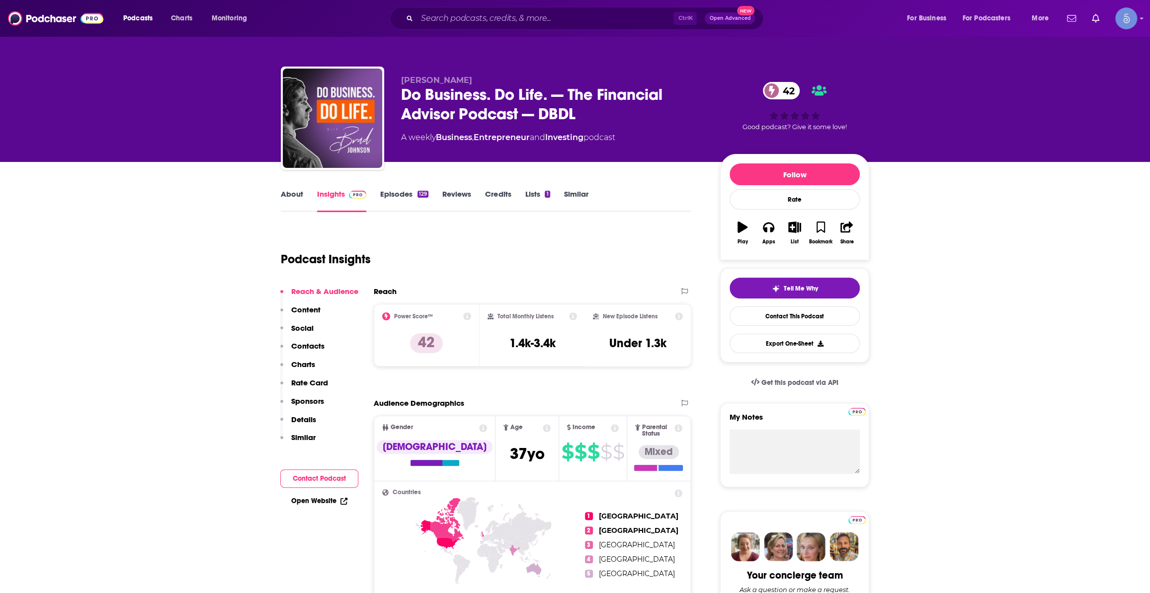
scroll to position [150, 0]
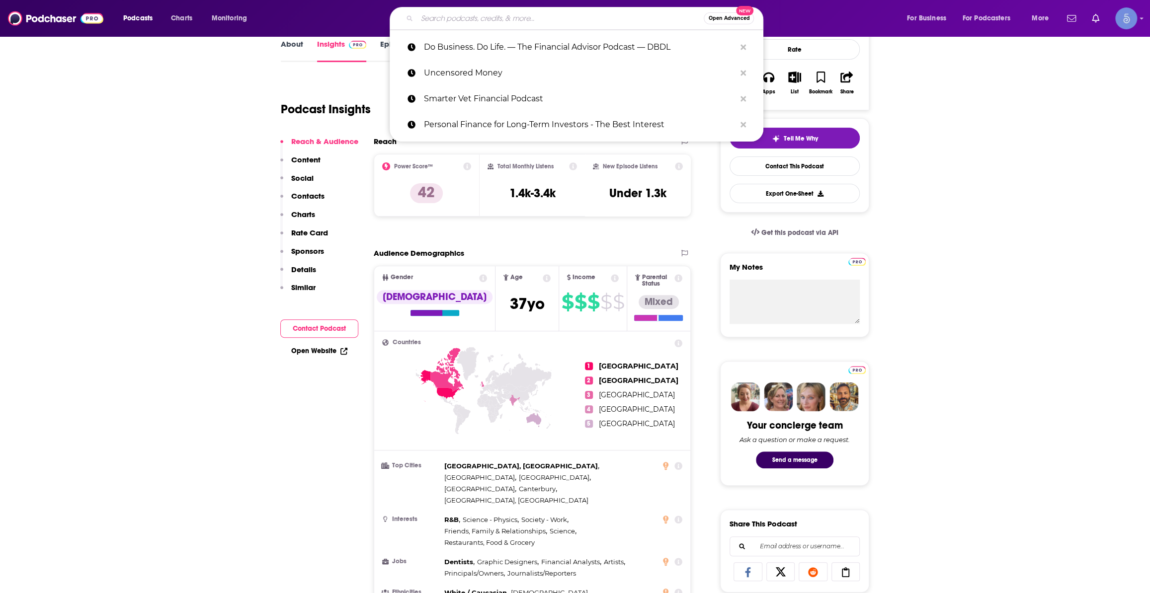
click at [574, 11] on input "Search podcasts, credits, & more..." at bounding box center [560, 18] width 287 height 16
paste input "The Pay Off with Sylvia Jeffreys"
type input "The Pay Off with Sylvia Jeffreys"
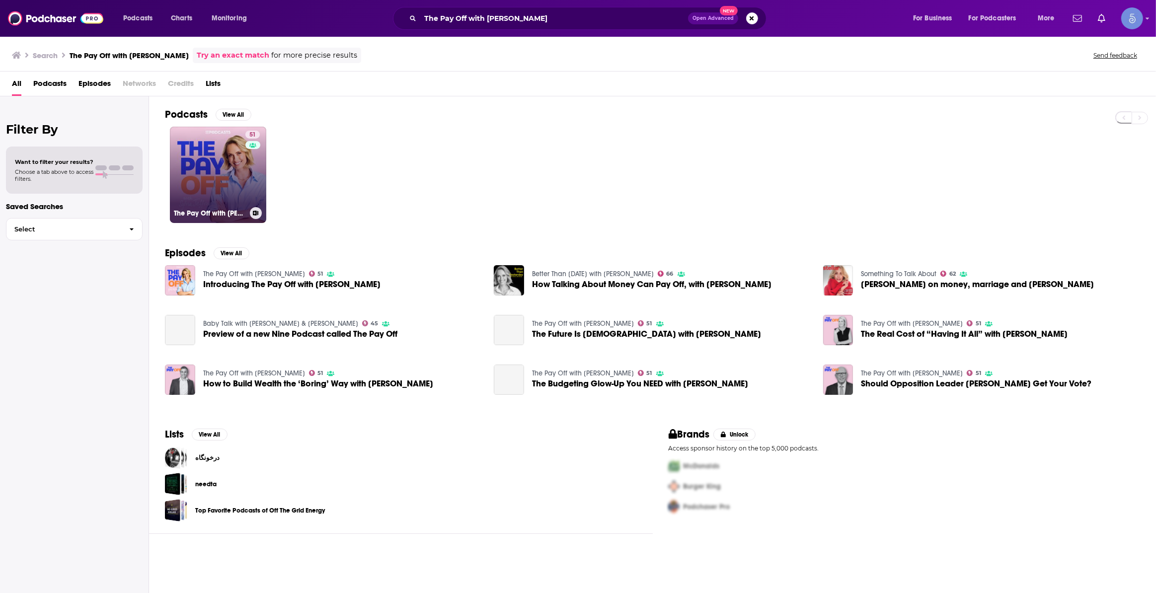
click at [215, 171] on link "51 The Pay Off with Sylvia Jeffreys" at bounding box center [218, 175] width 96 height 96
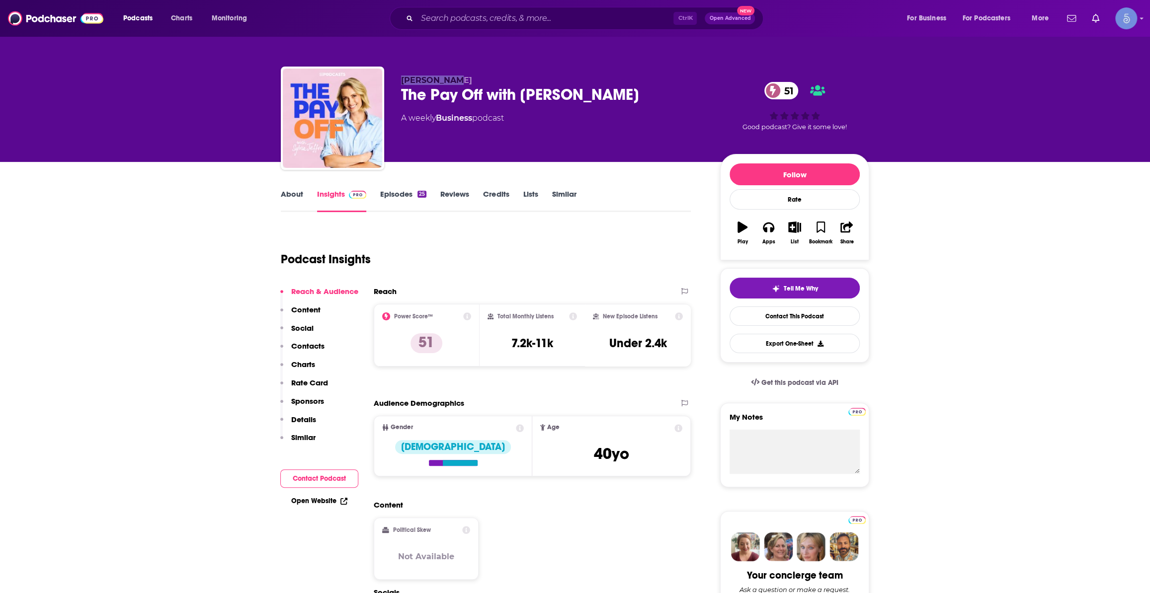
drag, startPoint x: 399, startPoint y: 80, endPoint x: 466, endPoint y: 80, distance: 66.6
click at [466, 80] on div "Del Fordham The Pay Off with Sylvia Jeffreys 51 A weekly Business podcast 51 Go…" at bounding box center [575, 120] width 588 height 107
copy span "Del Fordham"
click at [295, 196] on link "About" at bounding box center [292, 200] width 22 height 23
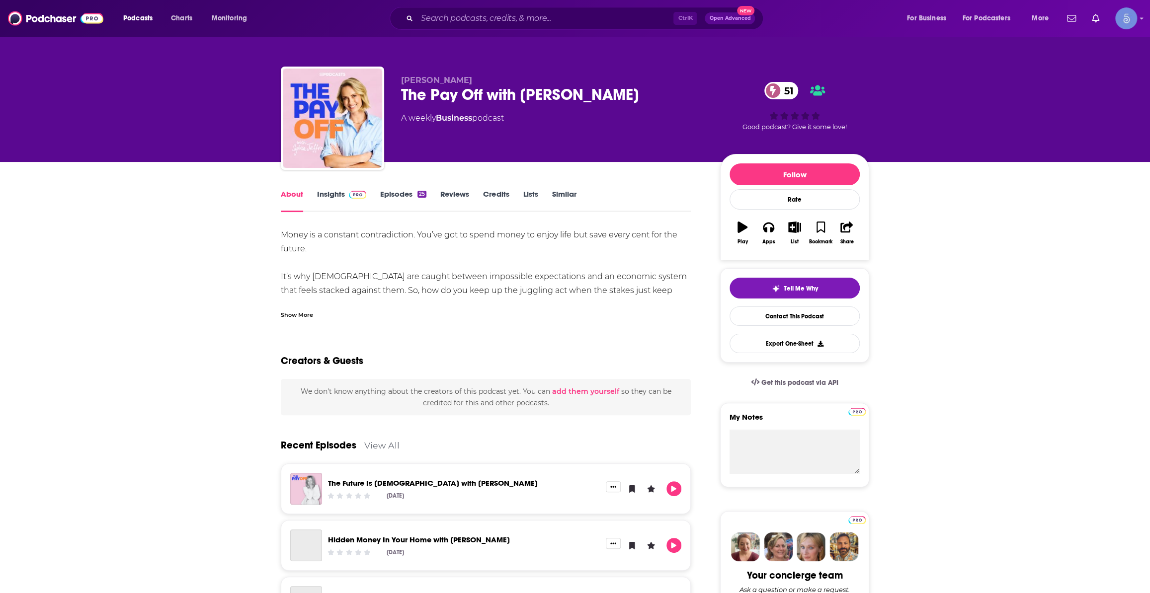
click at [293, 313] on div "Show More" at bounding box center [297, 314] width 32 height 9
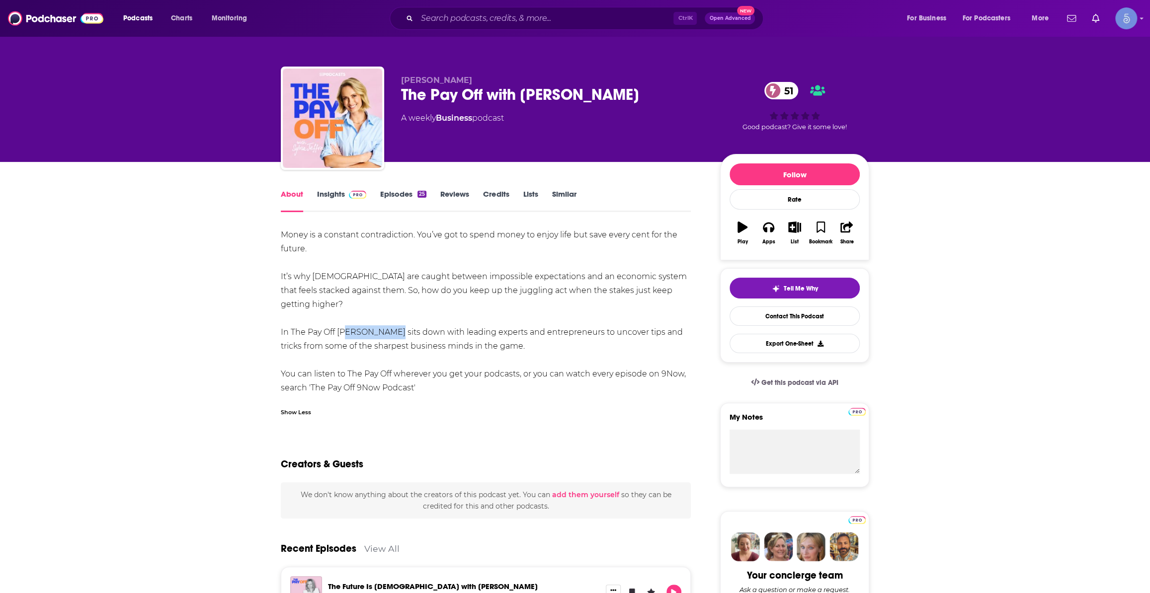
drag, startPoint x: 341, startPoint y: 333, endPoint x: 348, endPoint y: 334, distance: 6.6
click at [379, 333] on div "Money is a constant contradiction. You’ve got to spend money to enjoy life but …" at bounding box center [486, 311] width 410 height 167
drag, startPoint x: 337, startPoint y: 334, endPoint x: 390, endPoint y: 333, distance: 52.7
click at [390, 333] on div "Money is a constant contradiction. You’ve got to spend money to enjoy life but …" at bounding box center [486, 311] width 410 height 167
copy div "Sylvia Jeffreys"
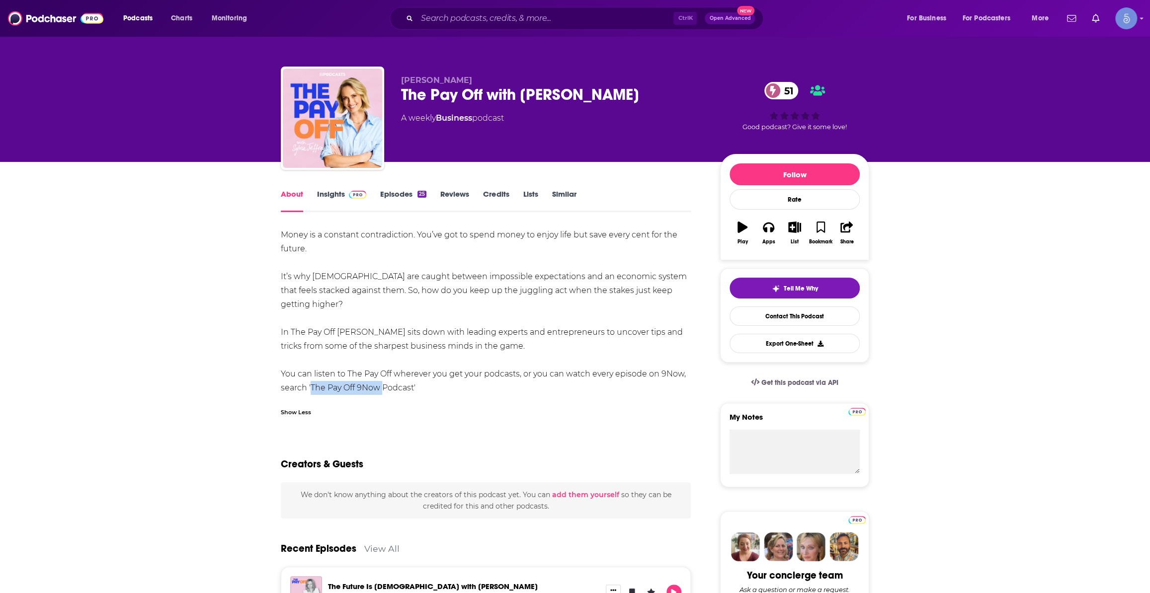
drag, startPoint x: 309, startPoint y: 387, endPoint x: 381, endPoint y: 394, distance: 72.4
click at [381, 394] on div "Money is a constant contradiction. You’ve got to spend money to enjoy life but …" at bounding box center [486, 311] width 410 height 167
drag, startPoint x: 381, startPoint y: 394, endPoint x: 333, endPoint y: 394, distance: 47.7
click at [379, 394] on div "Money is a constant contradiction. You’ve got to spend money to enjoy life but …" at bounding box center [486, 311] width 410 height 167
click at [311, 388] on div "Money is a constant contradiction. You’ve got to spend money to enjoy life but …" at bounding box center [486, 311] width 410 height 167
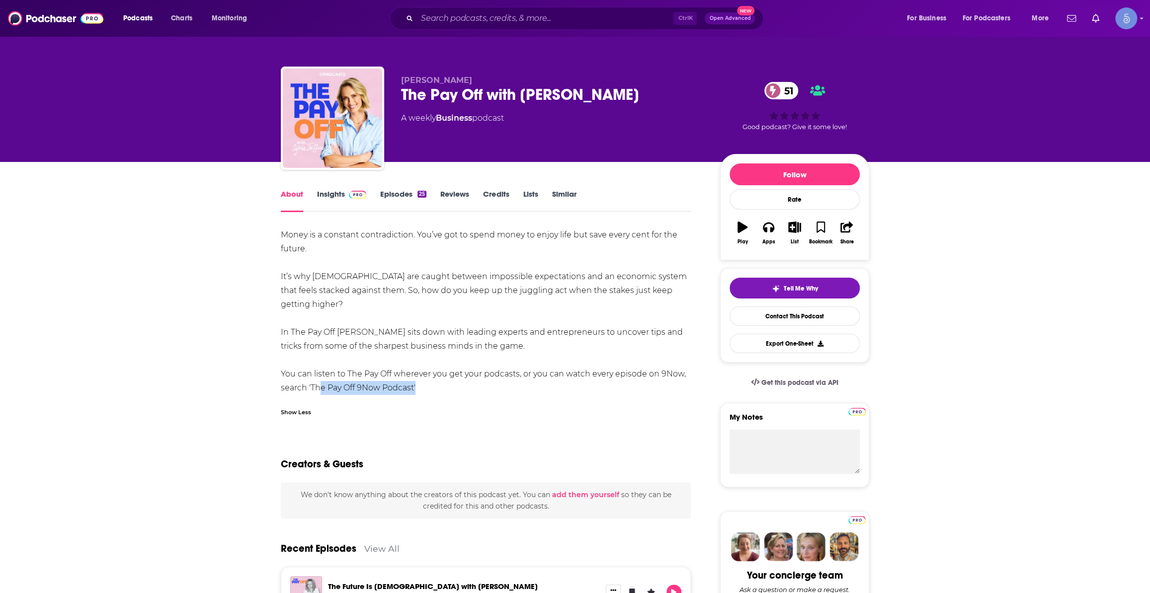
drag, startPoint x: 313, startPoint y: 386, endPoint x: 413, endPoint y: 392, distance: 100.5
click at [413, 392] on div "Money is a constant contradiction. You’ve got to spend money to enjoy life but …" at bounding box center [486, 311] width 410 height 167
copy div "he Pay Off 9Now Podcast"
click at [608, 10] on input "Search podcasts, credits, & more..." at bounding box center [545, 18] width 256 height 16
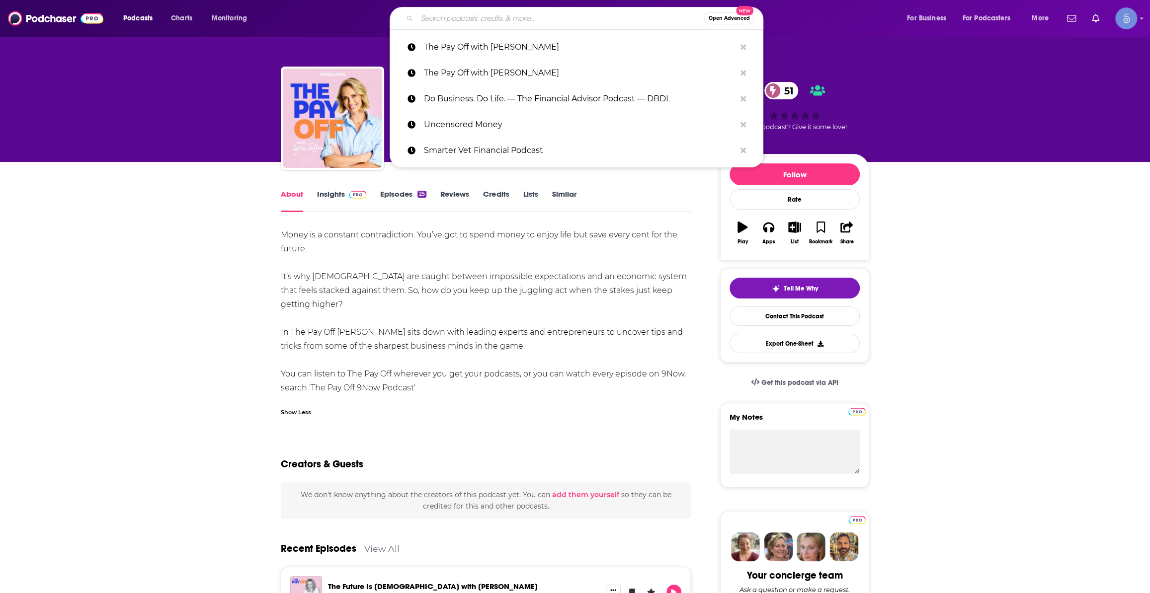
paste input "The Woman & Finance Podcast"
type input "The Woman & Finance Podcast"
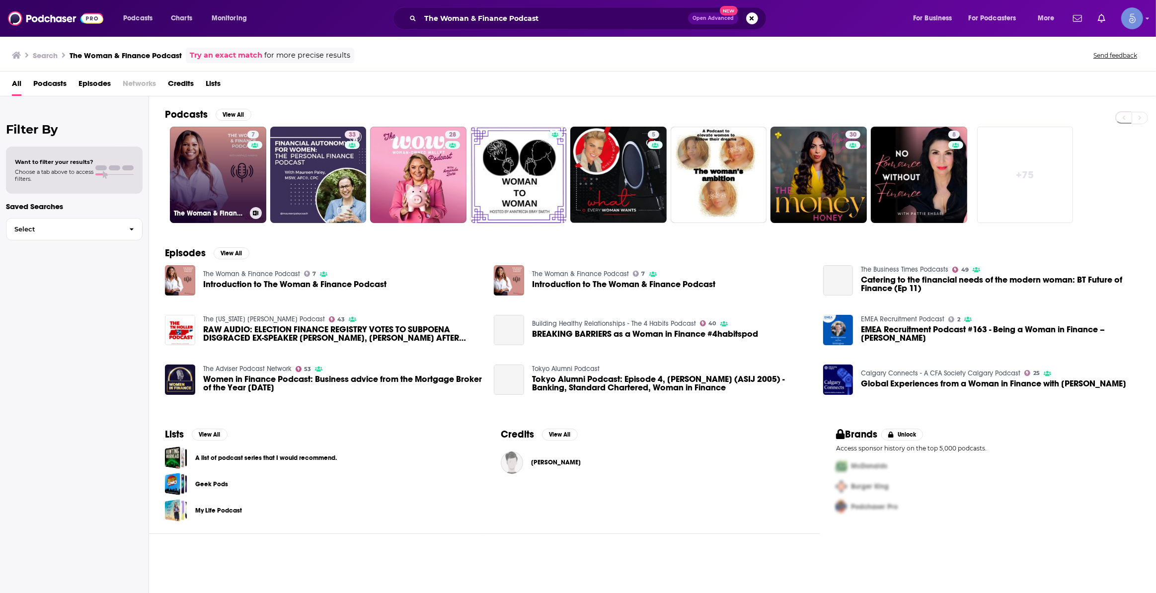
click at [217, 157] on link "7 The Woman & Finance Podcast" at bounding box center [218, 175] width 96 height 96
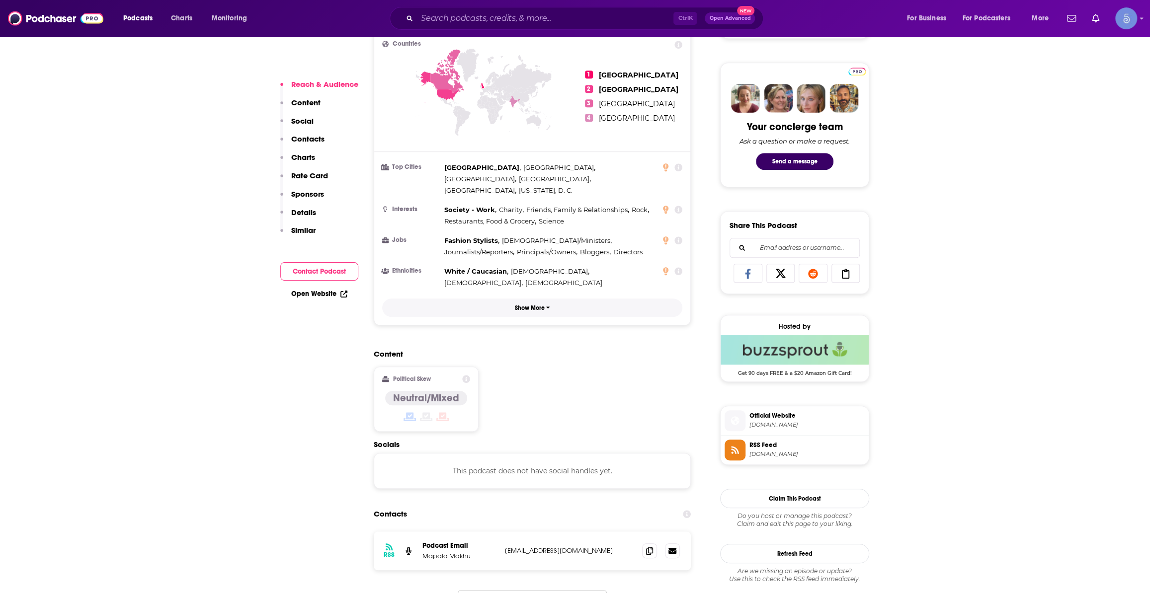
scroll to position [452, 0]
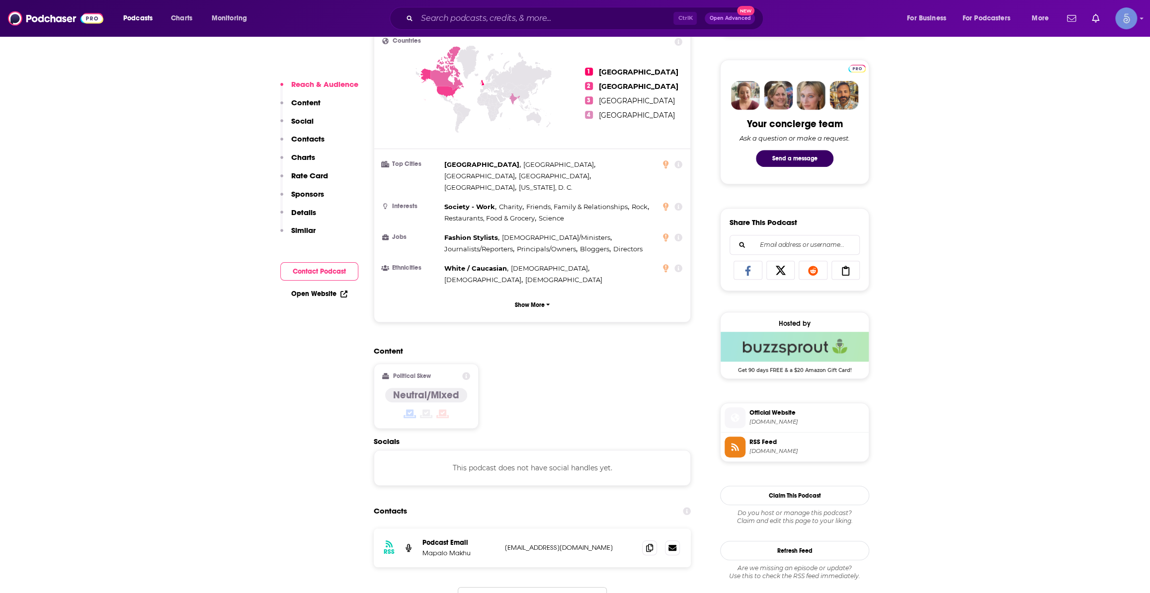
click at [772, 421] on span "thewomanandfinancepodcast.buzzsprout.com" at bounding box center [806, 421] width 115 height 7
click at [597, 20] on input "Search podcasts, credits, & more..." at bounding box center [545, 18] width 256 height 16
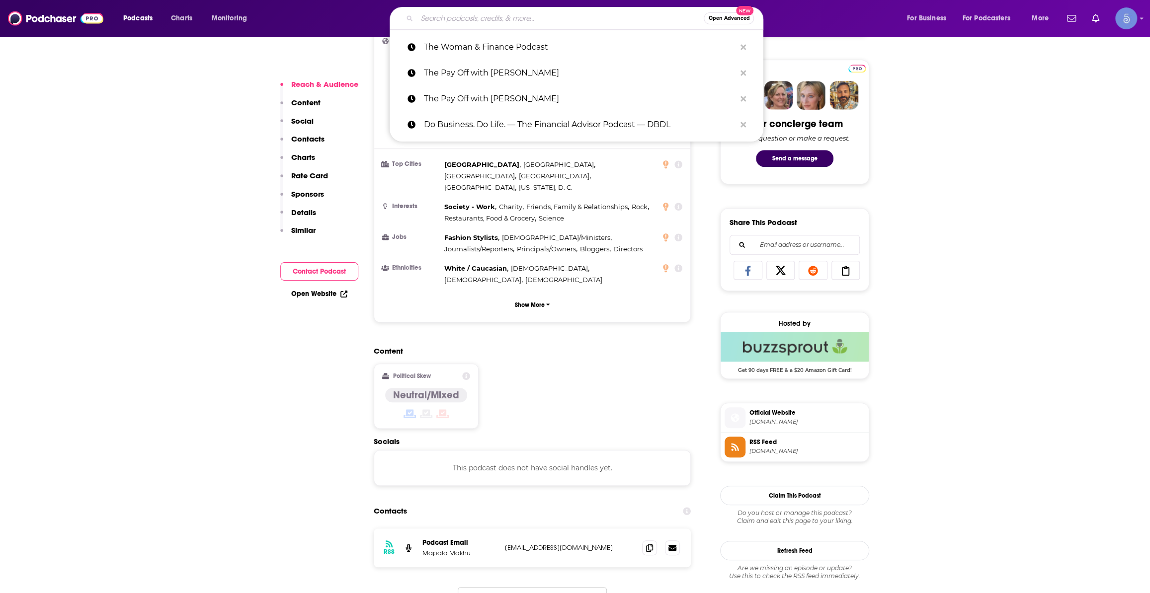
paste input "The Pension Confident Podcast"
type input "The Pension Confident Podcast"
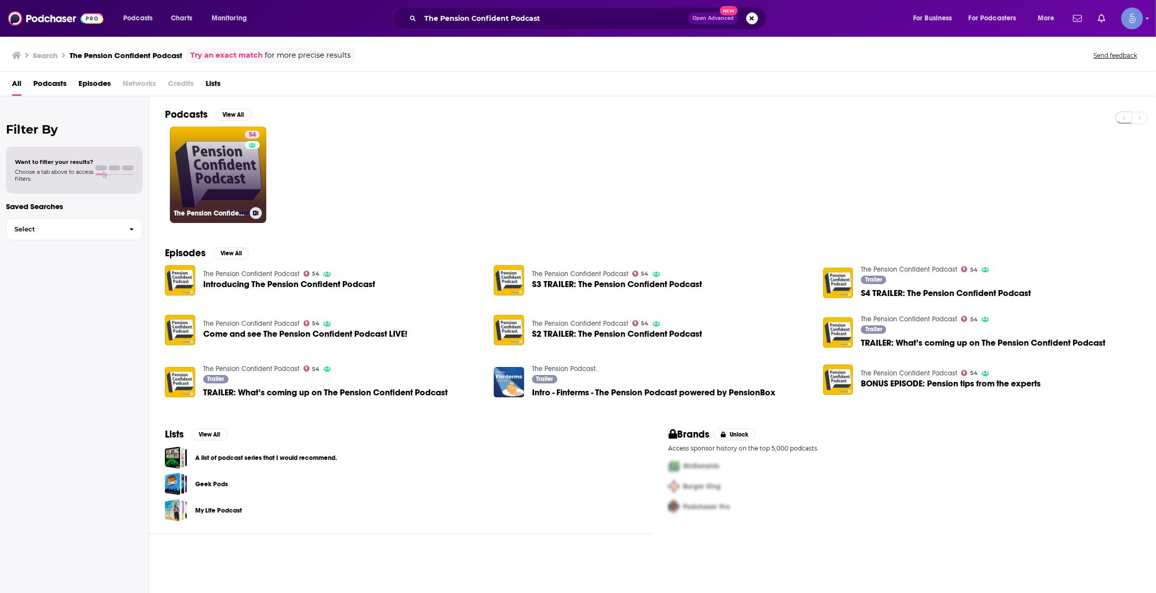
click at [225, 201] on link "54 The Pension Confident Podcast" at bounding box center [218, 175] width 96 height 96
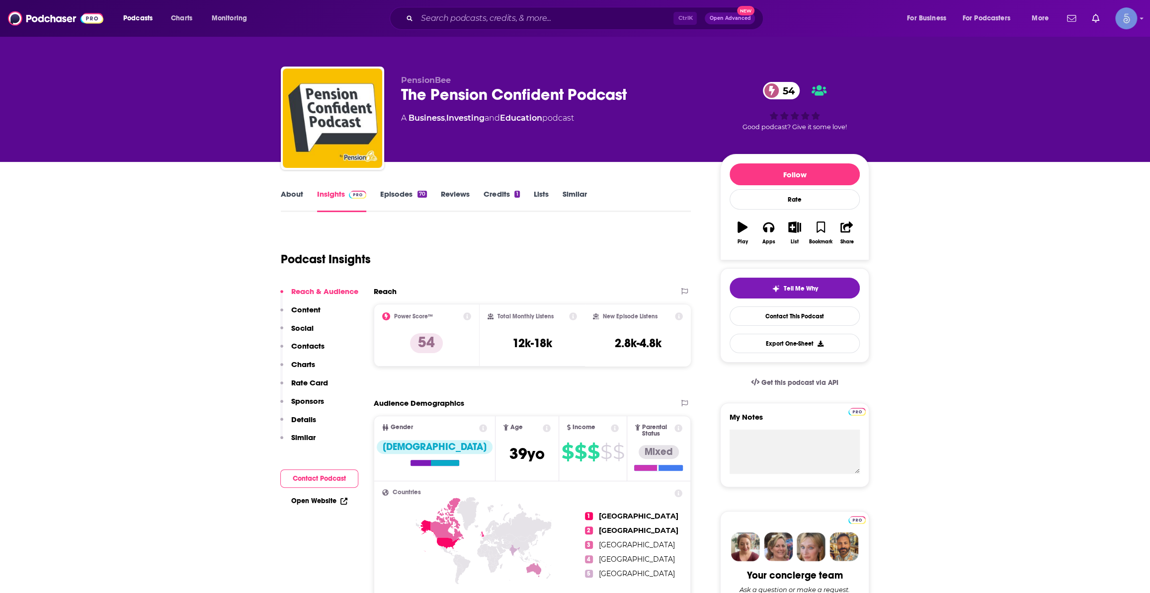
click at [293, 195] on link "About" at bounding box center [292, 200] width 22 height 23
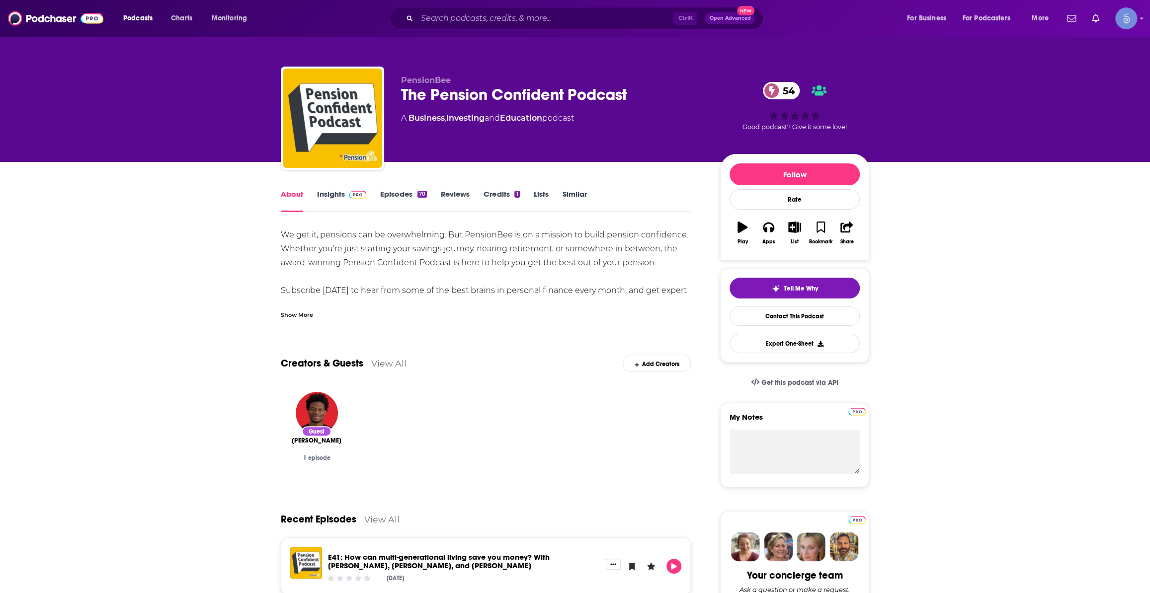
click at [295, 313] on div "Show More" at bounding box center [297, 314] width 32 height 9
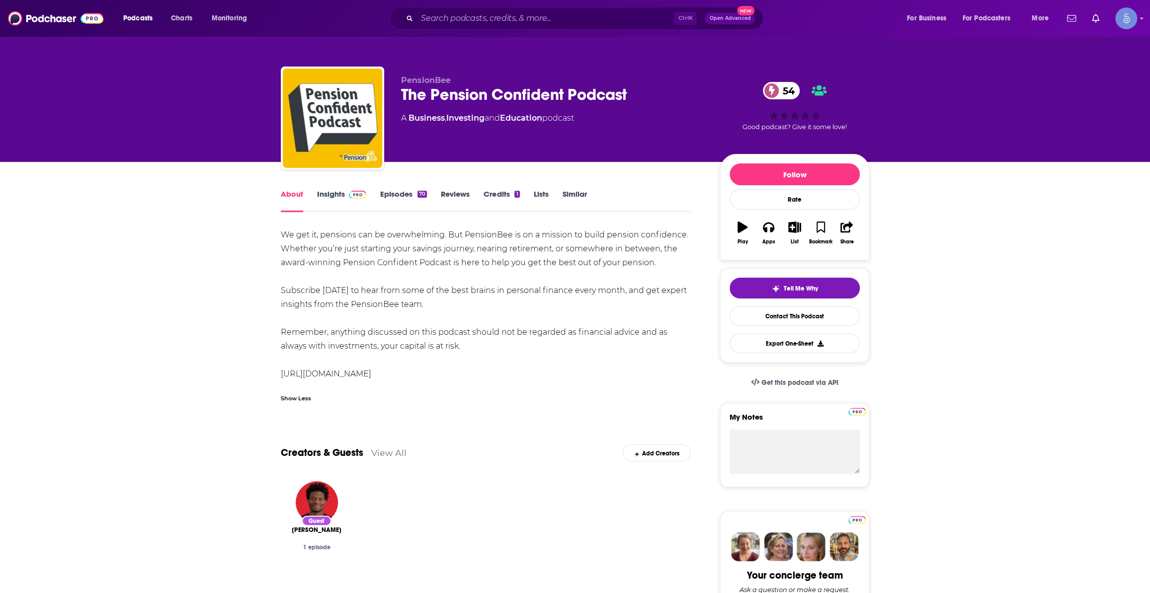
click at [397, 198] on link "Episodes 70" at bounding box center [403, 200] width 47 height 23
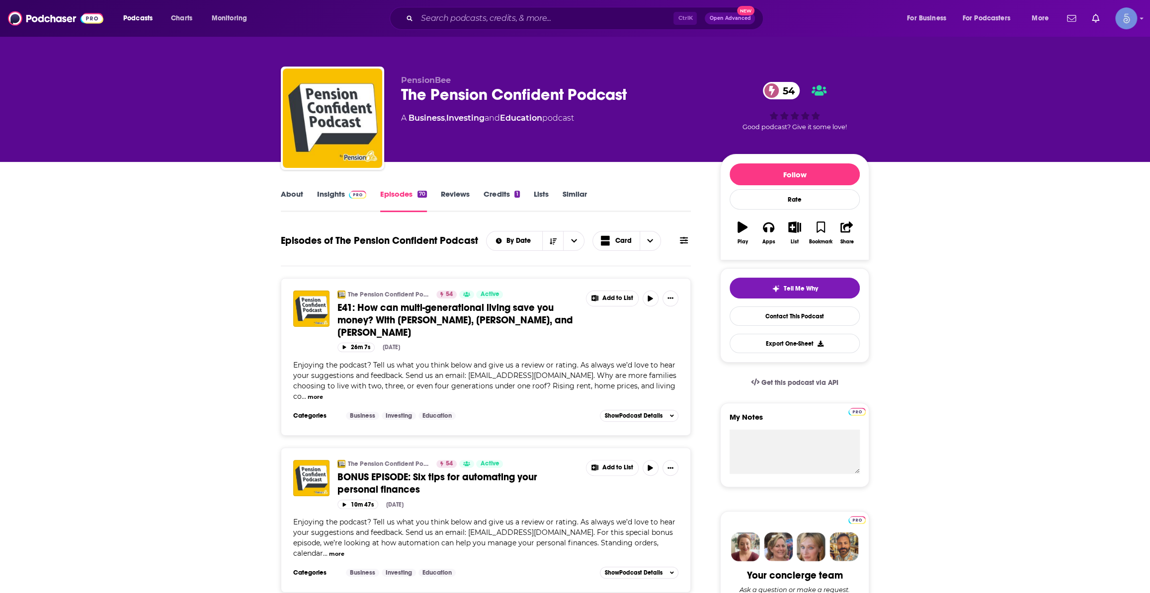
click at [517, 27] on div "Ctrl K Open Advanced New" at bounding box center [577, 18] width 374 height 23
click at [514, 26] on div "Ctrl K Open Advanced New" at bounding box center [577, 18] width 374 height 23
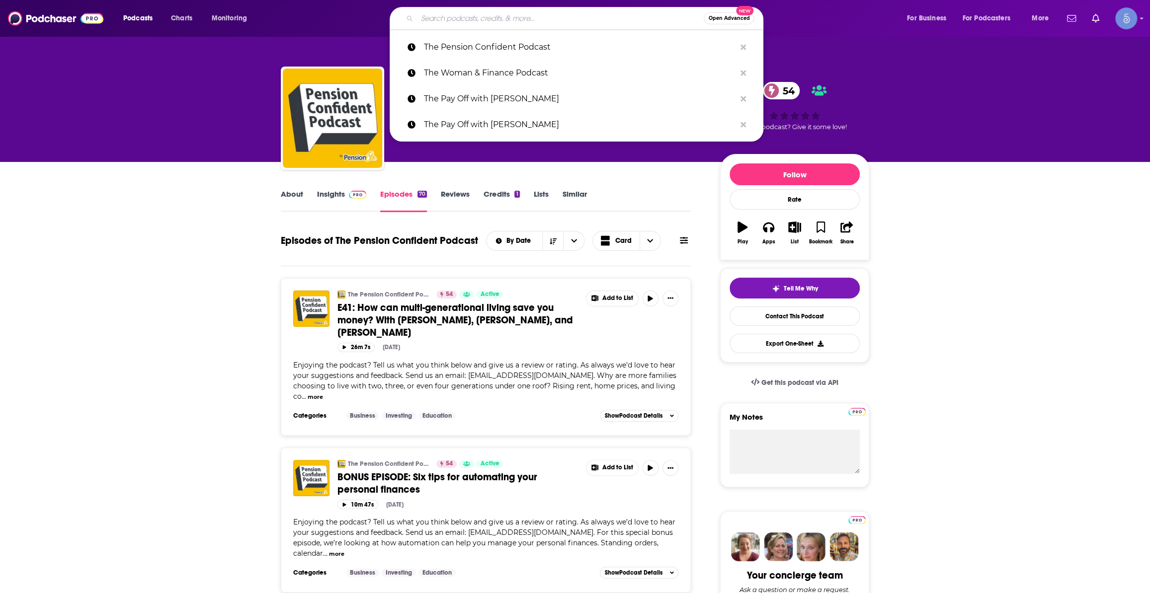
click at [514, 22] on input "Search podcasts, credits, & more..." at bounding box center [560, 18] width 287 height 16
paste input "Money School Podcast"
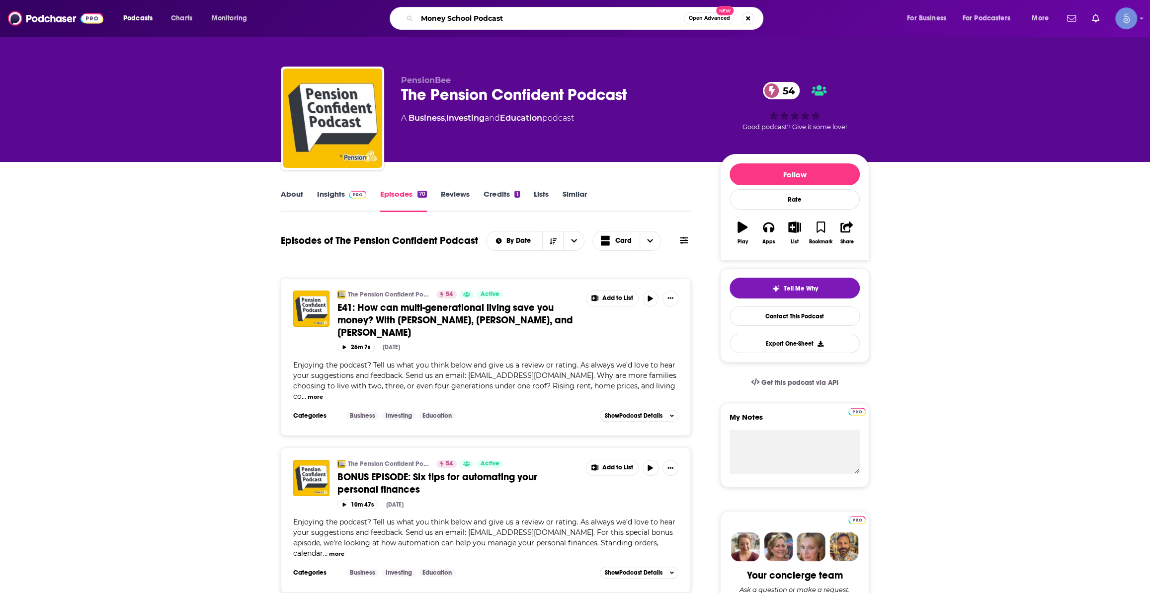
type input "Money School Podcast"
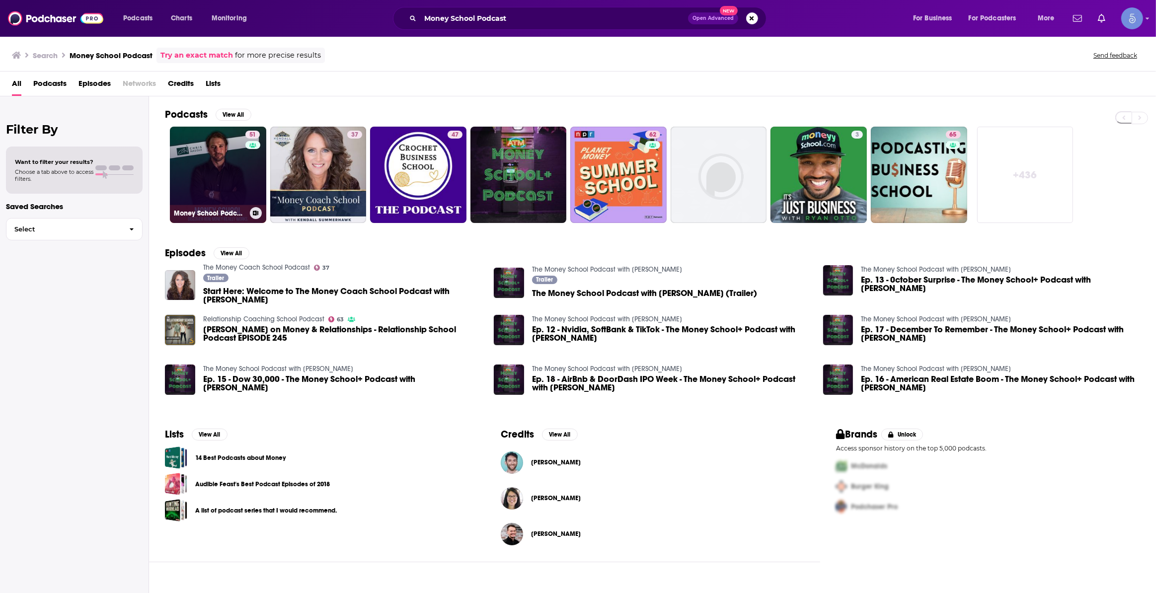
click at [218, 169] on link "51 Money School Podcast" at bounding box center [218, 175] width 96 height 96
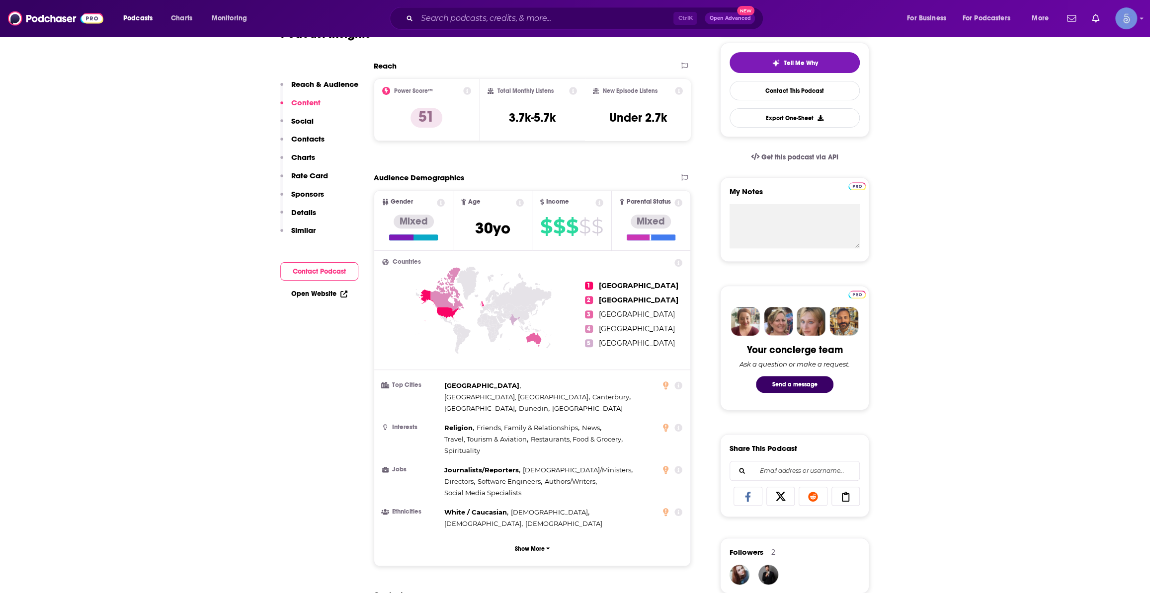
scroll to position [602, 0]
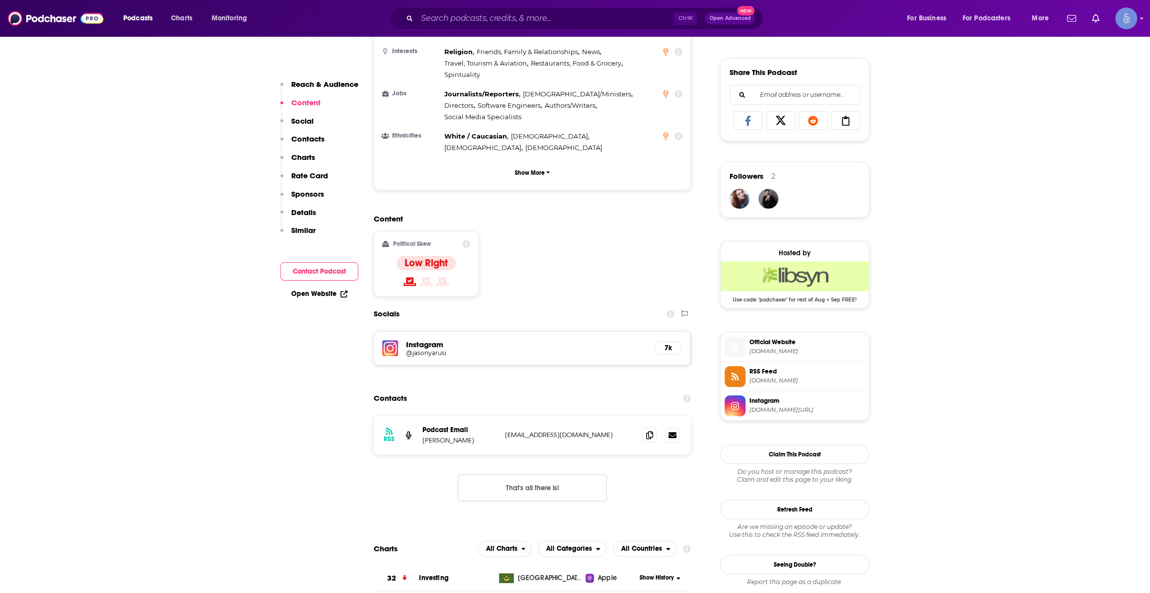
click at [414, 332] on div "Instagram @jasonyarusi 7k" at bounding box center [532, 348] width 316 height 33
click at [427, 340] on h5 "Instagram" at bounding box center [526, 344] width 240 height 9
click at [432, 349] on h5 "@jasonyarusi" at bounding box center [485, 352] width 159 height 7
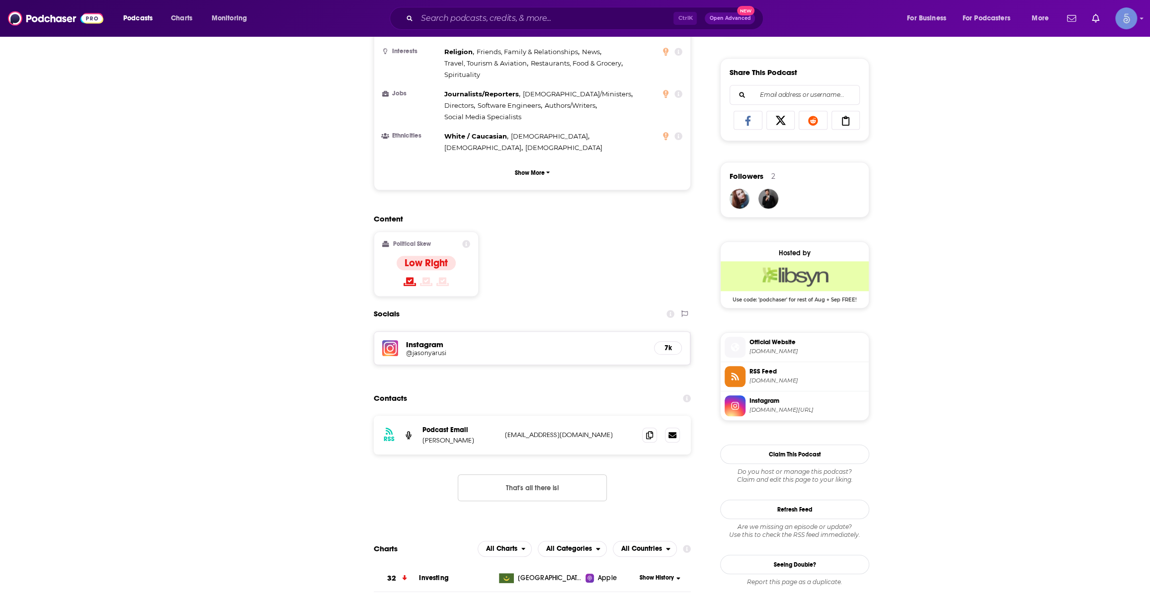
scroll to position [0, 0]
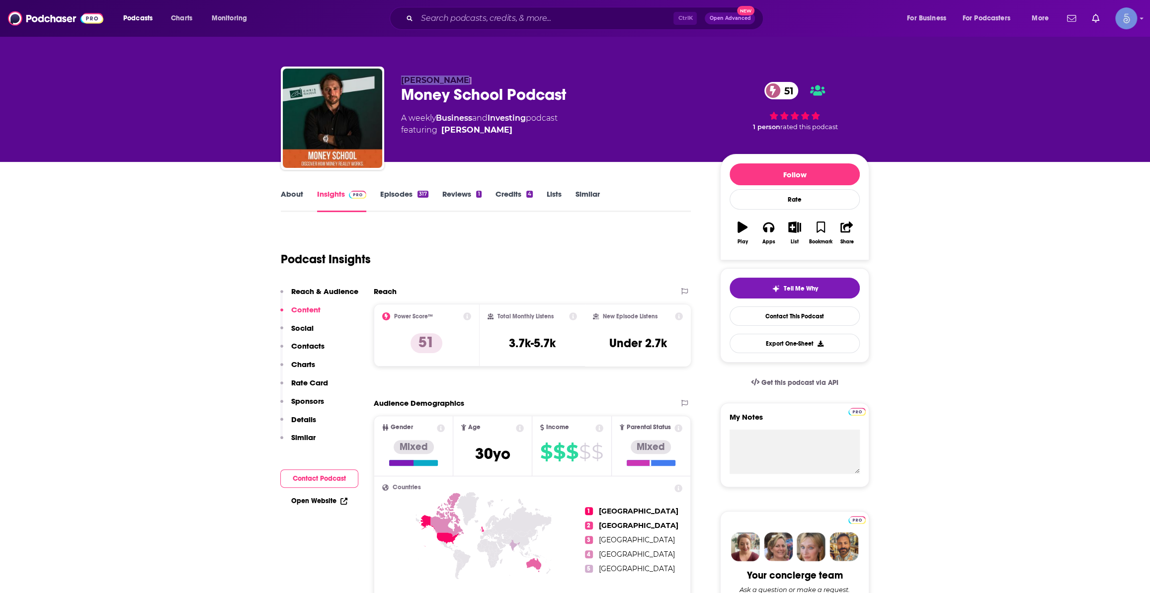
drag, startPoint x: 406, startPoint y: 76, endPoint x: 463, endPoint y: 64, distance: 58.5
click at [391, 79] on div "Chris Naugle Money School Podcast 51 A weekly Business and Investing podcast fe…" at bounding box center [575, 120] width 588 height 107
copy span "Chris Naugle"
click at [294, 202] on link "About" at bounding box center [292, 200] width 22 height 23
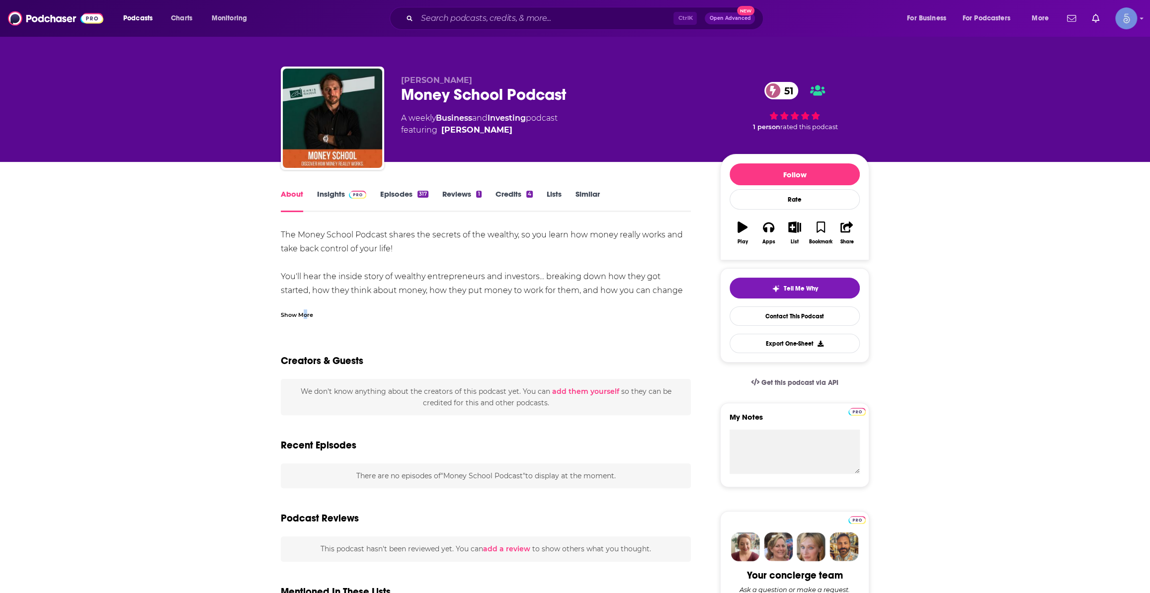
click at [307, 310] on div "Show More" at bounding box center [297, 314] width 32 height 9
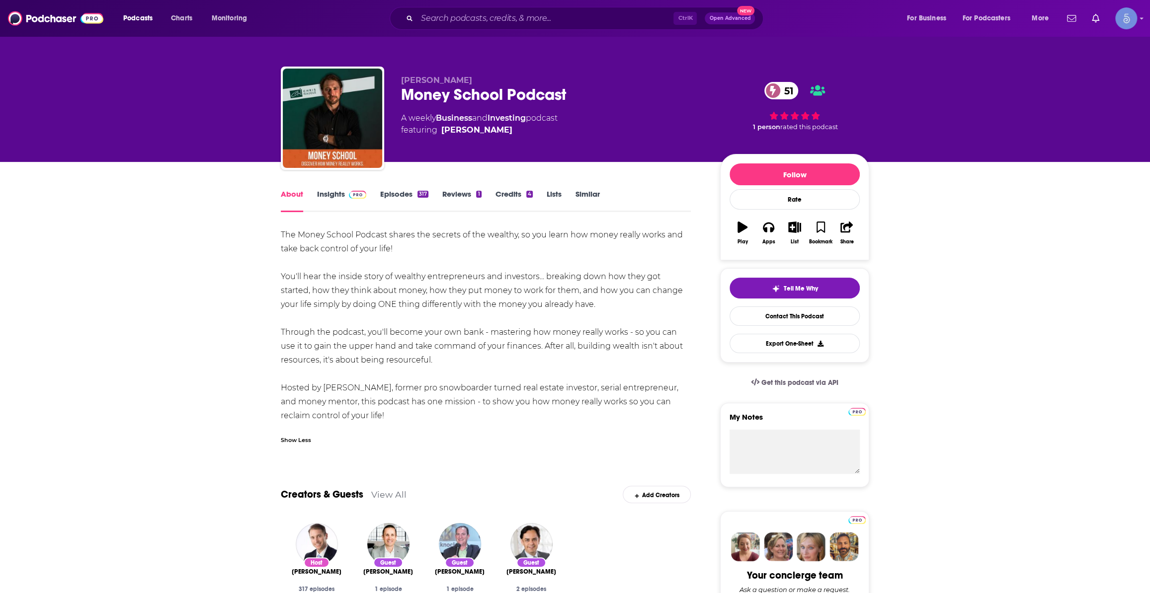
click at [537, 1] on div "Podcasts Charts Monitoring Ctrl K Open Advanced New For Business For Podcasters…" at bounding box center [575, 18] width 1150 height 37
click at [539, 14] on input "Search podcasts, credits, & more..." at bounding box center [545, 18] width 256 height 16
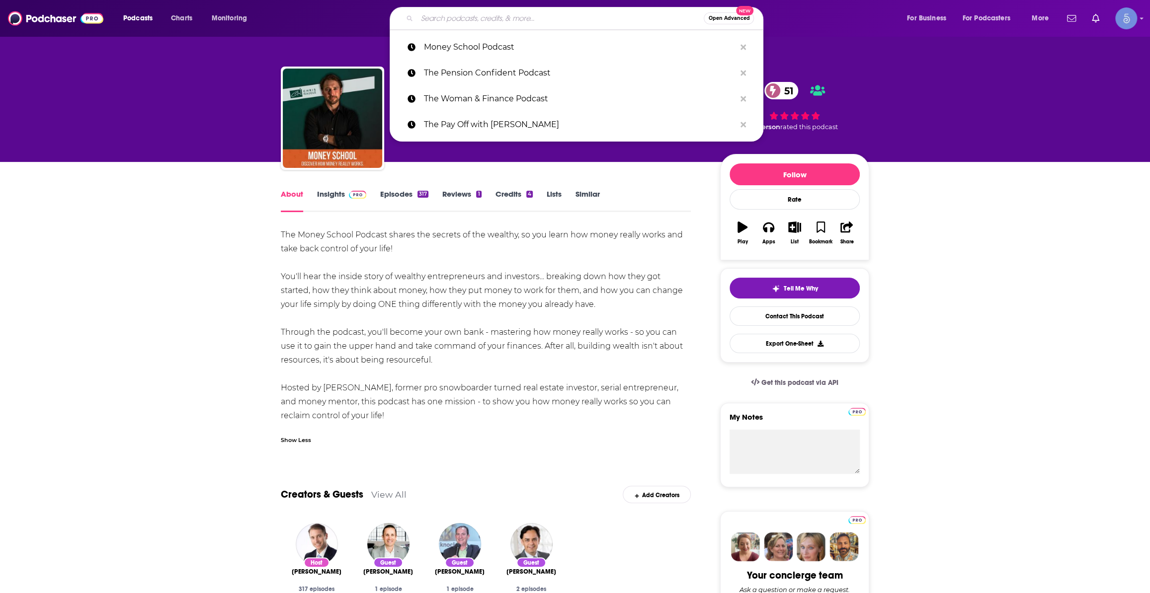
paste input "Playable Characters Show with Brandon Gentile"
type input "Playable Characters Show with Brandon Gentile"
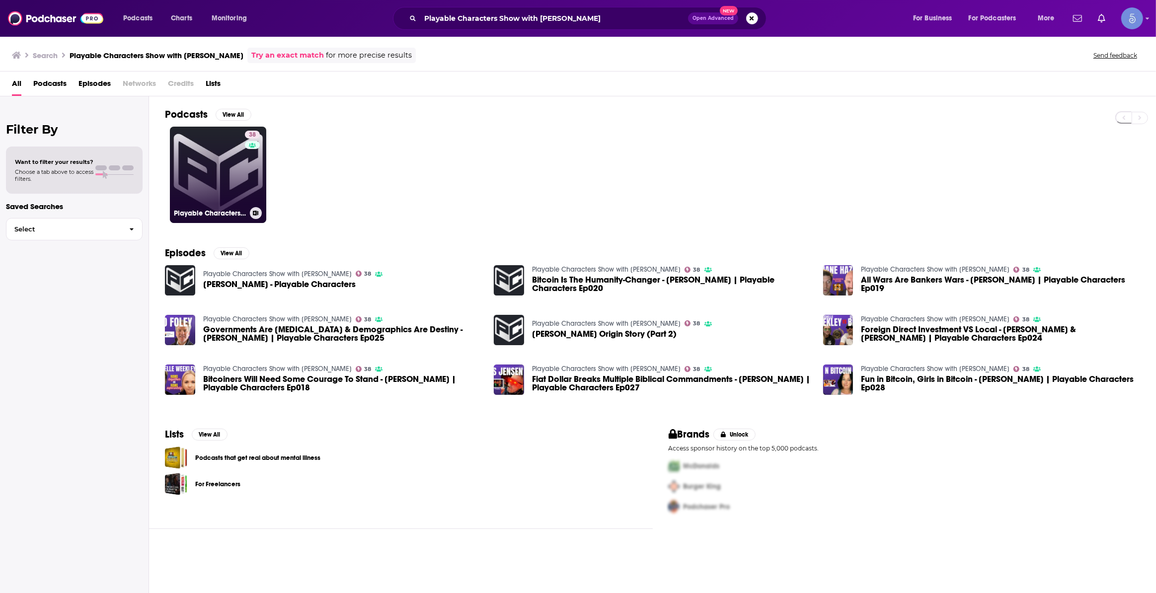
click at [181, 194] on link "38 Playable Characters Show with Brandon Gentile" at bounding box center [218, 175] width 96 height 96
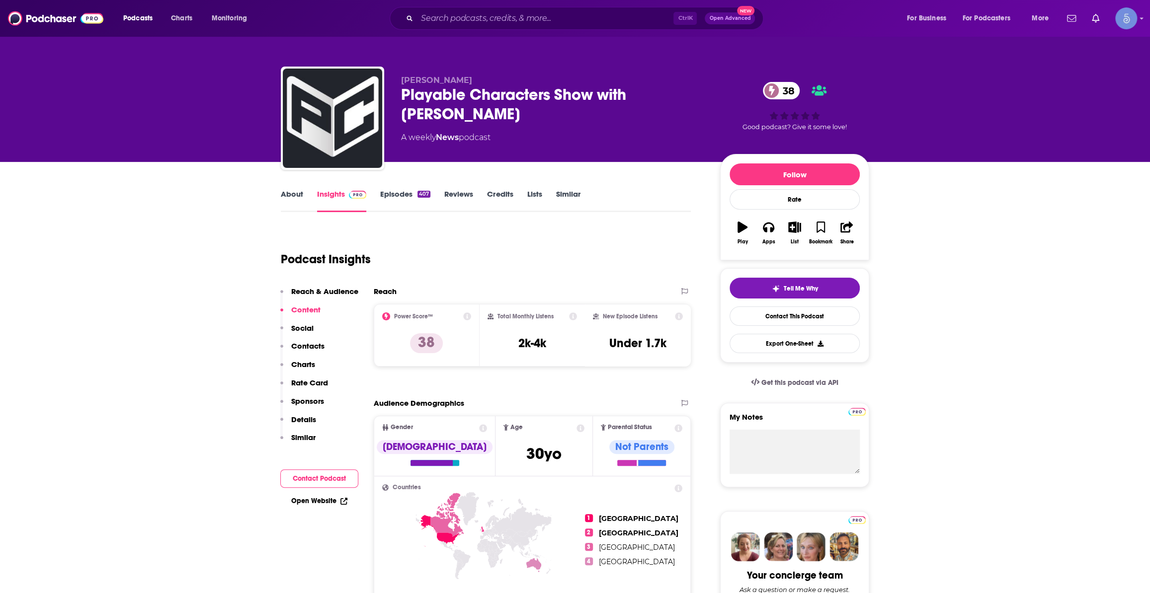
click at [293, 191] on link "About" at bounding box center [292, 200] width 22 height 23
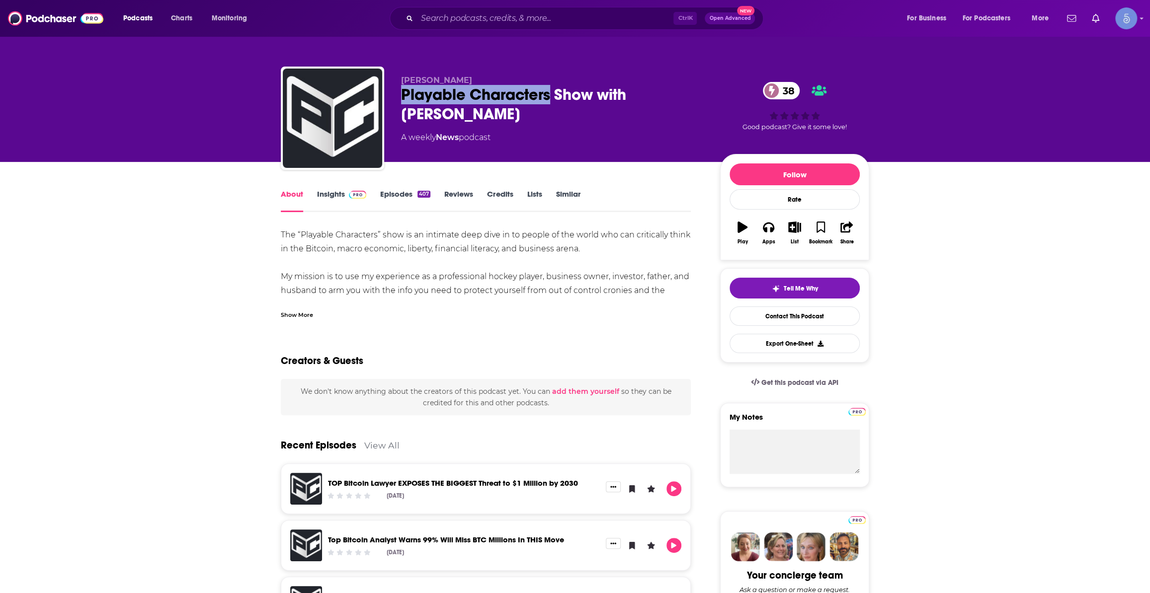
drag, startPoint x: 399, startPoint y: 100, endPoint x: 551, endPoint y: 99, distance: 152.0
click at [551, 99] on div "Brandon Gentile Playable Characters Show with Brandon Gentile 38 A weekly News …" at bounding box center [575, 120] width 588 height 107
copy h1 "Playable Characters"
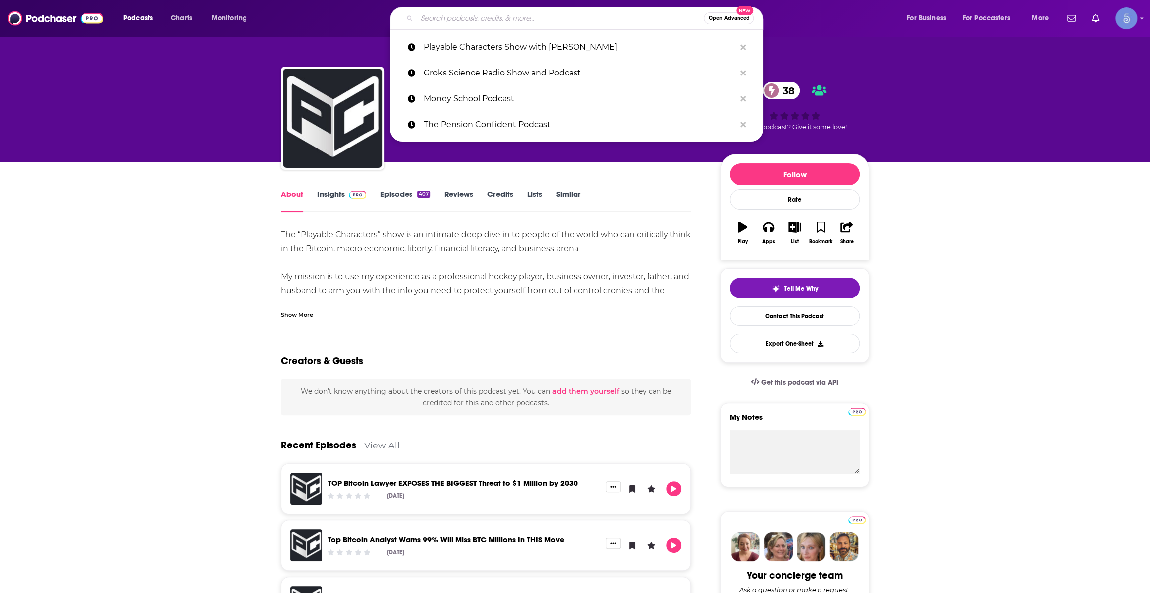
click at [576, 14] on input "Search podcasts, credits, & more..." at bounding box center [560, 18] width 287 height 16
paste input "The Mentee Podcast"
type input "The Mentee Podcast"
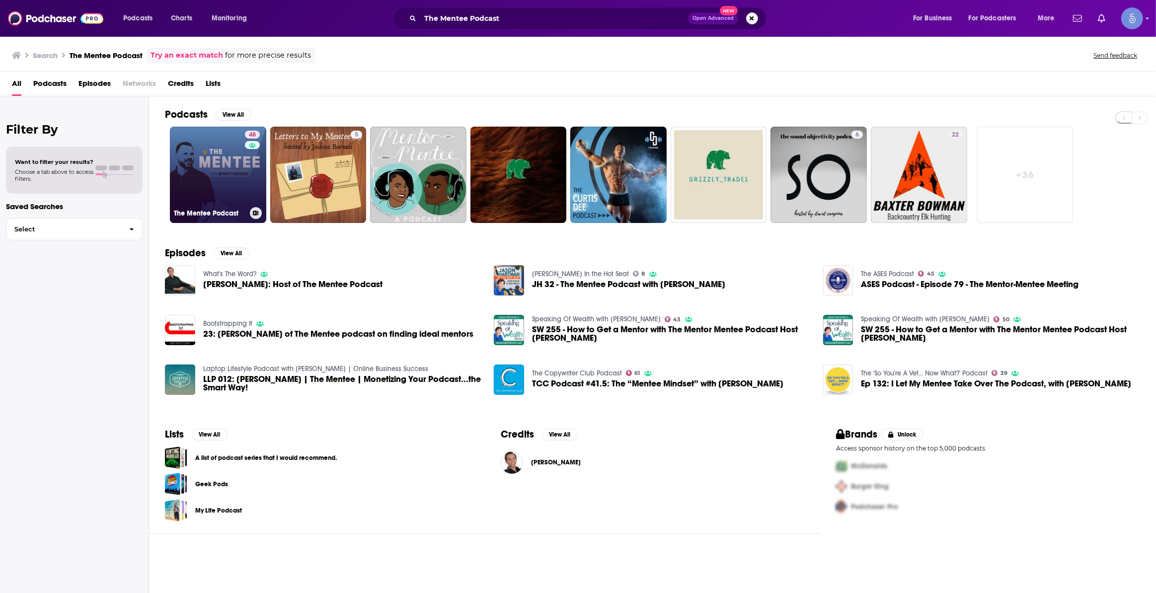
click at [254, 156] on div "48" at bounding box center [253, 169] width 17 height 77
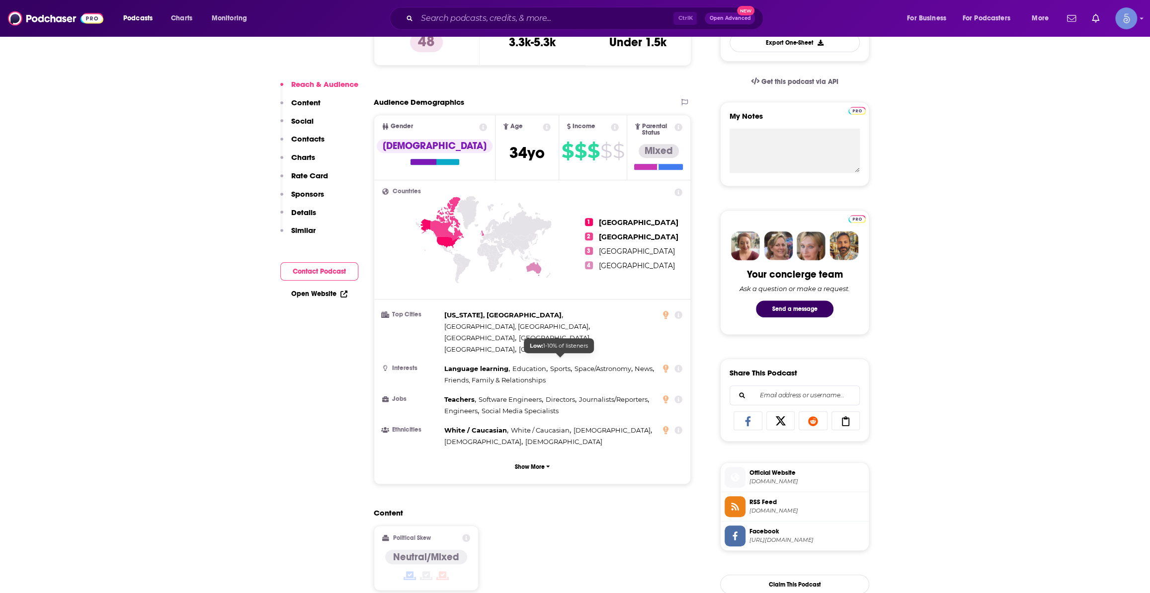
scroll to position [602, 0]
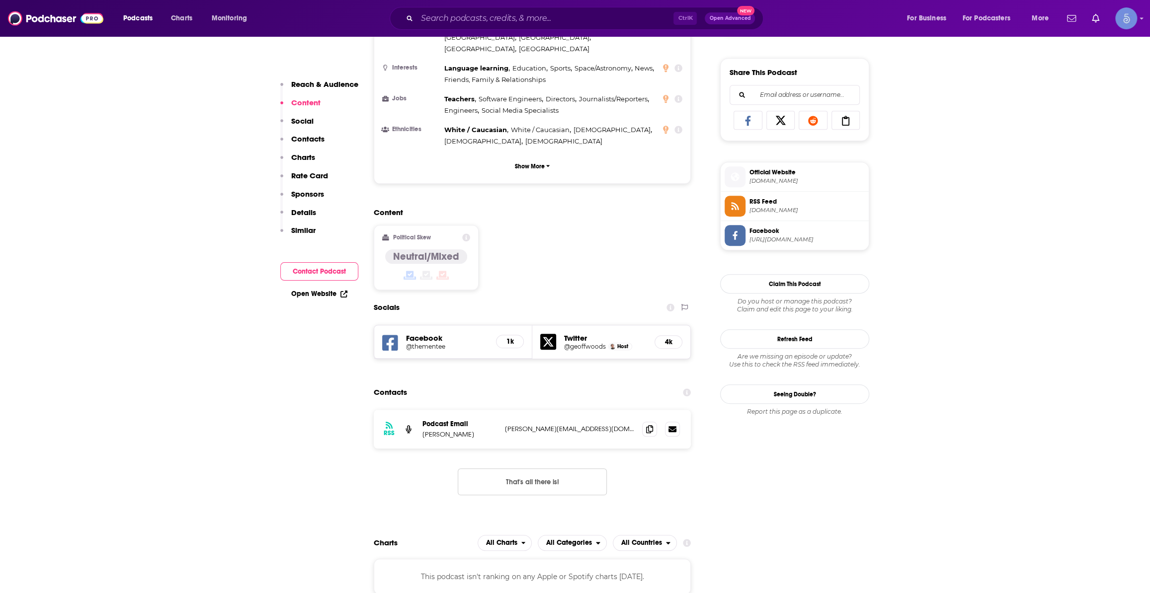
click at [790, 174] on span "Official Website" at bounding box center [806, 172] width 115 height 9
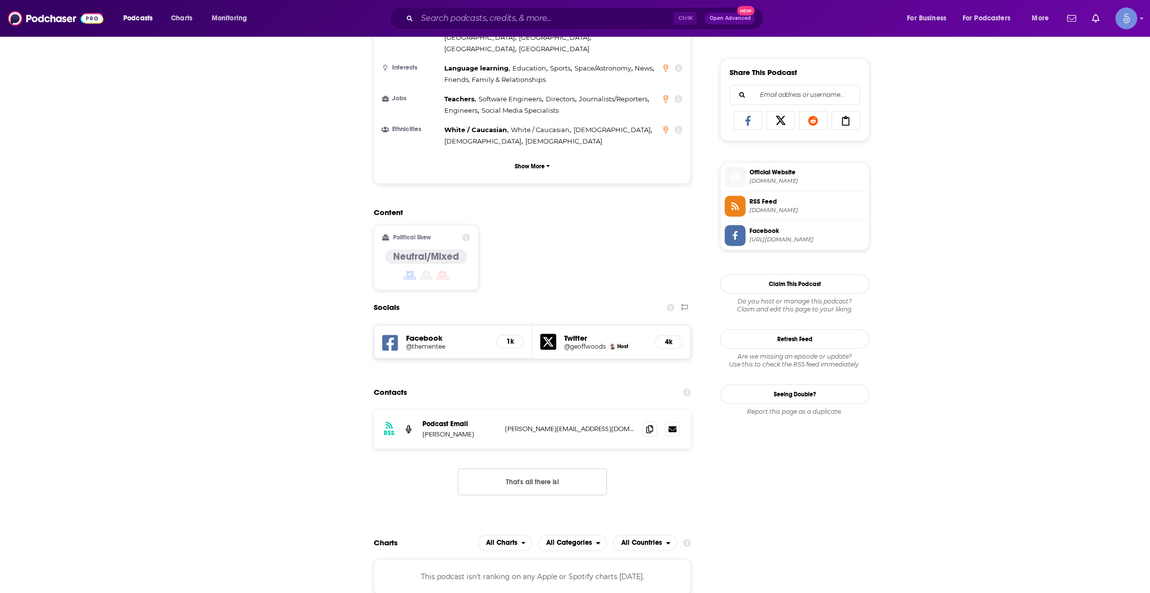
scroll to position [0, 0]
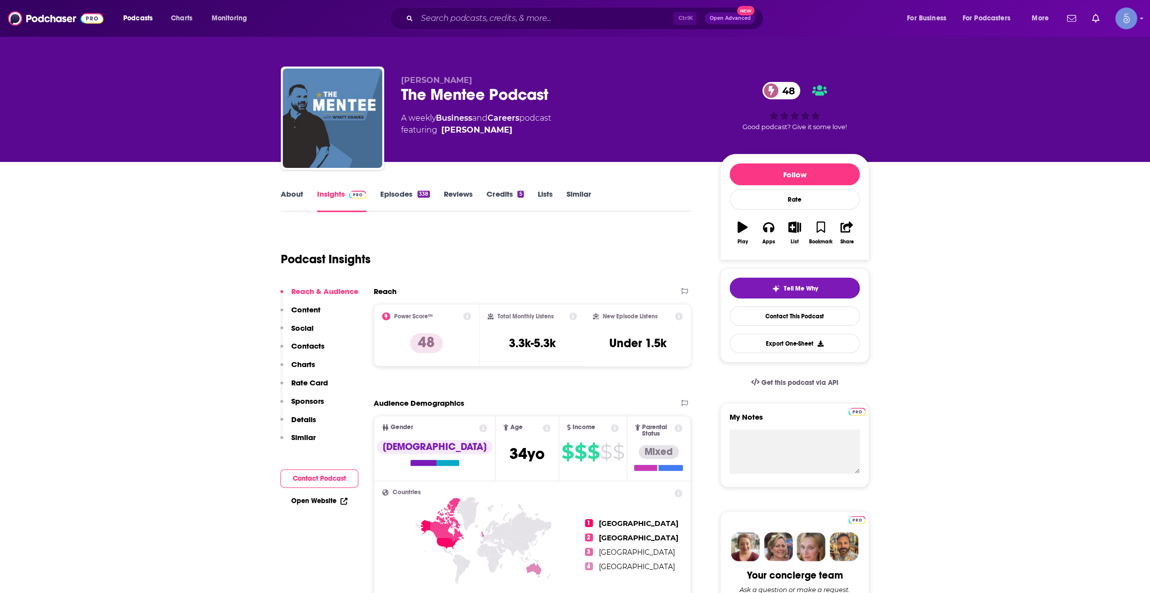
click at [596, 26] on div "Ctrl K Open Advanced New" at bounding box center [577, 18] width 374 height 23
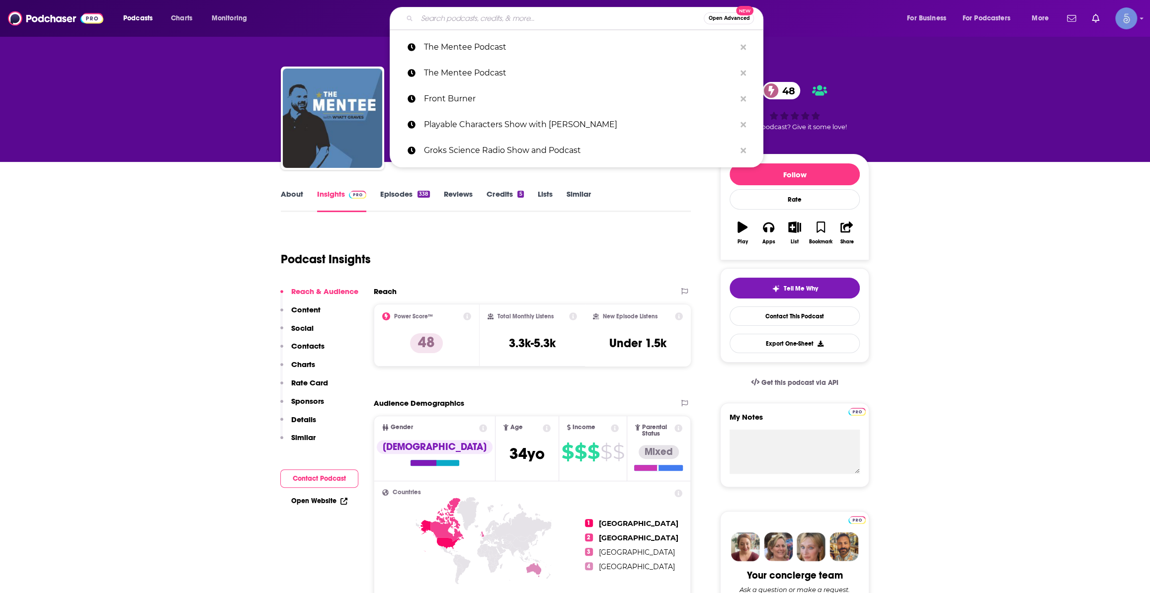
click at [597, 21] on input "Search podcasts, credits, & more..." at bounding box center [560, 18] width 287 height 16
paste input "Women & Money: The Shit We Don't Talk About!"
type input "Women & Money: The Shit We Don't Talk About!"
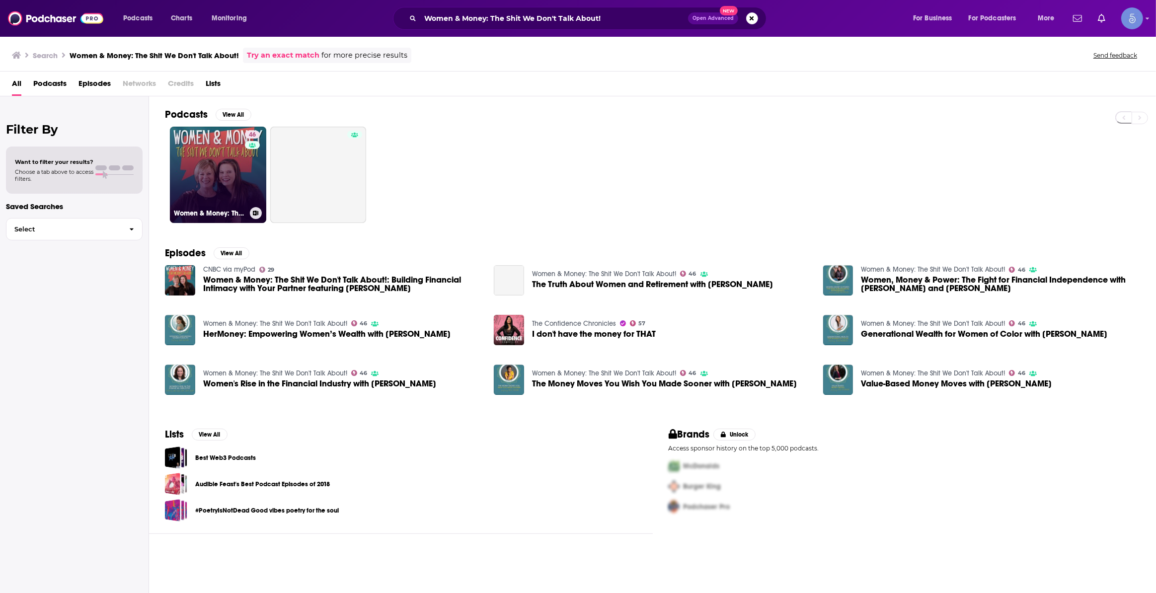
click at [224, 153] on link "46 Women & Money: The Shit We Don't Talk About!" at bounding box center [218, 175] width 96 height 96
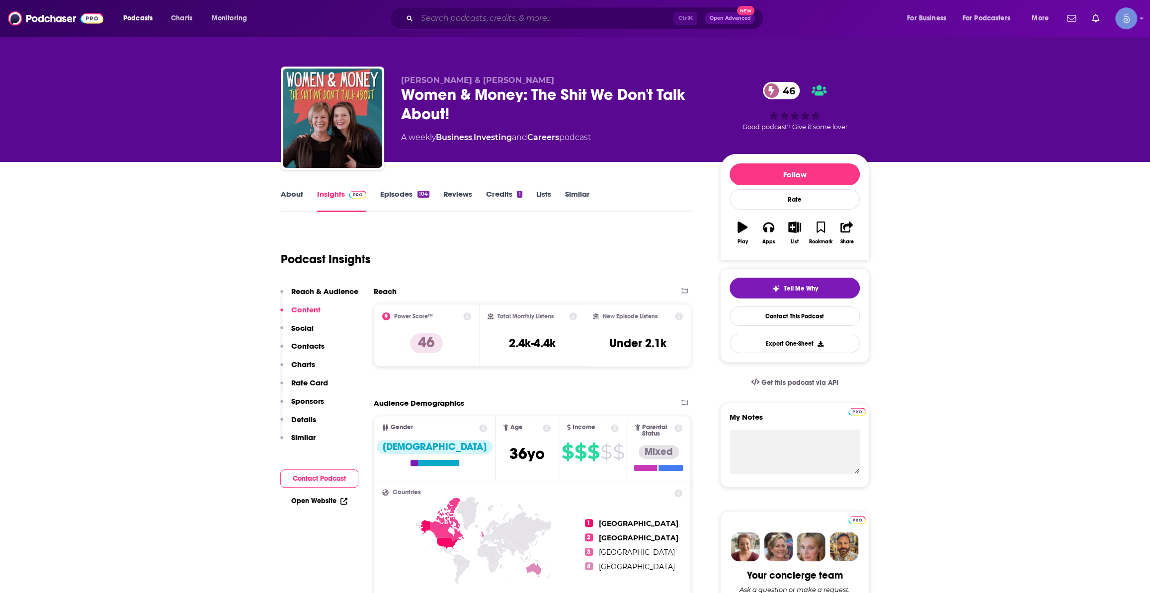
click at [475, 17] on input "Search podcasts, credits, & more..." at bounding box center [545, 18] width 256 height 16
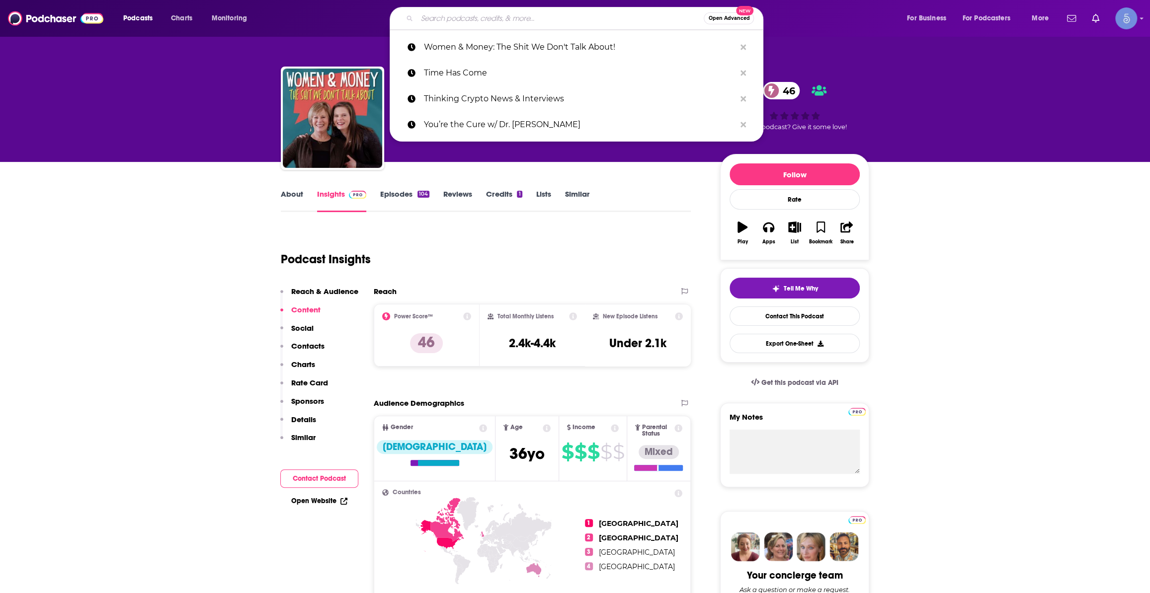
paste input "The Prosperity Project"
type input "The Prosperity Project"
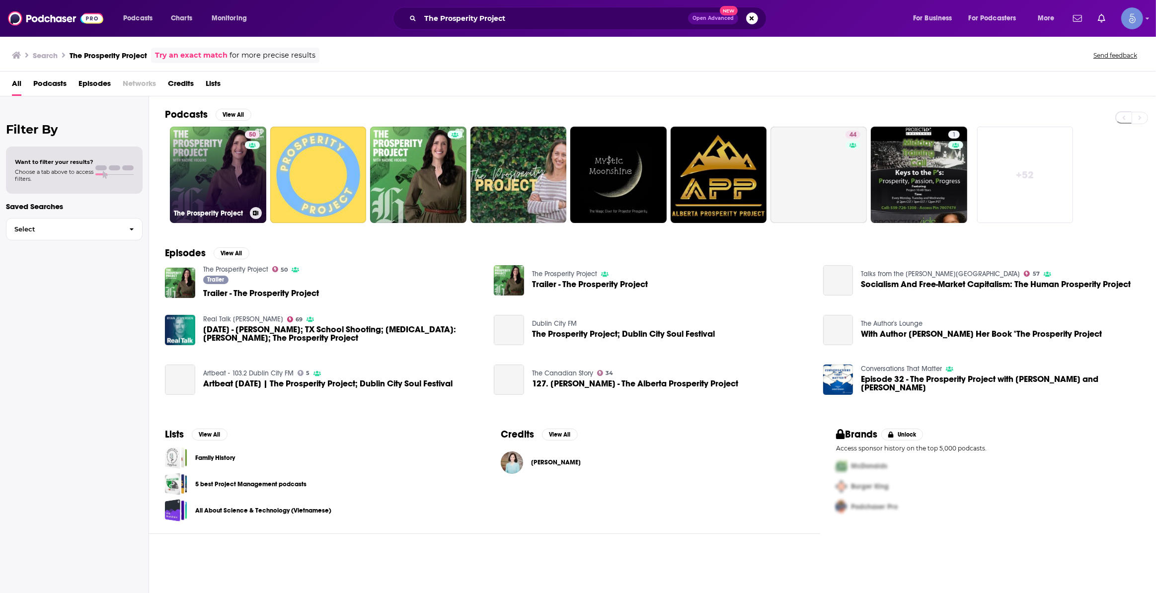
click at [209, 161] on link "50 The Prosperity Project" at bounding box center [218, 175] width 96 height 96
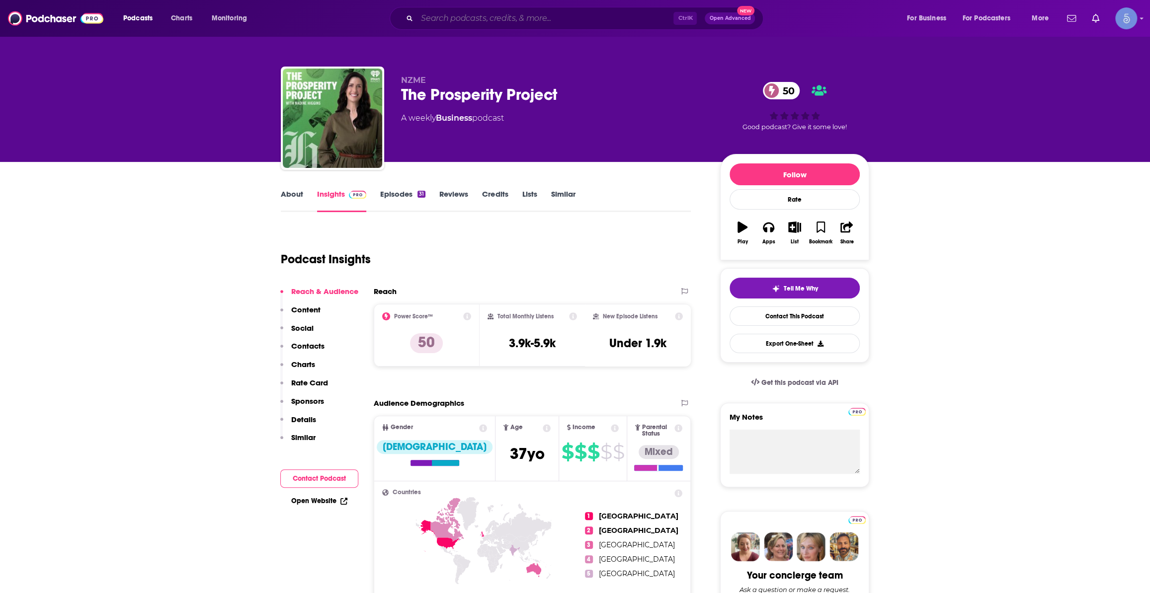
click at [518, 20] on input "Search podcasts, credits, & more..." at bounding box center [545, 18] width 256 height 16
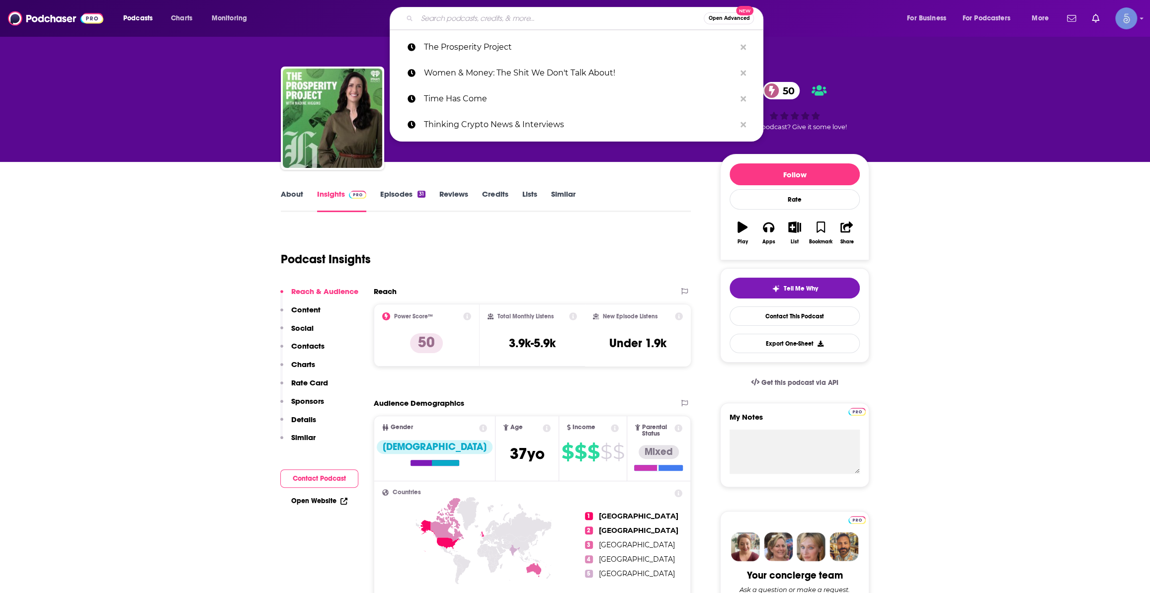
paste input "The Cafe on the Edge of the World Podcast"
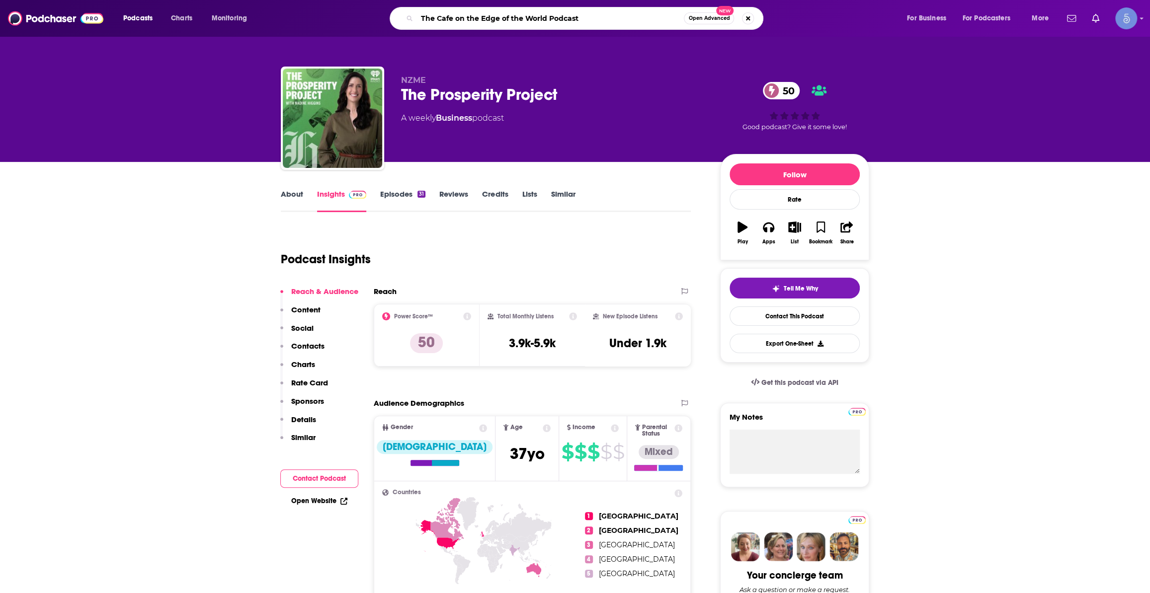
type input "The Cafe on the Edge of the World Podcast"
click at [544, 15] on input "The Cafe on the Edge of the World Podcast" at bounding box center [550, 18] width 267 height 16
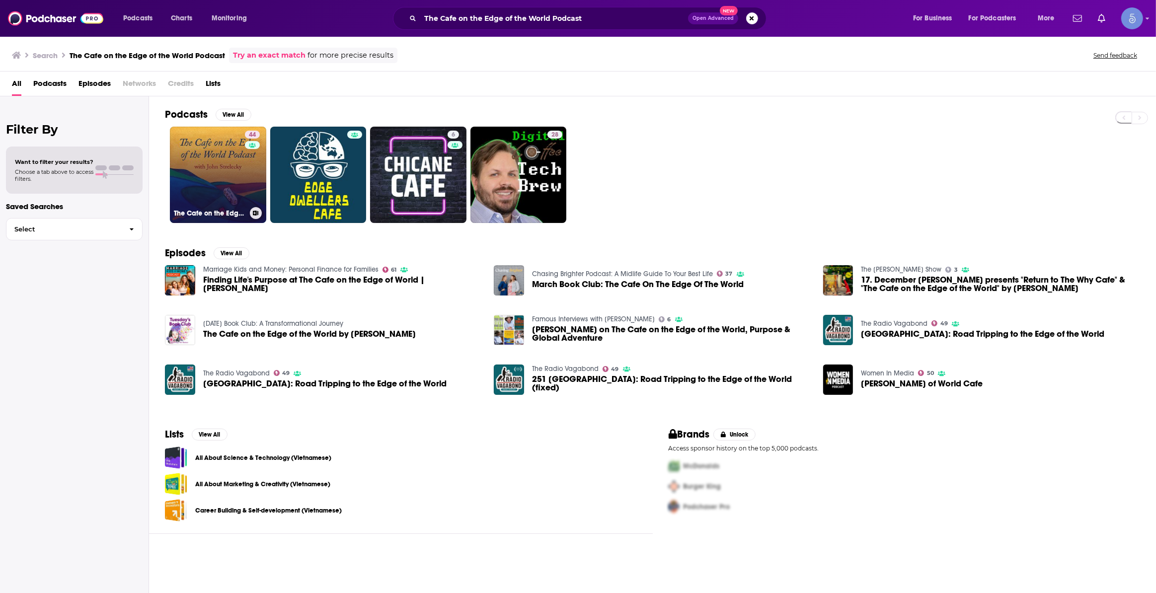
click at [224, 193] on link "44 The Cafe on the Edge of the World Podcast" at bounding box center [218, 175] width 96 height 96
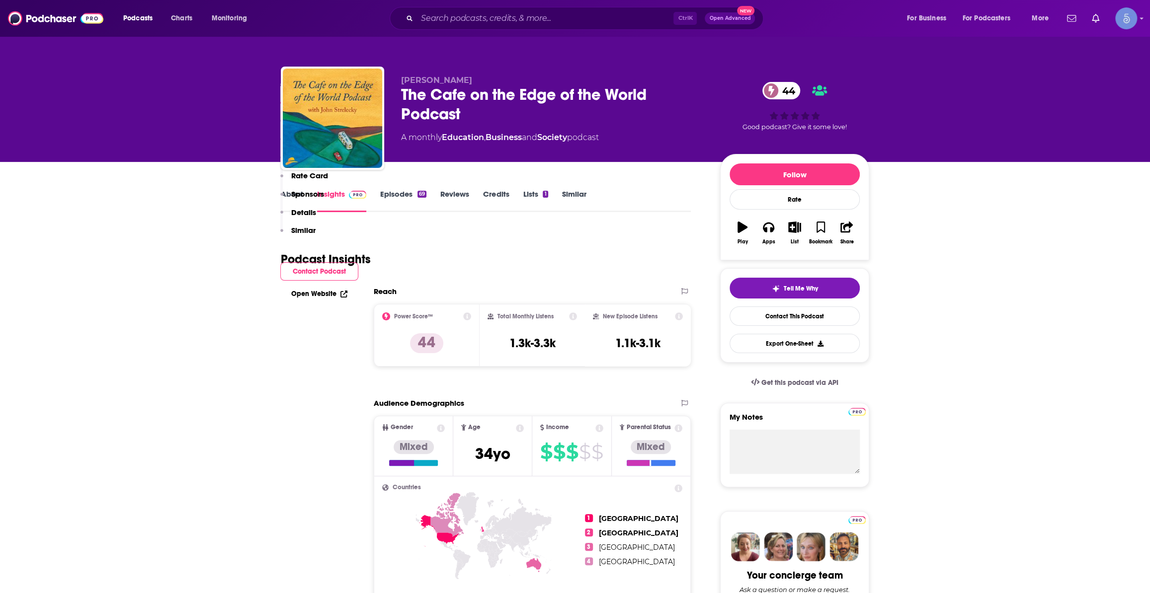
scroll to position [602, 0]
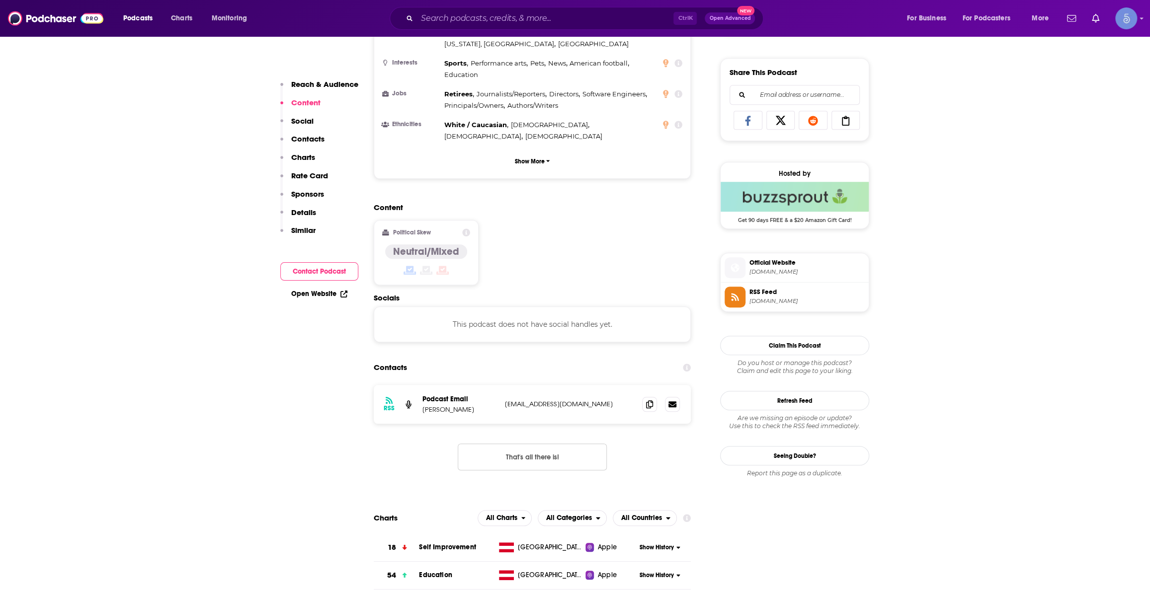
click at [775, 273] on span "johnstrelecky.com" at bounding box center [806, 271] width 115 height 7
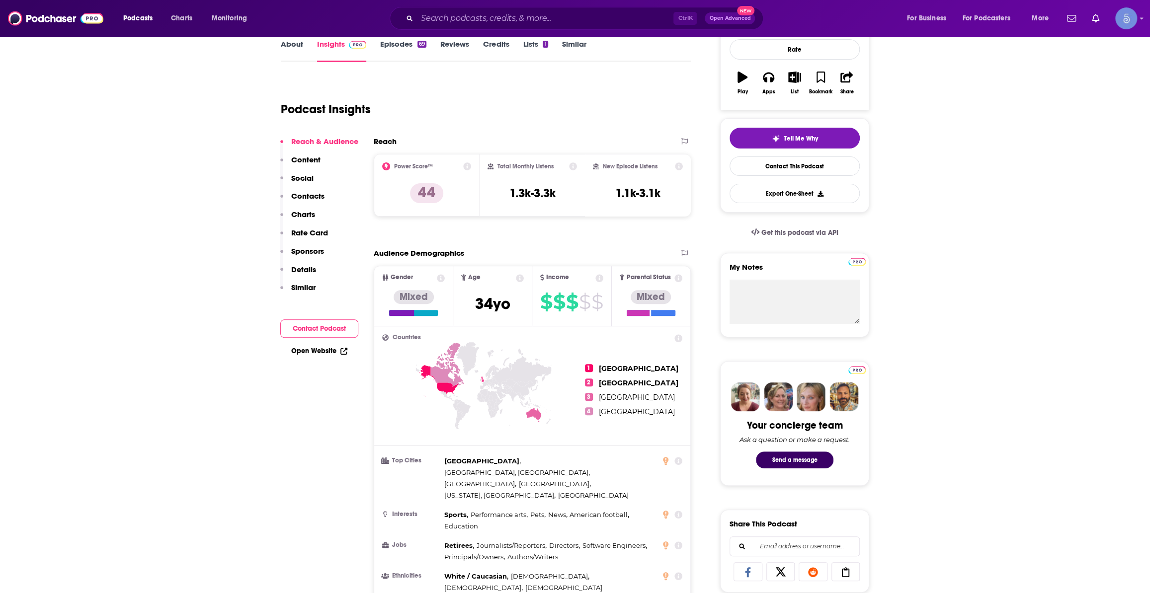
scroll to position [0, 0]
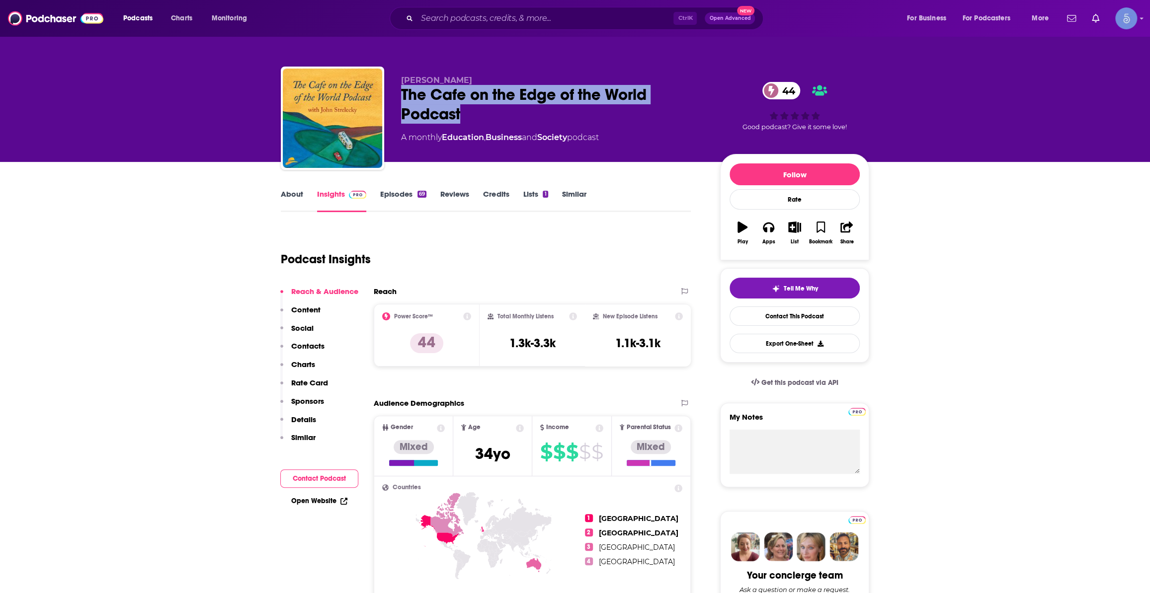
drag, startPoint x: 400, startPoint y: 93, endPoint x: 490, endPoint y: 123, distance: 94.1
click at [490, 123] on div "The Cafe on the Edge of the World Podcast 44" at bounding box center [552, 104] width 303 height 39
copy h2 "The Cafe on the Edge of the World Podcast"
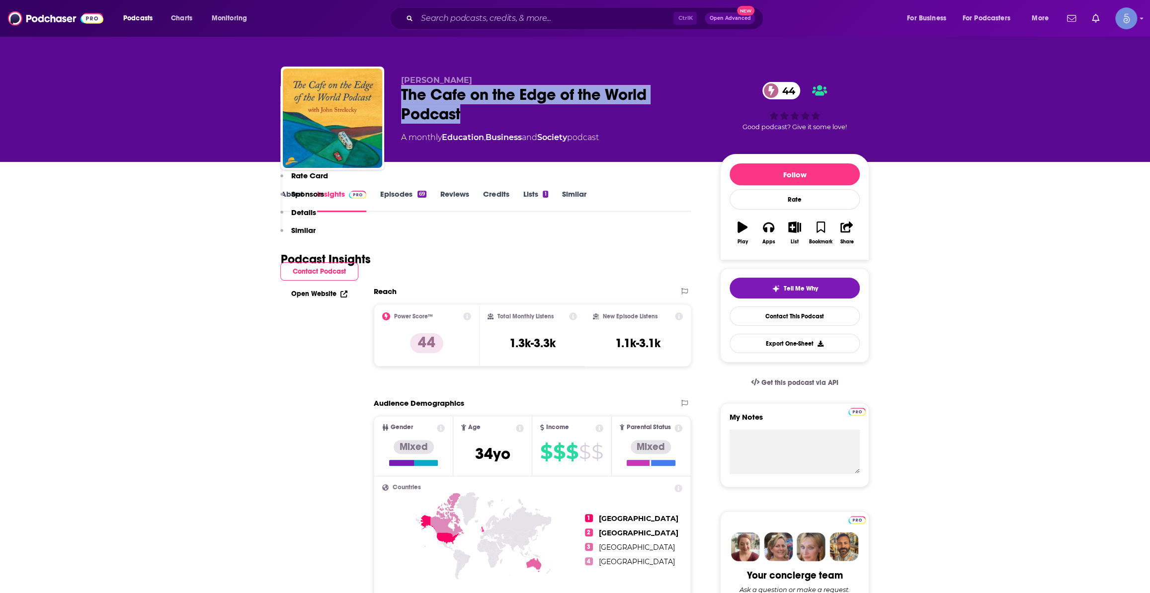
scroll to position [527, 0]
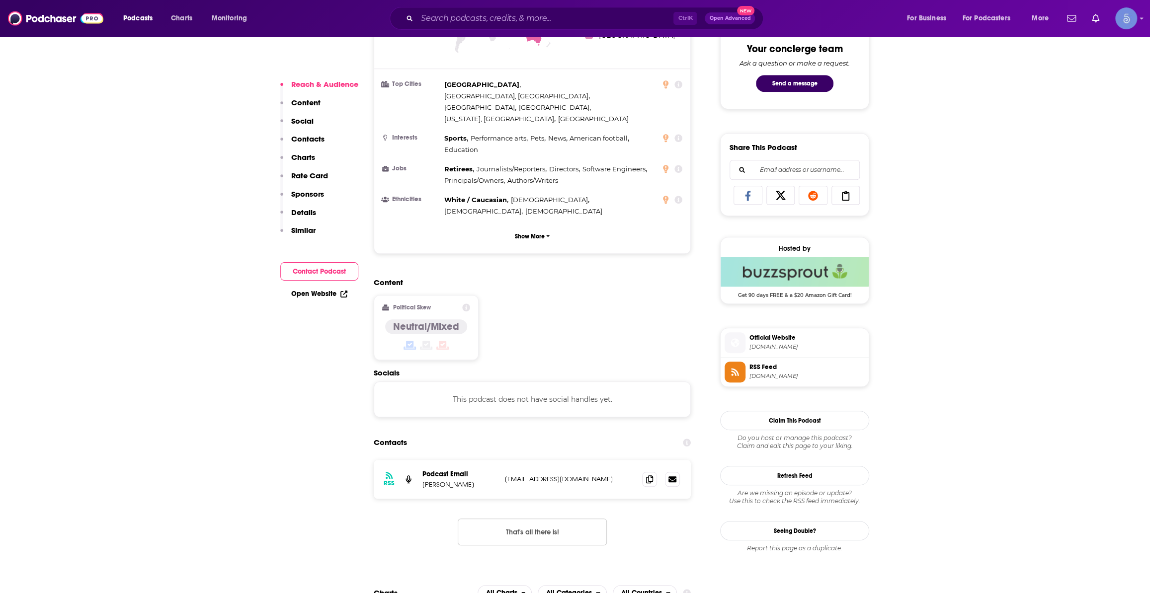
click at [779, 343] on span "Official Website johnstrelecky.com" at bounding box center [804, 342] width 119 height 20
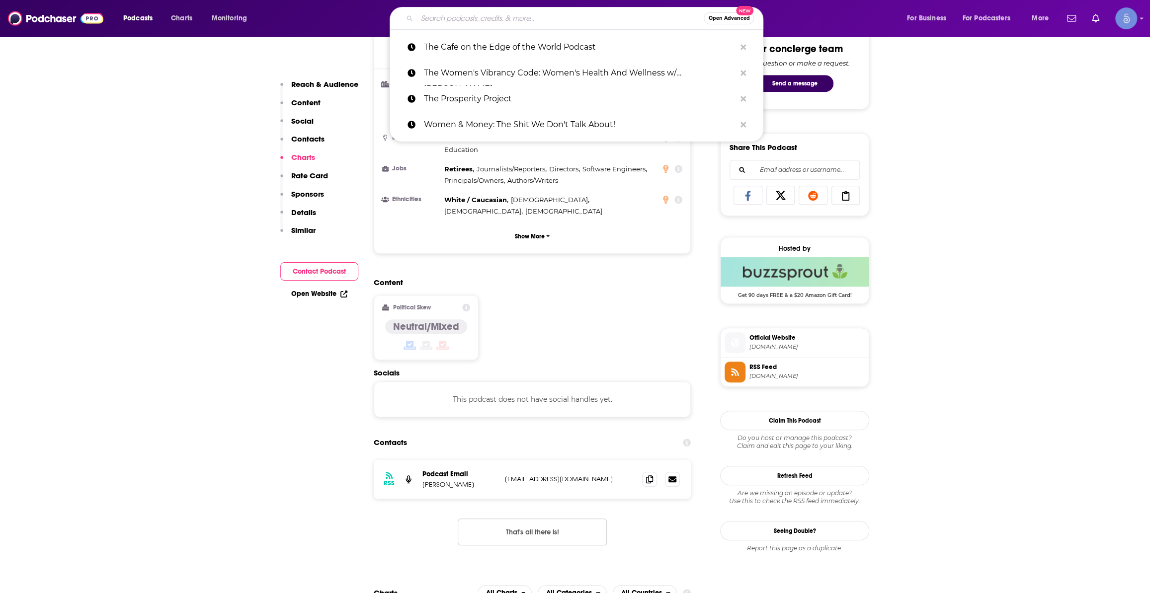
click at [594, 13] on input "Search podcasts, credits, & more..." at bounding box center [560, 18] width 287 height 16
paste input "Wings of Inspired Business"
type input "Wings of Inspired Business"
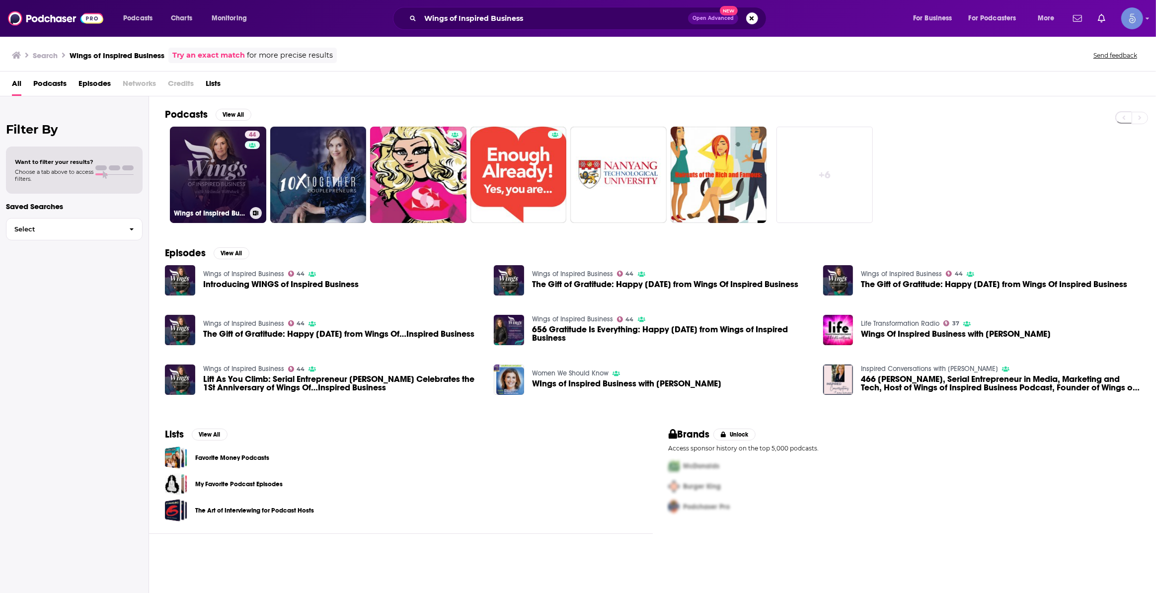
click at [223, 168] on link "44 Wings of Inspired Business" at bounding box center [218, 175] width 96 height 96
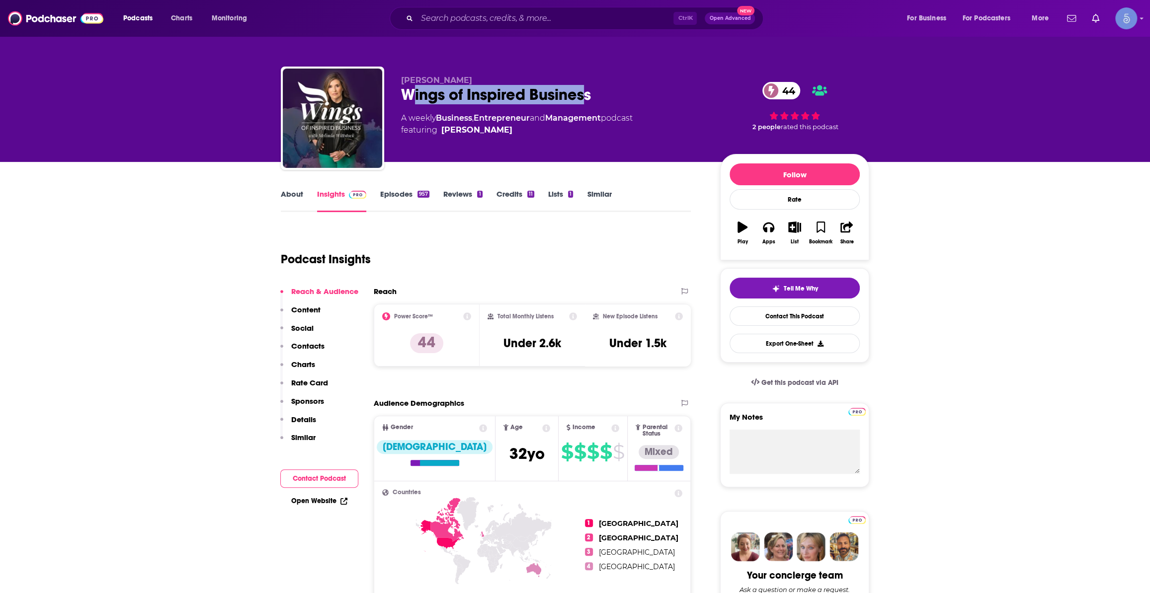
drag, startPoint x: 589, startPoint y: 95, endPoint x: 483, endPoint y: 92, distance: 105.4
click at [413, 96] on div "Wings of Inspired Business 44" at bounding box center [552, 94] width 303 height 19
drag, startPoint x: 620, startPoint y: 92, endPoint x: 382, endPoint y: 97, distance: 238.0
click at [382, 97] on div "Melinda Wittstock Wings of Inspired Business 44 A weekly Business , Entrepreneu…" at bounding box center [575, 120] width 588 height 107
copy div "Melinda Wittstock Wings of Inspired Business"
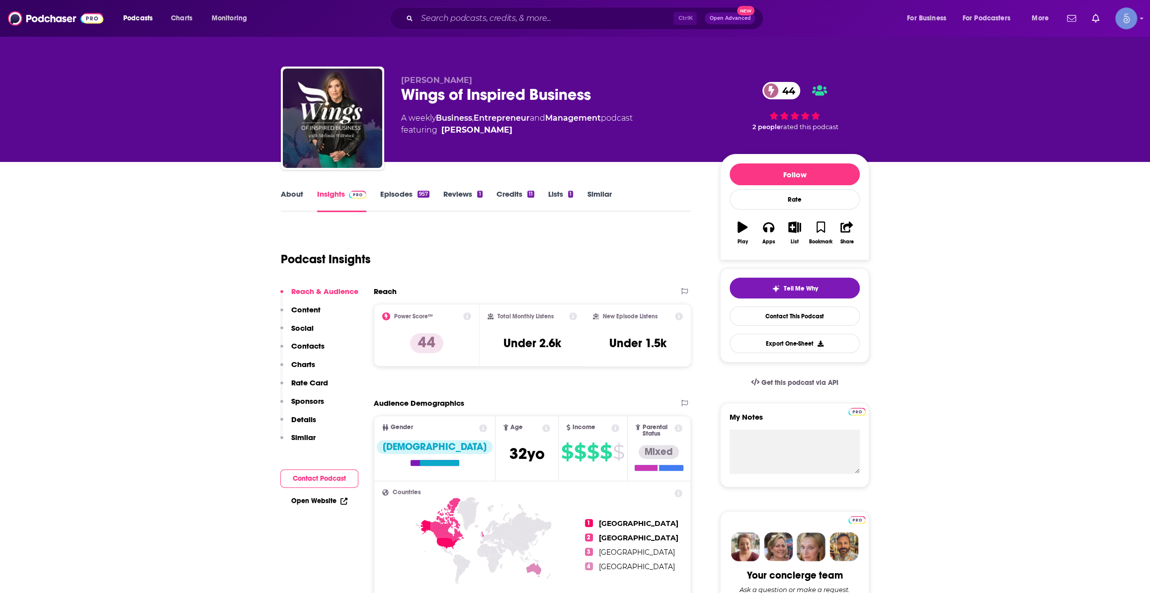
click at [598, 111] on div "Melinda Wittstock Wings of Inspired Business 44 A weekly Business , Entrepreneu…" at bounding box center [552, 115] width 303 height 79
drag, startPoint x: 600, startPoint y: 95, endPoint x: 400, endPoint y: 96, distance: 199.7
click at [400, 96] on div "Melinda Wittstock Wings of Inspired Business 44 A weekly Business , Entrepreneu…" at bounding box center [575, 120] width 588 height 107
copy h2 "Wings of Inspired Business"
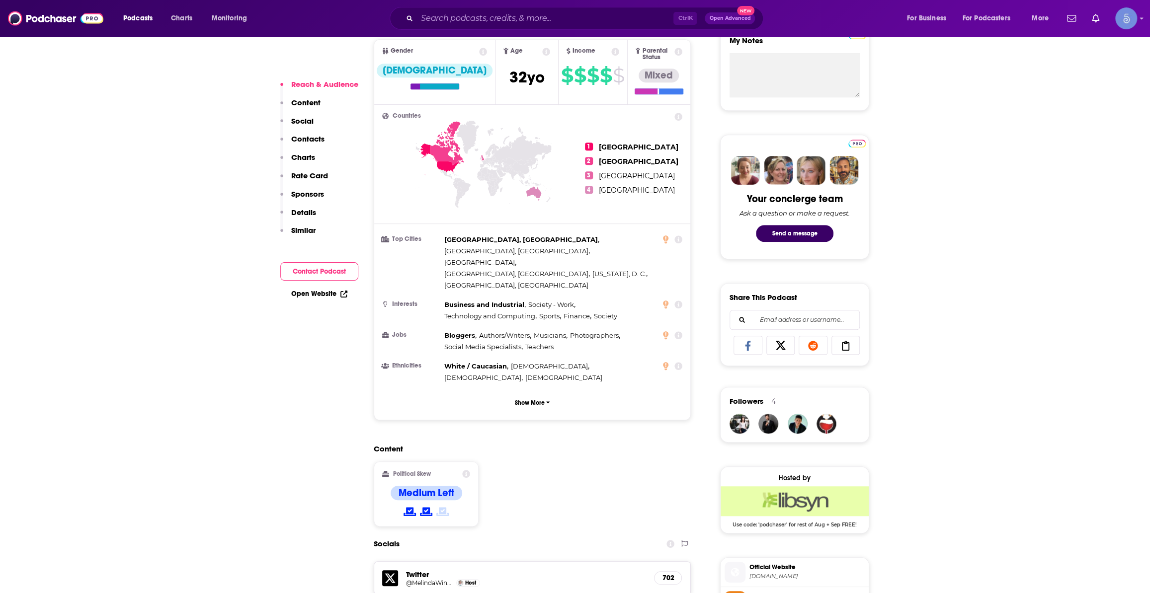
scroll to position [527, 0]
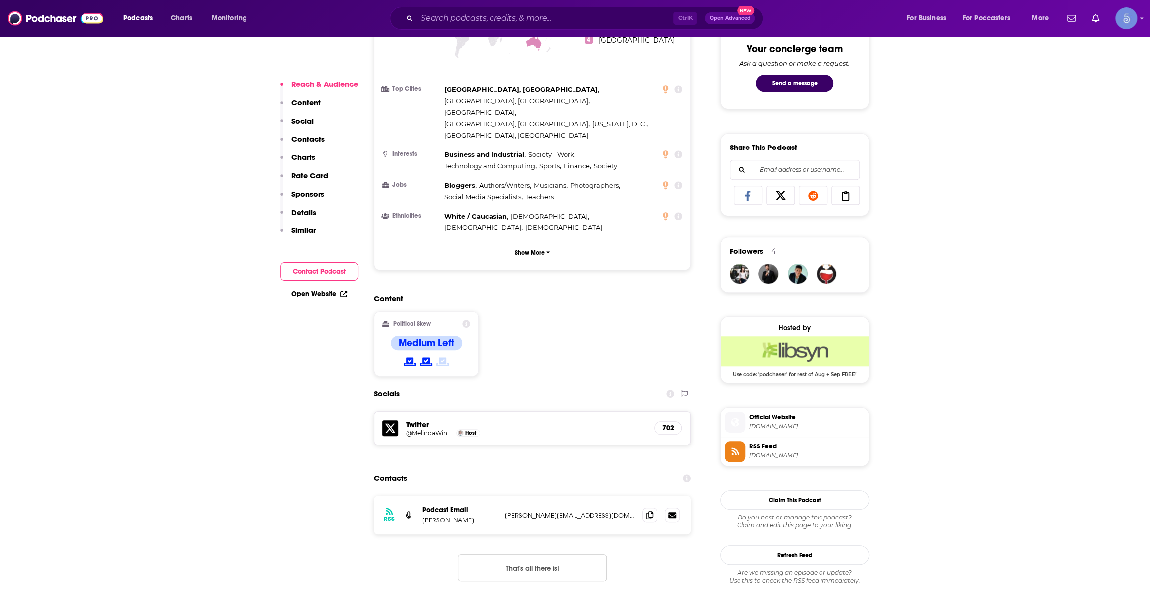
click at [794, 422] on span "Official Website wingspodcast.com" at bounding box center [804, 422] width 119 height 20
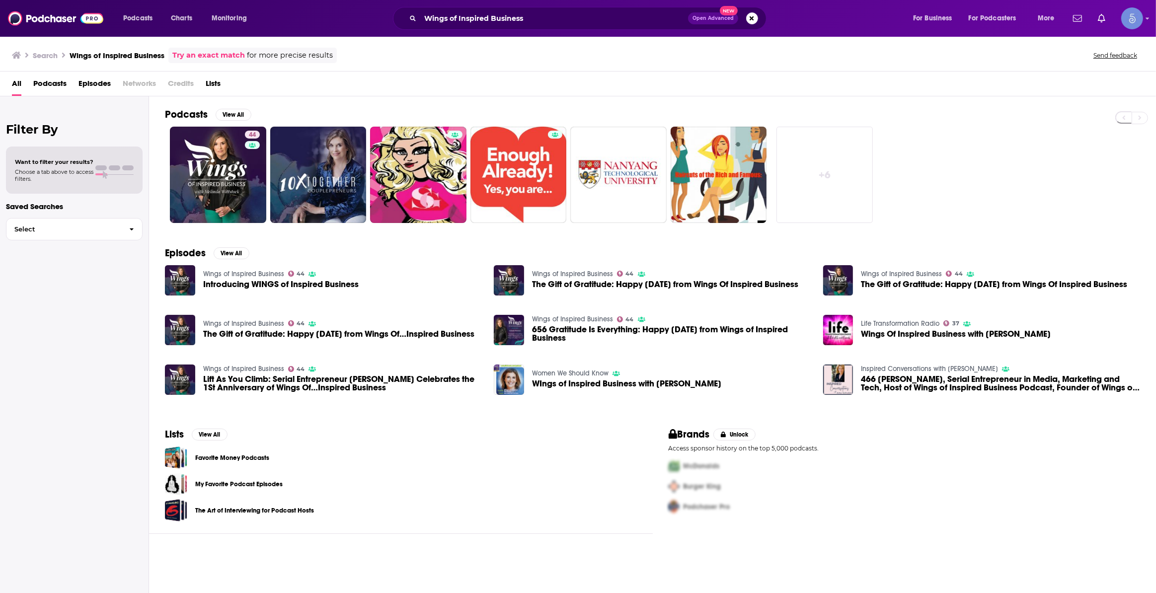
click at [588, 9] on div "Wings of Inspired Business Open Advanced New" at bounding box center [580, 18] width 374 height 23
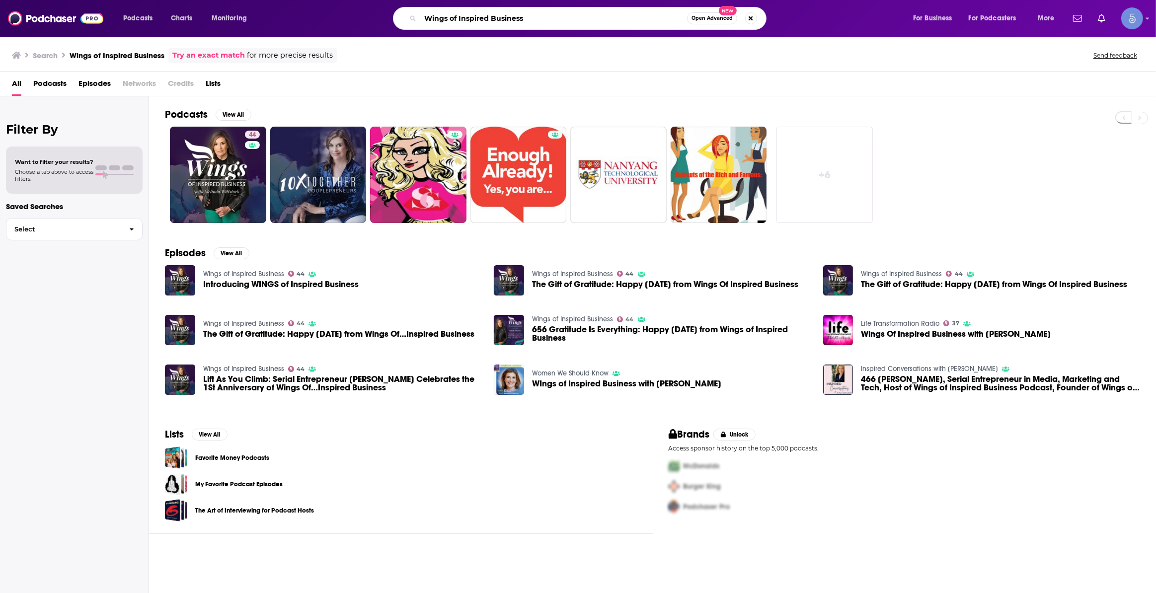
click at [586, 20] on input "Wings of Inspired Business" at bounding box center [553, 18] width 267 height 16
paste input "beyond MD with Dr. Yatin Chadha"
type input "beyond MD with Dr. Yatin Chadha"
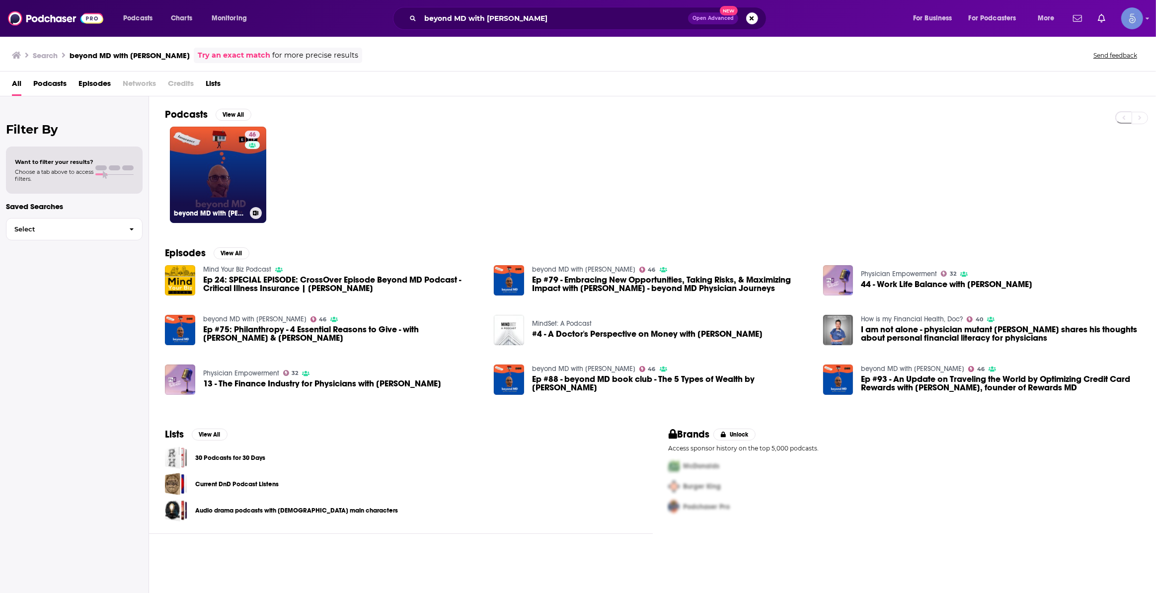
click at [253, 184] on div "46" at bounding box center [253, 169] width 17 height 77
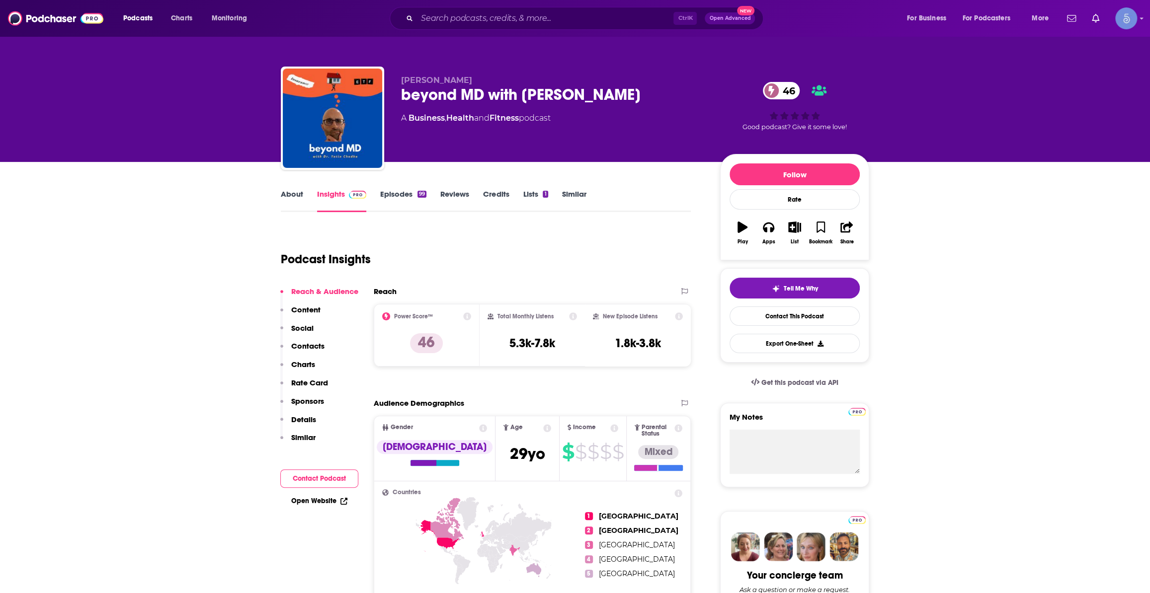
drag, startPoint x: 402, startPoint y: 96, endPoint x: 660, endPoint y: 94, distance: 257.4
click at [660, 94] on div "beyond MD with Dr. Yatin Chadha 46" at bounding box center [552, 94] width 303 height 19
copy h2 "beyond MD with Dr. Yatin Chadha"
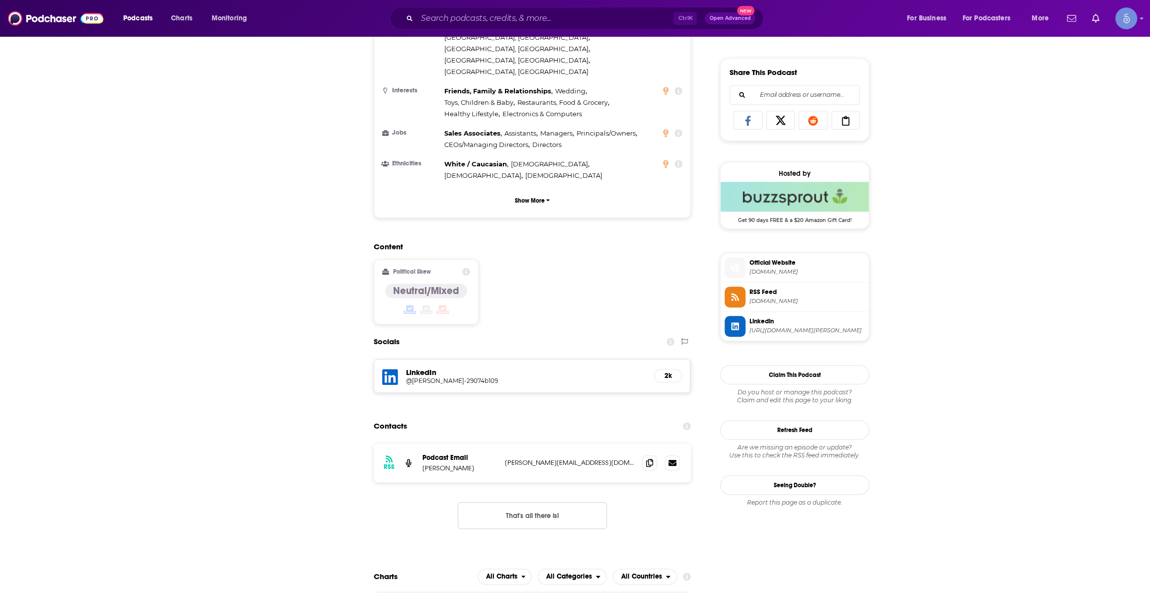
scroll to position [75, 0]
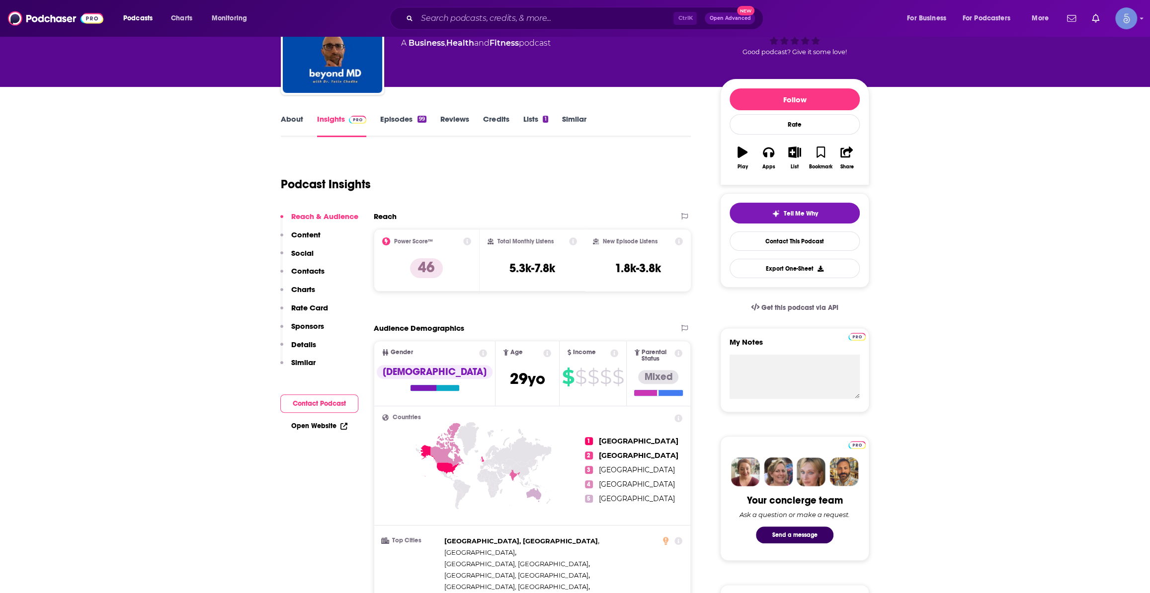
click at [294, 116] on link "About" at bounding box center [292, 125] width 22 height 23
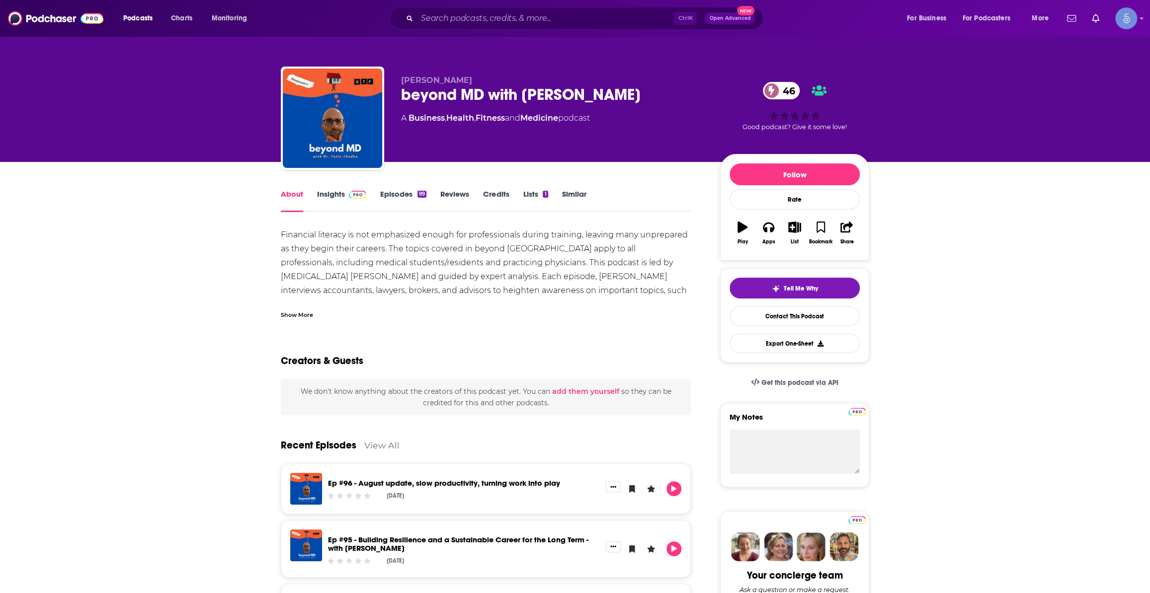
click at [363, 201] on link "Insights" at bounding box center [341, 200] width 49 height 23
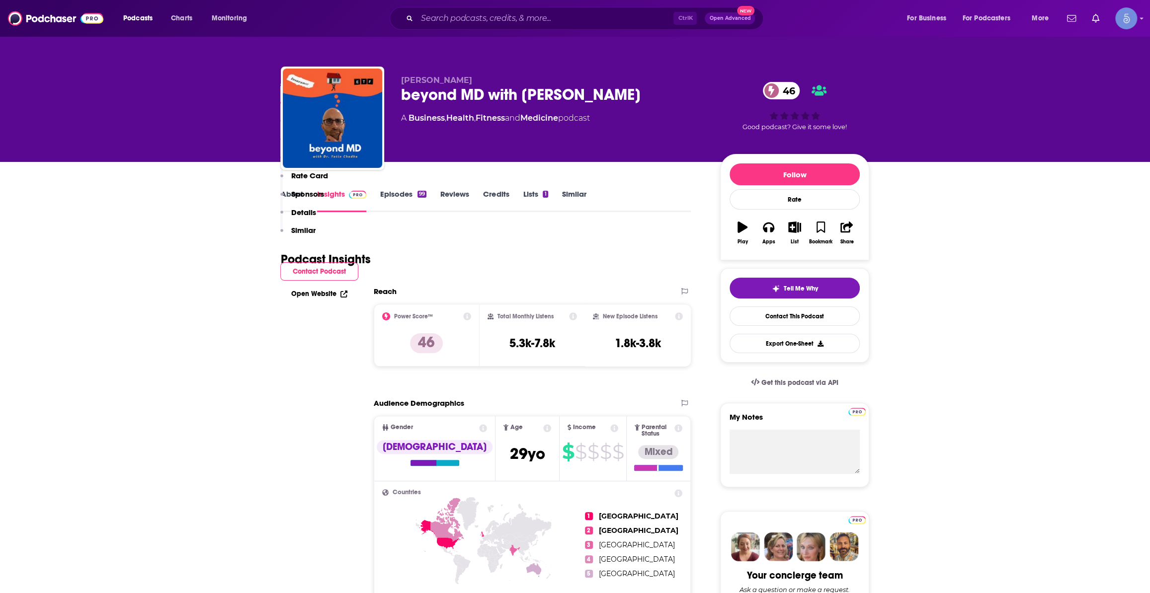
scroll to position [602, 0]
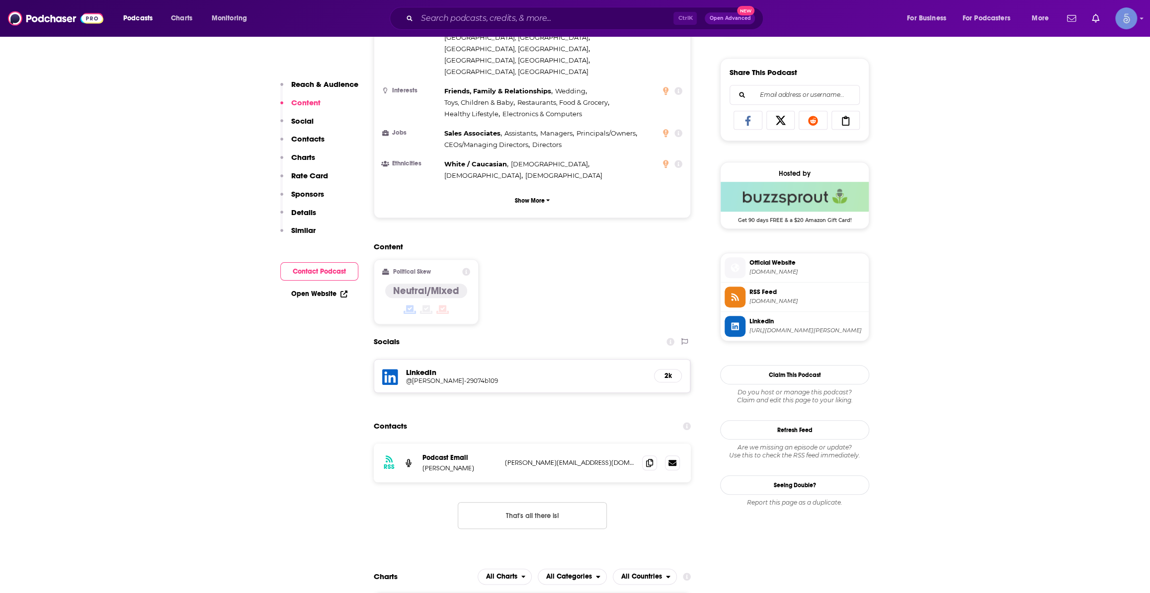
drag, startPoint x: 586, startPoint y: 5, endPoint x: 589, endPoint y: 1, distance: 5.4
click at [586, 5] on div "Podcasts Charts Monitoring Ctrl K Open Advanced New For Business For Podcasters…" at bounding box center [575, 18] width 1150 height 37
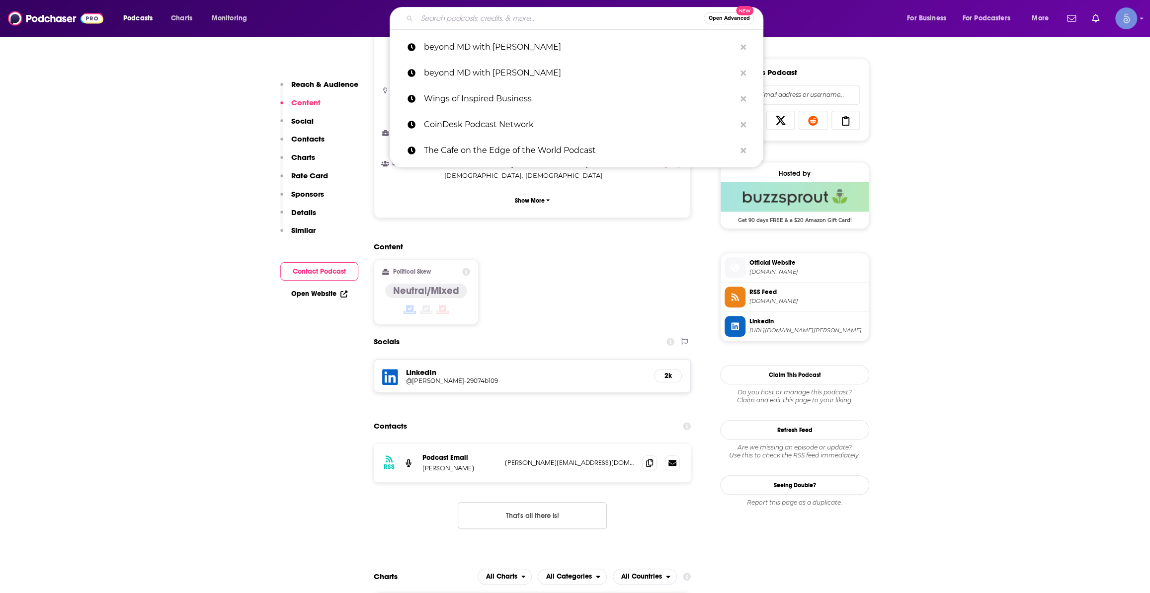
click at [584, 22] on input "Search podcasts, credits, & more..." at bounding box center [560, 18] width 287 height 16
paste input "The Higher Standard"
type input "The Higher Standard"
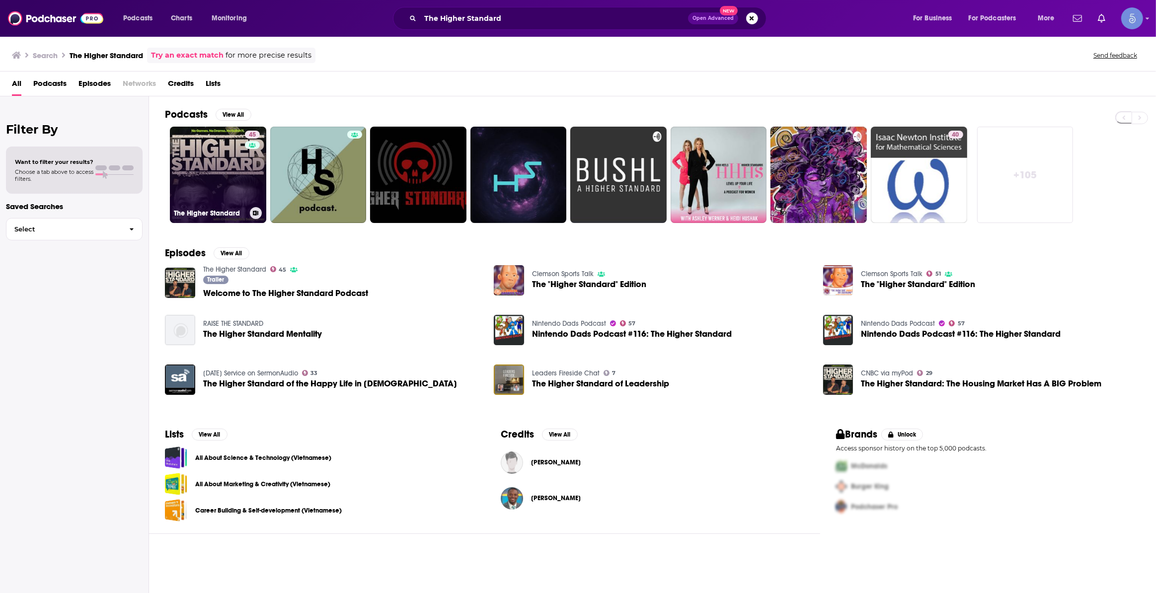
click at [211, 174] on link "45 The Higher Standard" at bounding box center [218, 175] width 96 height 96
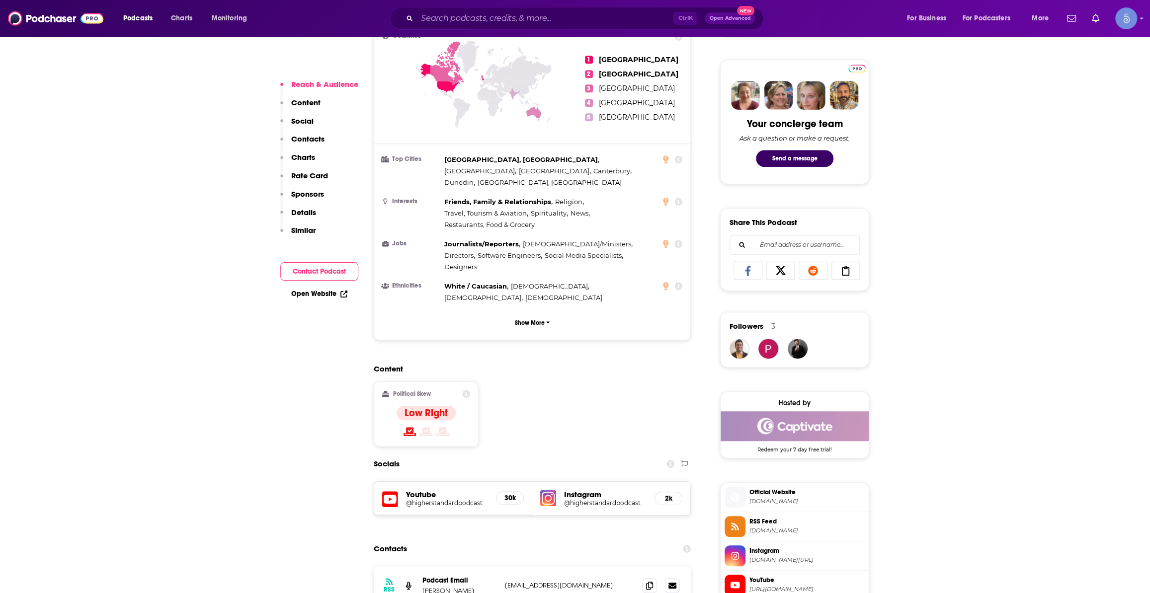
scroll to position [602, 0]
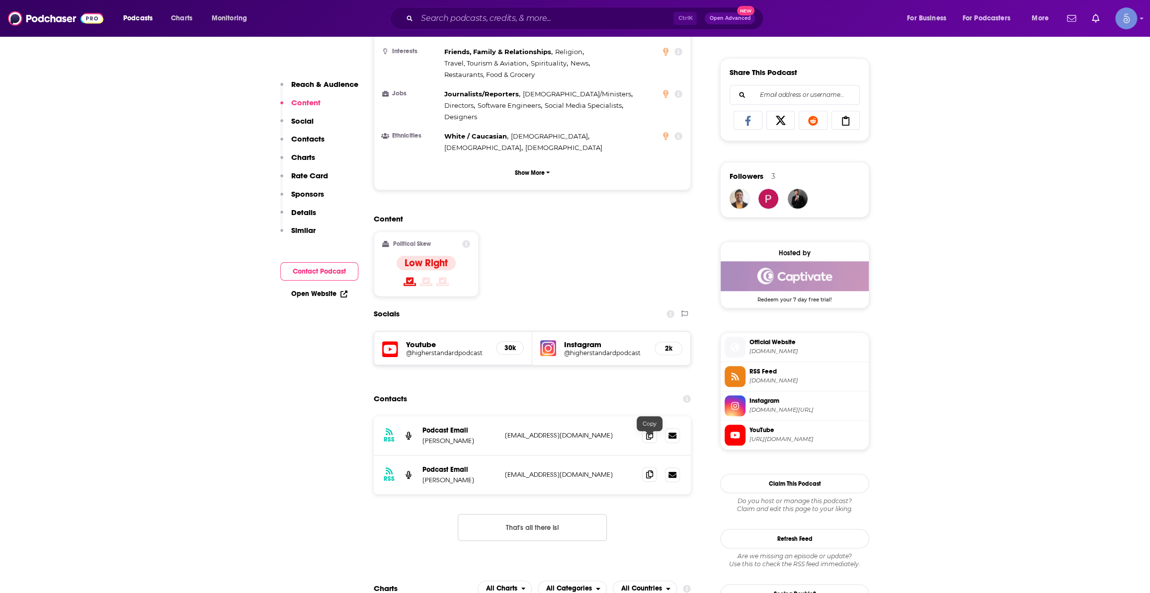
click at [646, 470] on icon at bounding box center [649, 474] width 7 height 8
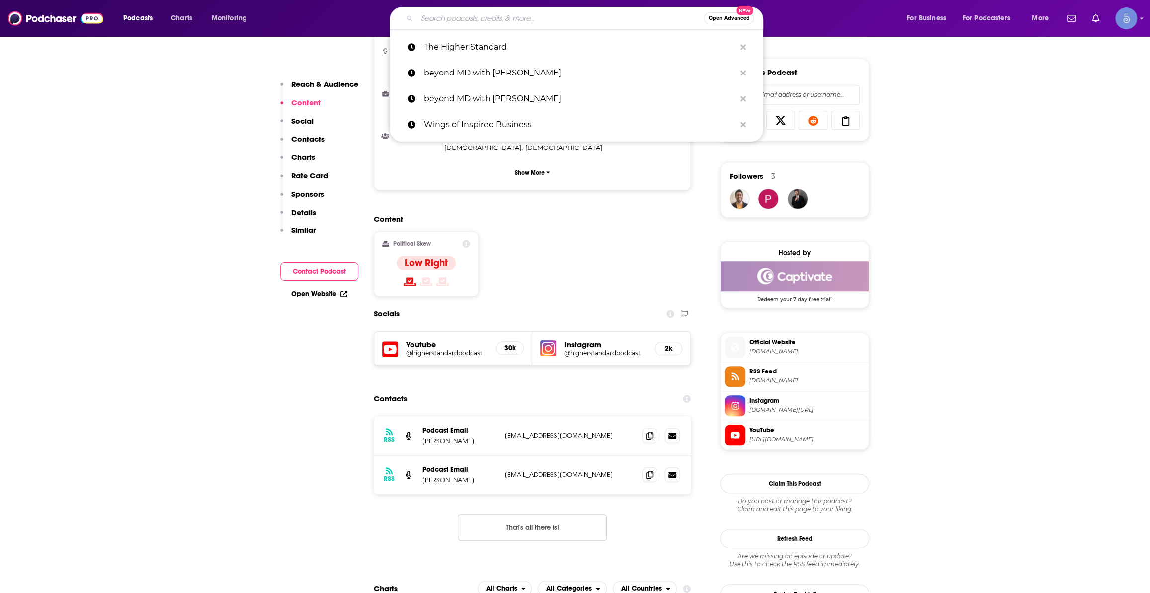
click at [629, 15] on input "Search podcasts, credits, & more..." at bounding box center [560, 18] width 287 height 16
paste input "The A Game Podcast: Real Estate Investing For Entrepreneurs"
type input "The A Game Podcast: Real Estate Investing For Entrepreneurs"
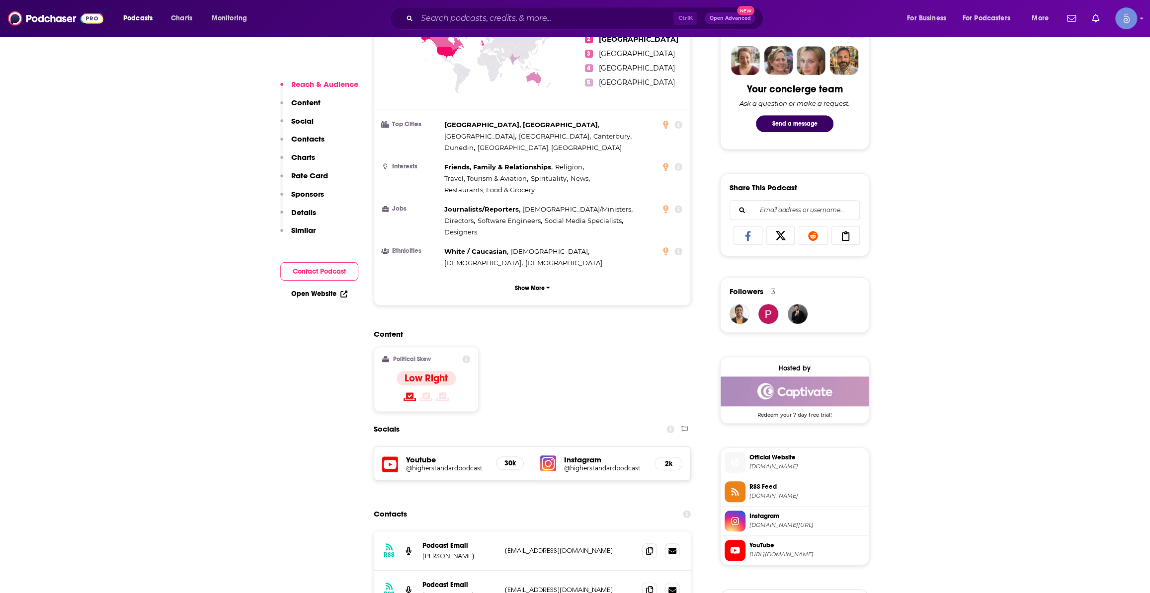
scroll to position [527, 0]
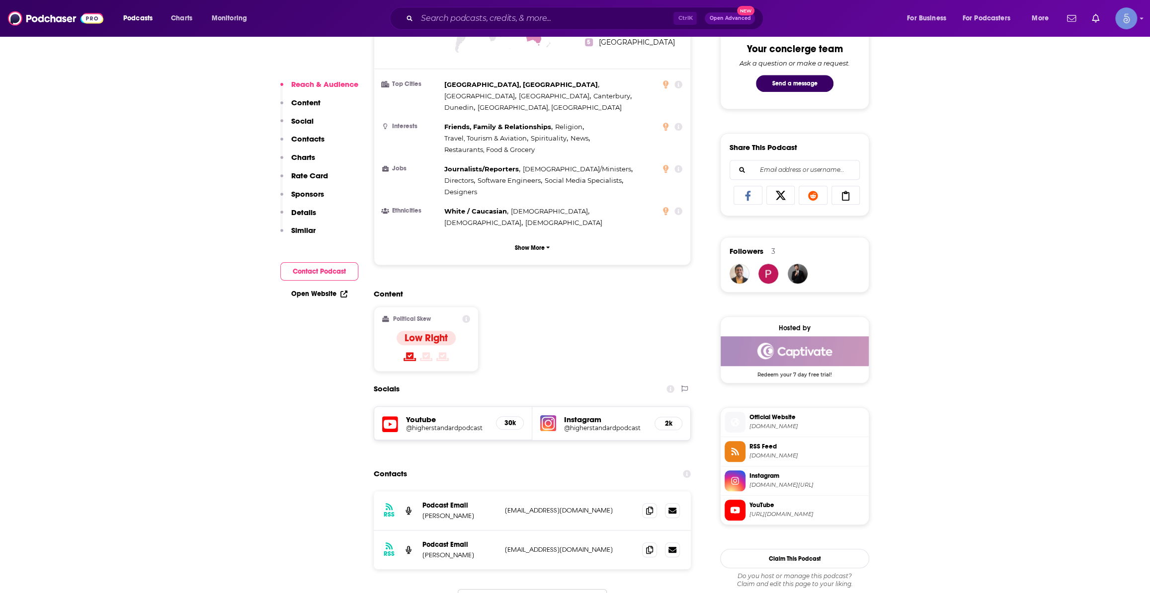
click at [787, 420] on span "Official Website" at bounding box center [806, 417] width 115 height 9
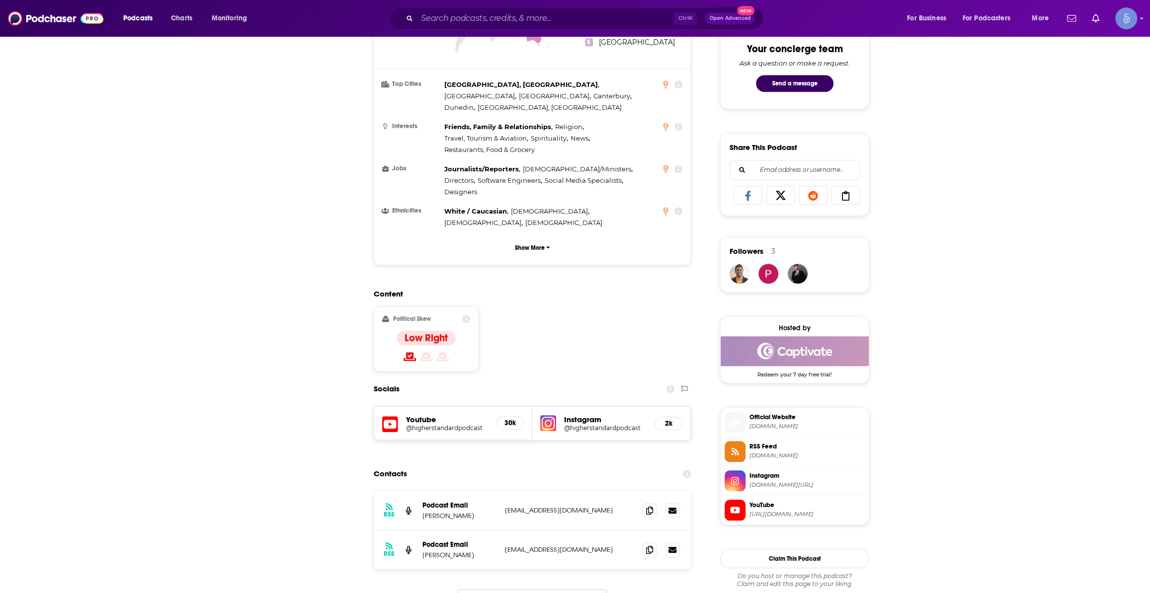
scroll to position [0, 0]
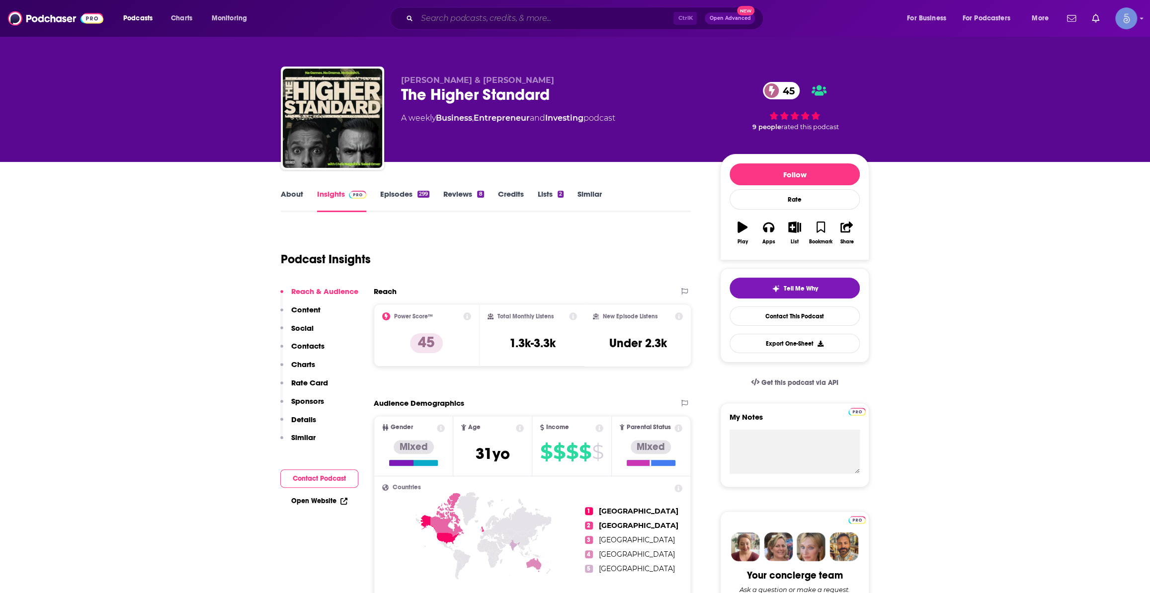
click at [562, 19] on input "Search podcasts, credits, & more..." at bounding box center [545, 18] width 256 height 16
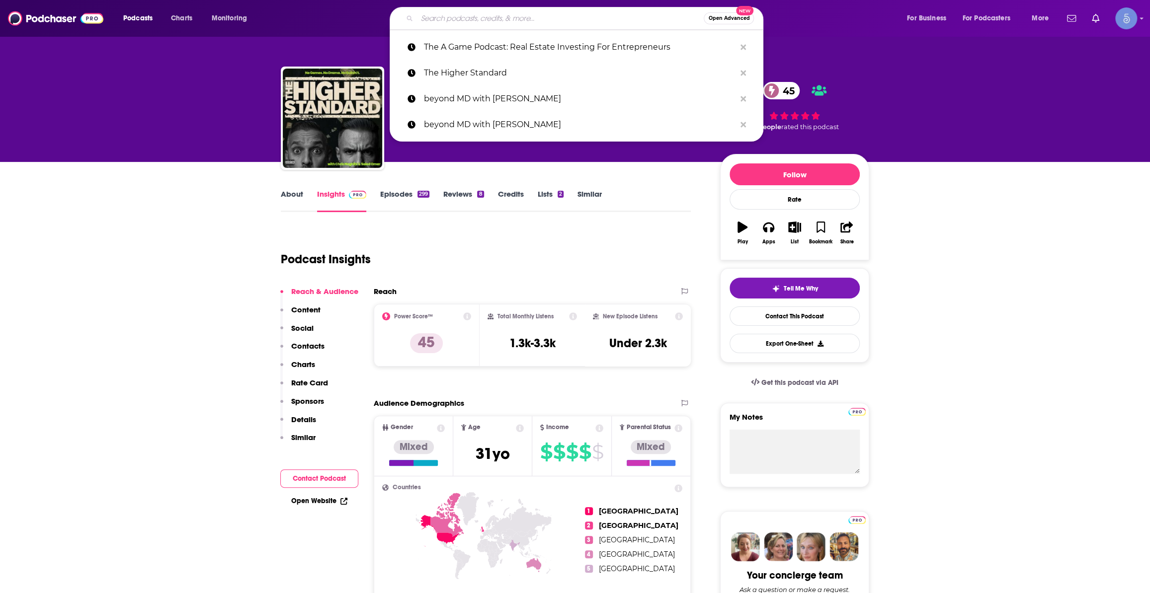
paste input "The A Game Podcast: Real Estate Investing For Entrepreneurs"
type input "The A Game Podcast: Real Estate Investing For Entrepreneurs"
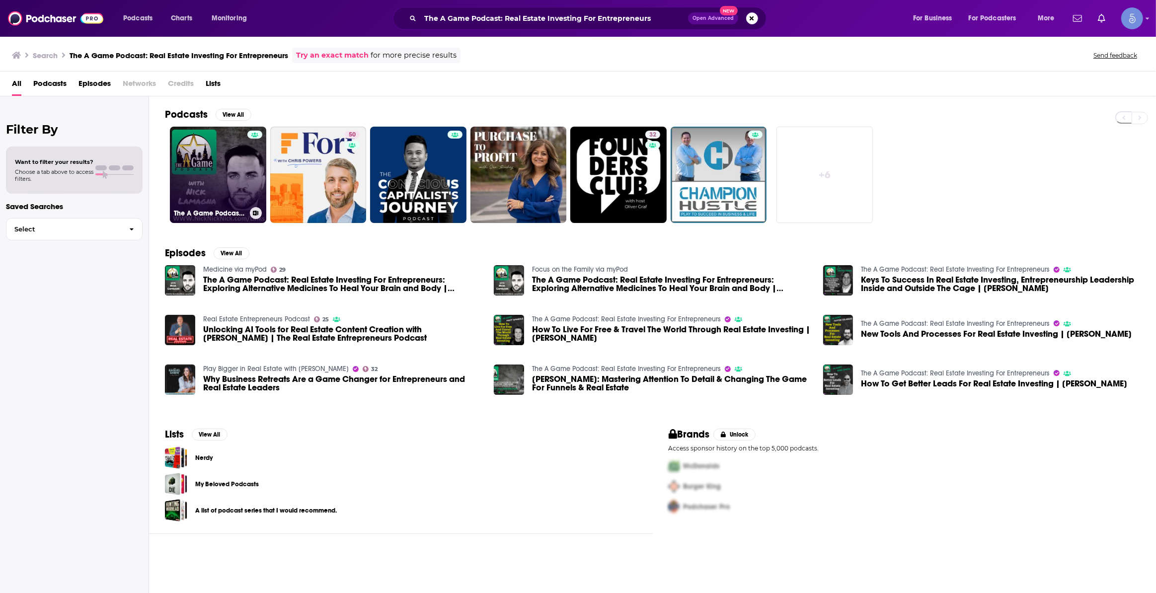
click at [175, 188] on link "The A Game Podcast: Real Estate Investing For Entrepreneurs" at bounding box center [218, 175] width 96 height 96
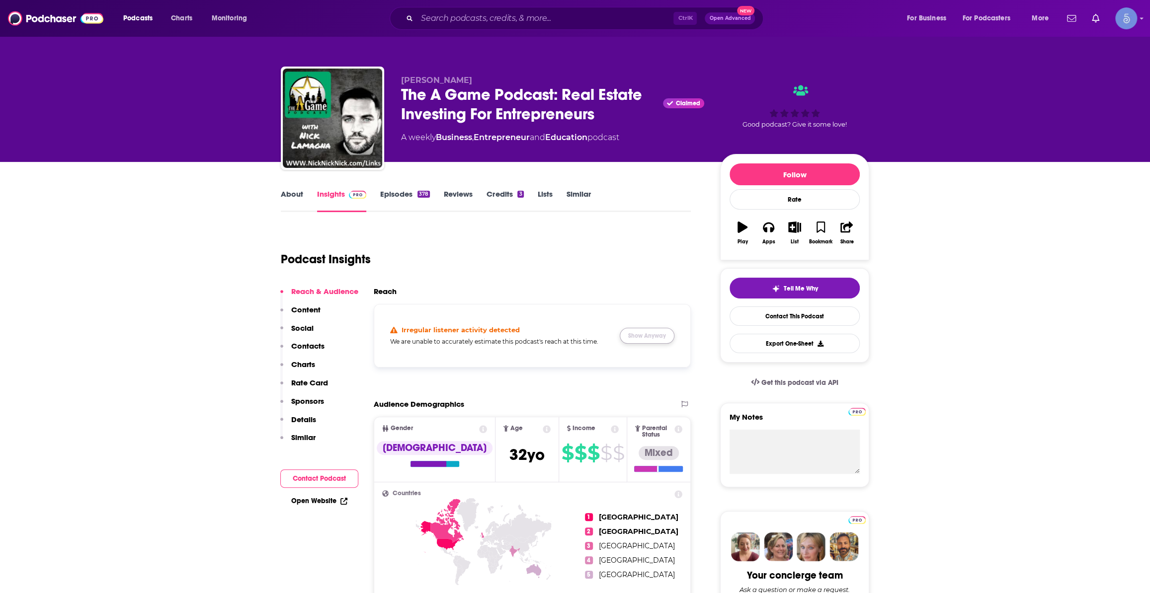
click at [657, 333] on button "Show Anyway" at bounding box center [647, 336] width 55 height 16
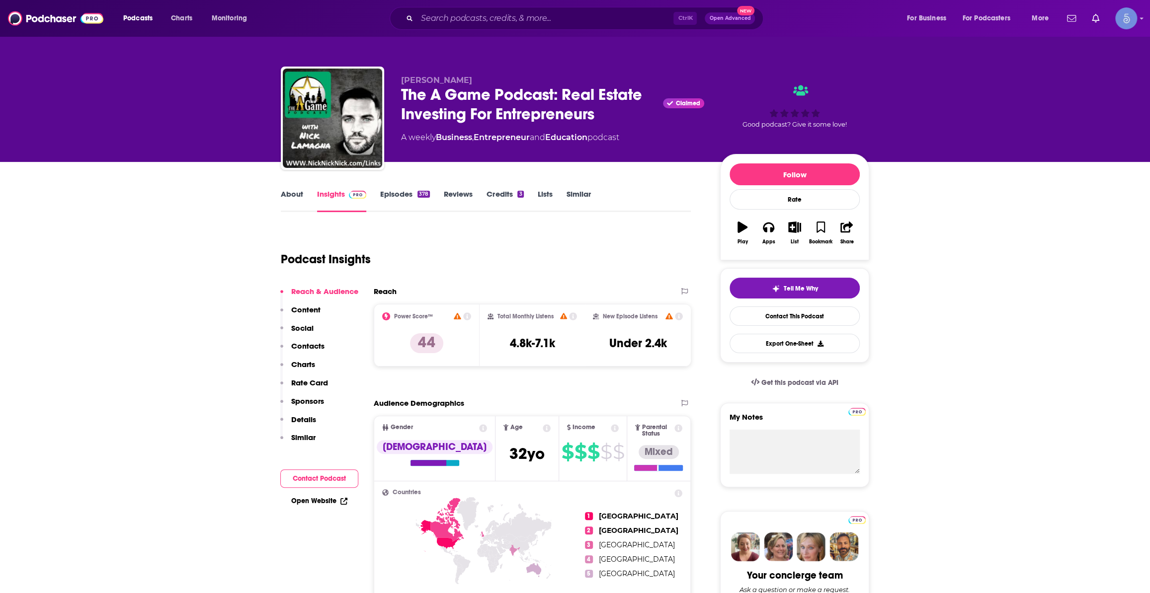
scroll to position [150, 0]
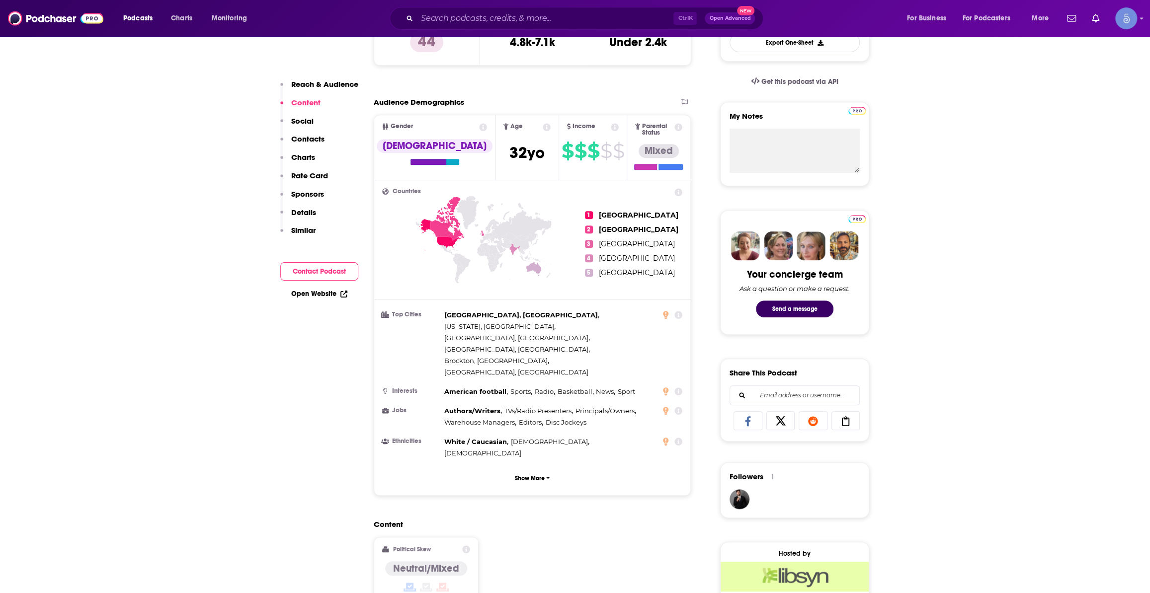
scroll to position [602, 0]
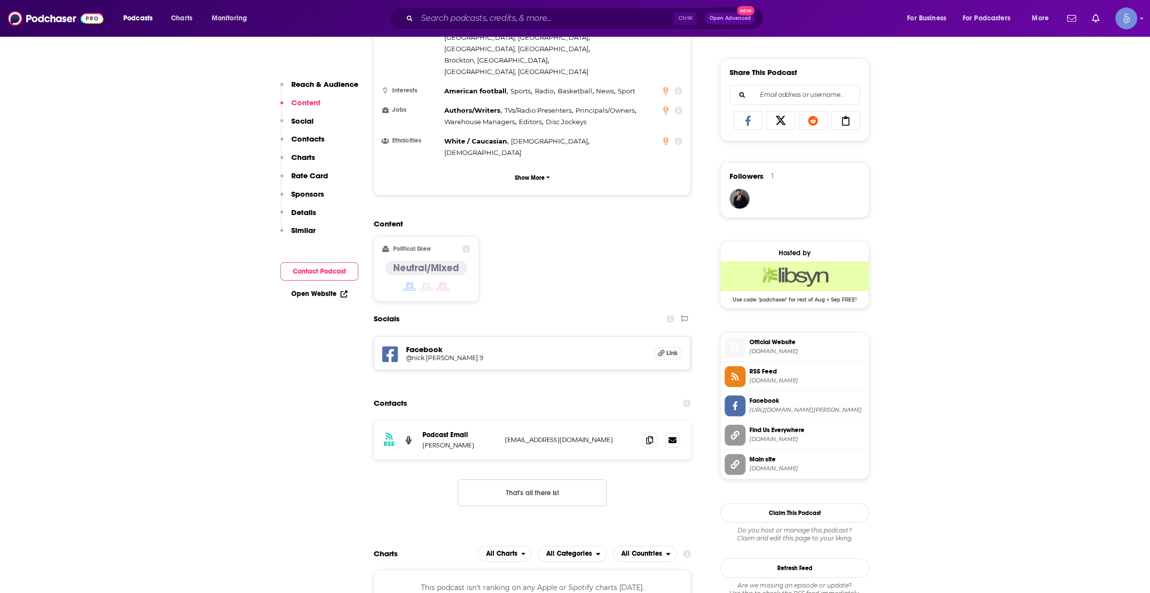
click at [780, 435] on span "Find Us Everywhere" at bounding box center [806, 430] width 115 height 9
click at [554, 8] on div "Ctrl K Open Advanced New" at bounding box center [577, 18] width 374 height 23
click at [550, 16] on input "Search podcasts, credits, & more..." at bounding box center [545, 18] width 256 height 16
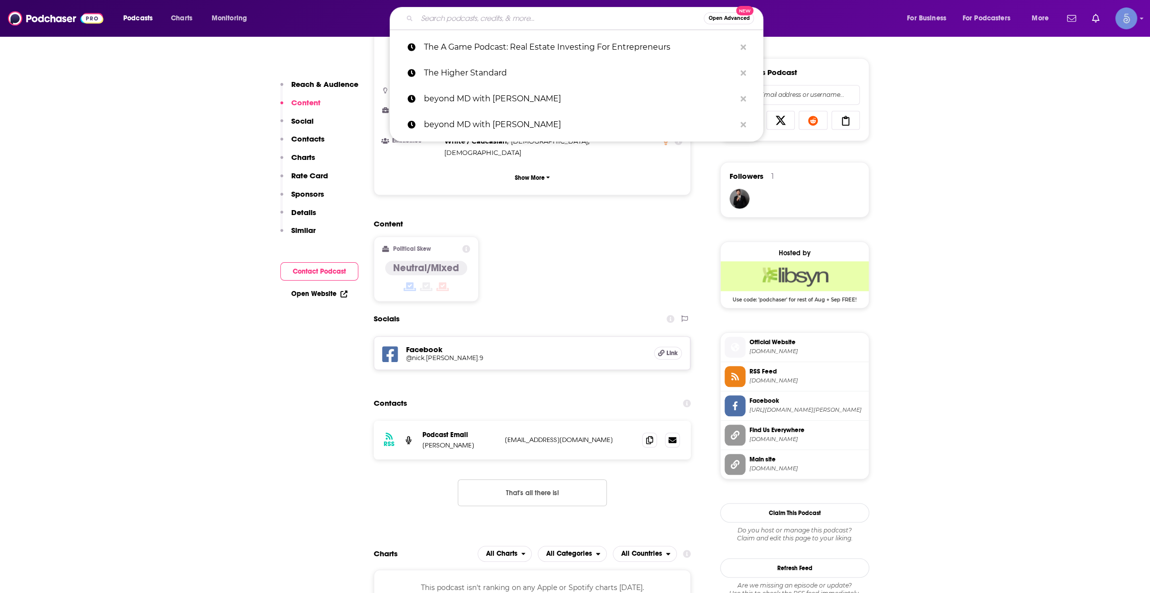
paste input "Capital Hacking"
type input "Capital Hacking"
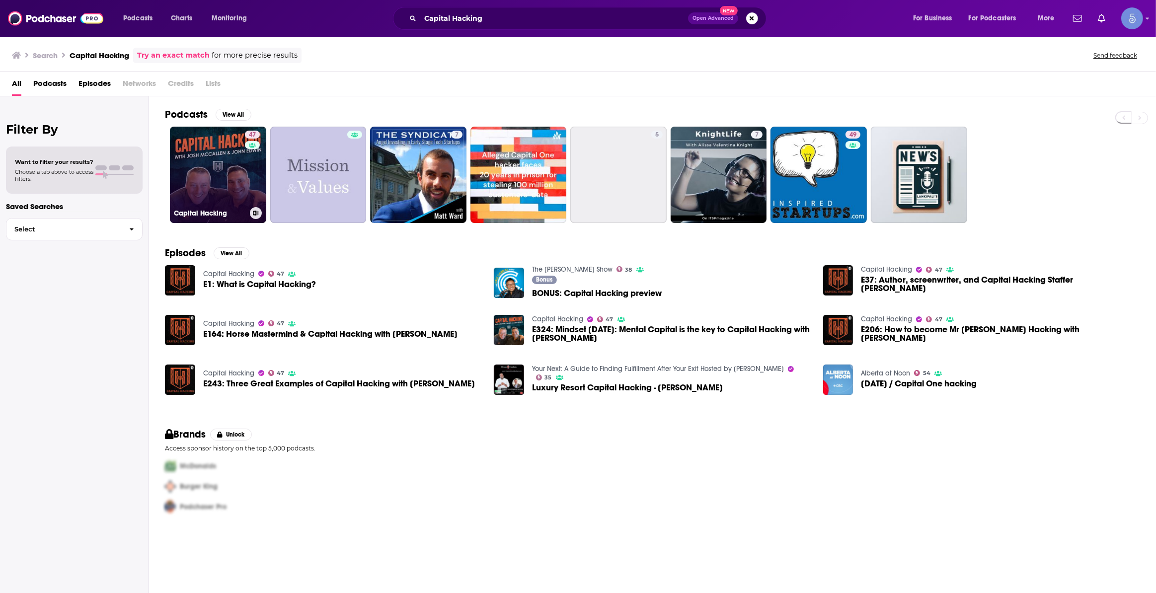
click at [228, 164] on link "47 Capital Hacking" at bounding box center [218, 175] width 96 height 96
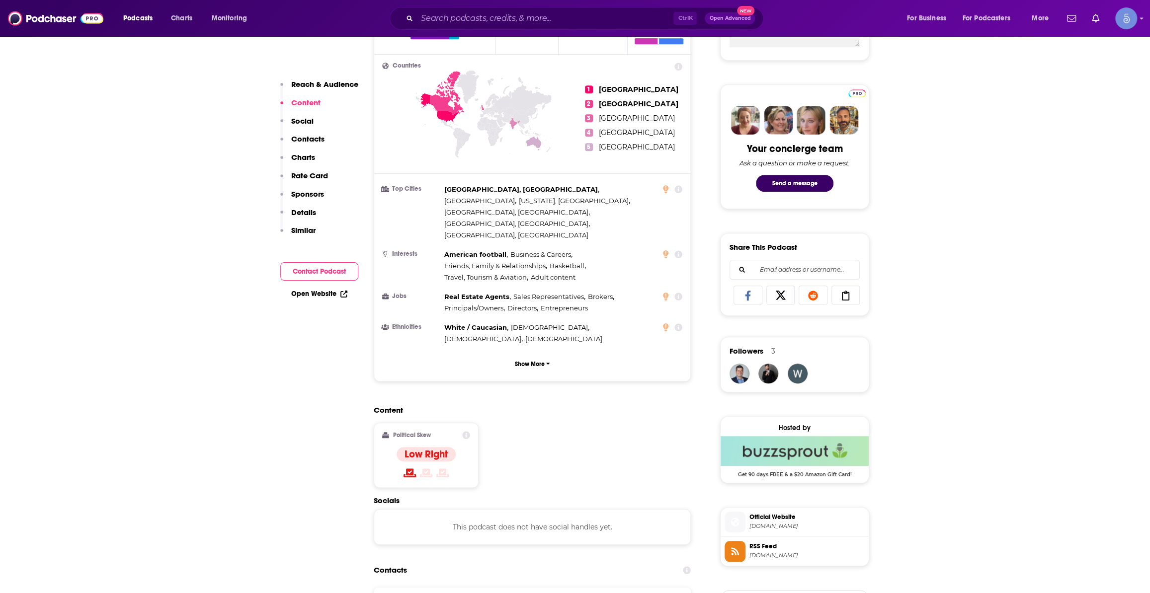
scroll to position [677, 0]
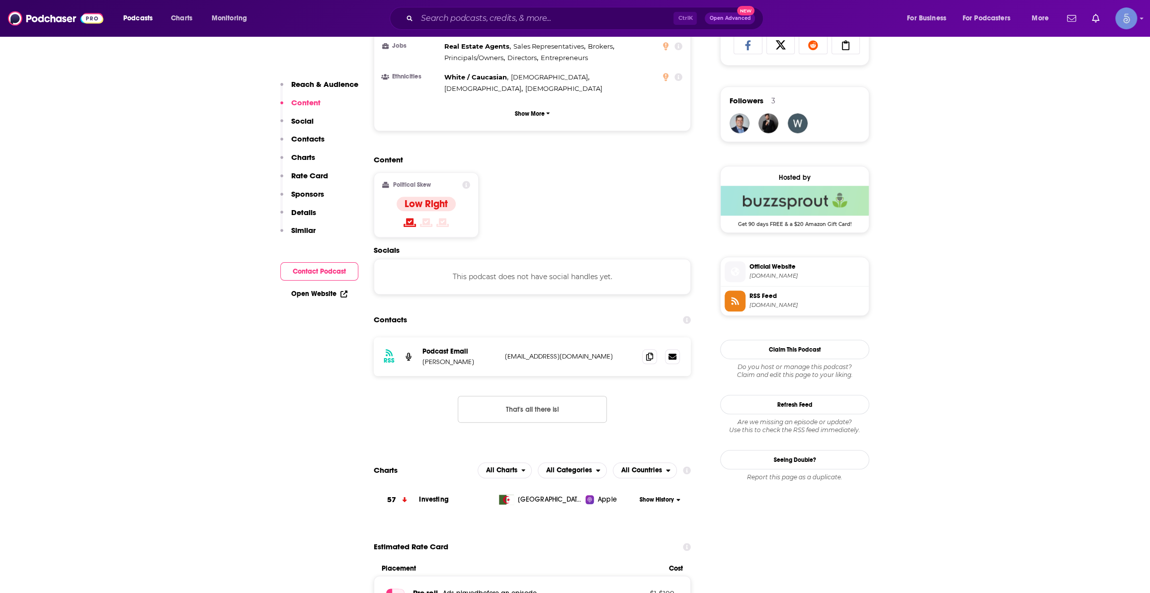
click at [791, 273] on span "capitalhacking.com" at bounding box center [806, 275] width 115 height 7
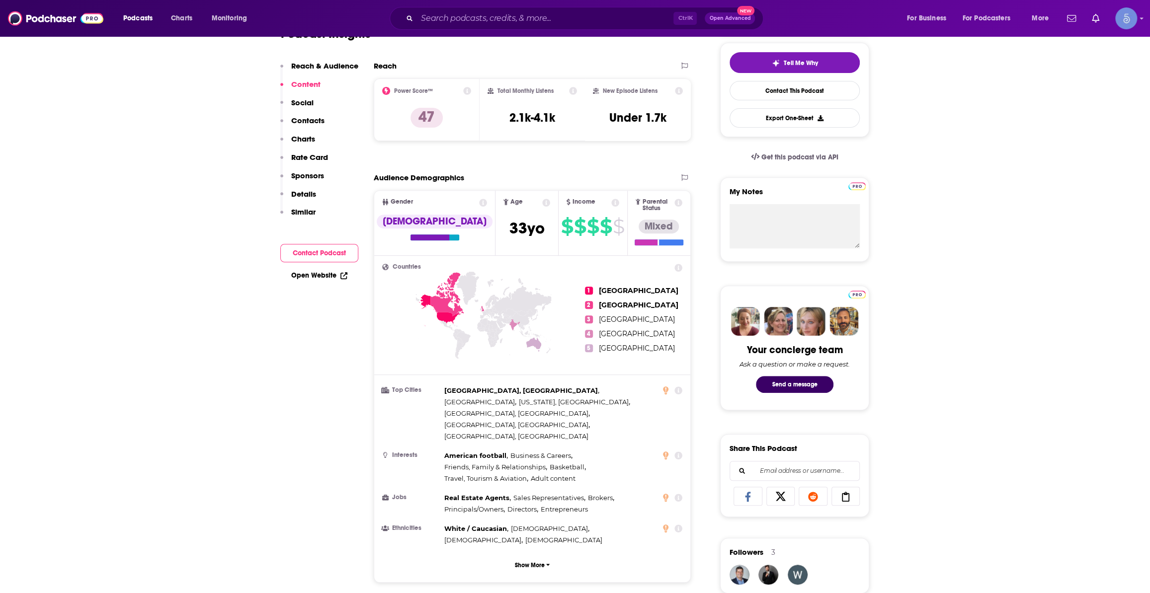
scroll to position [0, 0]
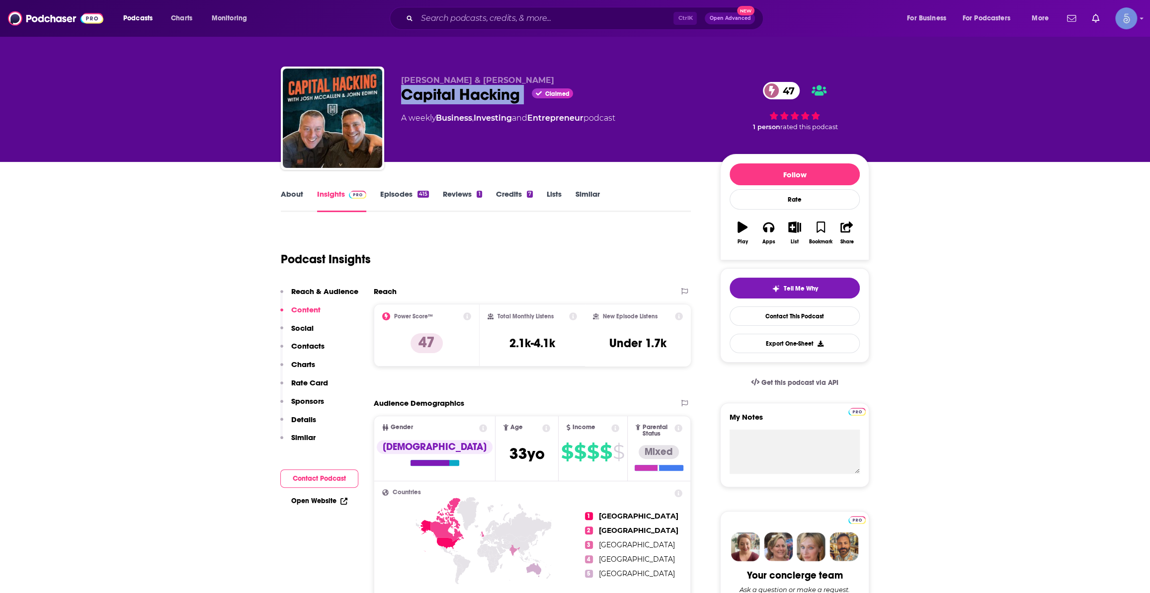
drag, startPoint x: 524, startPoint y: 96, endPoint x: 397, endPoint y: 92, distance: 126.8
click at [397, 92] on div "Josh McCallen & John Edwin Capital Hacking Claimed 47 A weekly Business , Inves…" at bounding box center [575, 120] width 588 height 107
click at [288, 202] on link "About" at bounding box center [292, 200] width 22 height 23
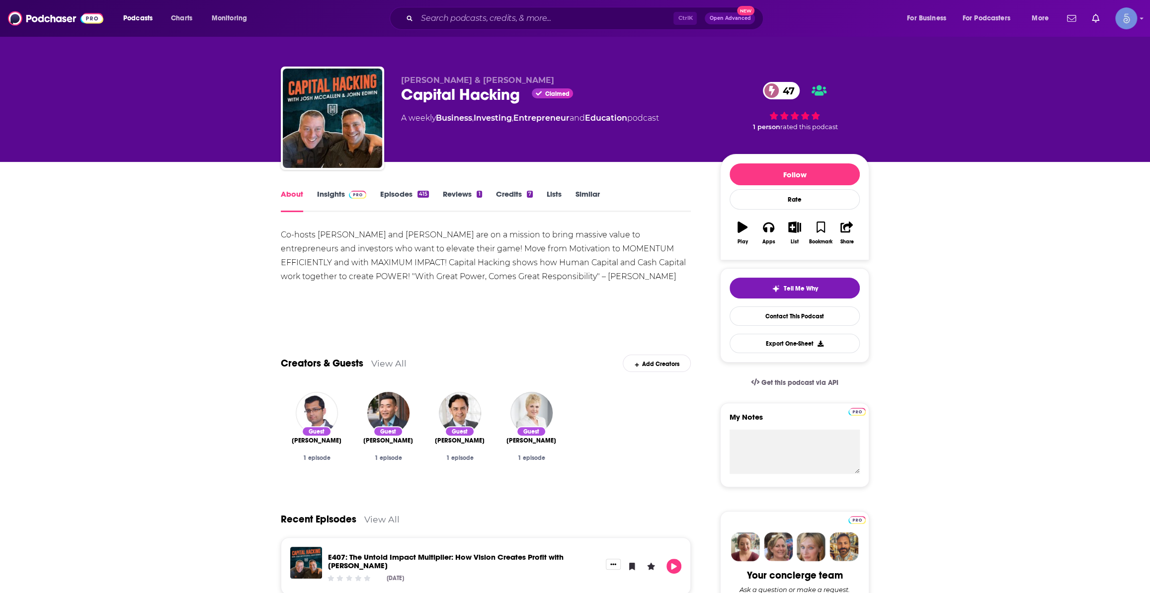
click at [322, 204] on link "Insights" at bounding box center [341, 200] width 49 height 23
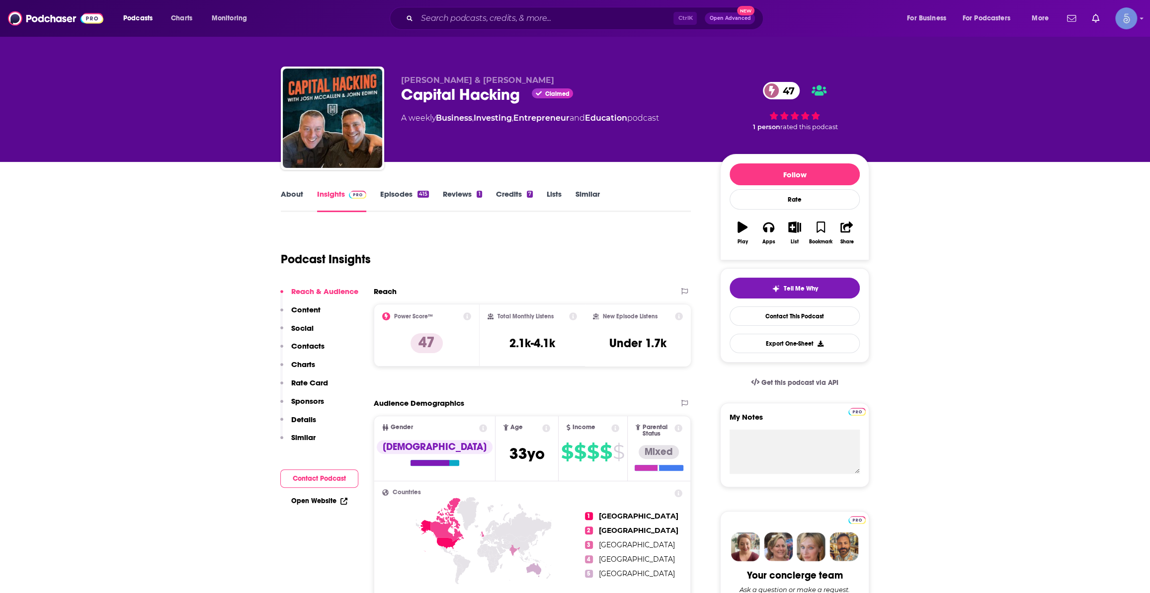
click at [385, 194] on link "Episodes 415" at bounding box center [404, 200] width 49 height 23
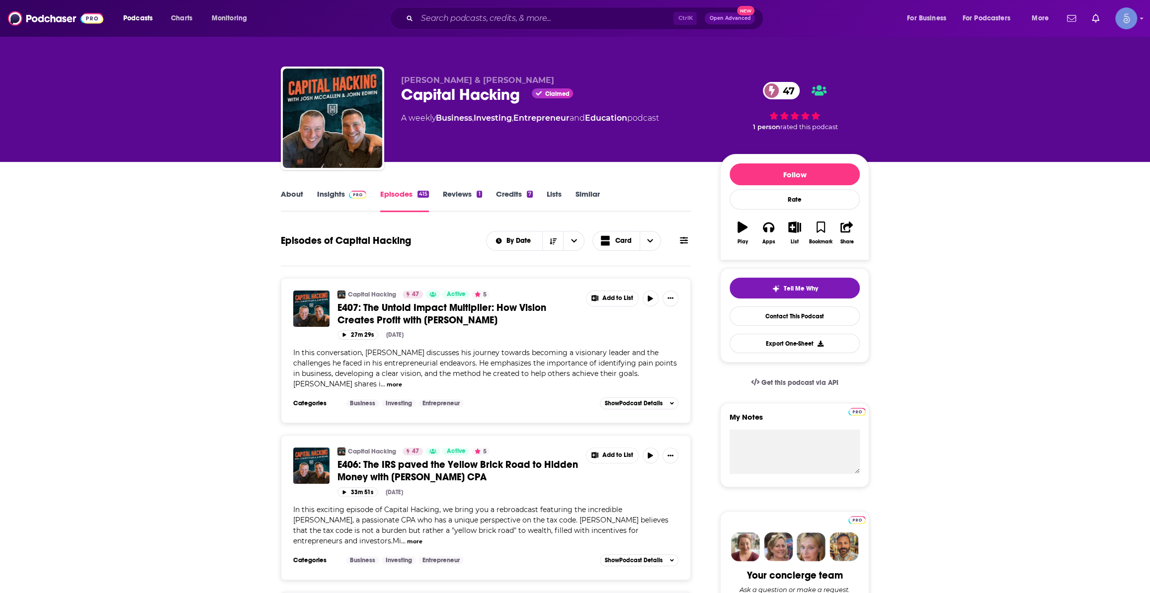
click at [349, 196] on img at bounding box center [357, 195] width 17 height 8
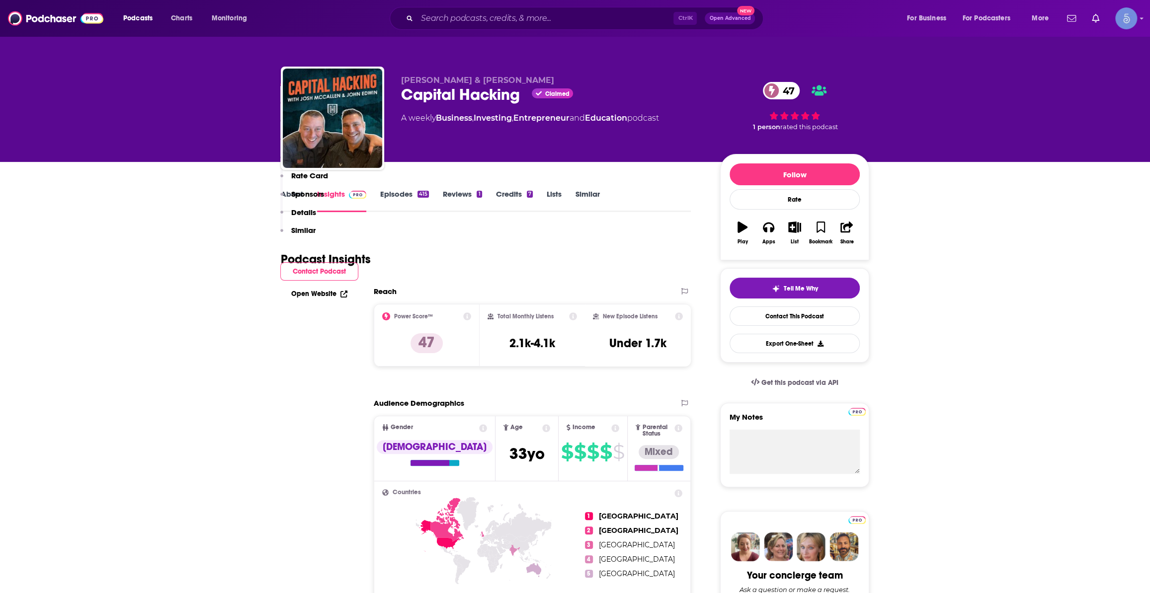
scroll to position [527, 0]
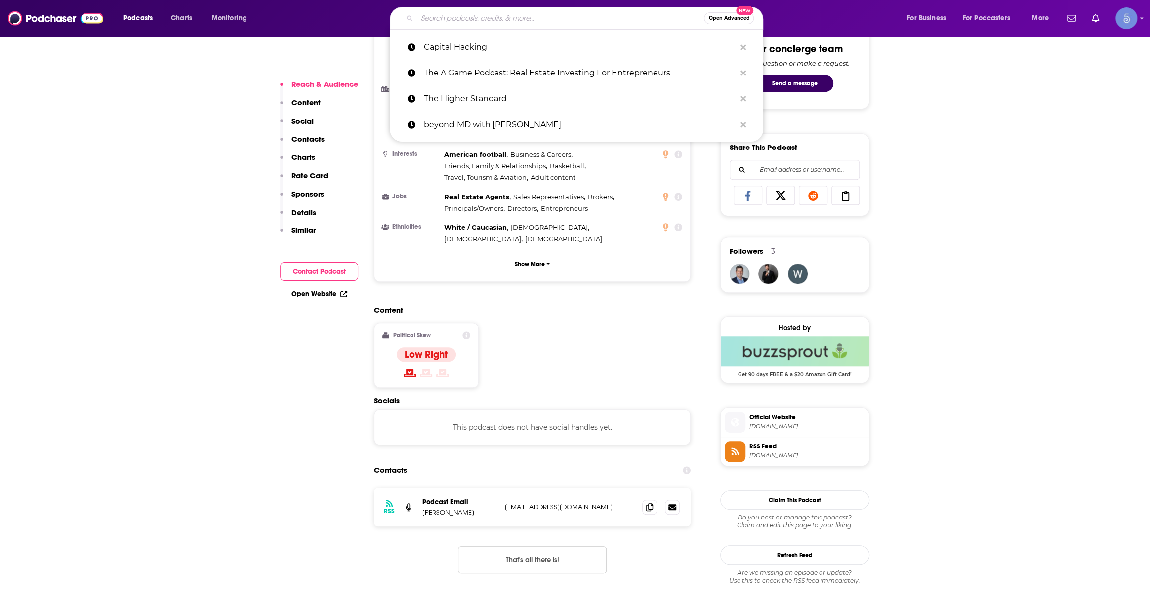
click at [562, 20] on input "Search podcasts, credits, & more..." at bounding box center [560, 18] width 287 height 16
paste input "EverydayFI"
type input "EverydayFI"
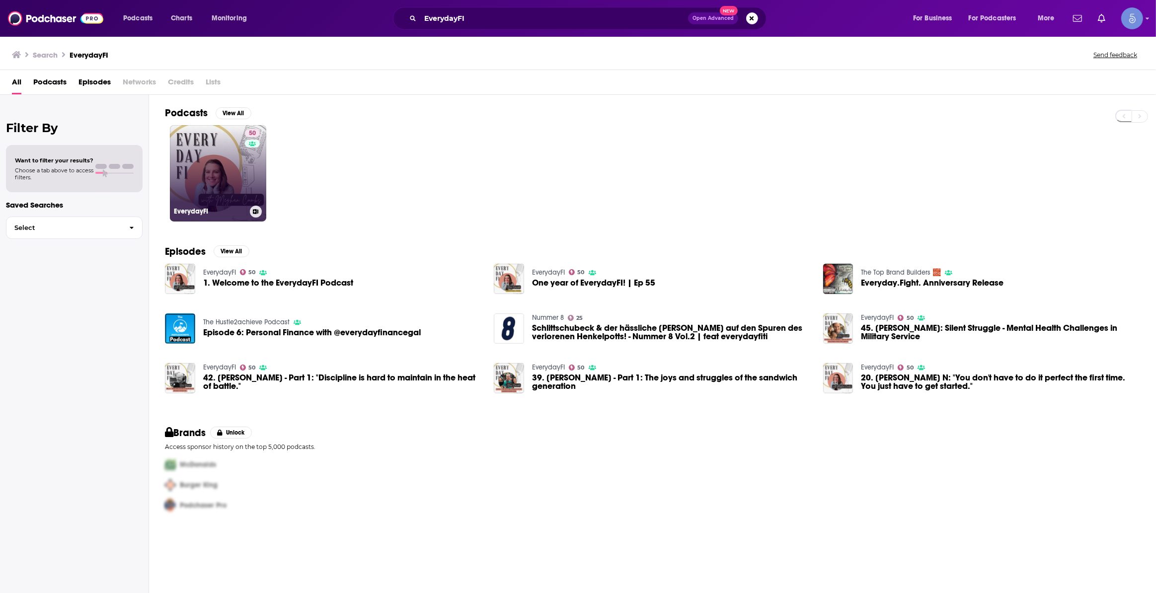
click at [242, 185] on link "50 EverydayFI" at bounding box center [218, 173] width 96 height 96
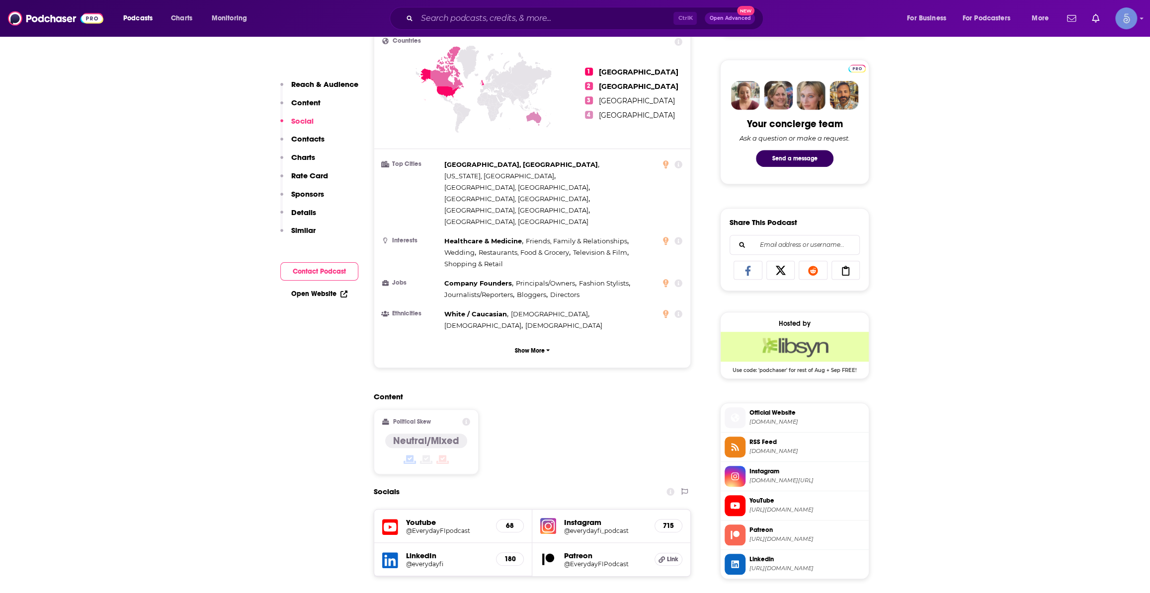
scroll to position [753, 0]
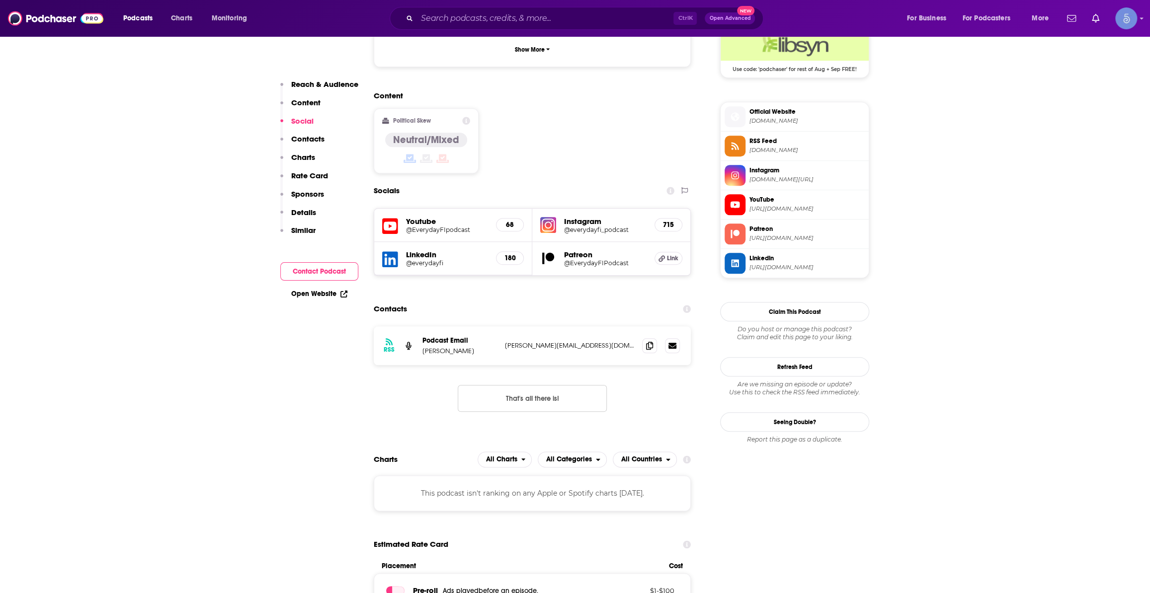
click at [785, 115] on span "Official Website" at bounding box center [806, 111] width 115 height 9
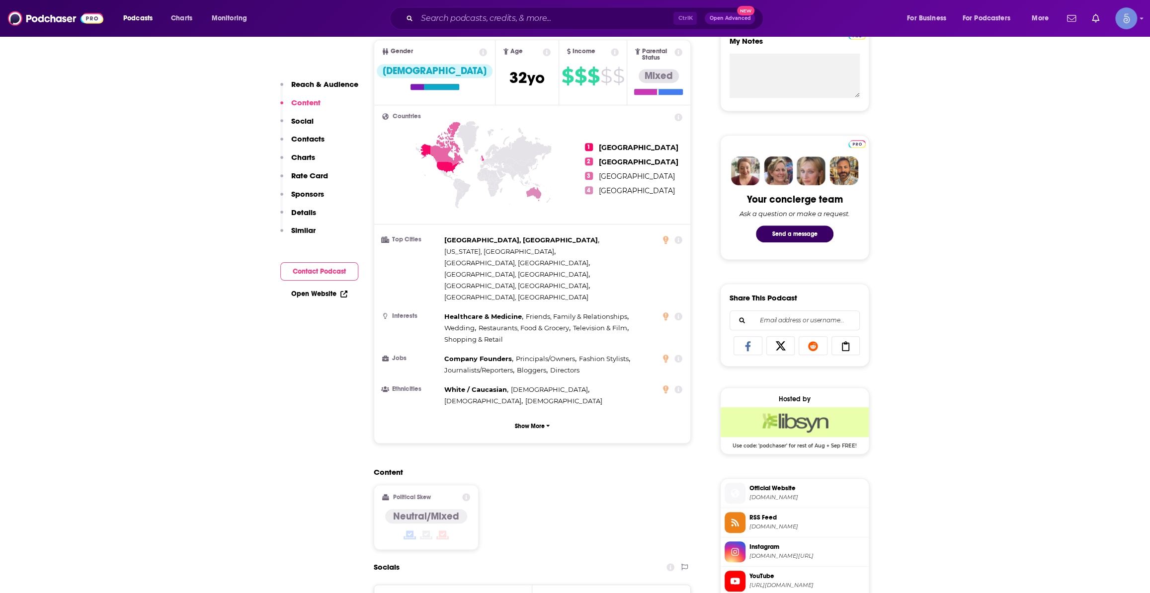
scroll to position [602, 0]
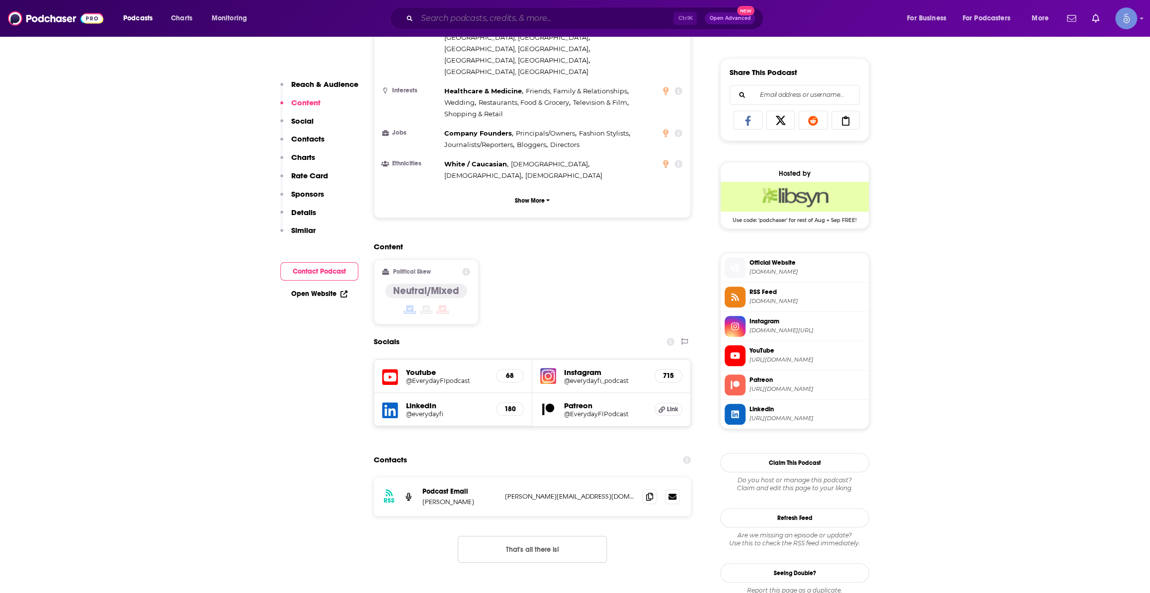
click at [551, 15] on input "Search podcasts, credits, & more..." at bounding box center [545, 18] width 256 height 16
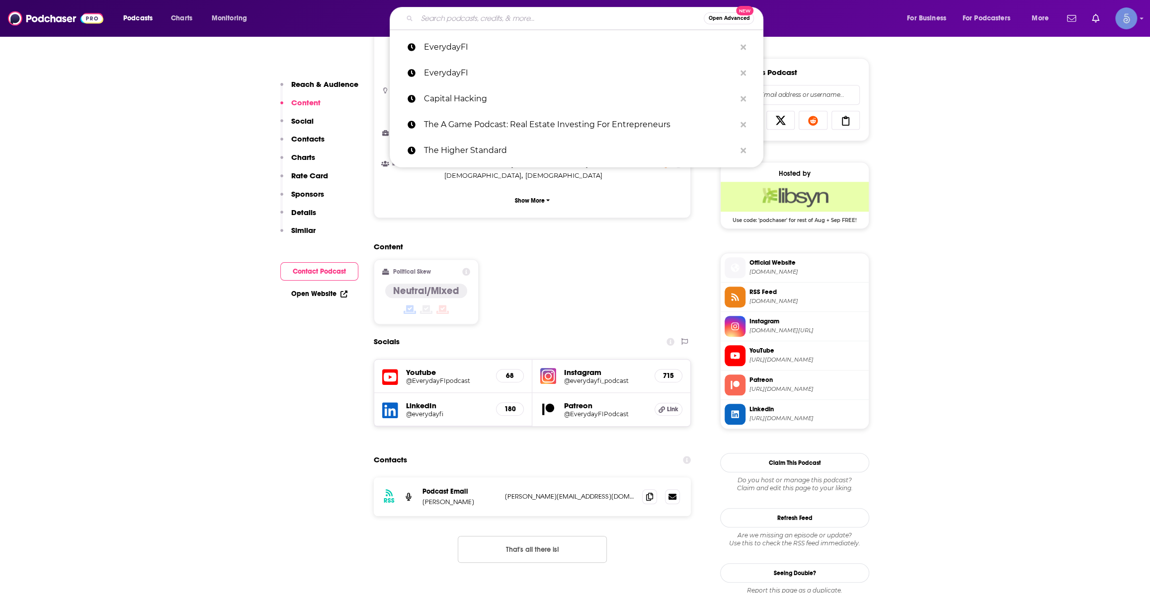
paste input "The Debt Free Mom Podcast"
type input "The Debt Free Mom Podcast"
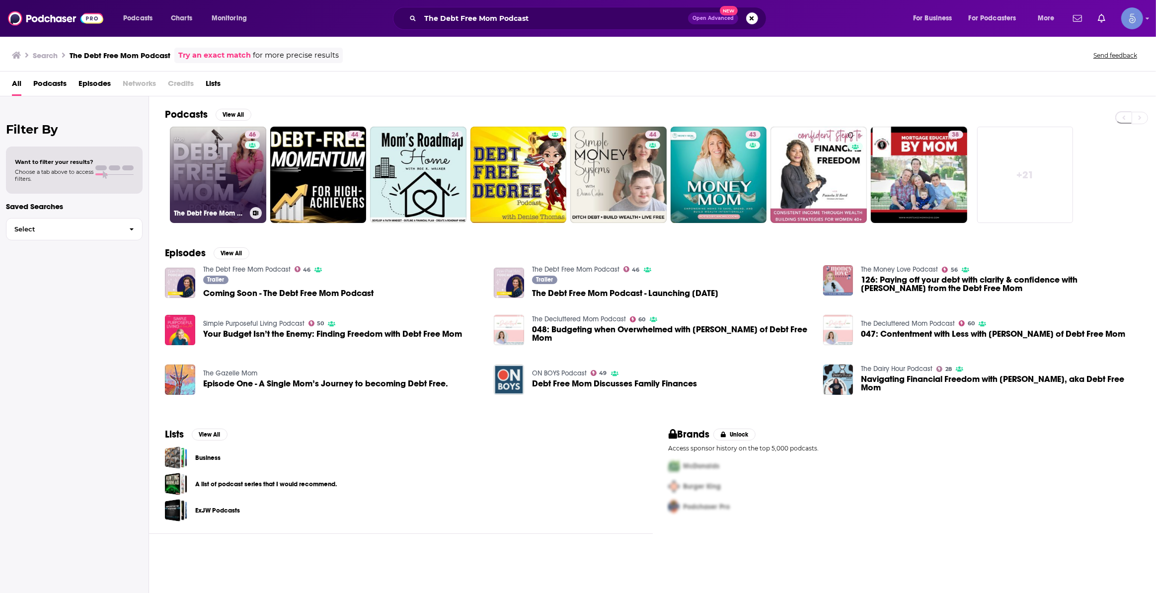
click at [232, 165] on link "46 The Debt Free Mom Podcast" at bounding box center [218, 175] width 96 height 96
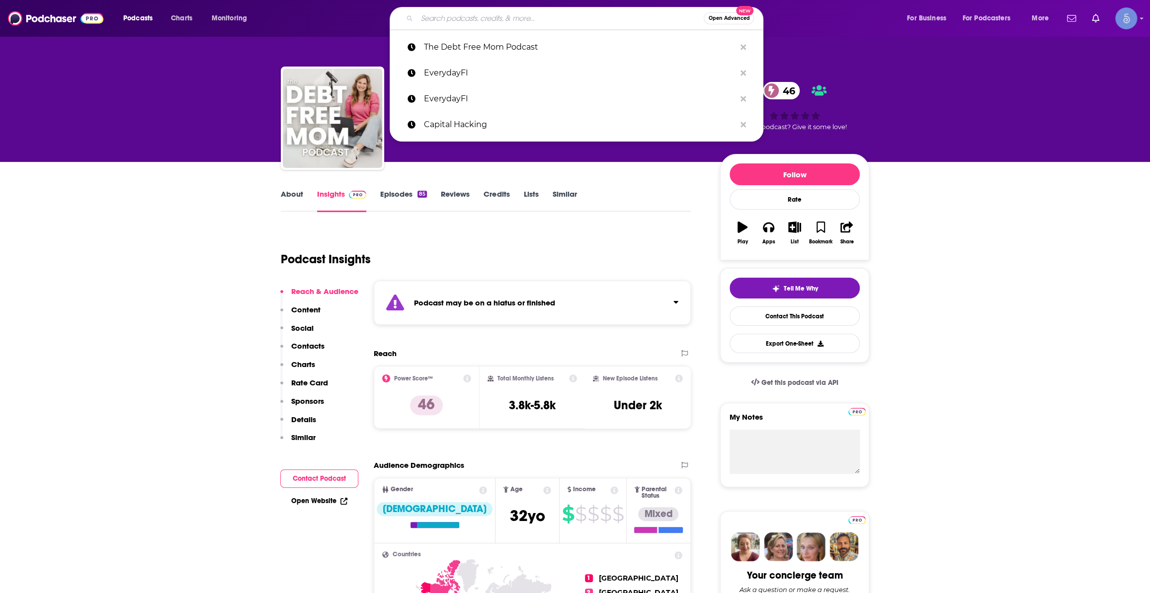
click at [585, 18] on input "Search podcasts, credits, & more..." at bounding box center [560, 18] width 287 height 16
paste input "Ladies Finance Club - Get Rich"
type input "Ladies Finance Club - Get Rich"
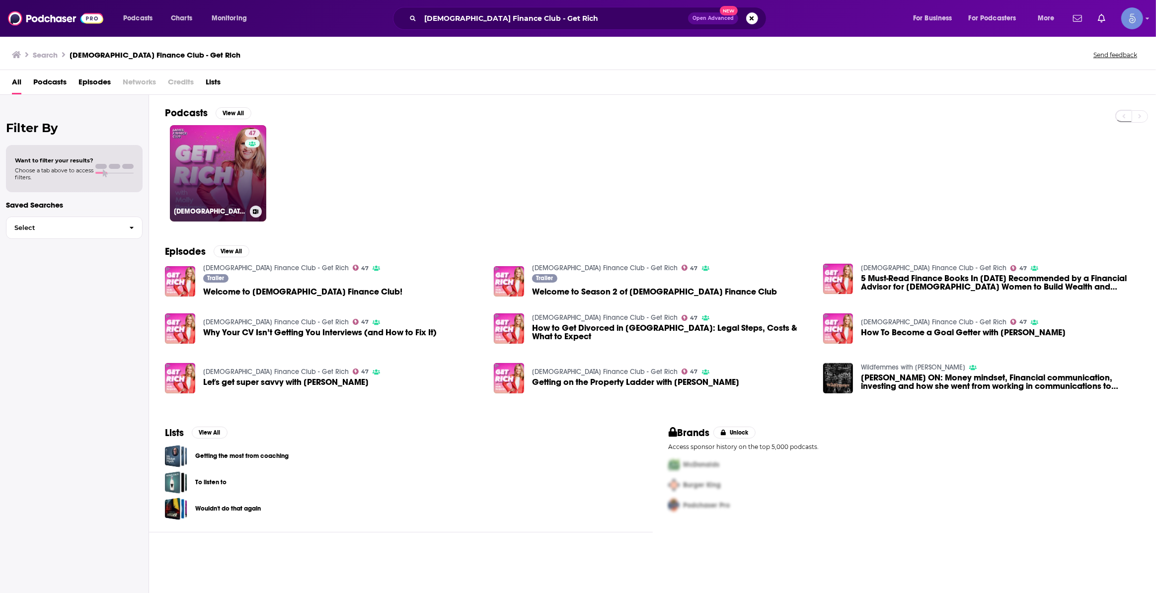
click at [192, 164] on link "47 Ladies Finance Club - Get Rich" at bounding box center [218, 173] width 96 height 96
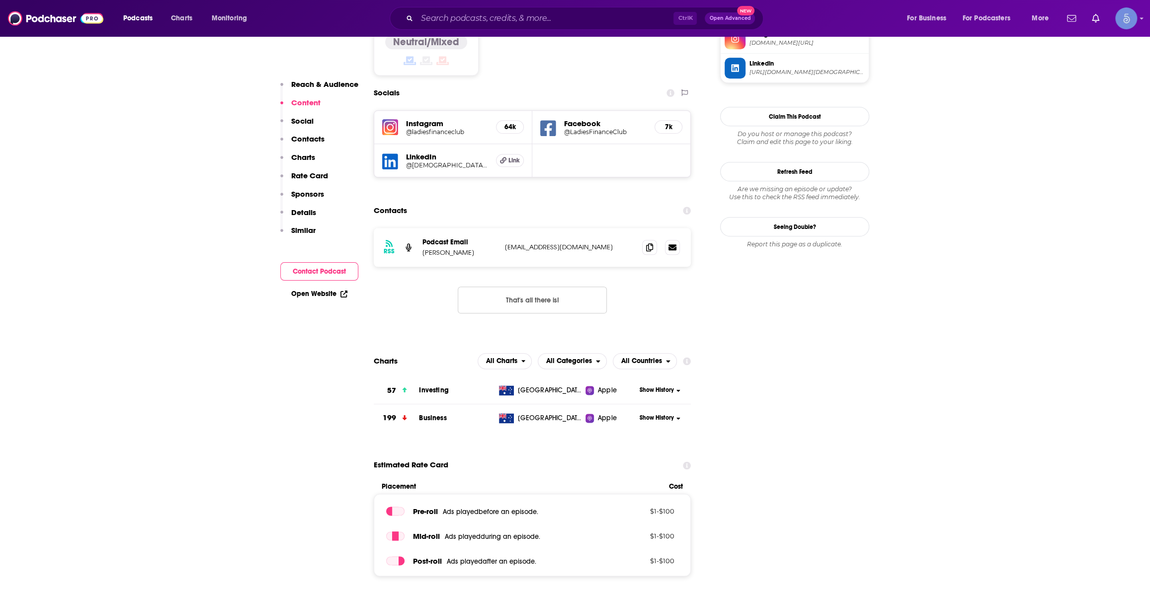
scroll to position [602, 0]
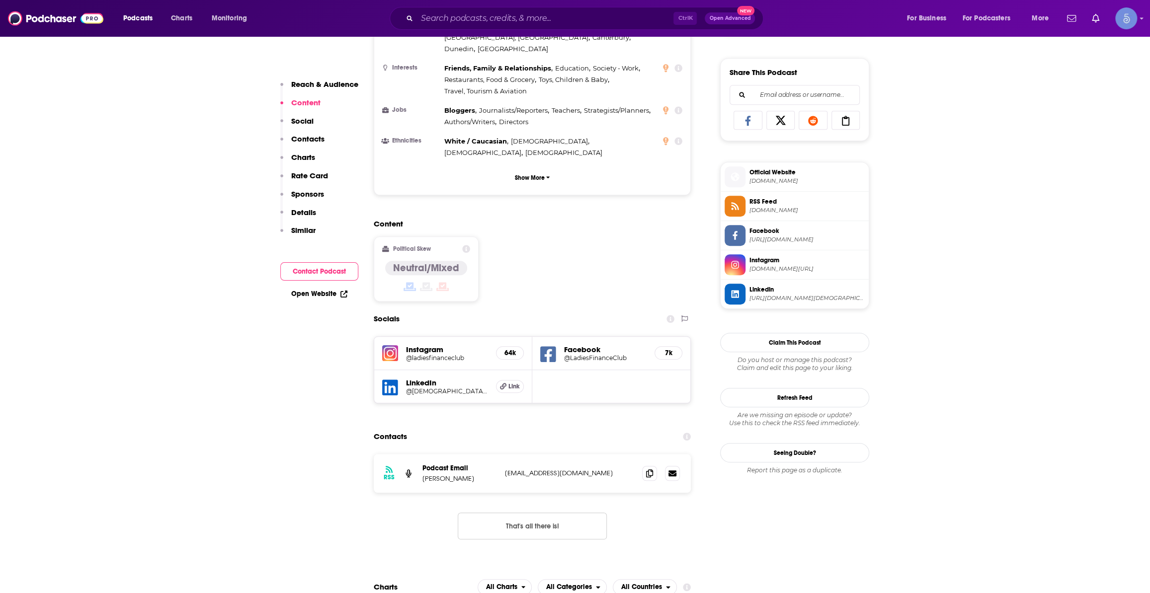
click at [780, 178] on span "ladiesfinanceclub.com" at bounding box center [806, 180] width 115 height 7
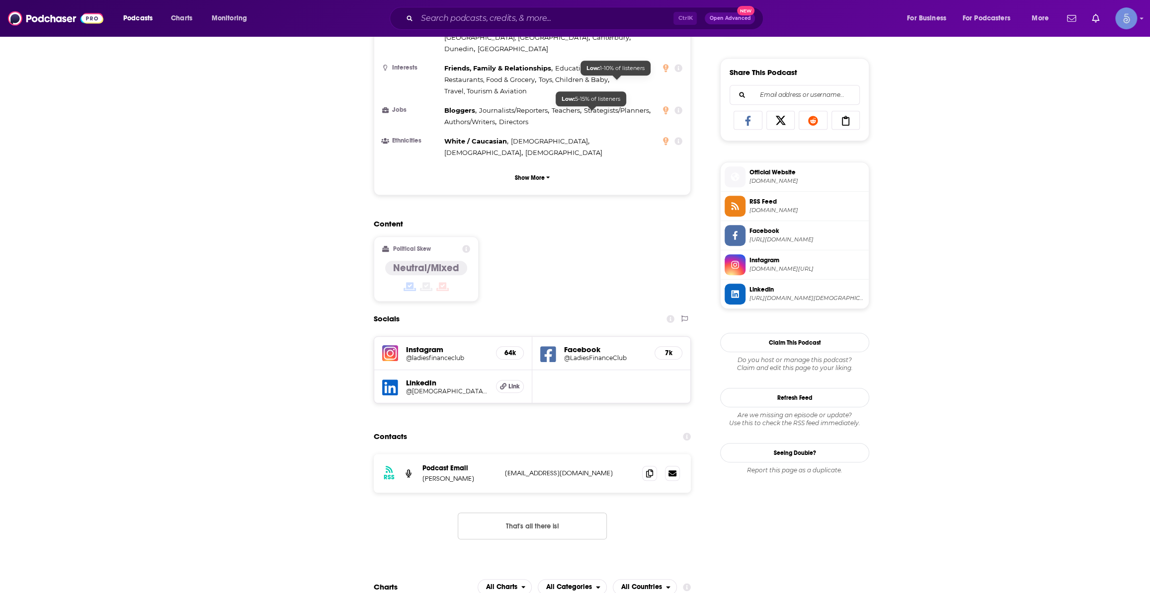
scroll to position [0, 0]
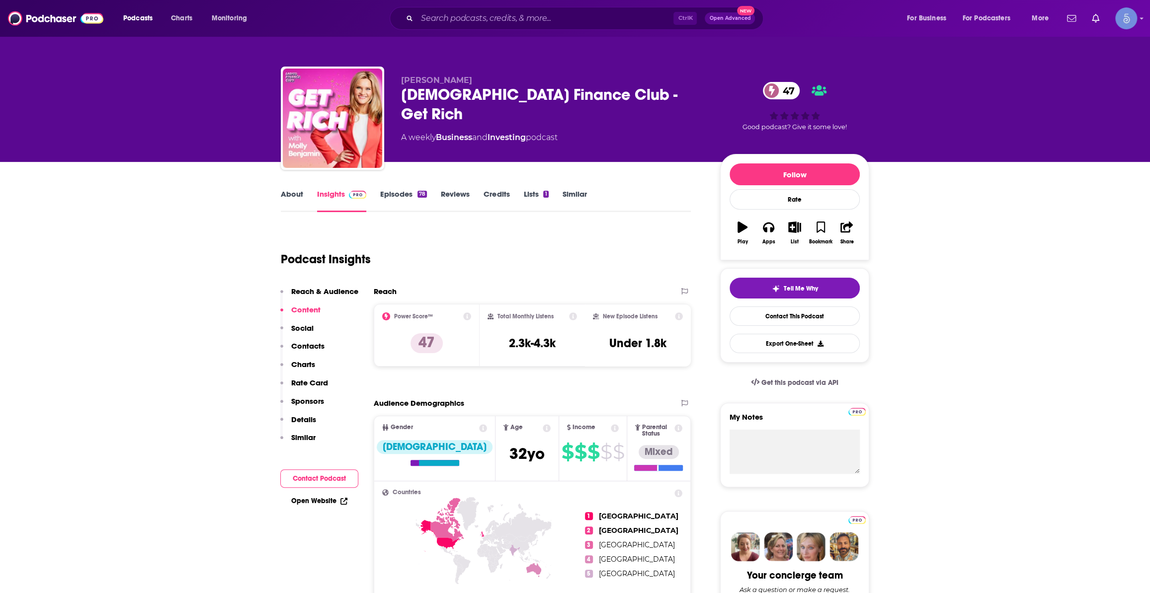
drag, startPoint x: 399, startPoint y: 79, endPoint x: 482, endPoint y: 75, distance: 83.1
click at [482, 75] on div "Molly Benjamin Ladies Finance Club - Get Rich 47 A weekly Business and Investin…" at bounding box center [575, 120] width 588 height 107
click at [293, 194] on link "About" at bounding box center [292, 200] width 22 height 23
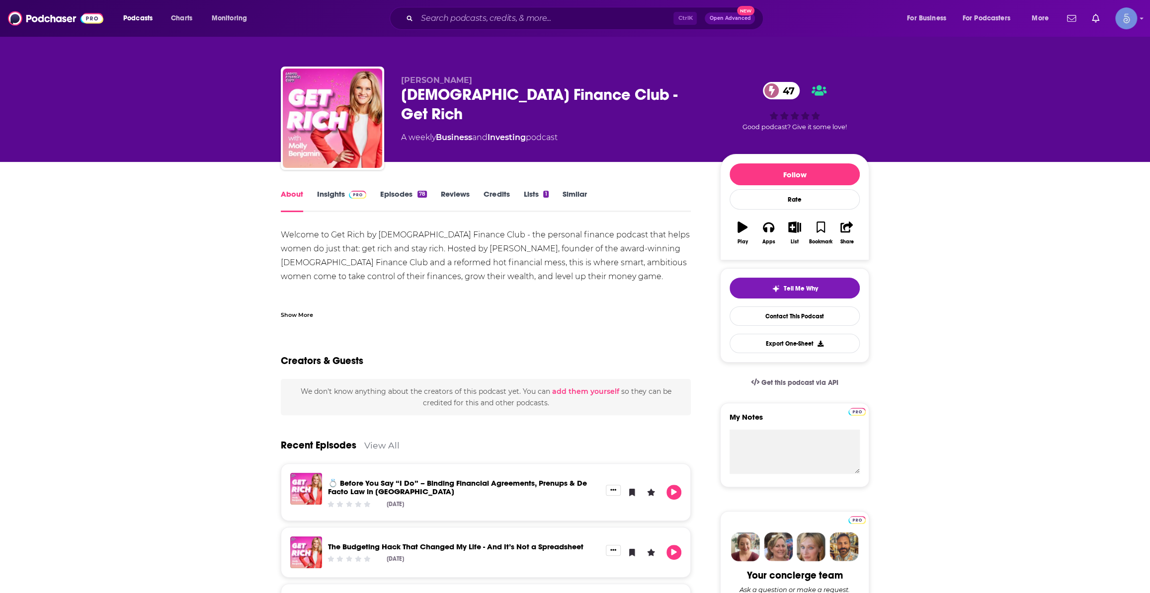
click at [296, 314] on div "Show More" at bounding box center [297, 314] width 32 height 9
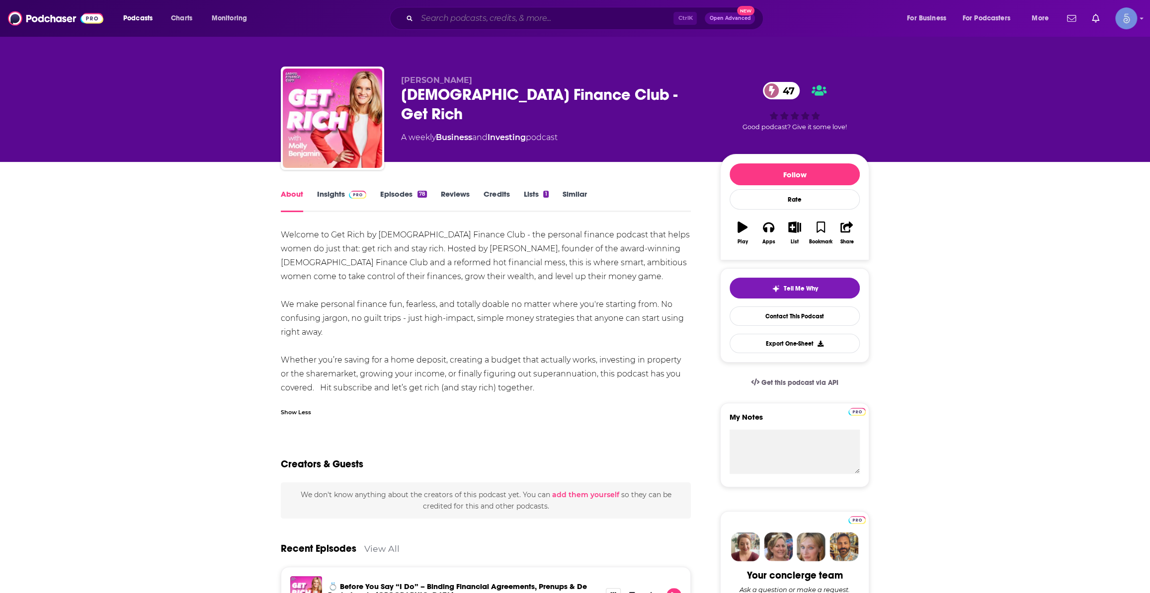
drag, startPoint x: 501, startPoint y: 18, endPoint x: 512, endPoint y: 20, distance: 10.6
click at [502, 18] on input "Search podcasts, credits, & more..." at bounding box center [545, 18] width 256 height 16
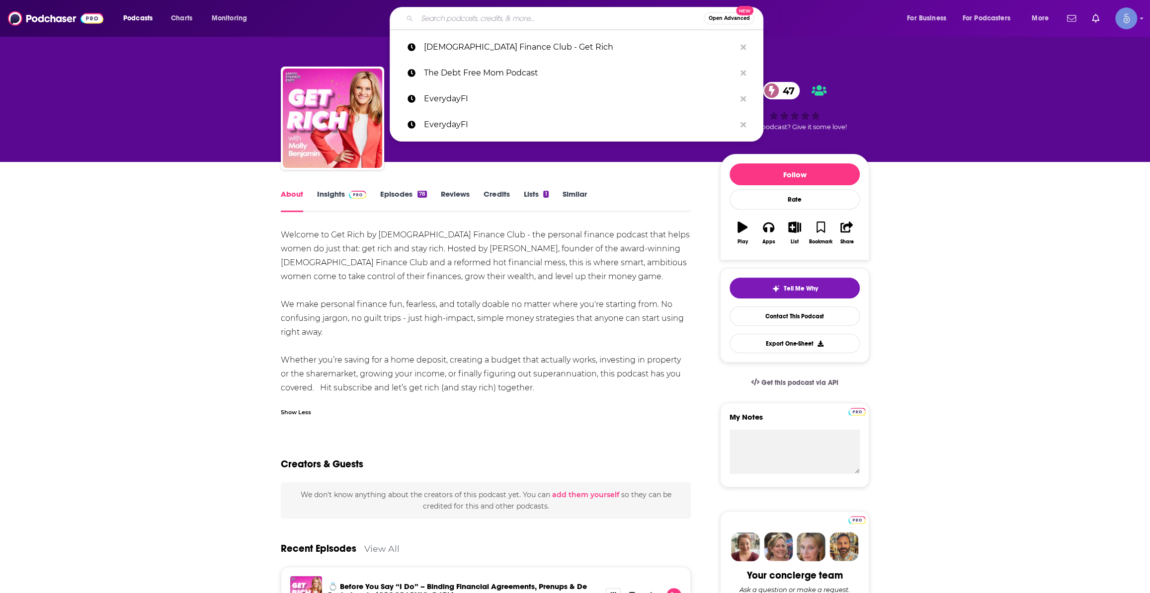
paste input ""Build" with Stephen Scoggins"
type input ""Build" with Stephen Scoggins"
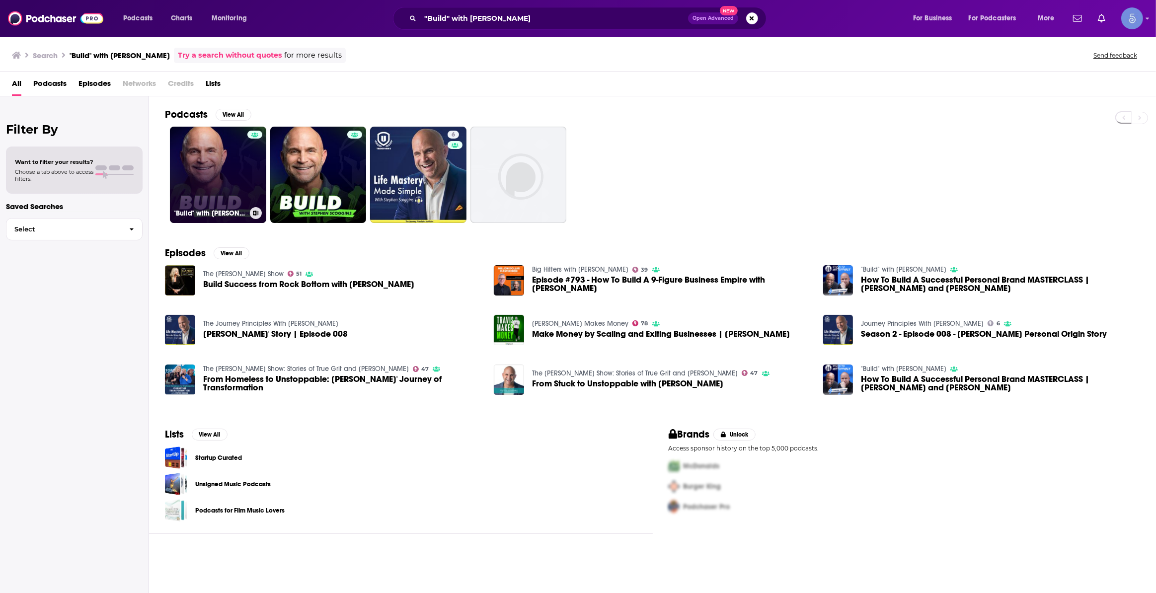
click at [233, 154] on link ""Build" with Stephen Scoggins" at bounding box center [218, 175] width 96 height 96
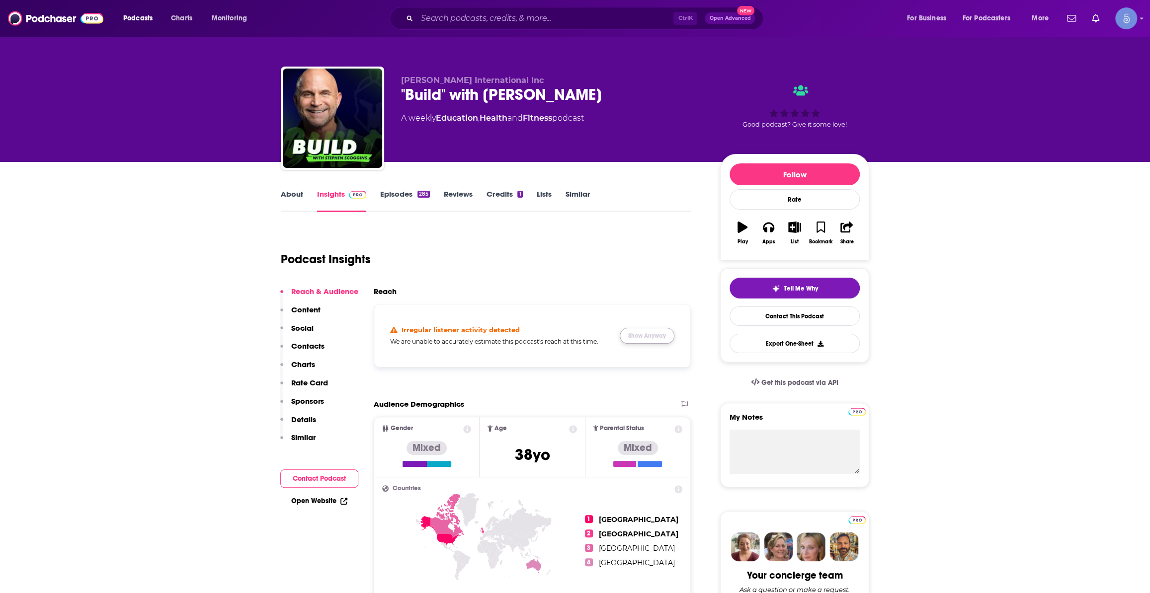
click at [651, 335] on button "Show Anyway" at bounding box center [647, 336] width 55 height 16
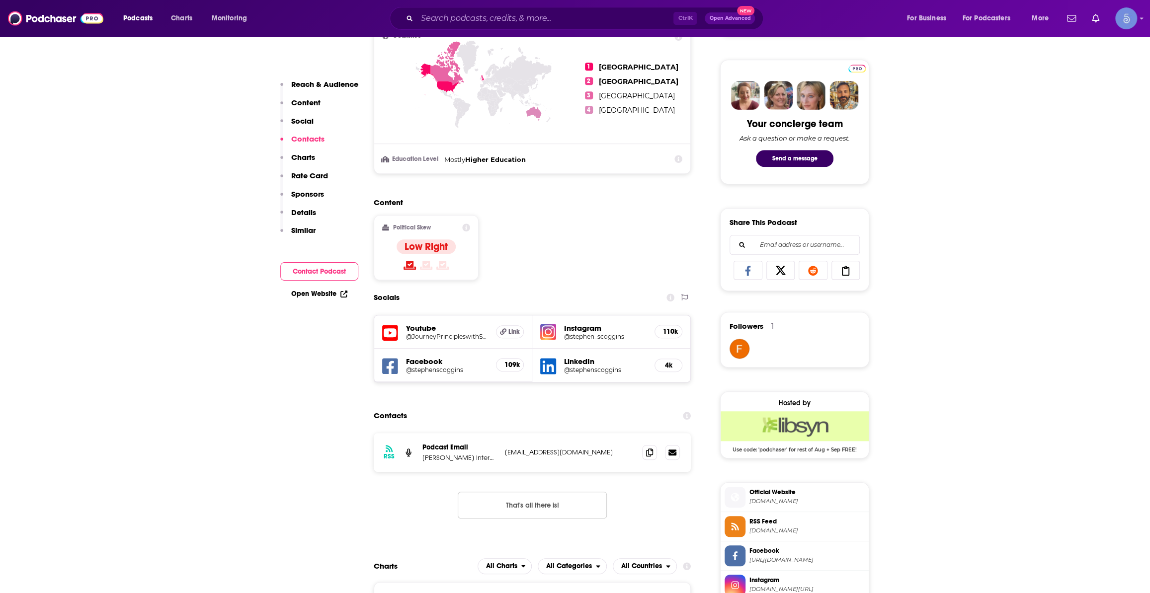
scroll to position [677, 0]
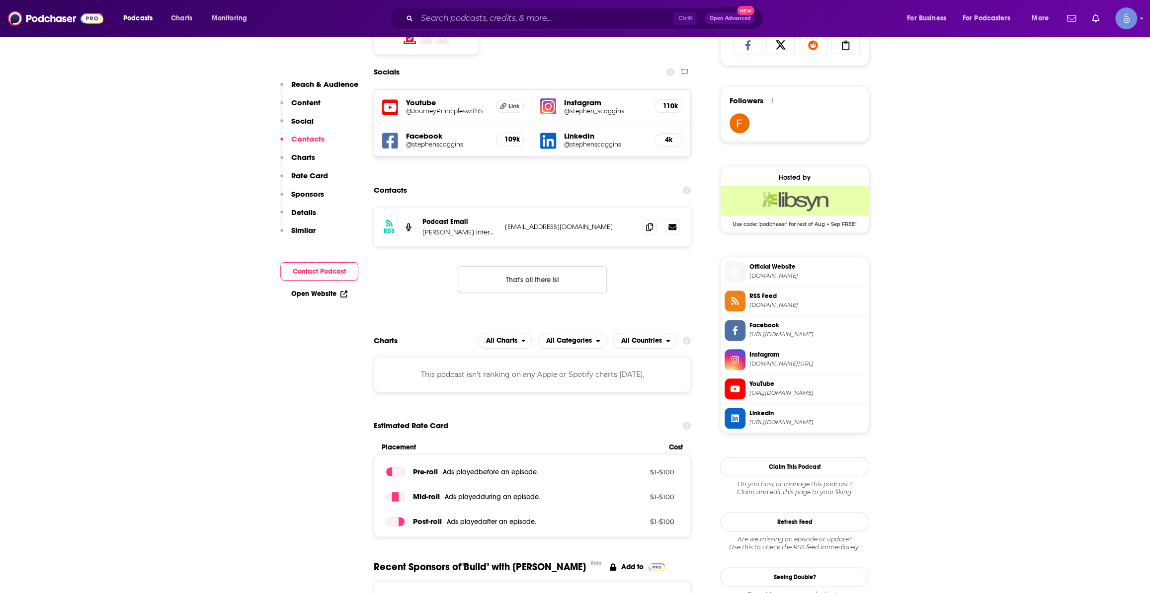
click at [792, 274] on span "stucktounstoppable.libsyn.com" at bounding box center [806, 275] width 115 height 7
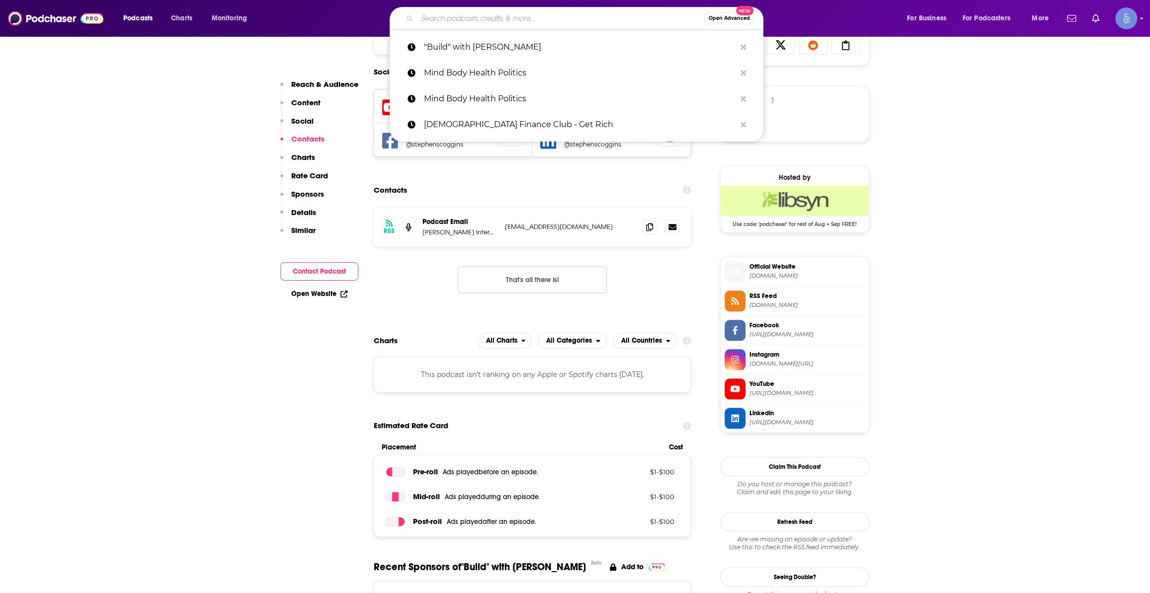
click at [498, 18] on input "Search podcasts, credits, & more..." at bounding box center [560, 18] width 287 height 16
paste input "MILMO Show"
type input "MILMO Show"
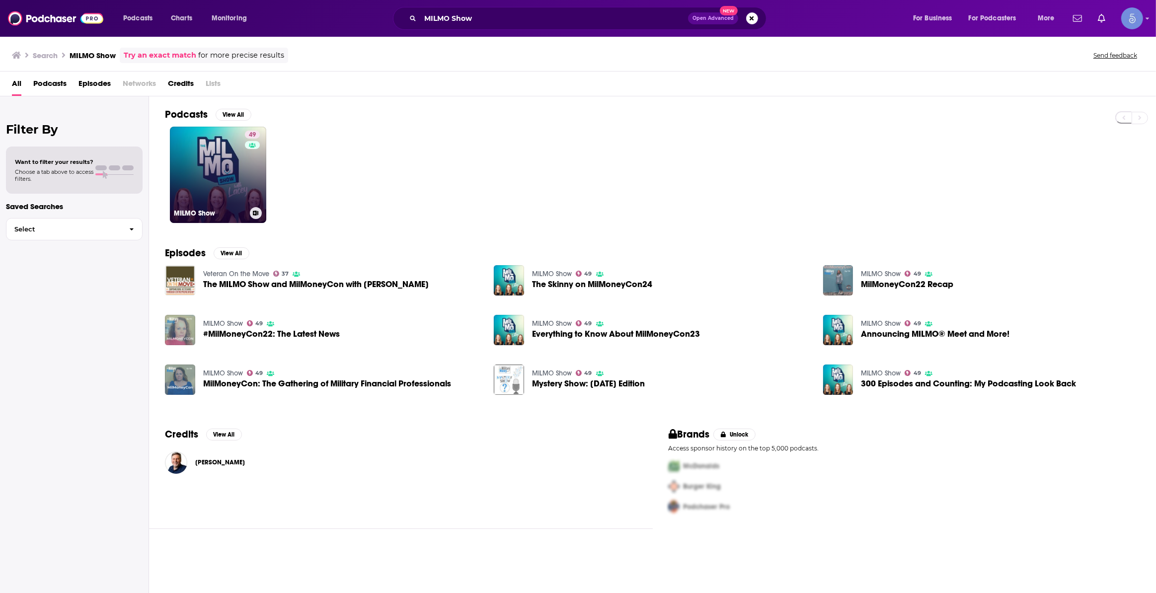
click at [238, 190] on link "49 MILMO Show" at bounding box center [218, 175] width 96 height 96
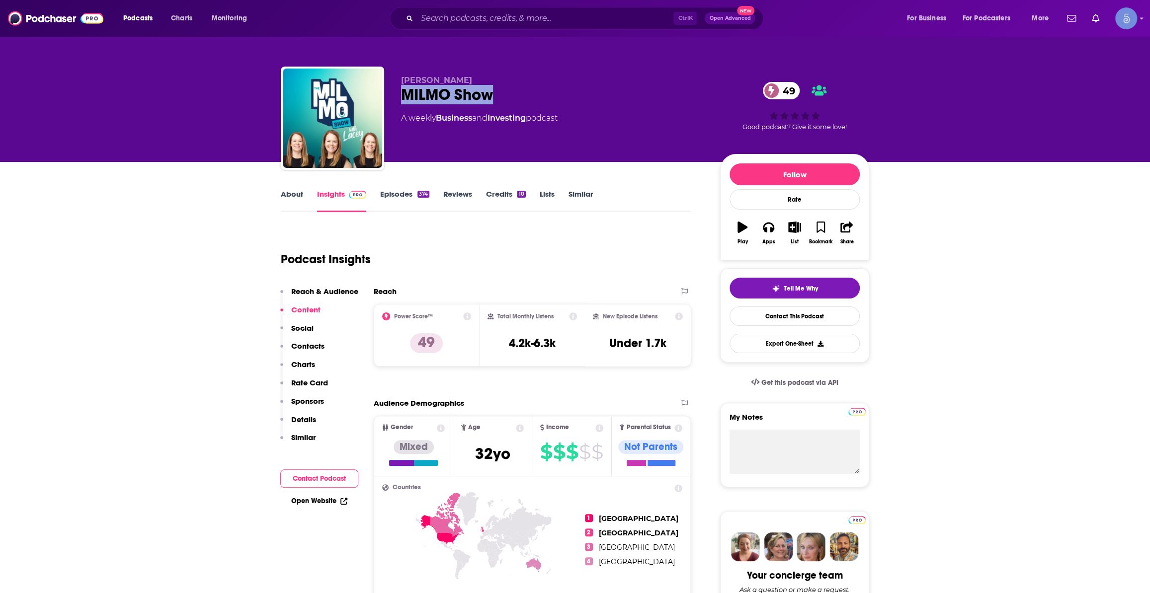
drag, startPoint x: 493, startPoint y: 89, endPoint x: 389, endPoint y: 92, distance: 104.4
click at [389, 92] on div "Lacey Langford MILMO Show 49 A weekly Business and Investing podcast 49 Good po…" at bounding box center [575, 120] width 588 height 107
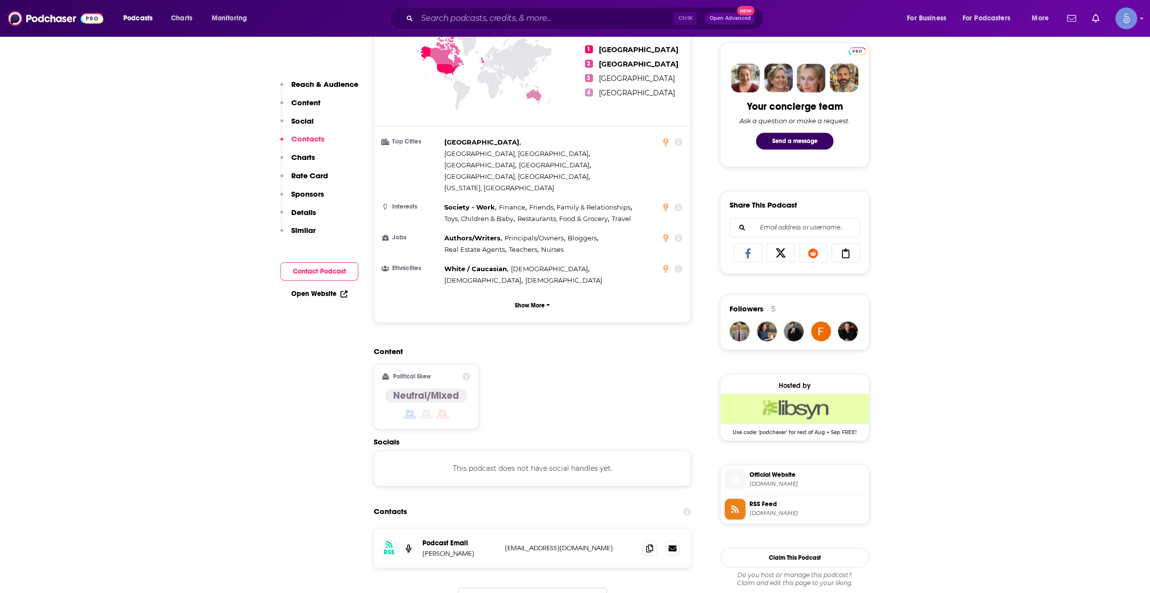
scroll to position [452, 0]
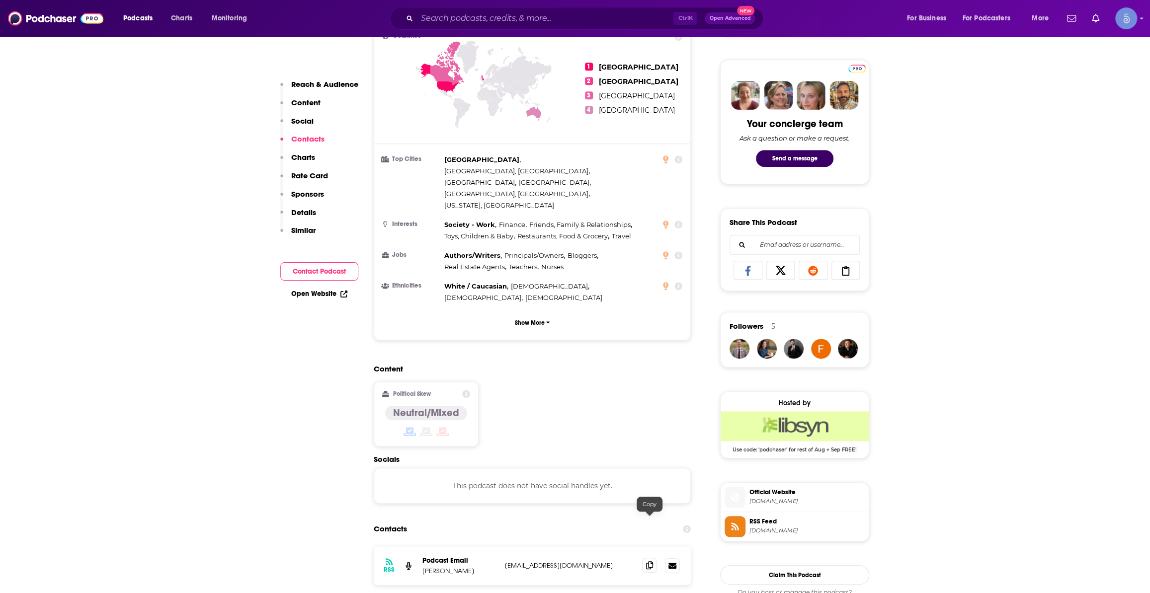
click at [654, 558] on span at bounding box center [649, 565] width 15 height 15
drag, startPoint x: 549, startPoint y: 20, endPoint x: 554, endPoint y: 22, distance: 6.3
click at [549, 20] on input "Search podcasts, credits, & more..." at bounding box center [545, 18] width 256 height 16
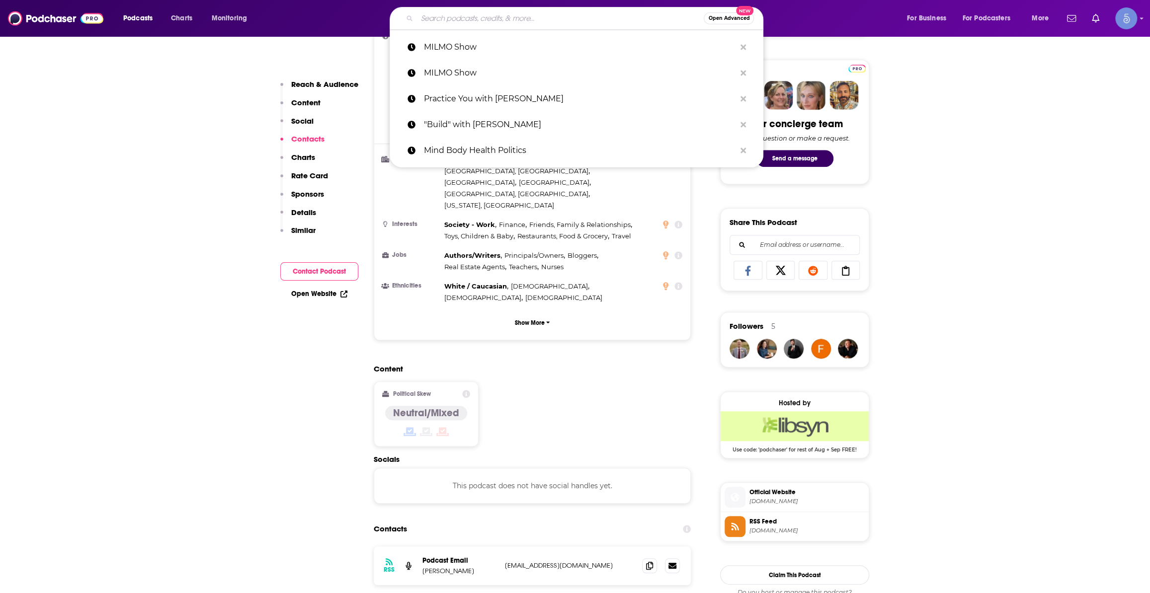
paste input "Who Ya Know Show"
type input "Who Ya Know Show"
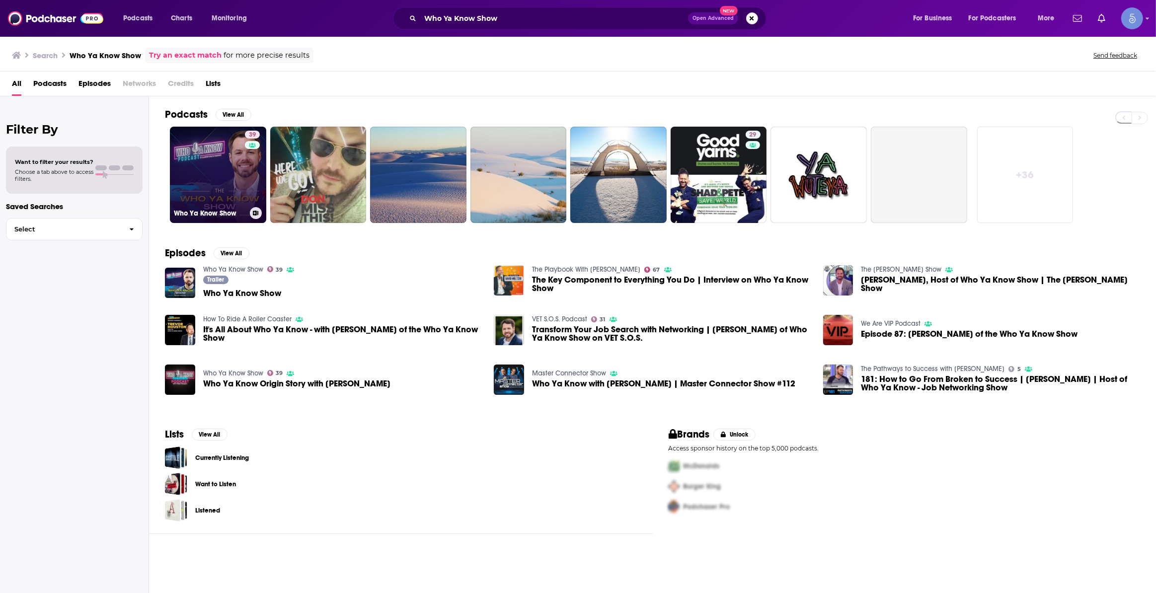
click at [210, 185] on link "39 Who Ya Know Show" at bounding box center [218, 175] width 96 height 96
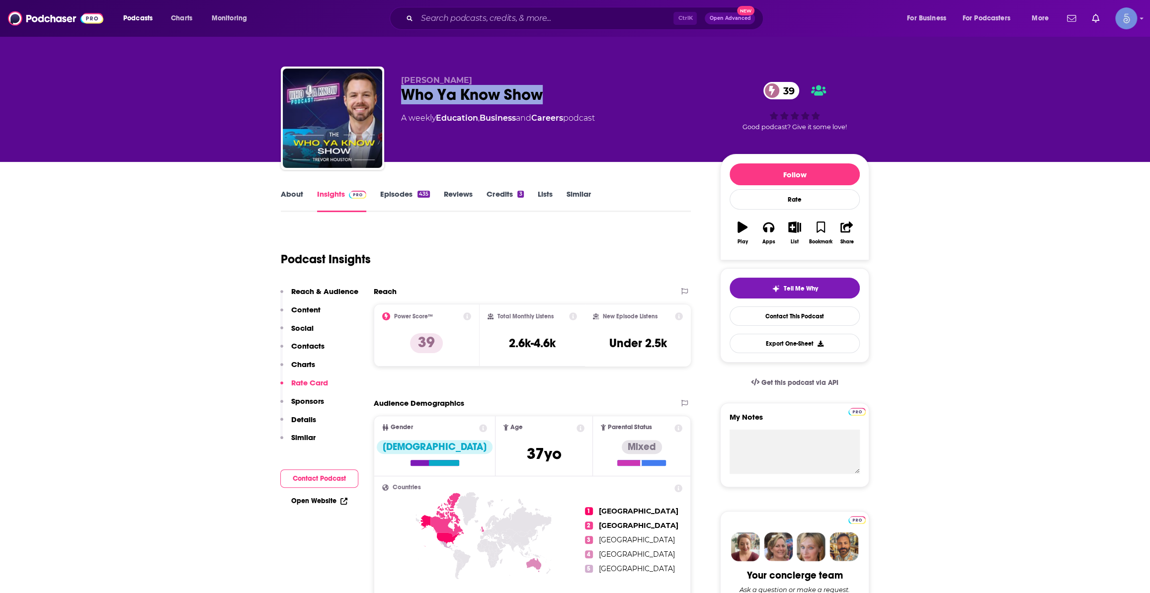
drag, startPoint x: 518, startPoint y: 94, endPoint x: 406, endPoint y: 98, distance: 111.8
click at [406, 98] on div "Who Ya Know Show 39" at bounding box center [552, 94] width 303 height 19
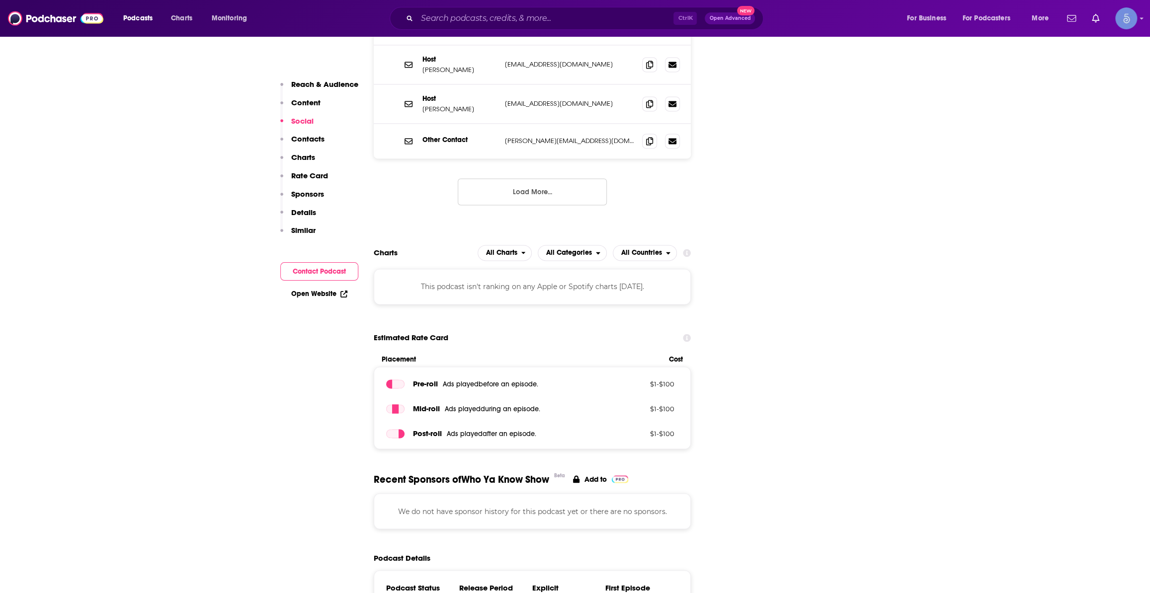
scroll to position [677, 0]
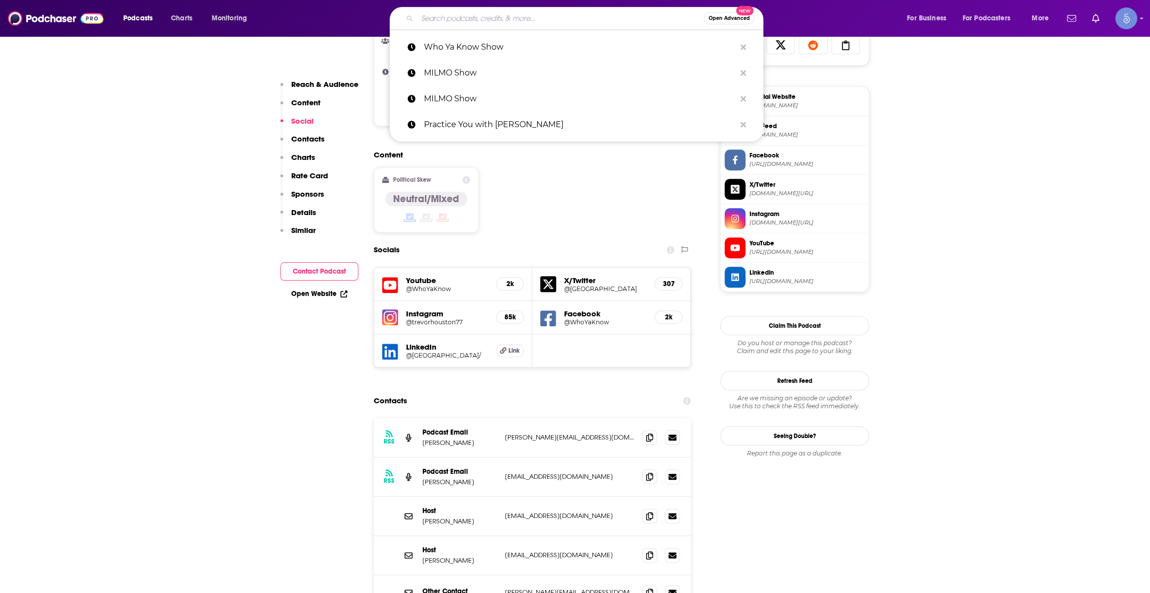
click at [583, 18] on input "Search podcasts, credits, & more..." at bounding box center [560, 18] width 287 height 16
paste input "Wealth Architect Podcast"
type input "Wealth Architect Podcast"
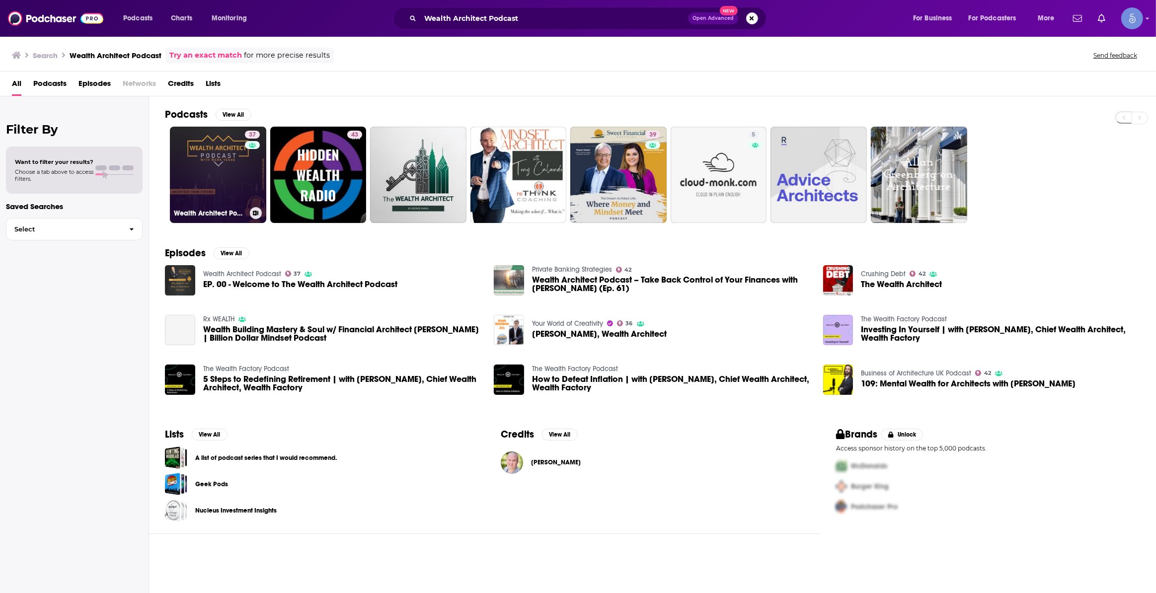
click at [217, 183] on link "37 Wealth Architect Podcast" at bounding box center [218, 175] width 96 height 96
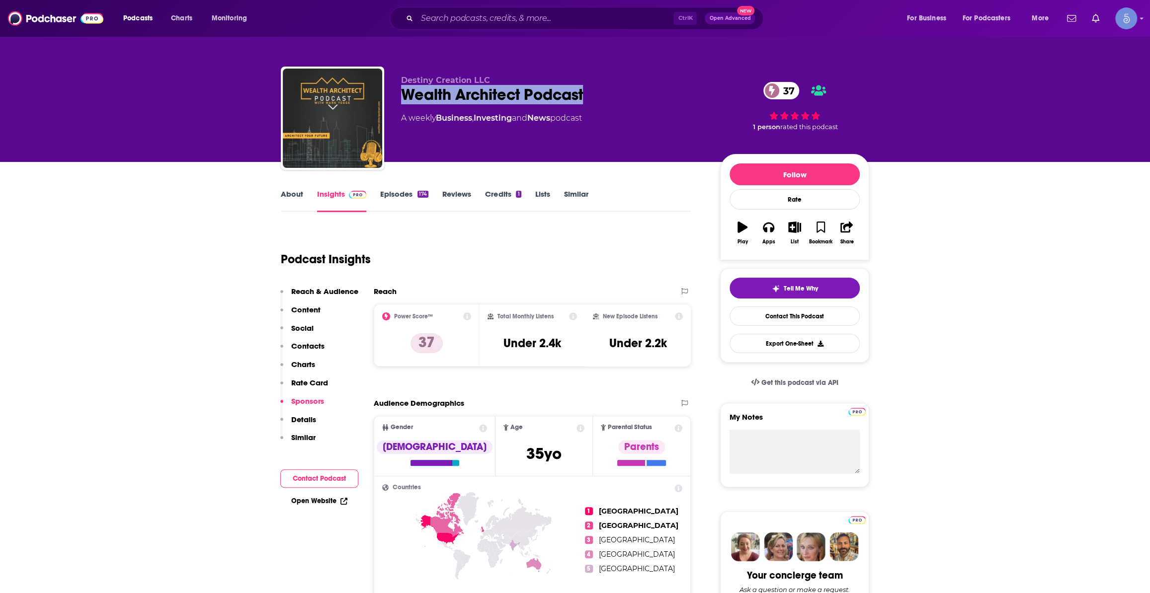
drag, startPoint x: 589, startPoint y: 94, endPoint x: 404, endPoint y: 96, distance: 184.8
click at [406, 96] on div "Wealth Architect Podcast 37" at bounding box center [552, 94] width 303 height 19
copy h2 "Wealth Architect Podcast"
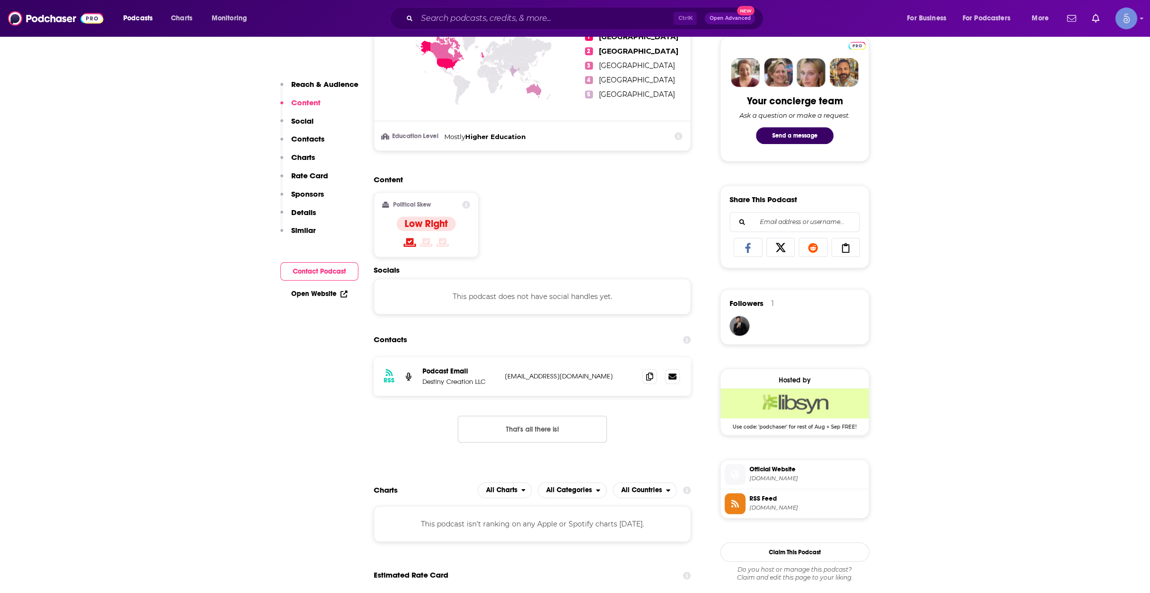
scroll to position [452, 0]
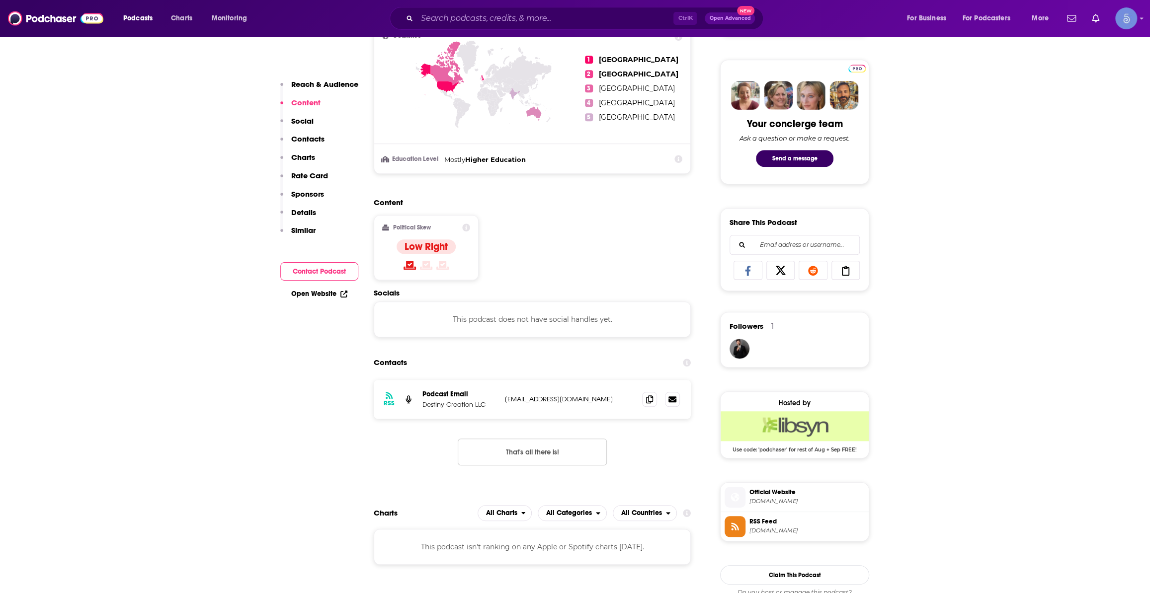
click at [787, 496] on span "Official Website" at bounding box center [806, 492] width 115 height 9
